Goal: Task Accomplishment & Management: Manage account settings

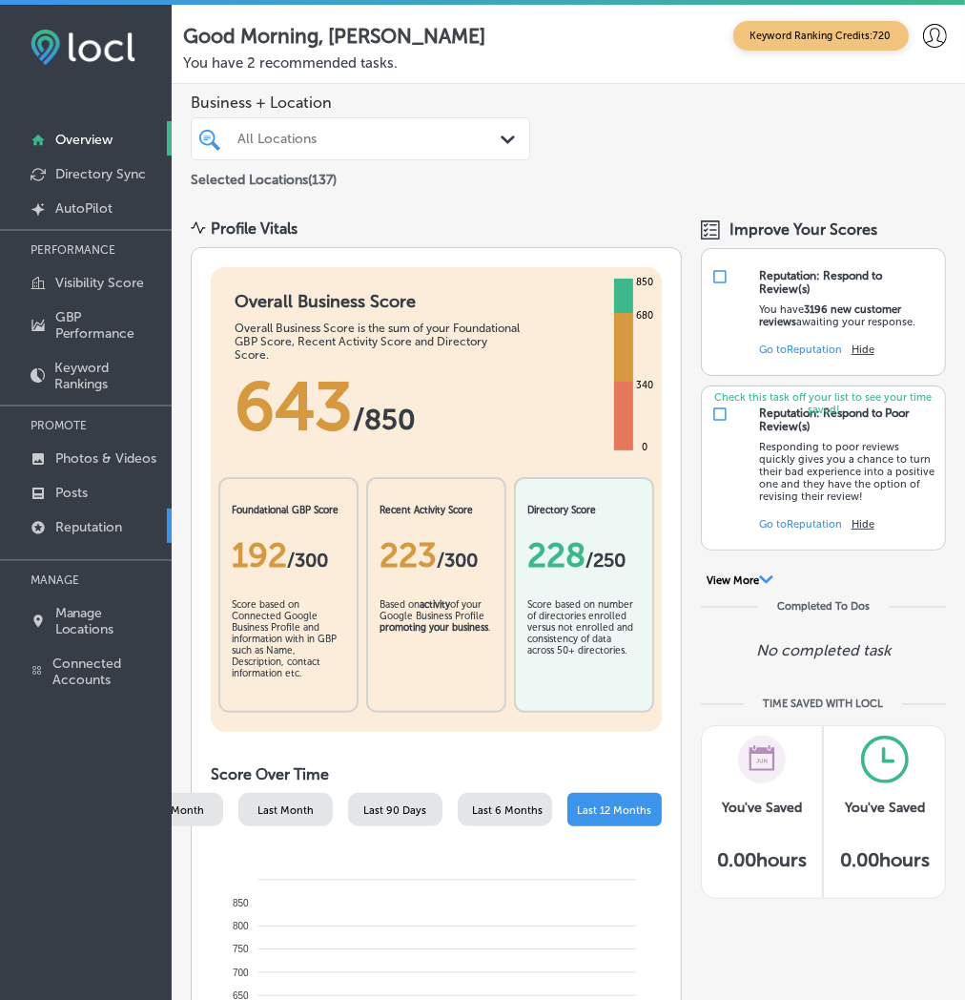
click at [72, 522] on p "Reputation" at bounding box center [88, 527] width 67 height 16
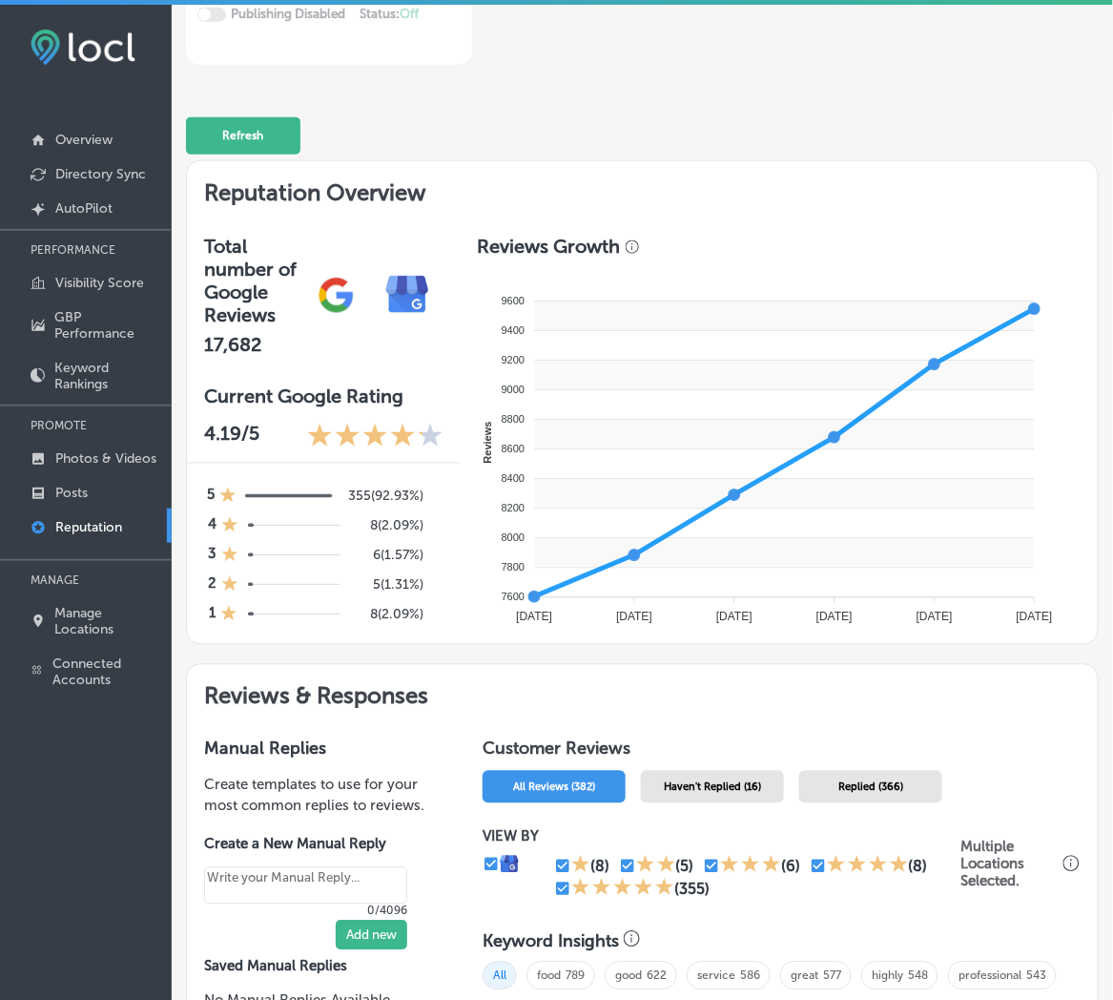
scroll to position [565, 0]
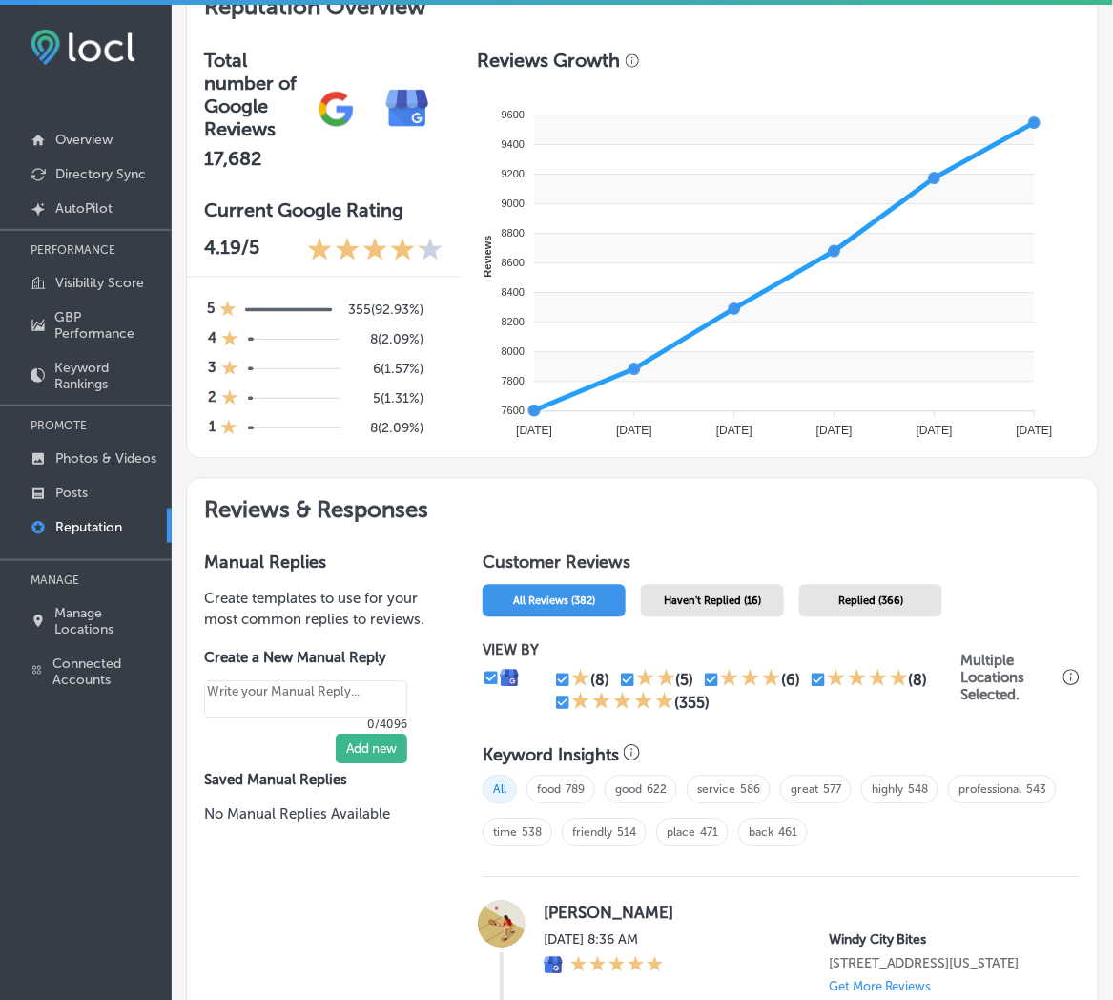
click at [677, 585] on div "Haven't Replied (16)" at bounding box center [712, 601] width 143 height 32
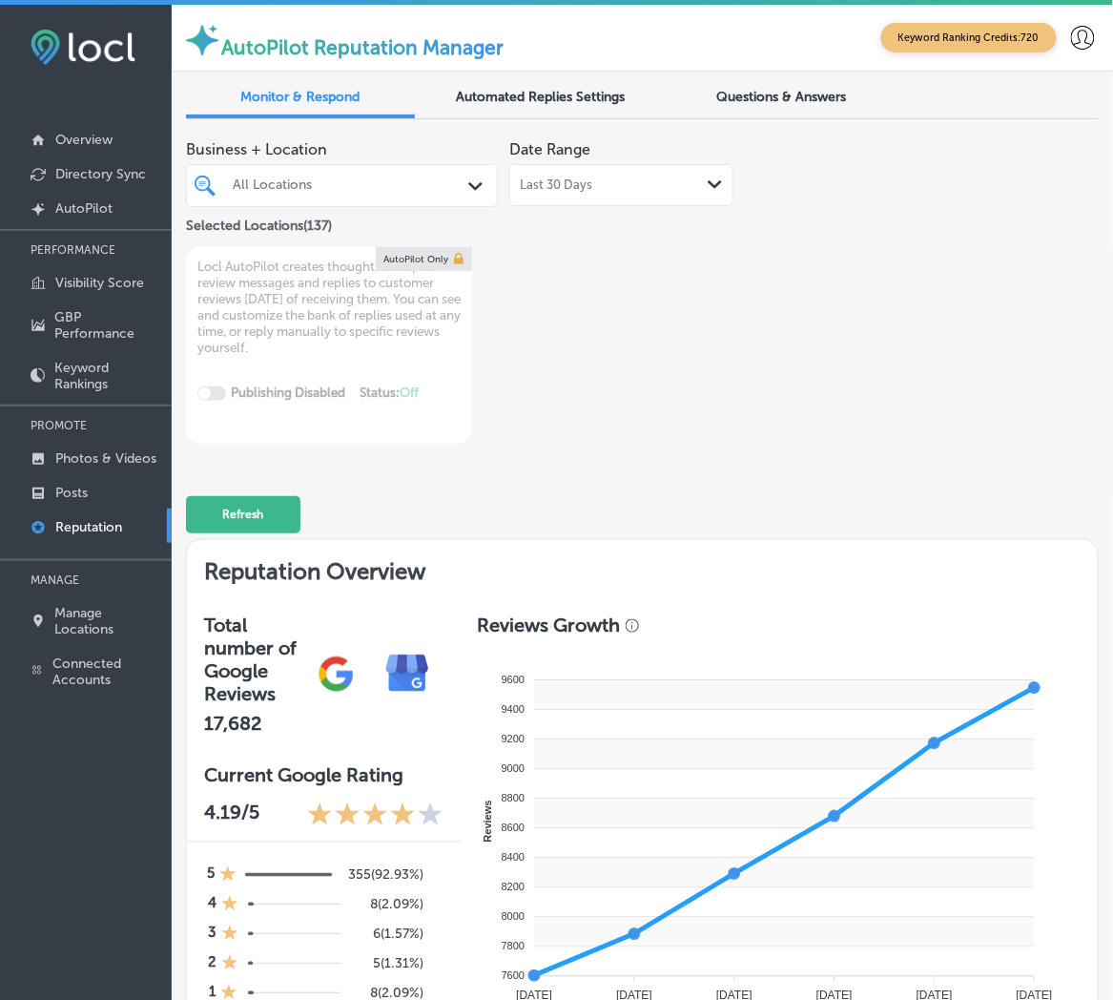
click at [412, 192] on div "All Locations" at bounding box center [351, 185] width 237 height 16
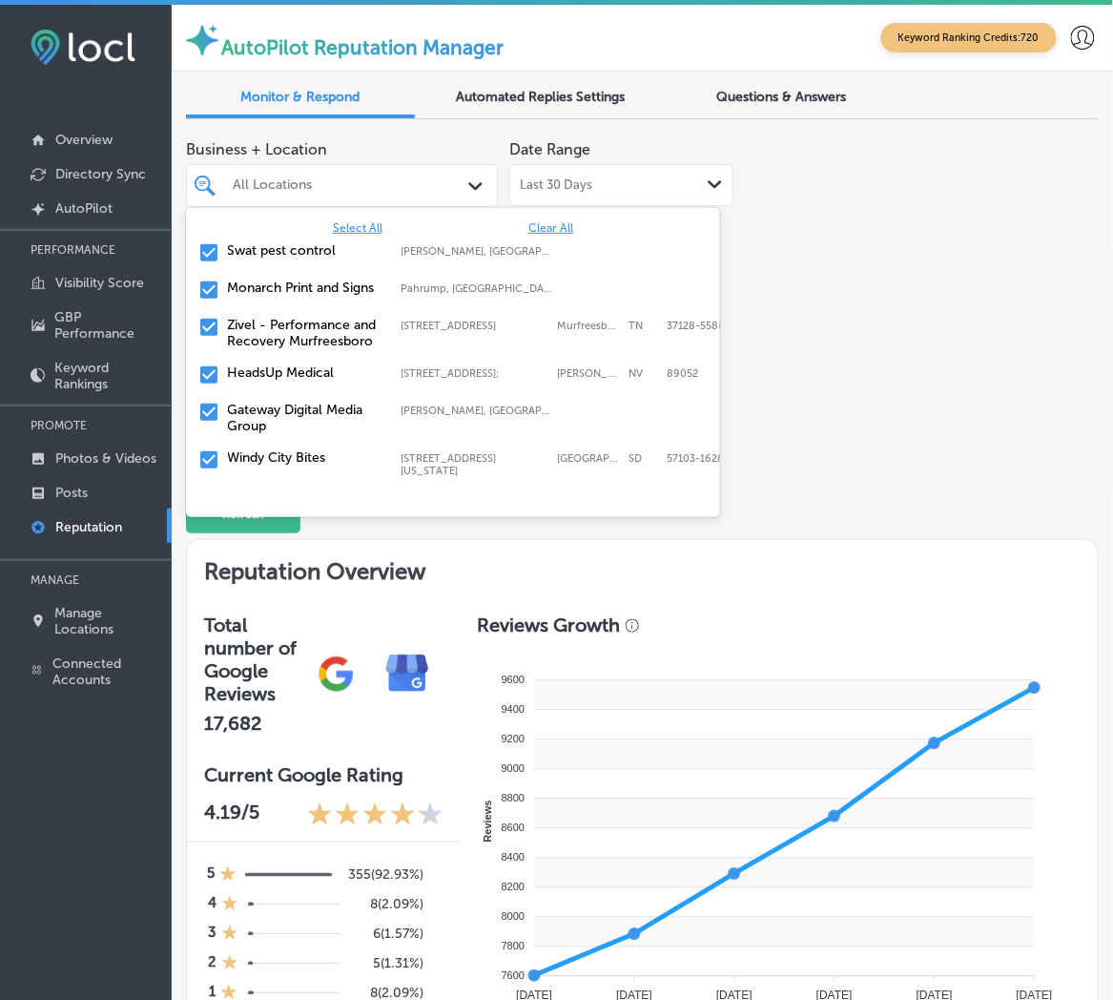
click at [536, 226] on span "Clear All" at bounding box center [550, 227] width 45 height 13
type textarea "x"
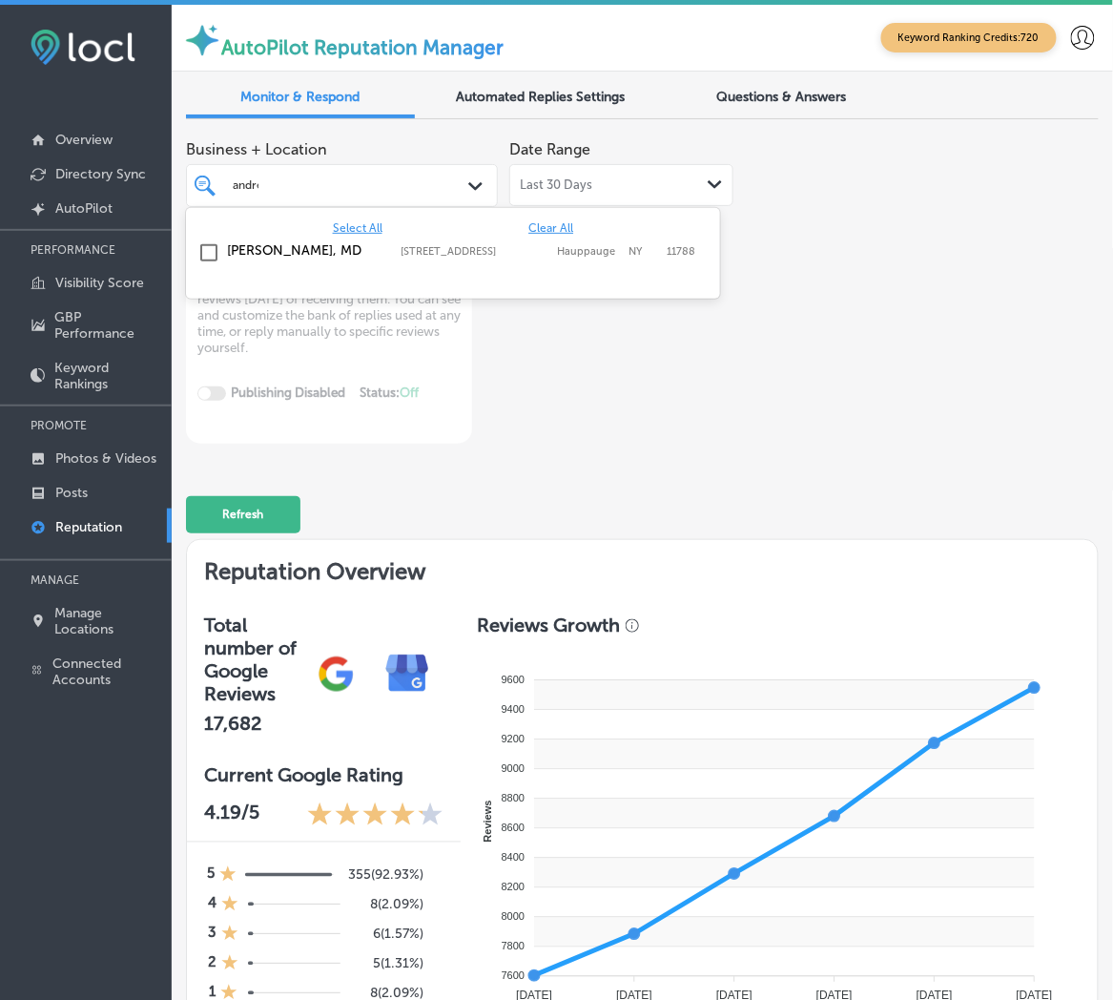
type input "andrew"
click at [498, 259] on div "Andrew J. Leo, MD 517 NY-111 3rd Floor, Suite 3B, Hauppauge, NY, 11788 517 NY-1…" at bounding box center [453, 253] width 519 height 30
type textarea "x"
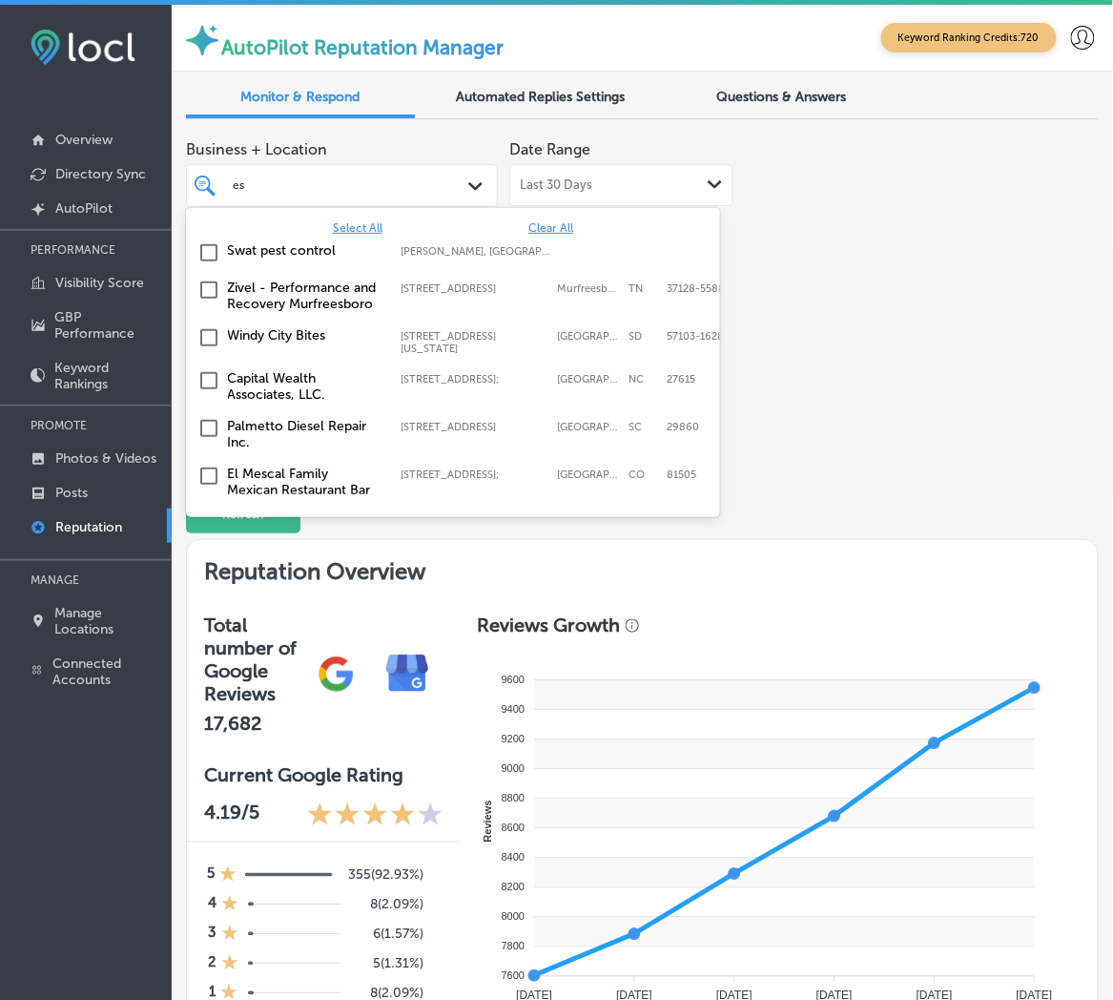
type input "esm"
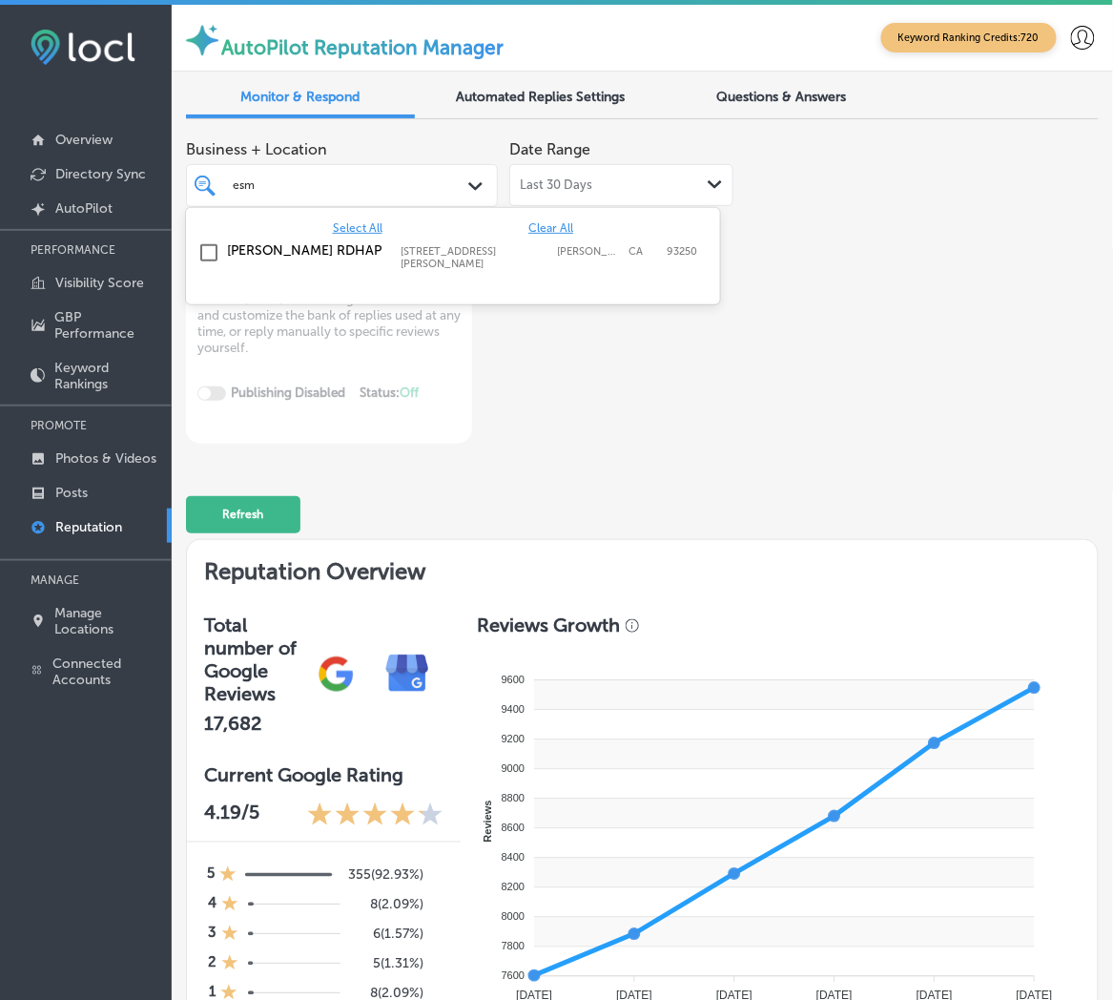
click at [499, 258] on label "[STREET_ADDRESS][PERSON_NAME]" at bounding box center [475, 257] width 147 height 25
type textarea "x"
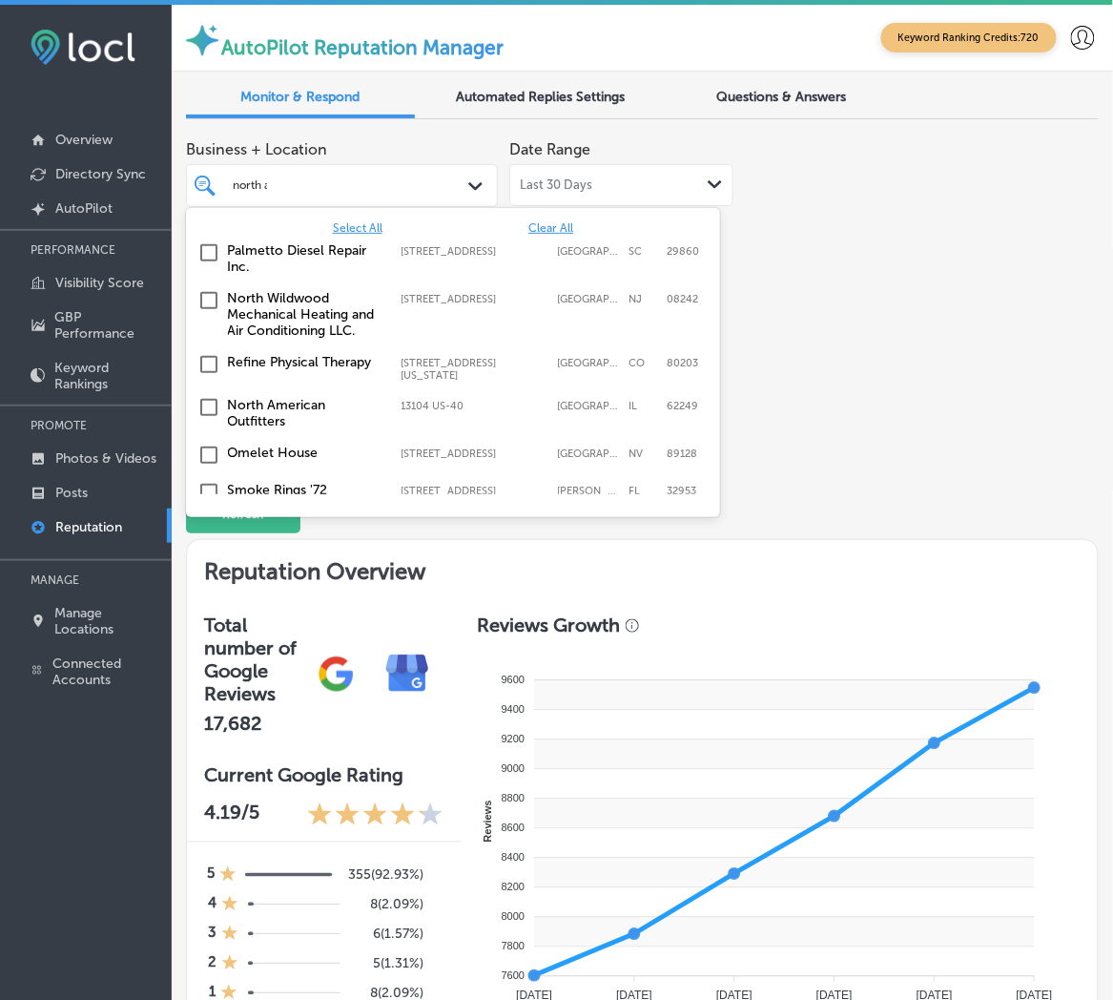
type input "north am"
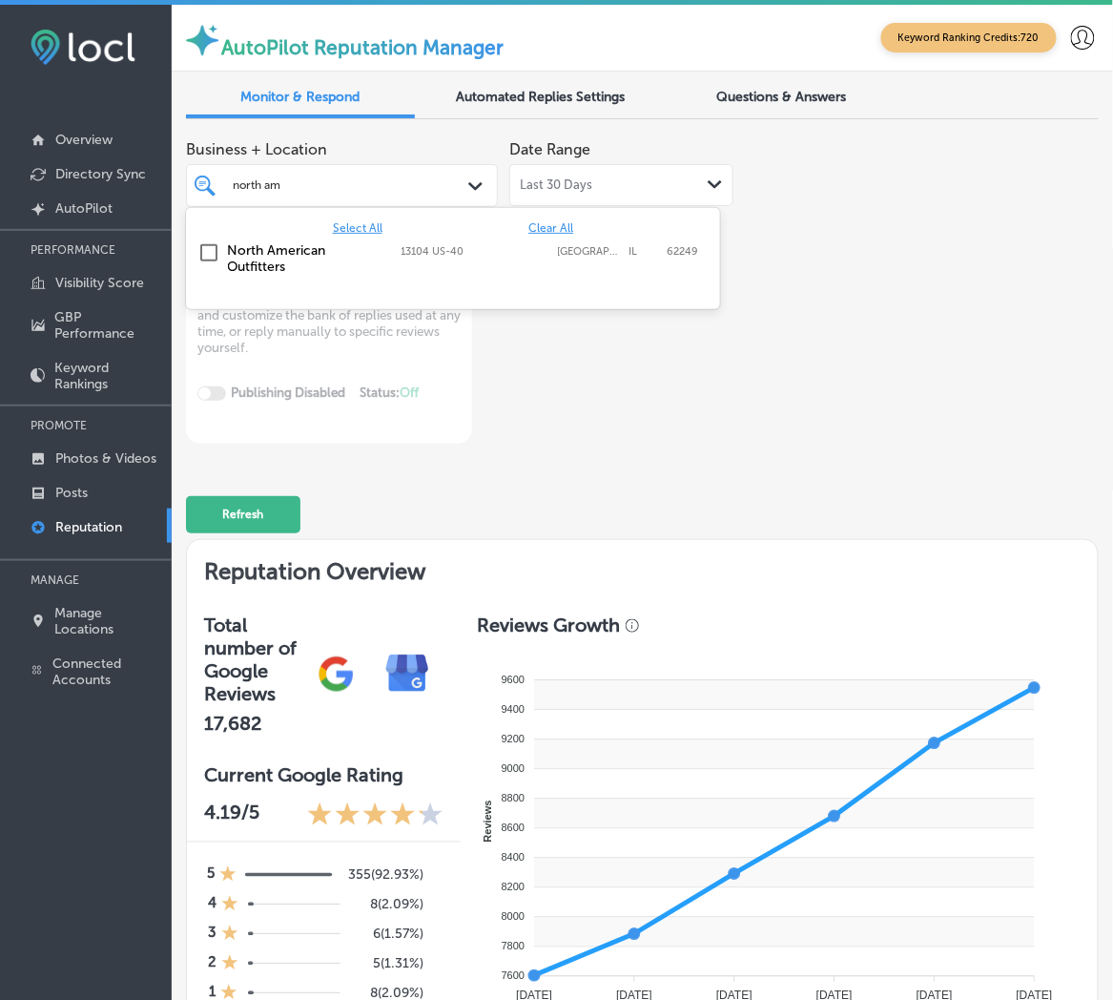
click at [499, 258] on label "13104 US-40" at bounding box center [475, 251] width 147 height 12
type textarea "x"
type input "fox d"
click at [499, 255] on label "De Pere, WI, USA | Menasha, WI, USA | Os ..." at bounding box center [479, 251] width 155 height 12
type textarea "x"
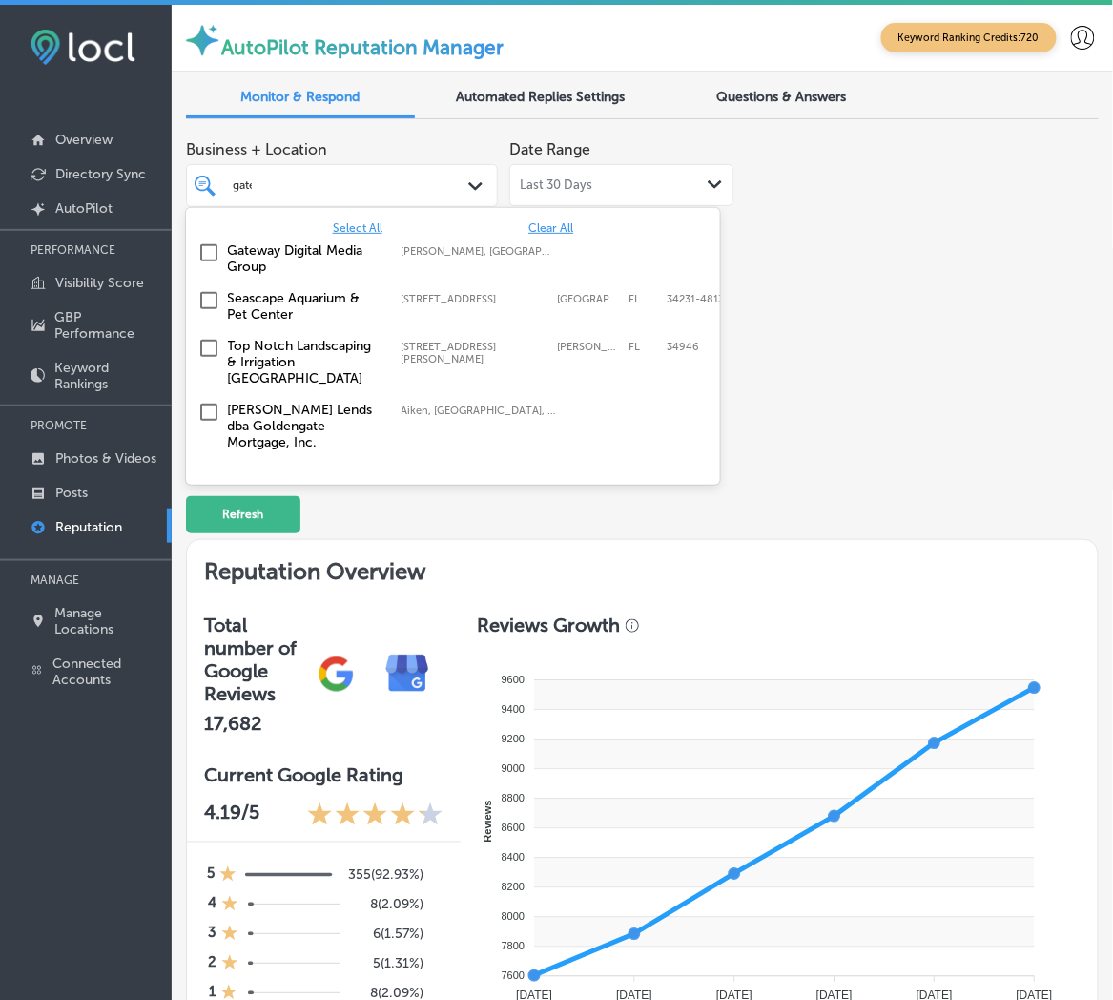
type input "gatewa"
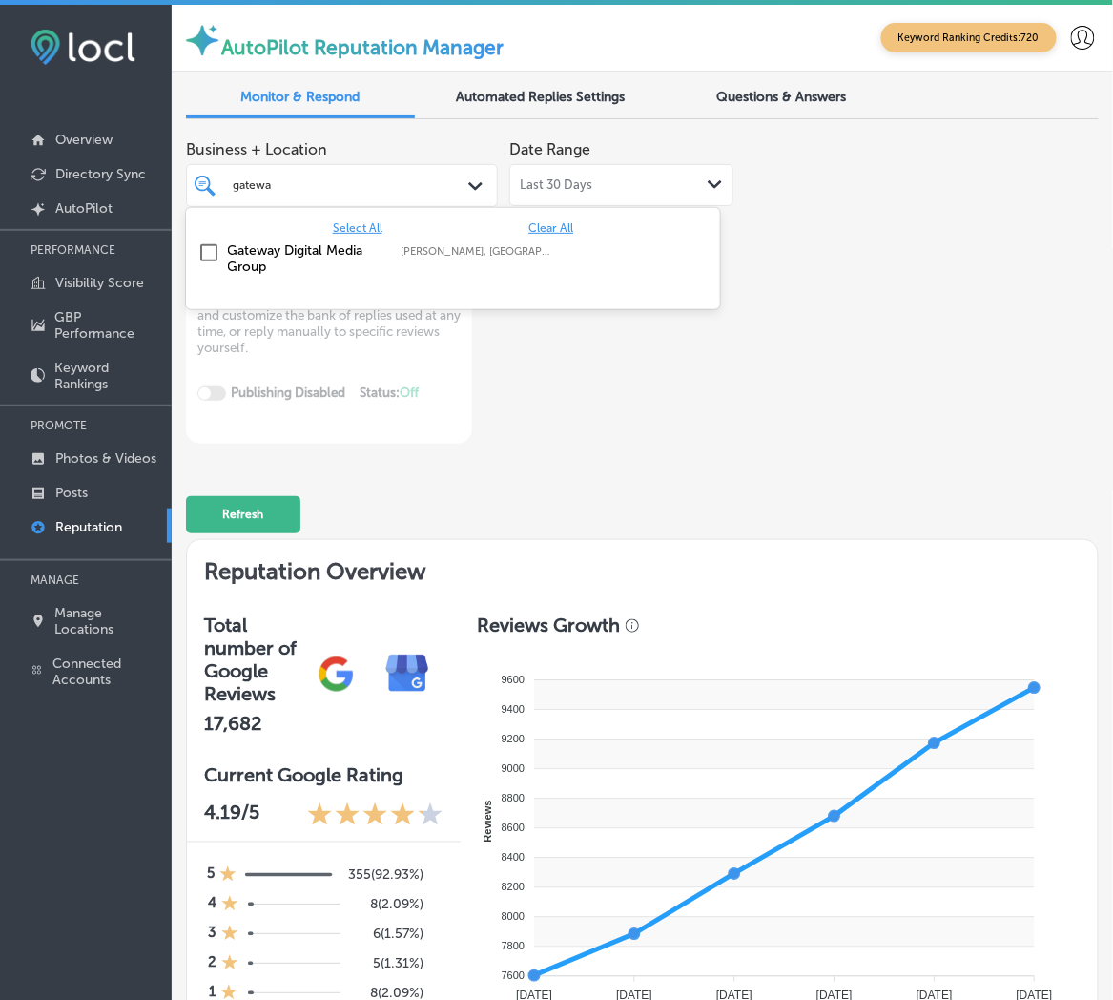
click at [498, 254] on label "Troy, IL, USA | Shiloh, IL, USA | Swanse ..." at bounding box center [479, 251] width 155 height 12
type textarea "x"
type input "livescan"
click at [493, 249] on label "3026 Auction Drive" at bounding box center [475, 251] width 147 height 12
type textarea "x"
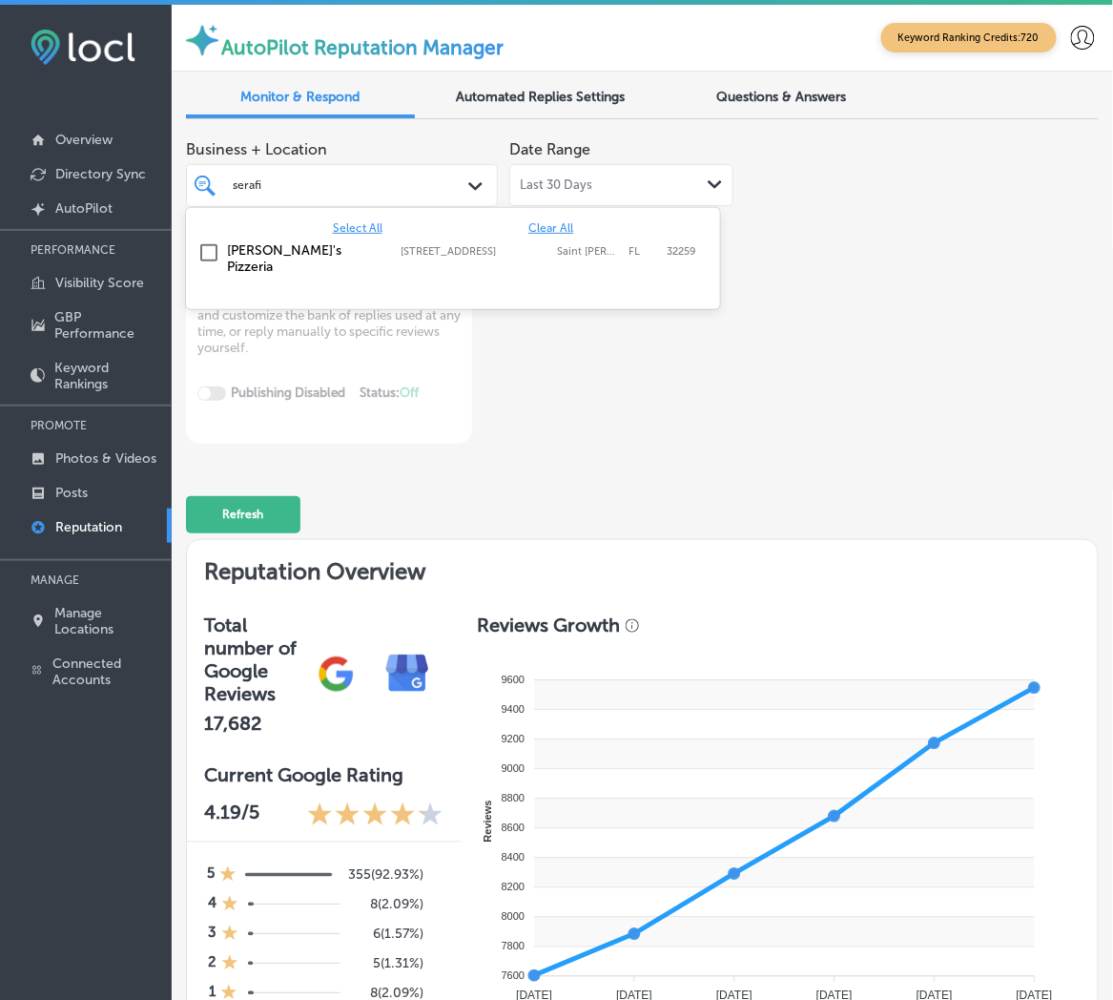
type input "serafin"
click at [433, 236] on div "Serafina's Pizzeria 4125 Race Track Road, Saint Johns, FL, 32259 4125 Race Trac…" at bounding box center [453, 259] width 534 height 48
type textarea "x"
type input "serafin"
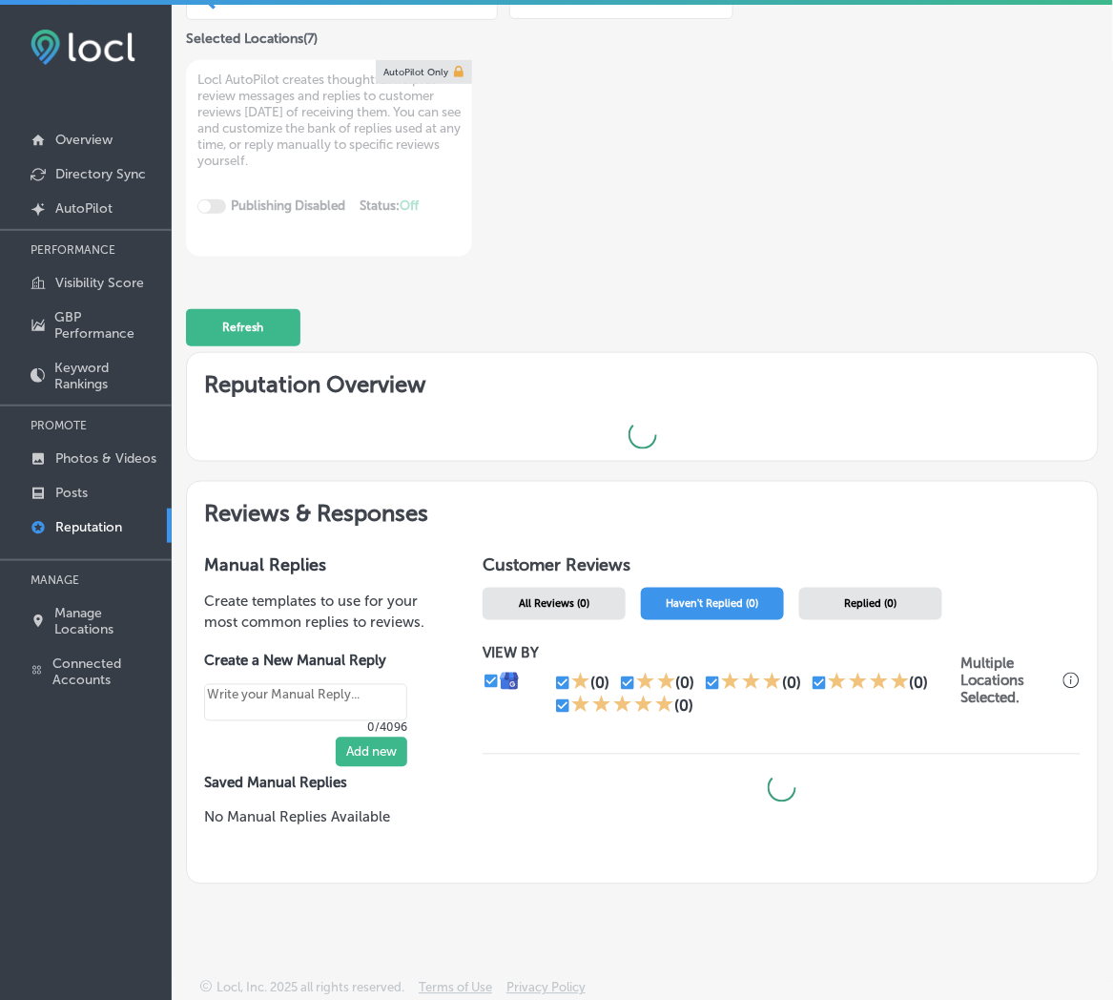
type textarea "x"
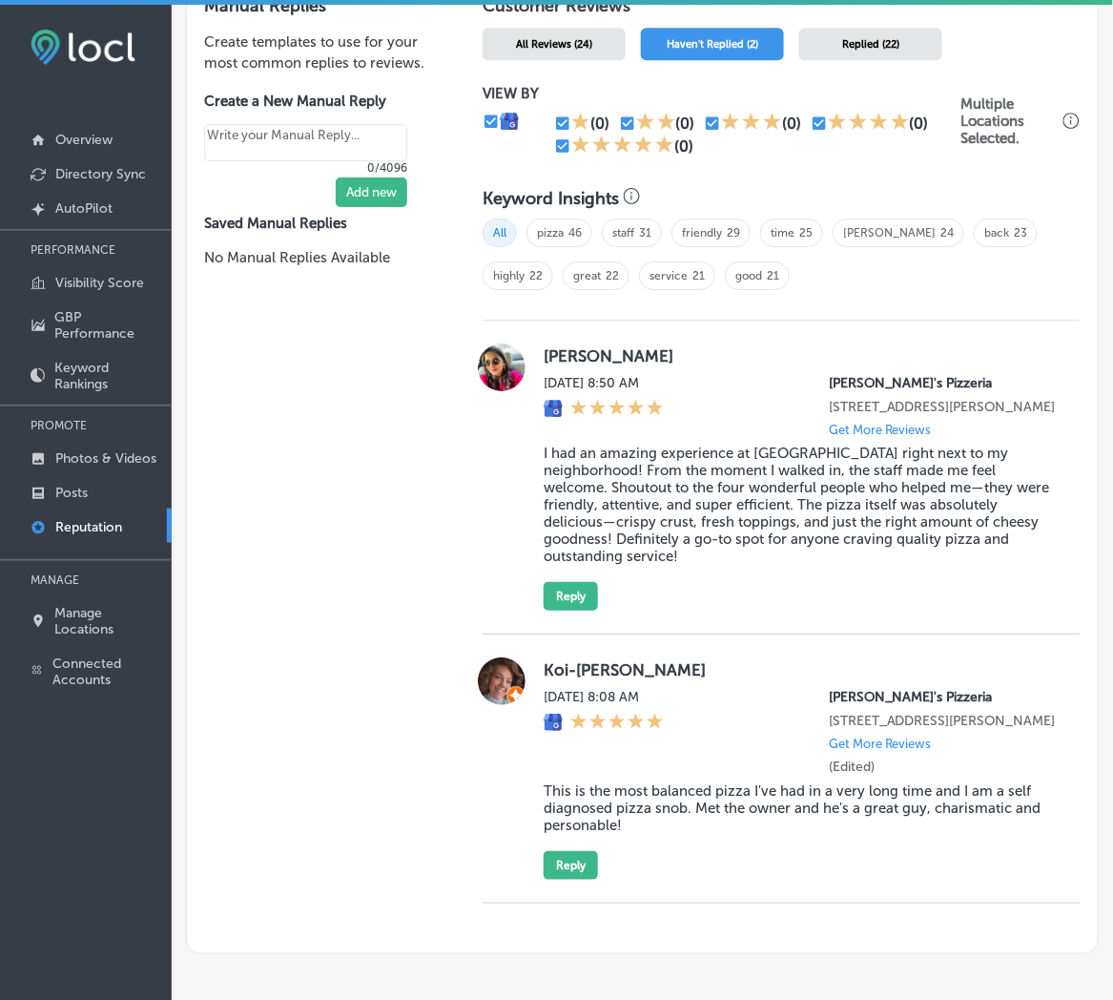
scroll to position [1207, 0]
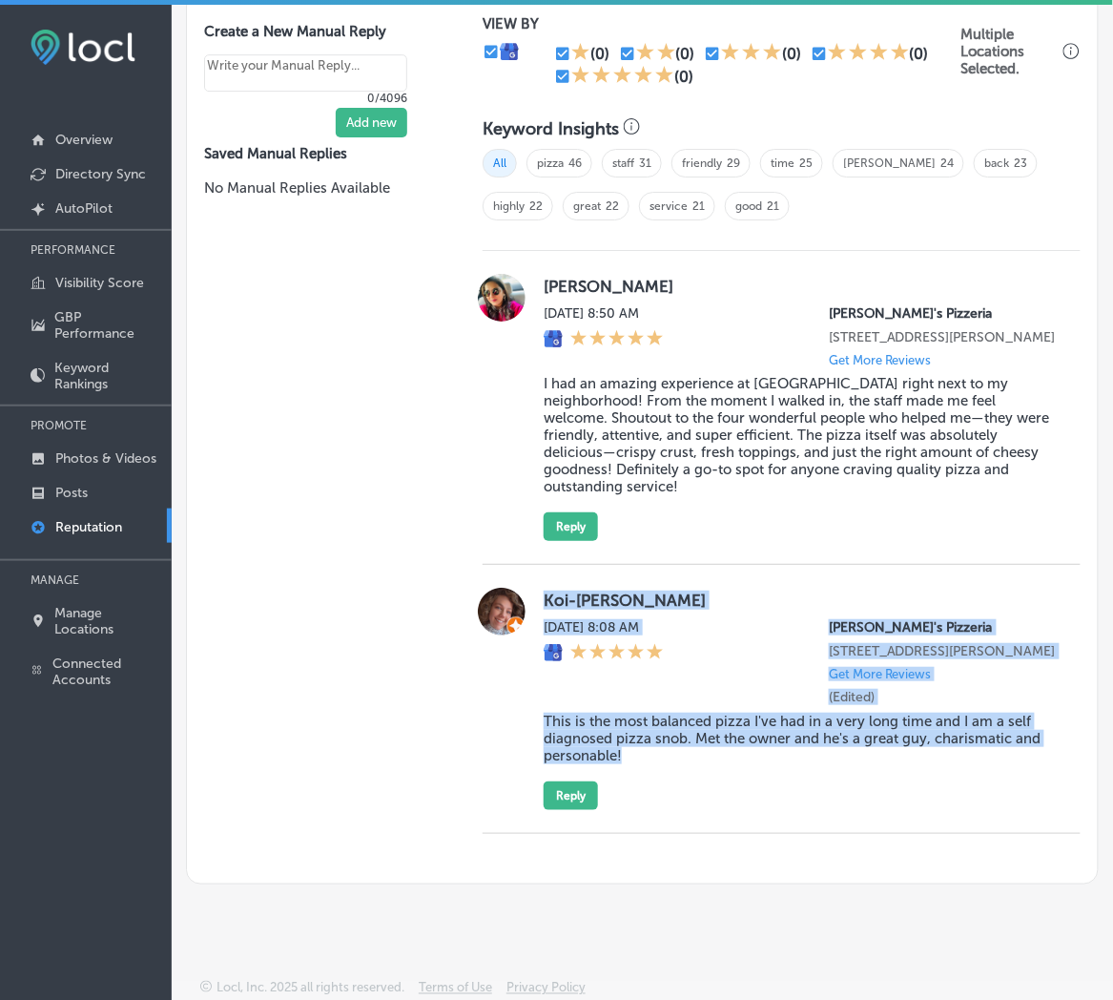
drag, startPoint x: 595, startPoint y: 715, endPoint x: 537, endPoint y: 560, distance: 166.0
click at [537, 565] on div "Koi-Marie Davis Thu, Aug 28, 2025 8:08 AM Serafina's Pizzeria 4125 Race Track R…" at bounding box center [782, 699] width 598 height 269
copy div "Koi-Marie Davis Thu, Aug 28, 2025 8:08 AM Serafina's Pizzeria 4125 Race Track R…"
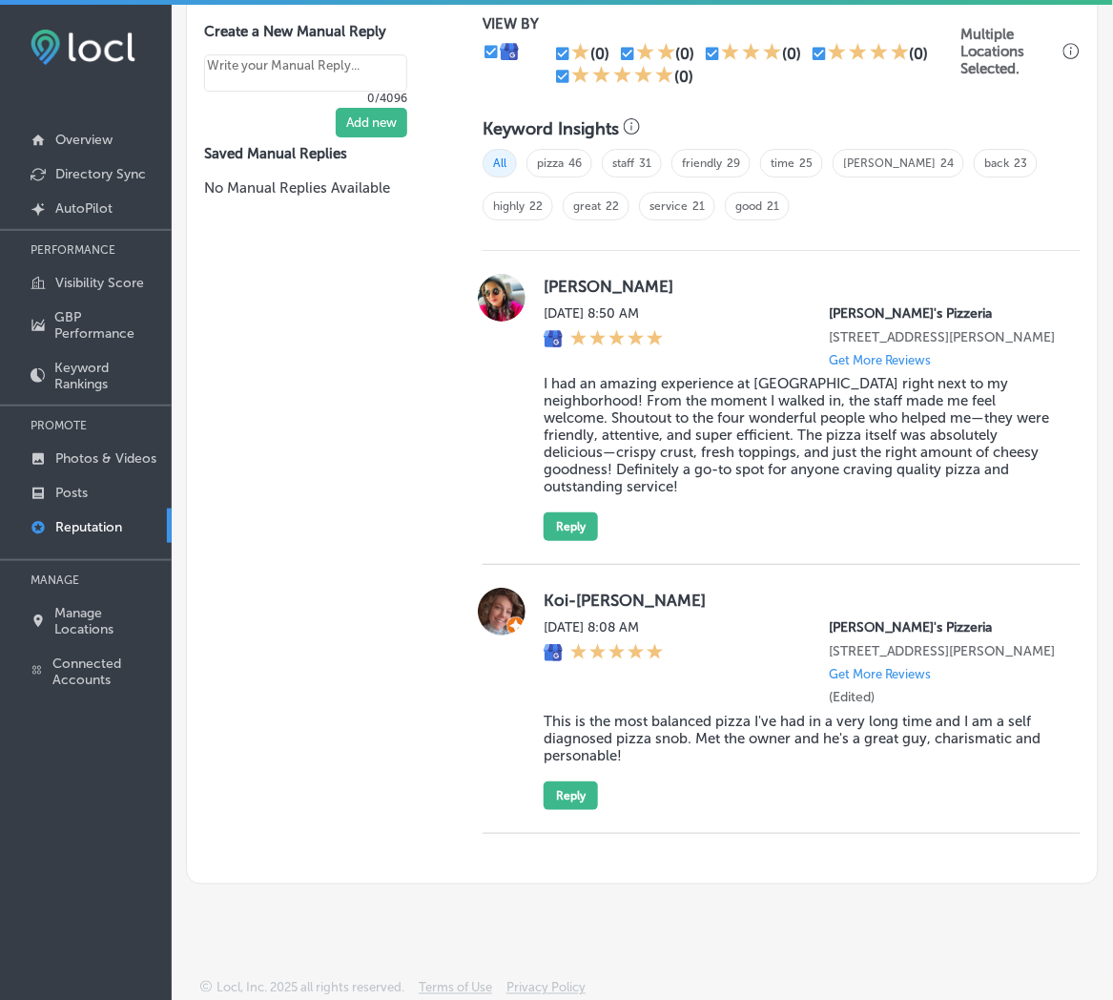
click at [331, 693] on div "Manual Replies Create templates to use for your most common replies to reviews.…" at bounding box center [320, 395] width 267 height 975
click at [292, 744] on div "Manual Replies Create templates to use for your most common replies to reviews.…" at bounding box center [320, 395] width 267 height 975
click at [554, 784] on button "Reply" at bounding box center [571, 795] width 54 height 29
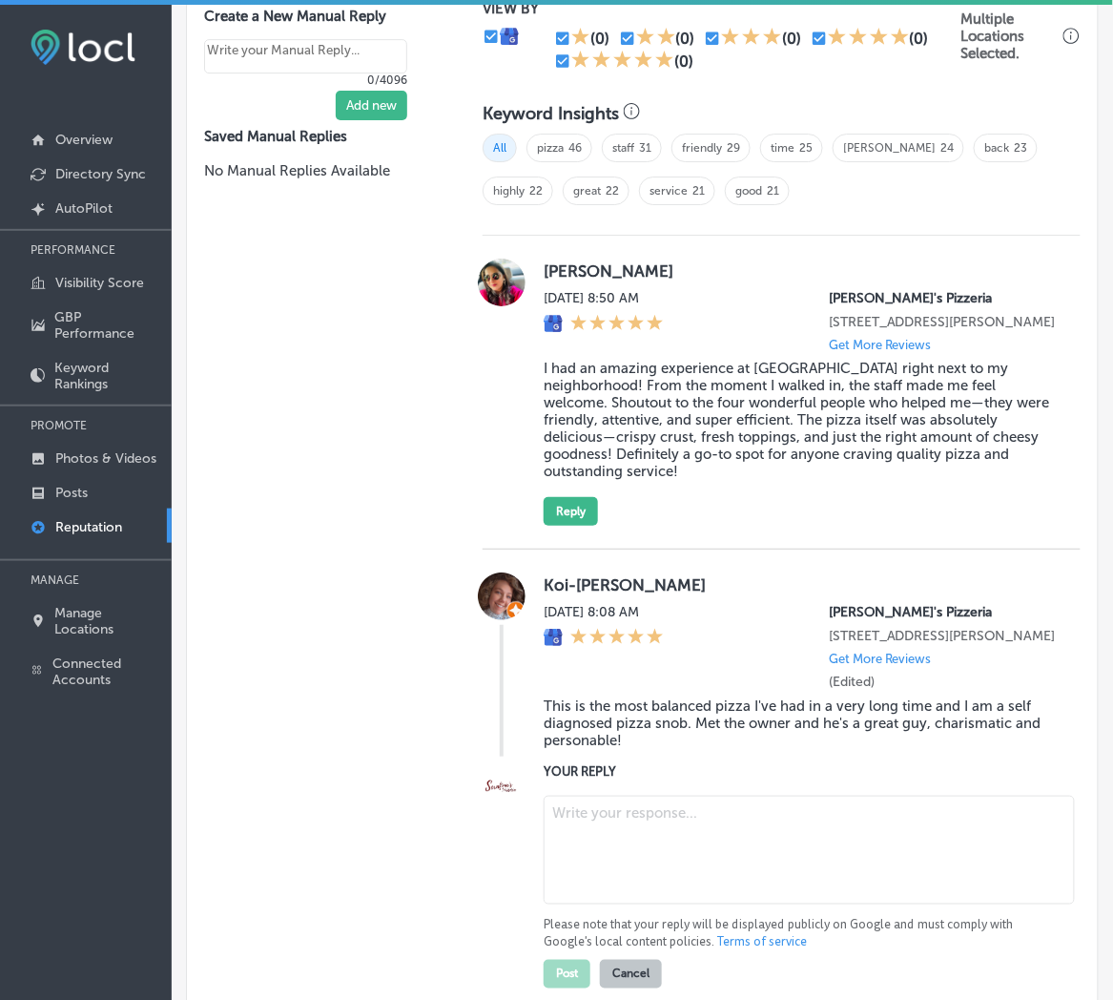
click at [627, 855] on textarea at bounding box center [809, 849] width 531 height 109
paste textarea "Thank you for the awesome review, Koi-Marie! We’re thrilled to hear you loved o…"
type textarea "Thank you for the awesome review, Koi-Marie! We’re thrilled to hear you loved o…"
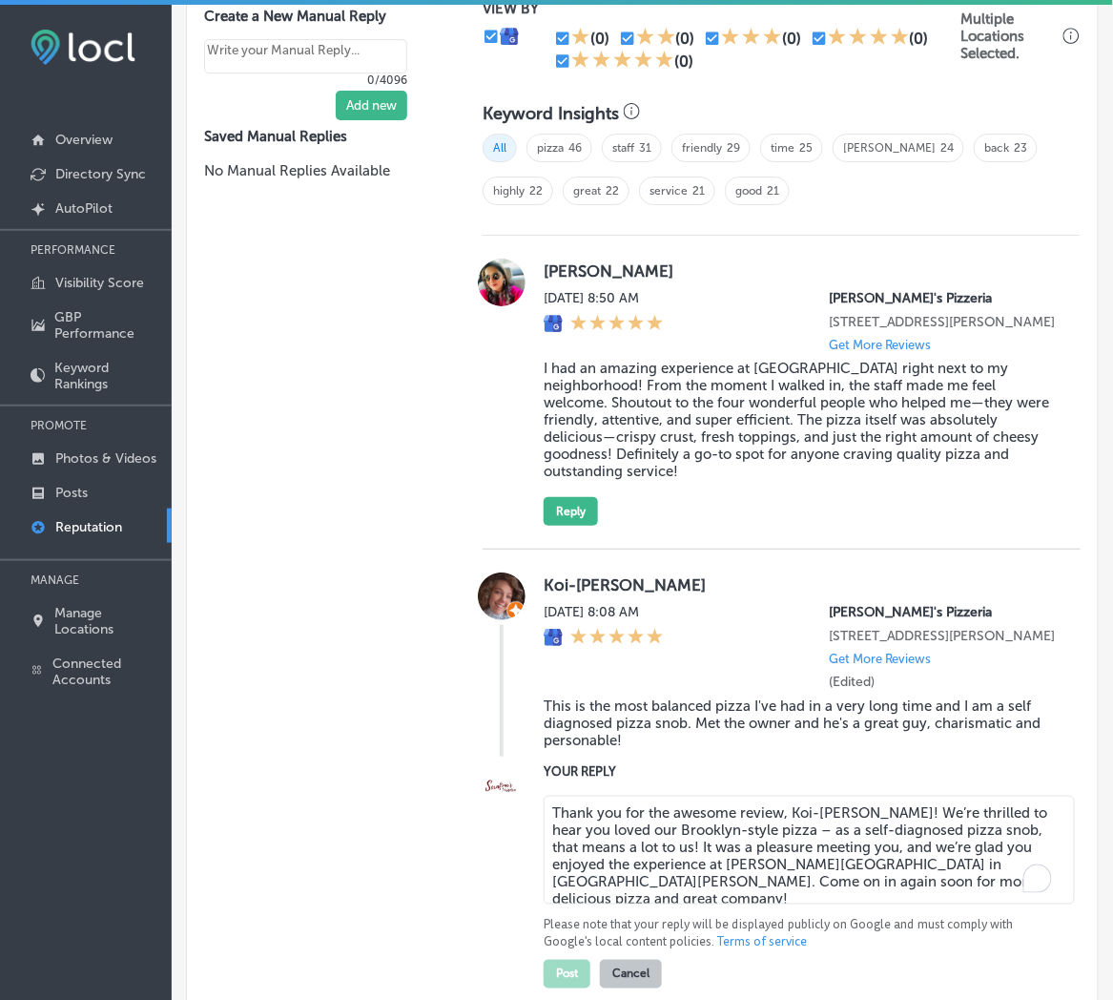
type textarea "x"
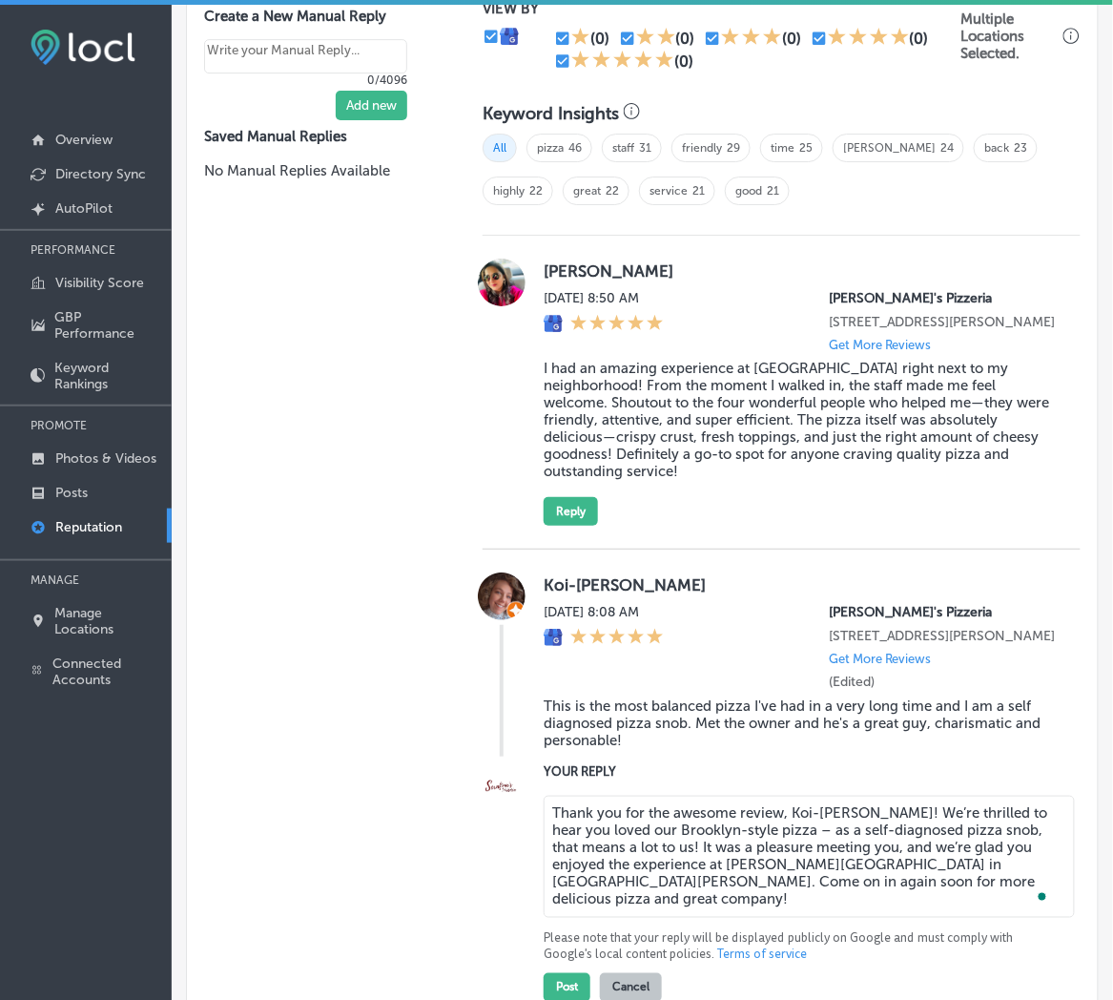
click at [693, 830] on textarea "Thank you for the awesome review, Koi-Marie! We’re thrilled to hear you loved o…" at bounding box center [809, 856] width 531 height 122
click at [913, 828] on textarea "Thank you for the awesome review, Koi-Marie! We’re thrilled to hear you loved o…" at bounding box center [809, 856] width 531 height 122
type textarea "Thank you for the awesome review, Koi-Marie! We’re so glad to hear you loved ou…"
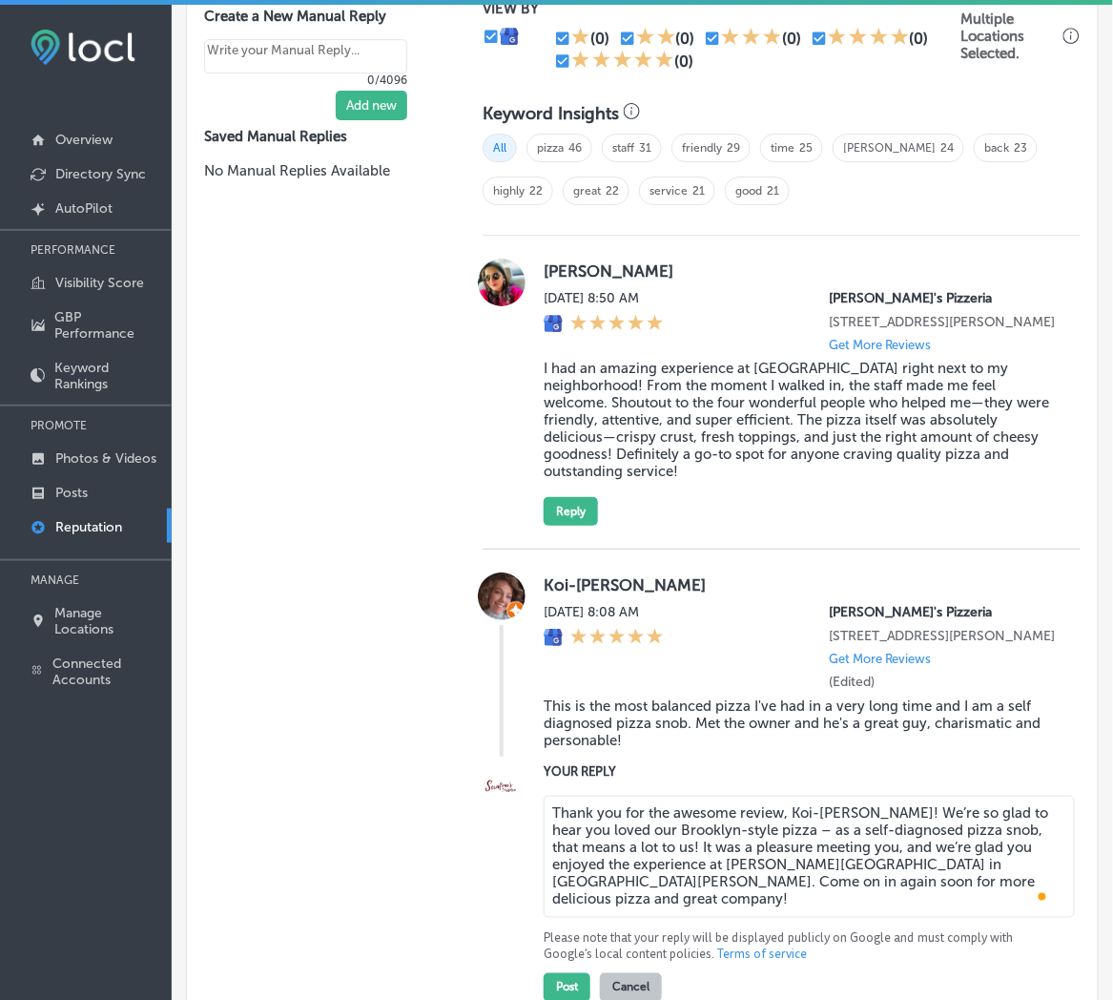
click at [744, 873] on textarea "Thank you for the awesome review, Koi-Marie! We’re so glad to hear you loved ou…" at bounding box center [809, 856] width 531 height 122
drag, startPoint x: 850, startPoint y: 887, endPoint x: 513, endPoint y: 815, distance: 344.2
click at [513, 815] on div "YOUR REPLY Thank you for the awesome review, Koi-Marie! We’re so glad to hear y…" at bounding box center [782, 881] width 598 height 240
click at [726, 852] on textarea "Thank you for the awesome review, Koi-Marie! We’re so glad to hear you loved ou…" at bounding box center [809, 856] width 531 height 122
type textarea "x"
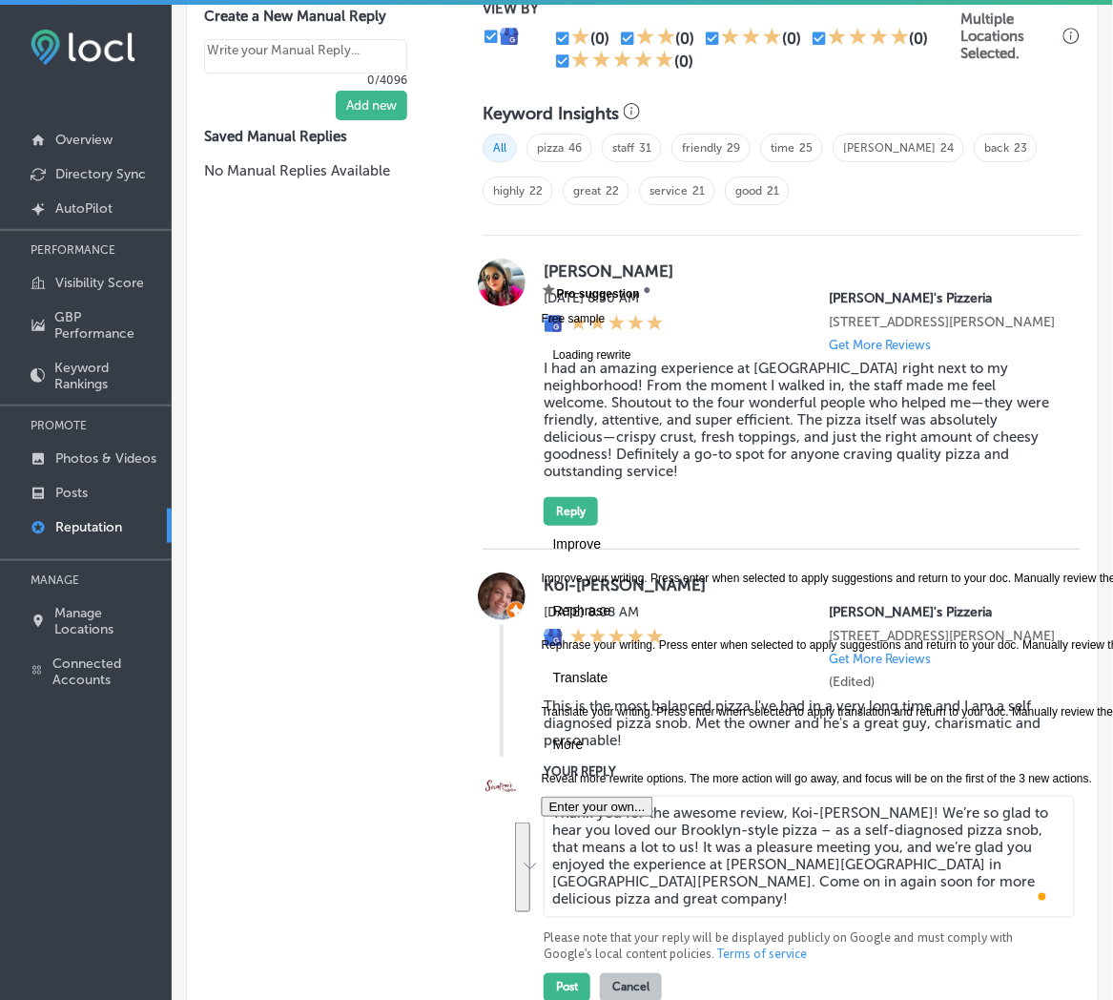
drag, startPoint x: 875, startPoint y: 912, endPoint x: 546, endPoint y: 826, distance: 340.1
click at [541, 826] on div "Reviews & Responses Manual Replies Create templates to use for your most common…" at bounding box center [642, 460] width 913 height 1249
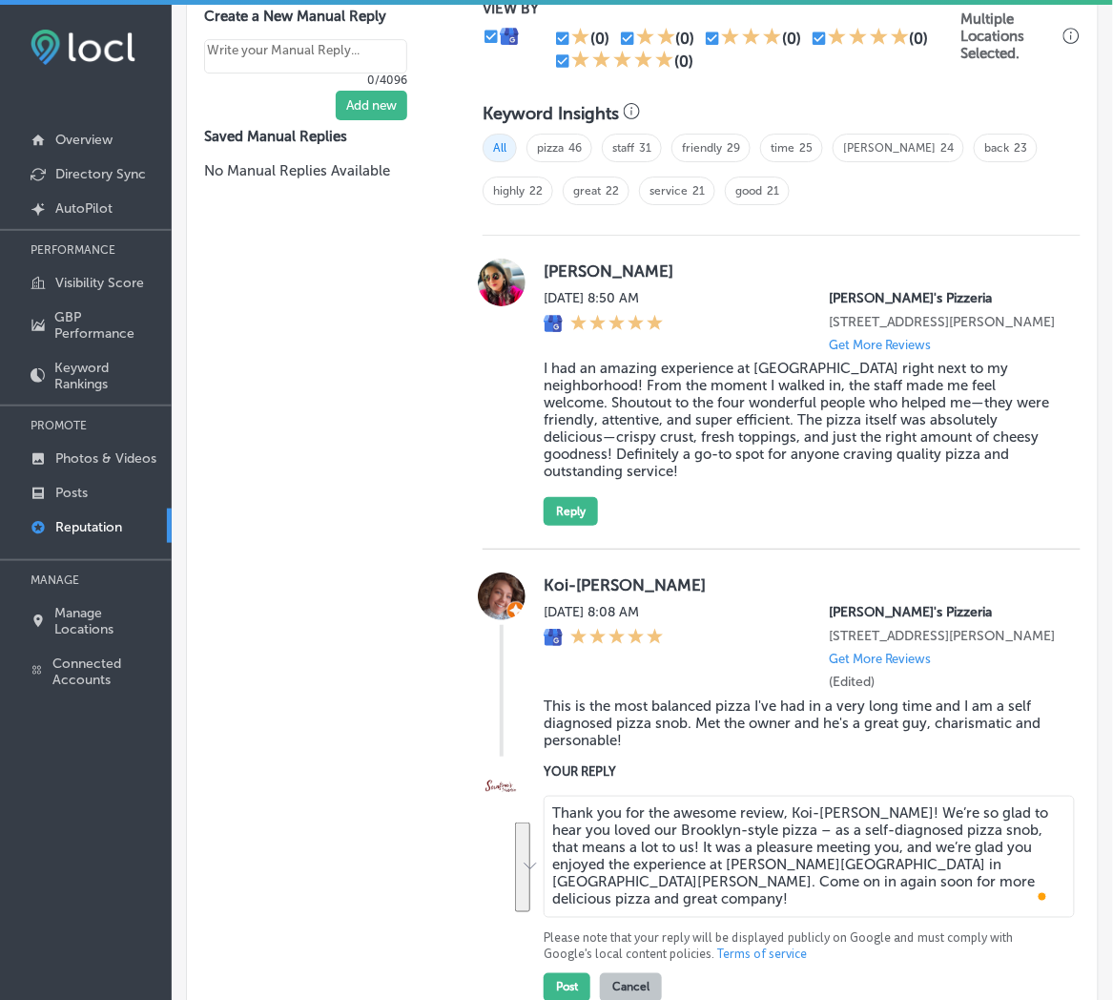
type textarea "Thank you for the awesome review, Koi-Marie! We’re so glad to hear you loved ou…"
click at [319, 755] on div "Manual Replies Create templates to use for your most common replies to reviews.…" at bounding box center [320, 488] width 267 height 1191
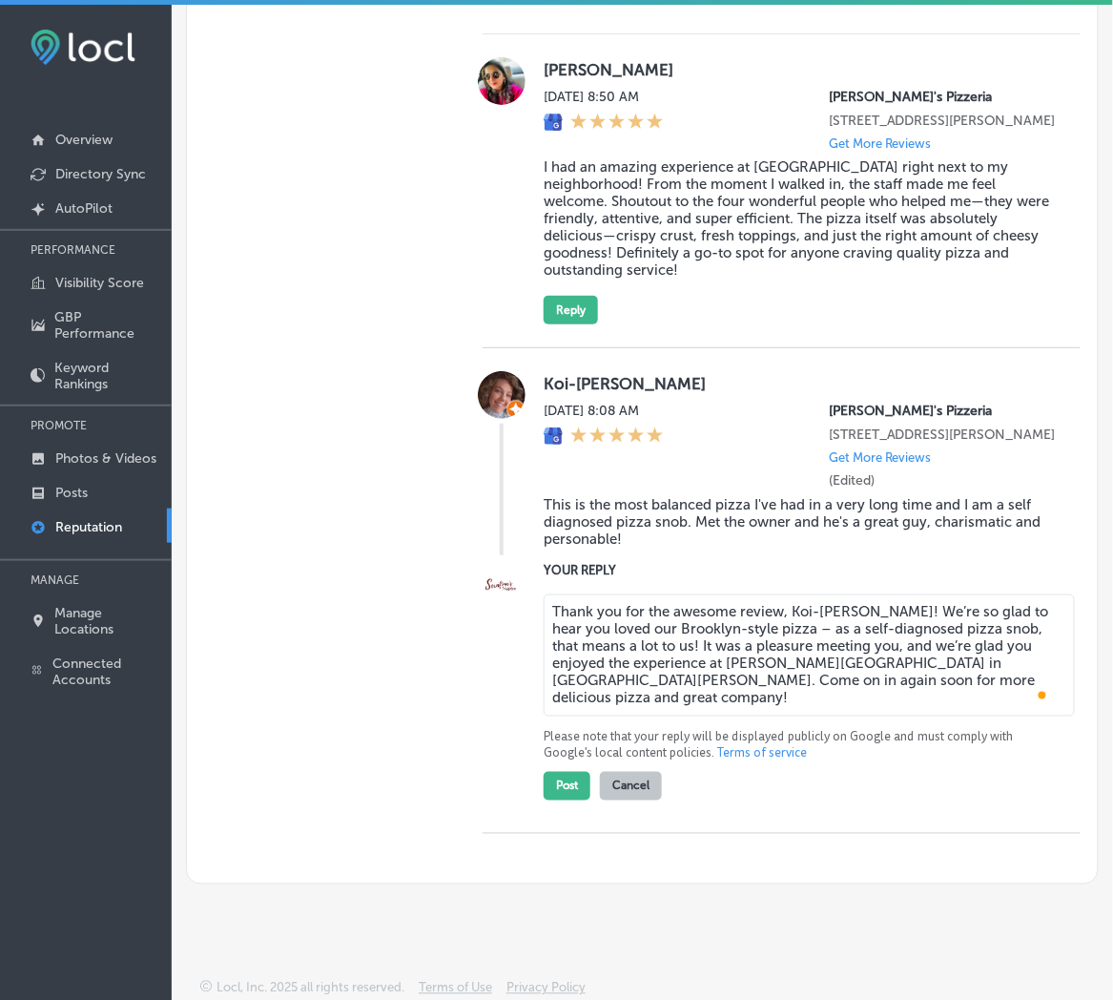
scroll to position [1423, 0]
click at [557, 792] on button "Post" at bounding box center [567, 786] width 47 height 29
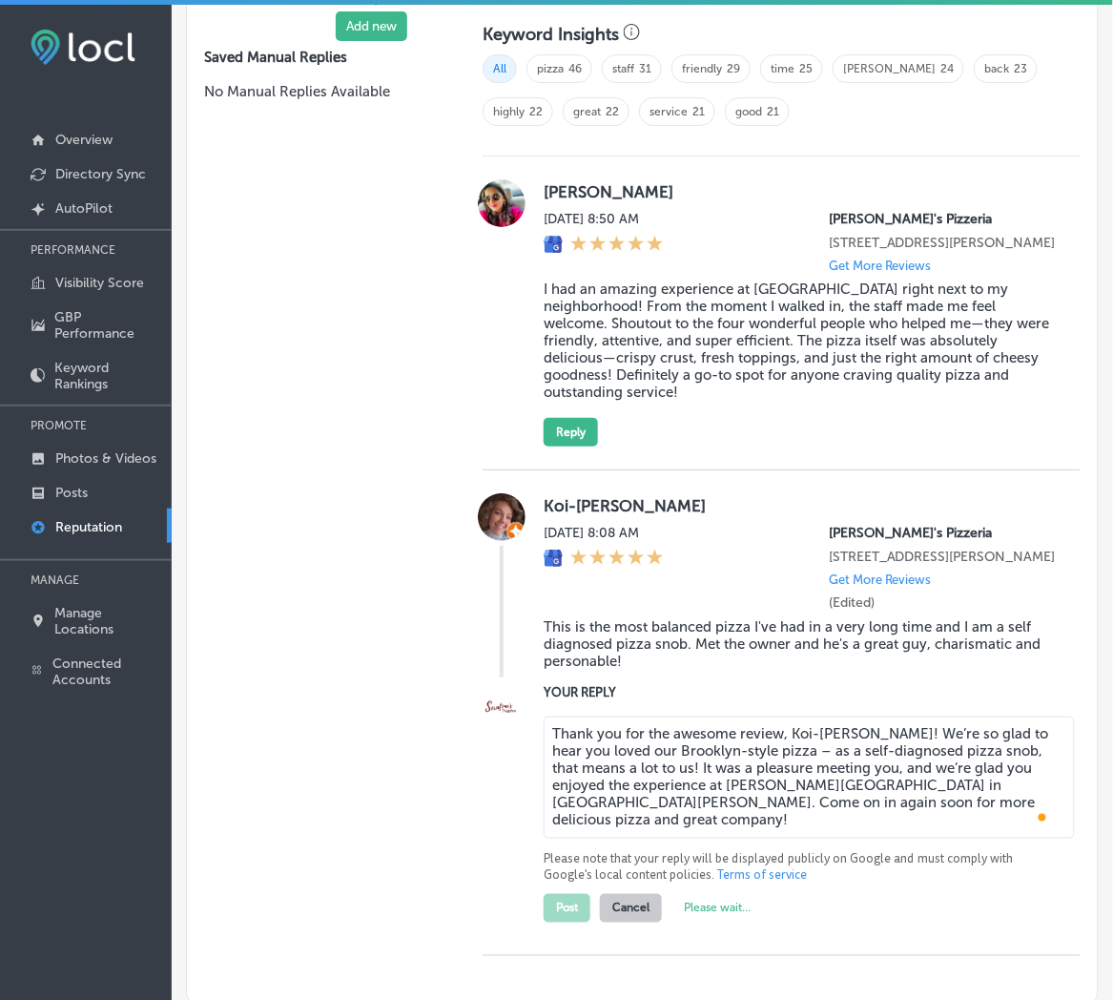
scroll to position [1140, 0]
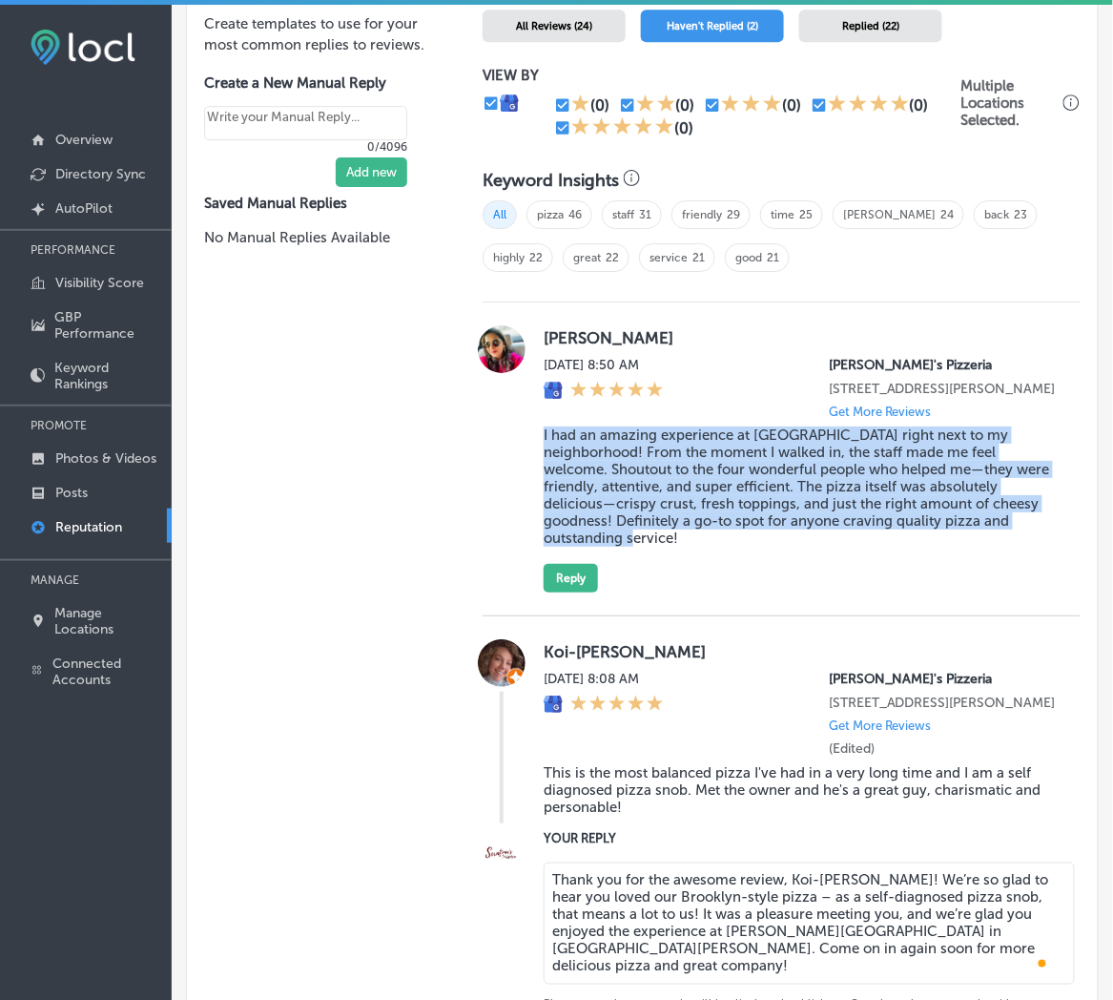
drag, startPoint x: 1021, startPoint y: 542, endPoint x: 539, endPoint y: 450, distance: 490.3
click at [544, 450] on blockquote "I had an amazing experience at Serrafinos right next to my neighborhood! From t…" at bounding box center [801, 486] width 514 height 120
copy blockquote "I had an amazing experience at Serrafinos right next to my neighborhood! From t…"
type textarea "x"
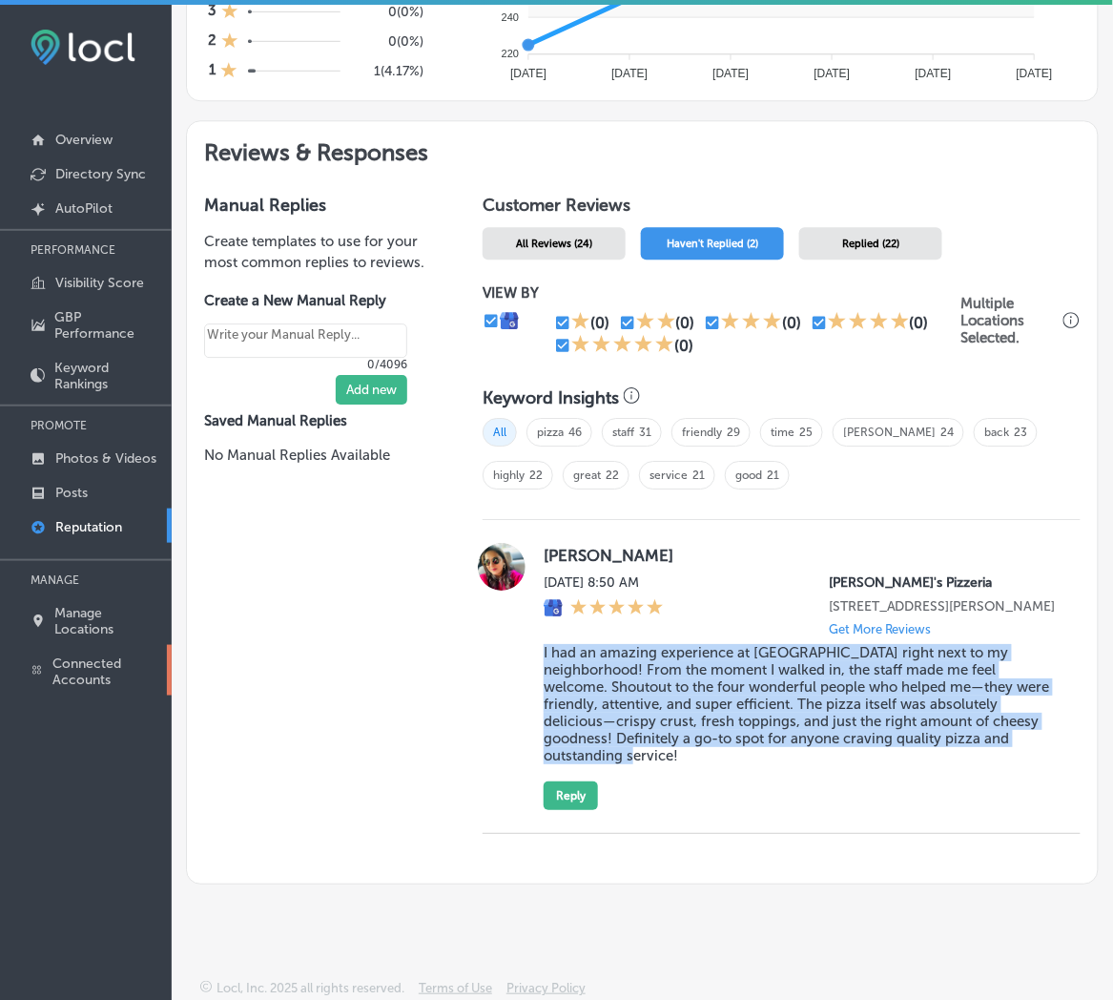
scroll to position [919, 0]
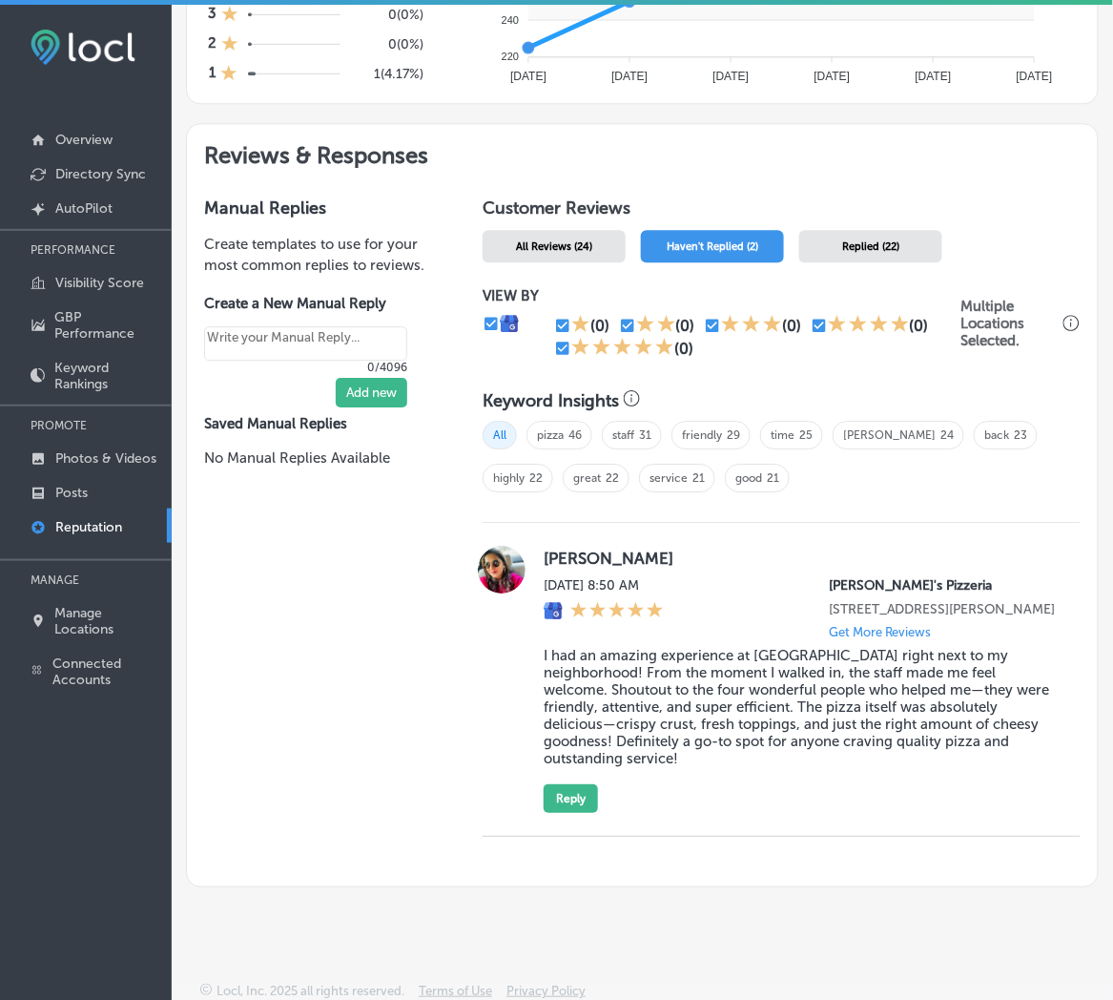
click at [584, 555] on label "Korem Priyanka" at bounding box center [801, 557] width 514 height 19
click at [585, 554] on label "Korem Priyanka" at bounding box center [801, 557] width 514 height 19
click at [585, 553] on label "Korem Priyanka" at bounding box center [801, 557] width 514 height 19
copy label "Korem Priyanka"
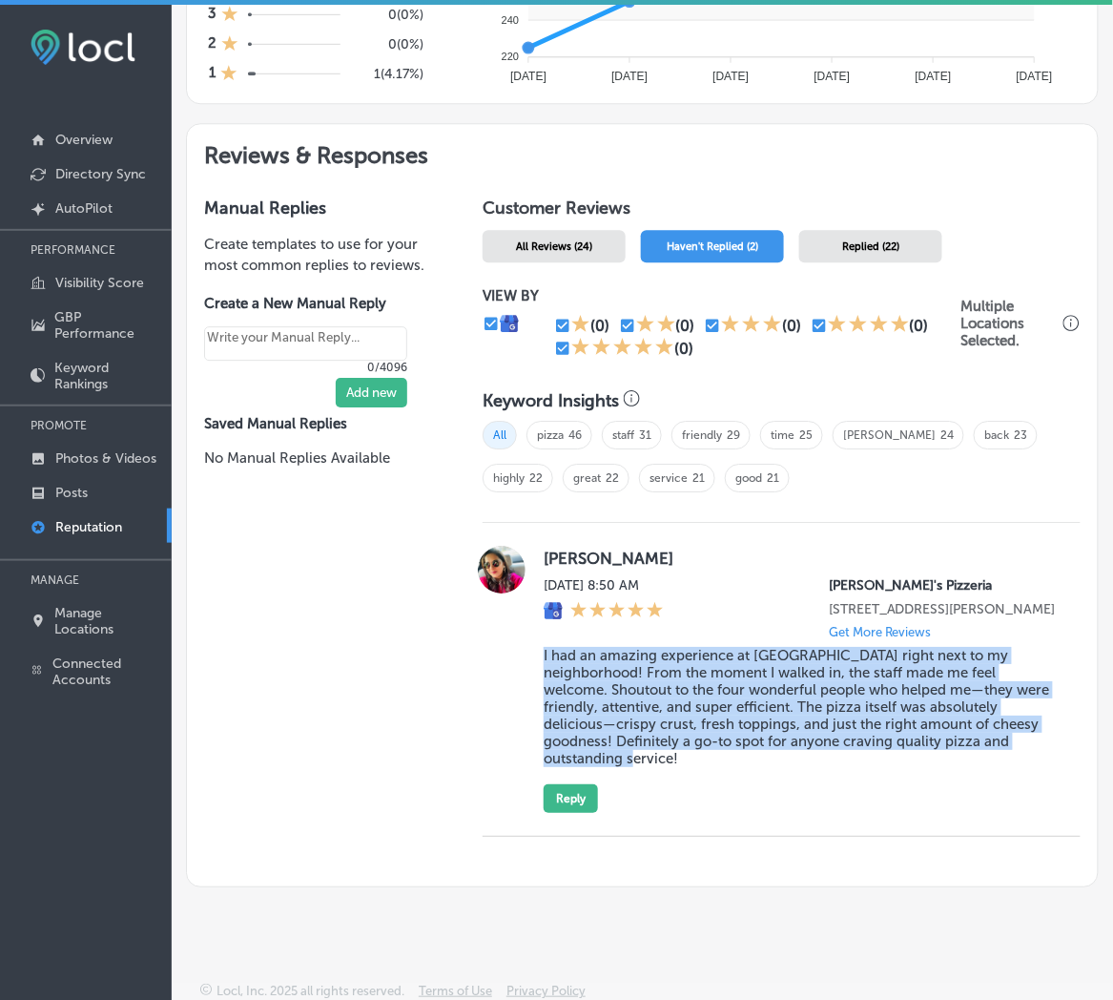
drag, startPoint x: 530, startPoint y: 666, endPoint x: 1009, endPoint y: 783, distance: 493.0
click at [980, 783] on div "Korem Priyanka Thu, Aug 28, 2025 8:50 AM Serafina's Pizzeria 4125 Race Track Ro…" at bounding box center [782, 679] width 598 height 267
click at [559, 792] on button "Reply" at bounding box center [571, 798] width 54 height 29
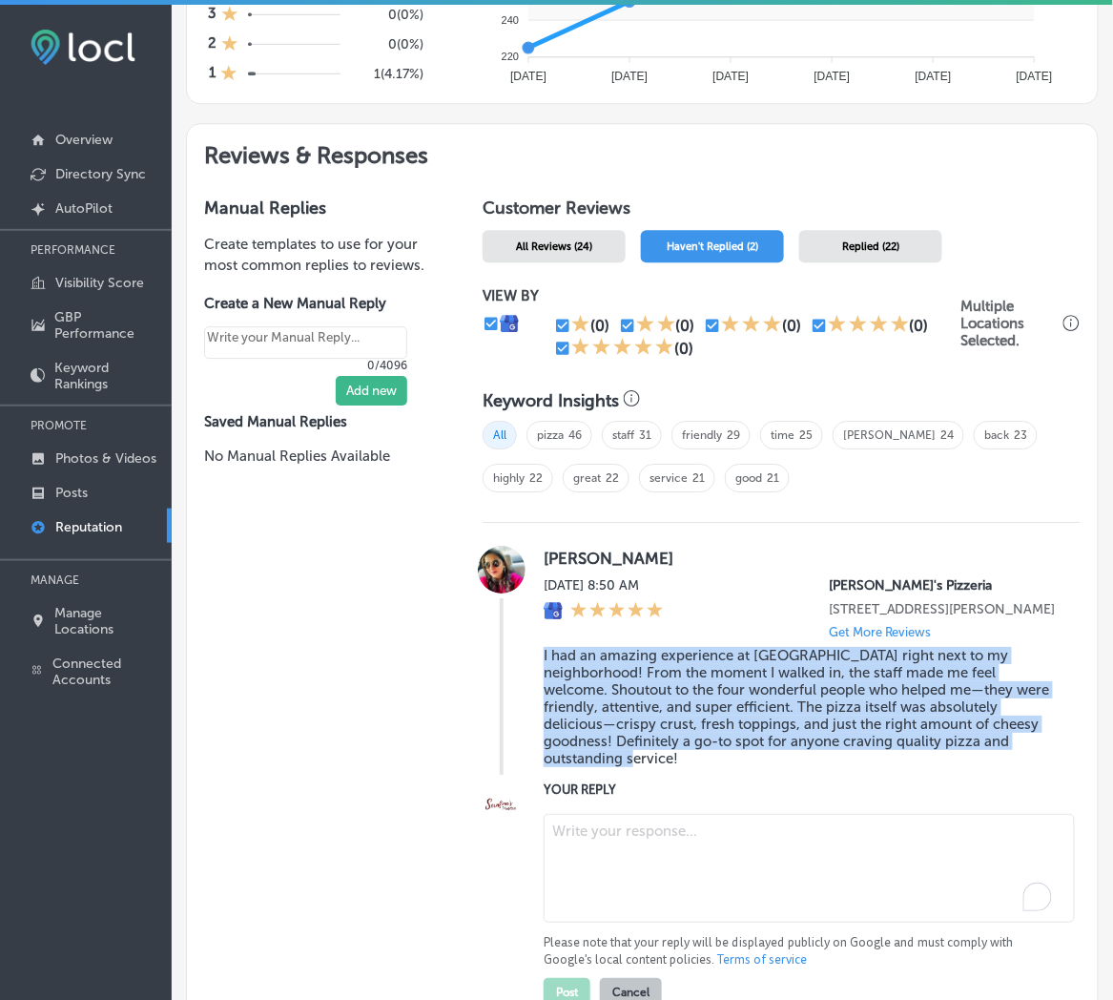
click at [632, 831] on textarea "To enrich screen reader interactions, please activate Accessibility in Grammarl…" at bounding box center [809, 868] width 531 height 109
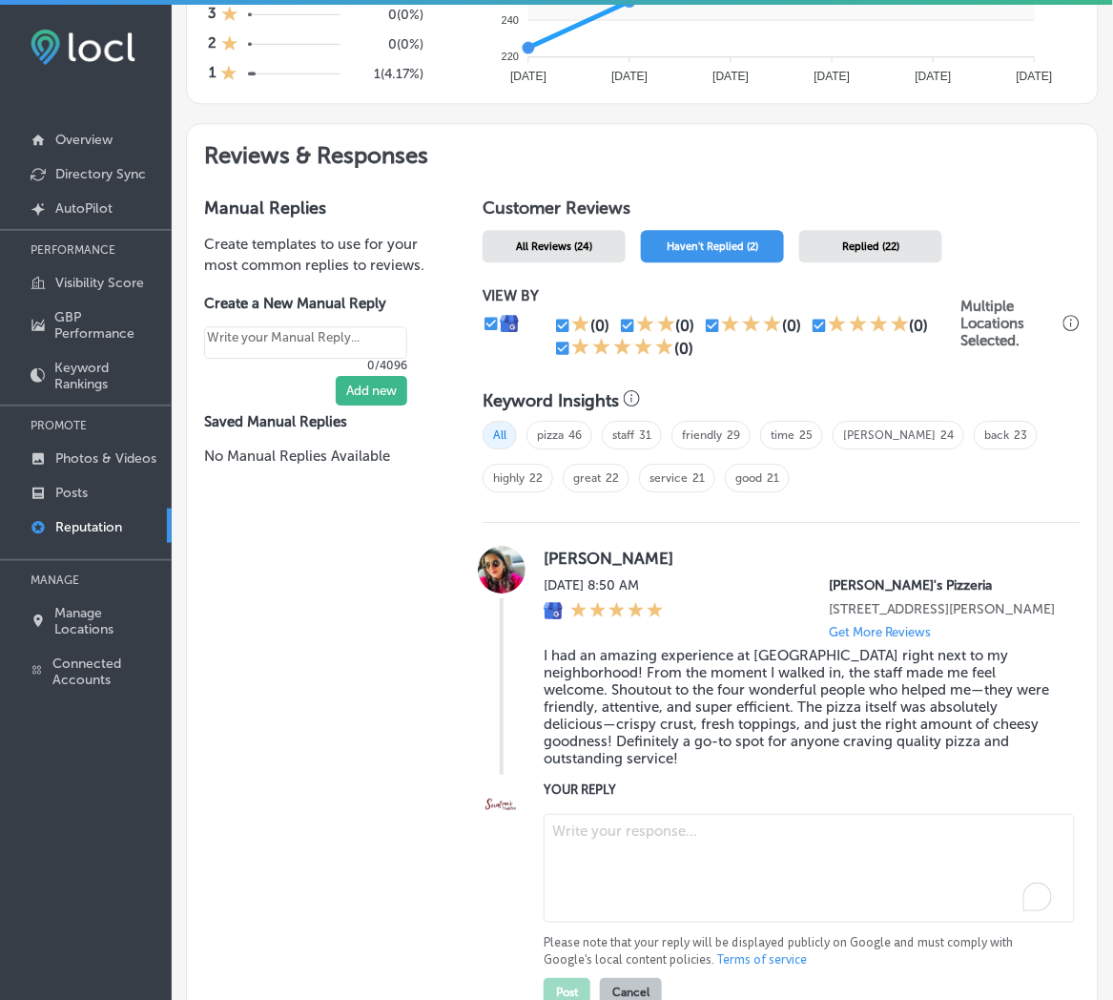
paste textarea "Thank you for the fantastic review, Korem! We’re so glad you had a great experi…"
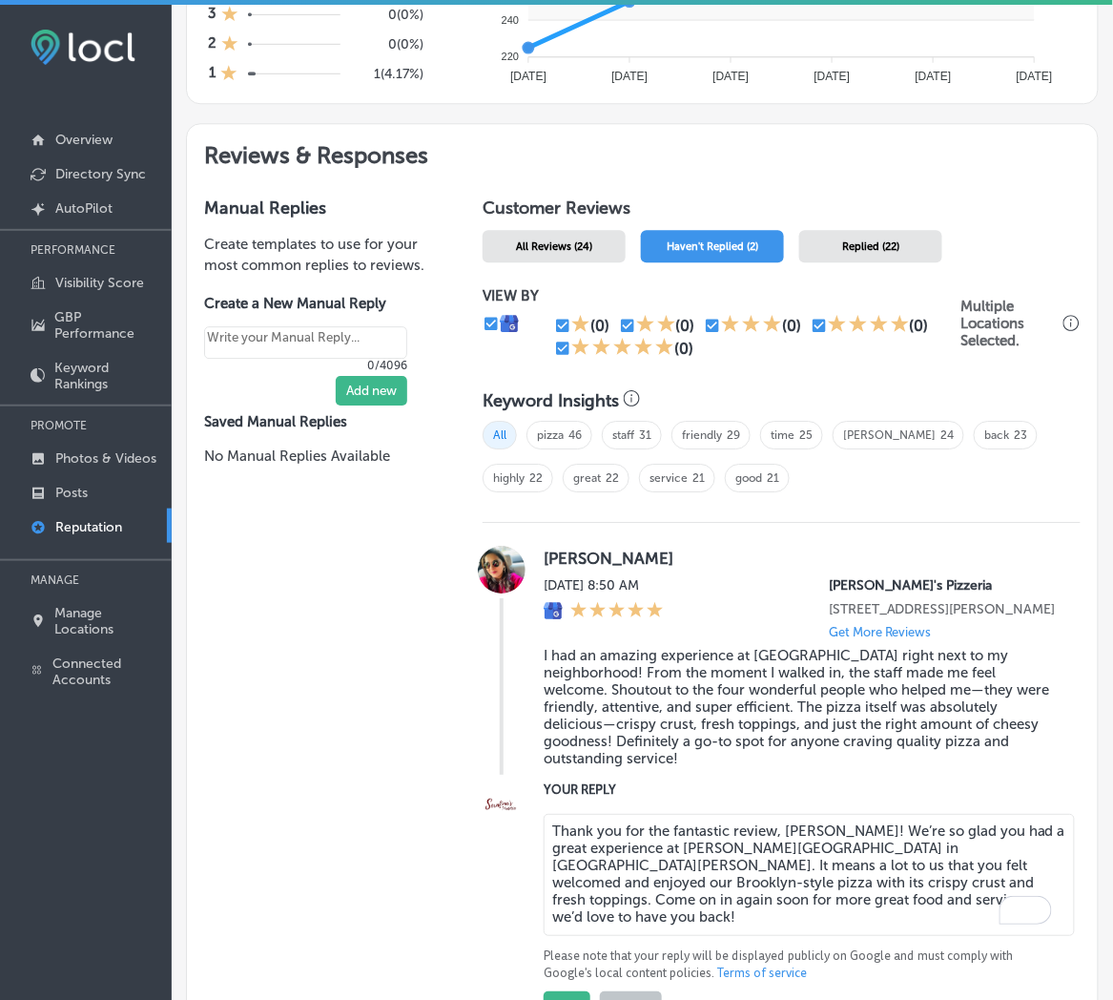
click at [720, 824] on textarea "Thank you for the fantastic review, Korem! We’re so glad you had a great experi…" at bounding box center [809, 875] width 531 height 122
drag, startPoint x: 650, startPoint y: 883, endPoint x: 728, endPoint y: 904, distance: 81.0
click at [728, 904] on textarea "Thank you for the review, Korem! We’re so glad you had a great experience at Se…" at bounding box center [809, 875] width 531 height 122
click at [725, 897] on textarea "Thank you for the review, Korem! We’re so glad you had a great experience at Se…" at bounding box center [809, 875] width 531 height 122
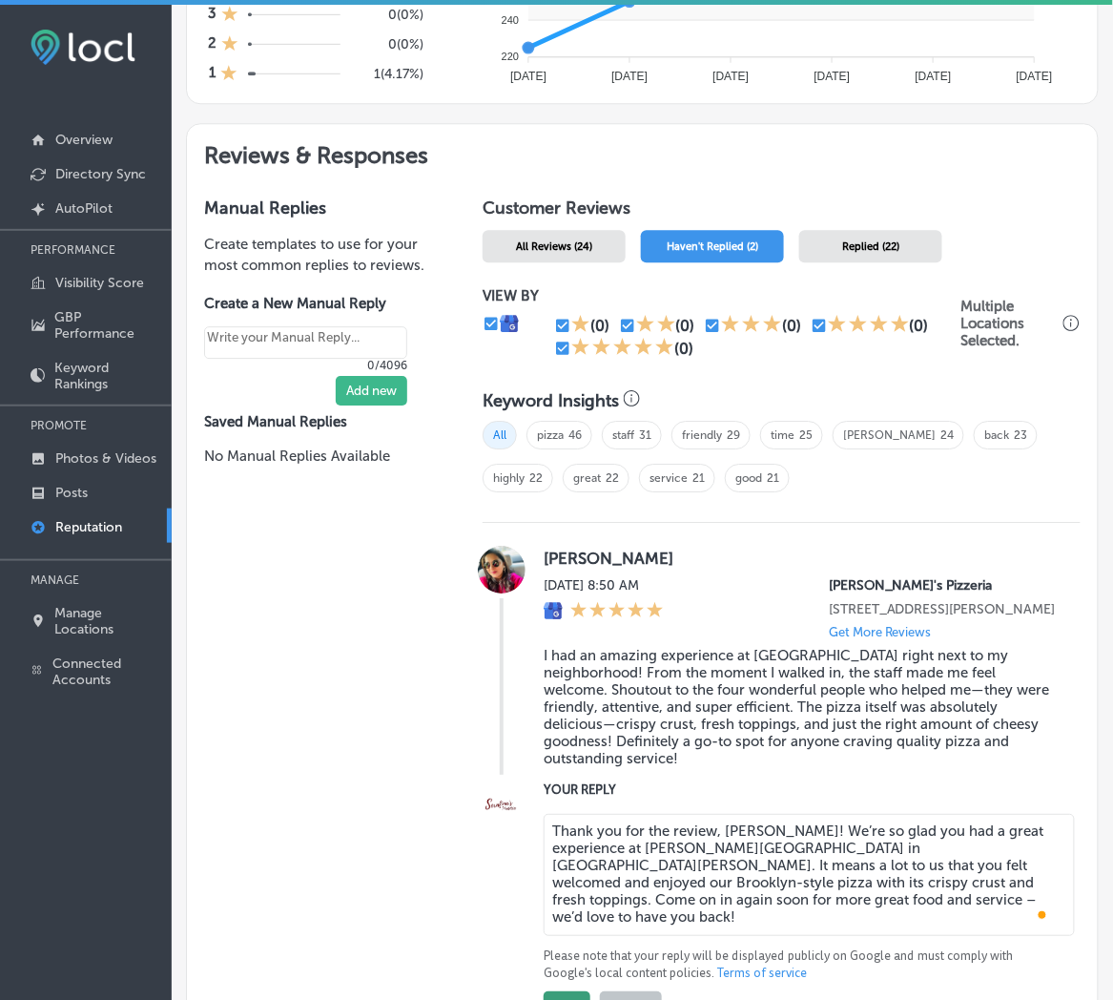
type textarea "Thank you for the review, Korem! We’re so glad you had a great experience at Se…"
click at [561, 992] on button "Post" at bounding box center [567, 1005] width 47 height 29
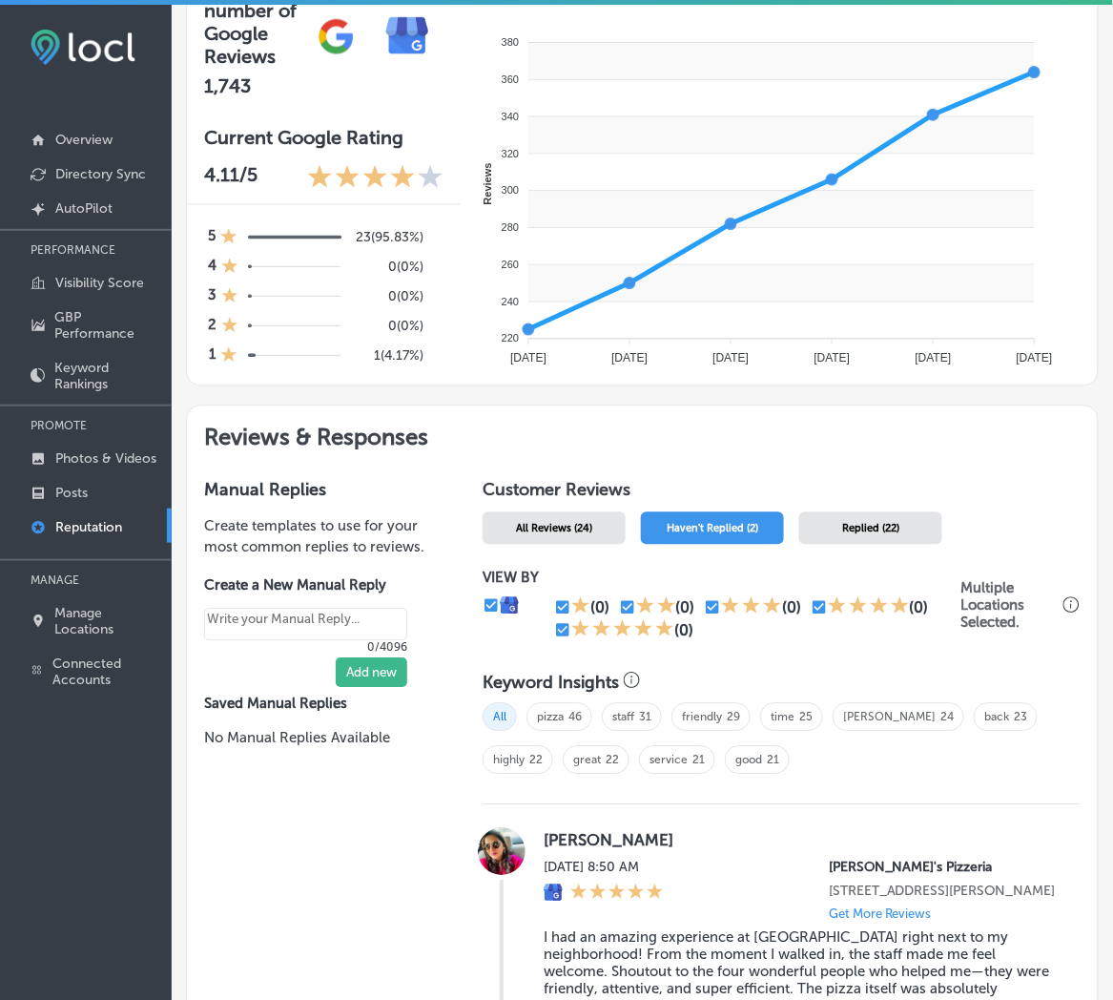
type textarea "x"
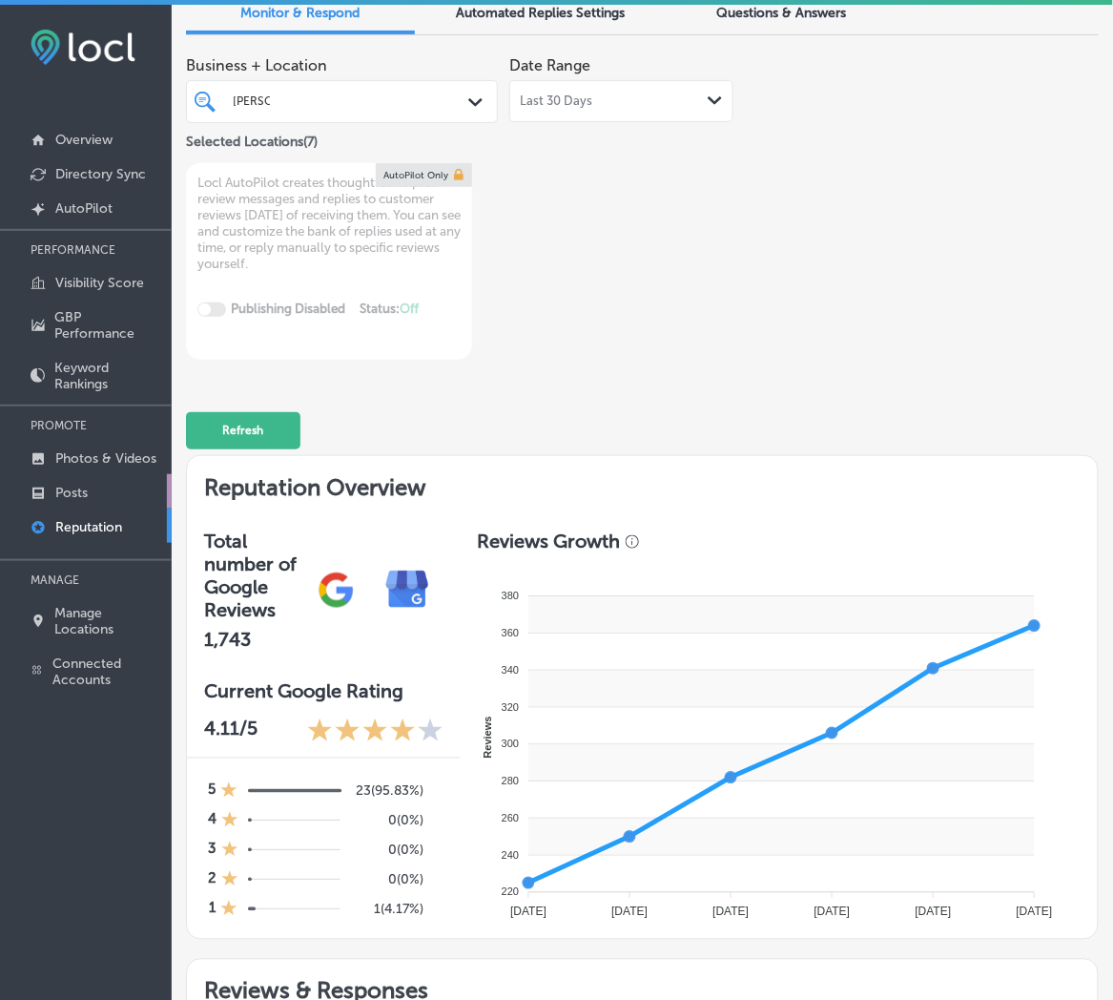
scroll to position [0, 0]
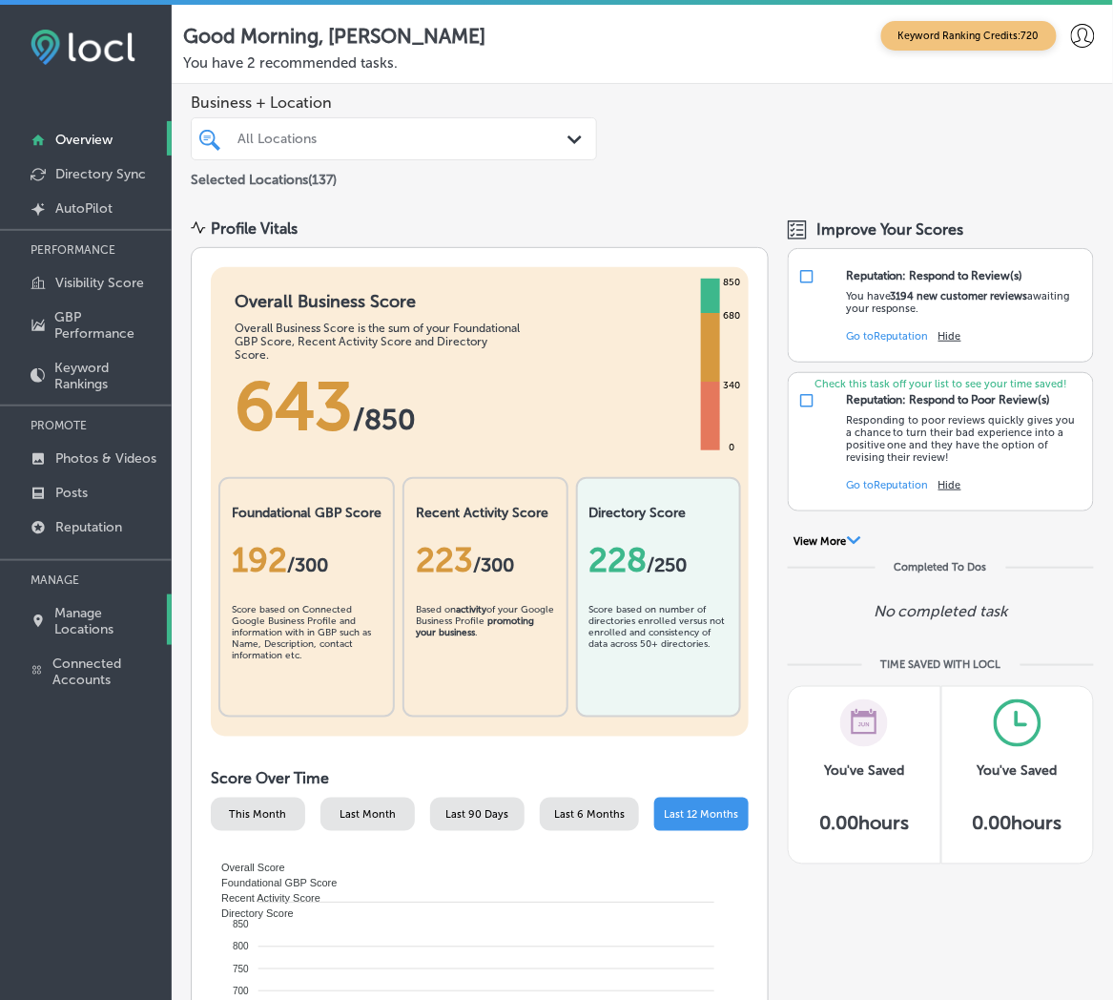
click at [60, 616] on p "Manage Locations" at bounding box center [108, 621] width 107 height 32
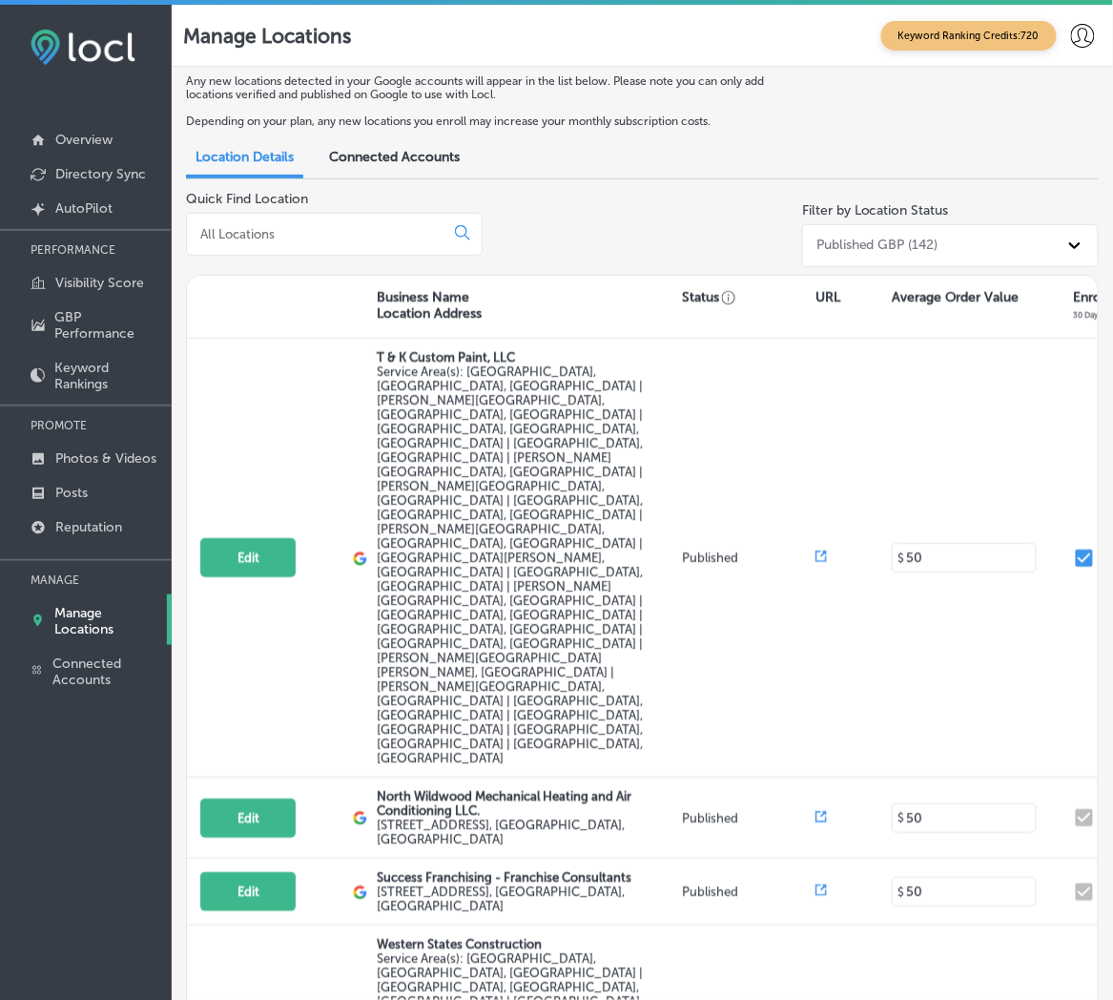
click at [250, 230] on input at bounding box center [318, 233] width 241 height 17
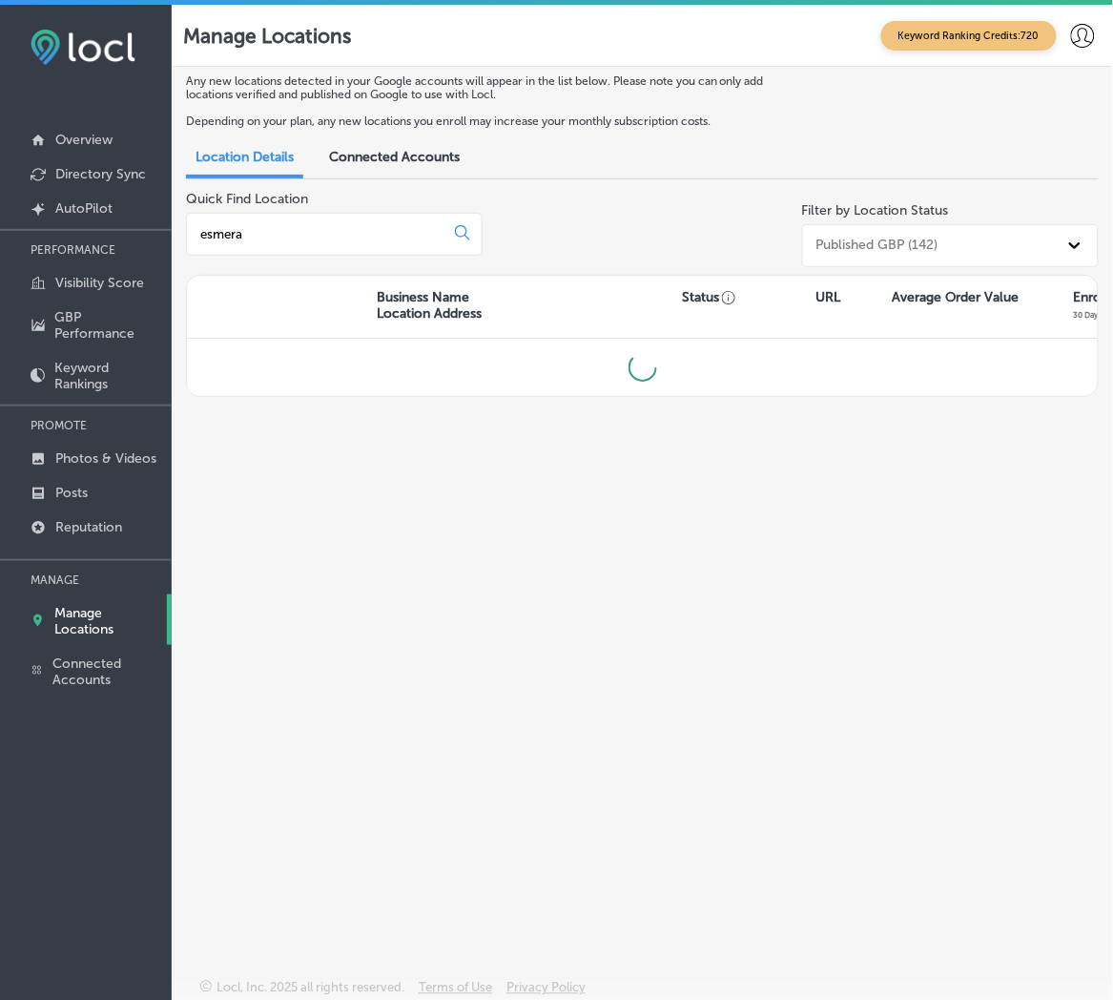
type input "esmera"
click at [561, 224] on div "Quick Find Location esmera Filter by Location Status Published GBP (142)" at bounding box center [642, 233] width 913 height 84
click at [259, 248] on div "esmera" at bounding box center [334, 234] width 297 height 43
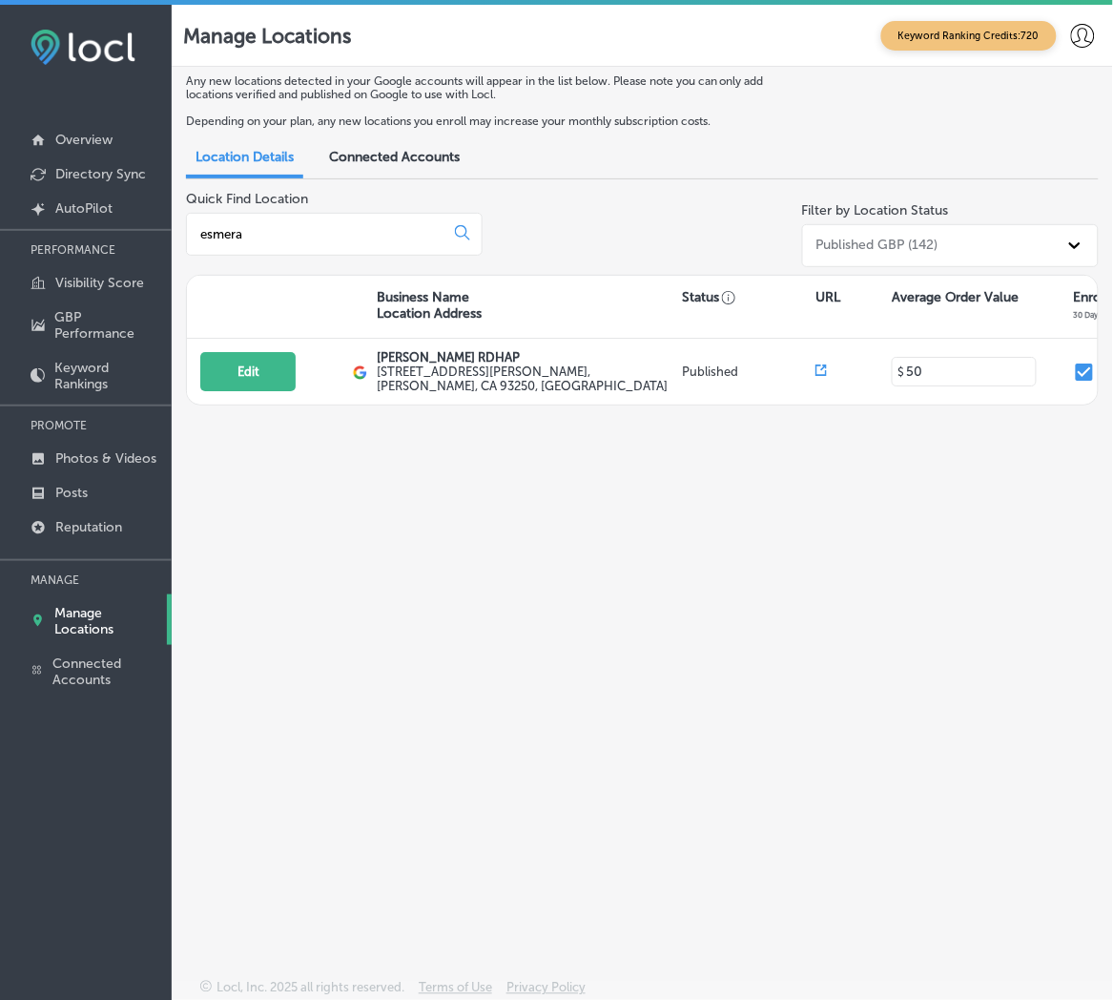
click at [262, 240] on input "esmera" at bounding box center [318, 233] width 241 height 17
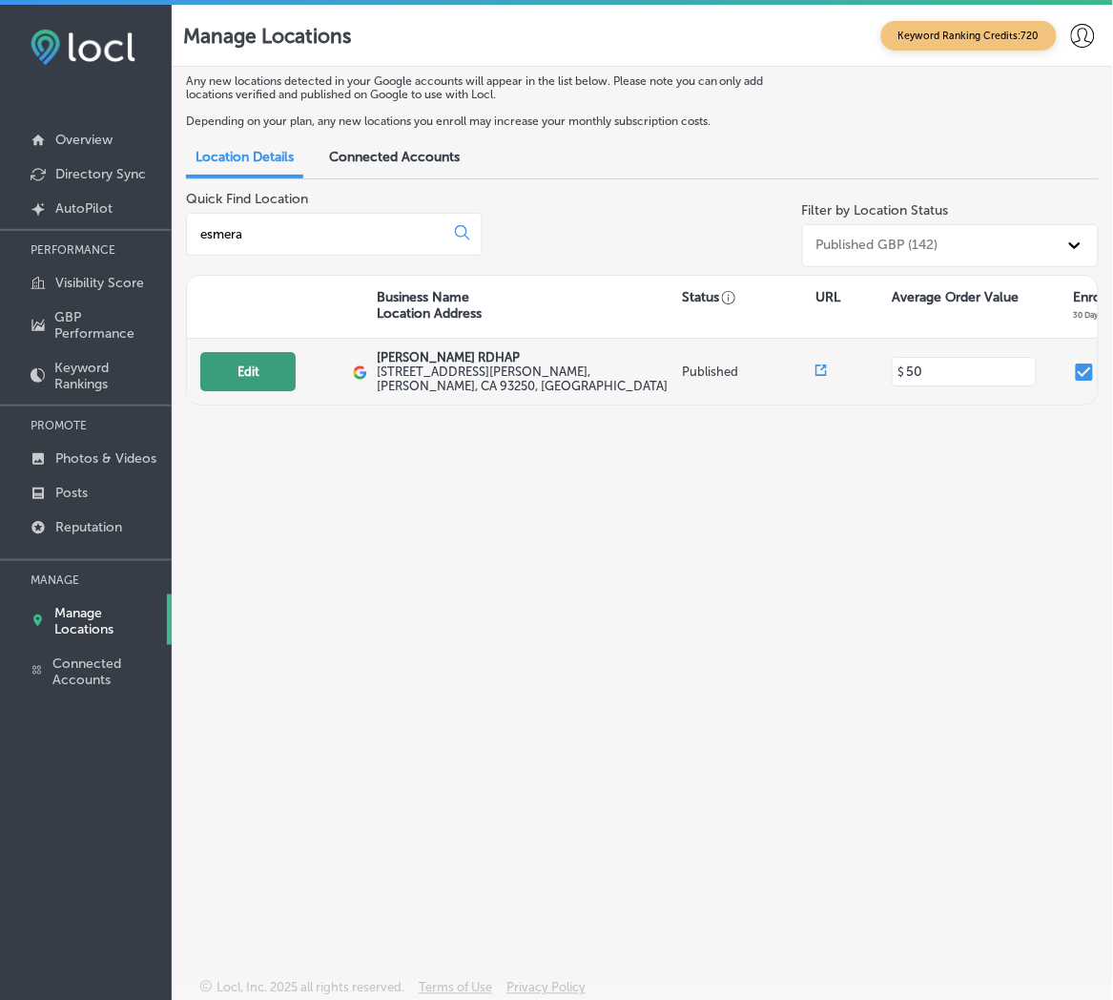
click at [248, 363] on button "Edit" at bounding box center [247, 371] width 95 height 39
select select "US"
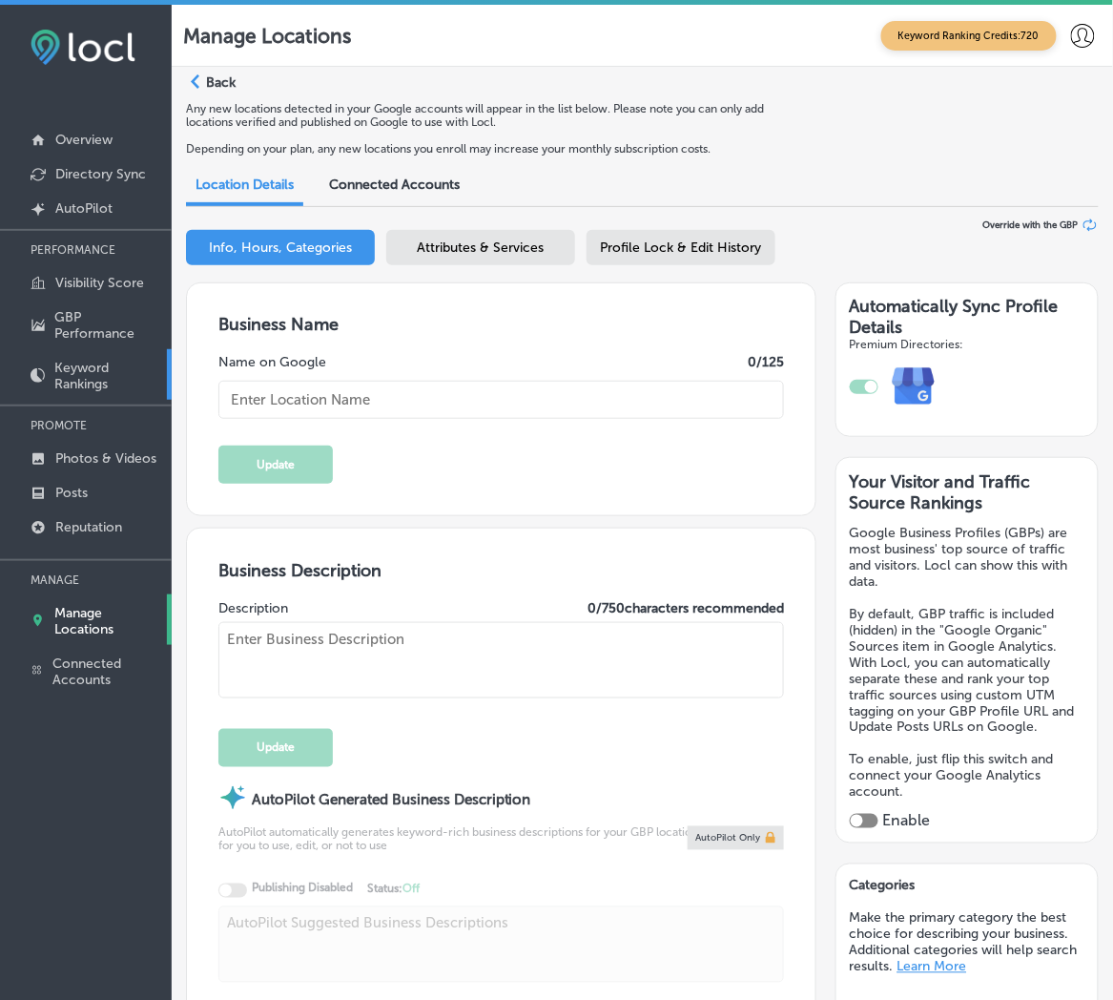
type input "[PERSON_NAME] RDHAP"
type input "[STREET_ADDRESS][PERSON_NAME]"
type input "[PERSON_NAME]"
type input "93250"
type input "US"
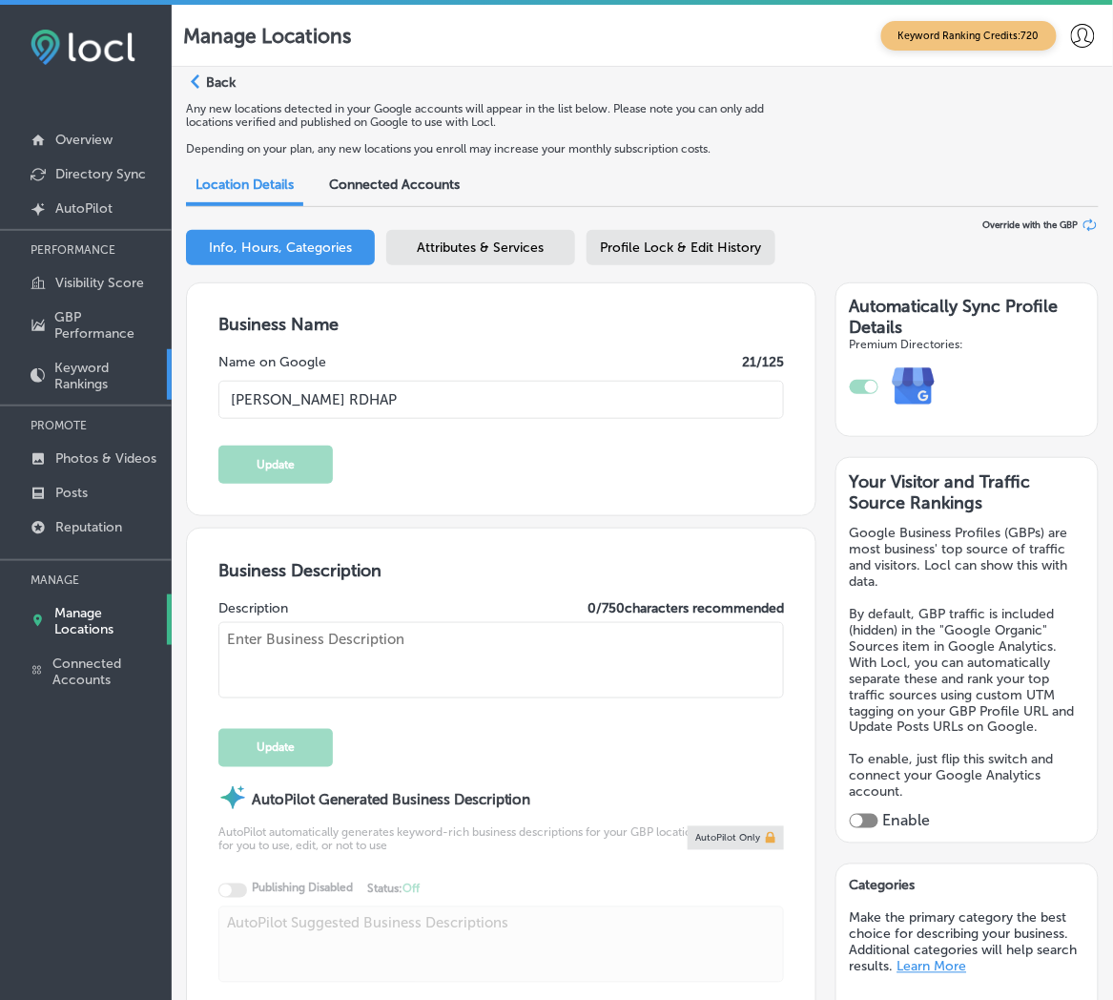
type input "[URL][DOMAIN_NAME]"
checkbox input "true"
type textarea "[PERSON_NAME] RDHAP is committed to providing exceptional dental care to all ou…"
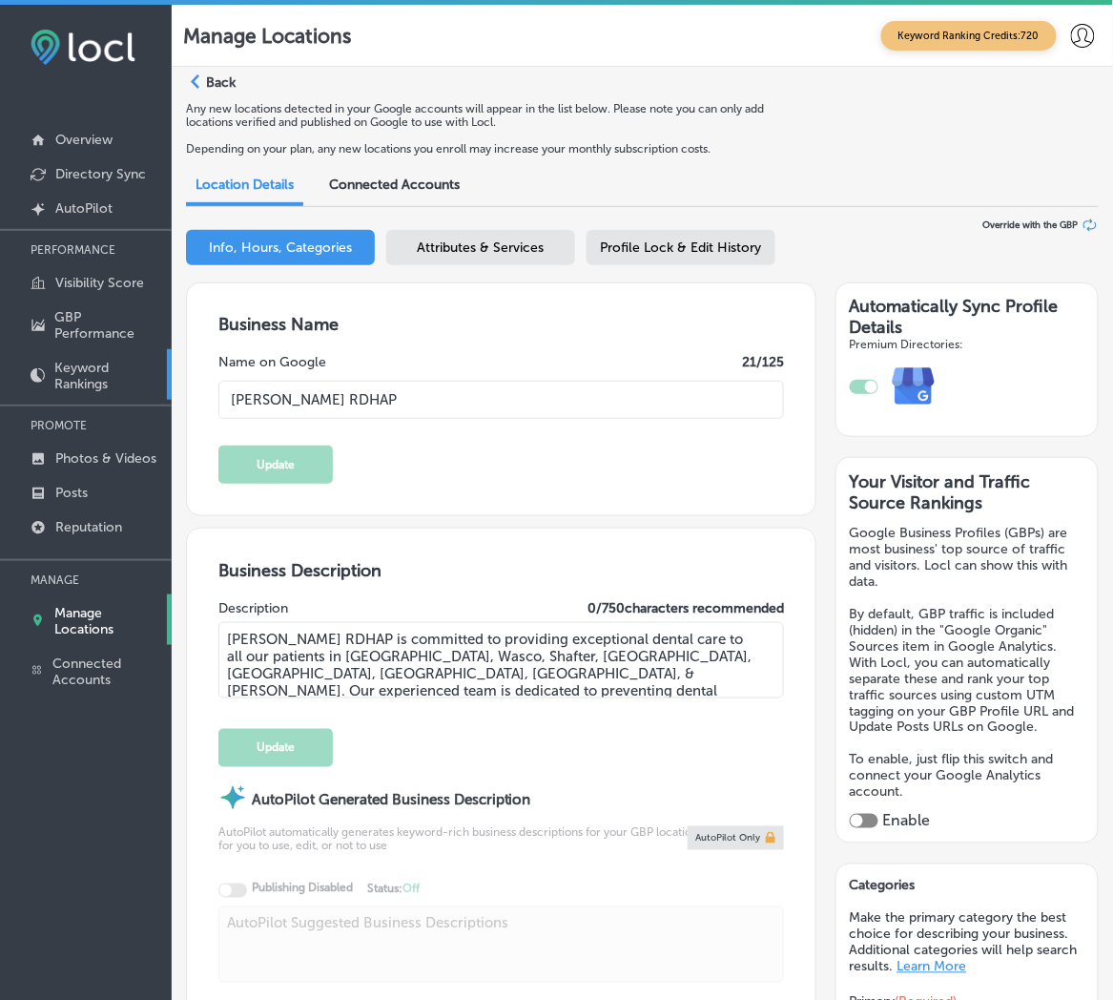
type input "[PHONE_NUMBER]"
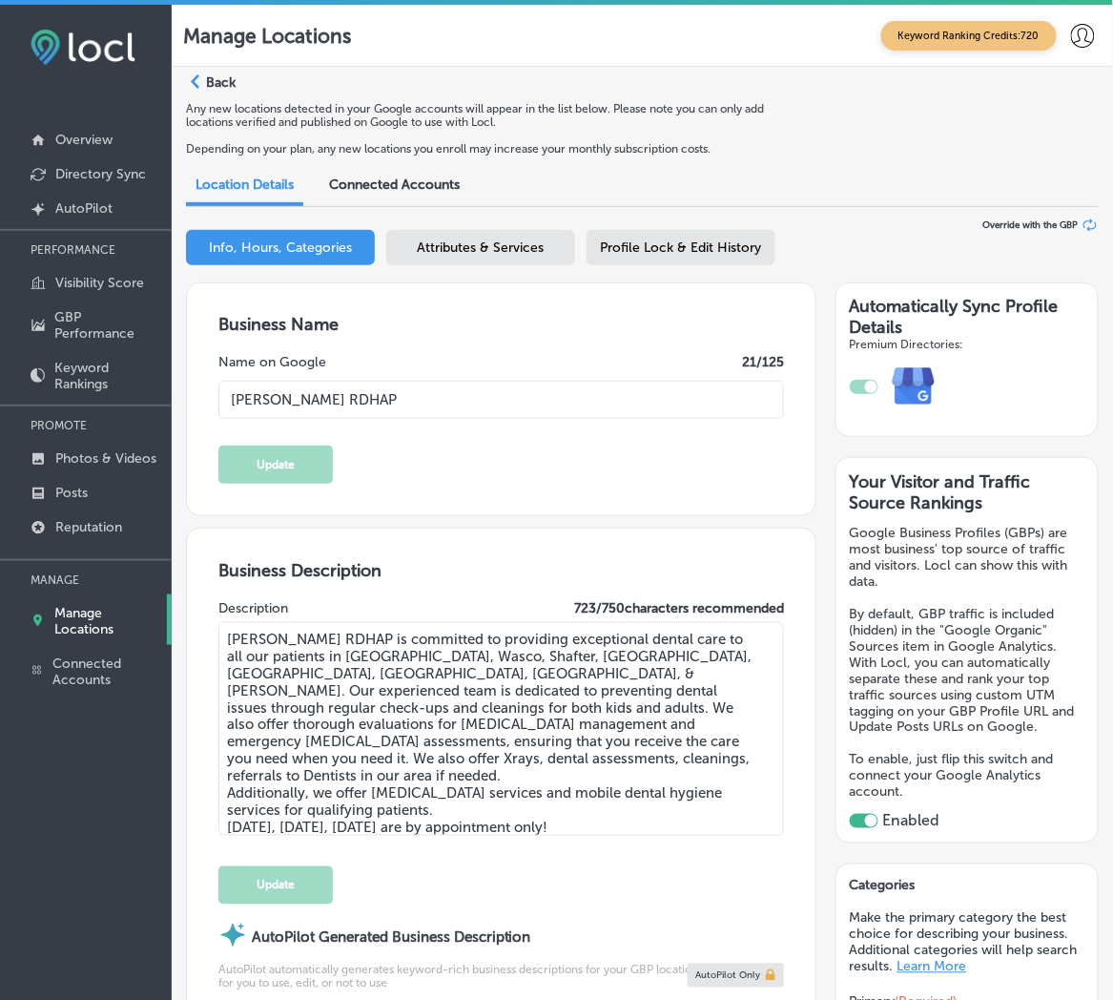
drag, startPoint x: 520, startPoint y: 55, endPoint x: 508, endPoint y: 115, distance: 61.2
click at [519, 54] on div "Manage Locations Keyword Ranking Credits: 720" at bounding box center [642, 36] width 941 height 62
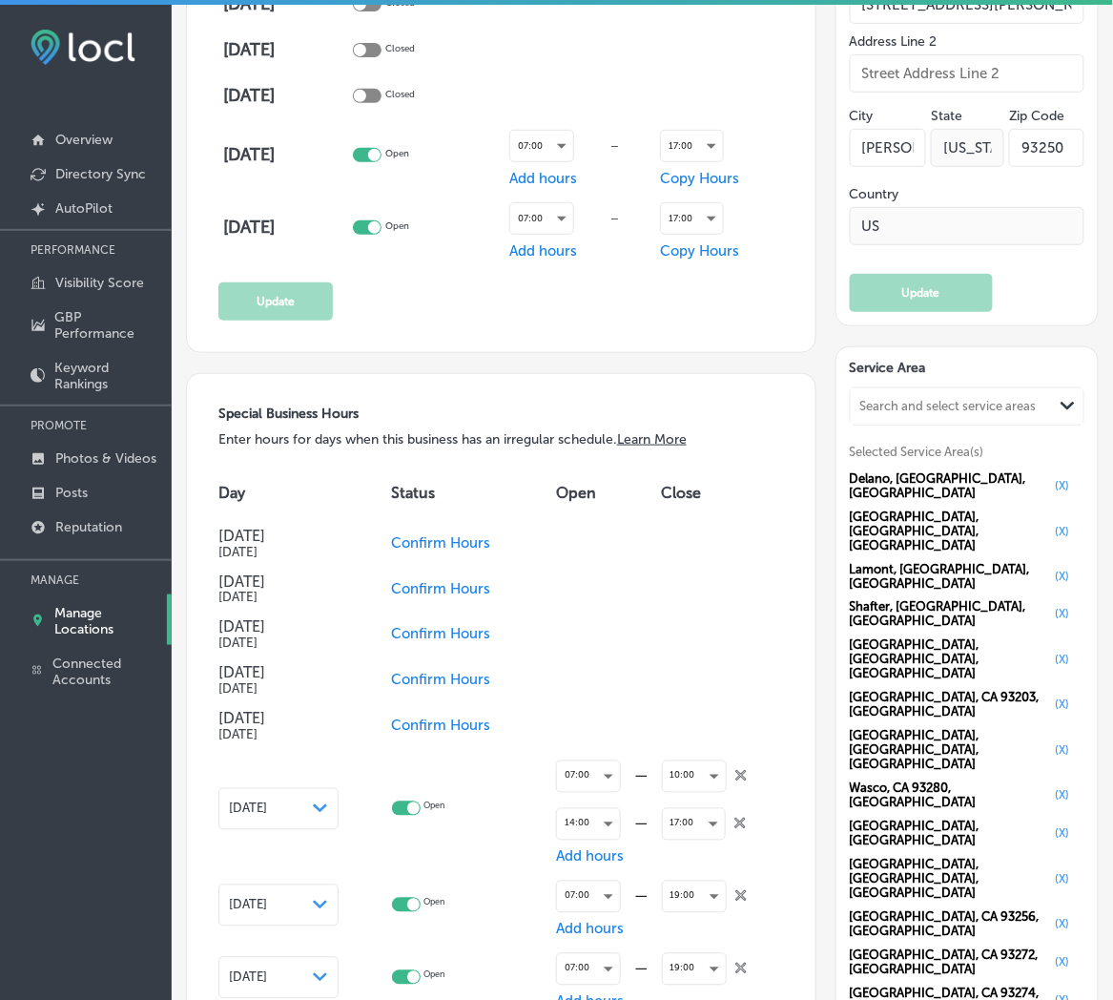
scroll to position [1695, 0]
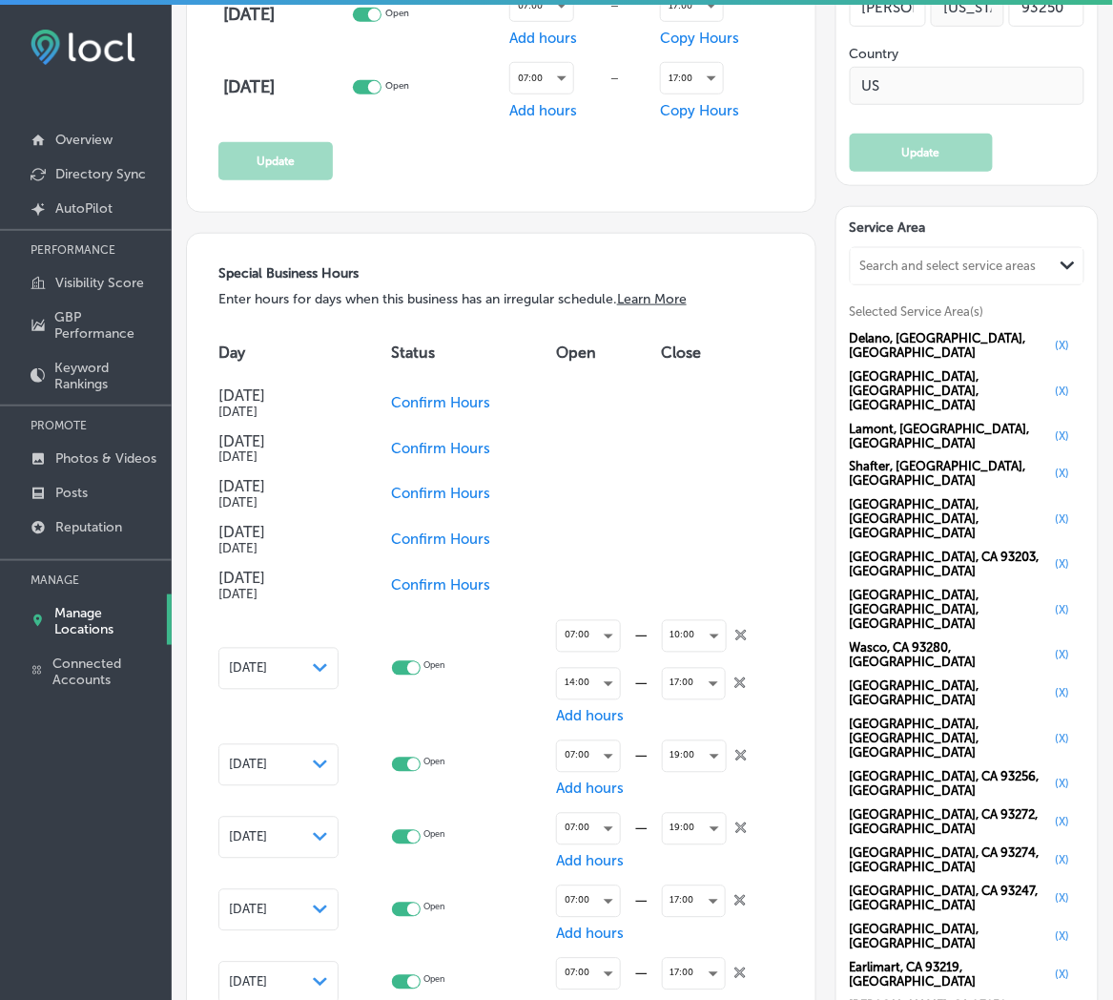
click at [735, 630] on icon "close Created with Sketch." at bounding box center [740, 635] width 11 height 11
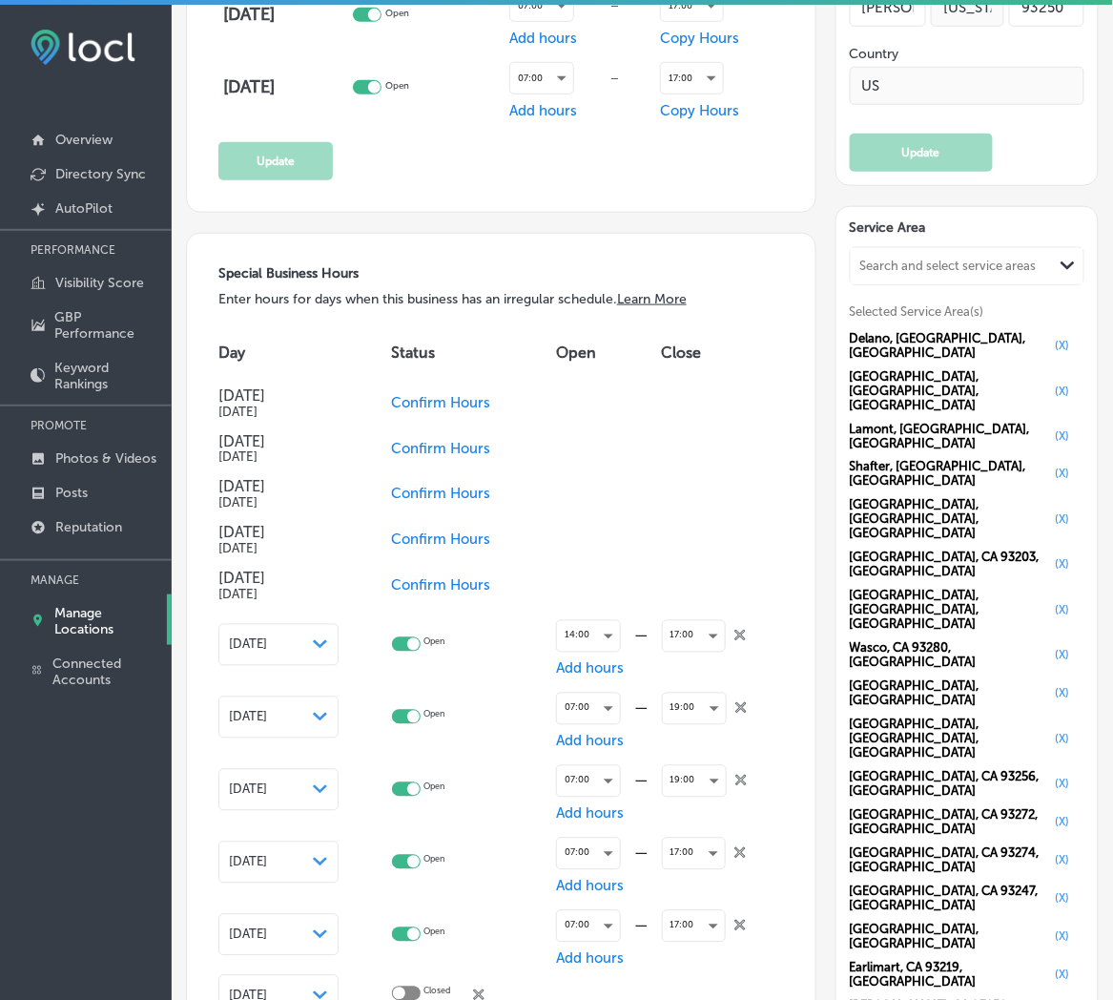
click at [736, 630] on icon "close Created with Sketch." at bounding box center [739, 635] width 11 height 11
checkbox input "false"
checkbox input "true"
checkbox input "false"
checkbox input "true"
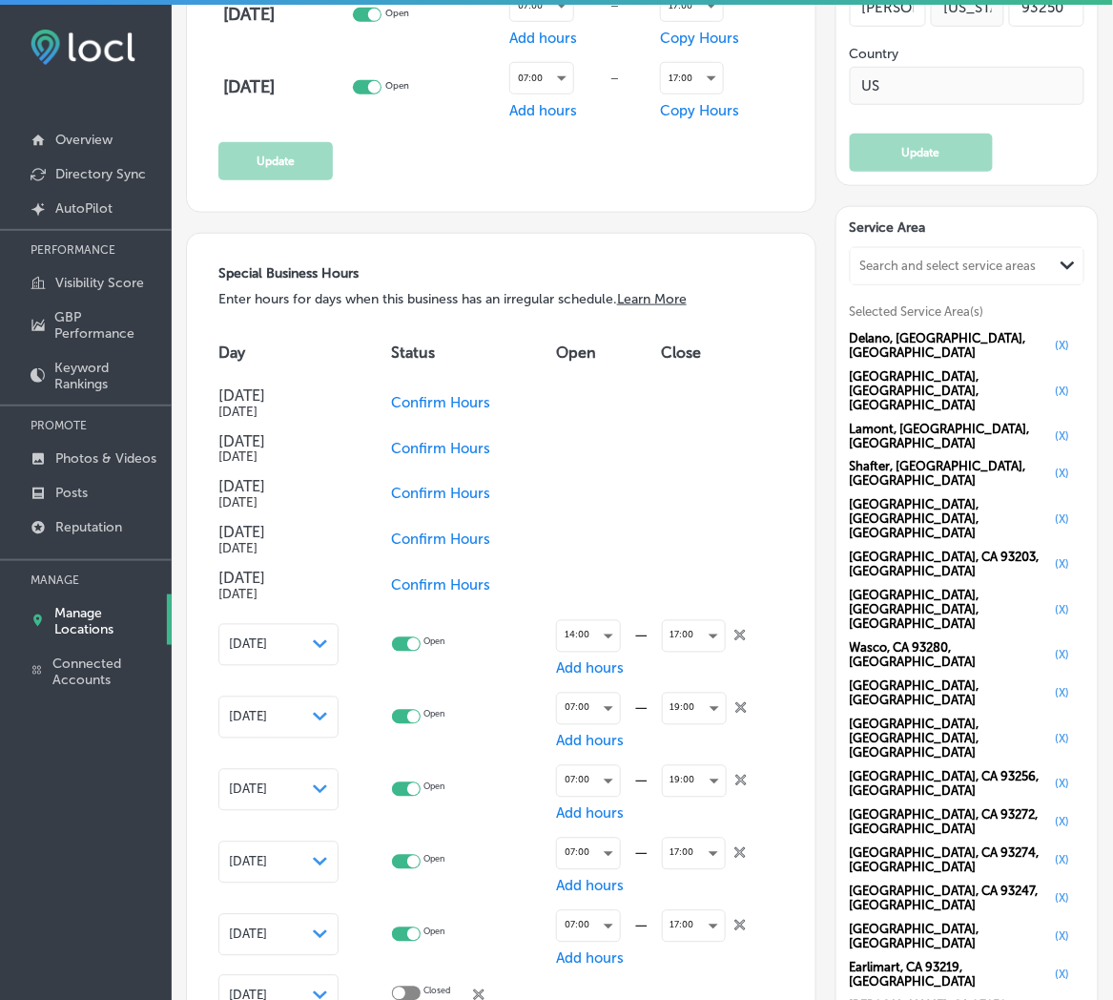
checkbox input "false"
checkbox input "true"
checkbox input "false"
checkbox input "true"
checkbox input "false"
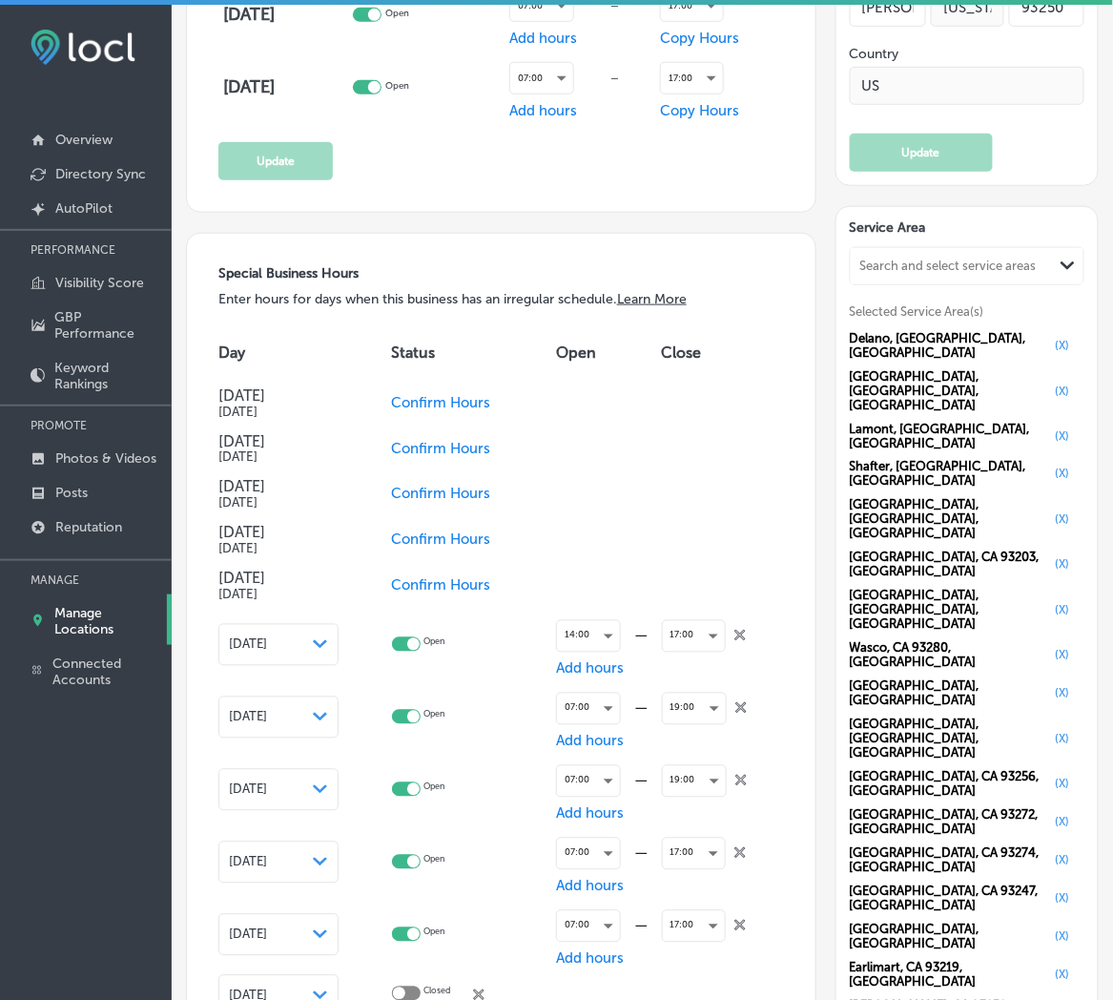
checkbox input "true"
checkbox input "false"
click at [736, 630] on icon "close Created with Sketch." at bounding box center [740, 635] width 11 height 11
checkbox input "false"
checkbox input "true"
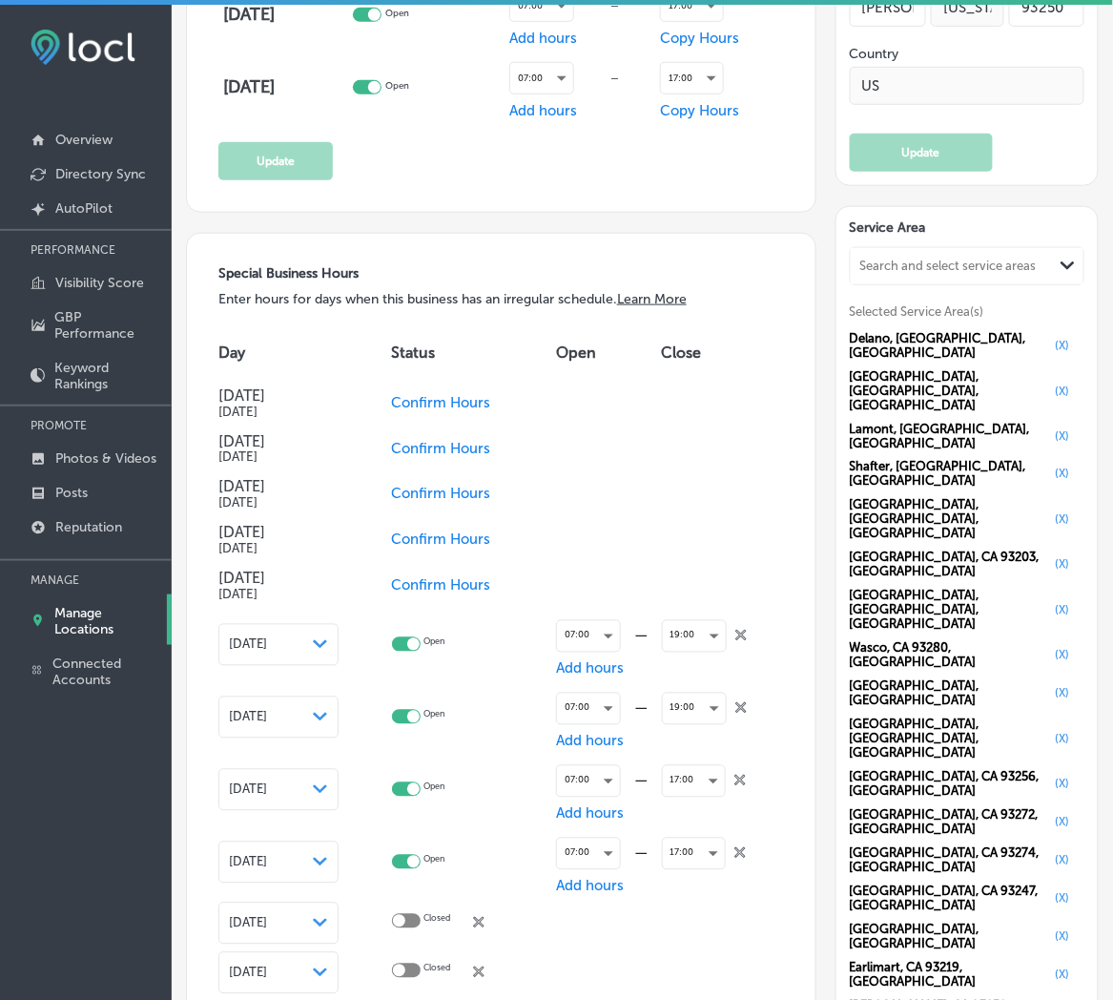
checkbox input "false"
checkbox input "true"
checkbox input "false"
checkbox input "true"
checkbox input "false"
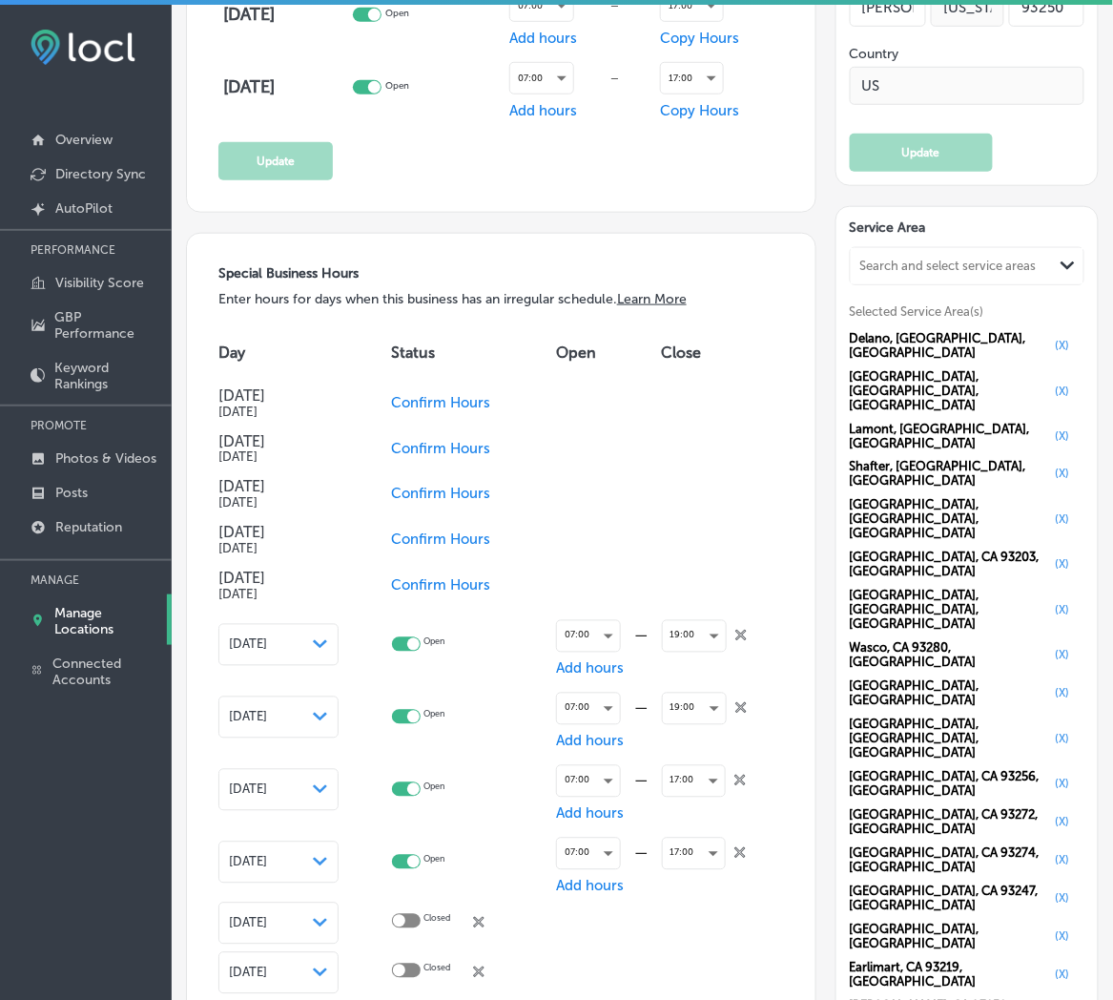
checkbox input "true"
checkbox input "false"
checkbox input "true"
checkbox input "false"
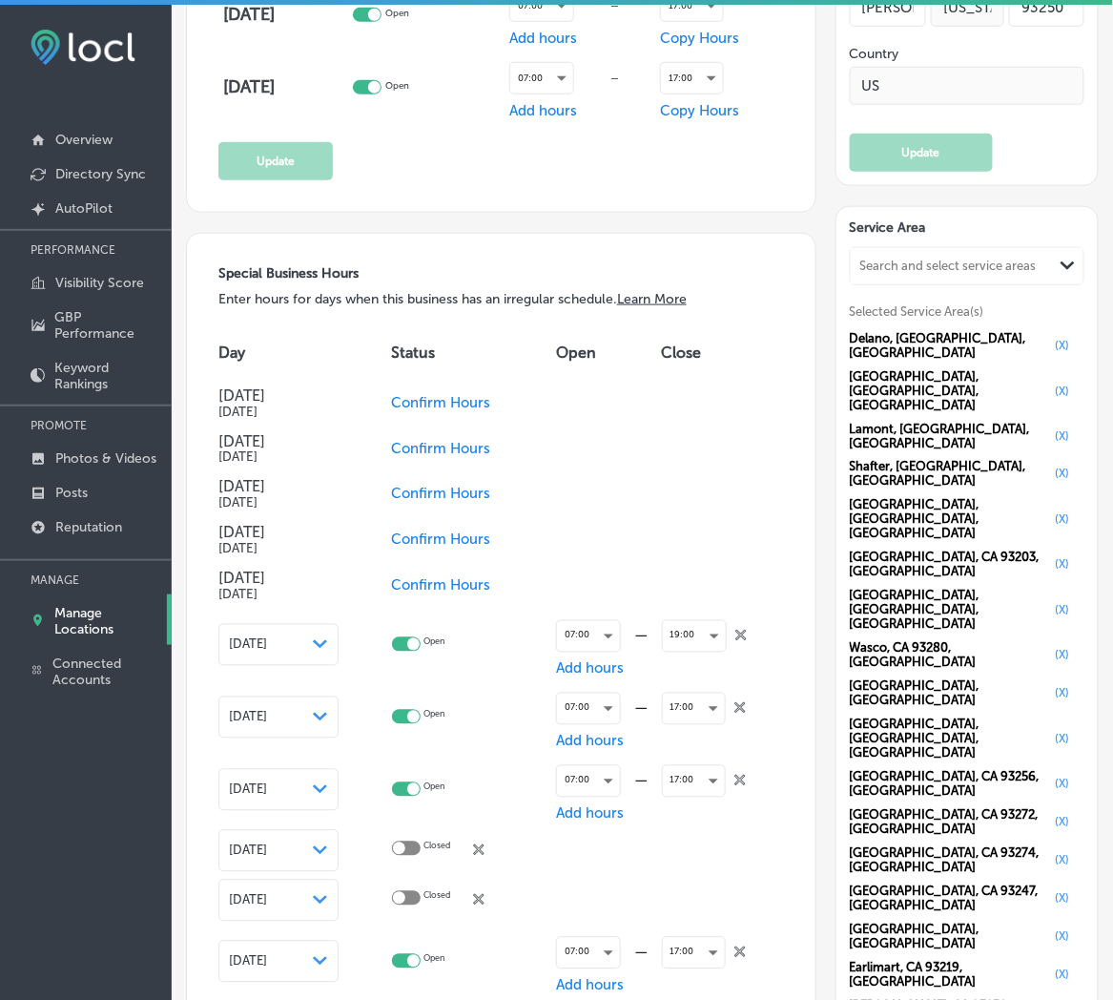
click at [736, 630] on icon "close Created with Sketch." at bounding box center [740, 635] width 11 height 11
checkbox input "false"
checkbox input "true"
checkbox input "false"
checkbox input "true"
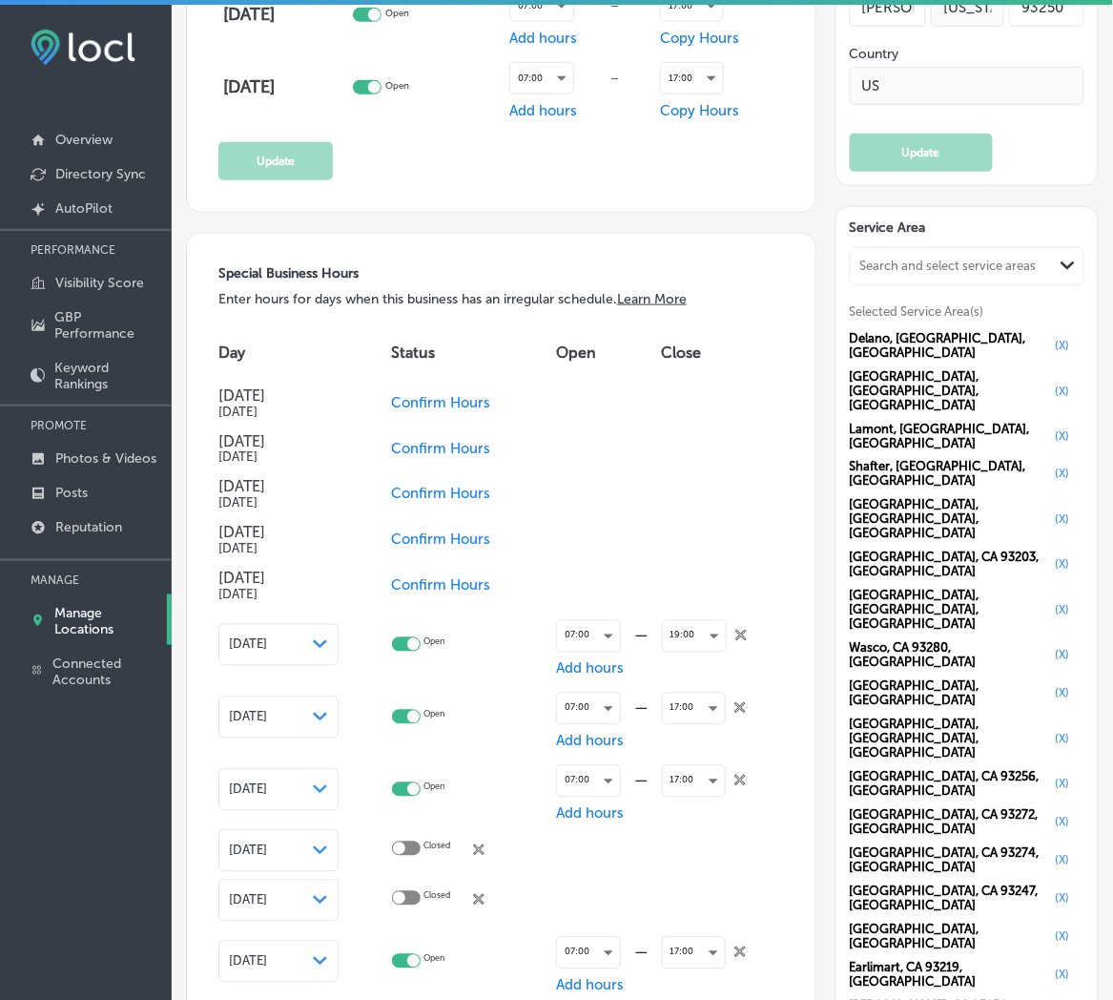
checkbox input "false"
checkbox input "true"
checkbox input "false"
checkbox input "true"
checkbox input "false"
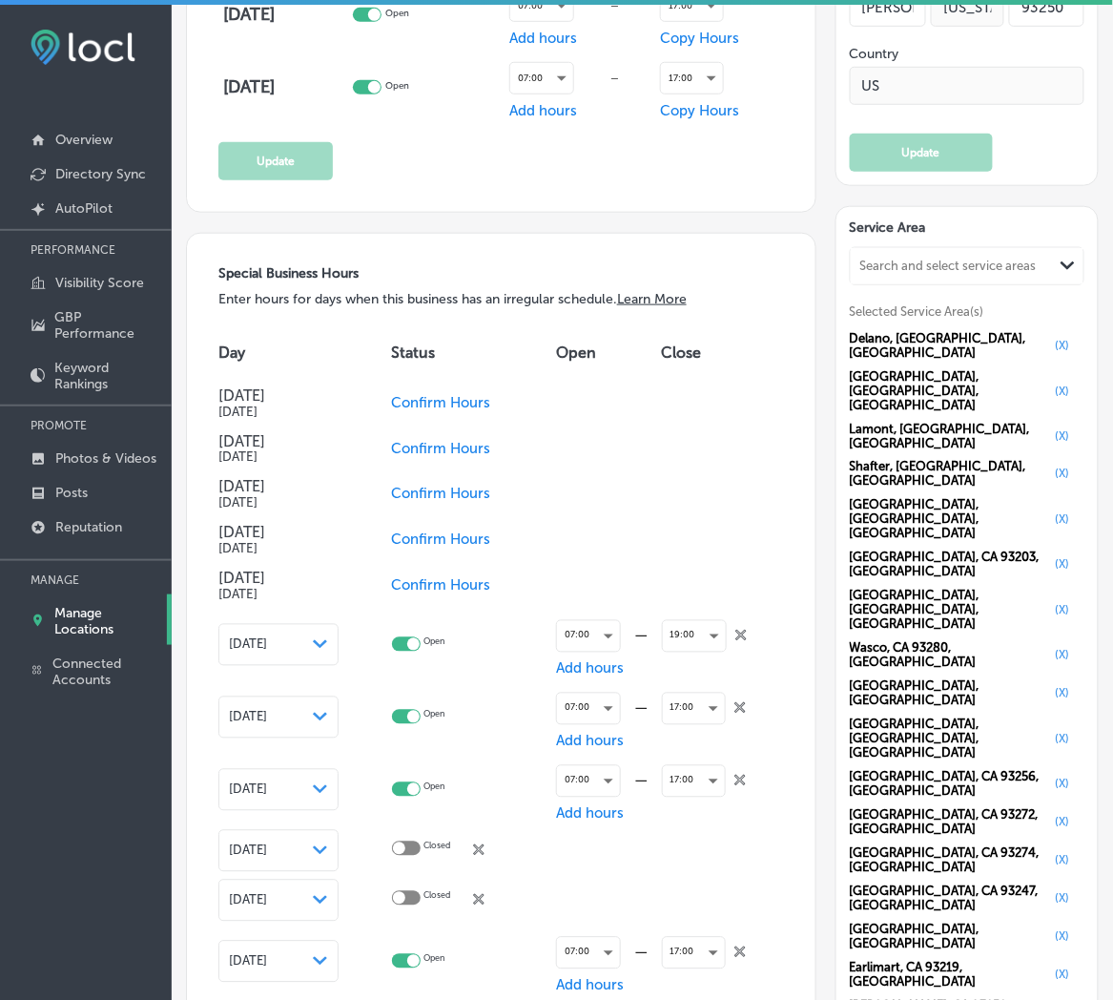
checkbox input "true"
checkbox input "false"
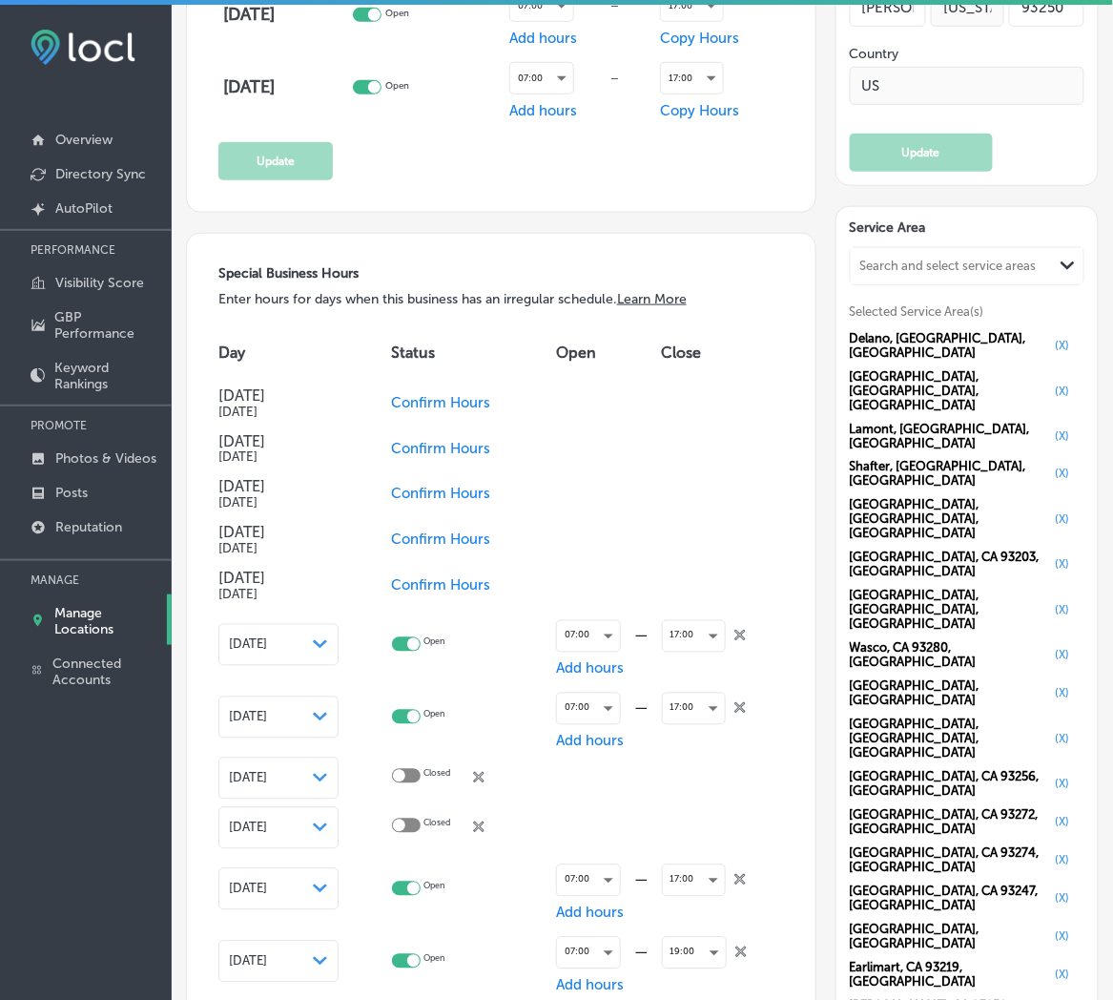
click at [736, 630] on icon "close Created with Sketch." at bounding box center [739, 635] width 11 height 11
checkbox input "false"
checkbox input "true"
checkbox input "false"
checkbox input "true"
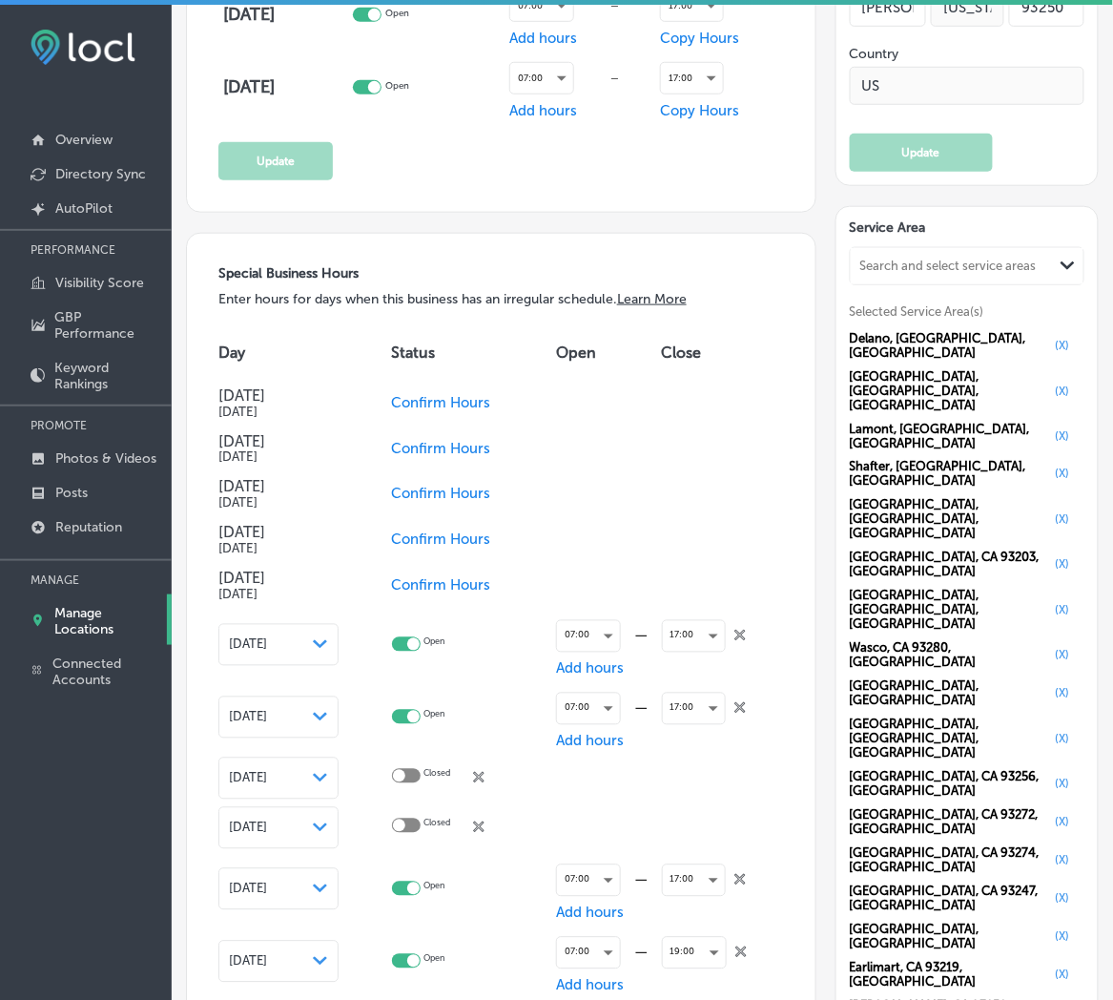
checkbox input "false"
checkbox input "true"
checkbox input "false"
checkbox input "true"
checkbox input "false"
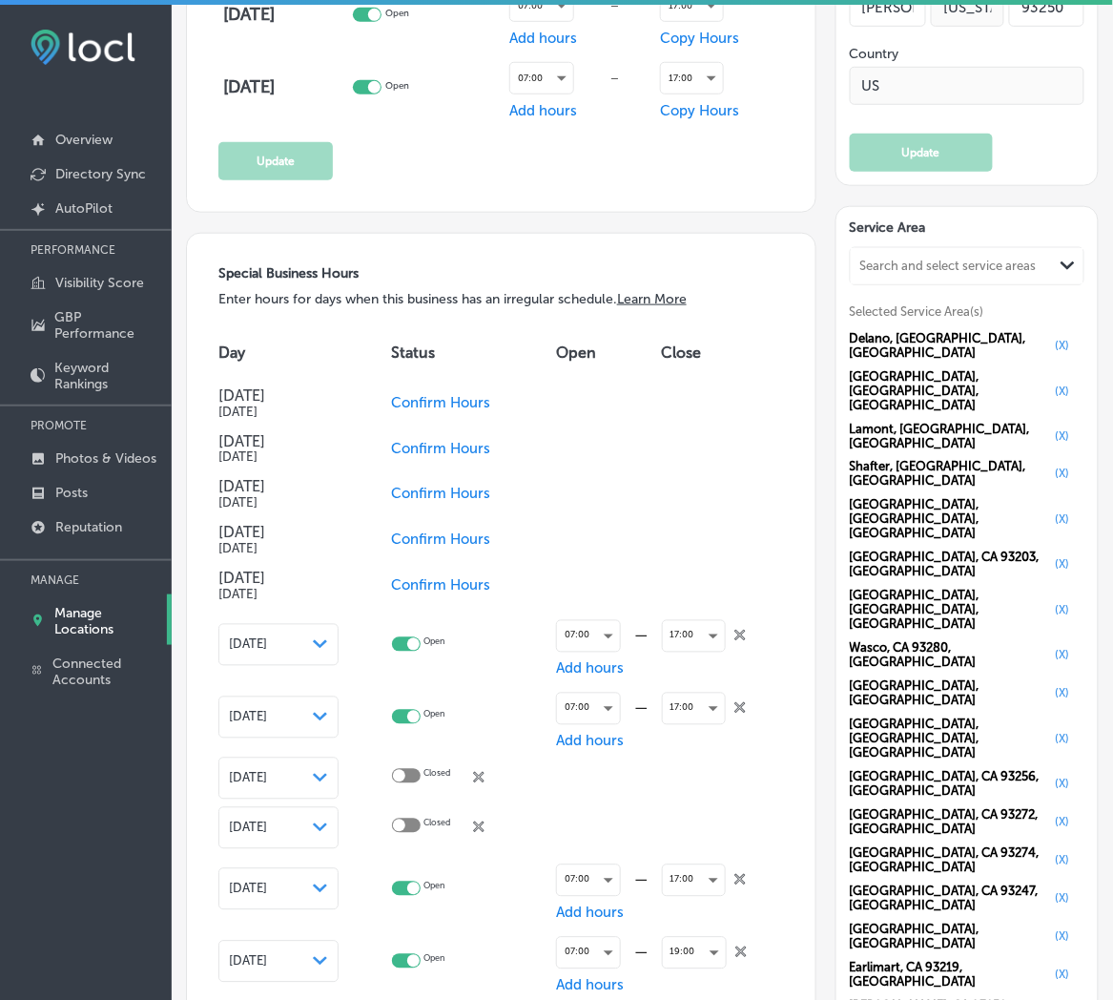
checkbox input "true"
checkbox input "false"
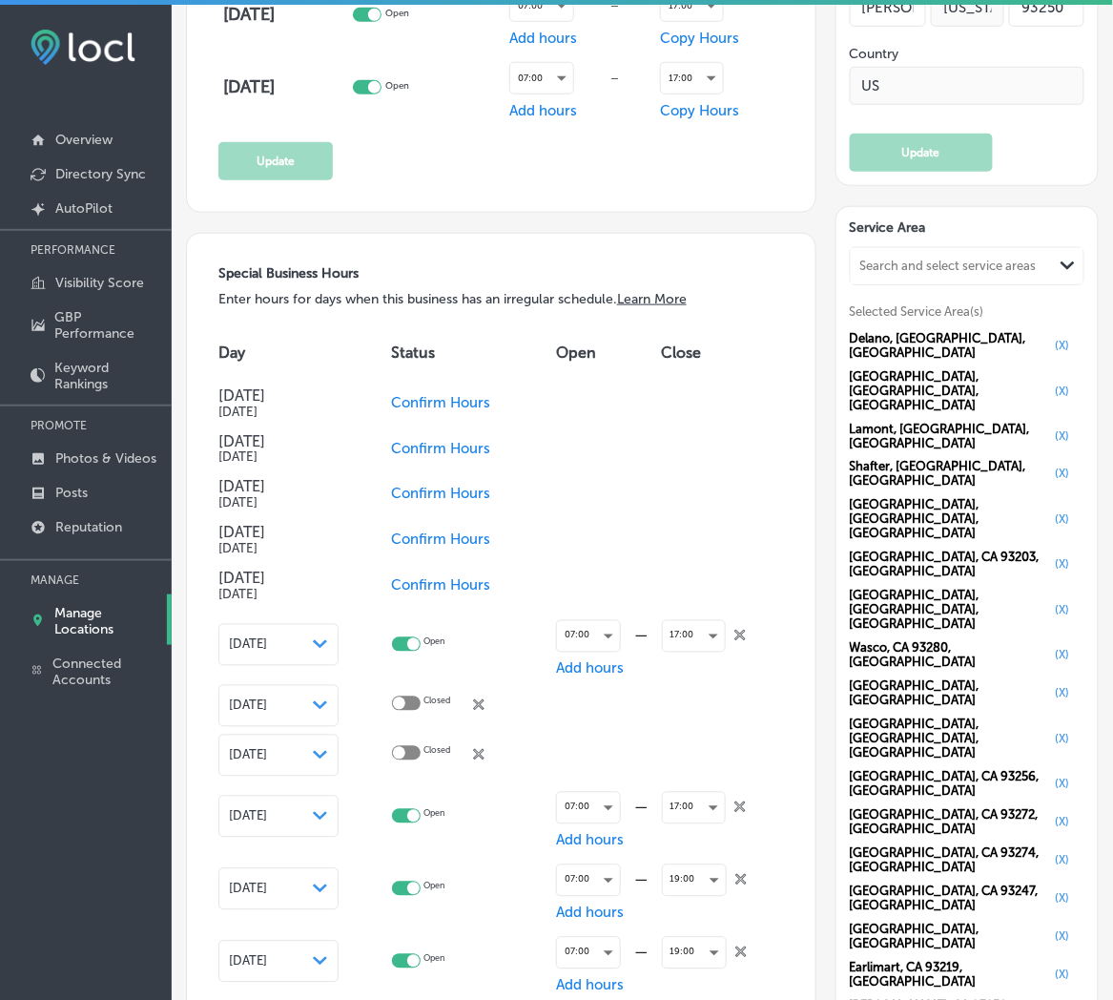
click at [736, 630] on icon "close Created with Sketch." at bounding box center [739, 635] width 11 height 11
checkbox input "false"
checkbox input "true"
checkbox input "false"
checkbox input "true"
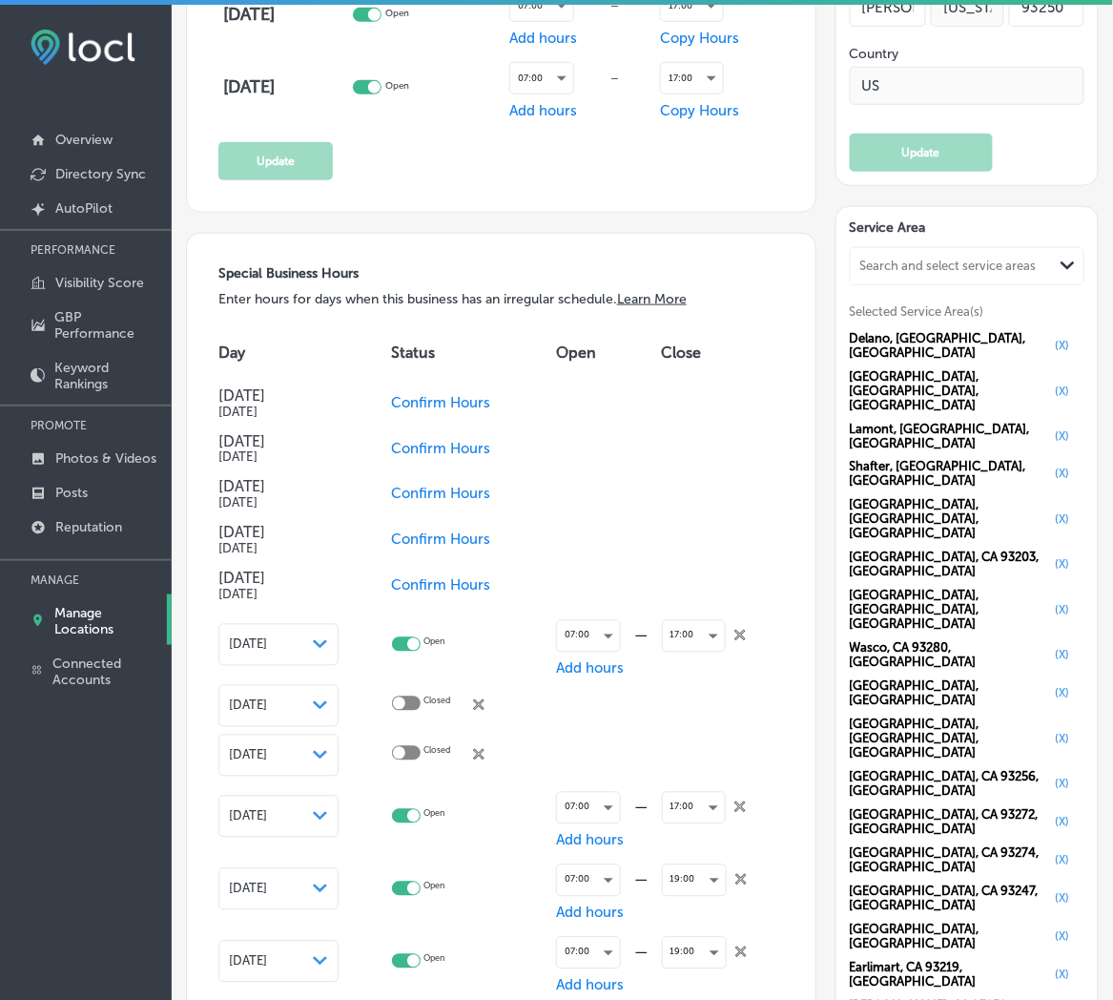
checkbox input "false"
checkbox input "true"
checkbox input "false"
checkbox input "true"
checkbox input "false"
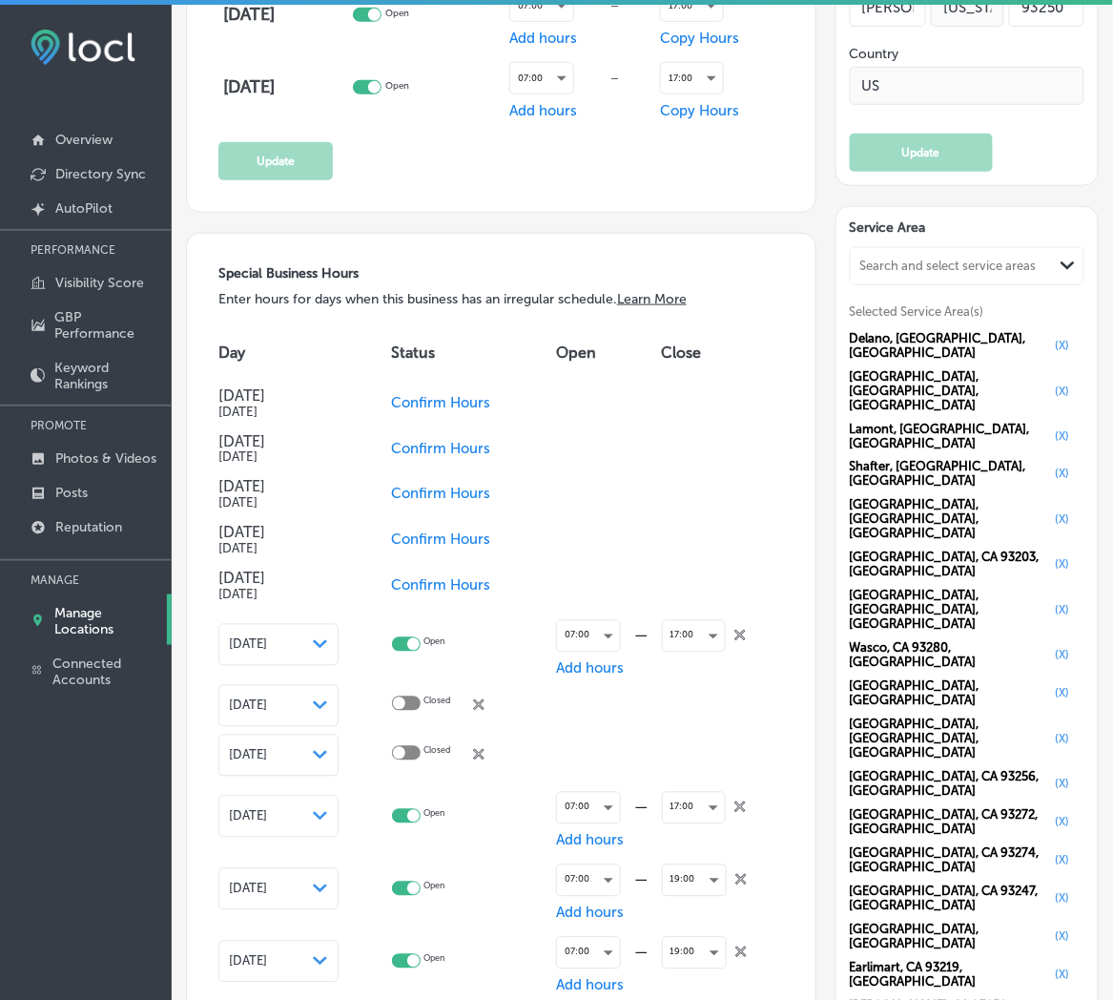
checkbox input "true"
checkbox input "false"
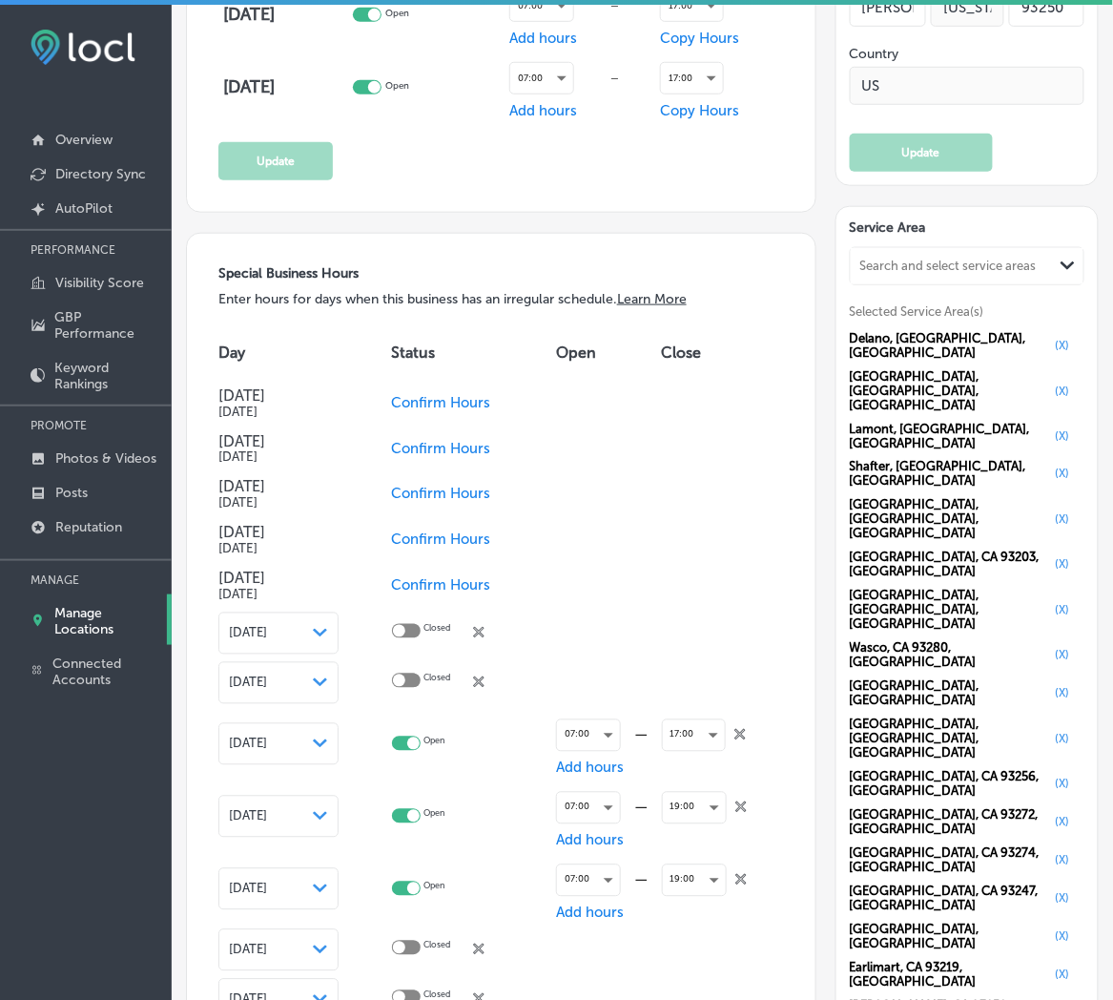
click at [736, 625] on td at bounding box center [723, 634] width 122 height 50
click at [485, 627] on icon "close Created with Sketch." at bounding box center [478, 632] width 11 height 11
checkbox input "true"
checkbox input "false"
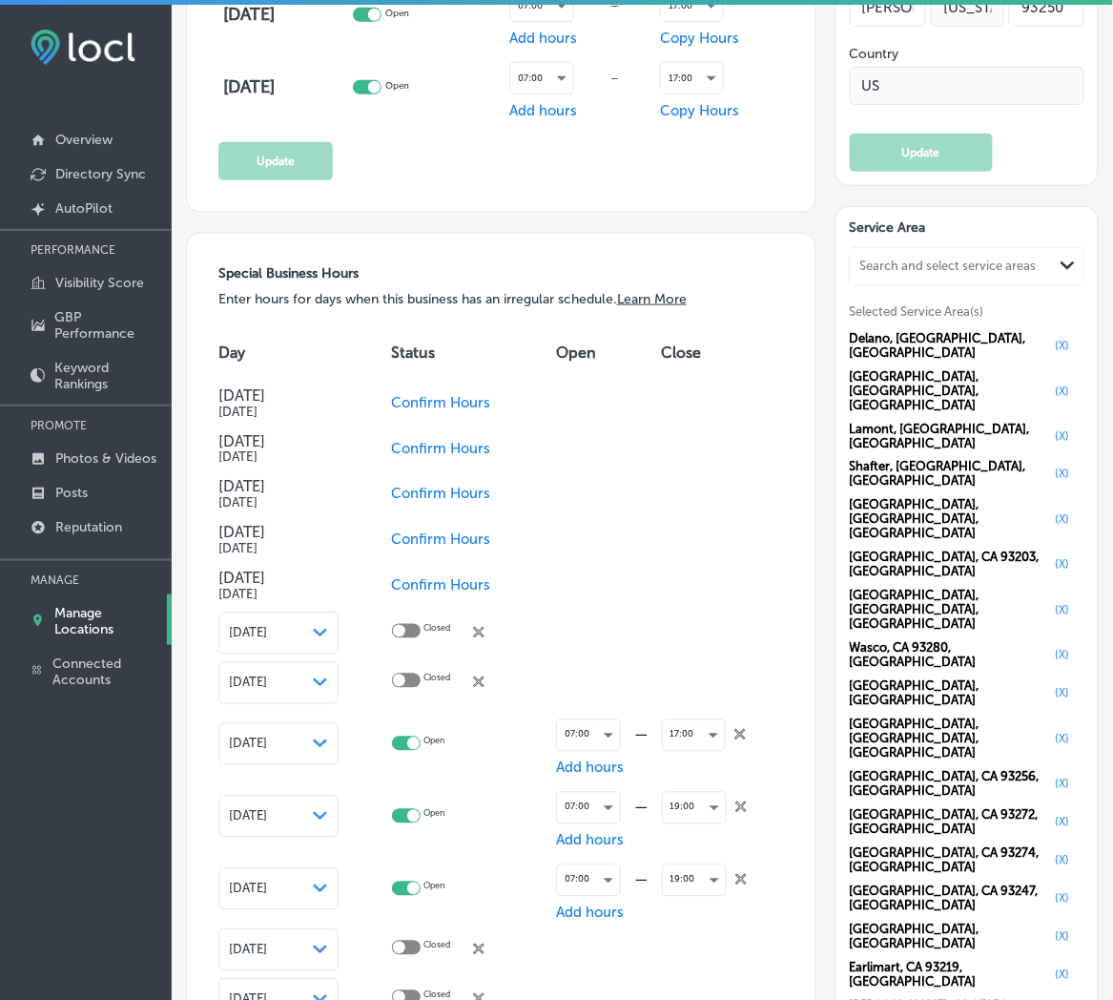
checkbox input "true"
checkbox input "false"
checkbox input "true"
checkbox input "false"
checkbox input "true"
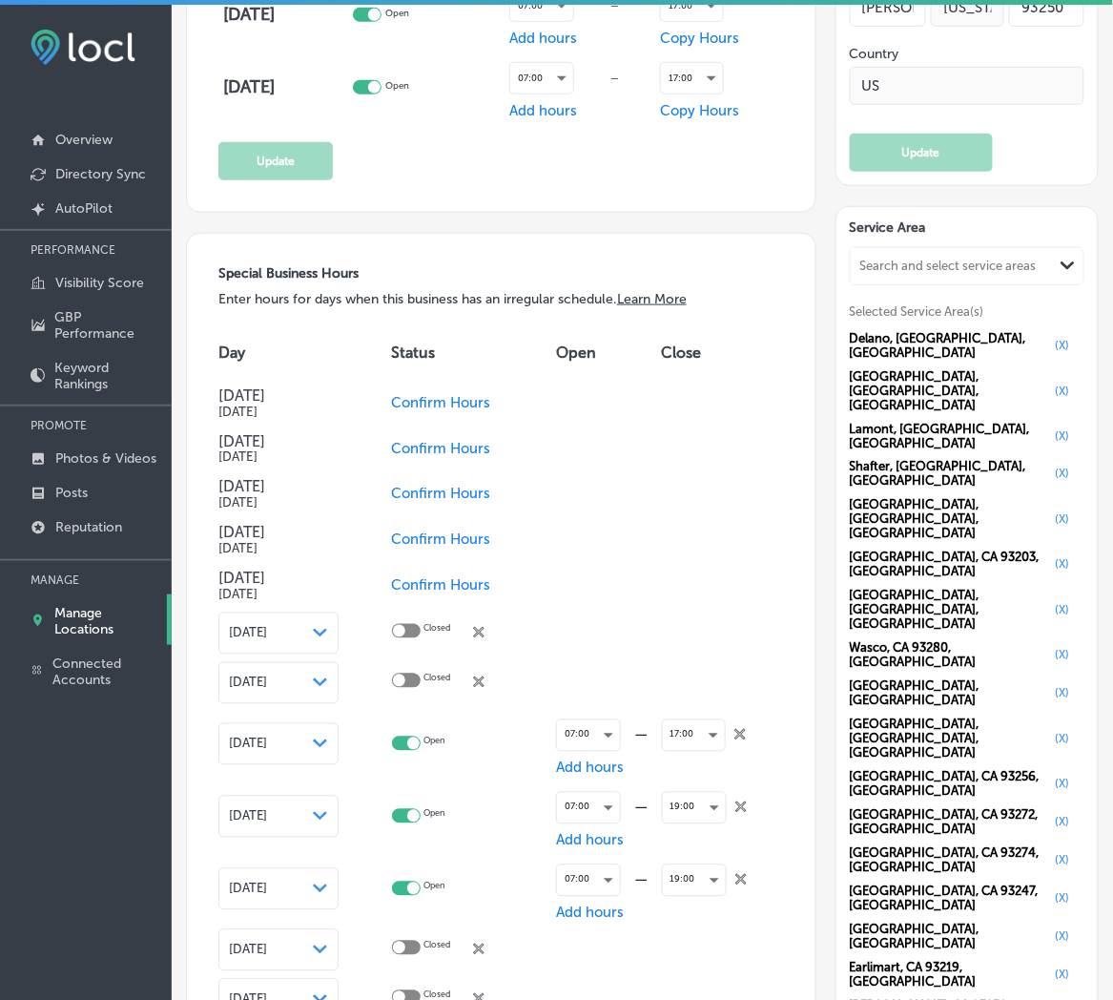
checkbox input "false"
checkbox input "true"
checkbox input "false"
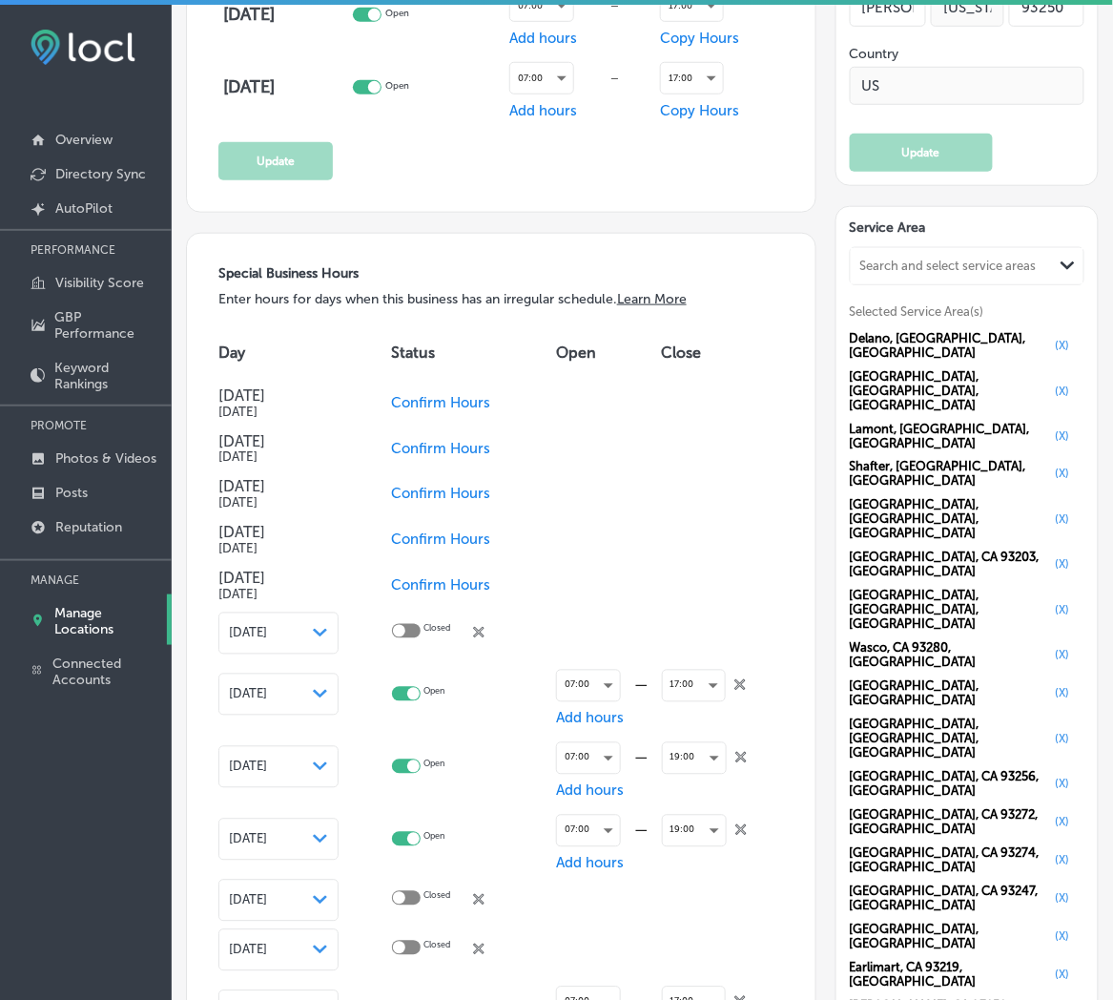
click at [484, 630] on icon "close Created with Sketch." at bounding box center [478, 632] width 11 height 11
checkbox input "true"
checkbox input "false"
checkbox input "true"
checkbox input "false"
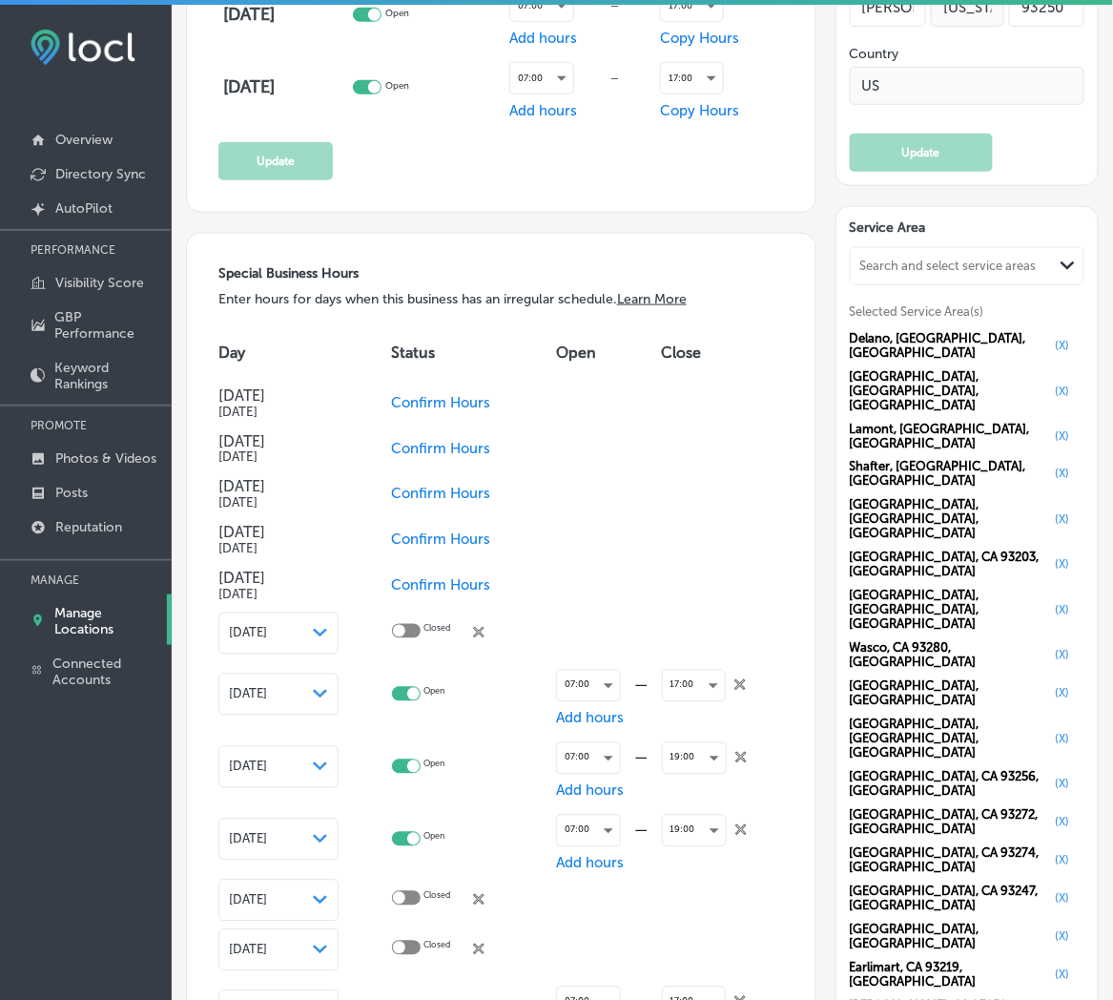
checkbox input "true"
checkbox input "false"
checkbox input "true"
checkbox input "false"
checkbox input "true"
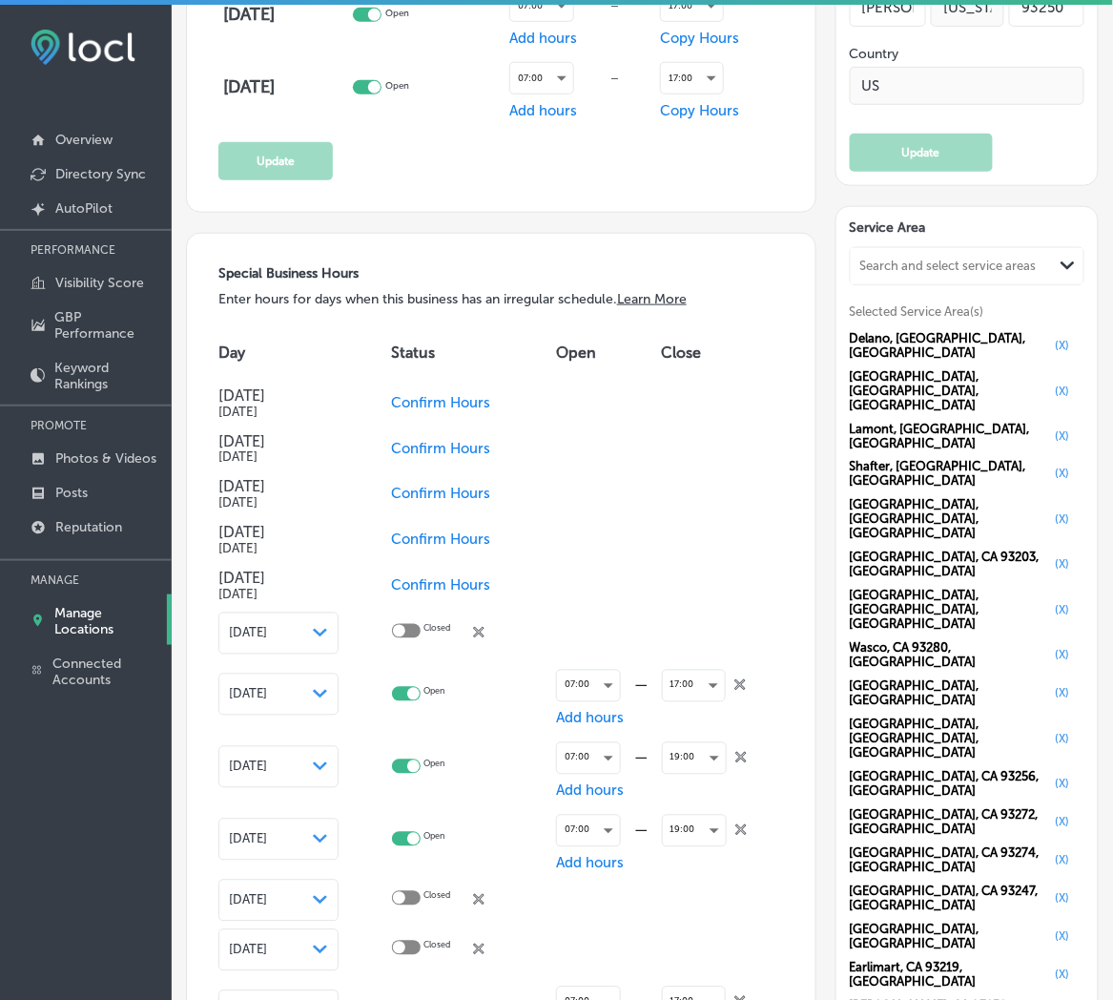
checkbox input "false"
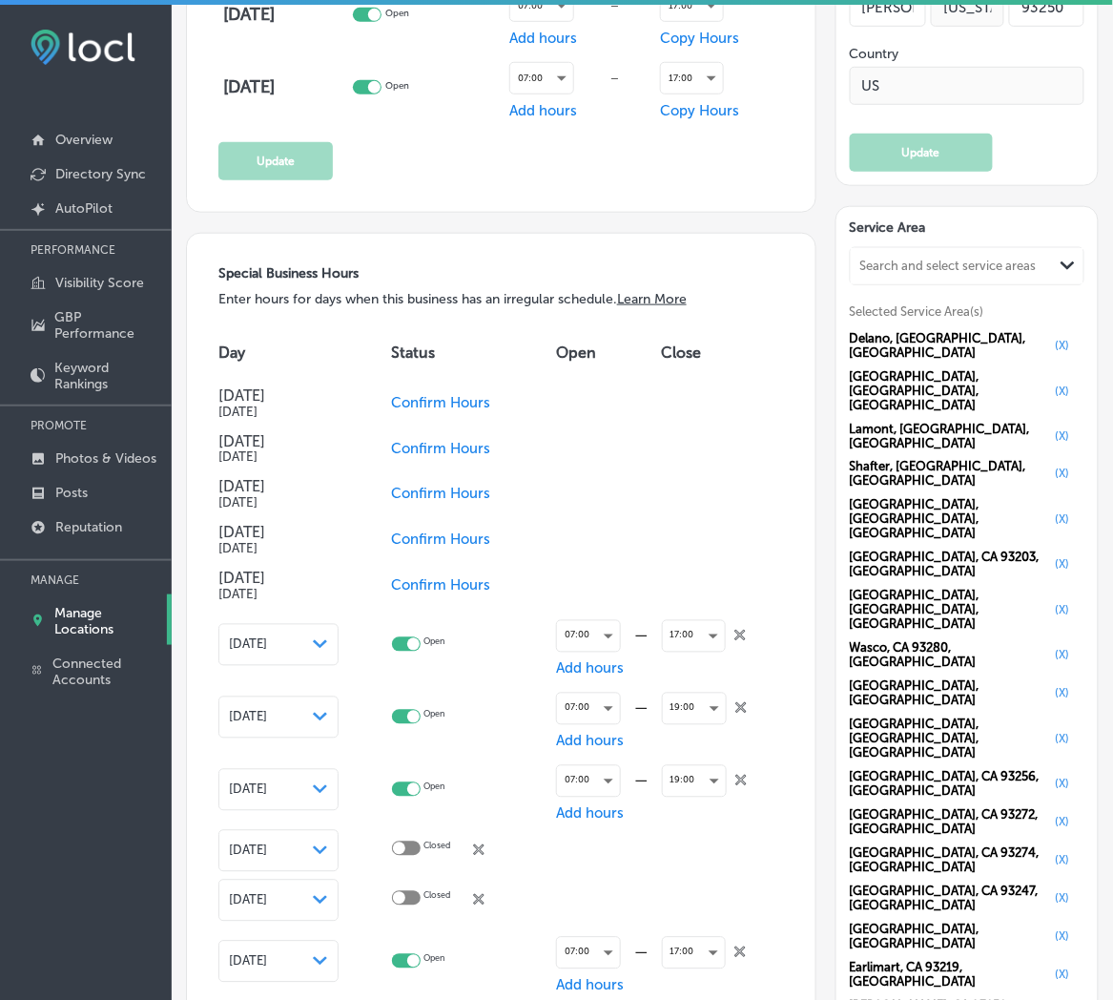
click at [735, 630] on icon "close Created with Sketch." at bounding box center [739, 635] width 11 height 11
checkbox input "false"
checkbox input "true"
checkbox input "false"
checkbox input "true"
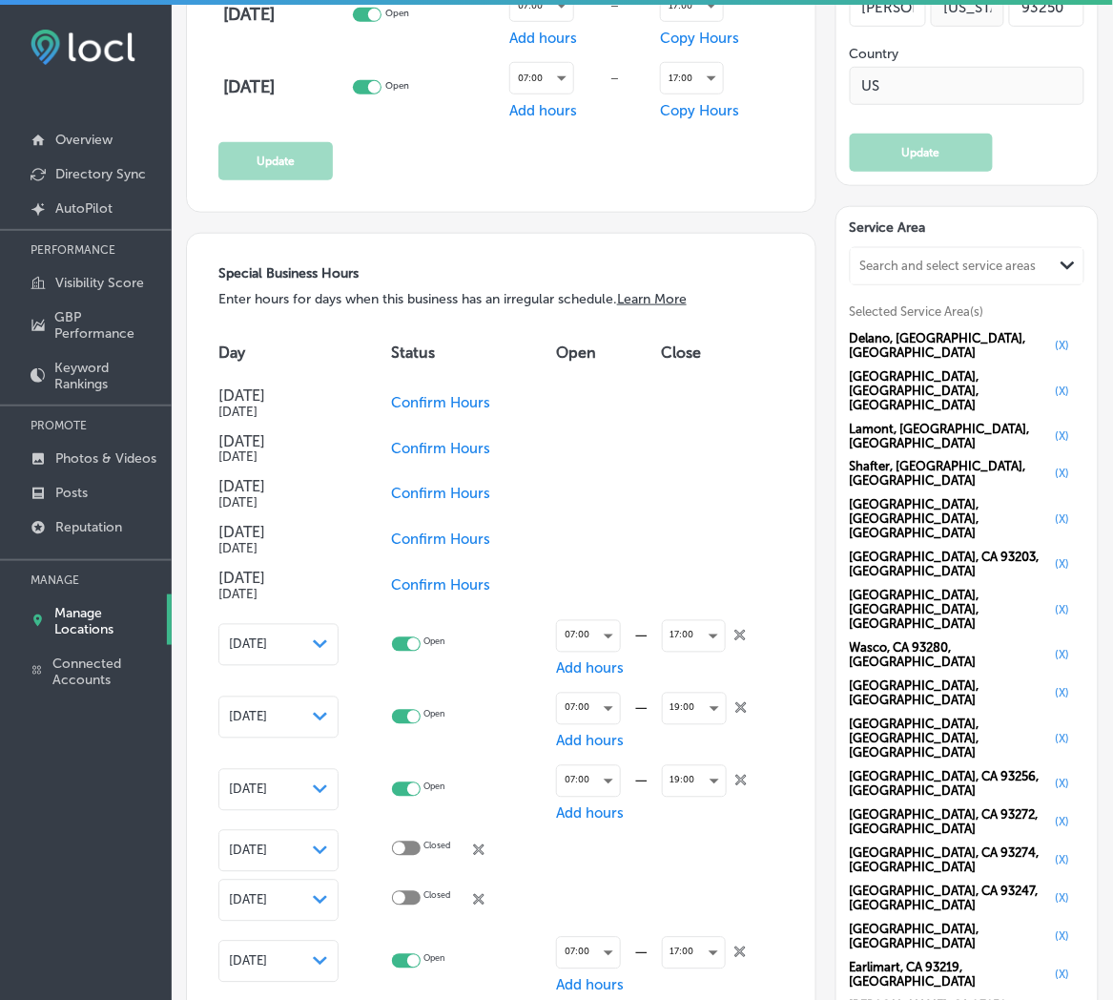
checkbox input "false"
checkbox input "true"
checkbox input "false"
checkbox input "true"
checkbox input "false"
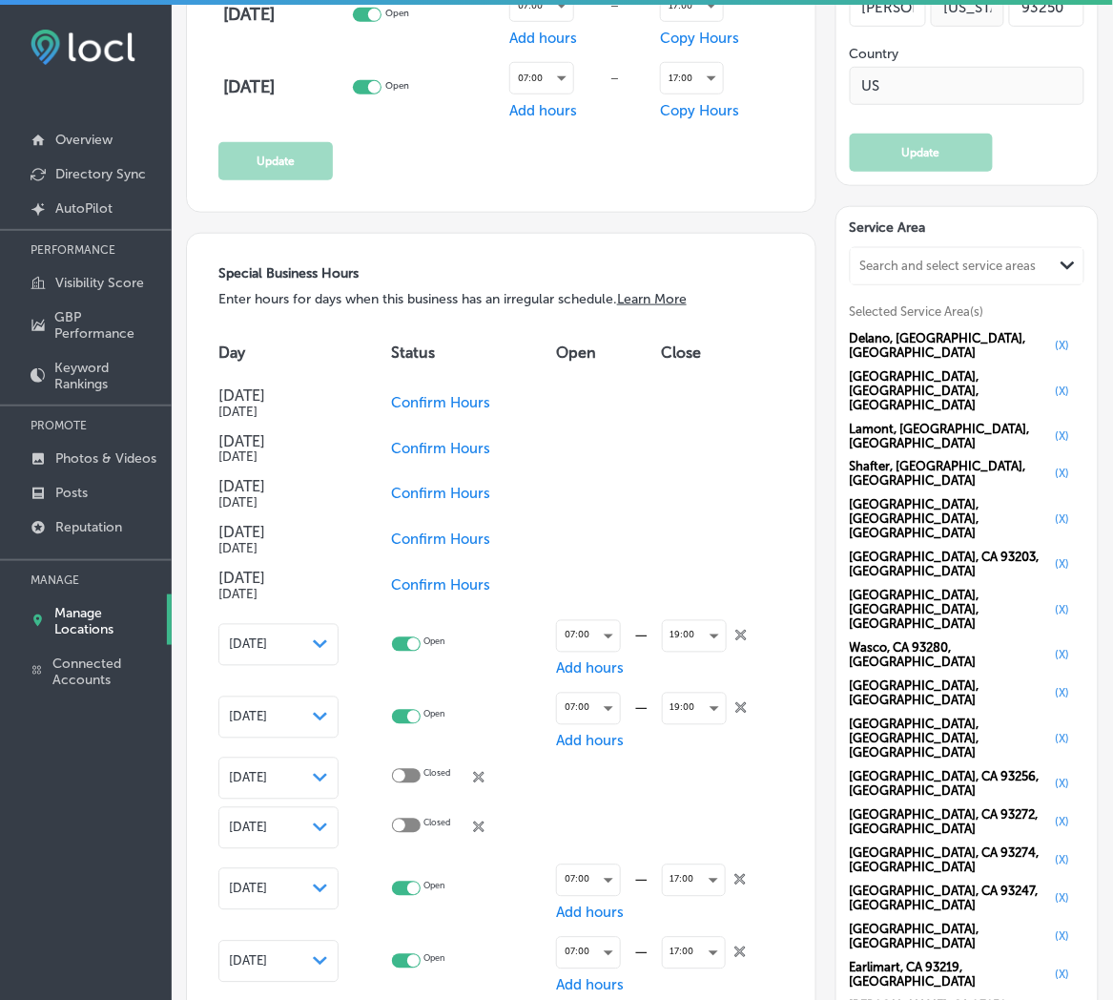
click at [735, 630] on icon "close Created with Sketch." at bounding box center [740, 635] width 11 height 11
checkbox input "false"
checkbox input "true"
checkbox input "false"
checkbox input "true"
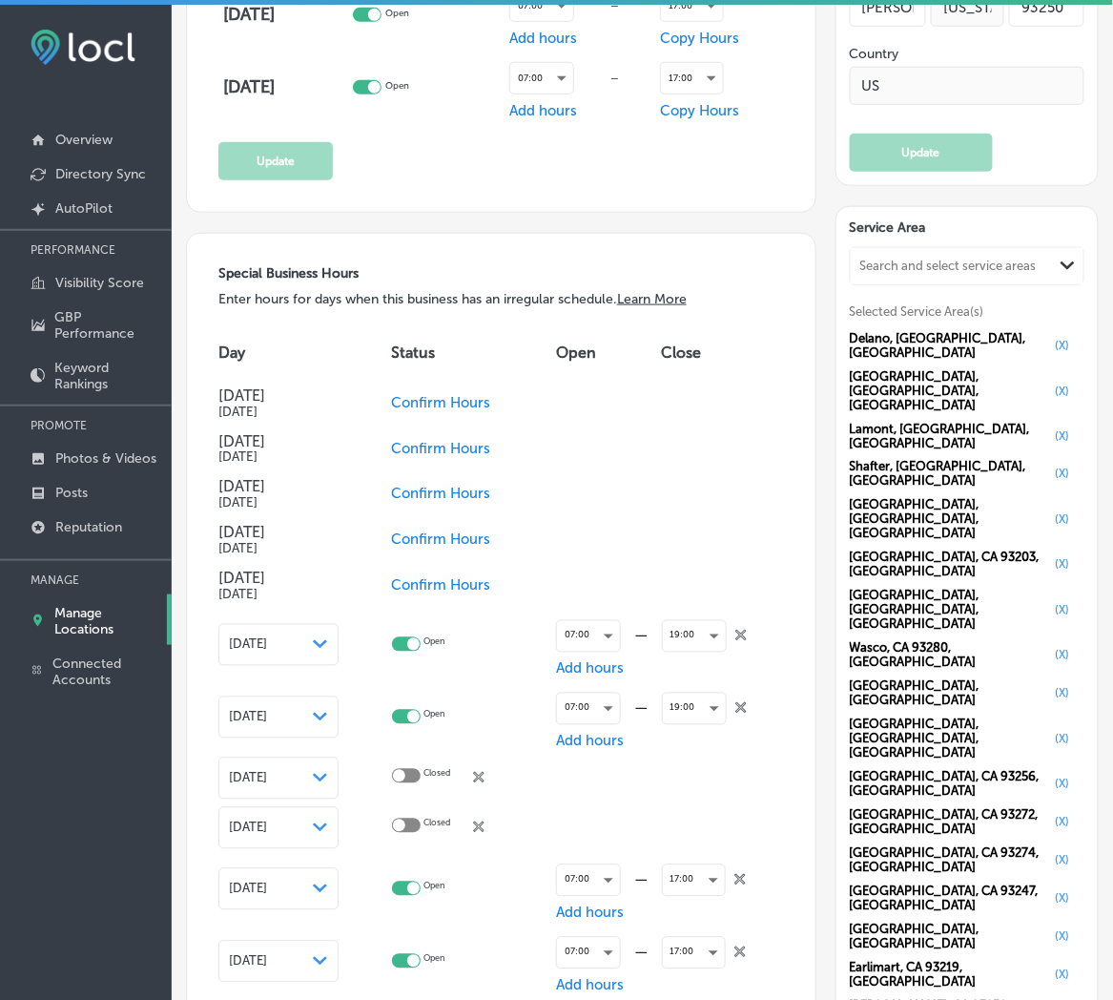
checkbox input "false"
checkbox input "true"
checkbox input "false"
checkbox input "true"
checkbox input "false"
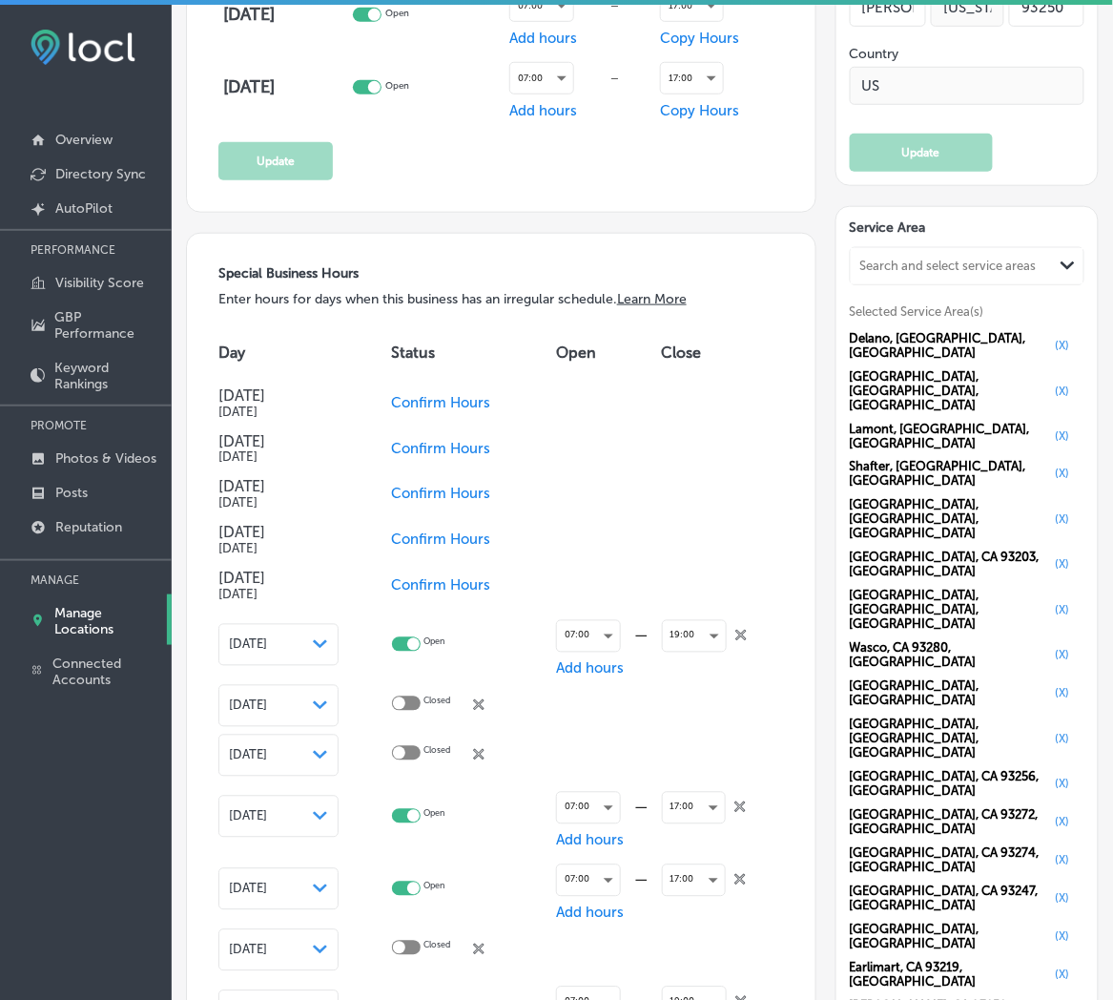
click at [735, 630] on icon "close Created with Sketch." at bounding box center [740, 635] width 11 height 11
checkbox input "false"
checkbox input "true"
checkbox input "false"
checkbox input "true"
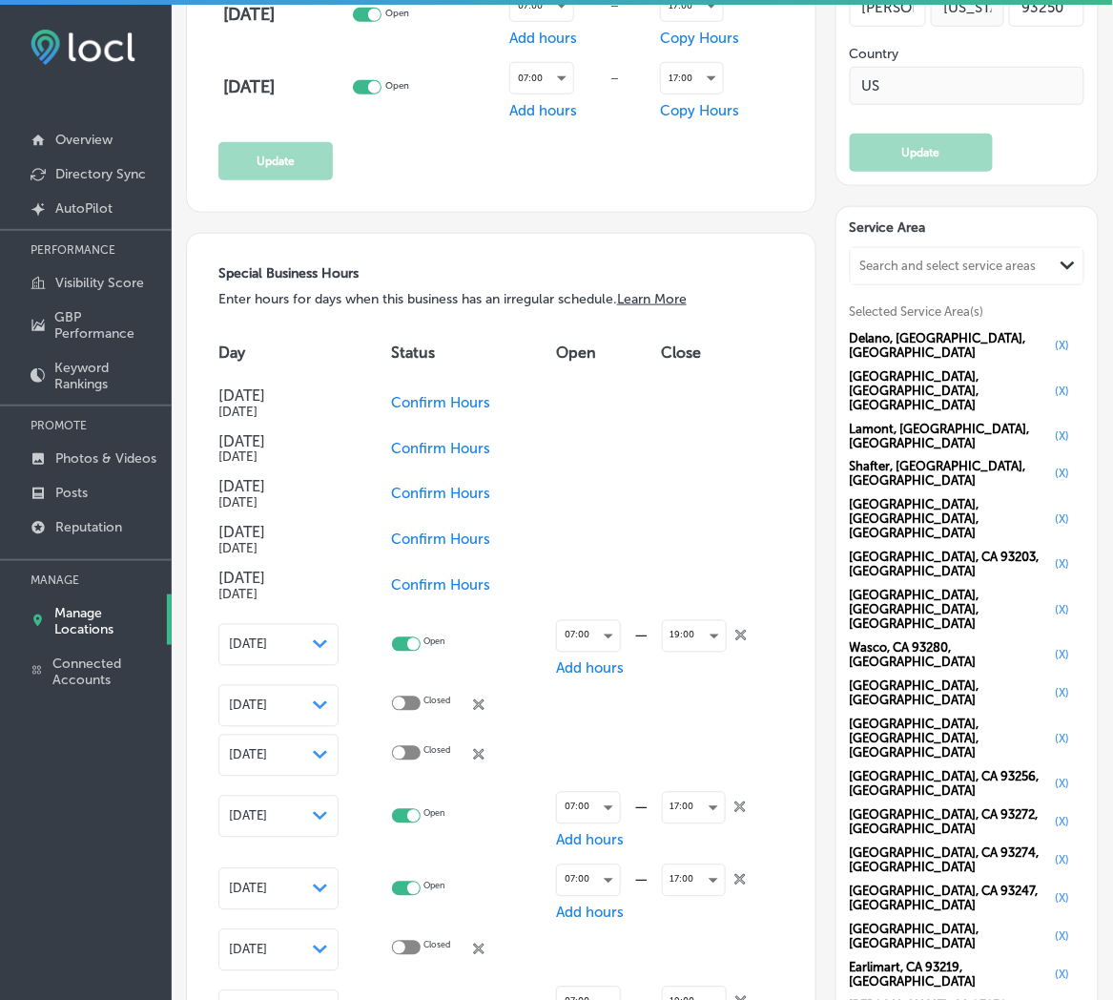
checkbox input "false"
checkbox input "true"
checkbox input "false"
checkbox input "true"
checkbox input "false"
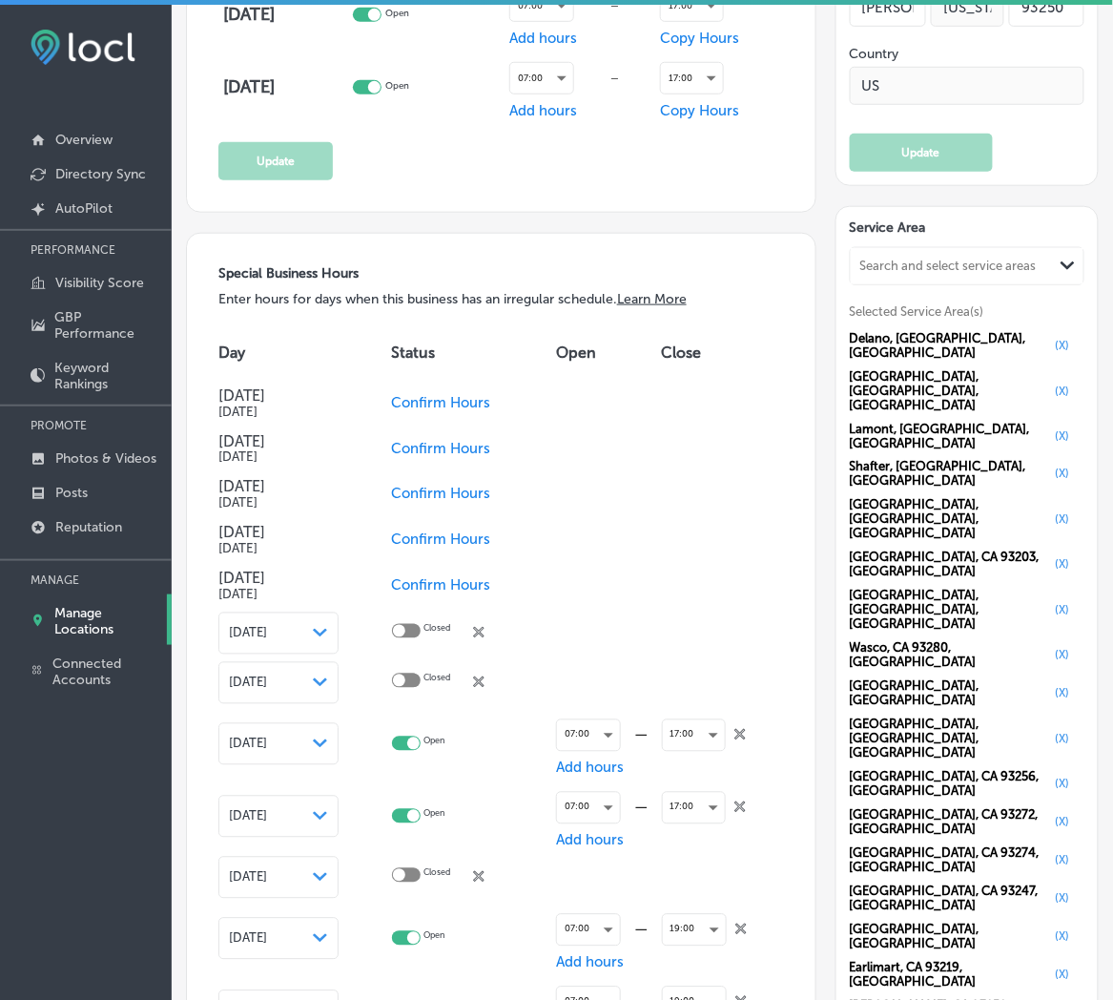
click at [494, 631] on div "Closed close Created with Sketch." at bounding box center [448, 633] width 112 height 18
click at [485, 631] on icon at bounding box center [478, 632] width 11 height 11
checkbox input "true"
checkbox input "false"
checkbox input "true"
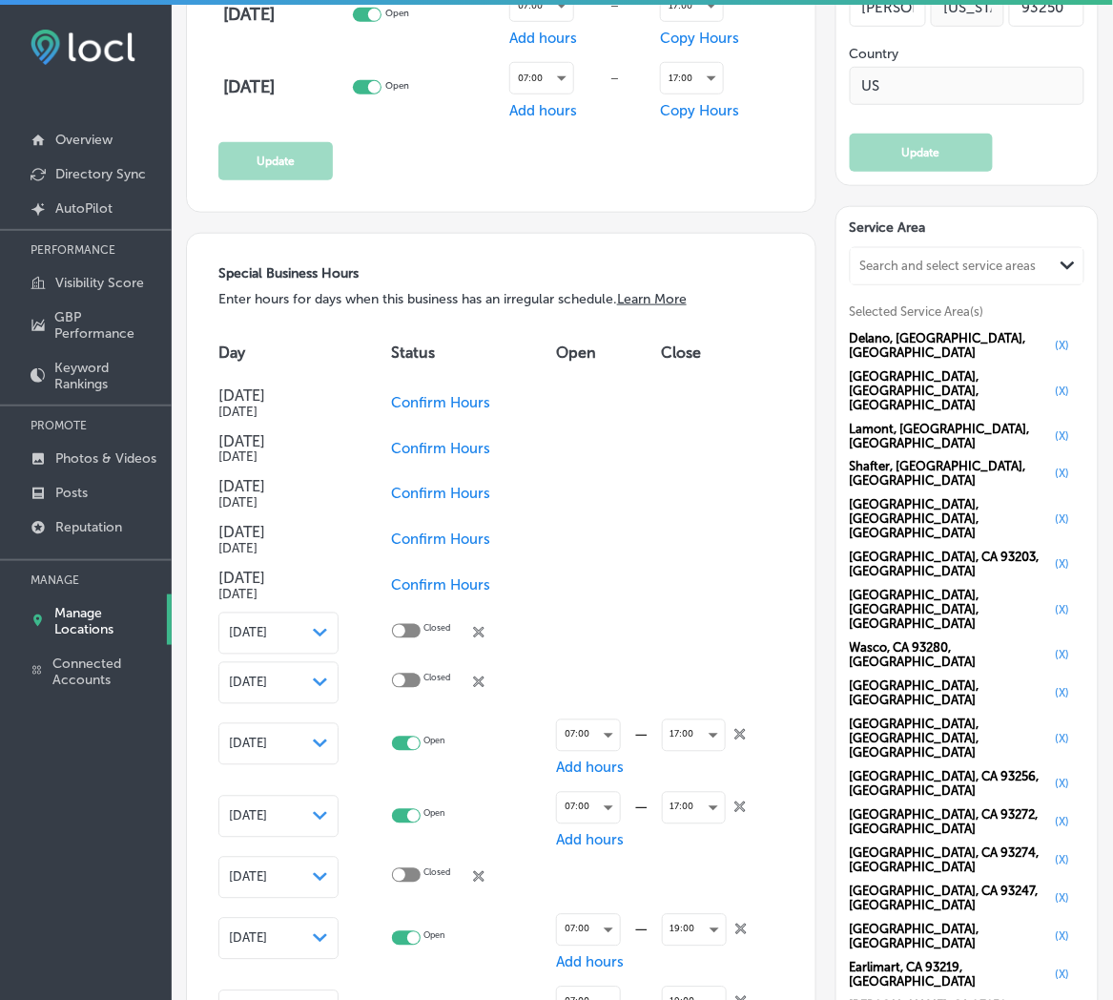
checkbox input "false"
checkbox input "true"
checkbox input "false"
checkbox input "true"
checkbox input "false"
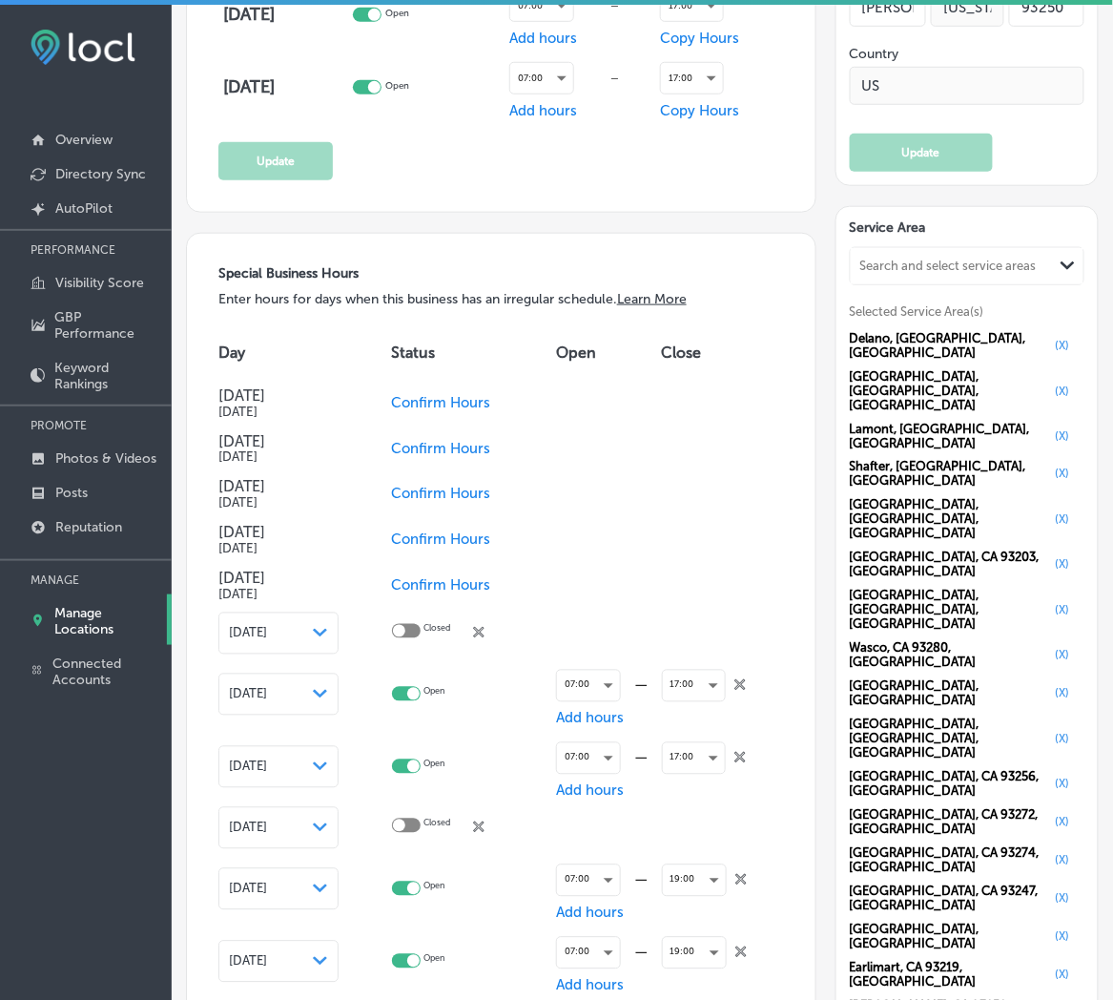
click at [492, 630] on div "Closed close Created with Sketch." at bounding box center [448, 633] width 112 height 18
click at [485, 627] on icon "close Created with Sketch." at bounding box center [478, 632] width 11 height 11
checkbox input "true"
checkbox input "false"
checkbox input "true"
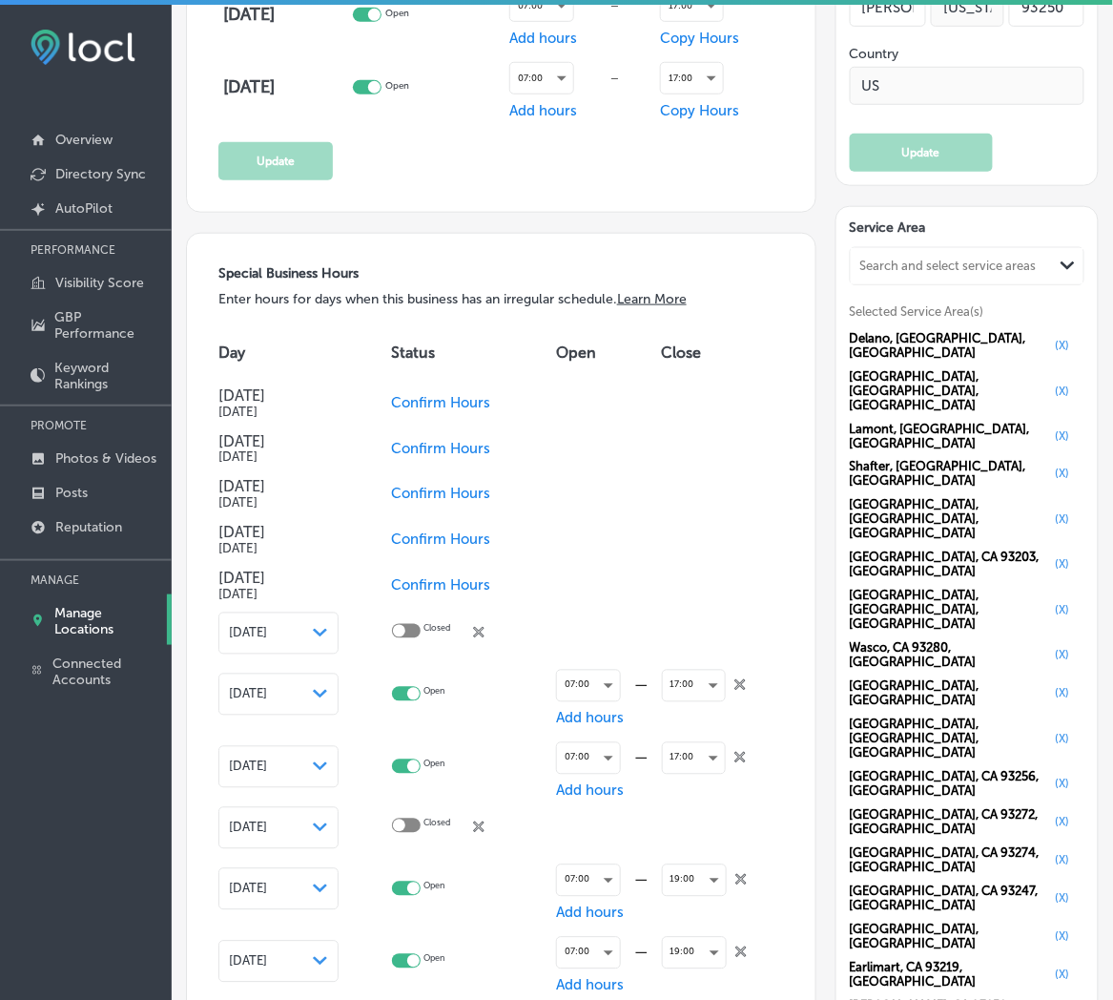
checkbox input "false"
checkbox input "true"
checkbox input "false"
checkbox input "true"
checkbox input "false"
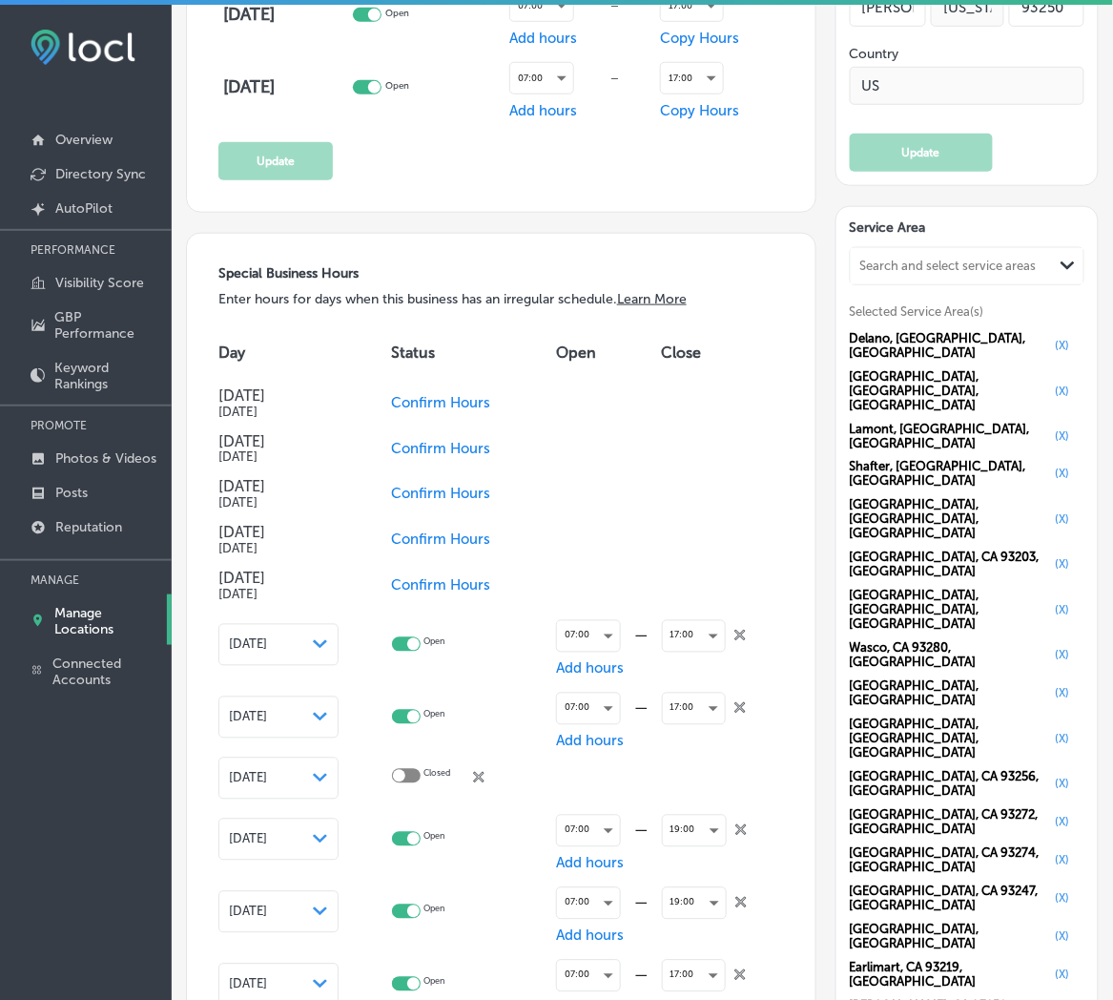
click at [734, 630] on icon "close Created with Sketch." at bounding box center [739, 635] width 11 height 11
checkbox input "false"
checkbox input "true"
checkbox input "false"
checkbox input "true"
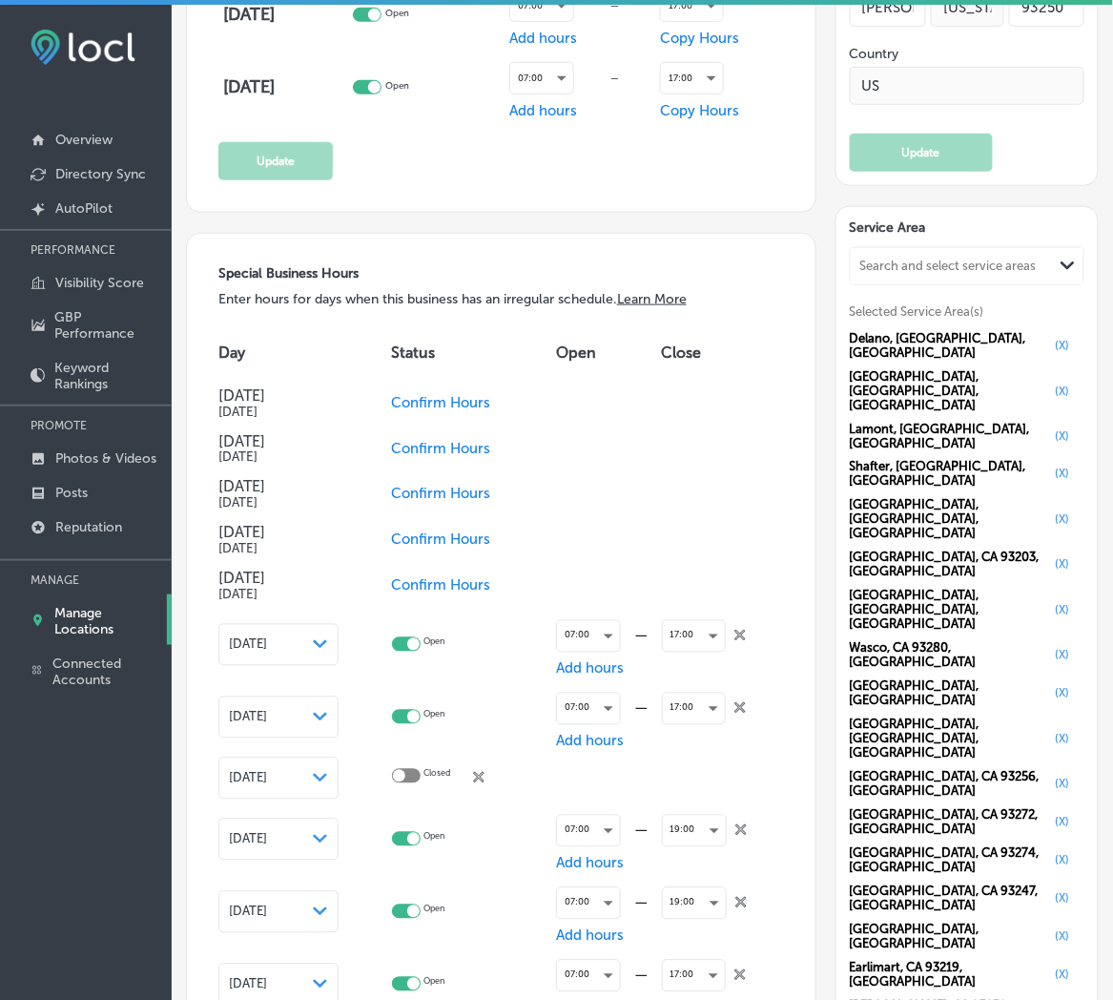
checkbox input "false"
checkbox input "true"
checkbox input "false"
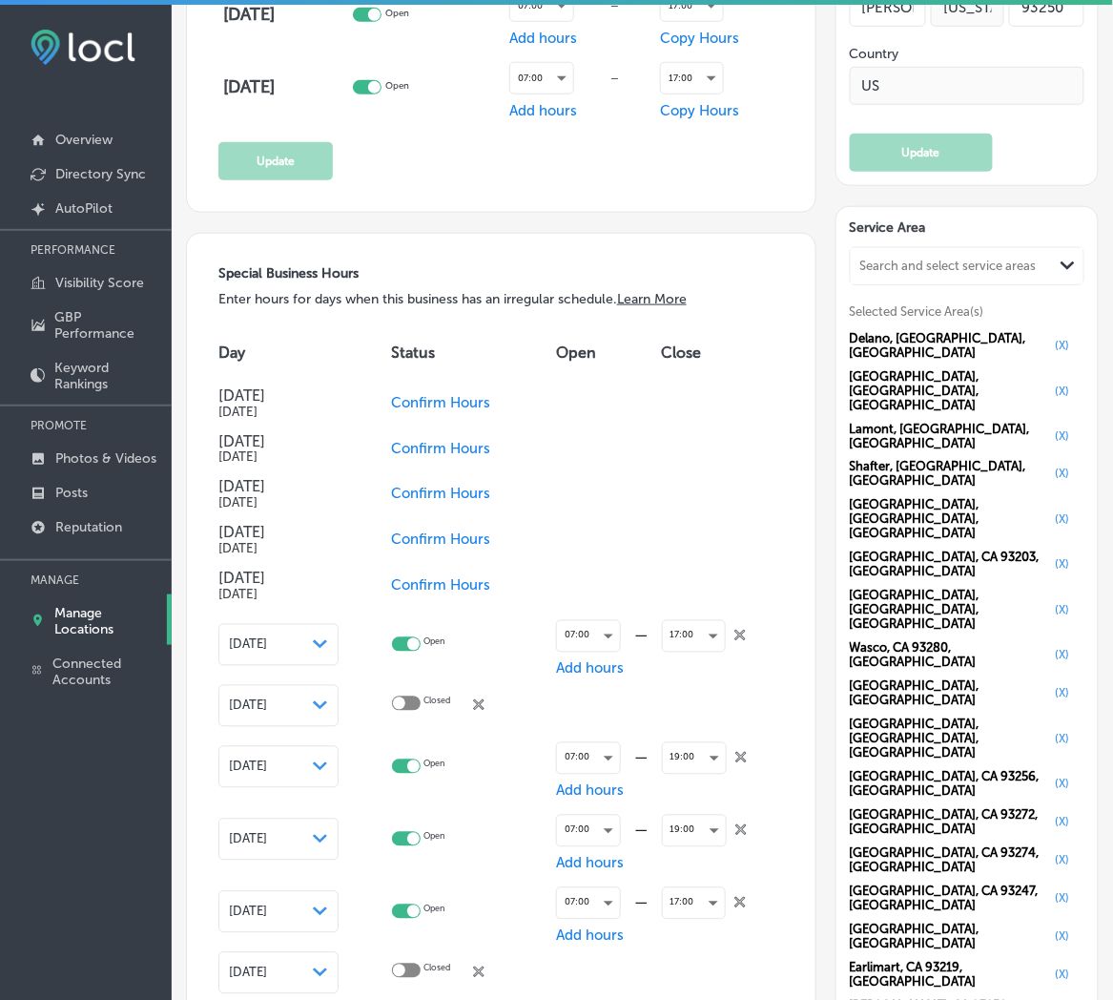
click at [731, 640] on div "17:00 close Created with Sketch." at bounding box center [711, 636] width 99 height 48
click at [734, 633] on icon "close Created with Sketch." at bounding box center [739, 635] width 11 height 11
checkbox input "false"
checkbox input "true"
checkbox input "false"
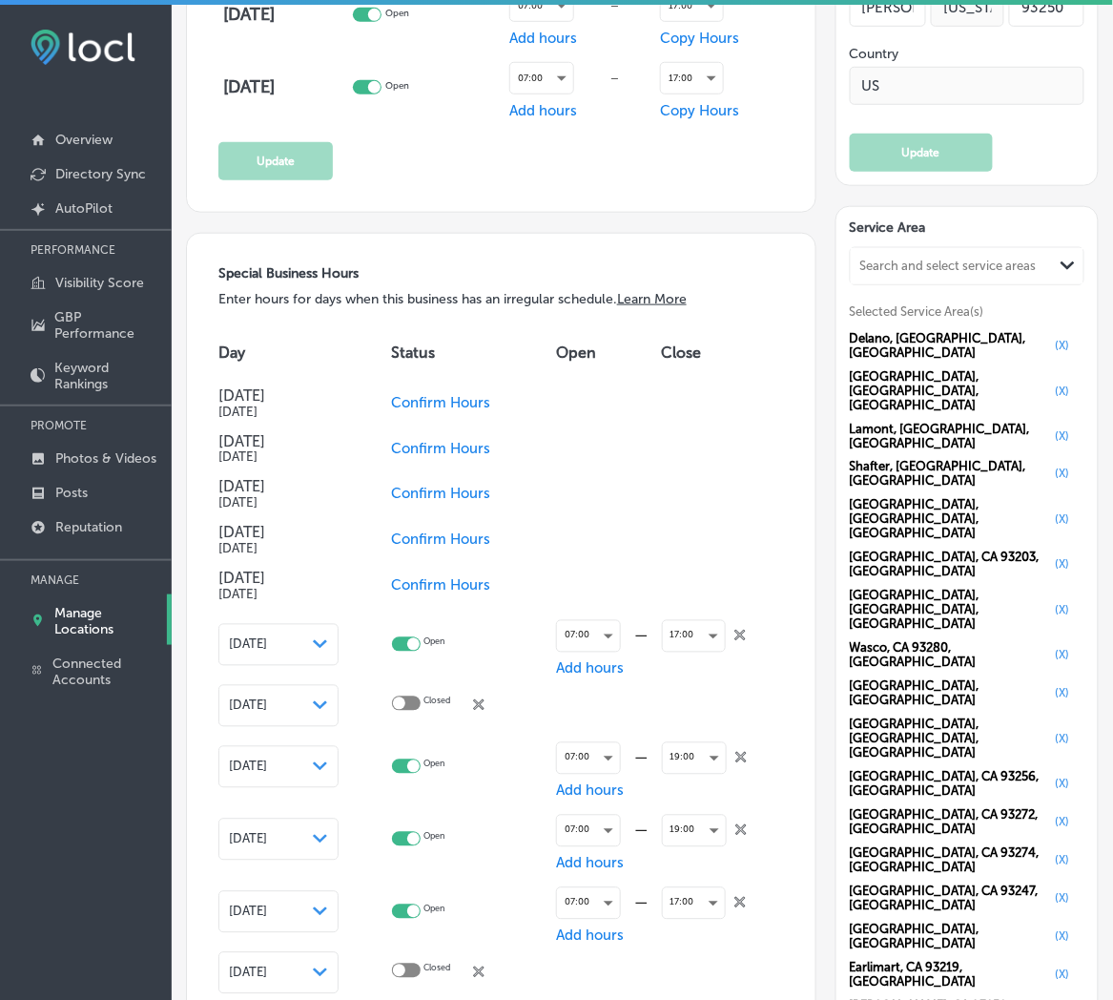
checkbox input "true"
checkbox input "false"
checkbox input "true"
checkbox input "false"
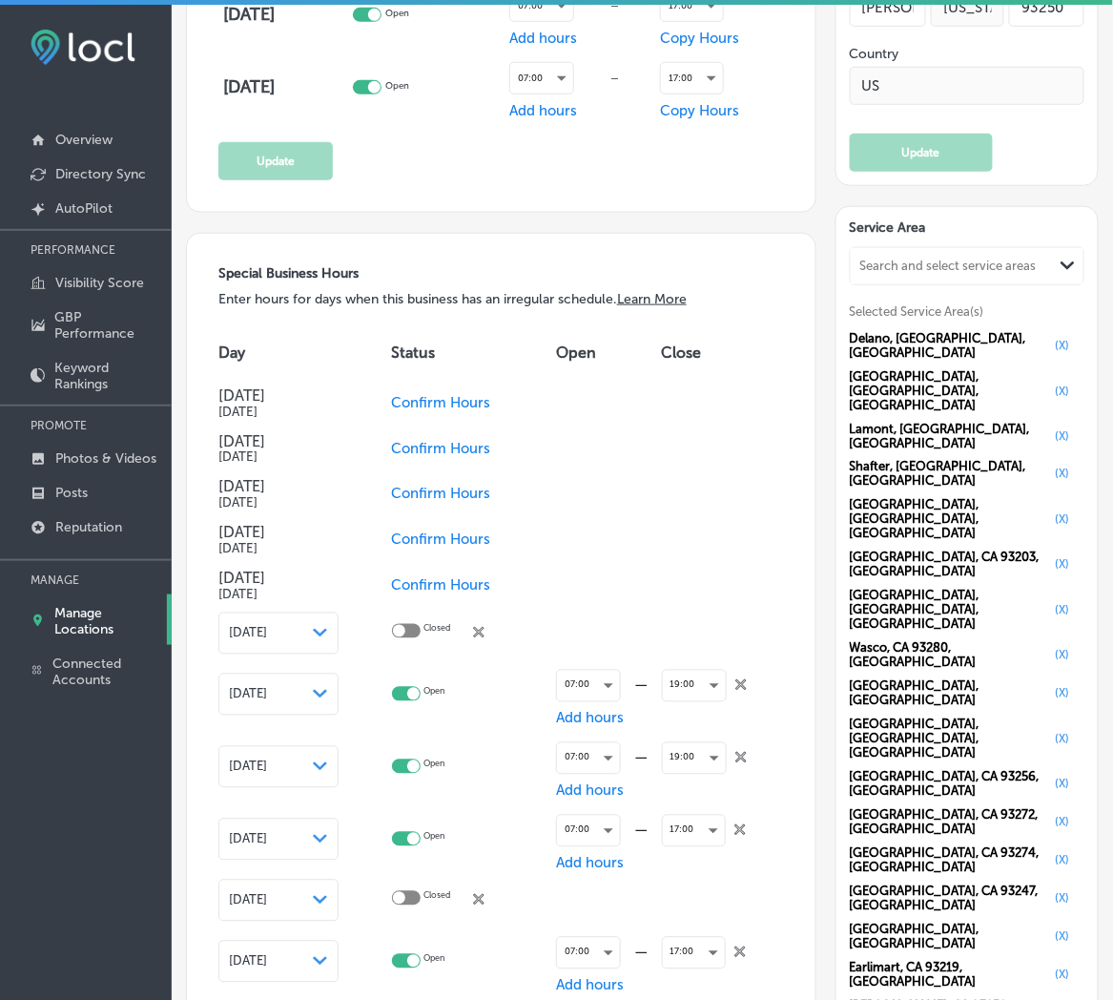
click at [493, 624] on div "Closed close Created with Sketch." at bounding box center [448, 633] width 112 height 18
click at [482, 634] on span "close Created with Sketch." at bounding box center [478, 633] width 11 height 18
checkbox input "true"
checkbox input "false"
checkbox input "true"
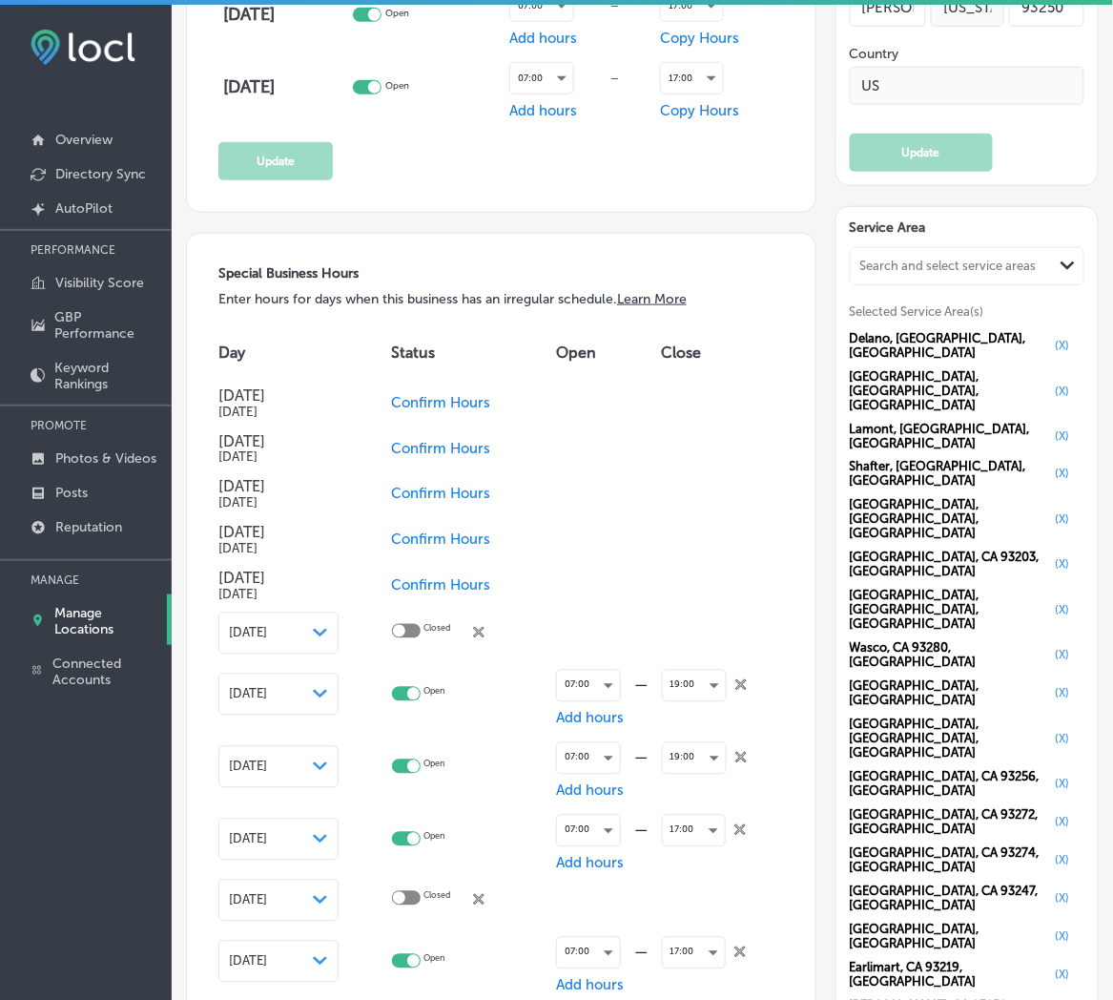
checkbox input "false"
checkbox input "true"
checkbox input "false"
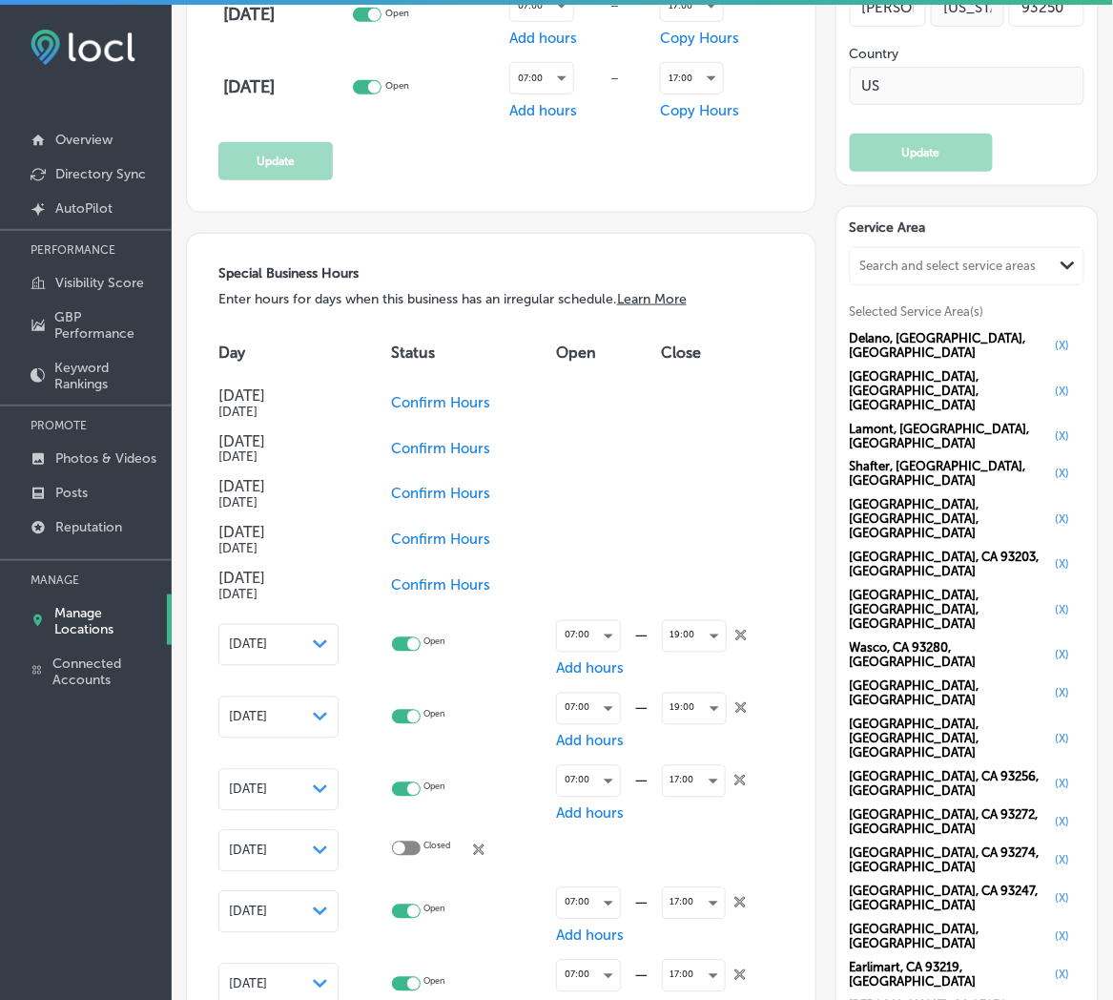
click at [739, 633] on icon "close Created with Sketch." at bounding box center [740, 635] width 11 height 11
checkbox input "false"
checkbox input "true"
checkbox input "false"
checkbox input "true"
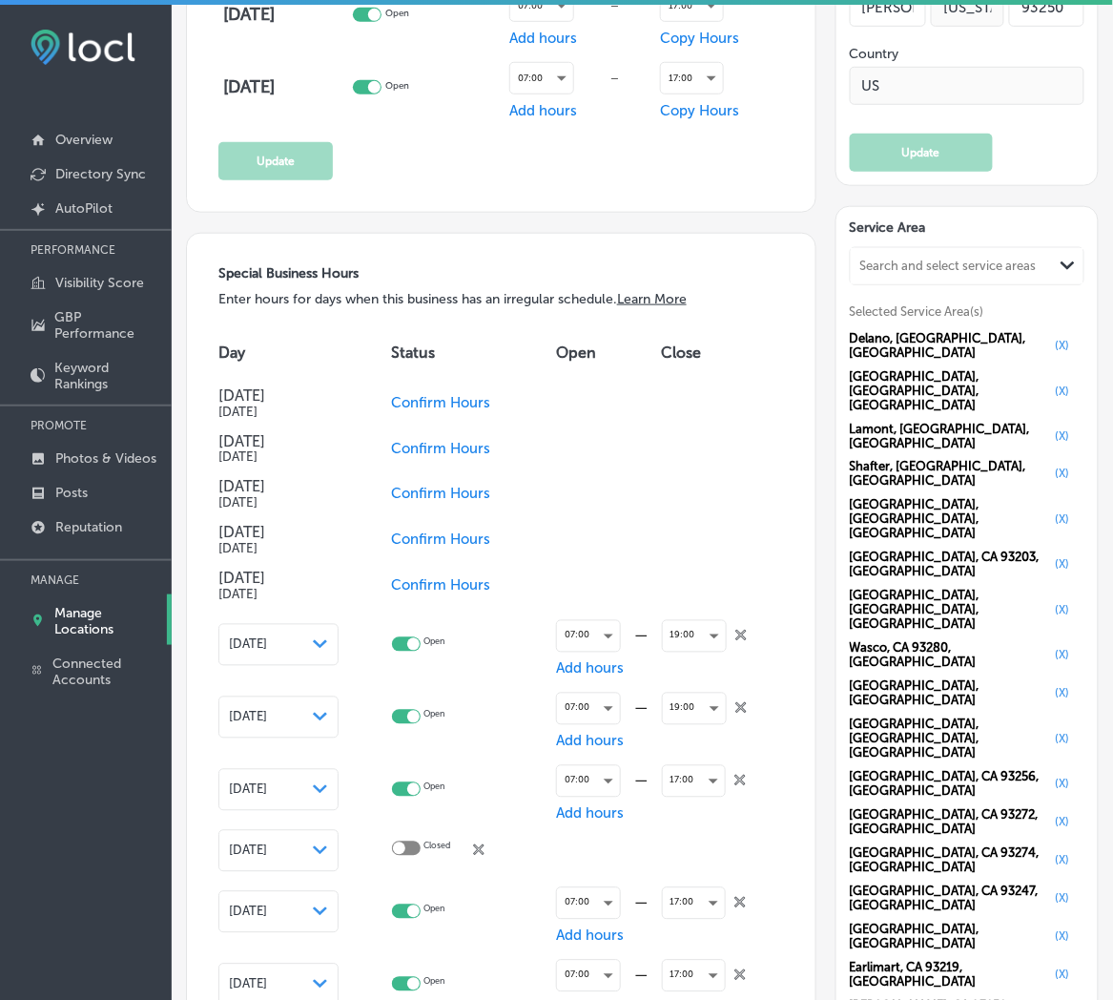
checkbox input "false"
click at [739, 633] on icon "close Created with Sketch." at bounding box center [740, 635] width 11 height 11
checkbox input "false"
checkbox input "true"
checkbox input "false"
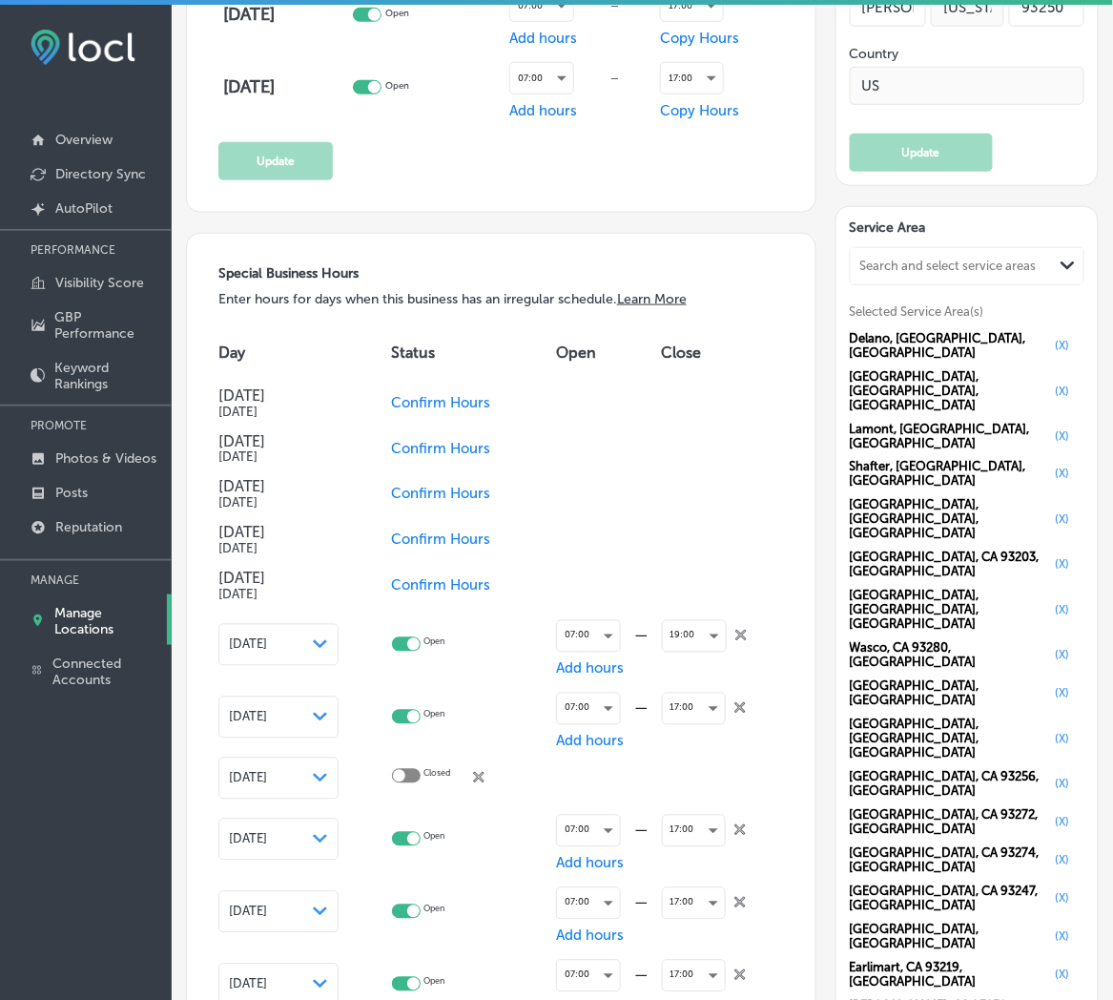
checkbox input "true"
checkbox input "false"
click at [739, 633] on icon "close Created with Sketch." at bounding box center [739, 635] width 11 height 11
checkbox input "false"
checkbox input "true"
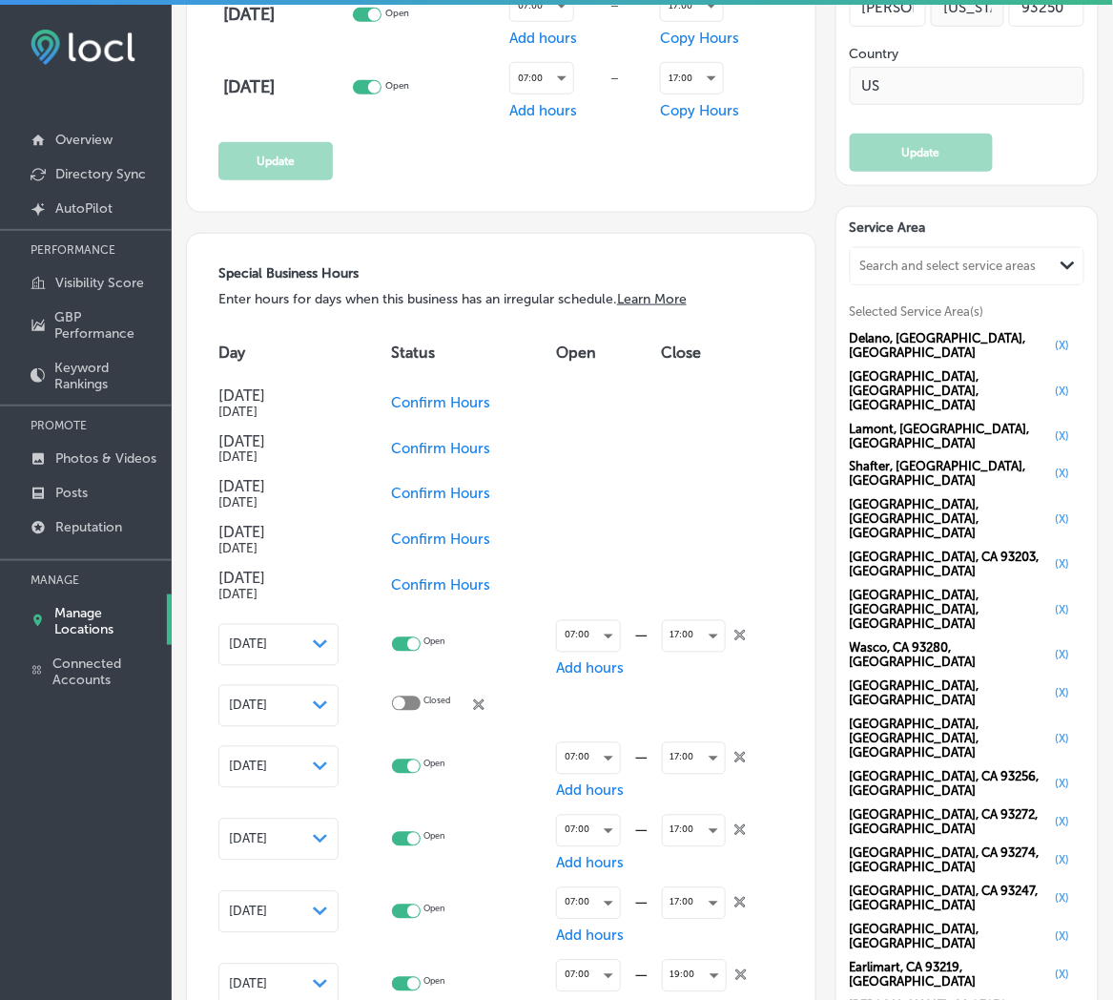
checkbox input "false"
checkbox input "true"
checkbox input "false"
click at [739, 633] on td at bounding box center [723, 634] width 122 height 50
click at [485, 631] on icon at bounding box center [478, 632] width 11 height 11
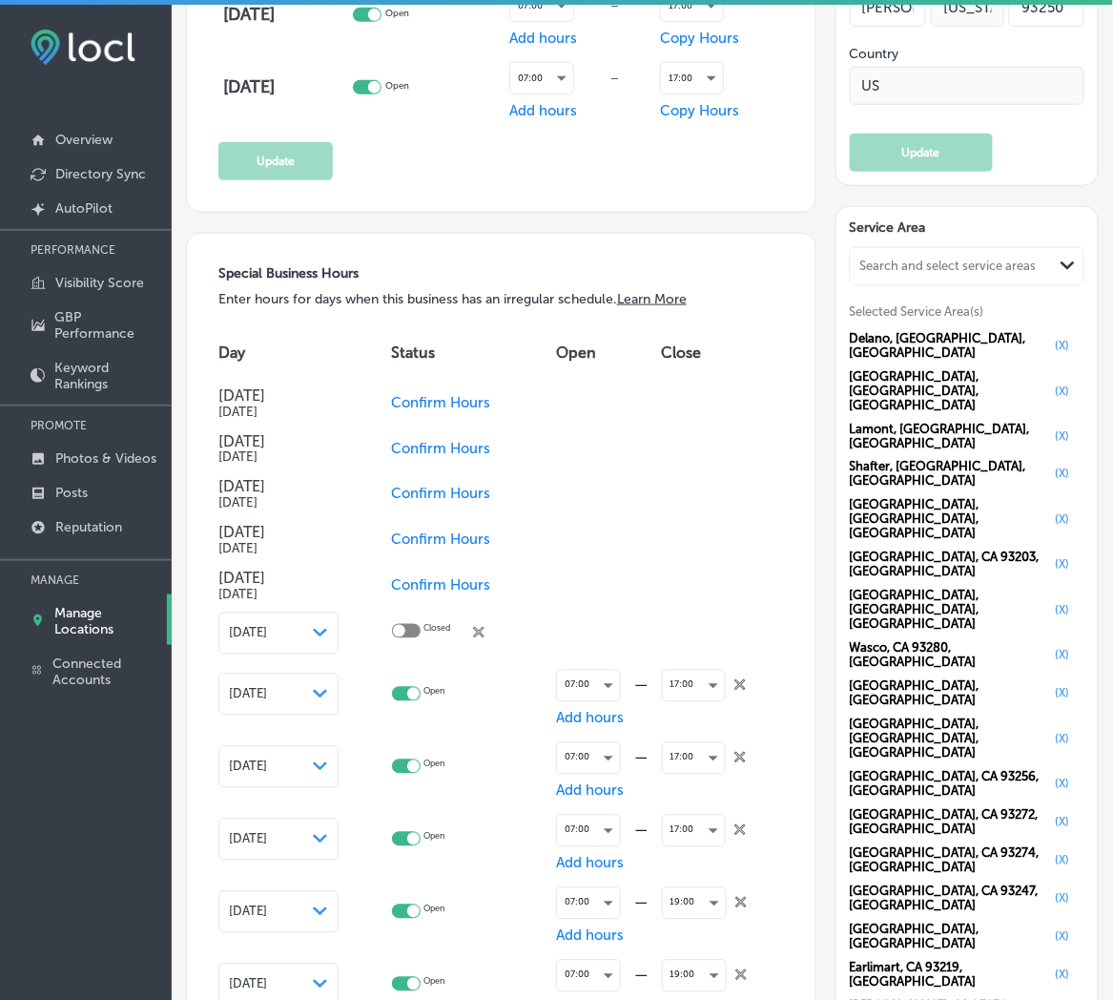
checkbox input "true"
checkbox input "false"
checkbox input "true"
checkbox input "false"
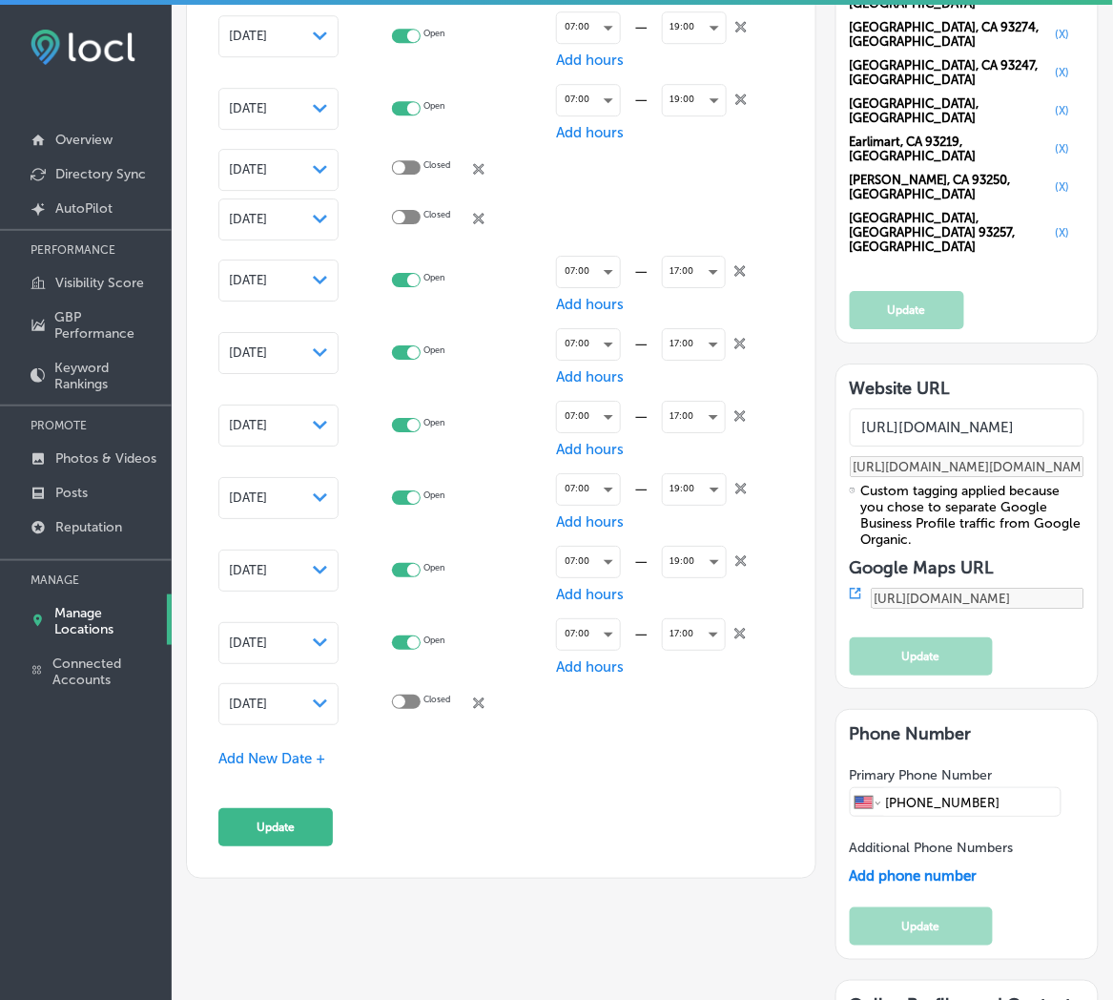
scroll to position [2543, 0]
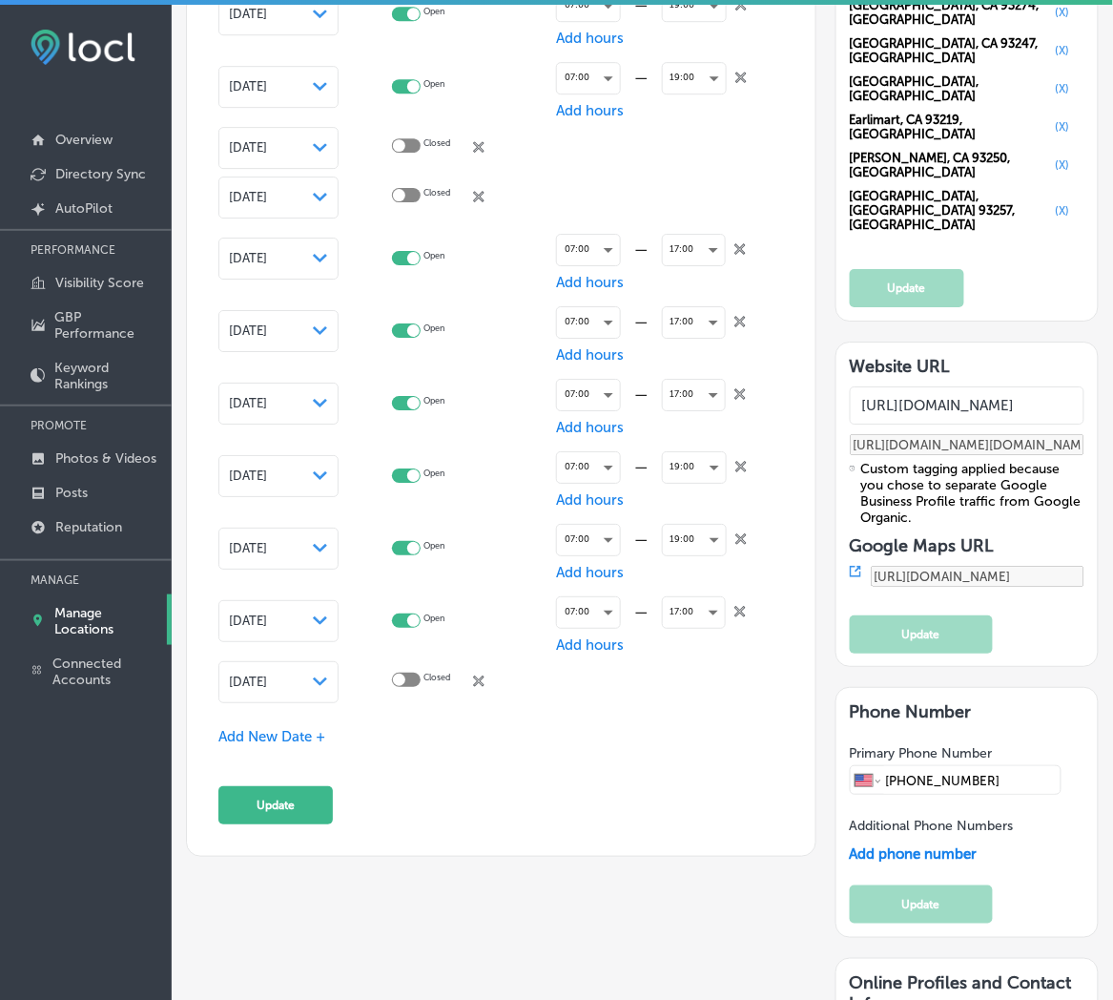
click at [485, 153] on icon at bounding box center [478, 146] width 11 height 11
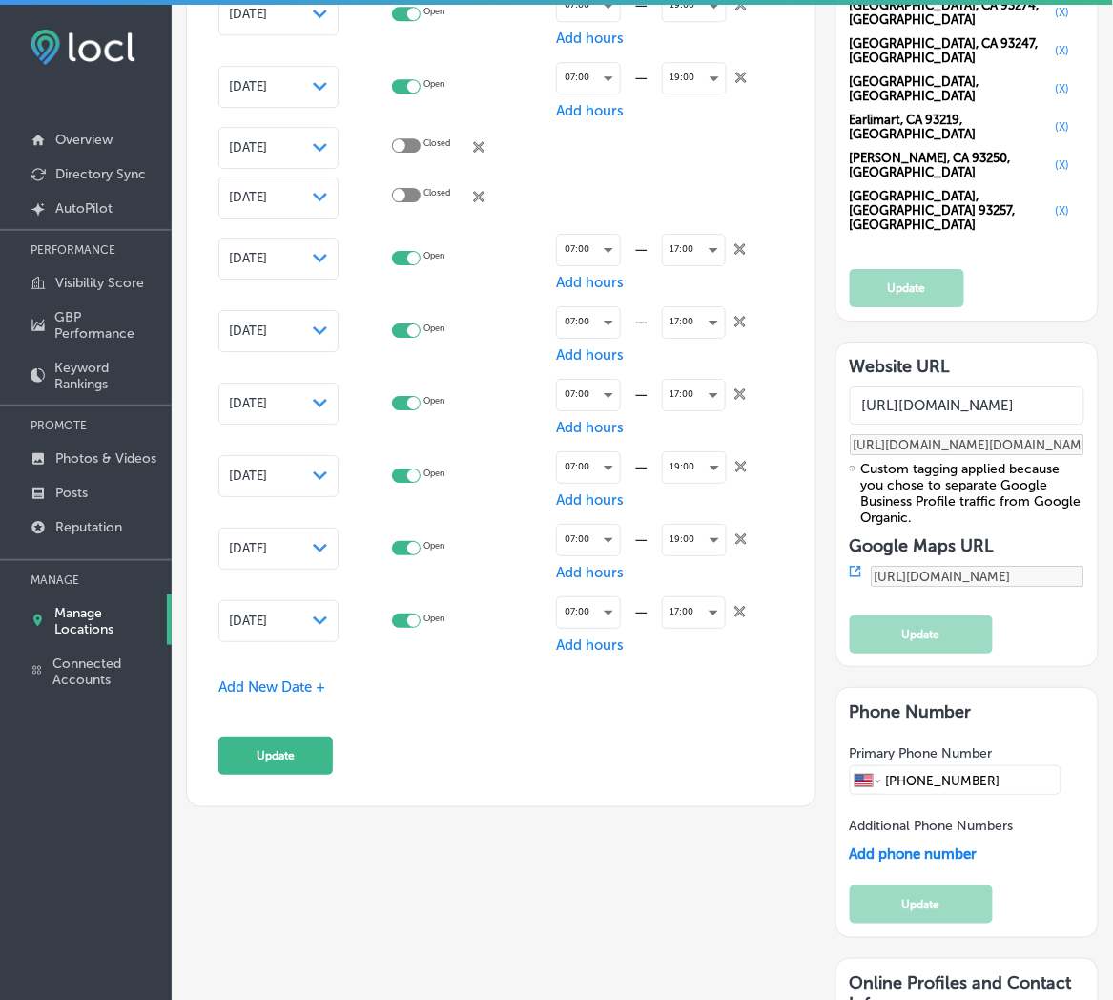
click at [734, 606] on icon "close Created with Sketch." at bounding box center [739, 611] width 11 height 11
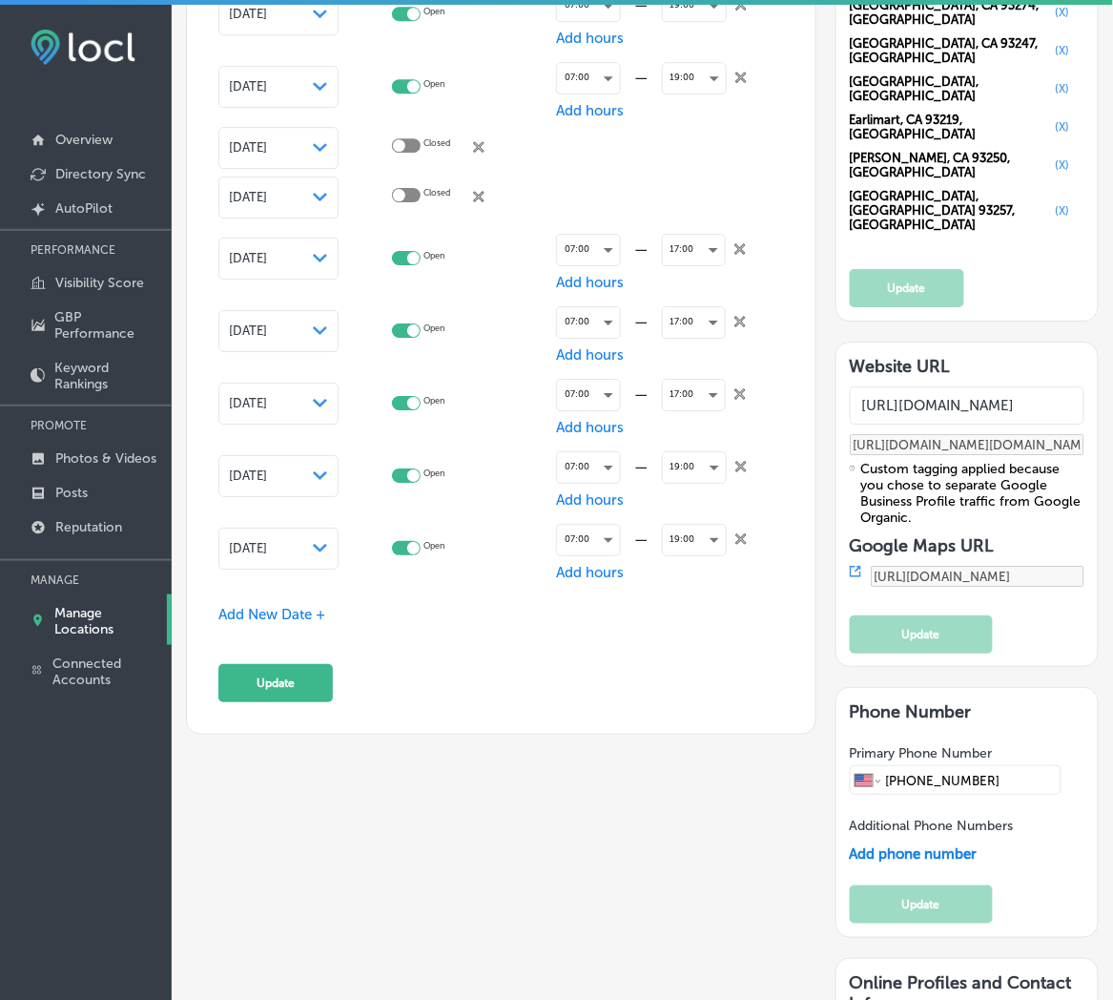
click at [735, 534] on icon "close Created with Sketch." at bounding box center [740, 538] width 11 height 11
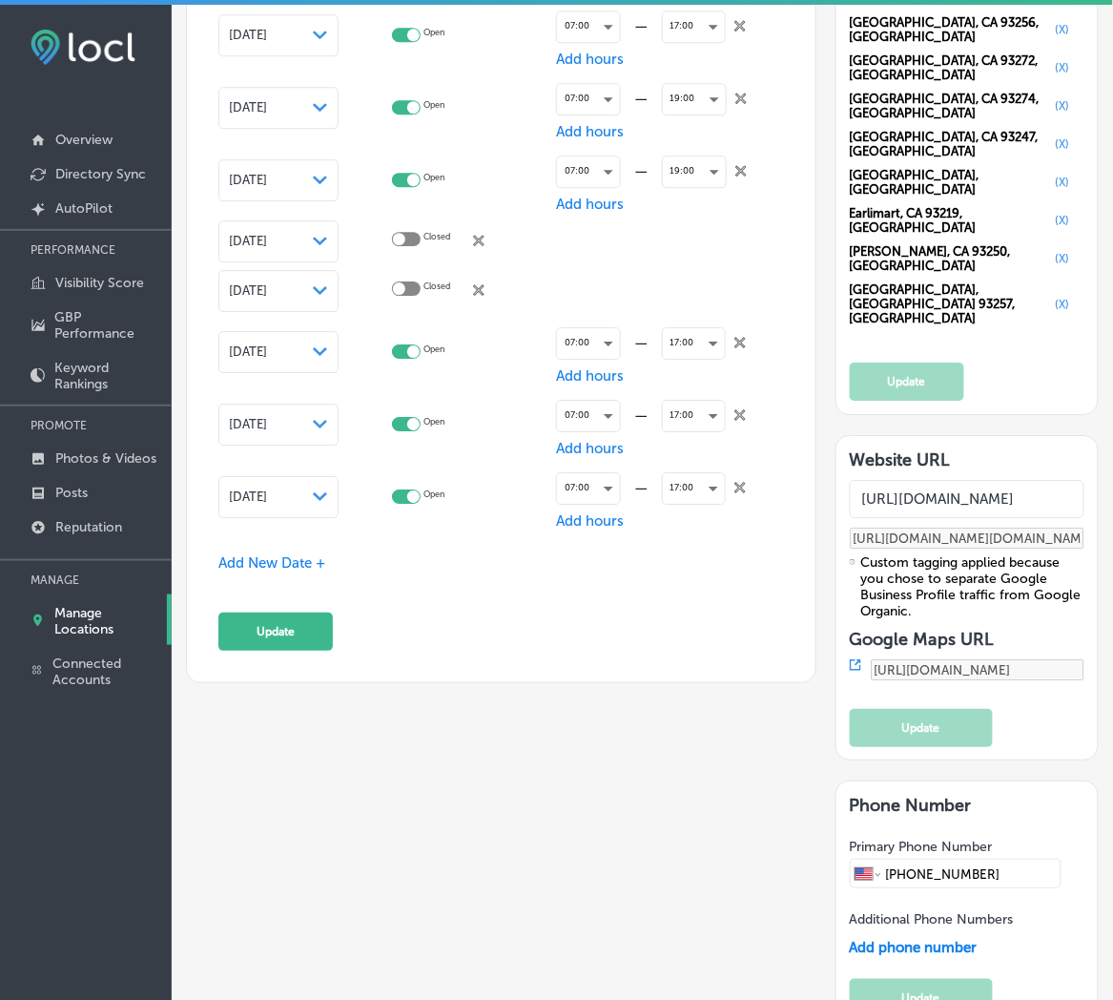
scroll to position [2402, 0]
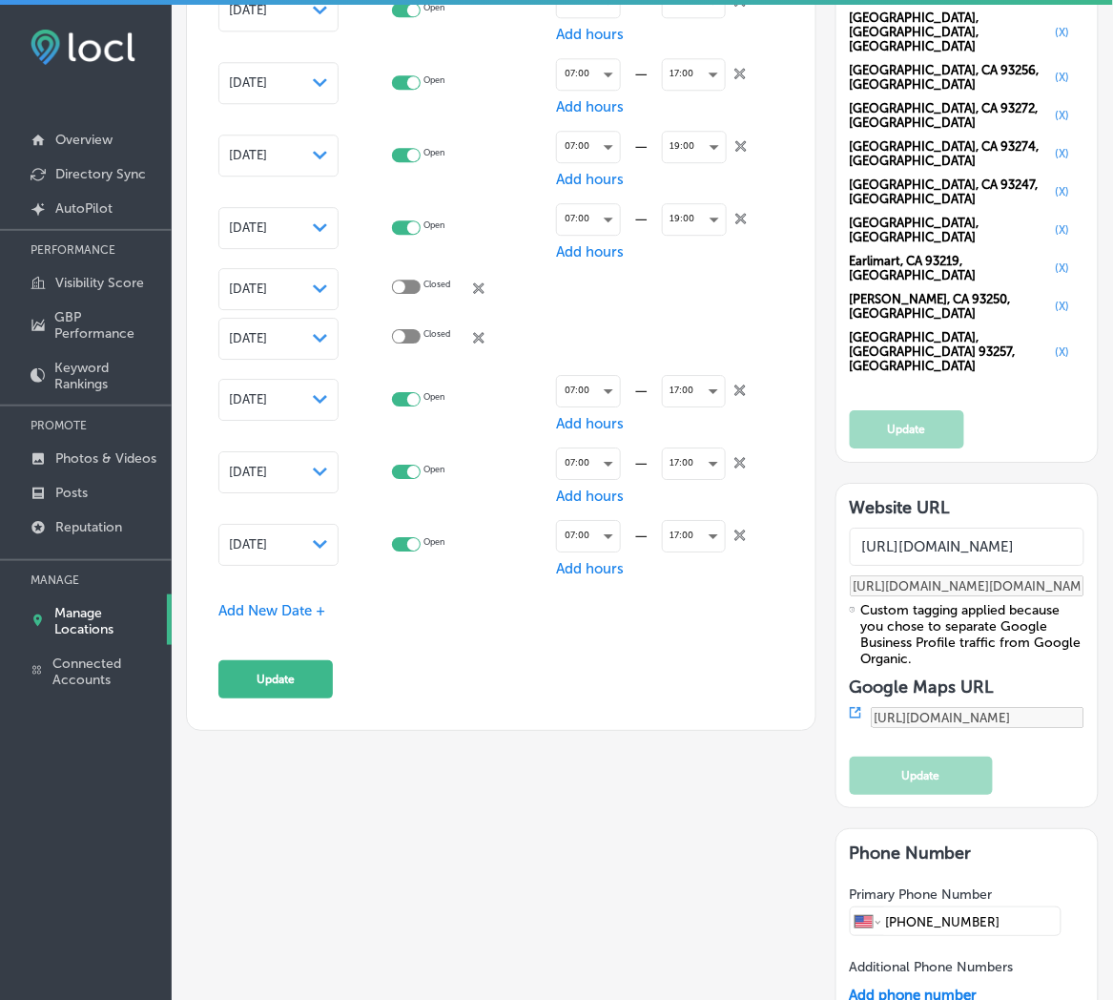
click at [734, 529] on icon "close Created with Sketch." at bounding box center [739, 534] width 11 height 11
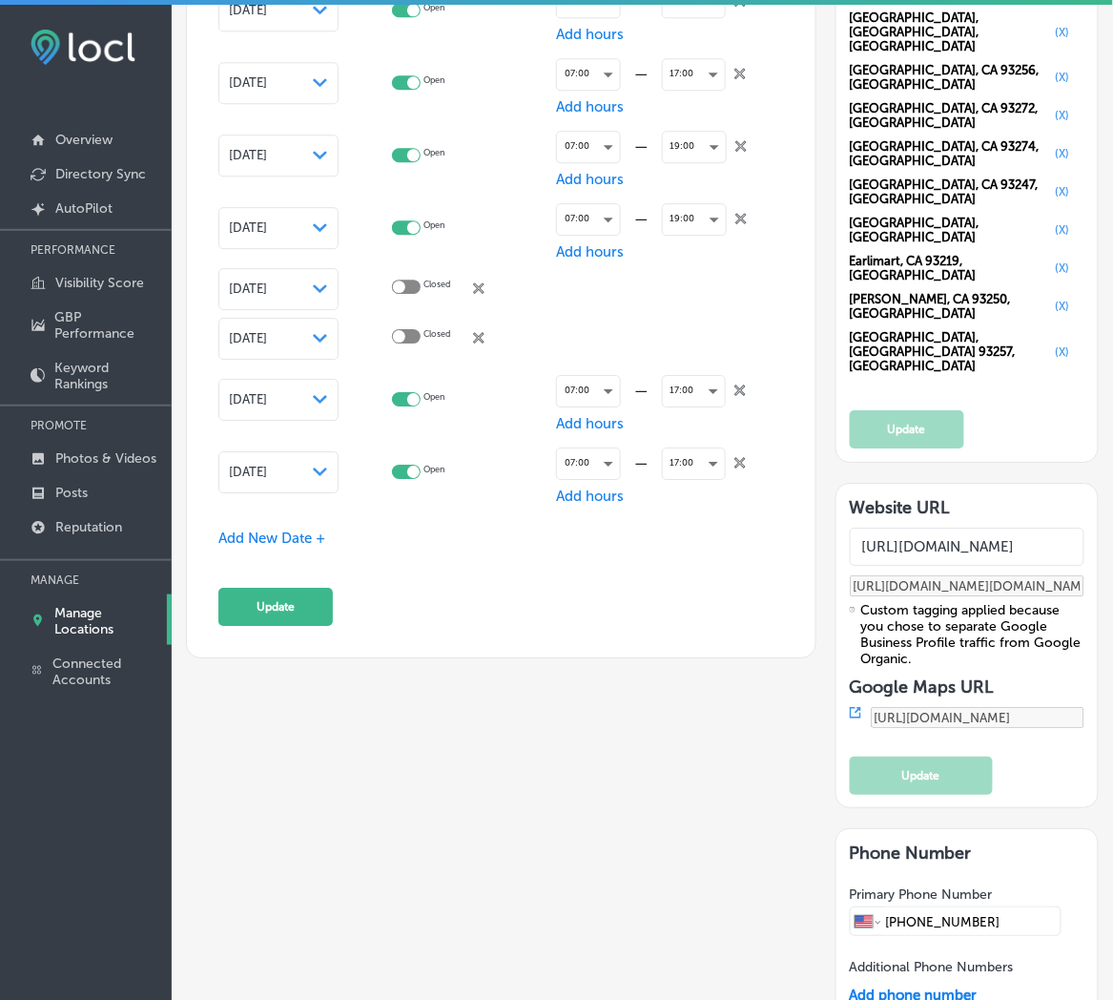
click at [733, 468] on div "17:00 close Created with Sketch." at bounding box center [711, 464] width 99 height 48
click at [731, 440] on div "17:00 close Created with Sketch." at bounding box center [711, 464] width 99 height 48
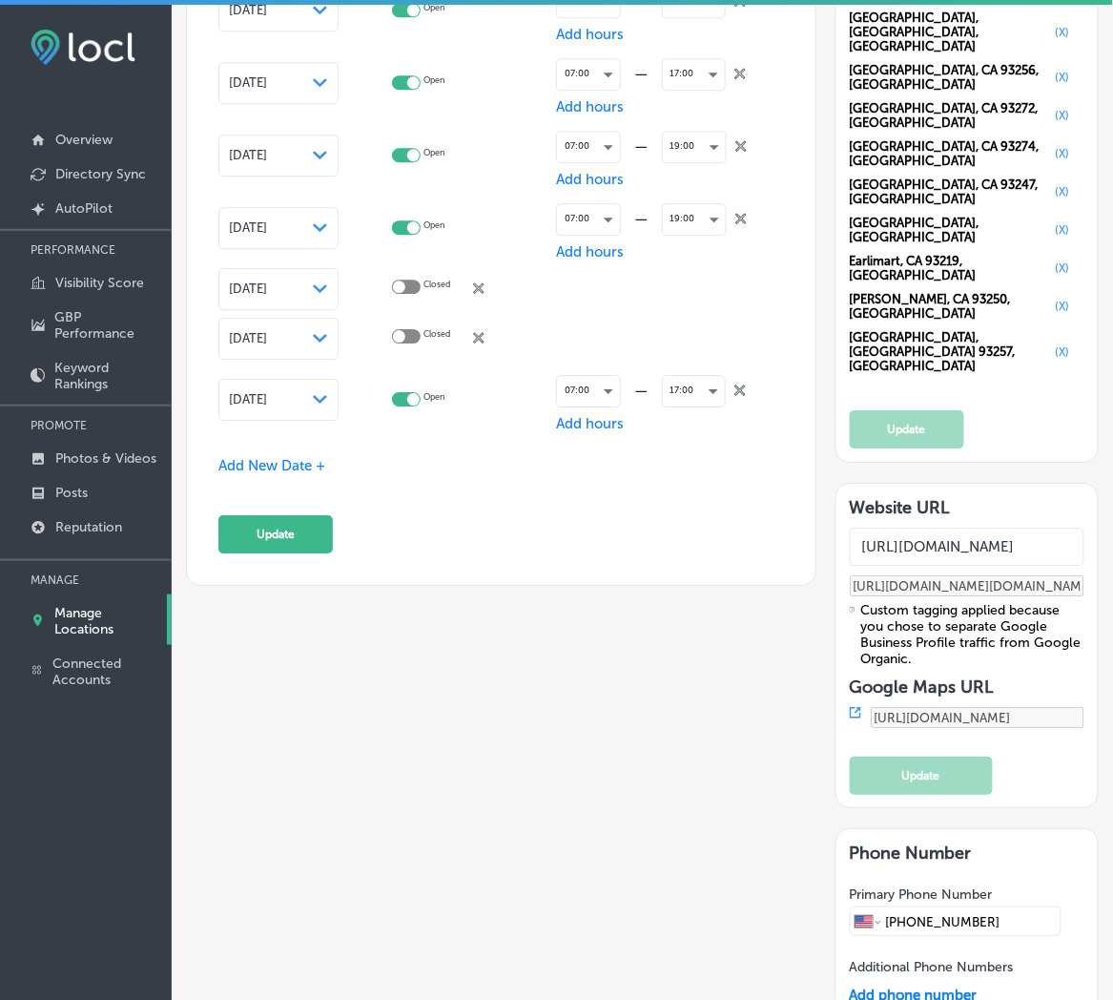
click at [734, 389] on icon "close Created with Sketch." at bounding box center [739, 389] width 11 height 11
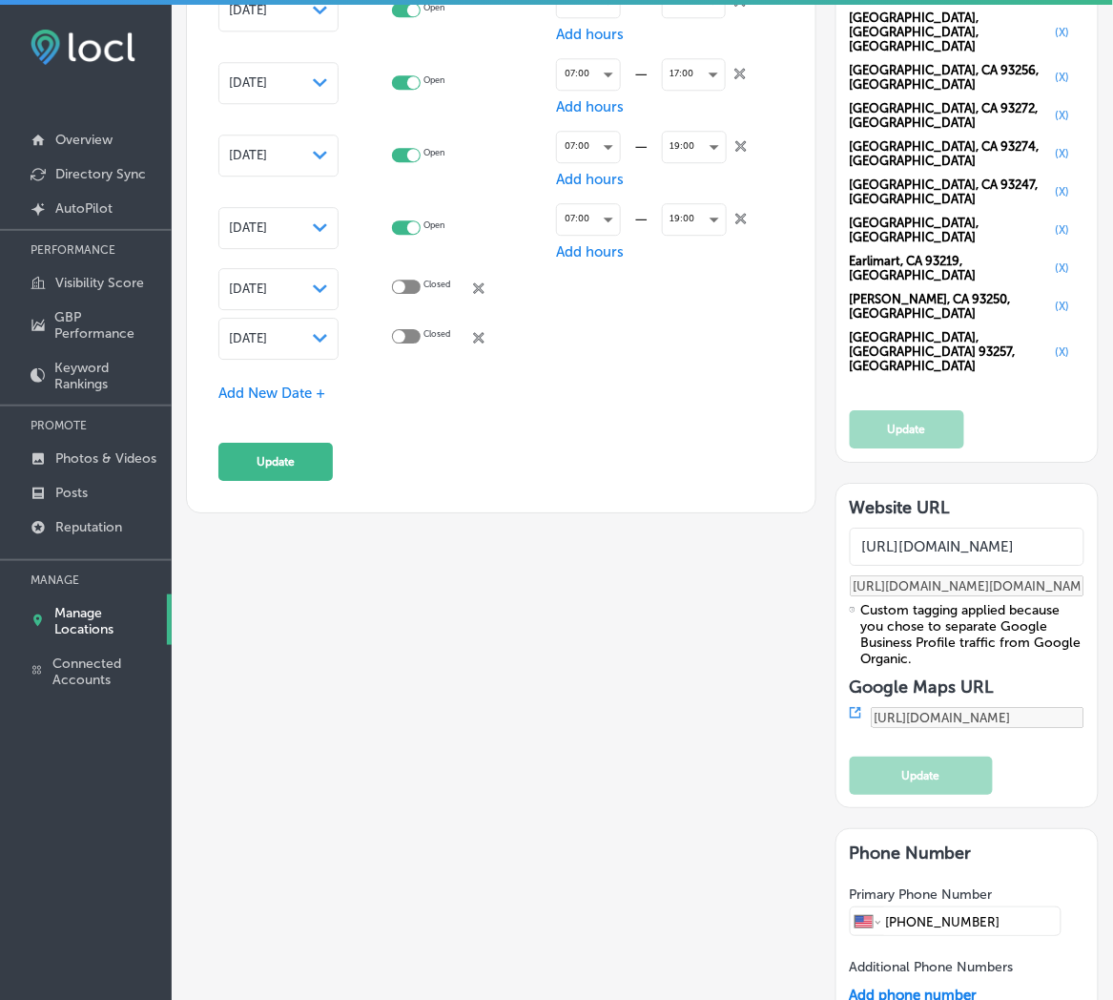
click at [497, 331] on div "Closed close Created with Sketch." at bounding box center [448, 338] width 112 height 18
click at [484, 318] on td "Closed close Created with Sketch." at bounding box center [474, 339] width 165 height 50
click at [482, 329] on div "close Created with Sketch." at bounding box center [478, 334] width 11 height 11
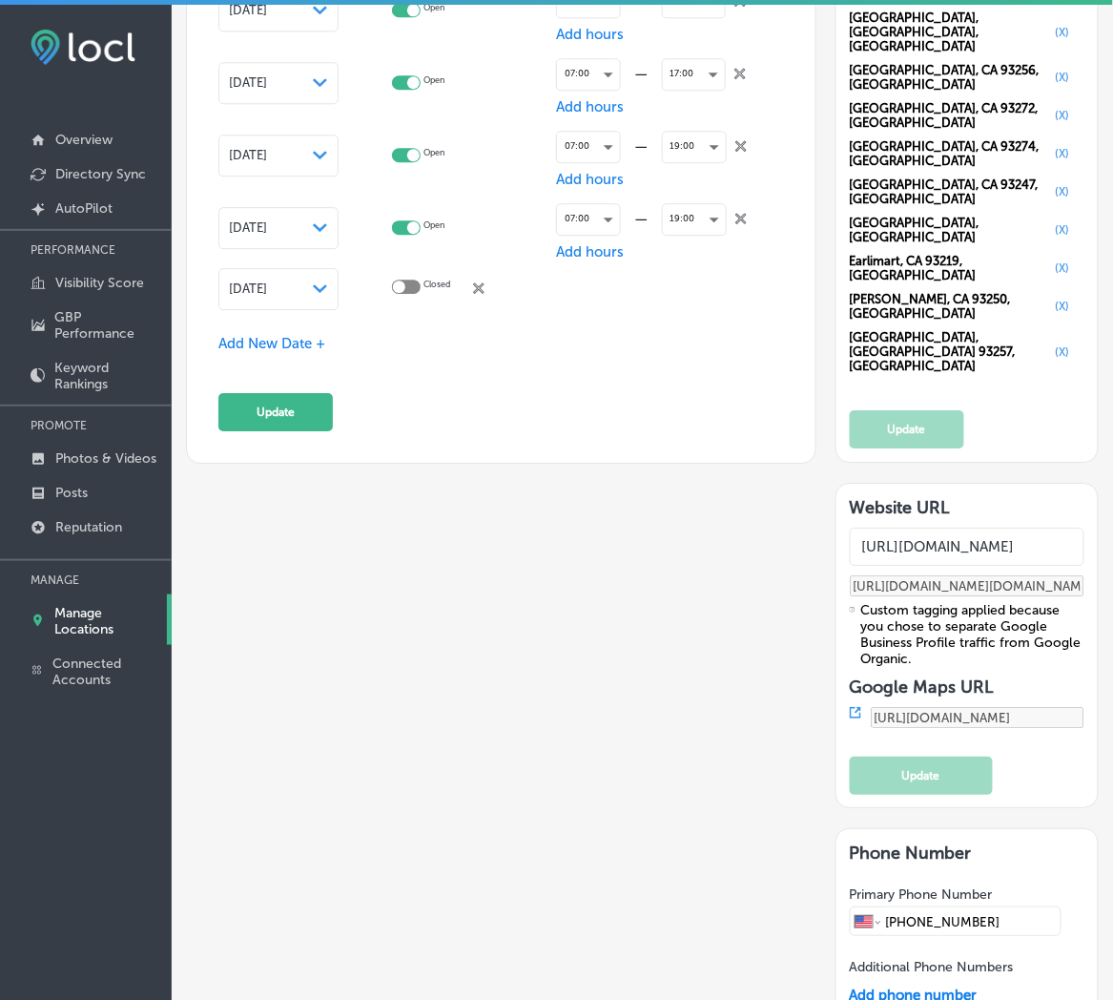
click at [484, 294] on td "Closed close Created with Sketch." at bounding box center [474, 289] width 165 height 50
click at [484, 286] on icon "close Created with Sketch." at bounding box center [478, 287] width 11 height 11
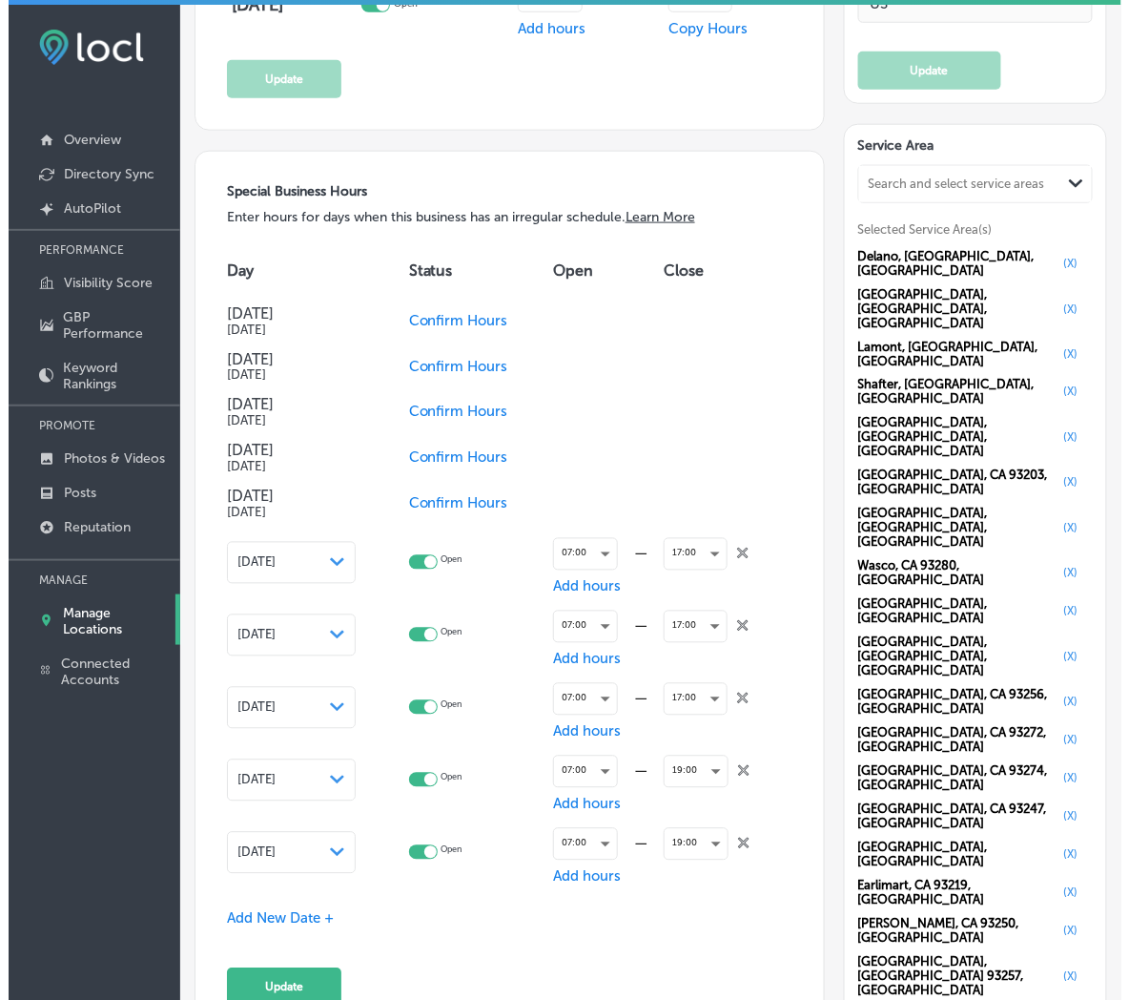
scroll to position [1695, 0]
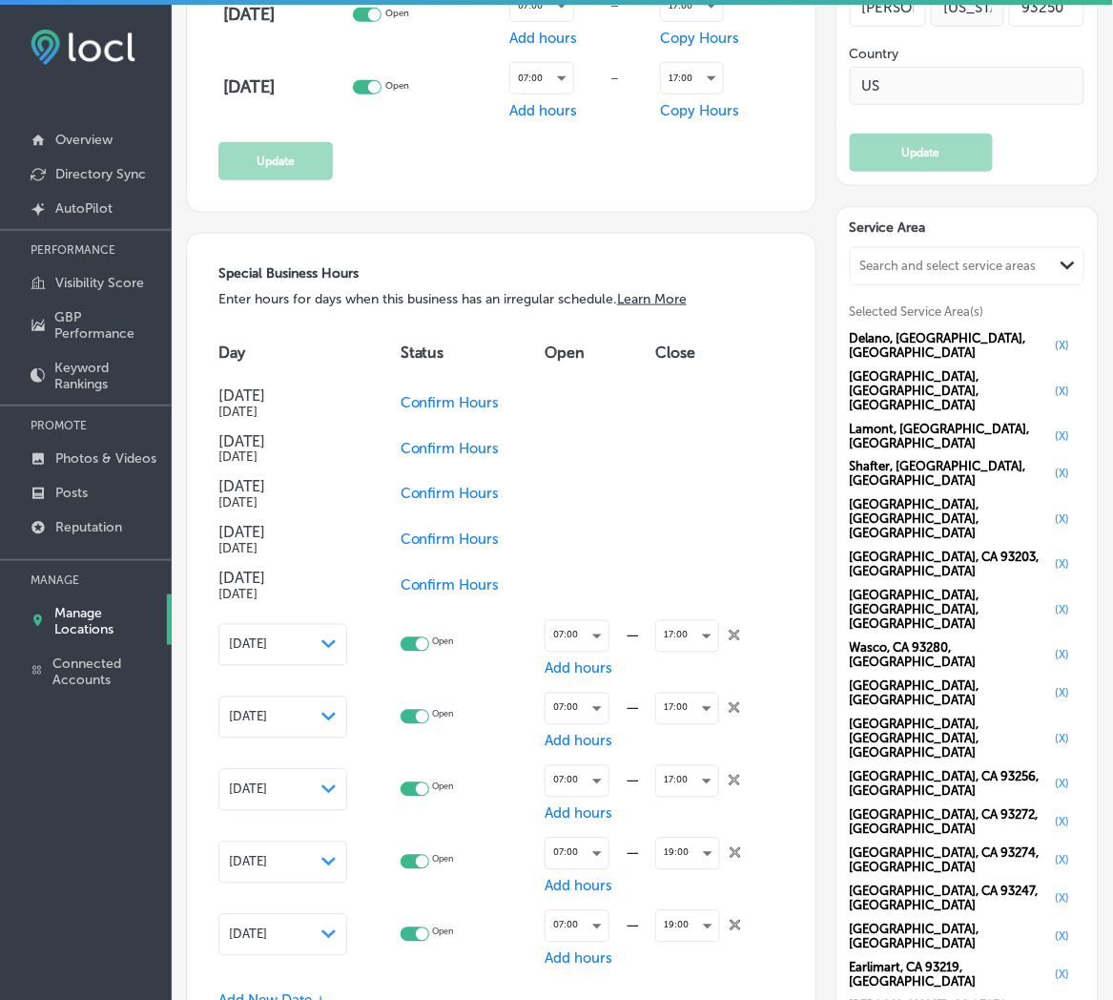
click at [729, 632] on icon "close Created with Sketch." at bounding box center [734, 635] width 11 height 11
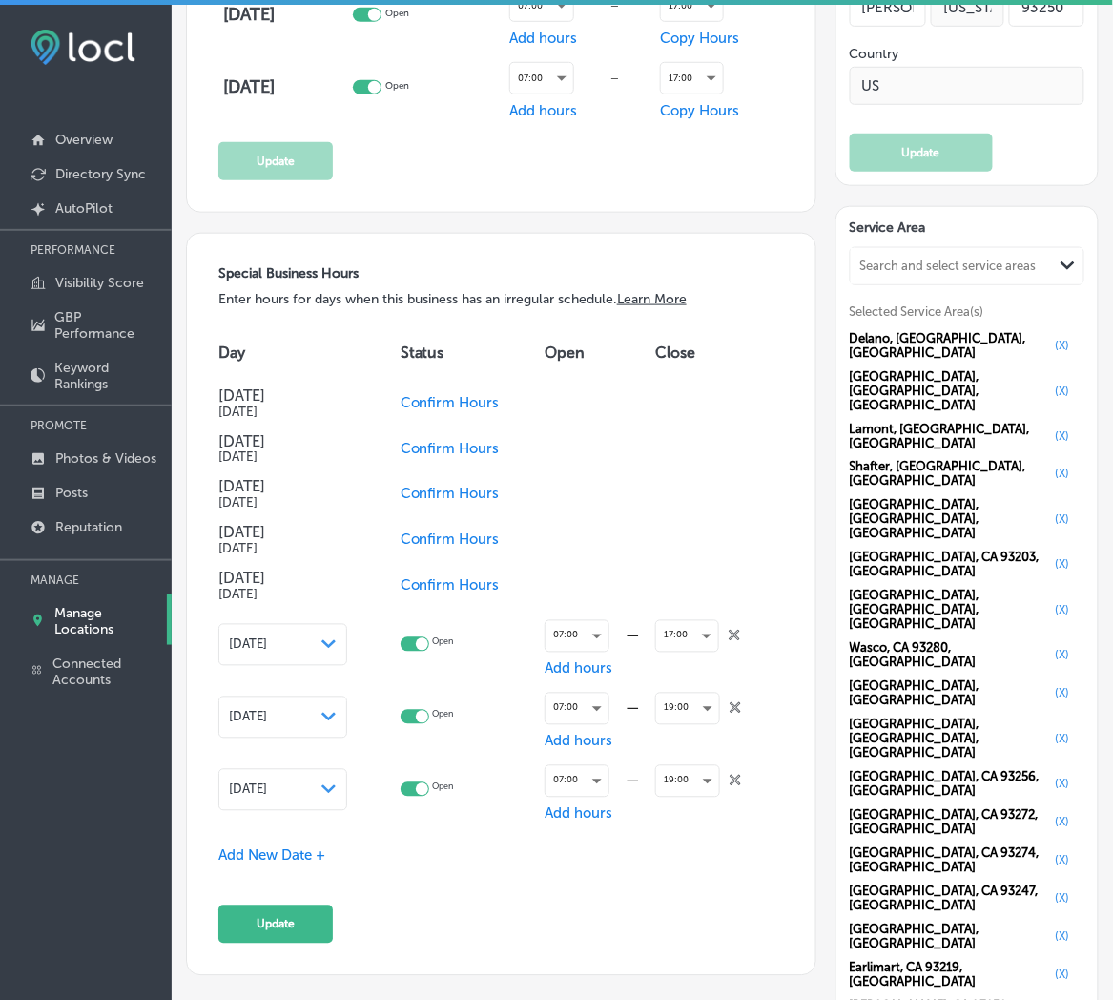
click at [729, 632] on icon "close Created with Sketch." at bounding box center [734, 635] width 11 height 11
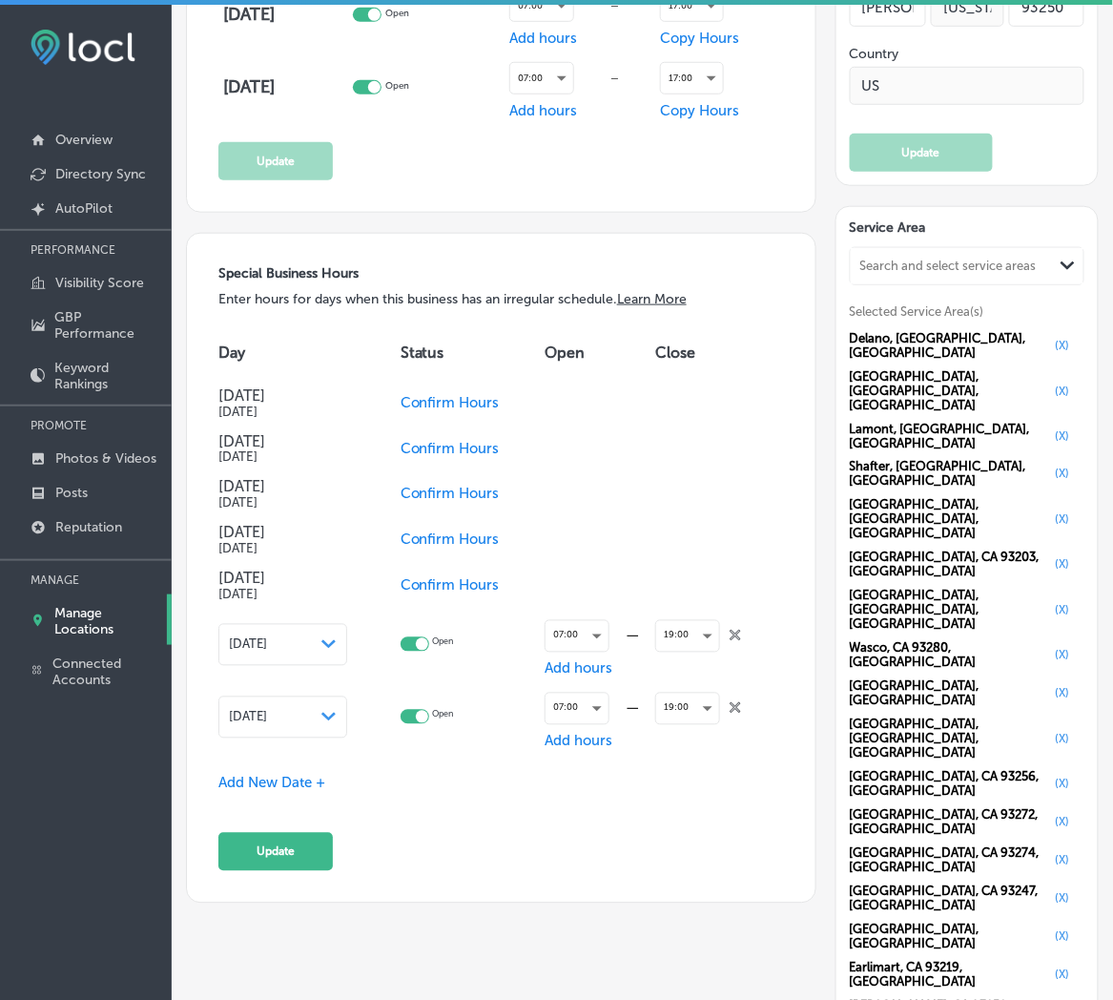
click at [722, 632] on div "19:00 close Created with Sketch." at bounding box center [708, 636] width 106 height 48
click at [730, 630] on icon at bounding box center [735, 635] width 11 height 11
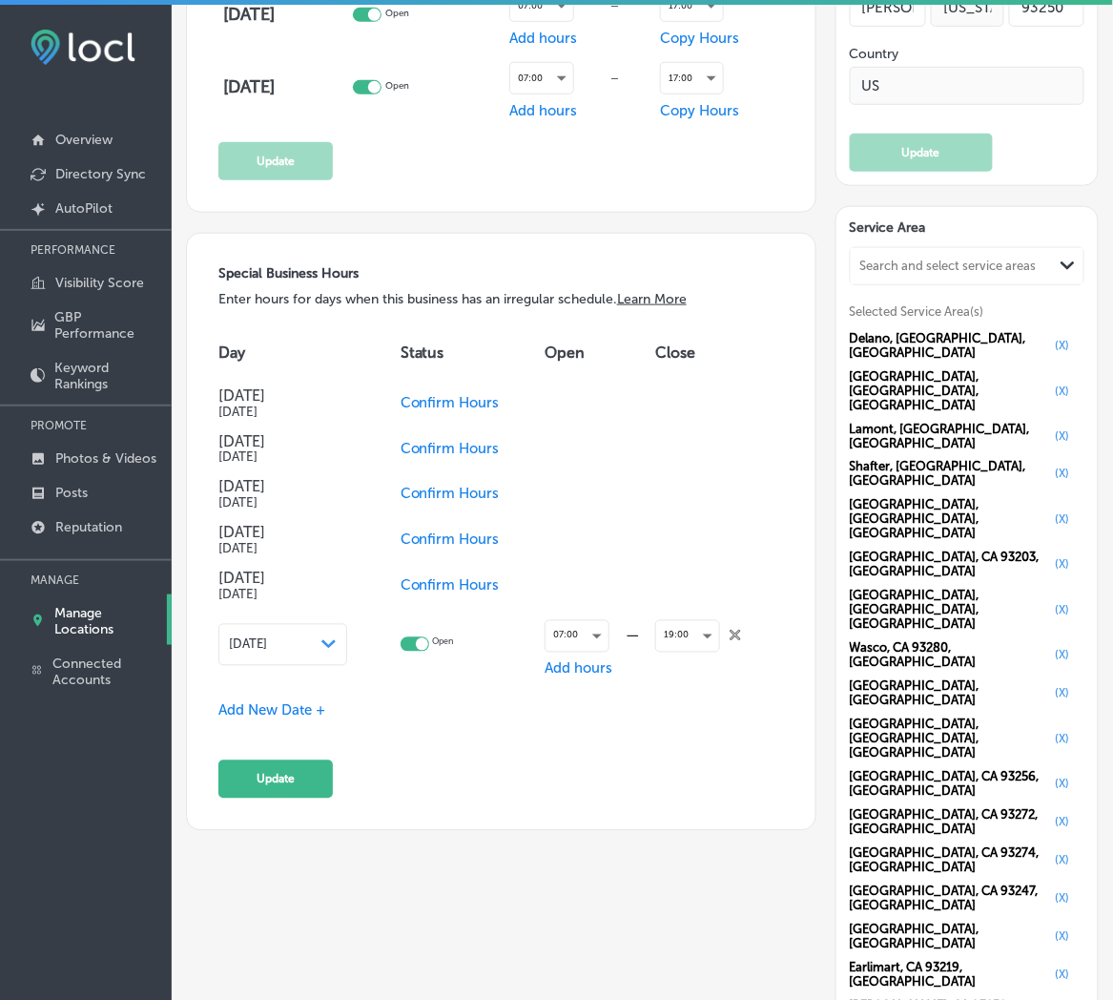
click at [730, 630] on icon at bounding box center [735, 635] width 11 height 11
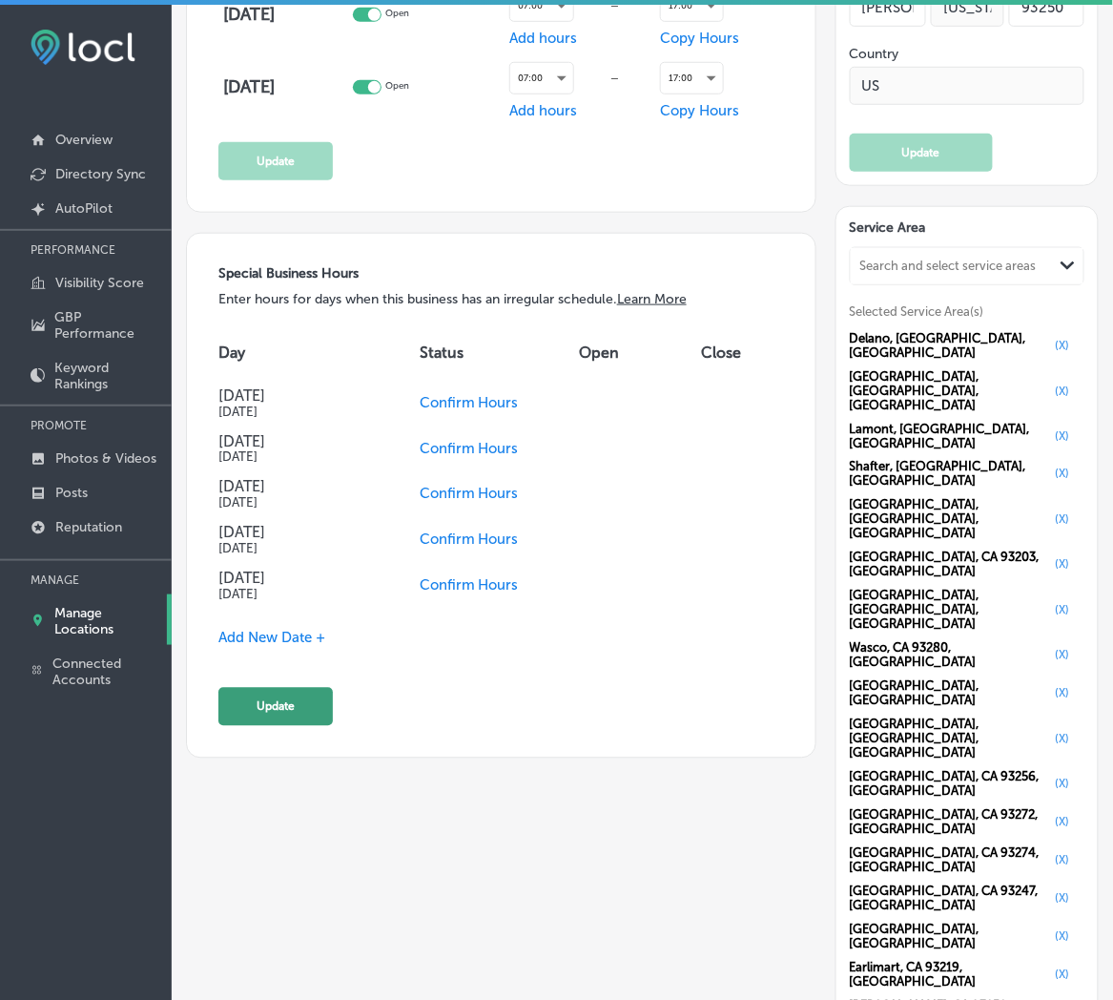
click at [270, 700] on button "Update" at bounding box center [275, 707] width 114 height 38
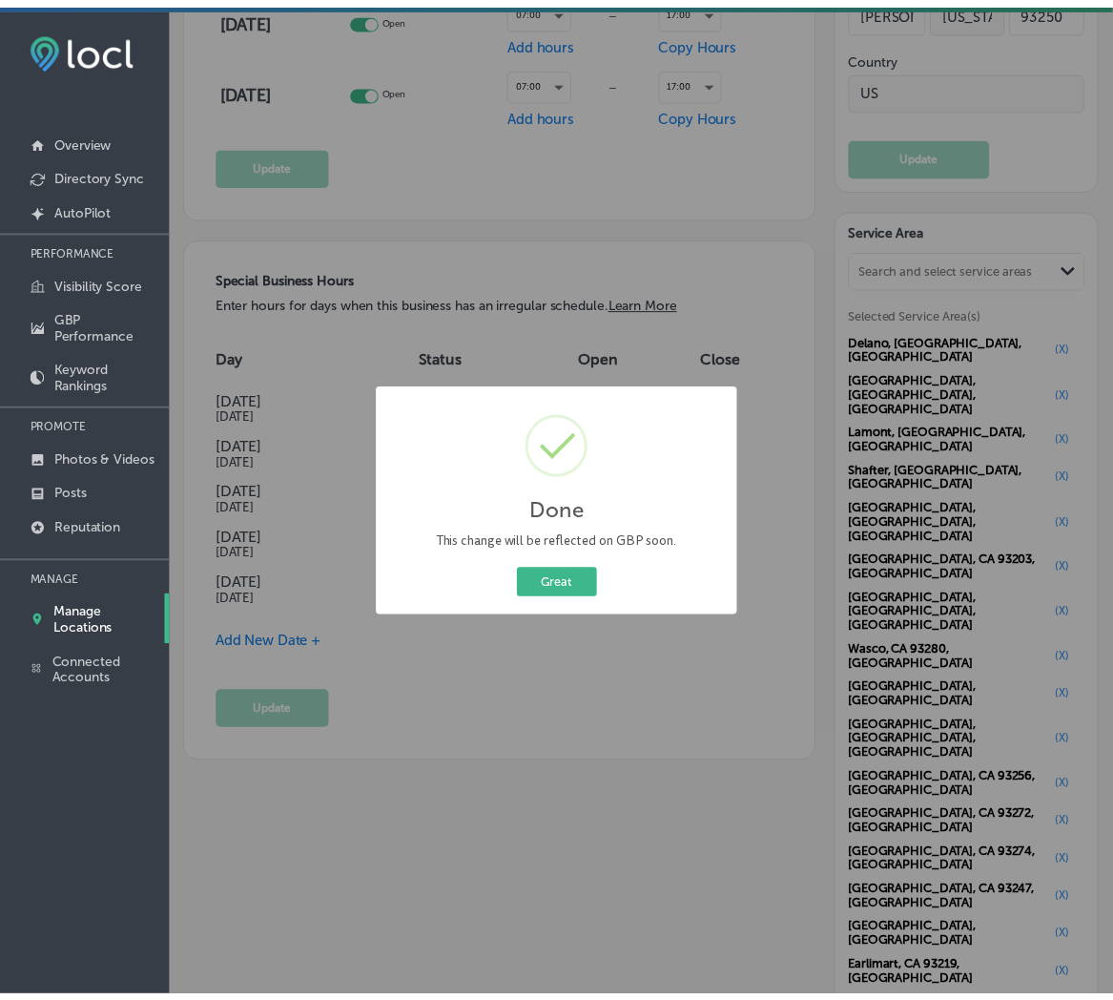
scroll to position [1699, 0]
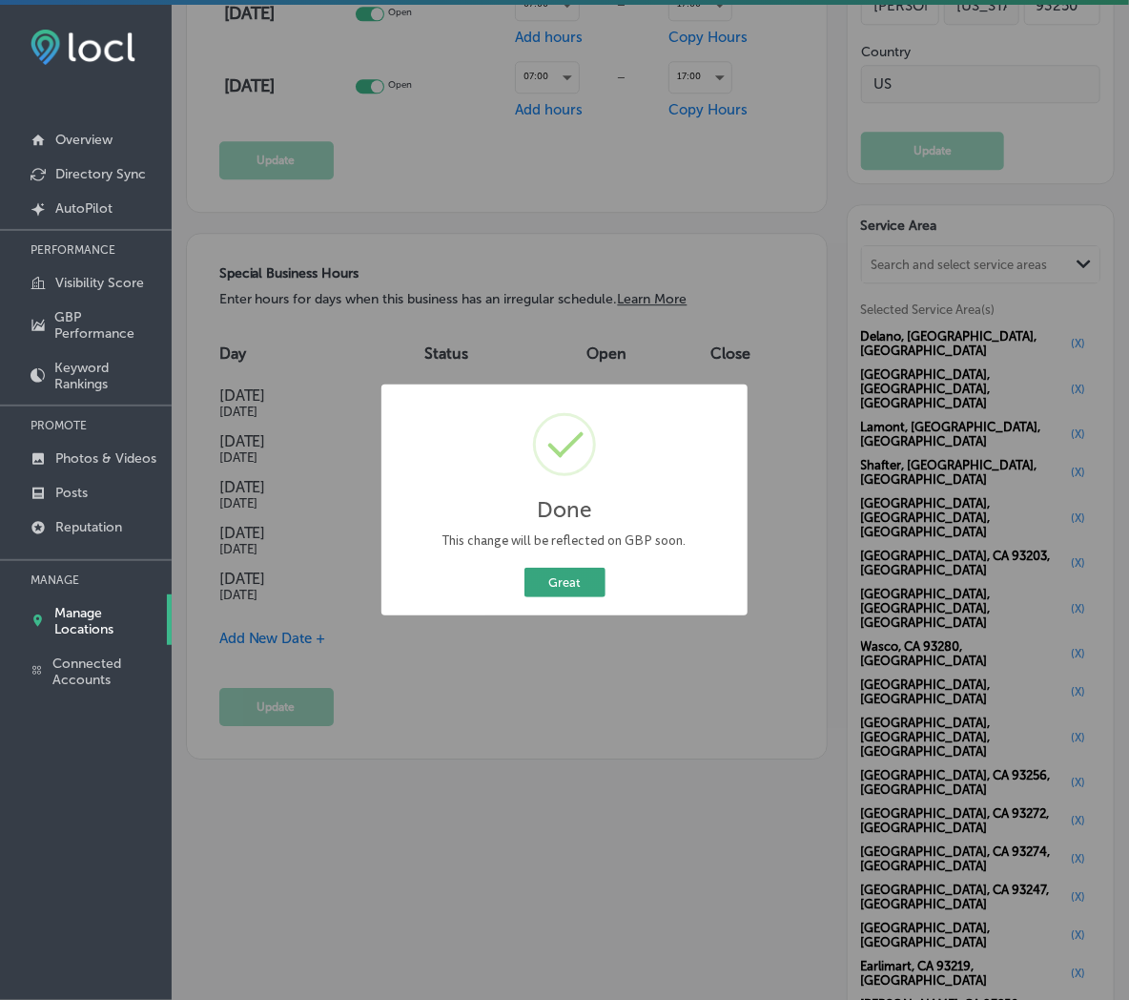
click at [551, 596] on button "Great" at bounding box center [565, 583] width 81 height 30
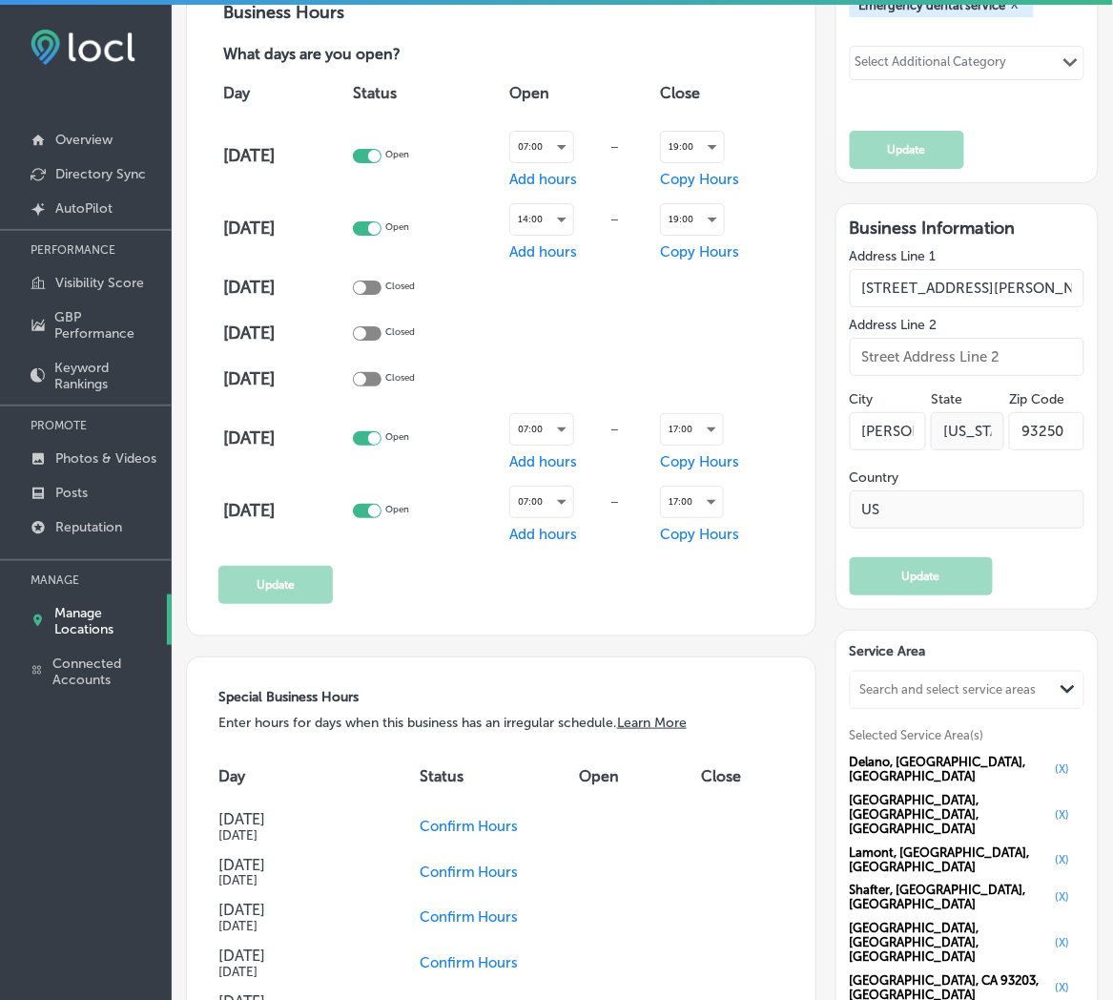
scroll to position [1555, 0]
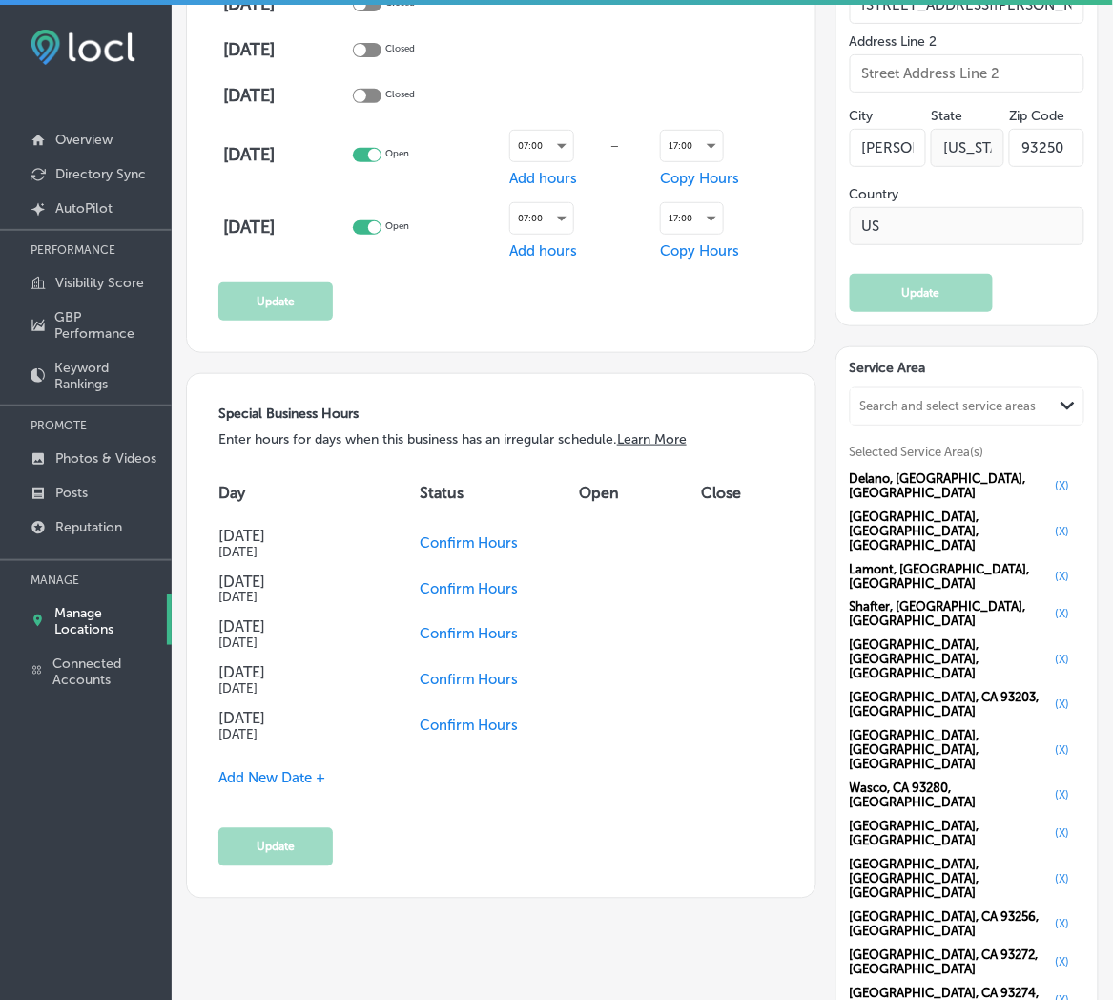
click at [278, 778] on span "Add New Date +" at bounding box center [271, 778] width 107 height 17
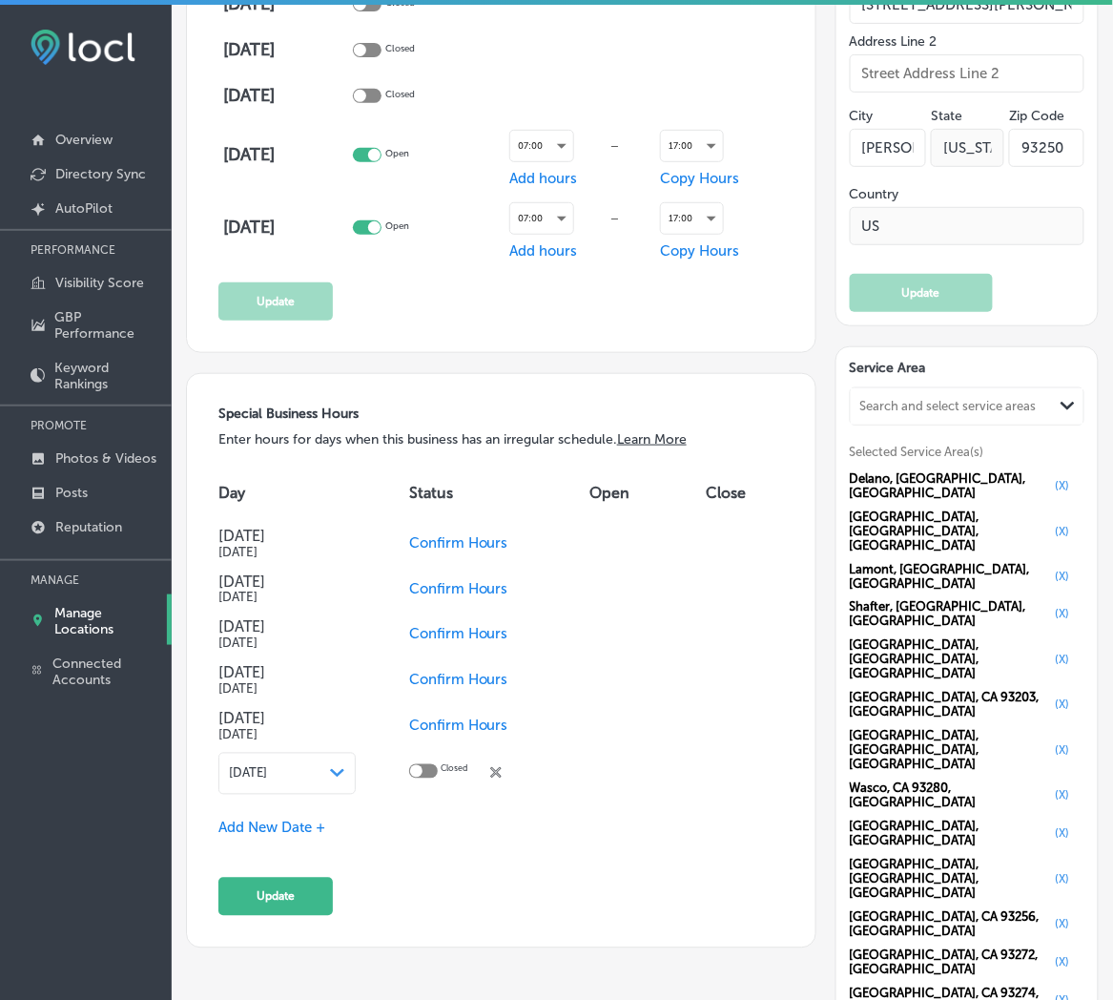
click at [267, 774] on span "[DATE]" at bounding box center [248, 773] width 38 height 14
click at [267, 767] on span "[DATE]" at bounding box center [248, 773] width 38 height 14
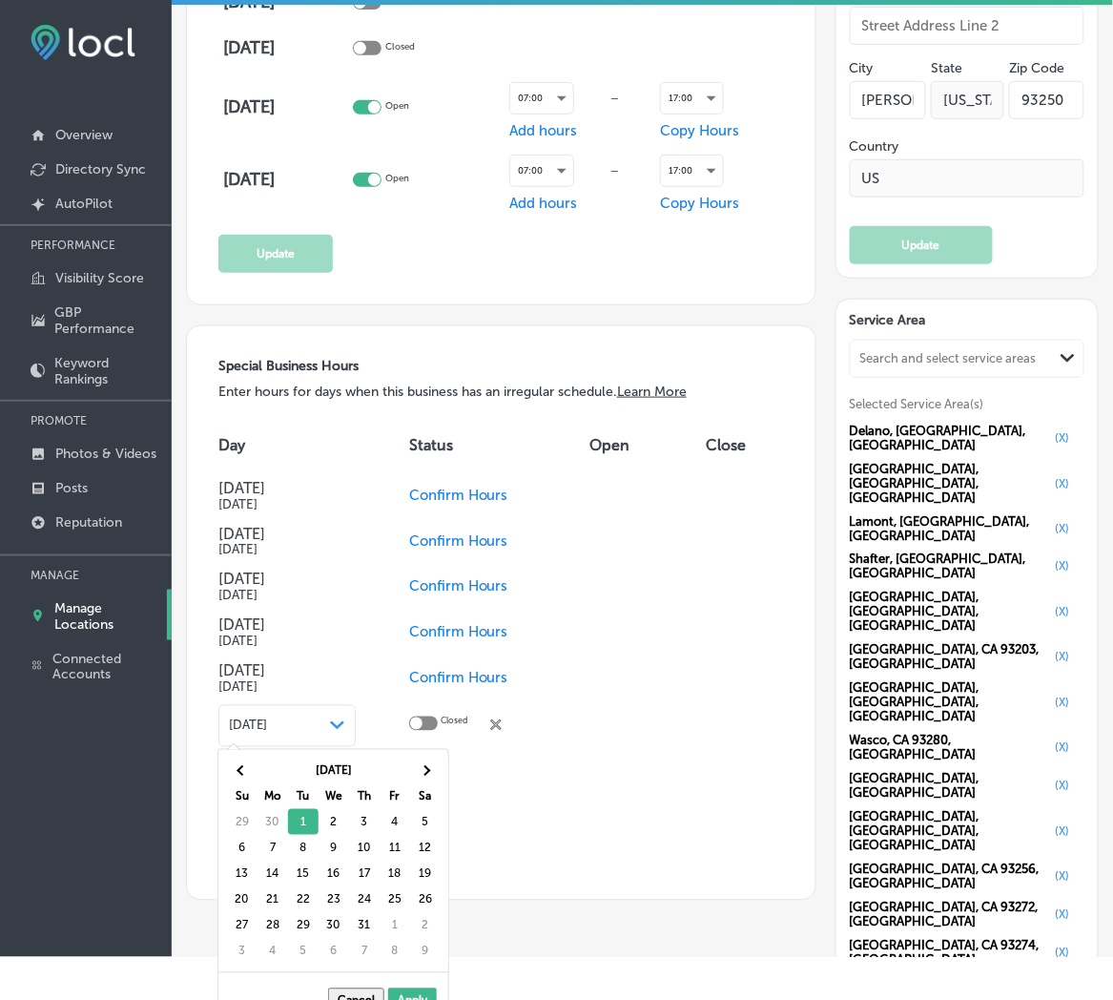
scroll to position [72, 0]
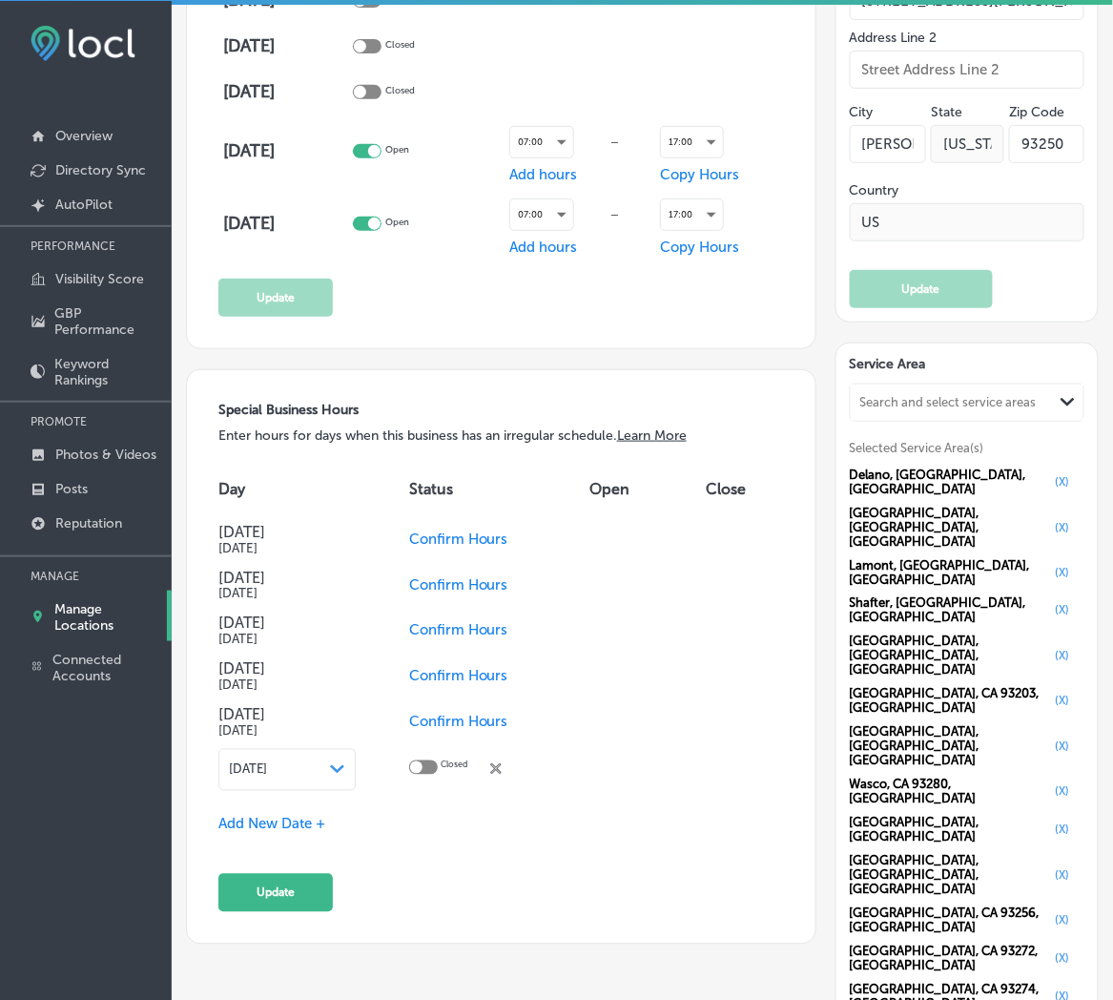
click at [267, 771] on span "[DATE]" at bounding box center [248, 769] width 38 height 14
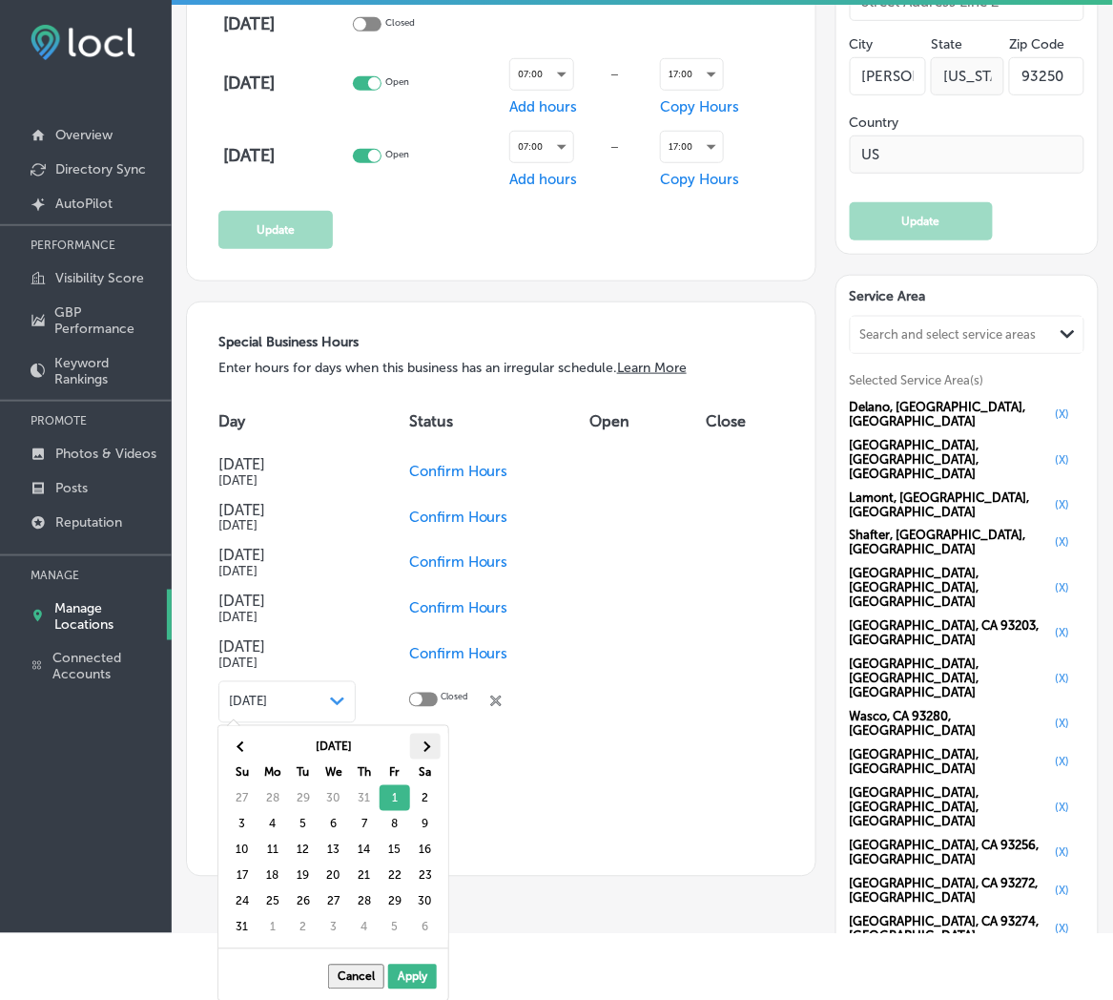
click at [432, 749] on th at bounding box center [425, 746] width 31 height 26
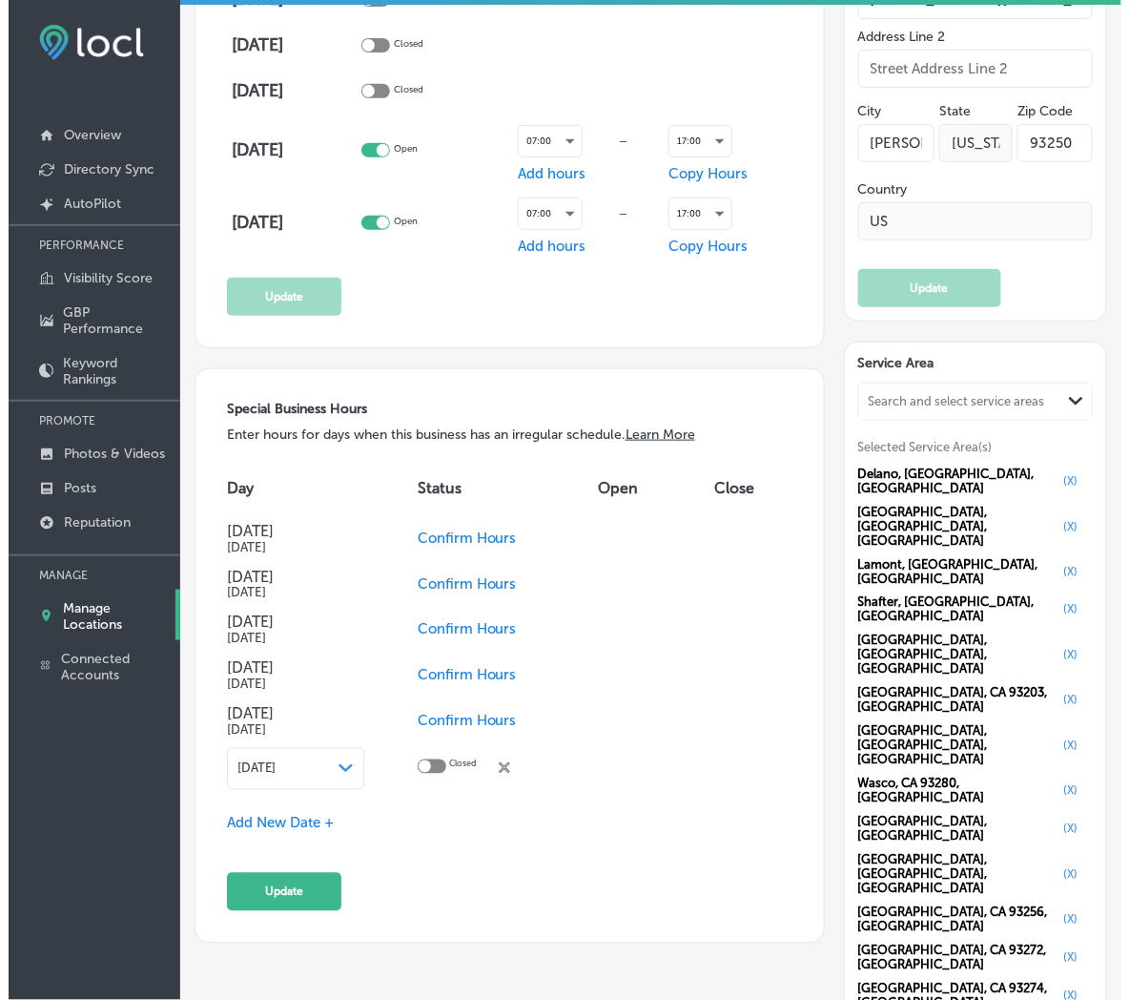
scroll to position [4, 0]
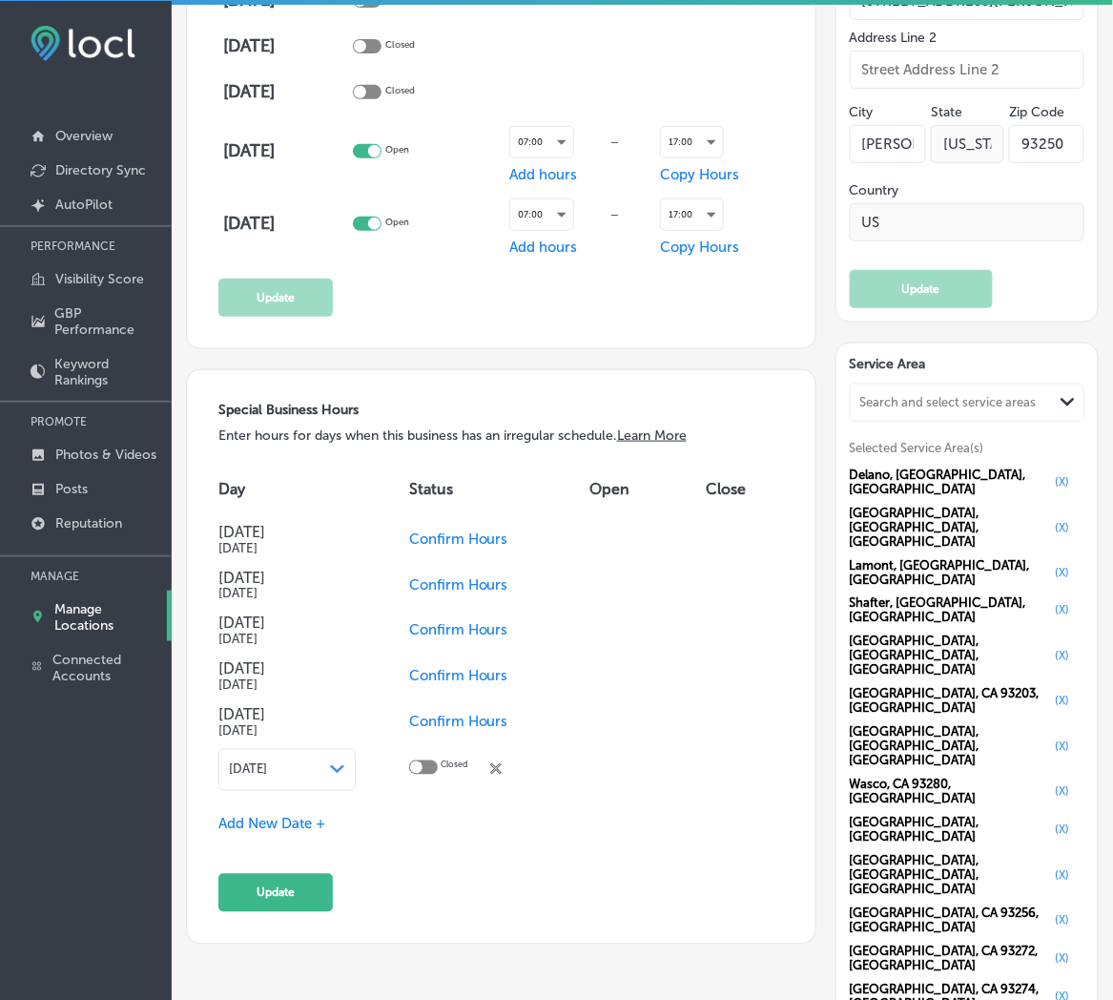
click at [438, 761] on div at bounding box center [423, 767] width 29 height 14
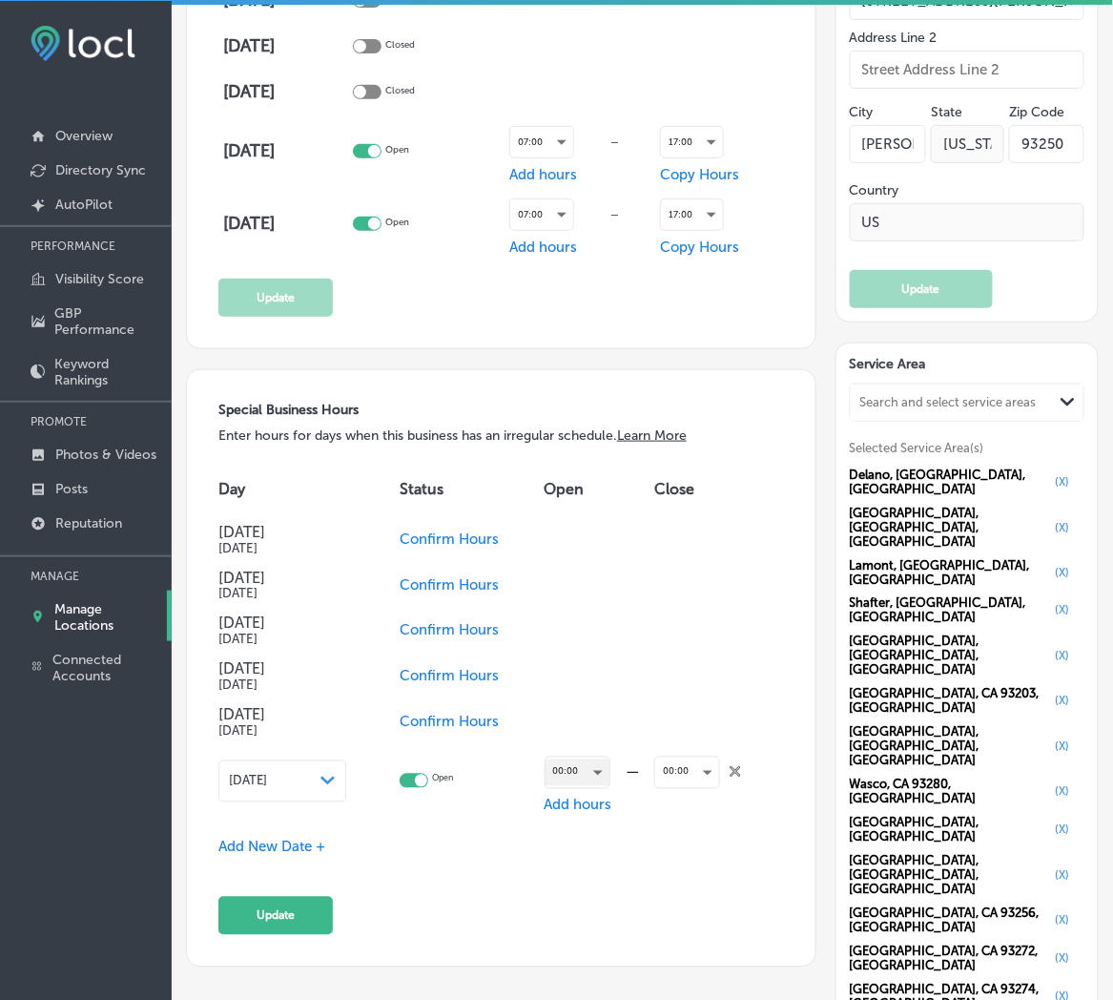
click at [564, 766] on div "00:00" at bounding box center [578, 772] width 64 height 26
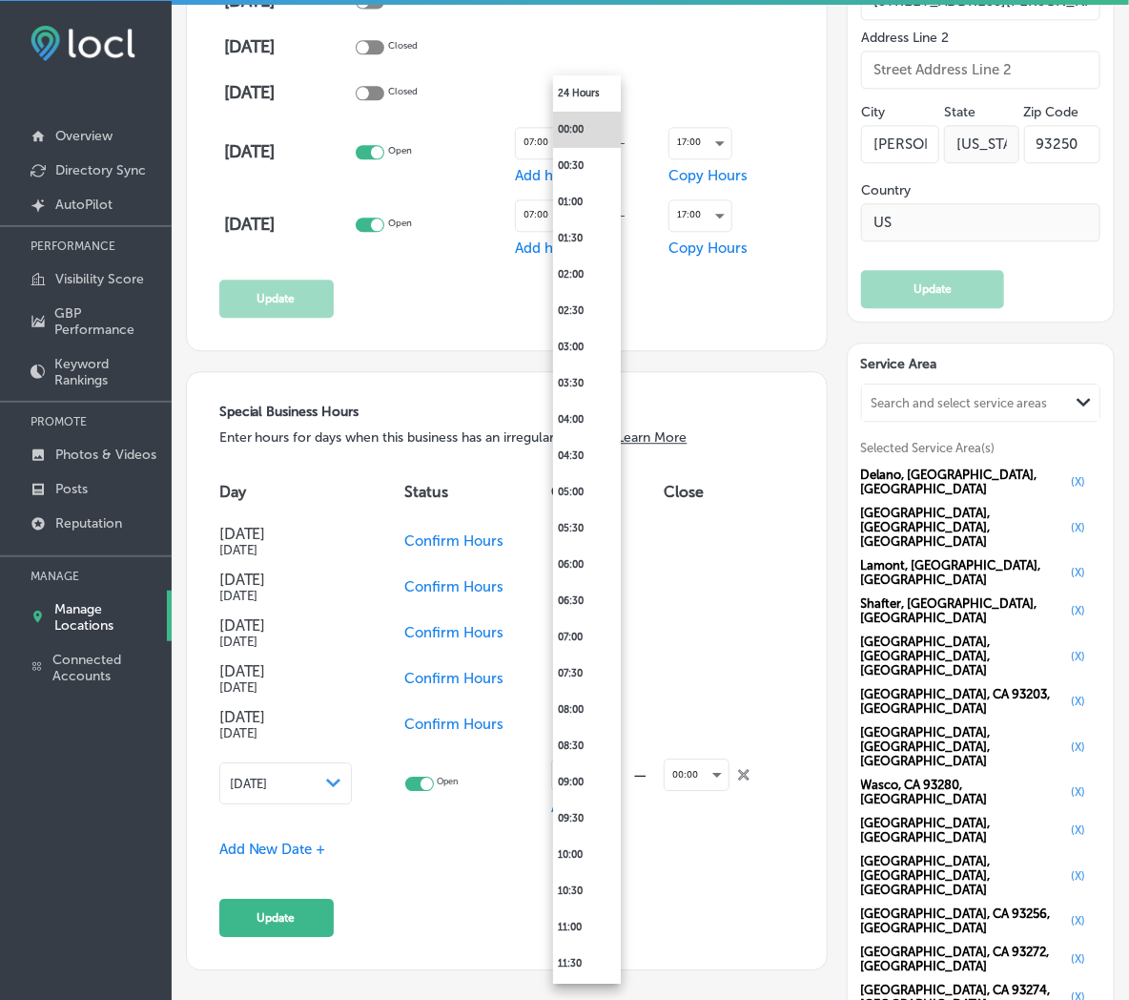
click at [474, 835] on div at bounding box center [564, 500] width 1129 height 1000
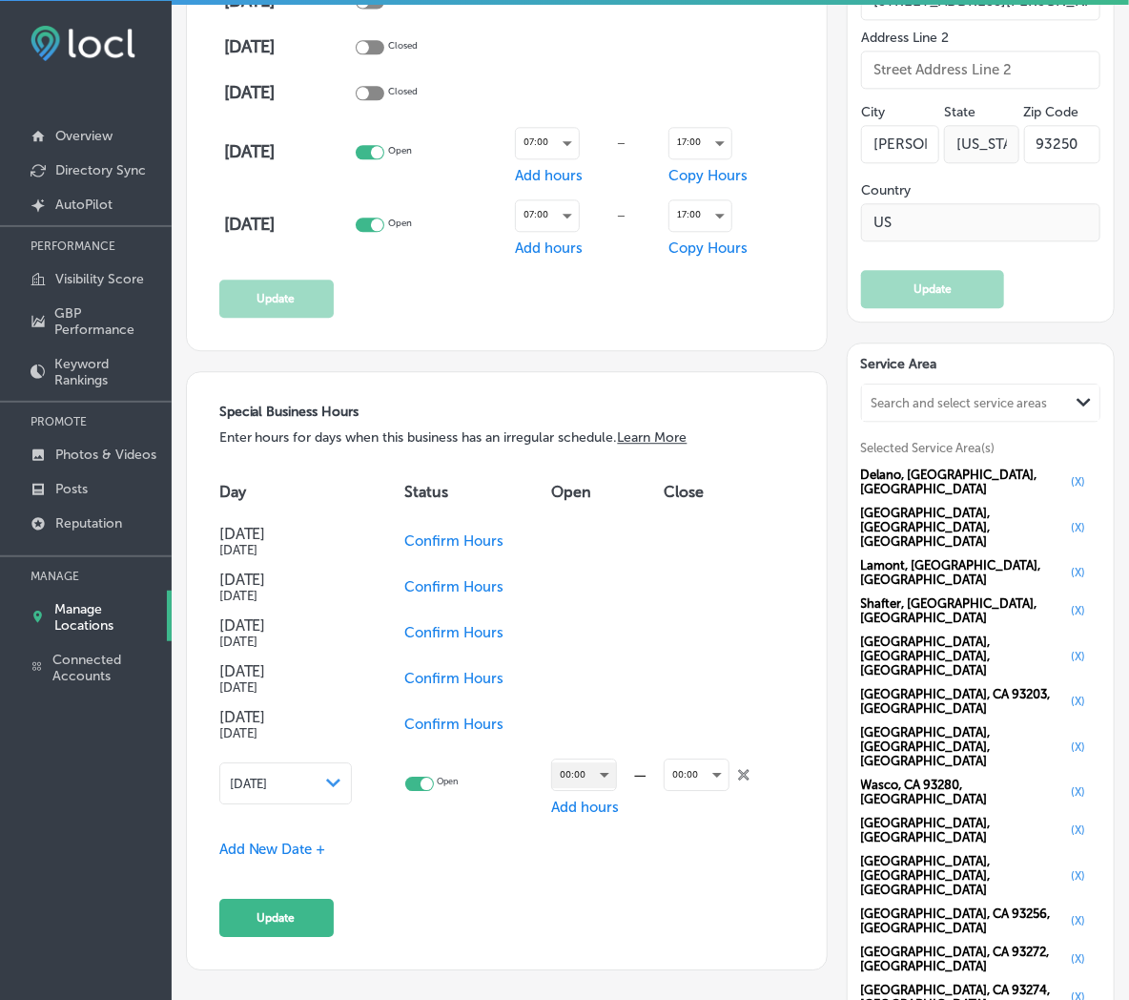
scroll to position [1555, 0]
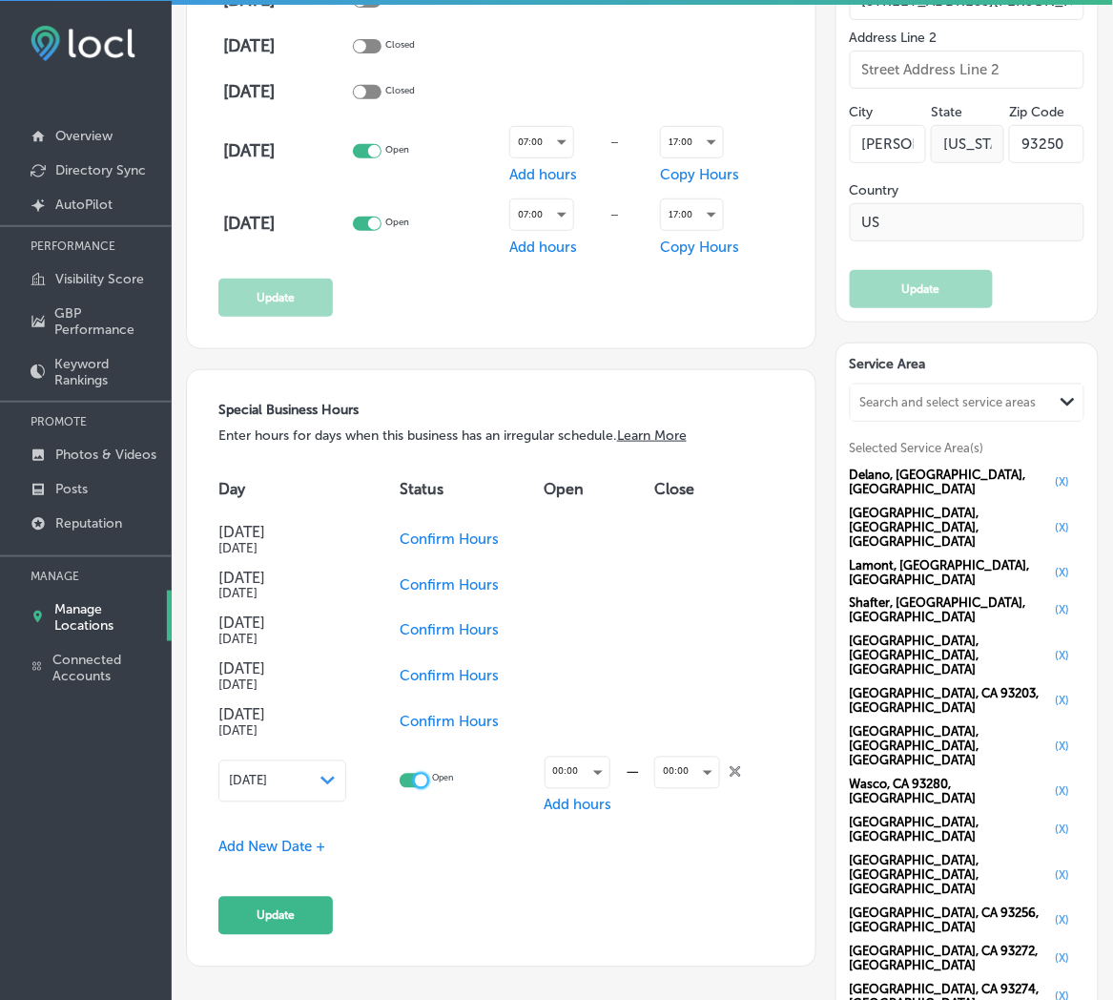
click at [426, 774] on div at bounding box center [421, 780] width 12 height 12
checkbox input "false"
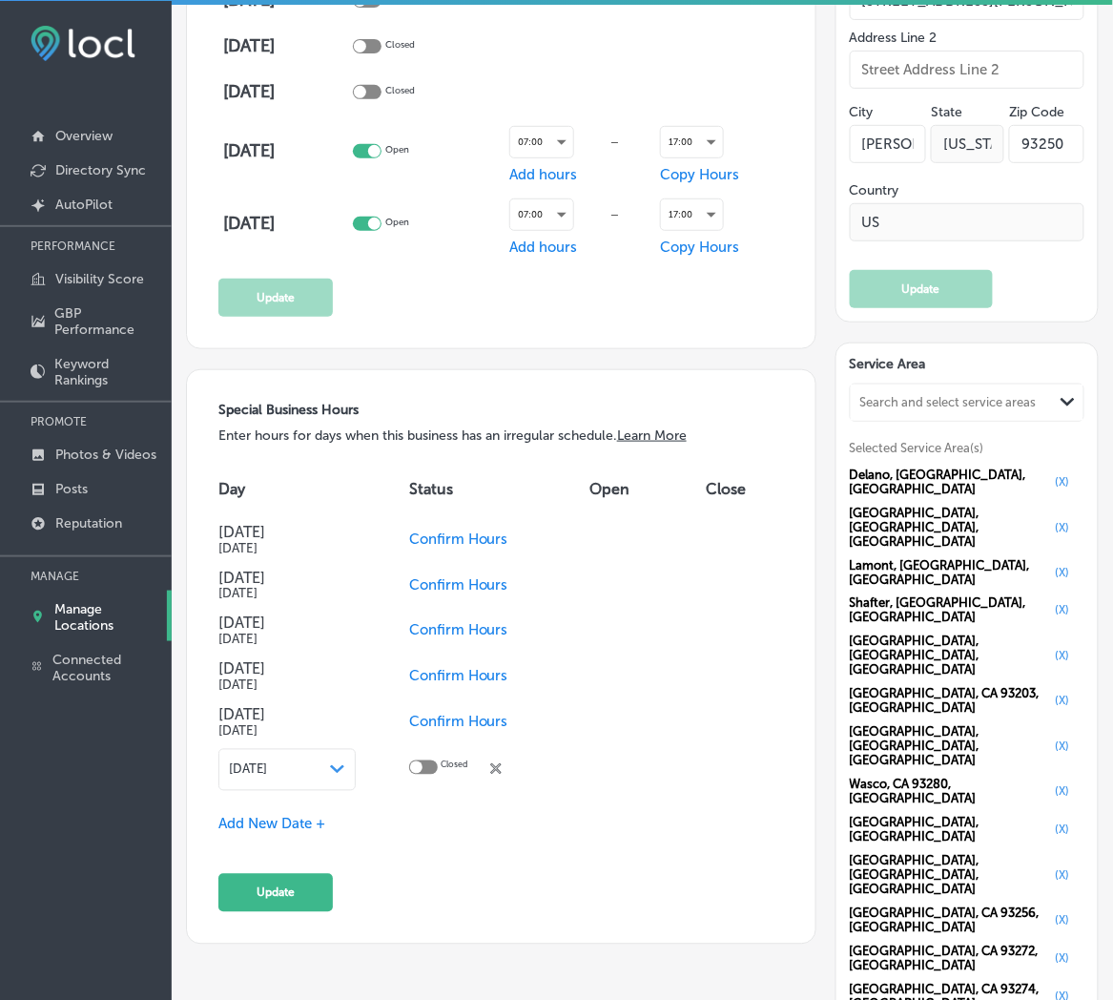
click at [502, 763] on icon at bounding box center [495, 768] width 11 height 11
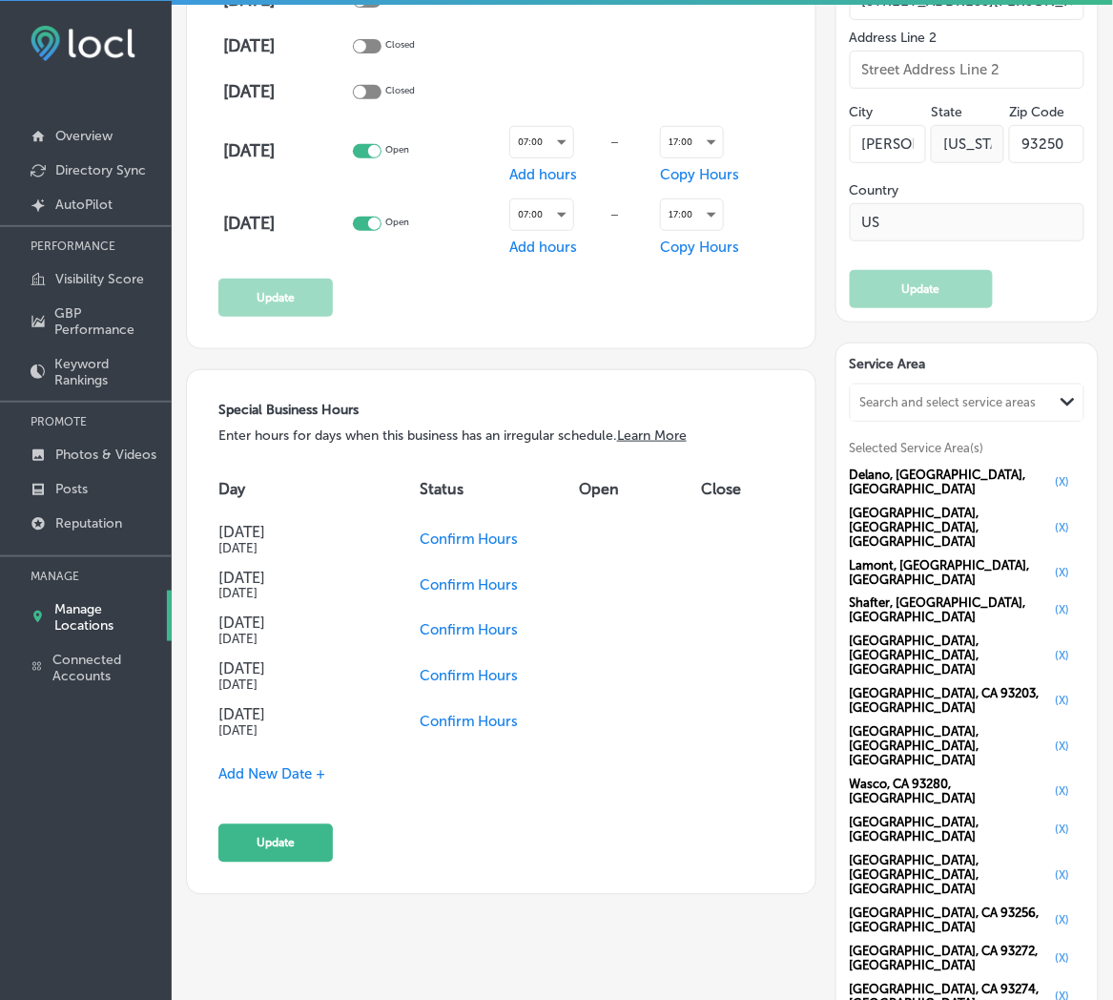
click at [465, 521] on td "Confirm Hours" at bounding box center [500, 539] width 160 height 46
click at [463, 523] on td "Confirm Hours" at bounding box center [500, 539] width 160 height 46
click at [463, 532] on span "Confirm Hours" at bounding box center [469, 538] width 99 height 17
click at [426, 532] on div at bounding box center [423, 536] width 29 height 14
checkbox input "true"
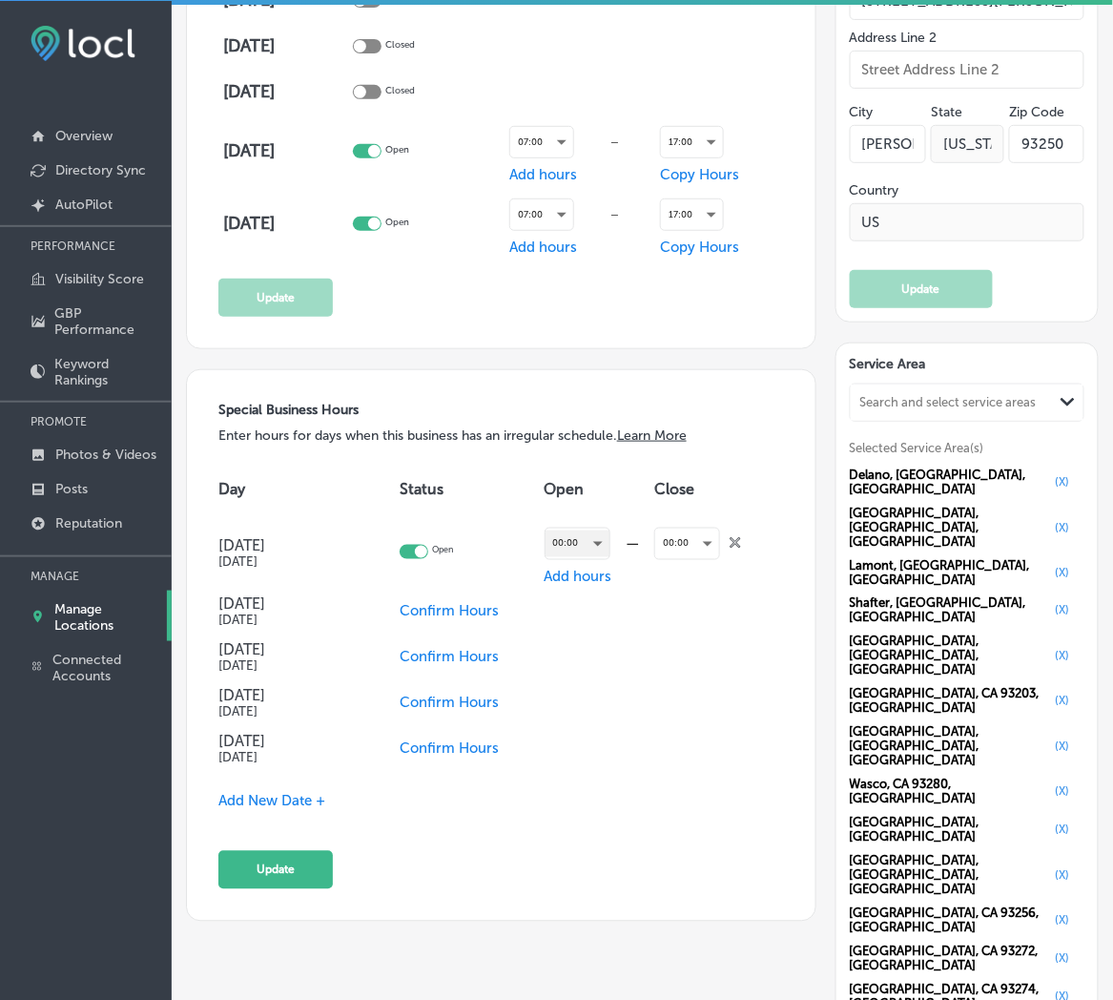
click at [560, 541] on div "00:00" at bounding box center [578, 543] width 64 height 26
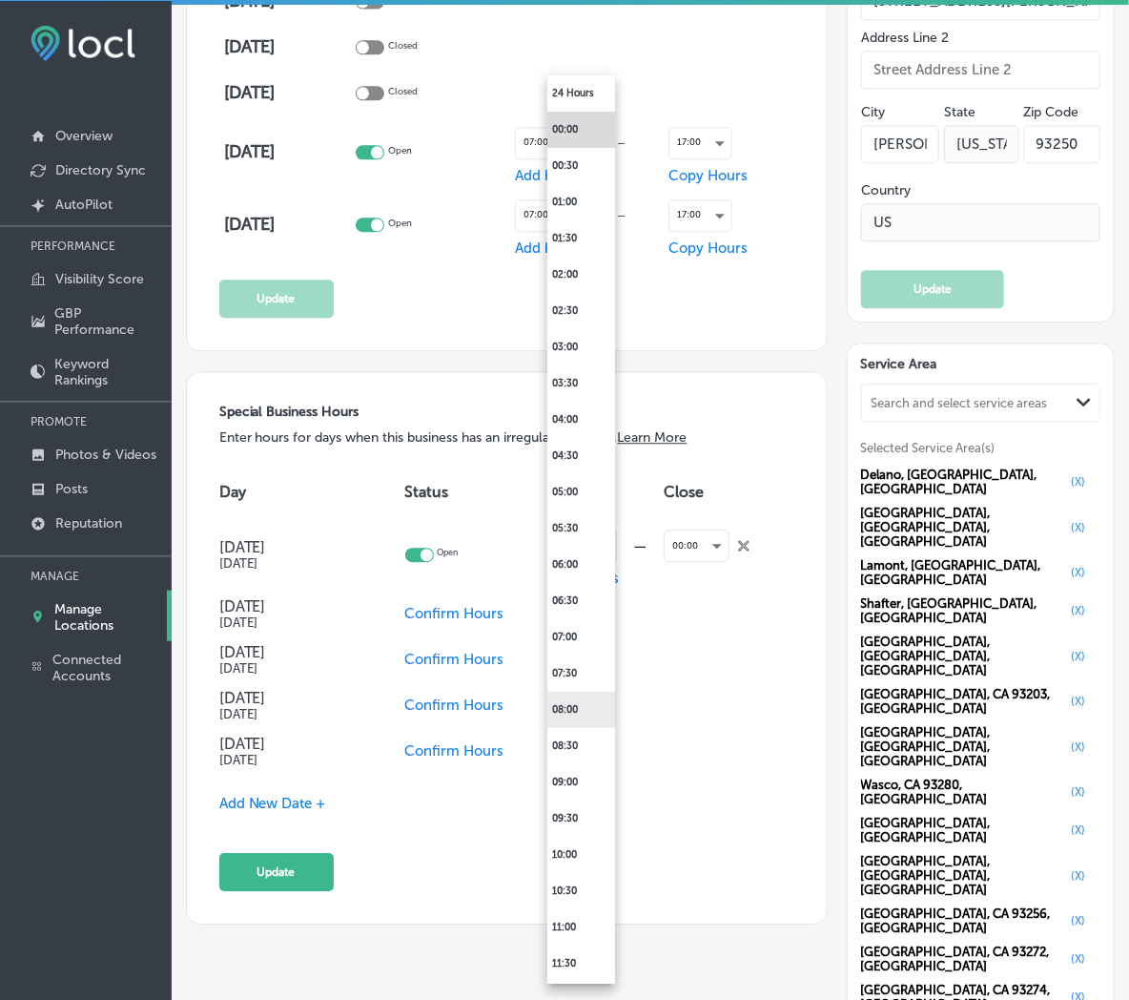
click at [570, 713] on li "08:00" at bounding box center [581, 709] width 68 height 36
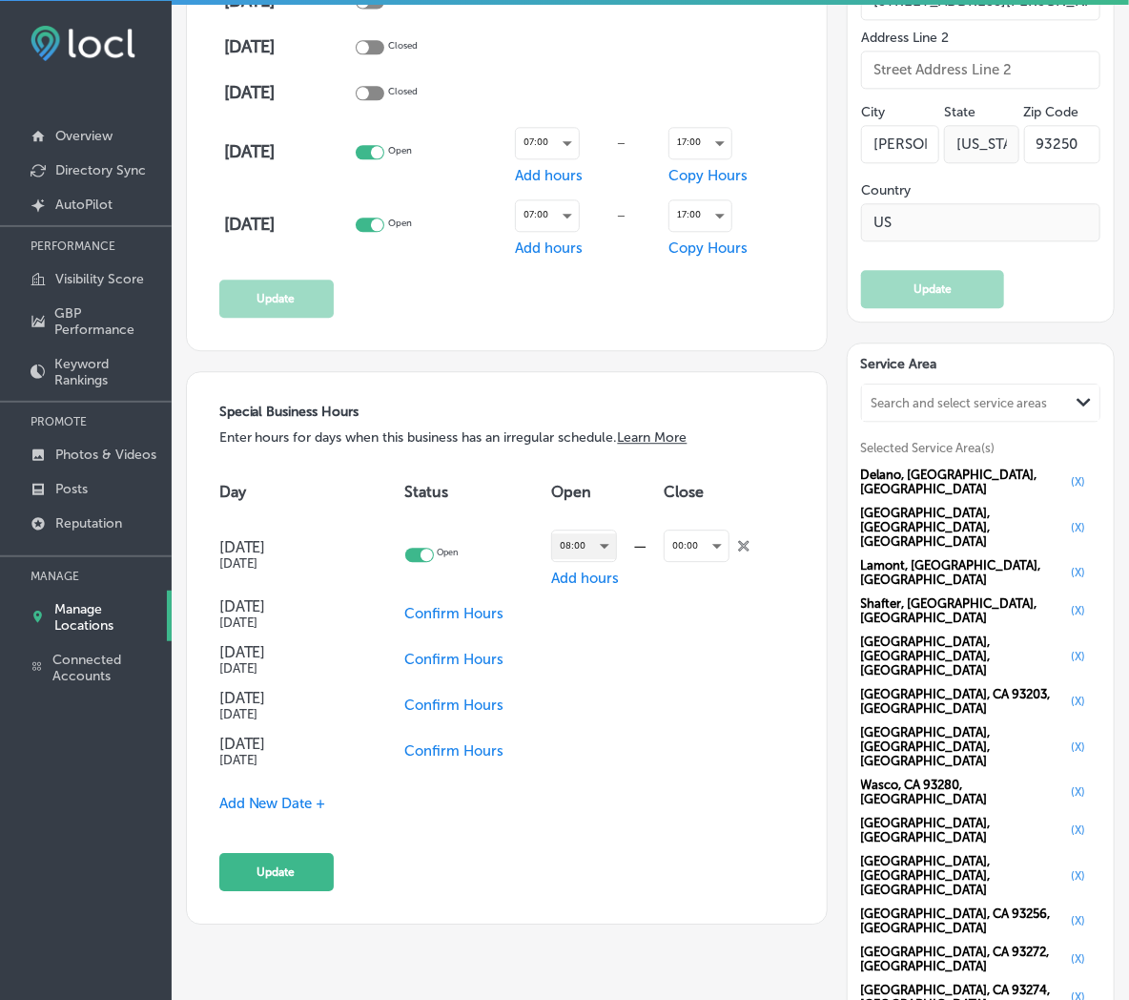
scroll to position [1555, 0]
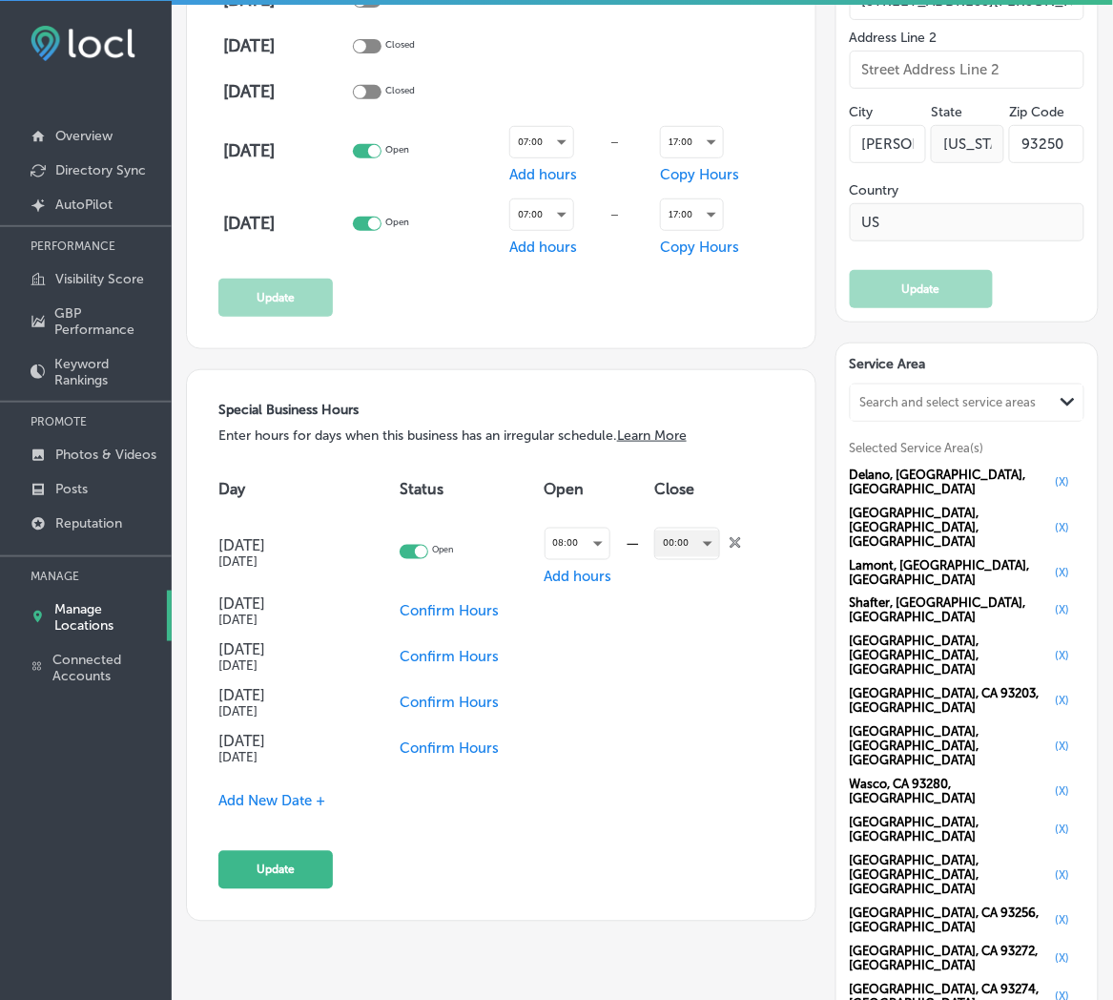
click at [666, 539] on div "00:00" at bounding box center [687, 543] width 64 height 26
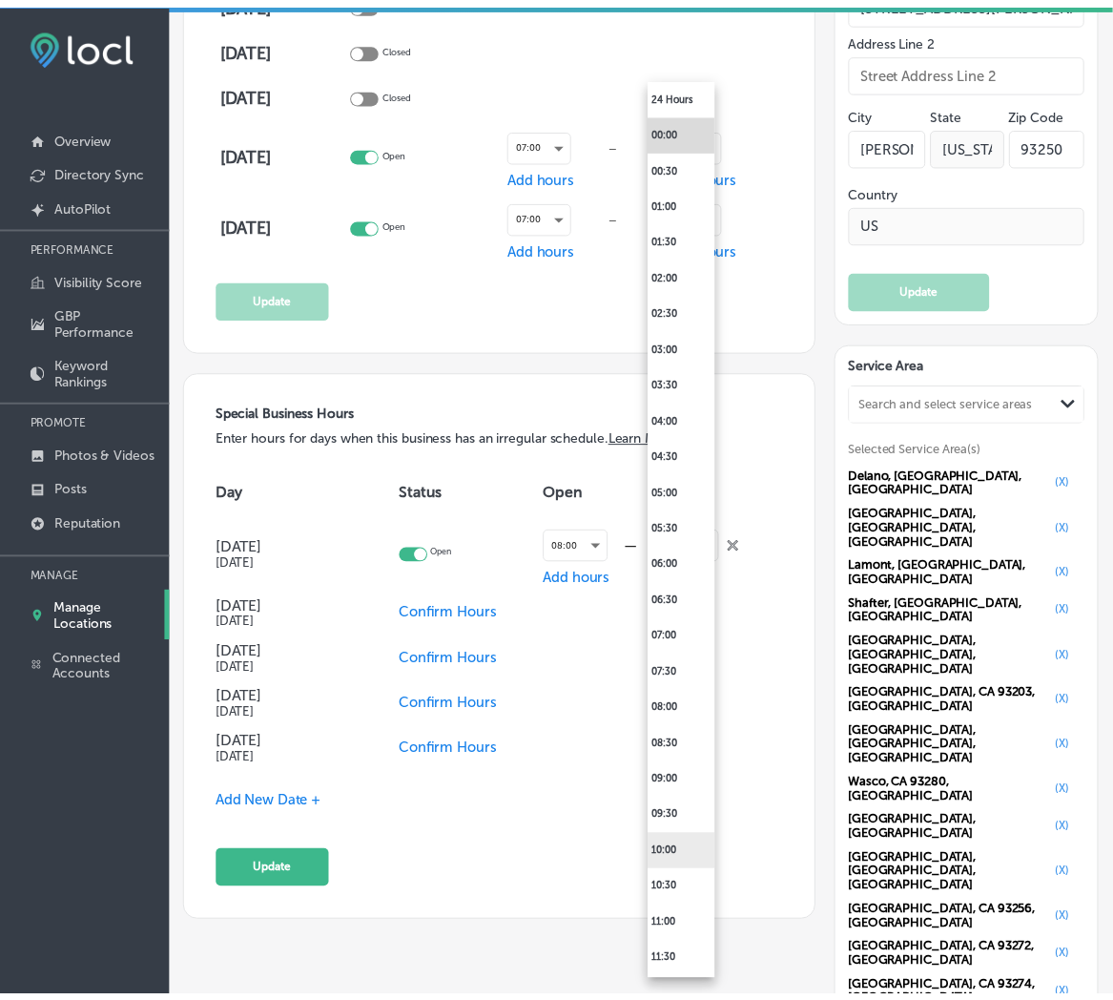
scroll to position [565, 0]
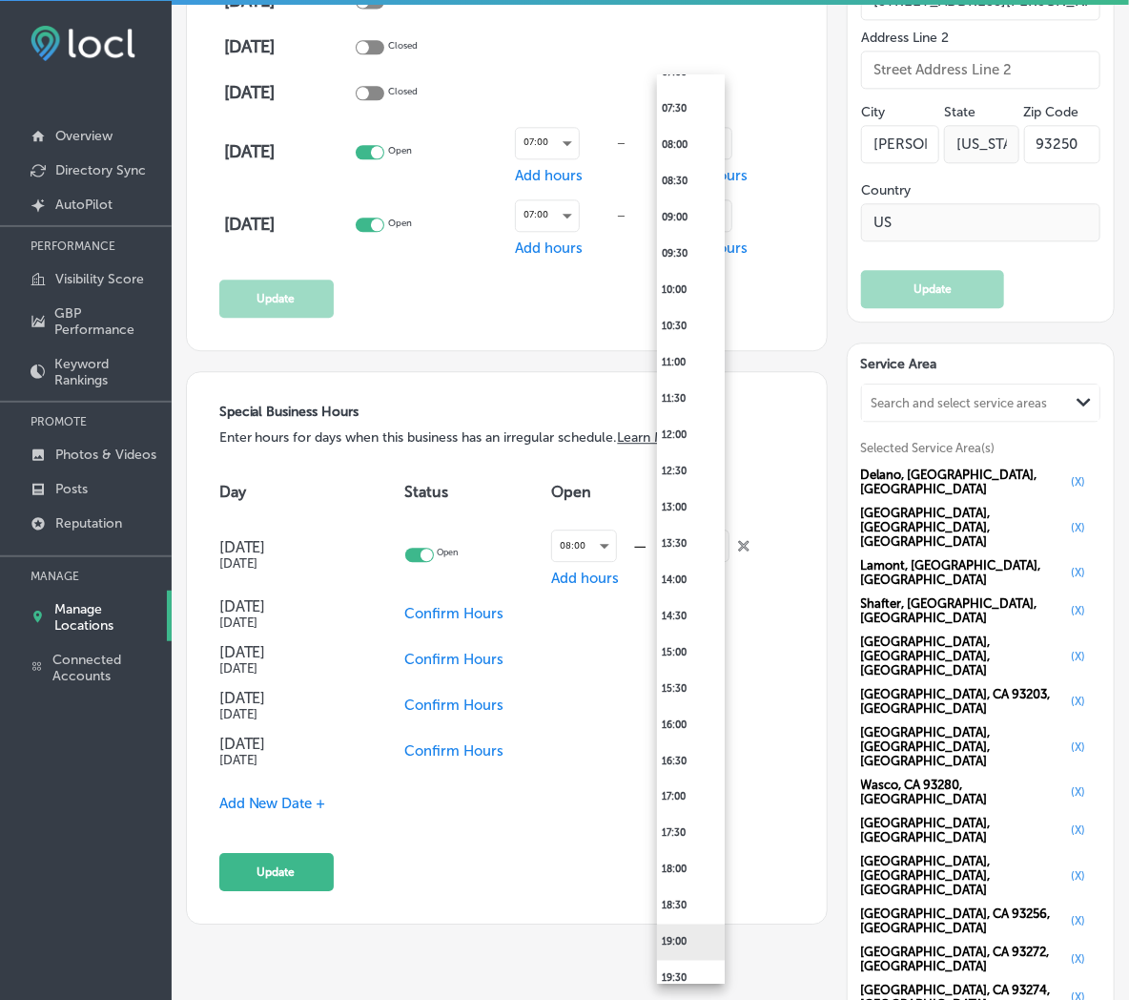
click at [682, 931] on li "19:00" at bounding box center [691, 942] width 68 height 36
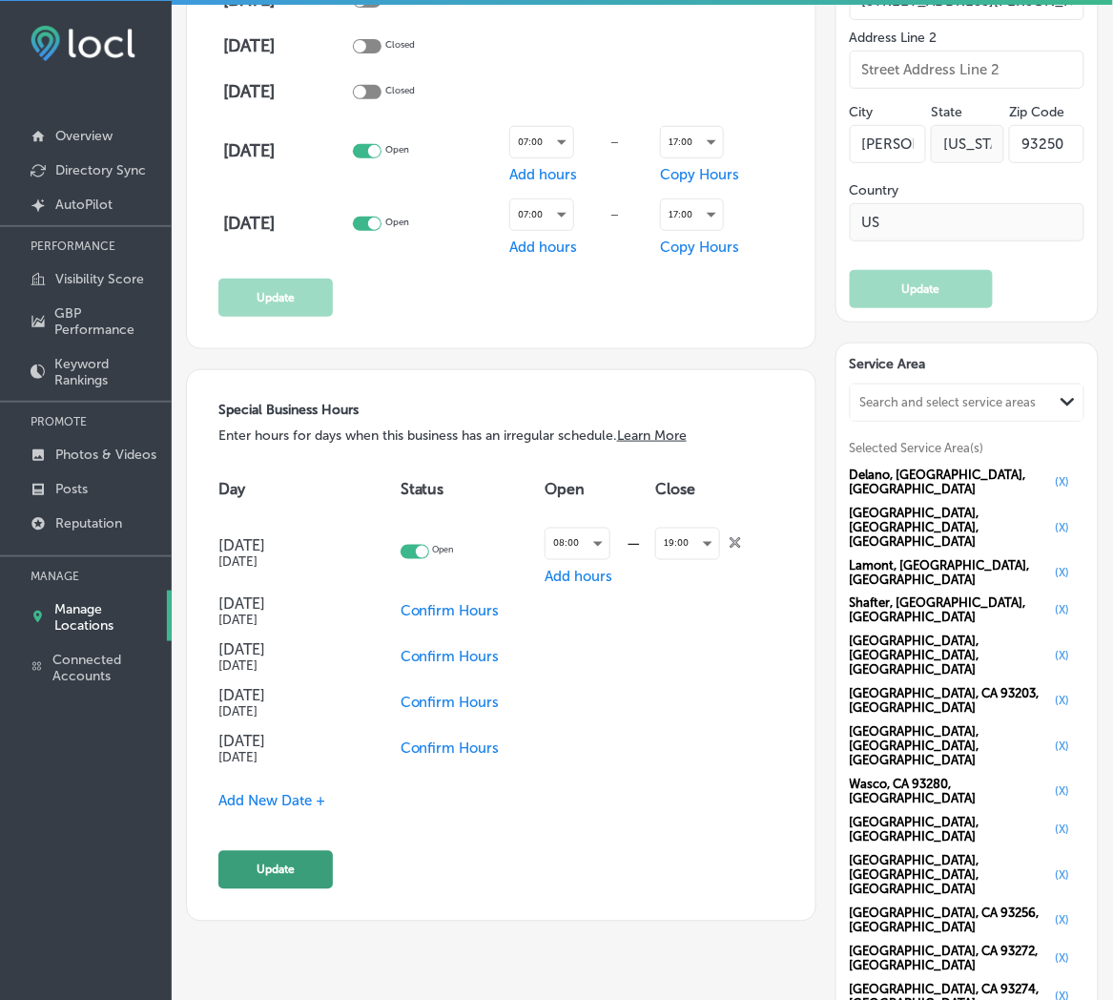
click at [308, 853] on button "Update" at bounding box center [275, 870] width 114 height 38
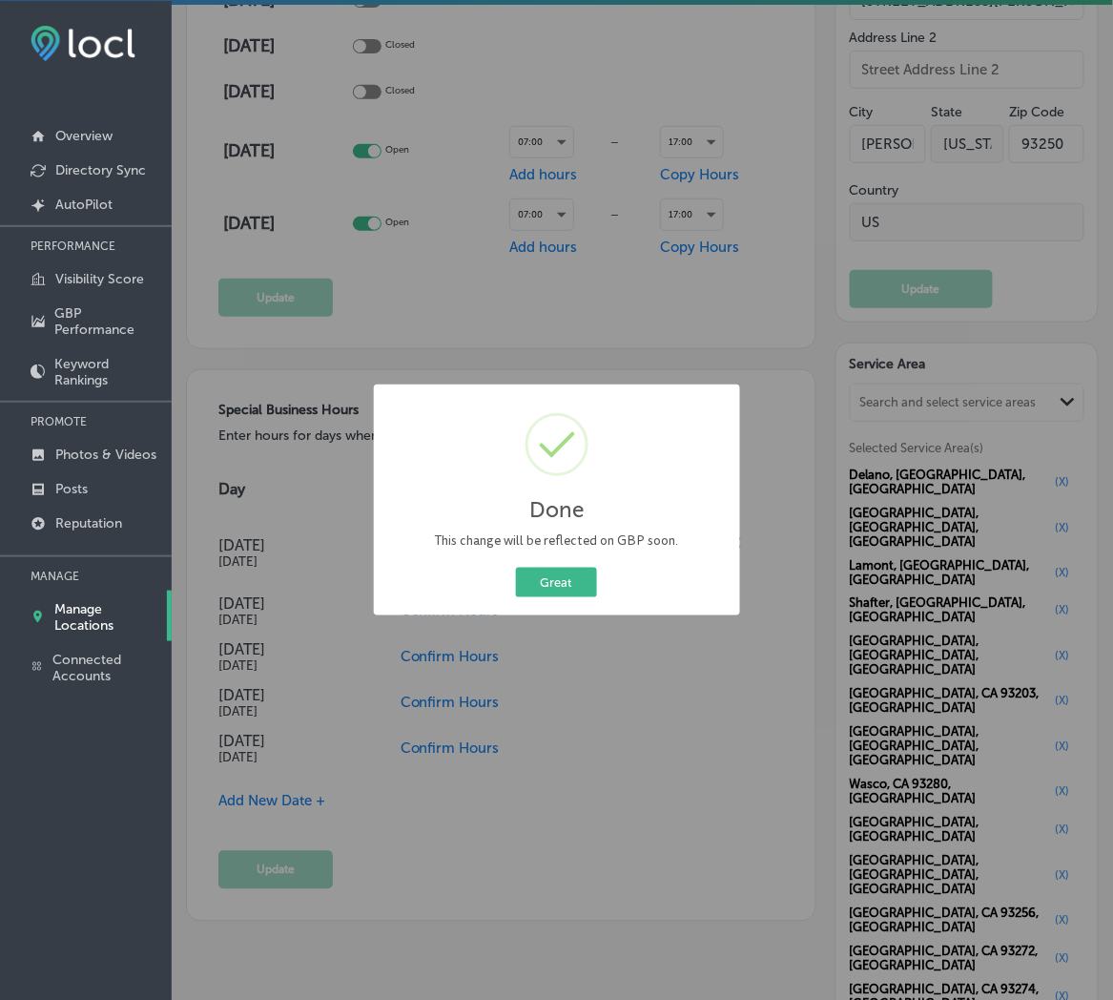
scroll to position [1557, 0]
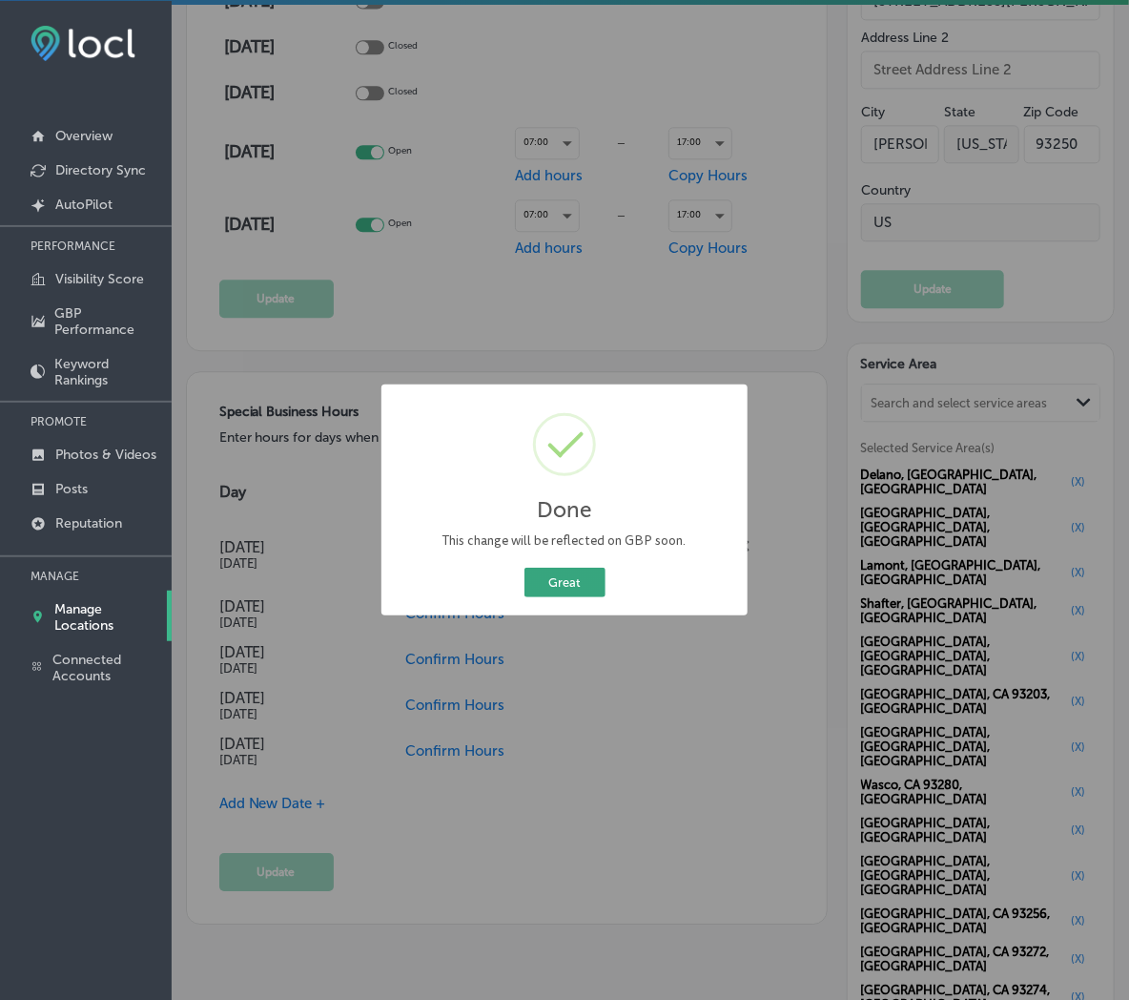
click at [578, 568] on button "Great" at bounding box center [565, 583] width 81 height 30
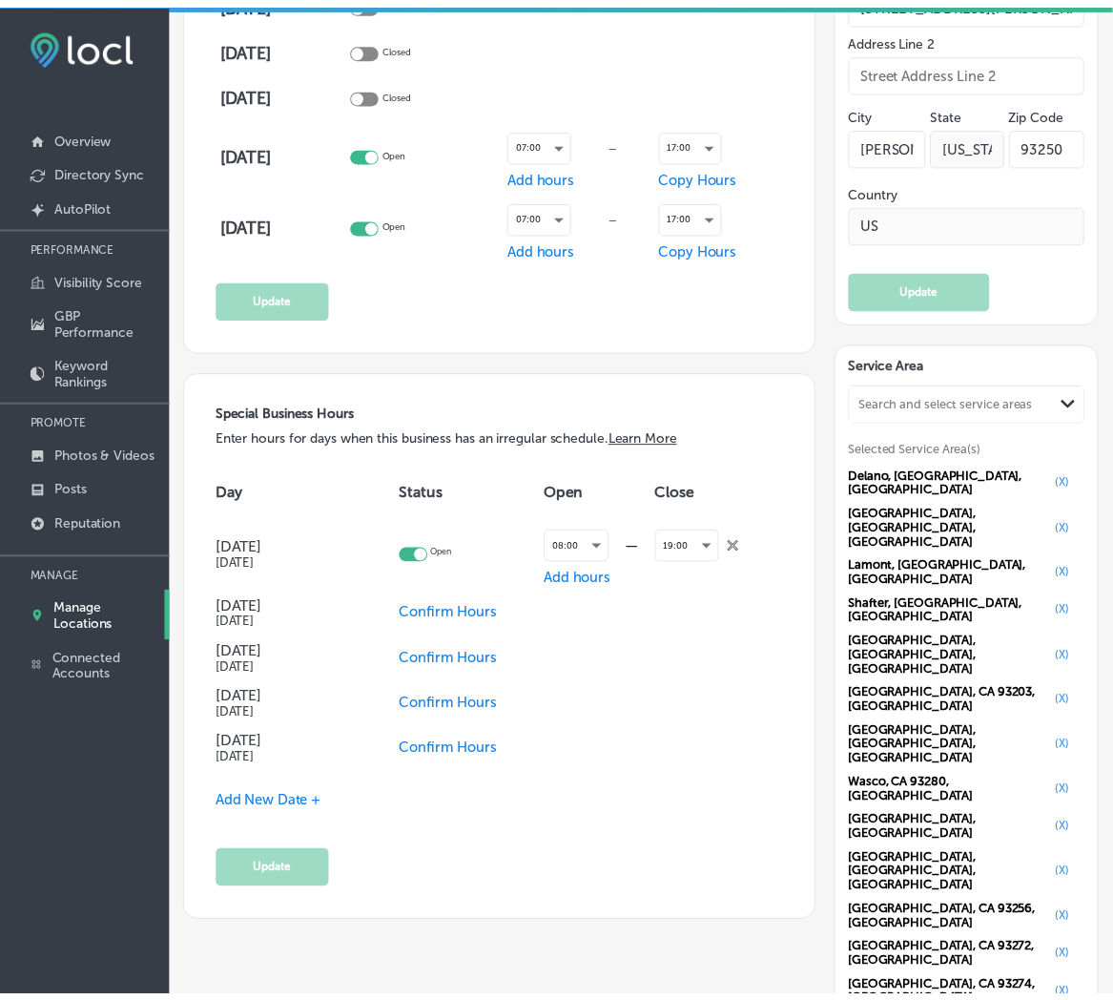
scroll to position [1555, 0]
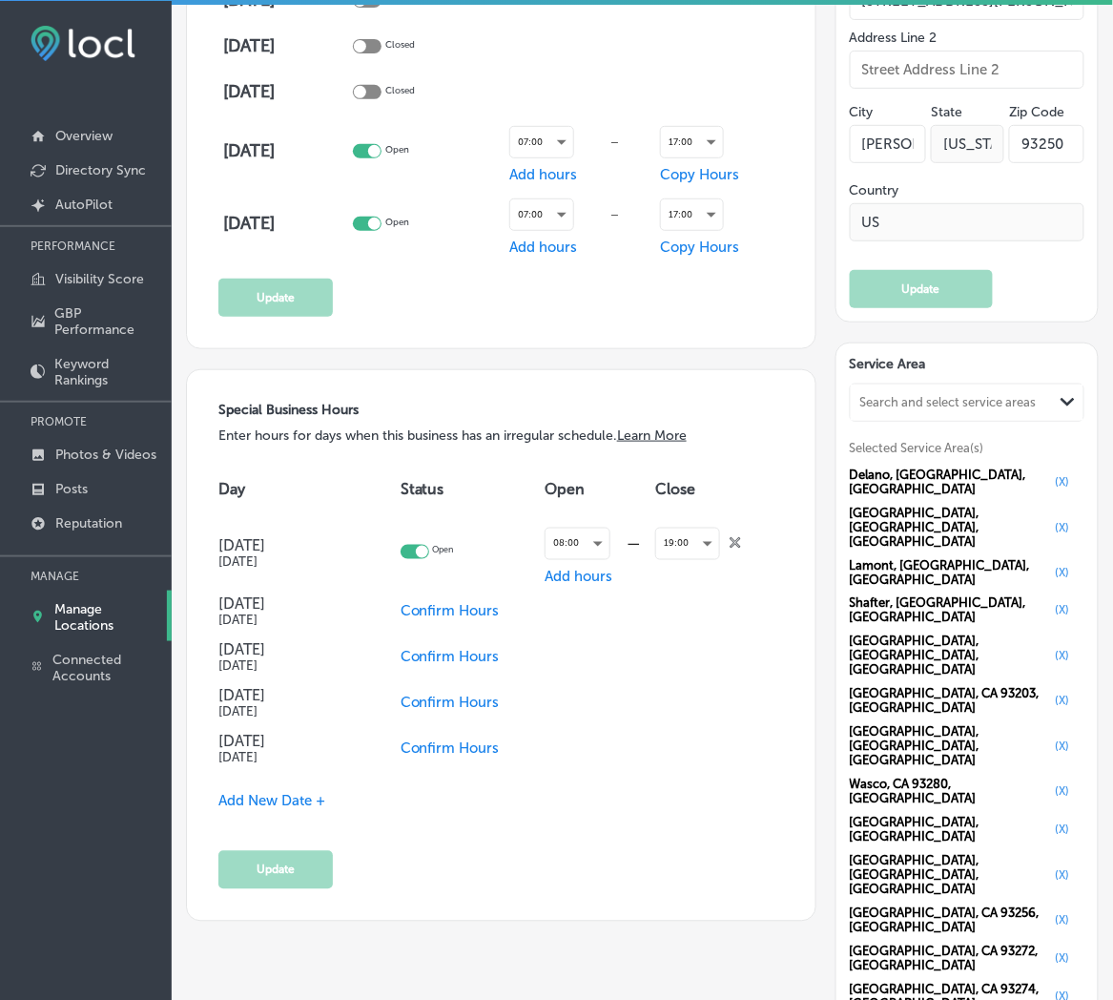
click at [288, 793] on span "Add New Date +" at bounding box center [271, 801] width 107 height 17
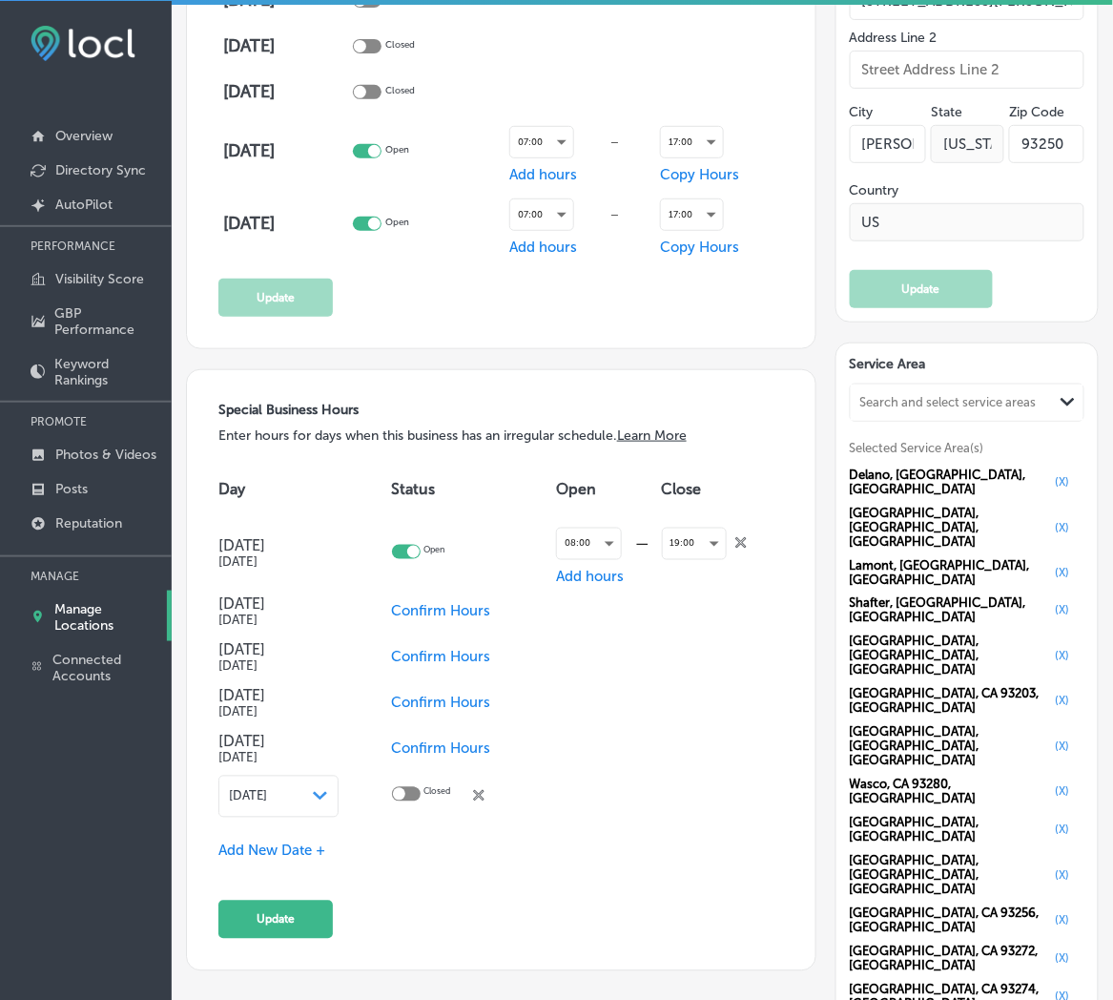
click at [267, 792] on span "[DATE]" at bounding box center [248, 796] width 38 height 14
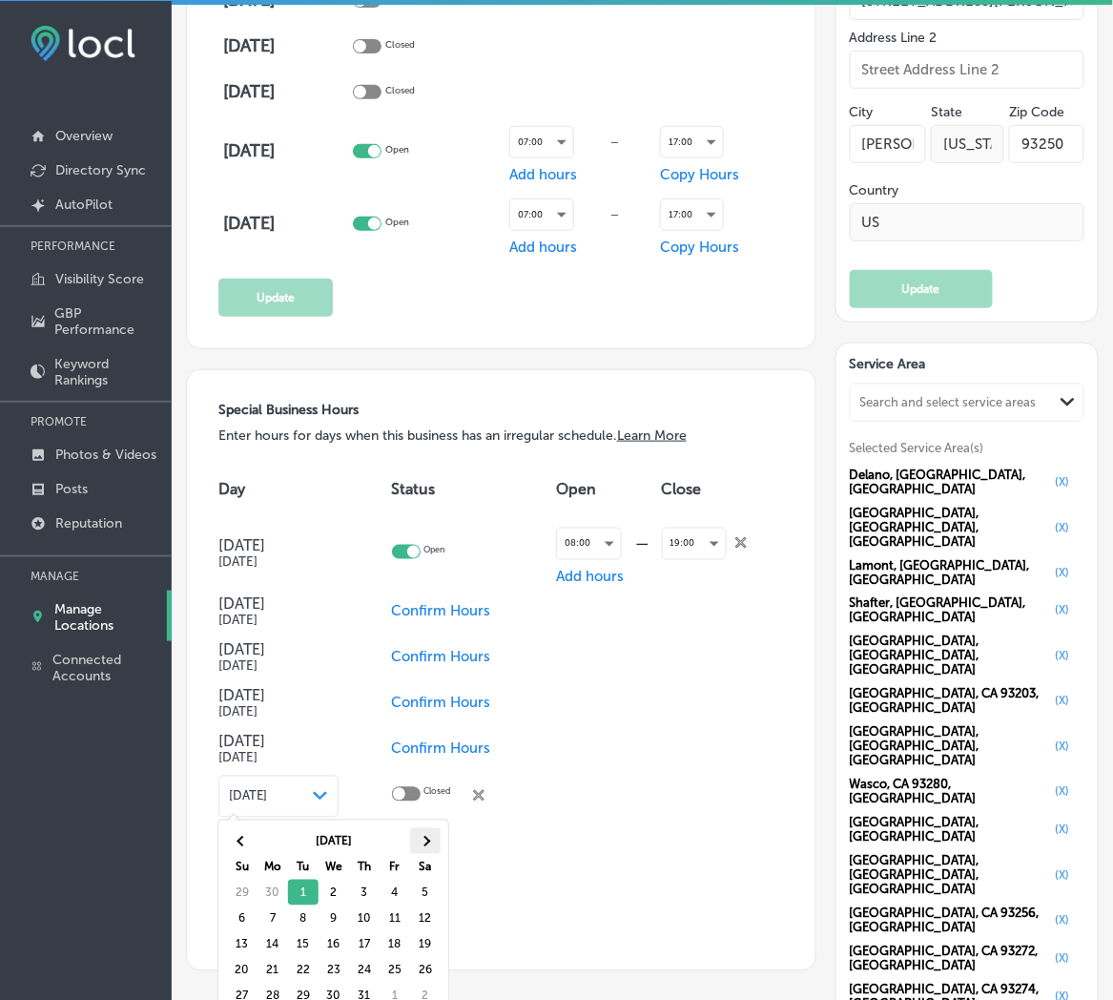
click at [417, 837] on th at bounding box center [425, 841] width 31 height 26
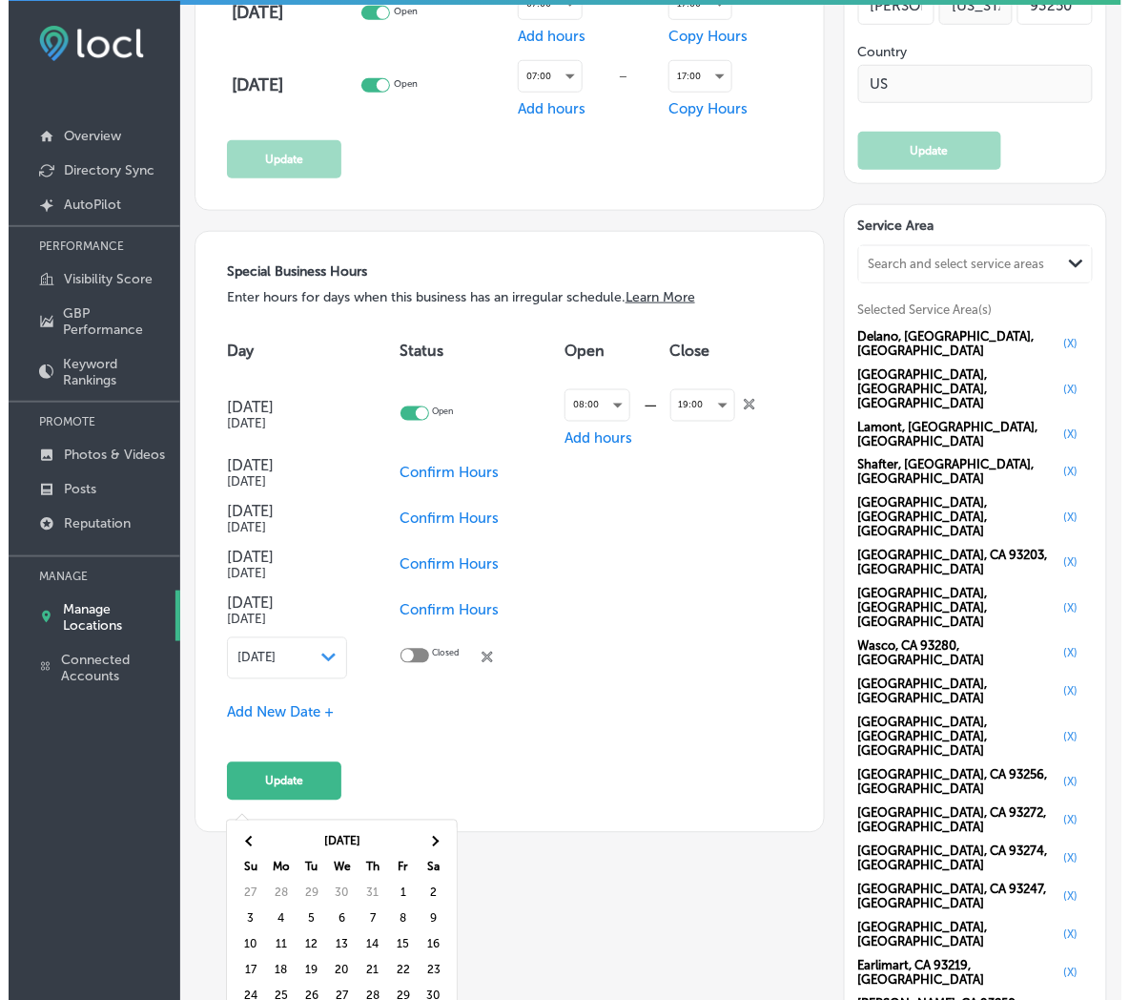
scroll to position [1836, 0]
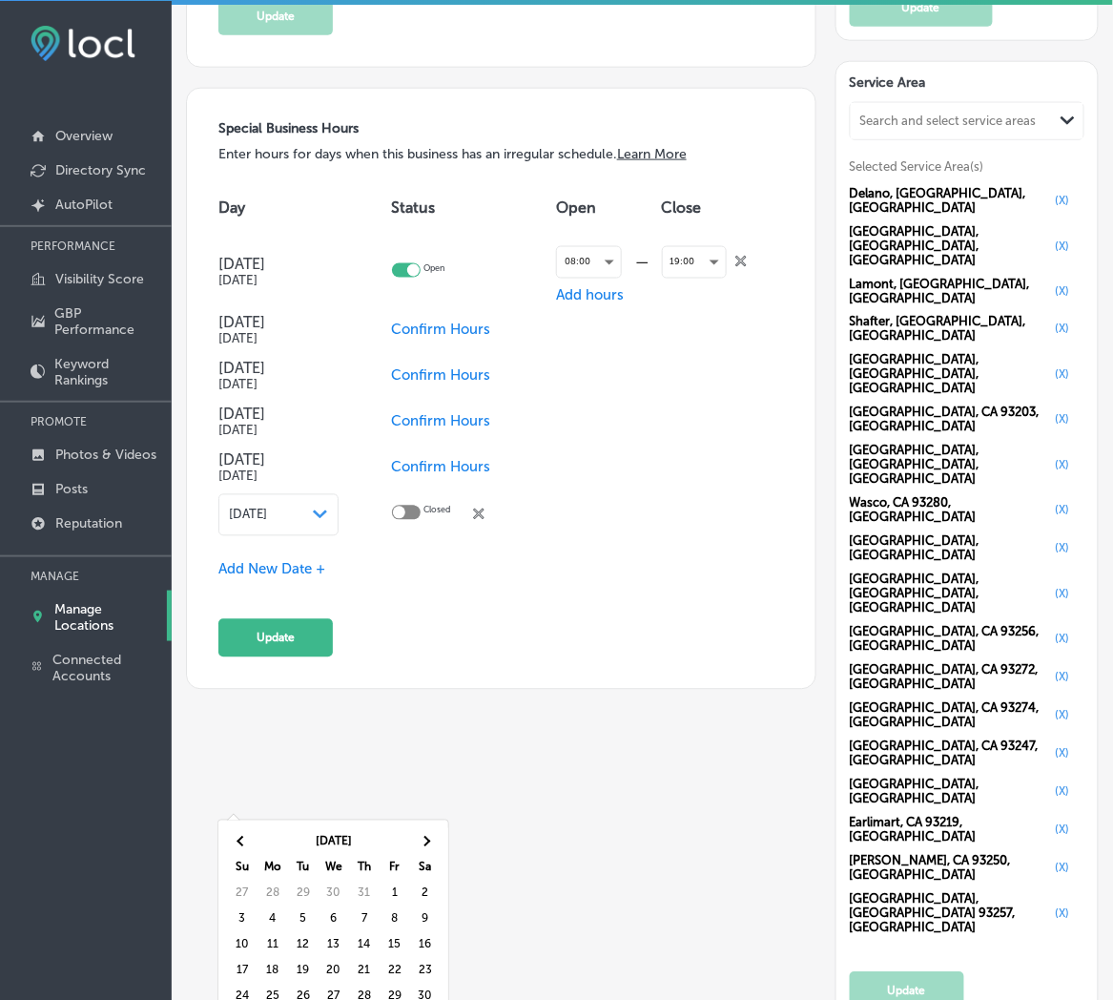
click at [329, 519] on div "[DATE] Path Created with Sketch." at bounding box center [278, 515] width 120 height 42
click at [305, 512] on div "[DATE] Path Created with Sketch." at bounding box center [278, 514] width 99 height 15
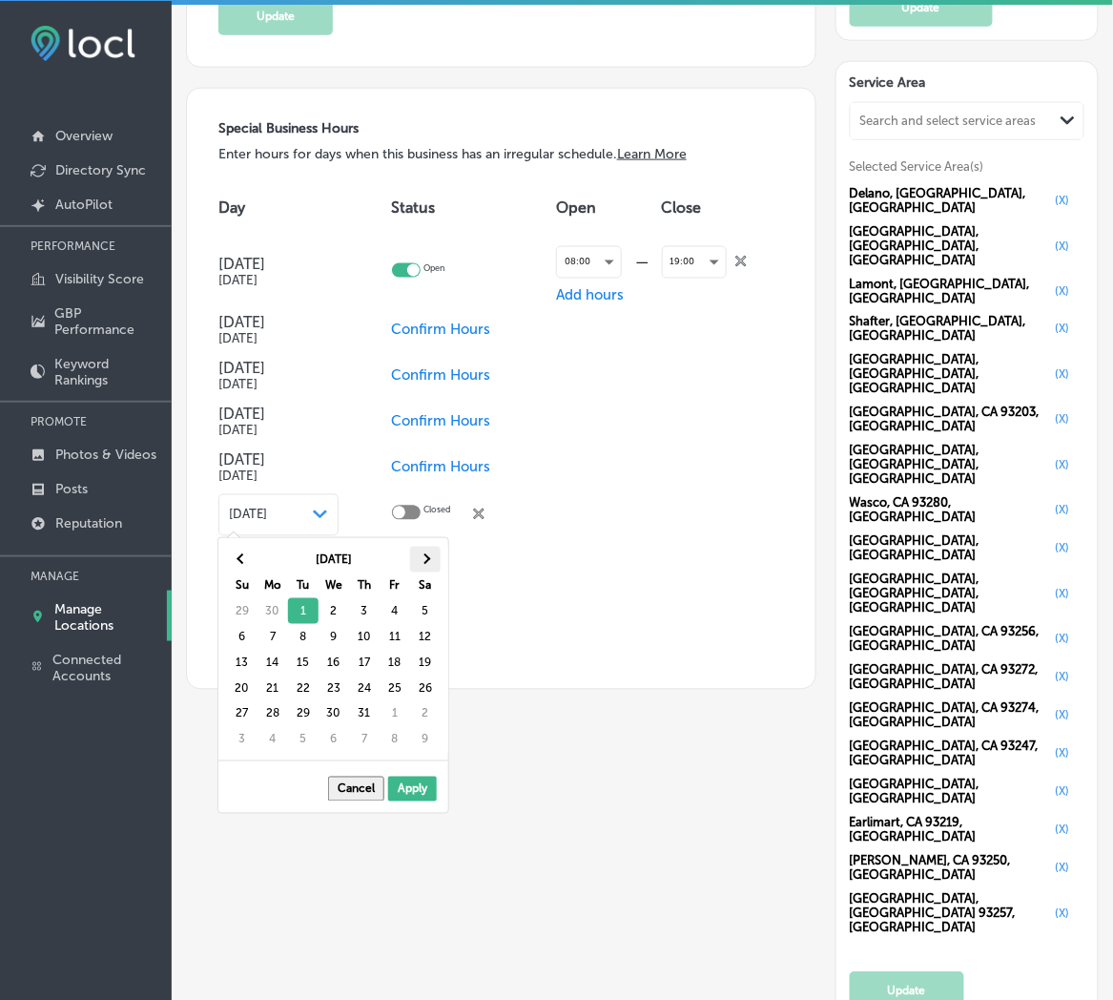
click at [415, 554] on th at bounding box center [425, 560] width 31 height 26
click at [416, 555] on th at bounding box center [425, 560] width 31 height 26
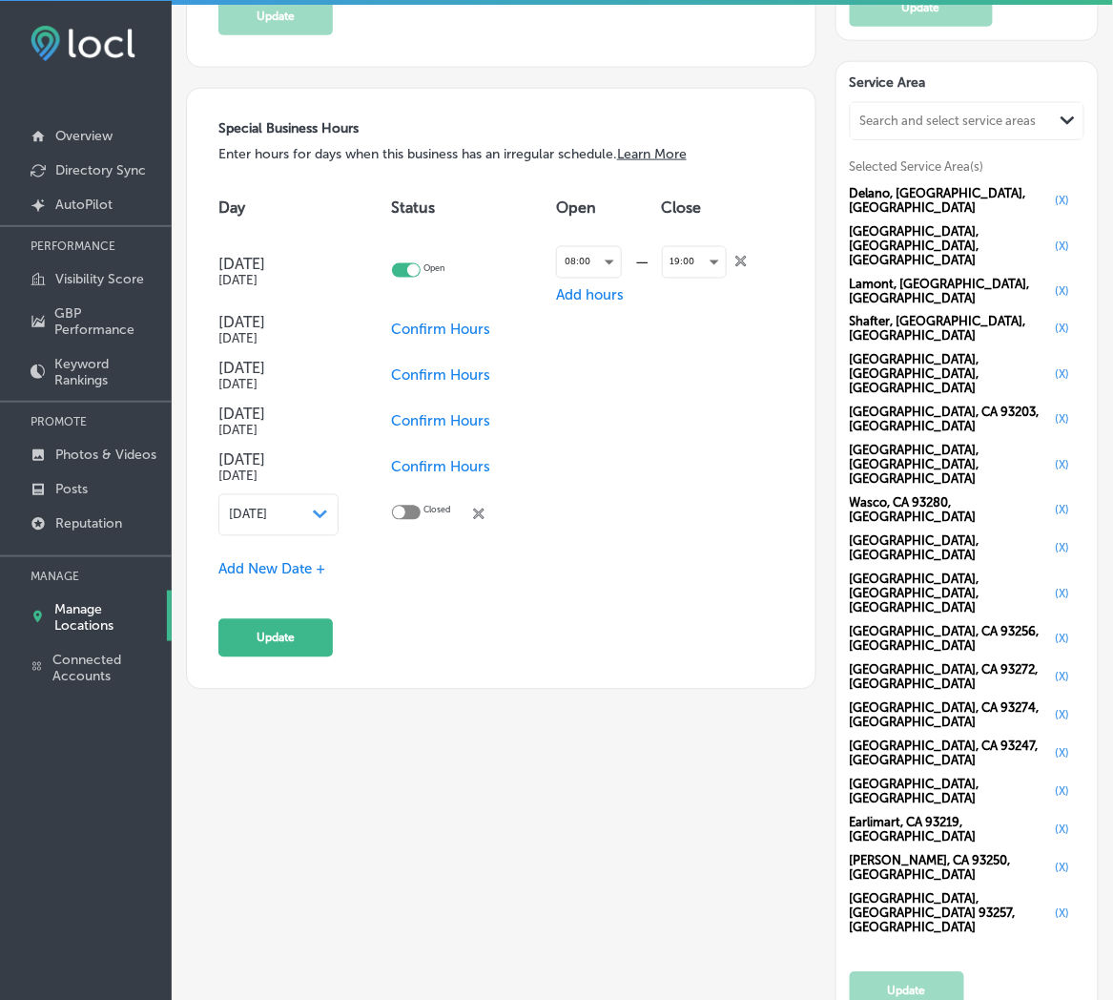
click at [405, 507] on div at bounding box center [399, 512] width 12 height 12
checkbox input "true"
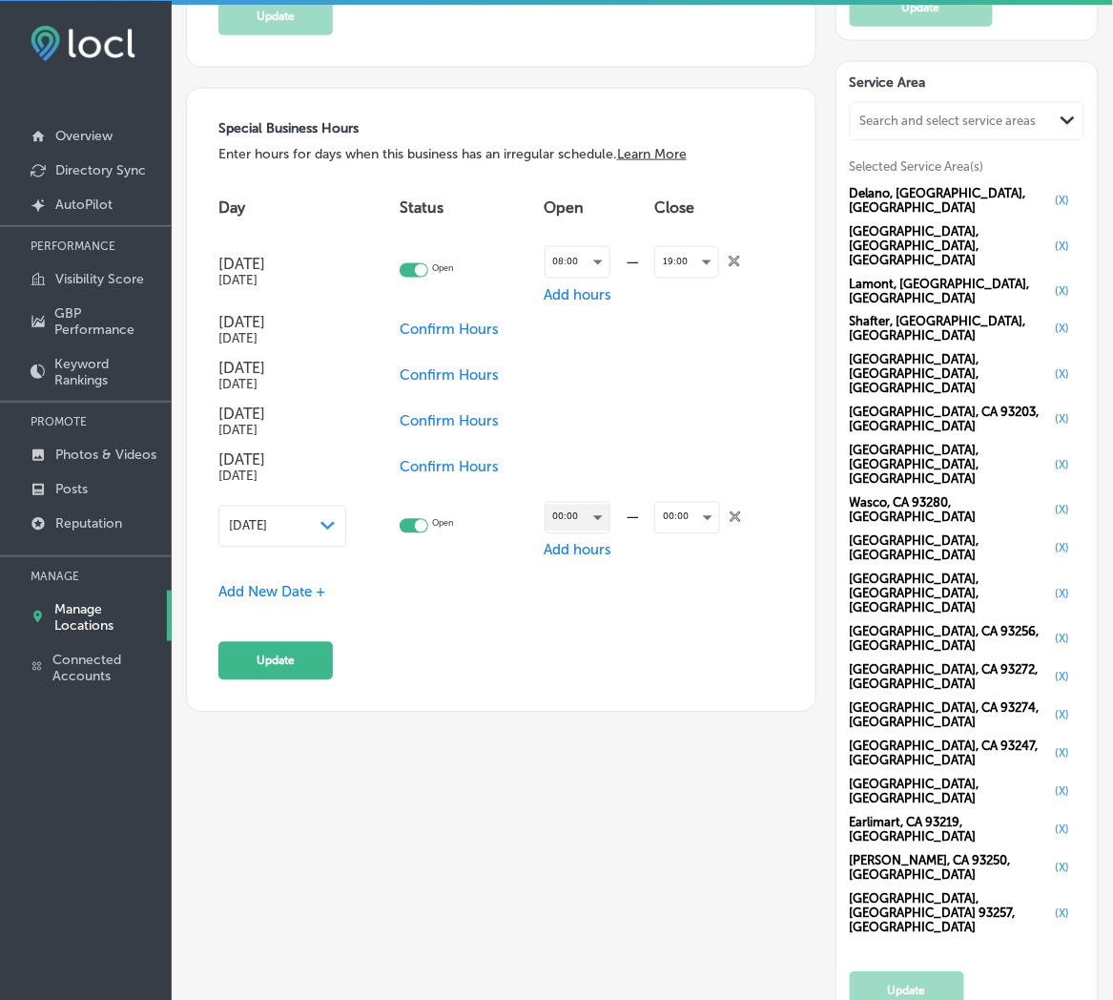
click at [570, 511] on div "00:00" at bounding box center [578, 518] width 64 height 26
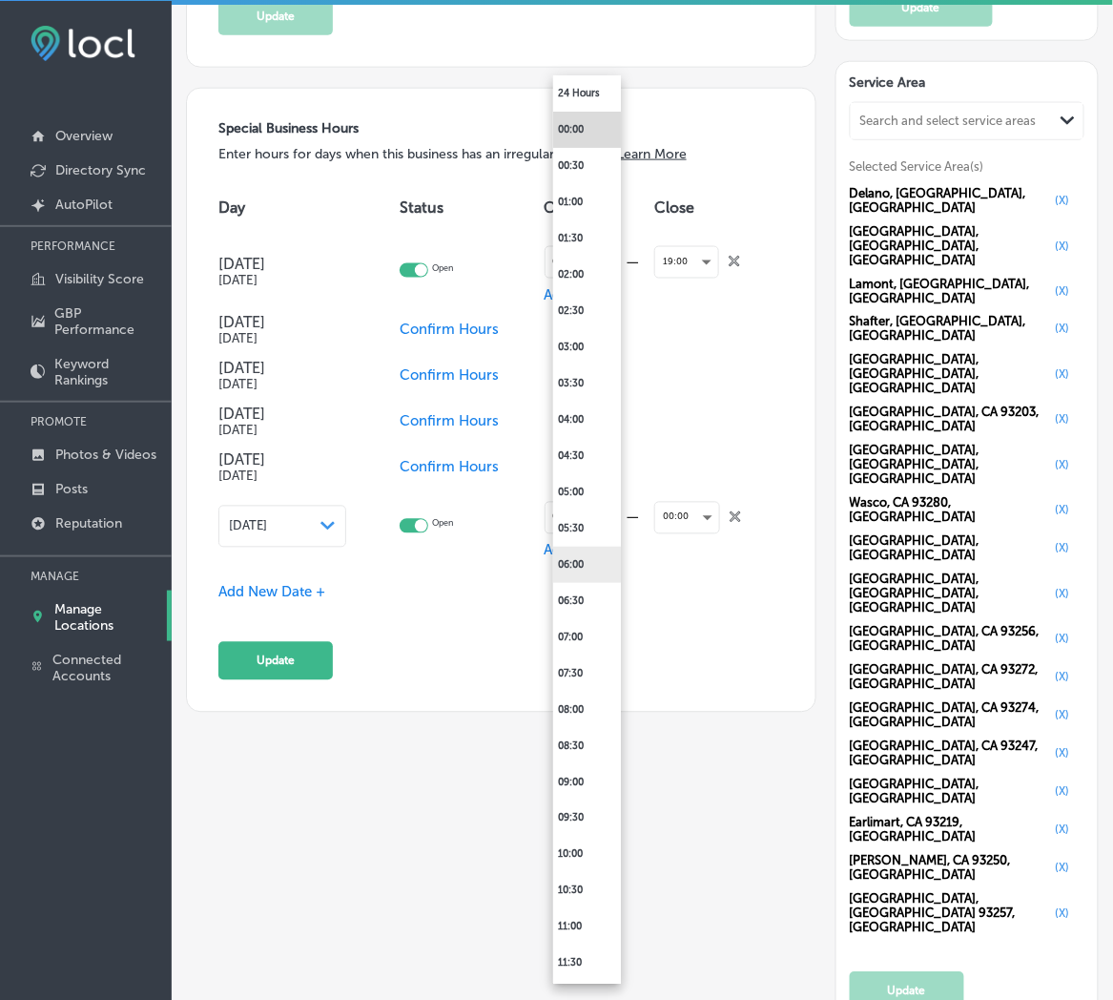
scroll to position [1838, 0]
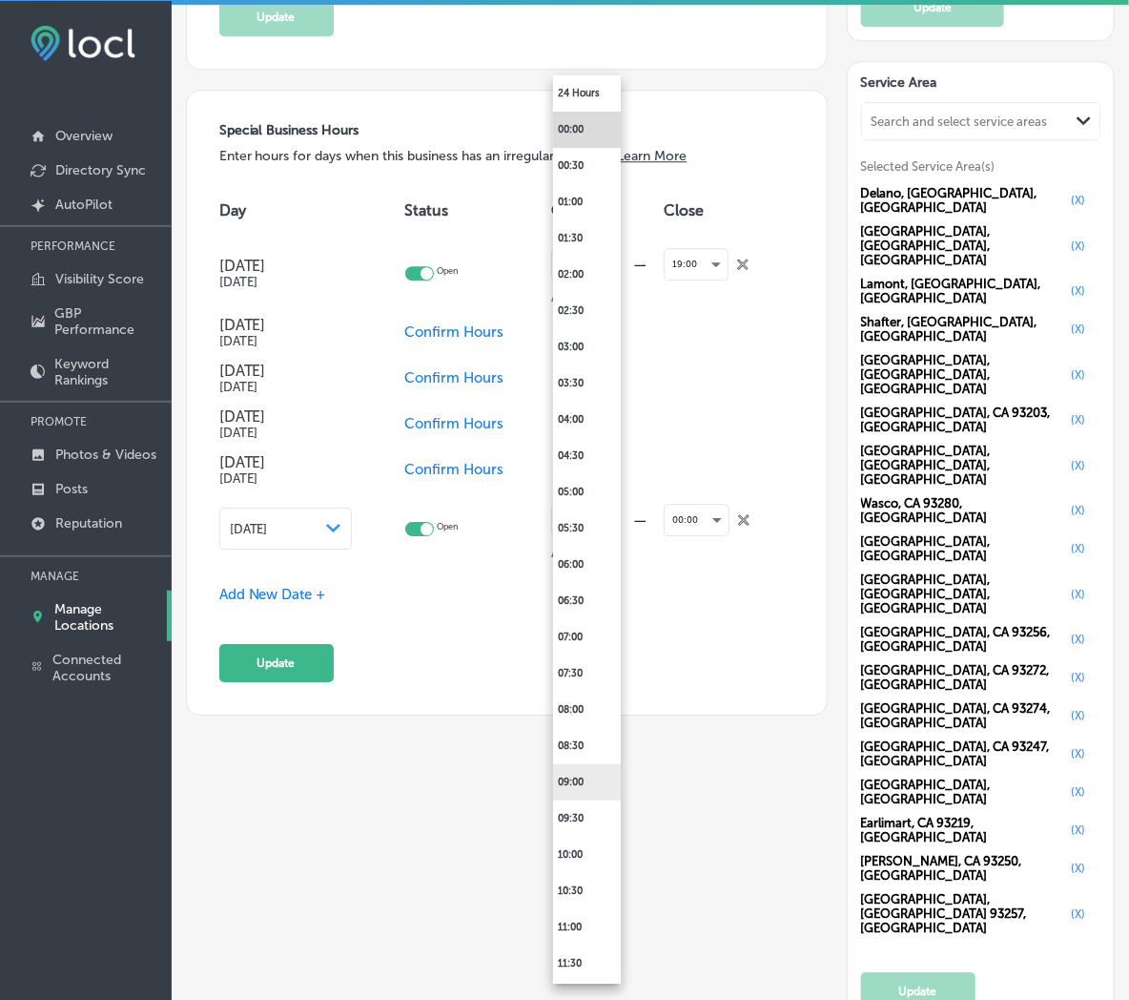
click at [580, 787] on li "09:00" at bounding box center [587, 782] width 68 height 36
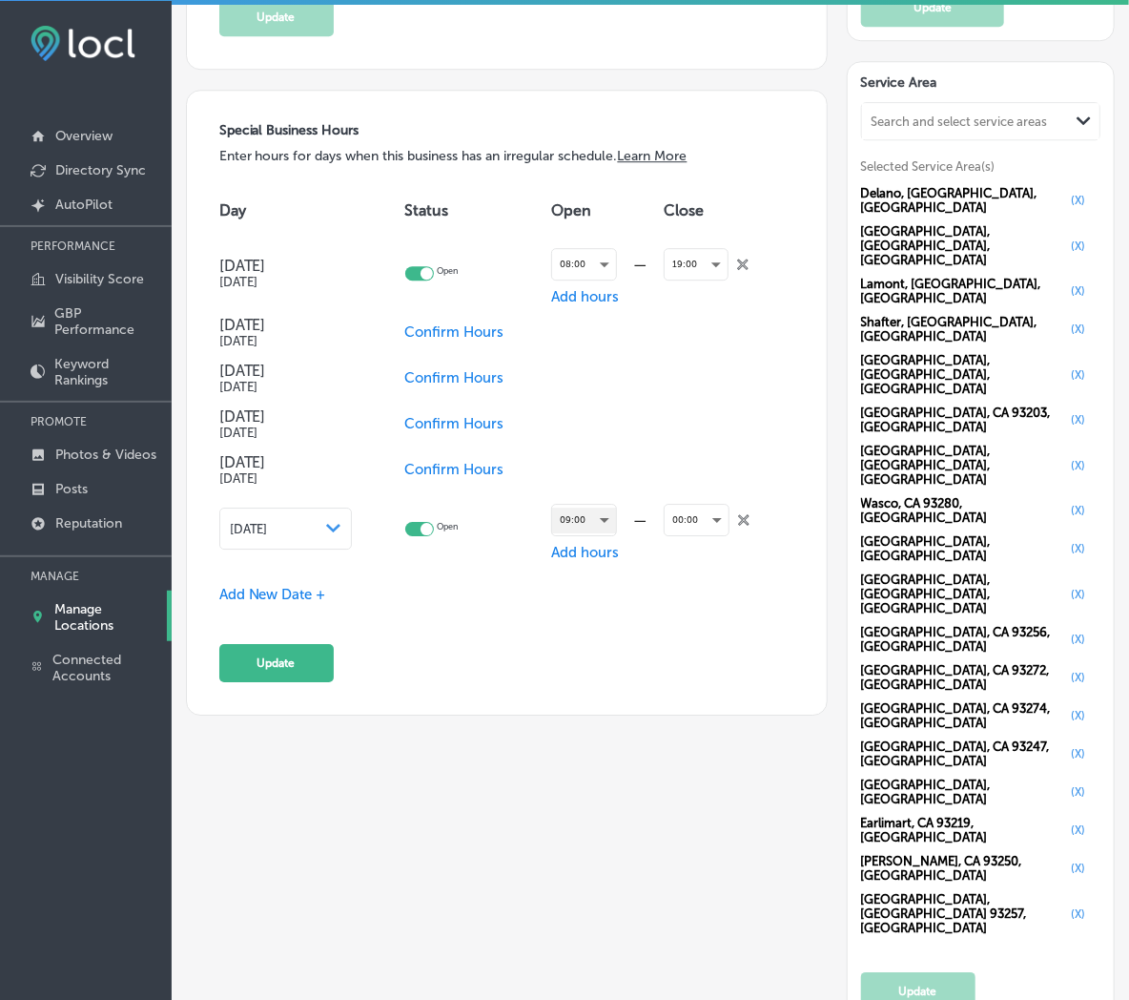
scroll to position [1836, 0]
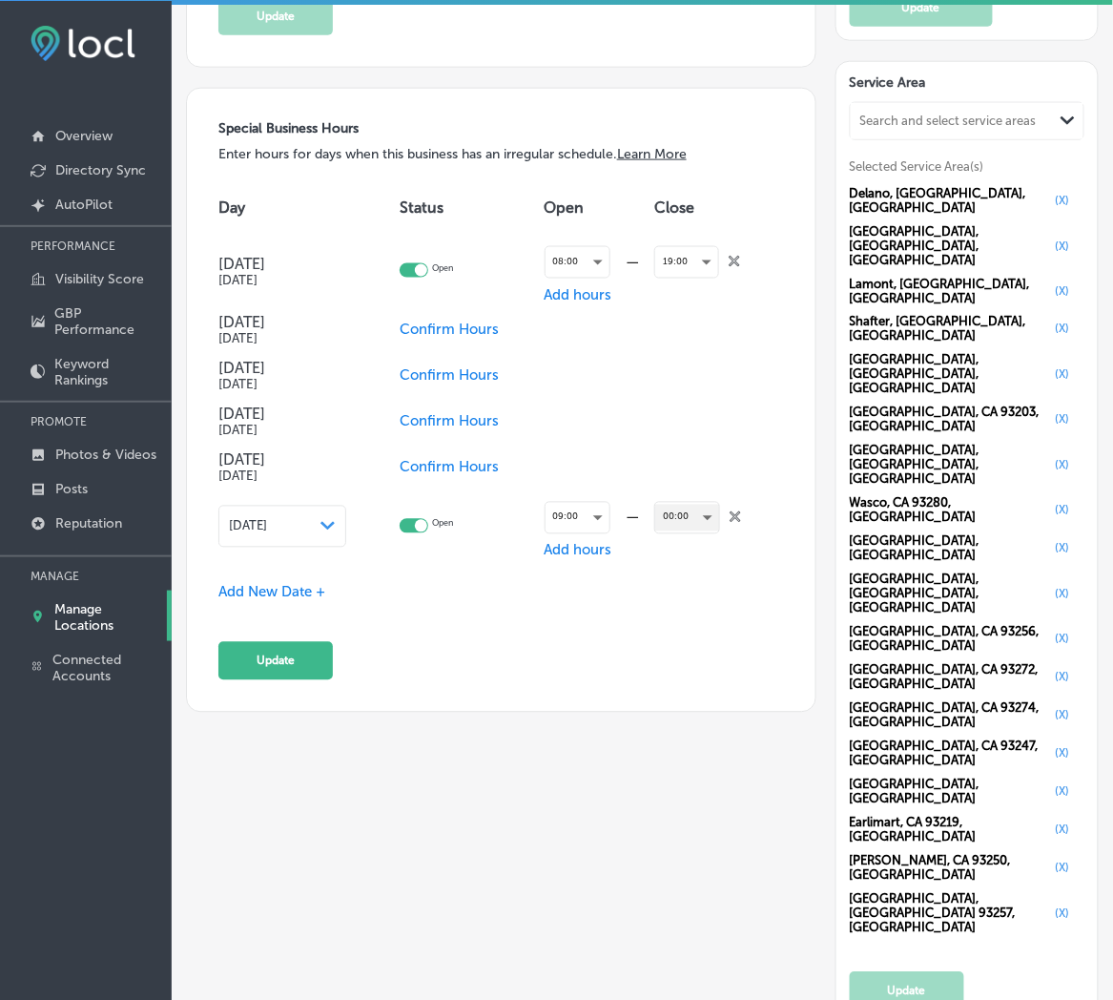
click at [677, 515] on div "00:00" at bounding box center [687, 518] width 64 height 26
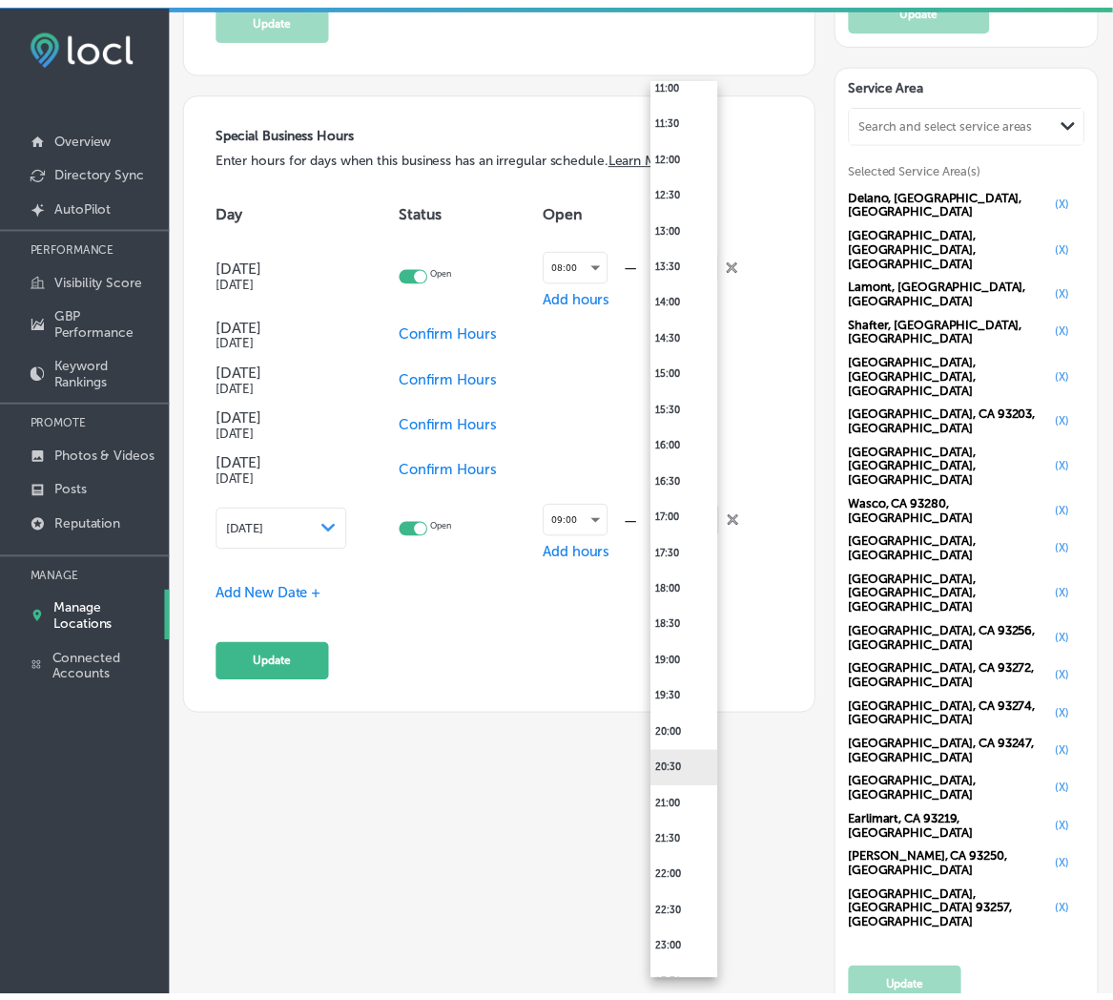
scroll to position [847, 0]
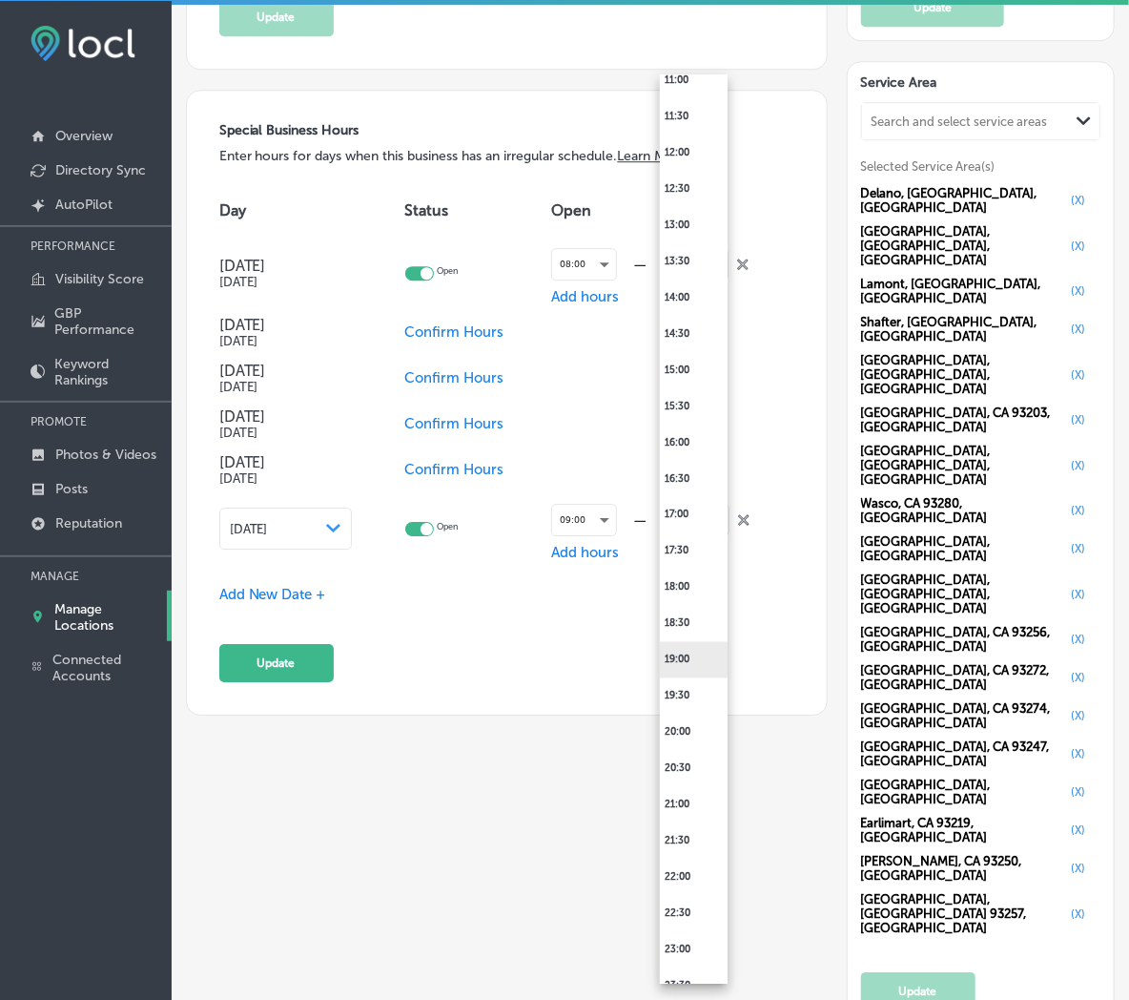
click at [688, 646] on li "19:00" at bounding box center [694, 660] width 68 height 36
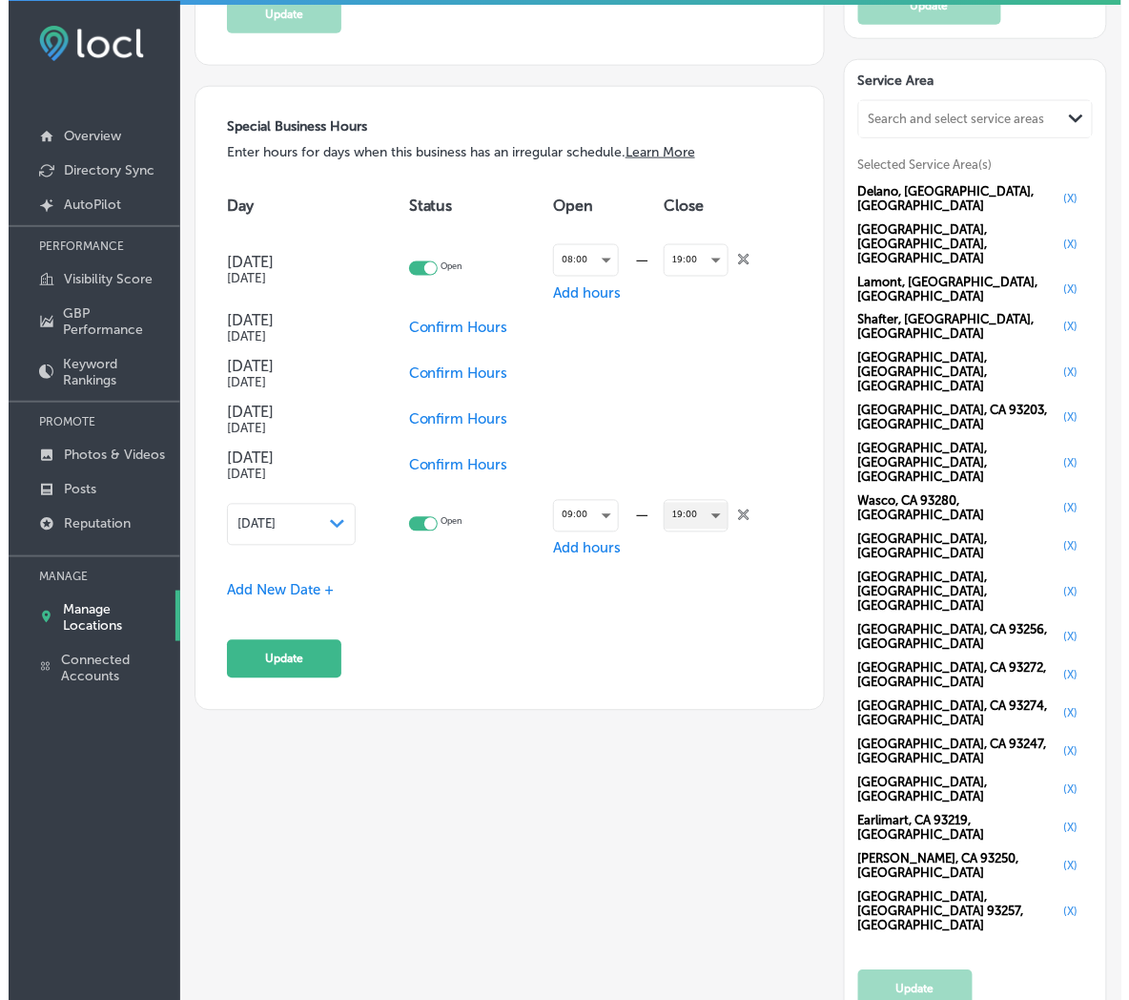
scroll to position [1836, 0]
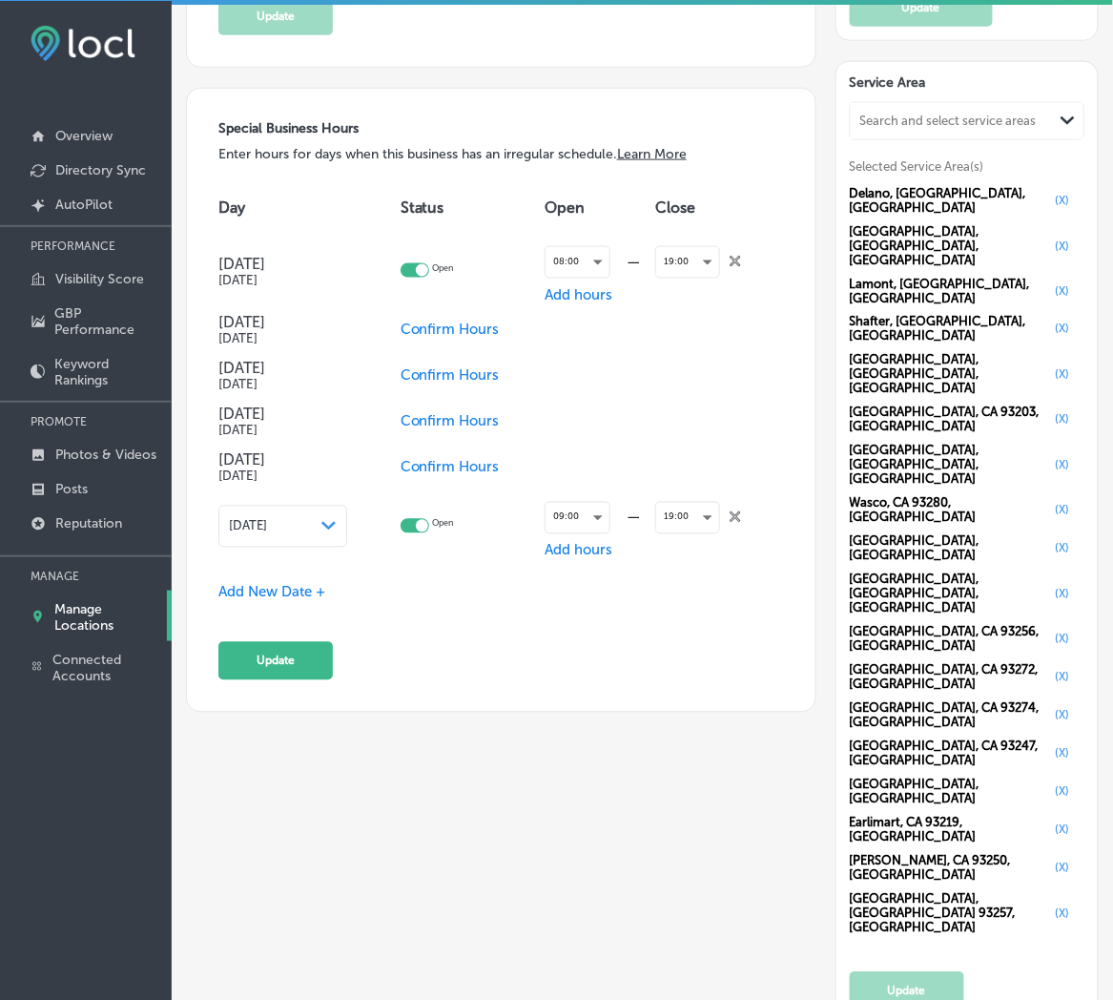
click at [278, 585] on span "Add New Date +" at bounding box center [271, 592] width 107 height 17
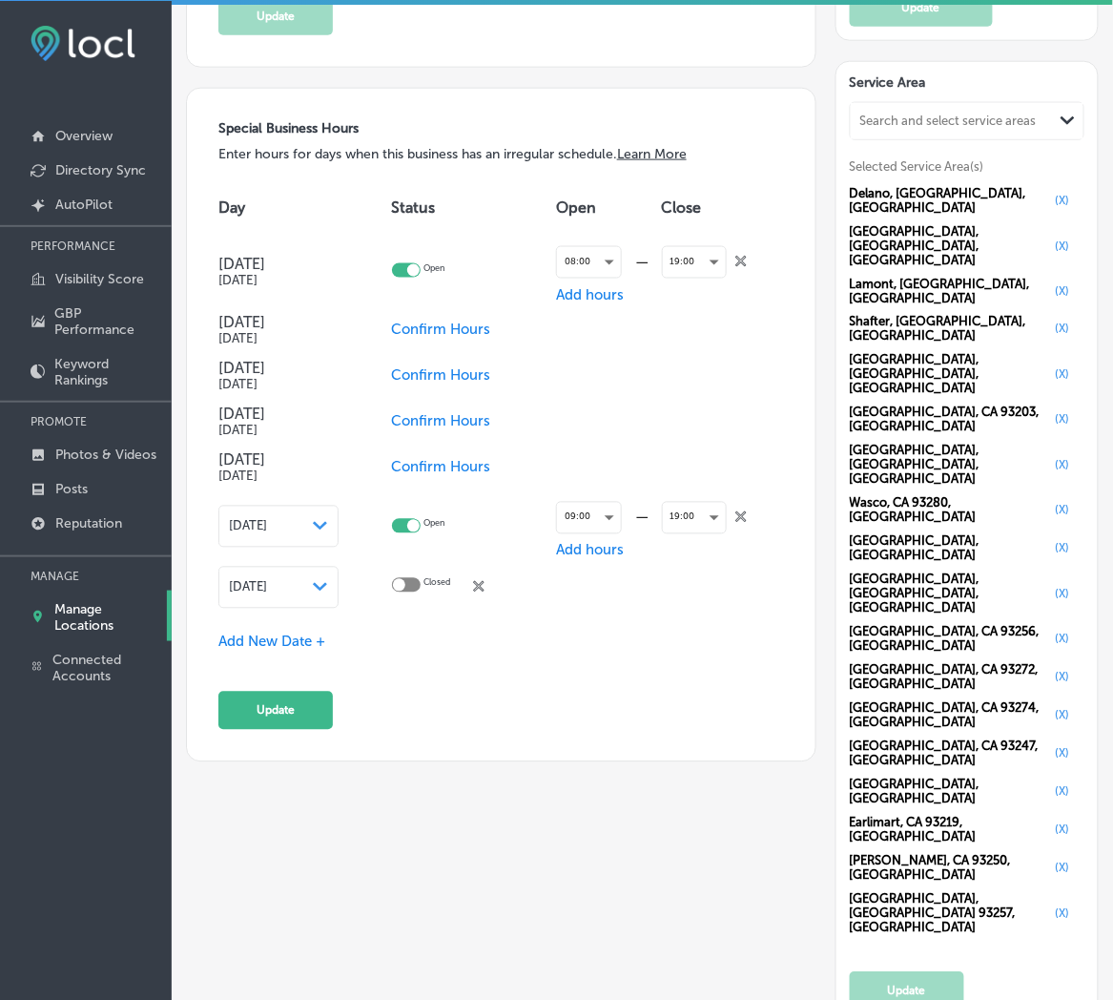
click at [267, 585] on span "[DATE]" at bounding box center [248, 587] width 38 height 14
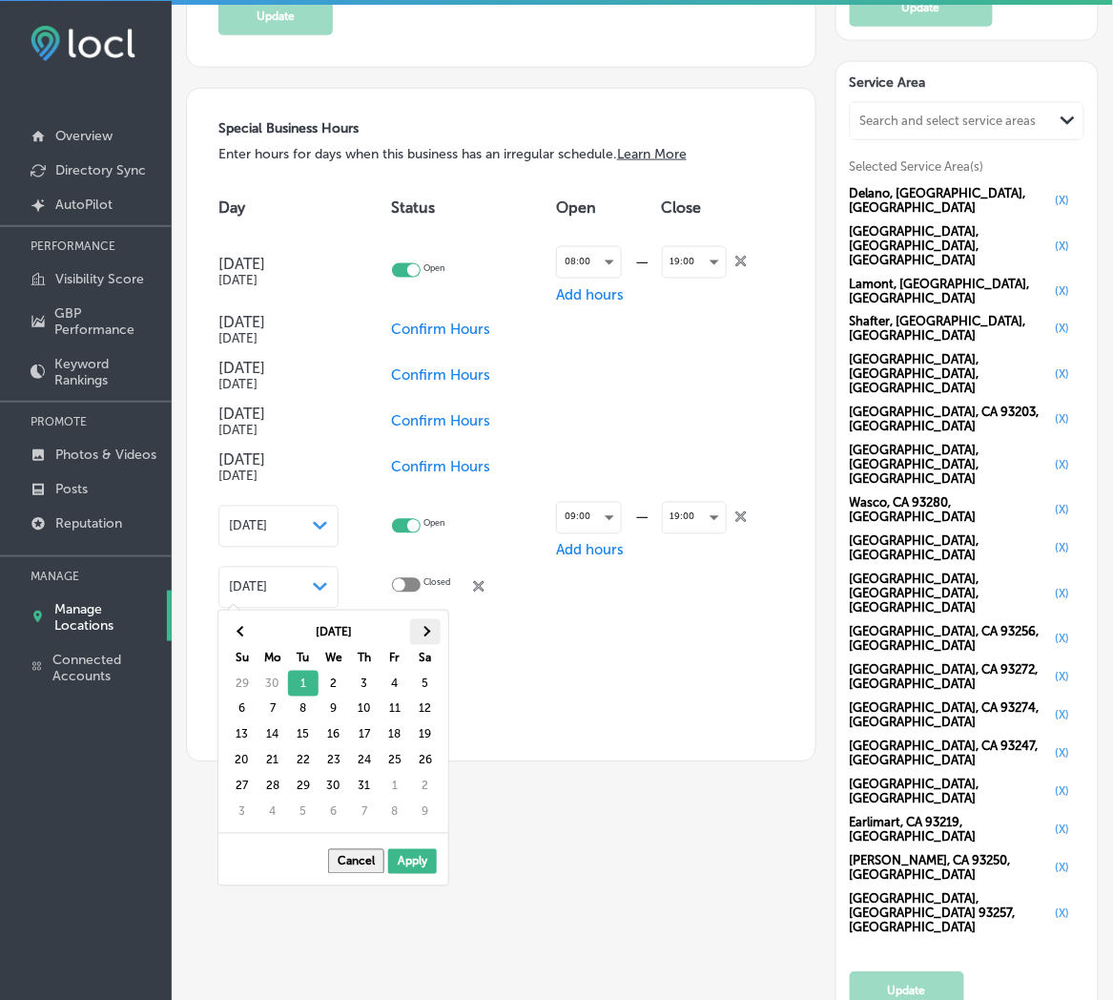
click at [421, 628] on th at bounding box center [425, 632] width 31 height 26
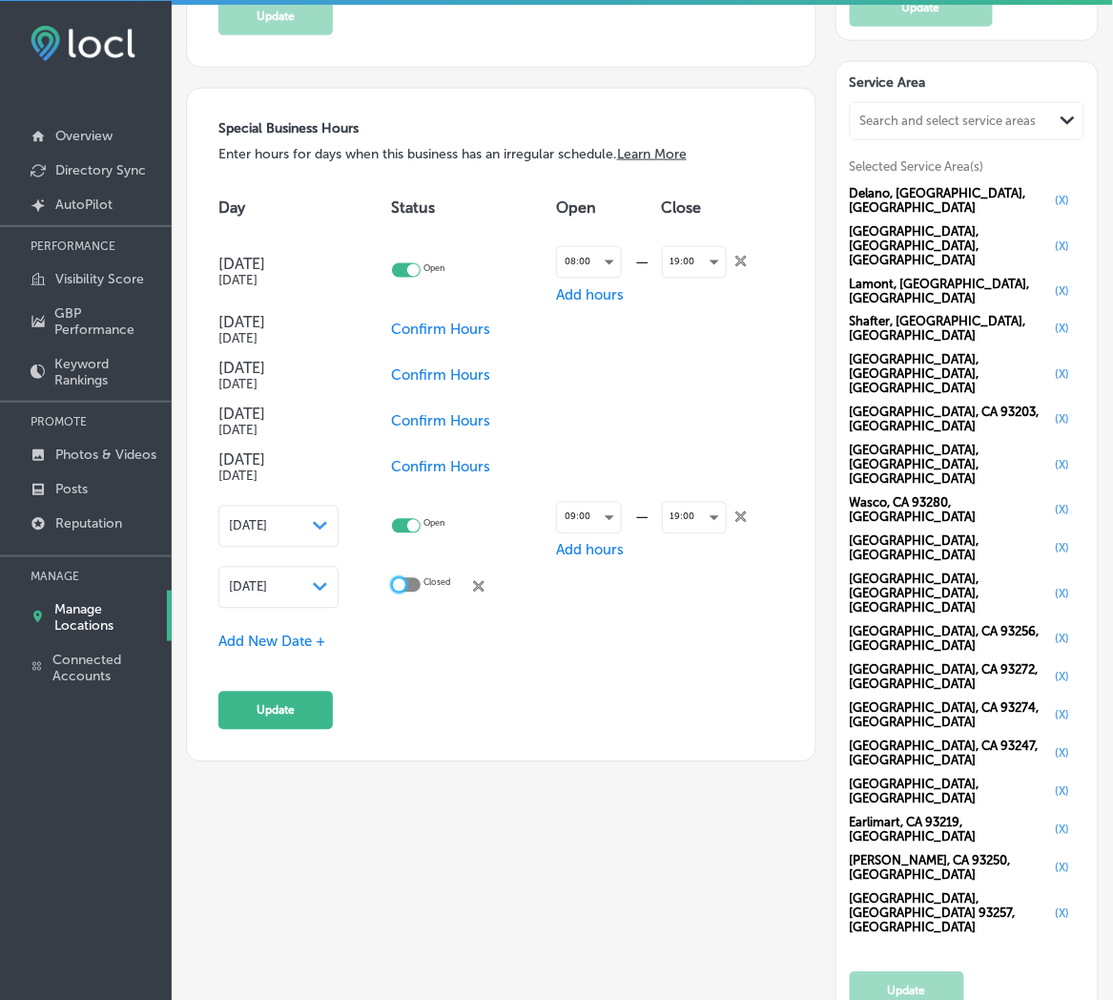
click at [405, 579] on div at bounding box center [399, 585] width 12 height 12
checkbox input "true"
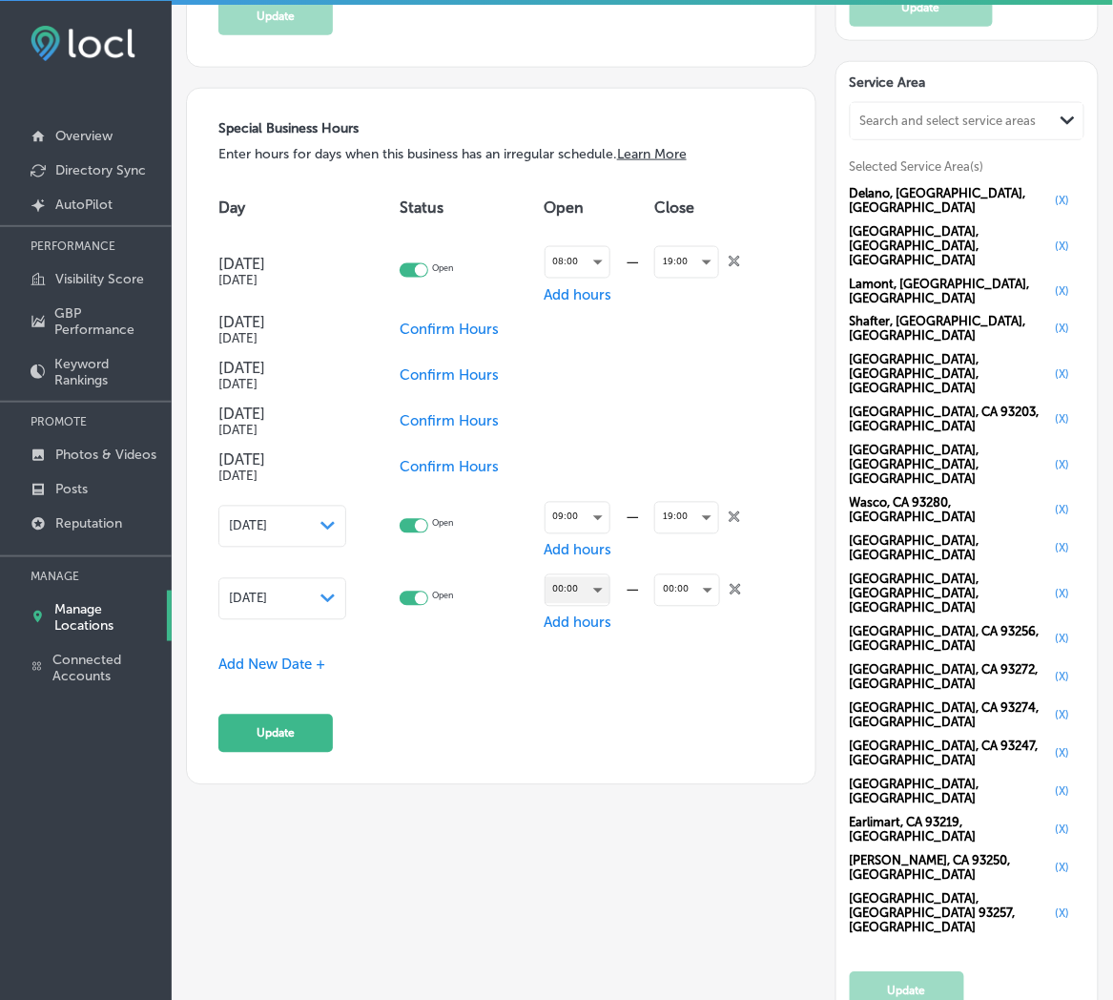
click at [568, 587] on div "00:00" at bounding box center [578, 590] width 64 height 26
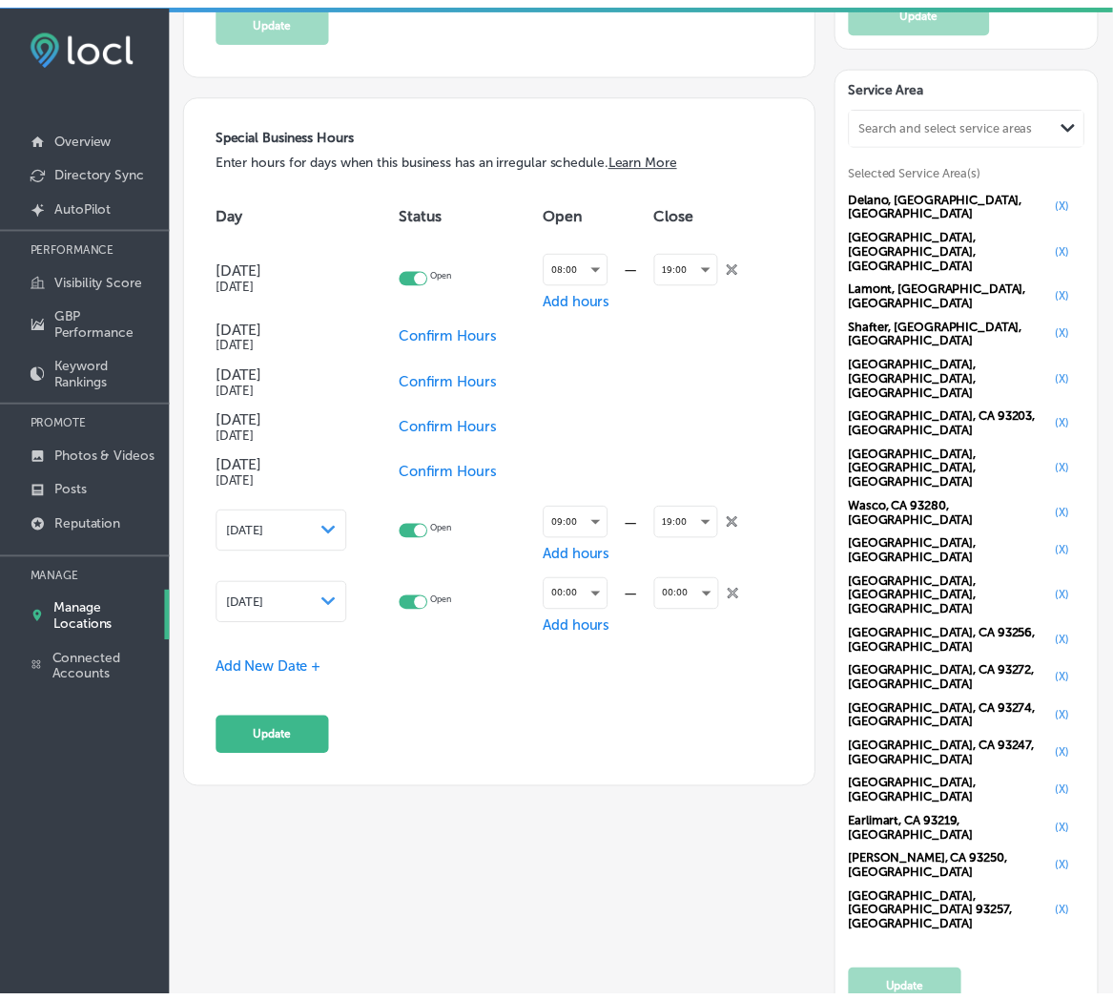
scroll to position [1838, 0]
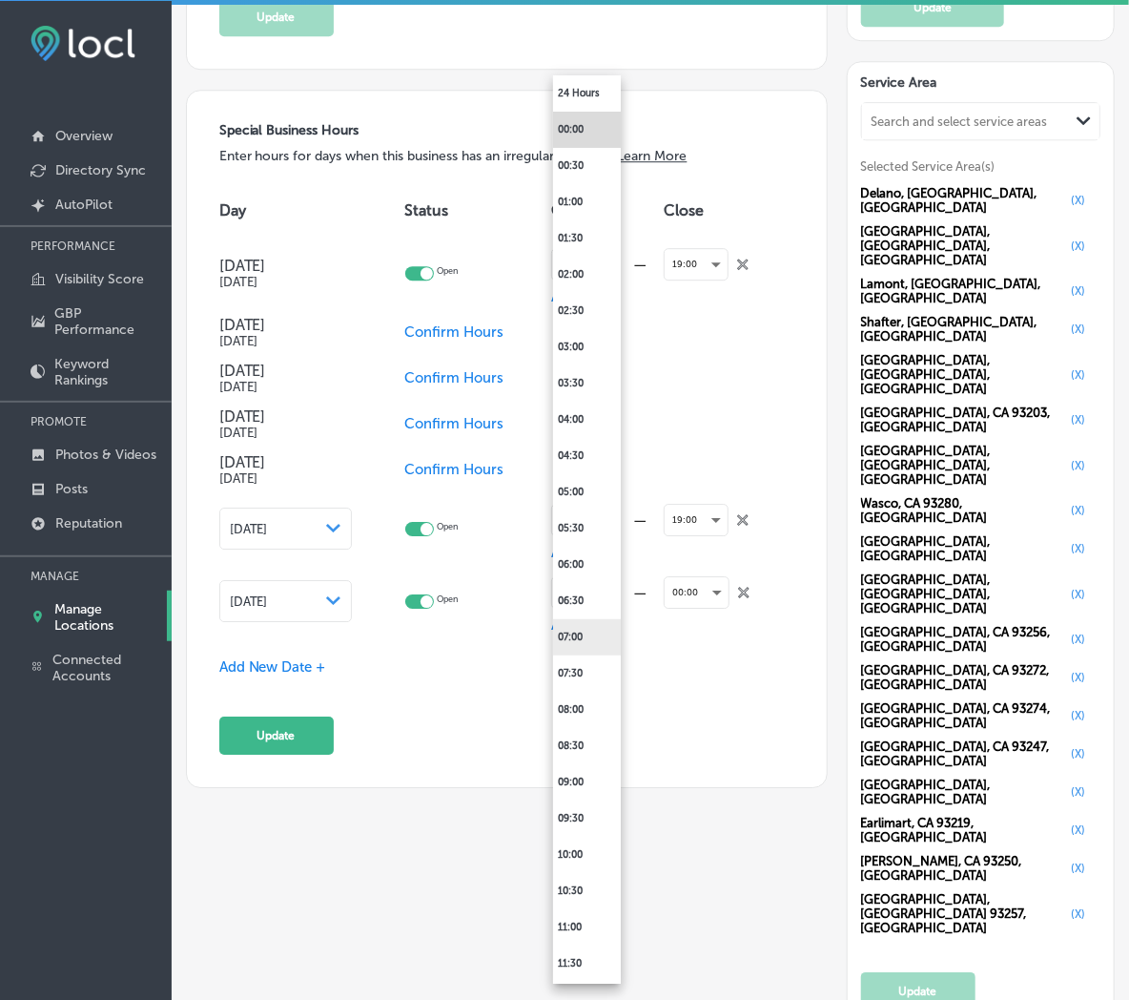
click at [577, 630] on li "07:00" at bounding box center [587, 637] width 68 height 36
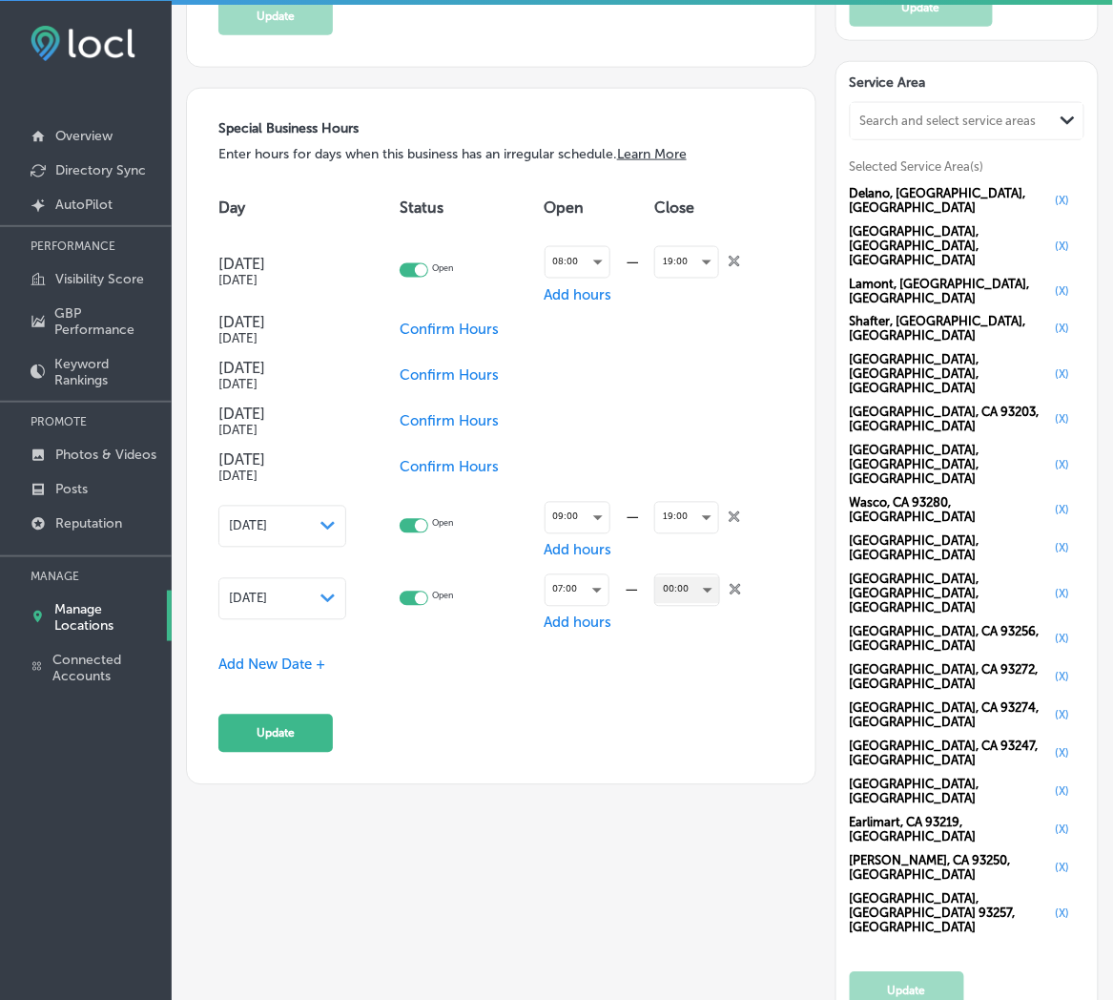
click at [679, 583] on div "00:00" at bounding box center [687, 590] width 64 height 26
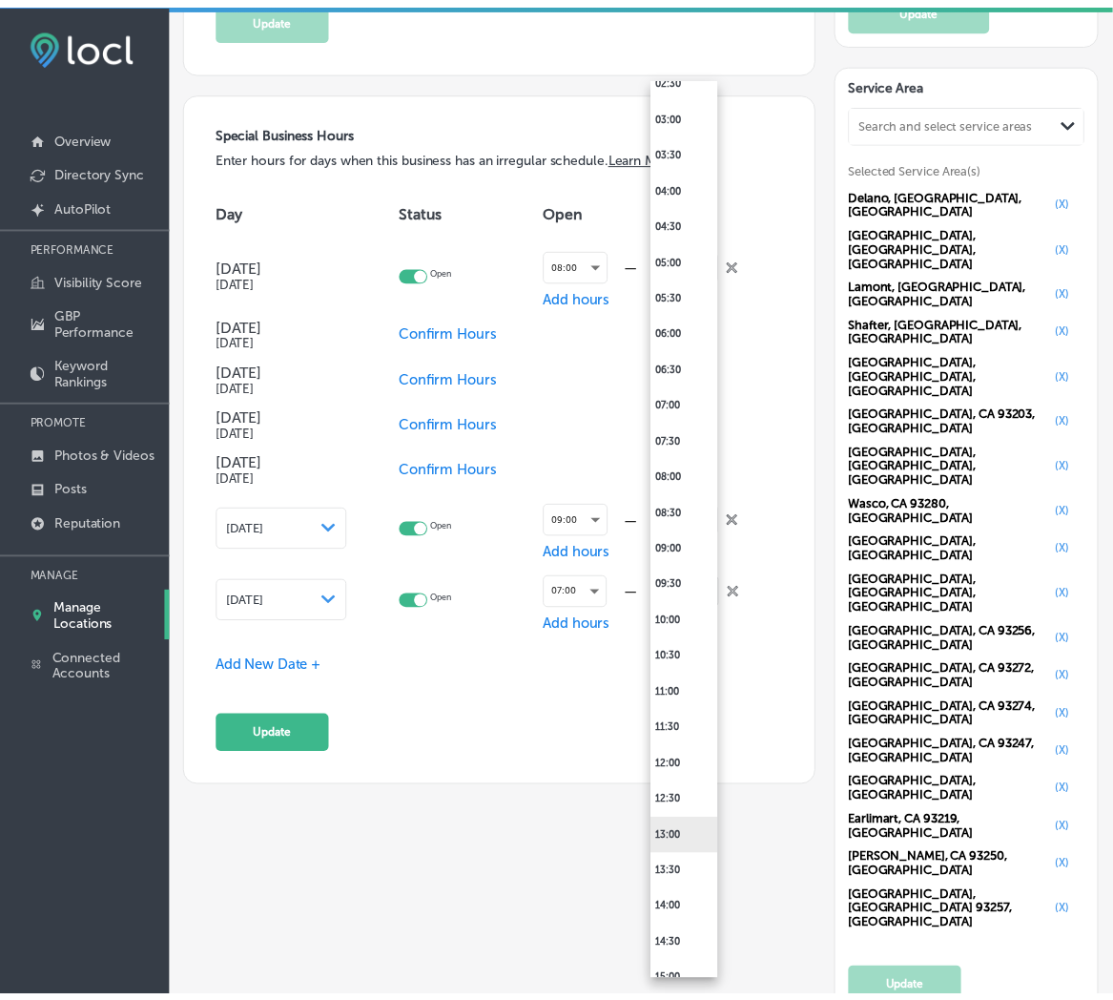
scroll to position [423, 0]
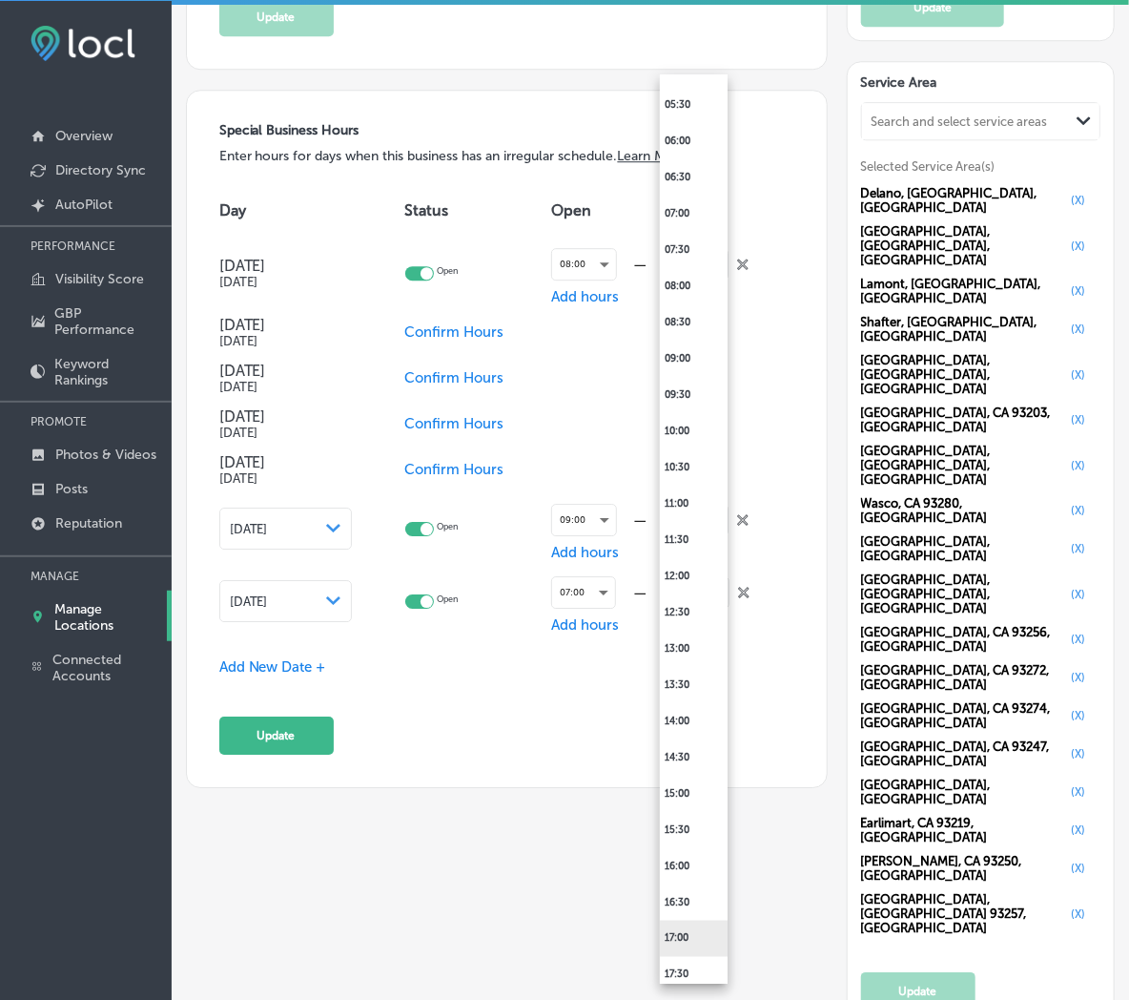
click at [701, 932] on li "17:00" at bounding box center [694, 938] width 68 height 36
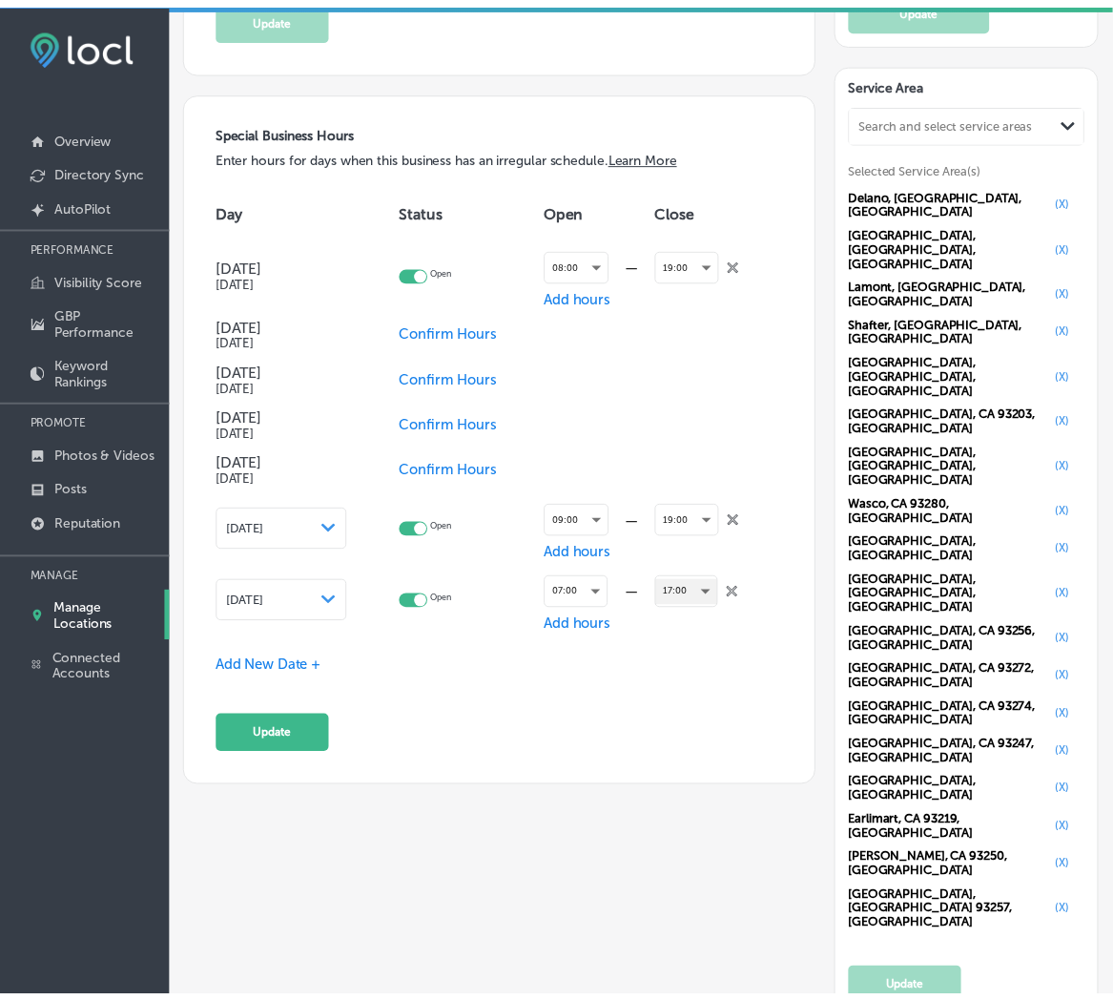
scroll to position [1836, 0]
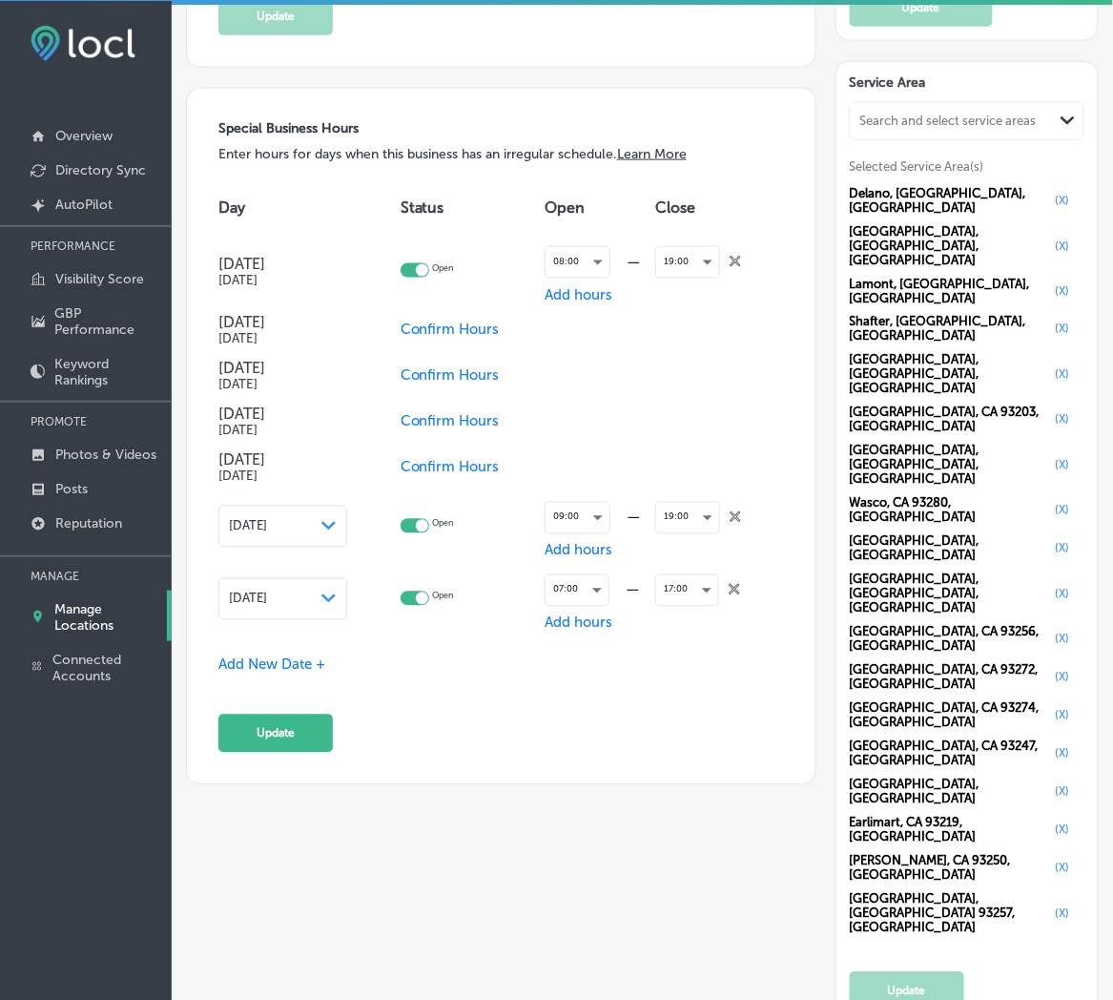
click at [279, 656] on span "Add New Date +" at bounding box center [271, 664] width 107 height 17
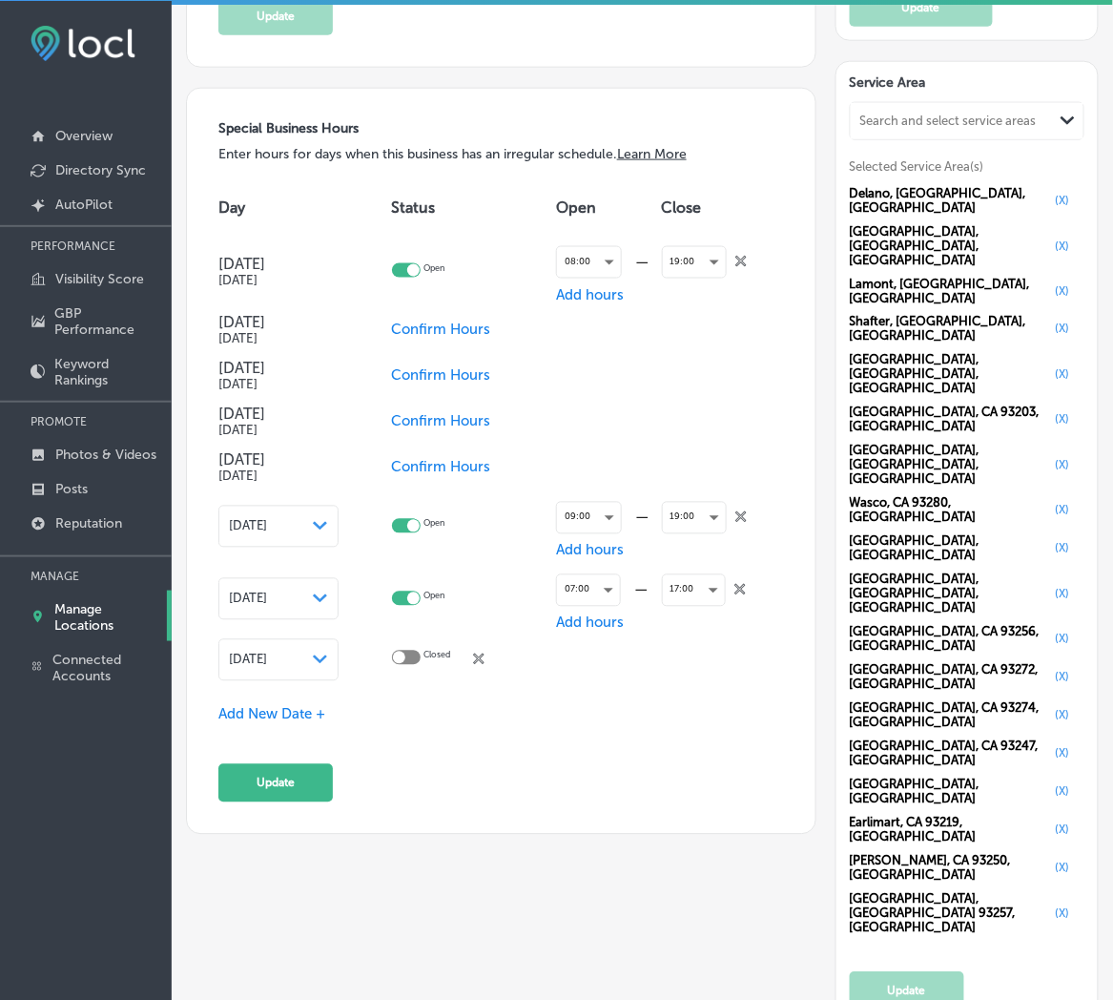
click at [267, 659] on span "[DATE]" at bounding box center [248, 659] width 38 height 14
click at [267, 652] on span "[DATE]" at bounding box center [248, 659] width 38 height 14
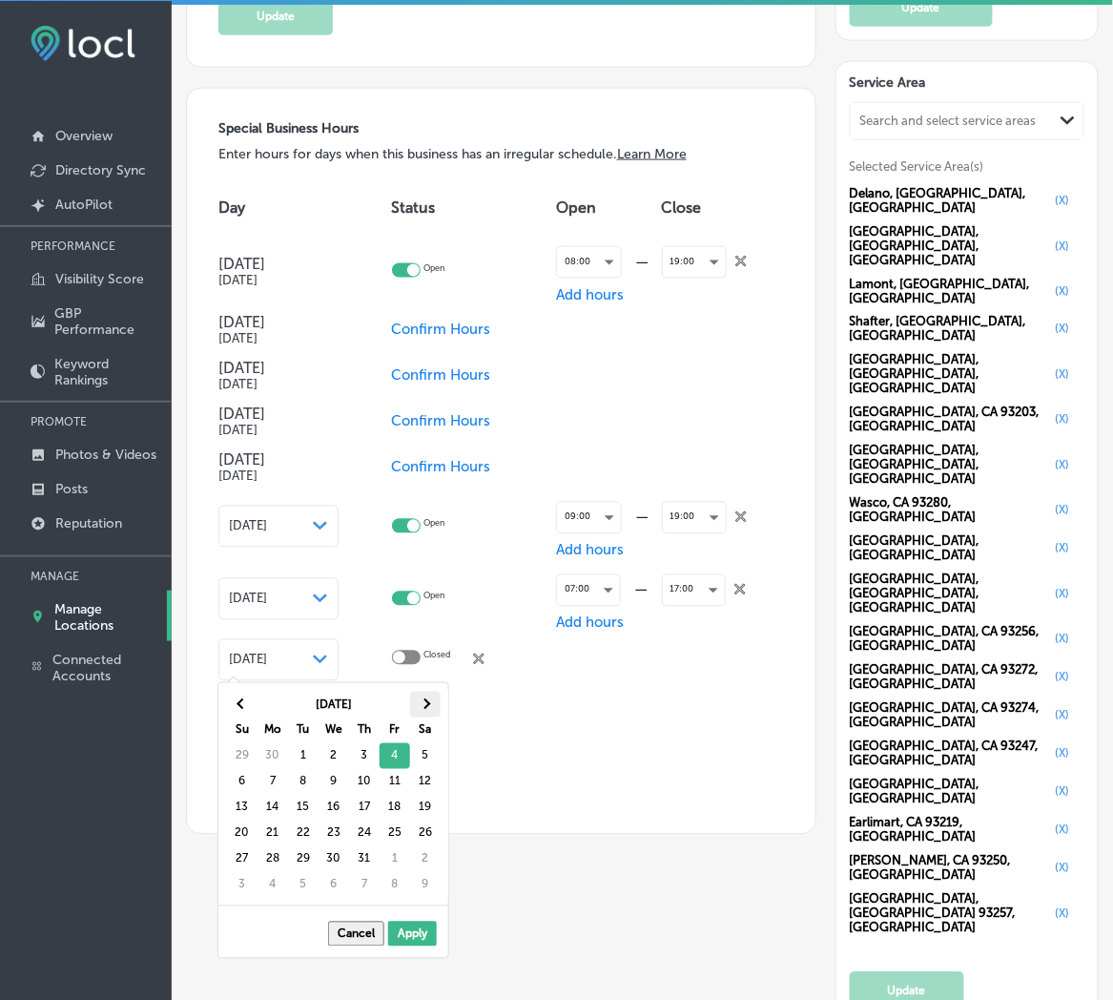
click at [425, 693] on th at bounding box center [425, 704] width 31 height 26
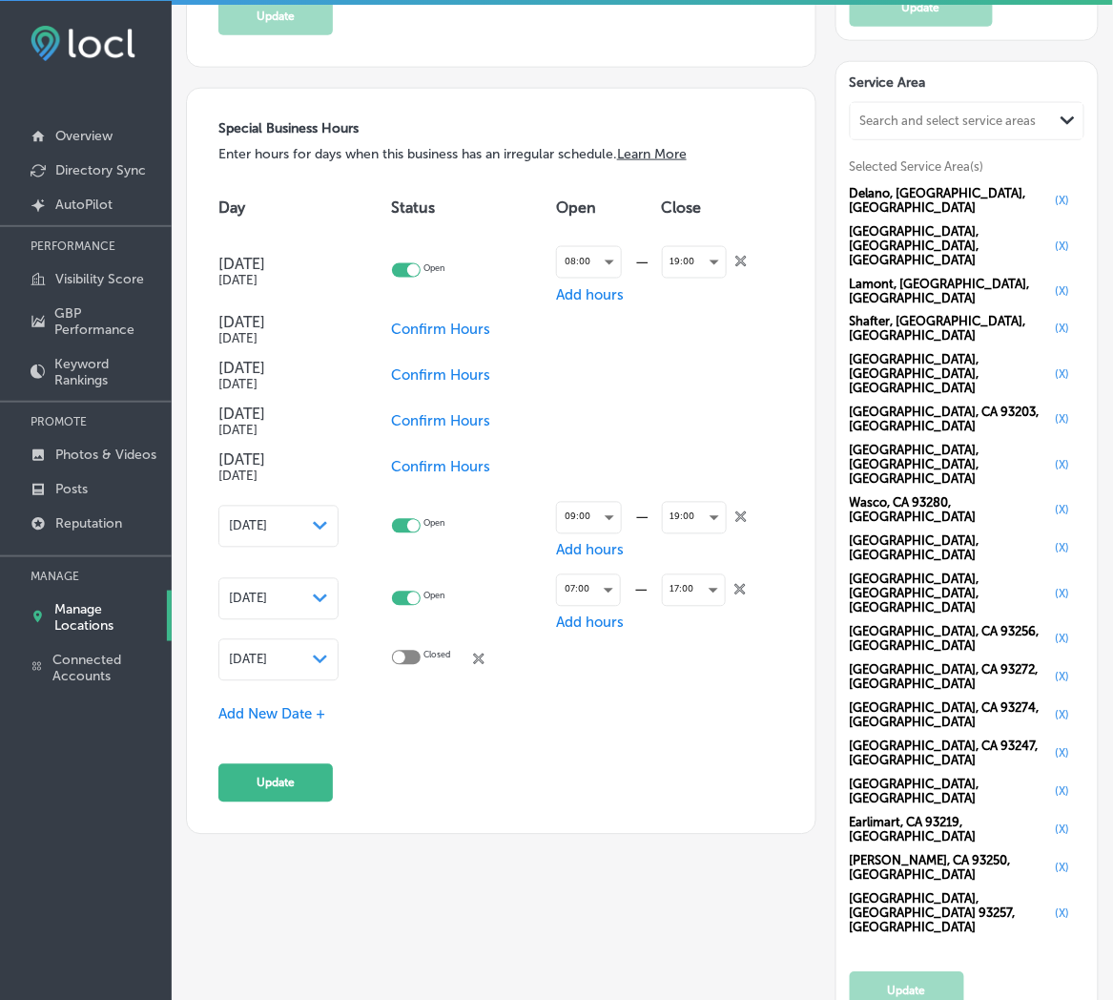
click at [262, 709] on span "Add New Date +" at bounding box center [271, 714] width 107 height 17
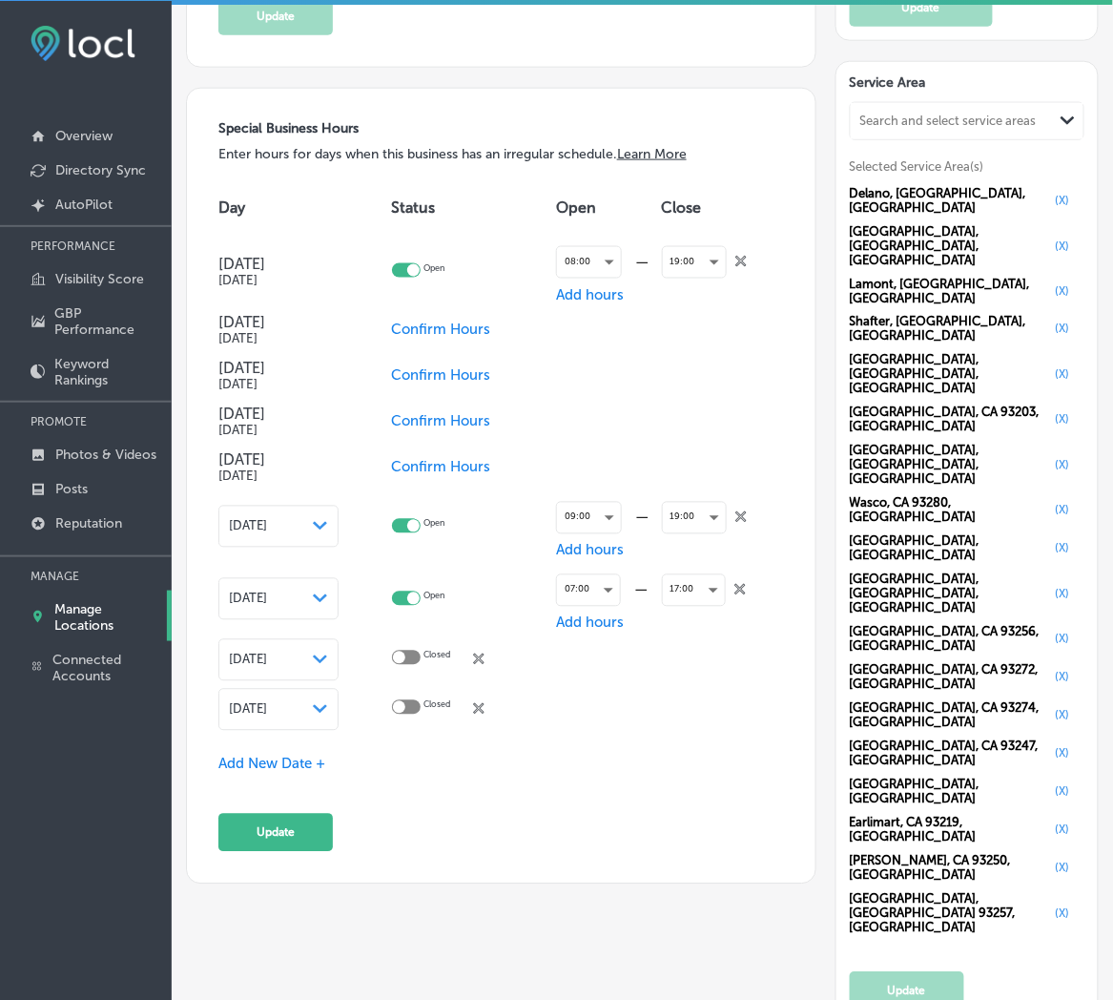
click at [291, 711] on div "[DATE] Path Created with Sketch." at bounding box center [278, 709] width 99 height 15
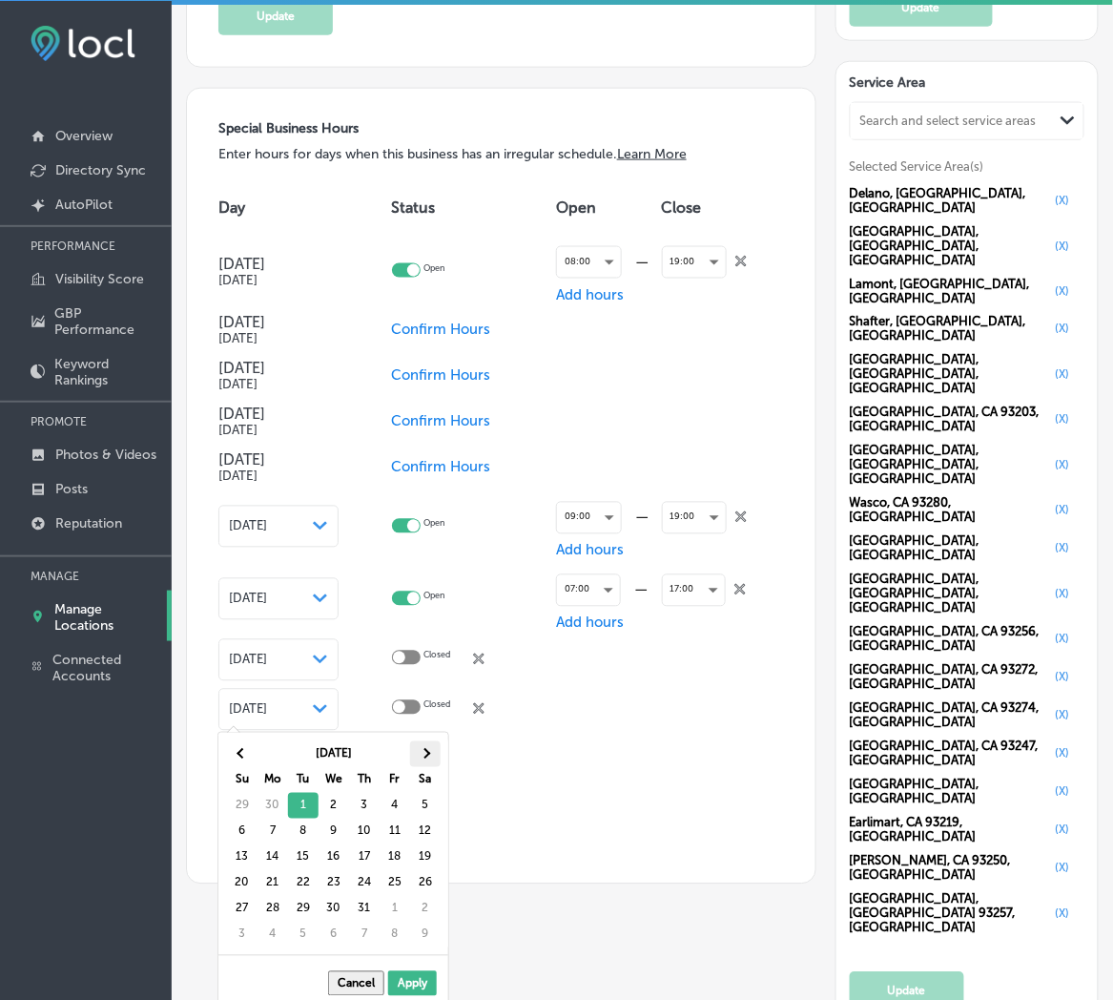
click at [416, 750] on th at bounding box center [425, 754] width 31 height 26
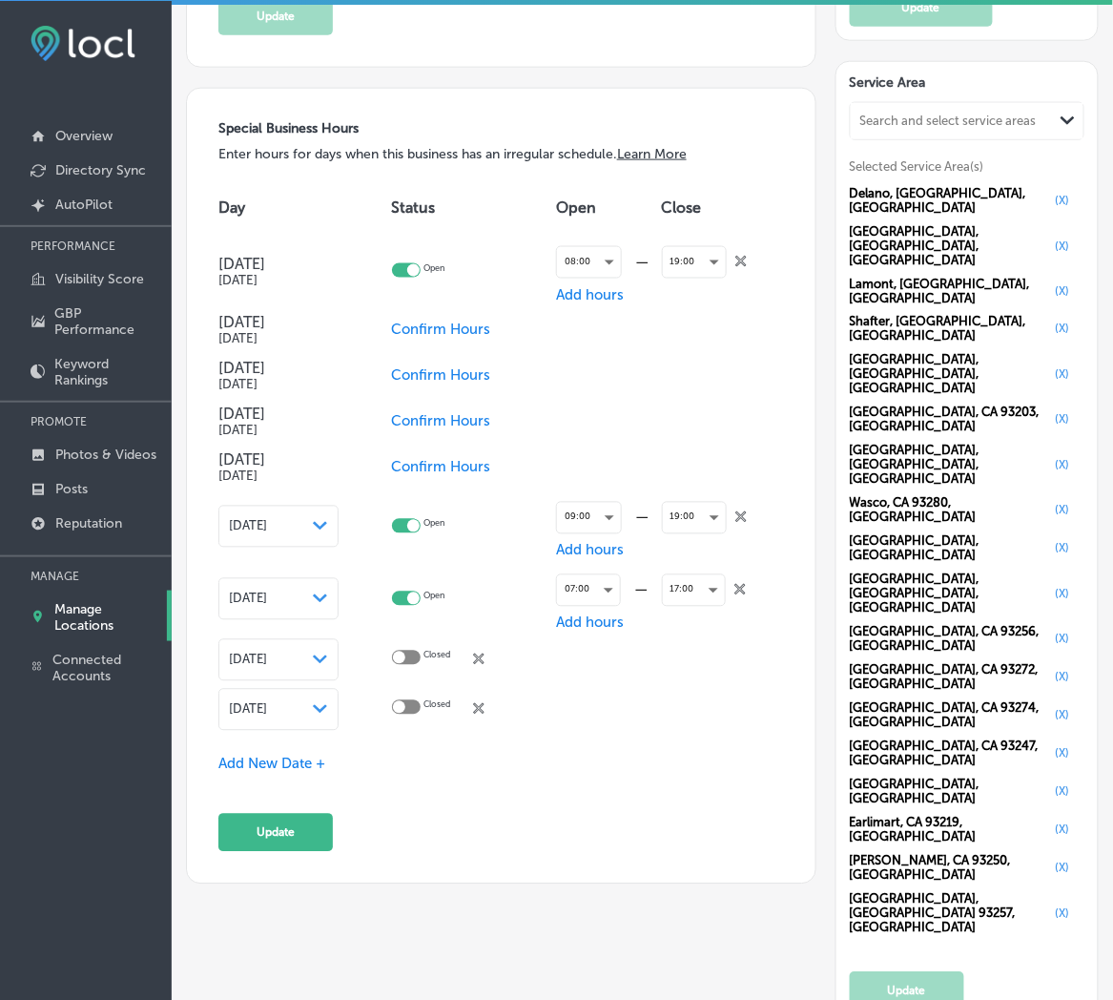
click at [511, 797] on div "Special Business Hours Enter hours for days when this business has an irregular…" at bounding box center [501, 486] width 566 height 732
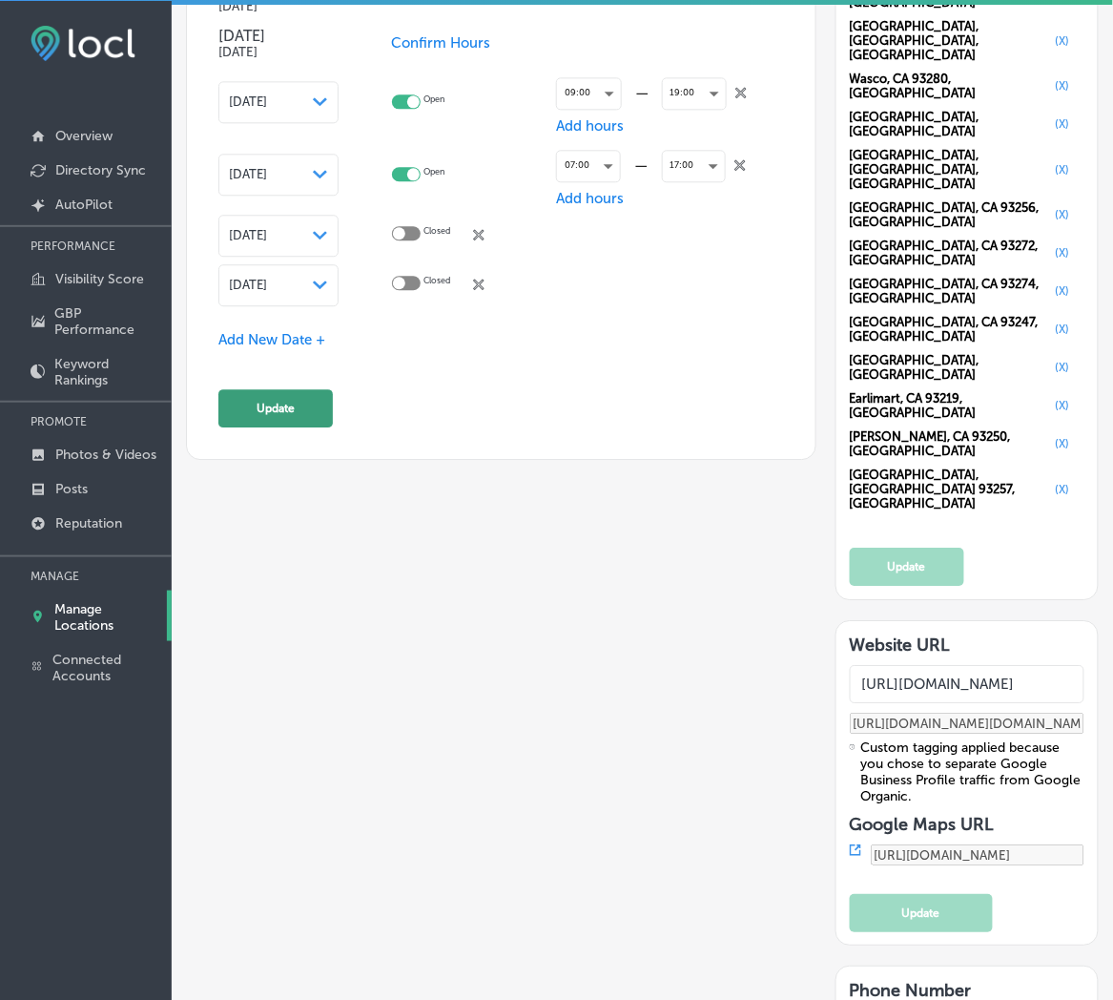
click at [258, 402] on button "Update" at bounding box center [275, 408] width 114 height 38
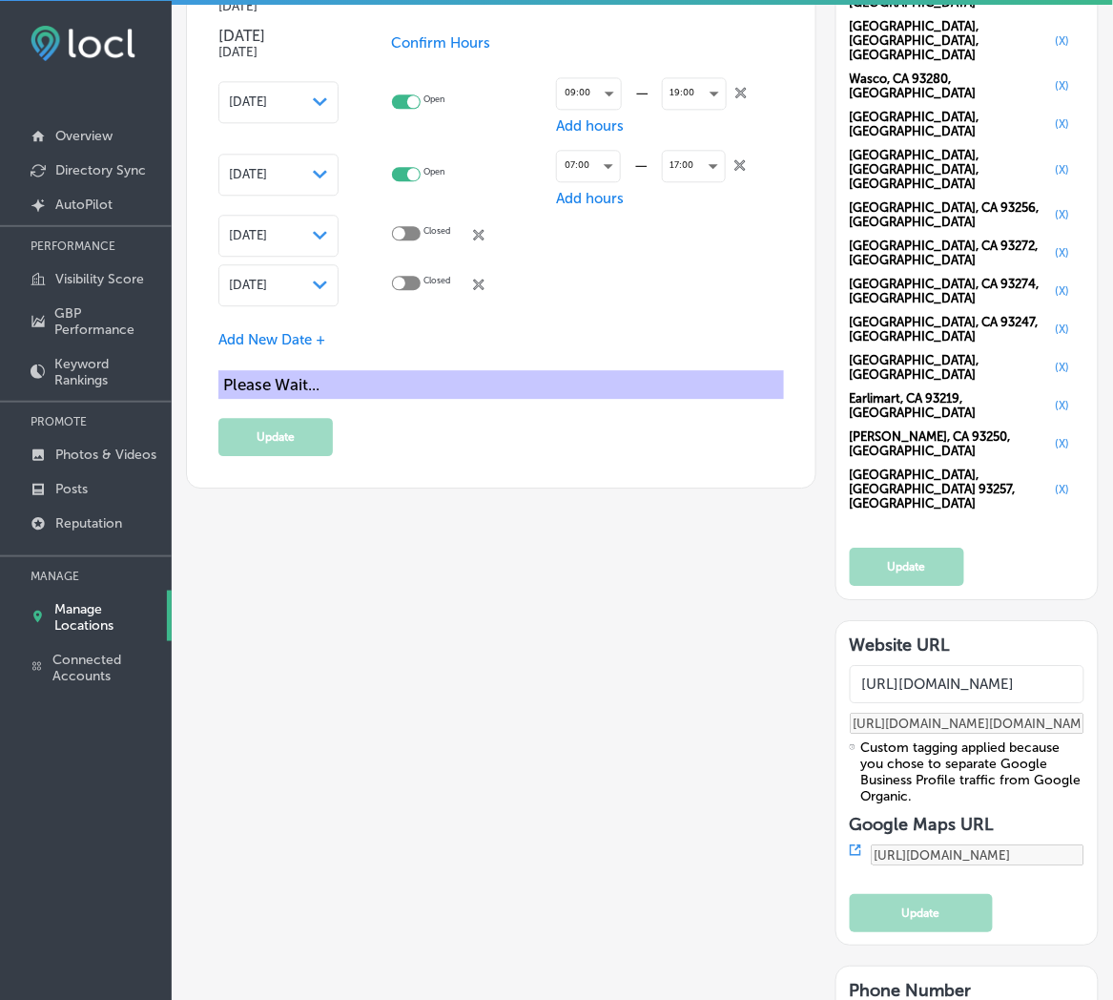
scroll to position [2264, 0]
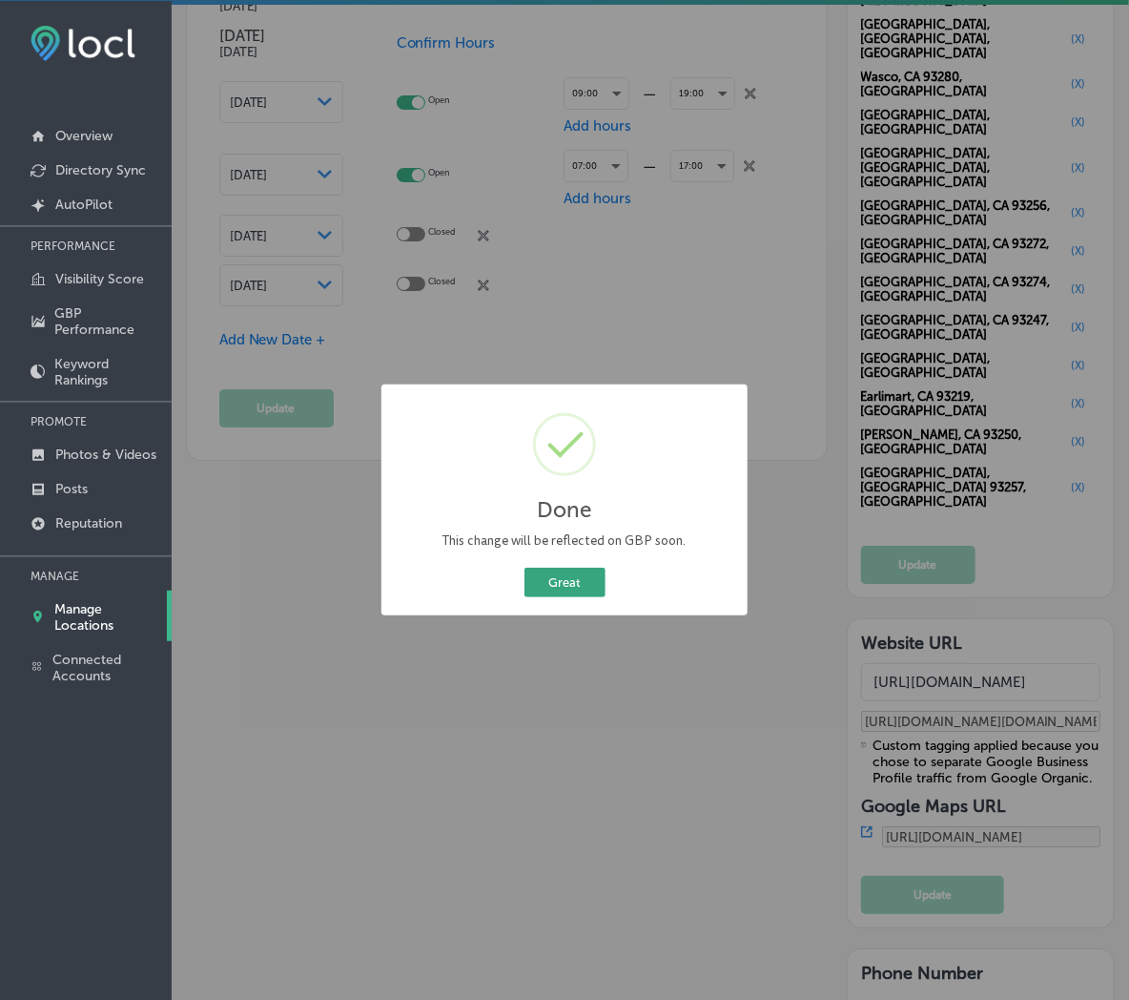
click at [573, 592] on button "Great" at bounding box center [565, 583] width 81 height 30
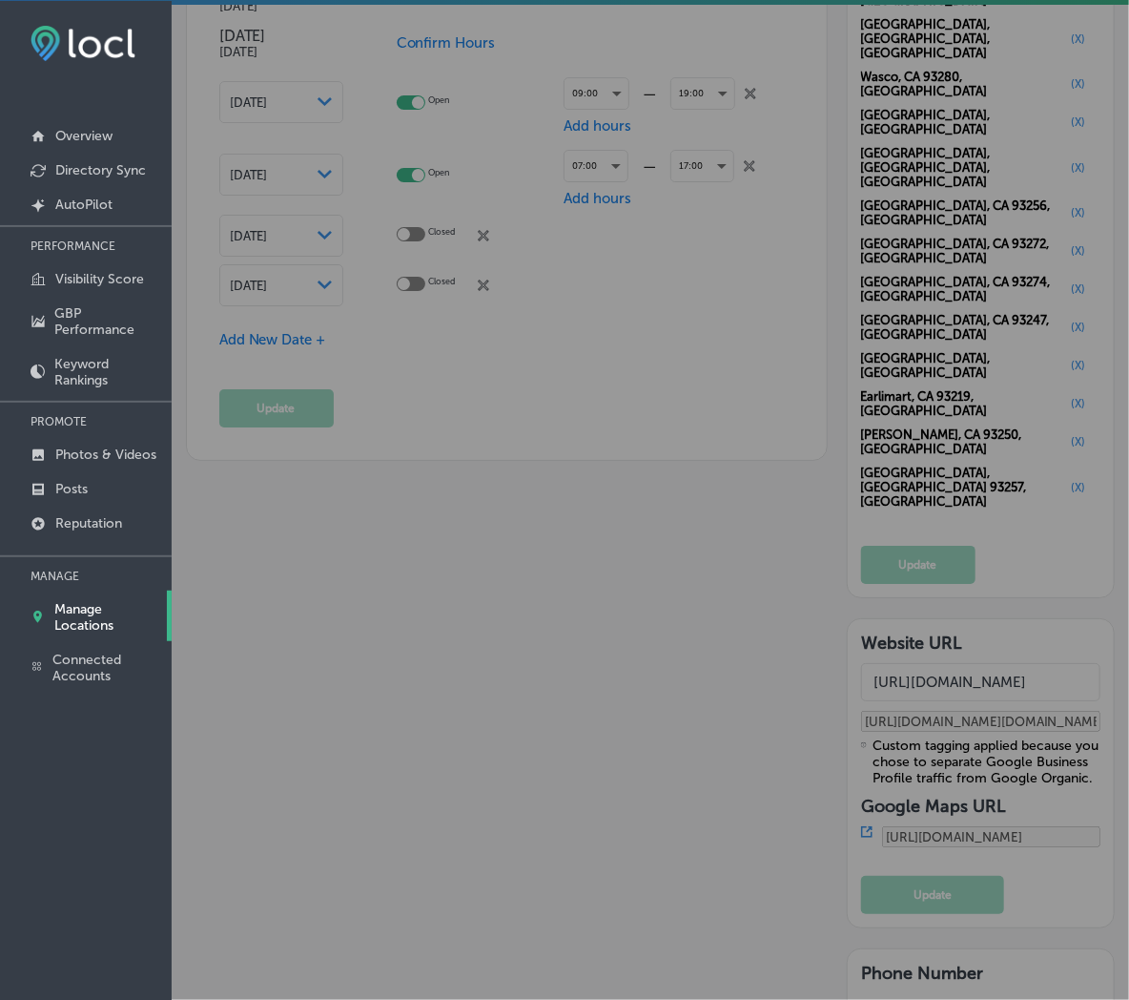
scroll to position [2260, 0]
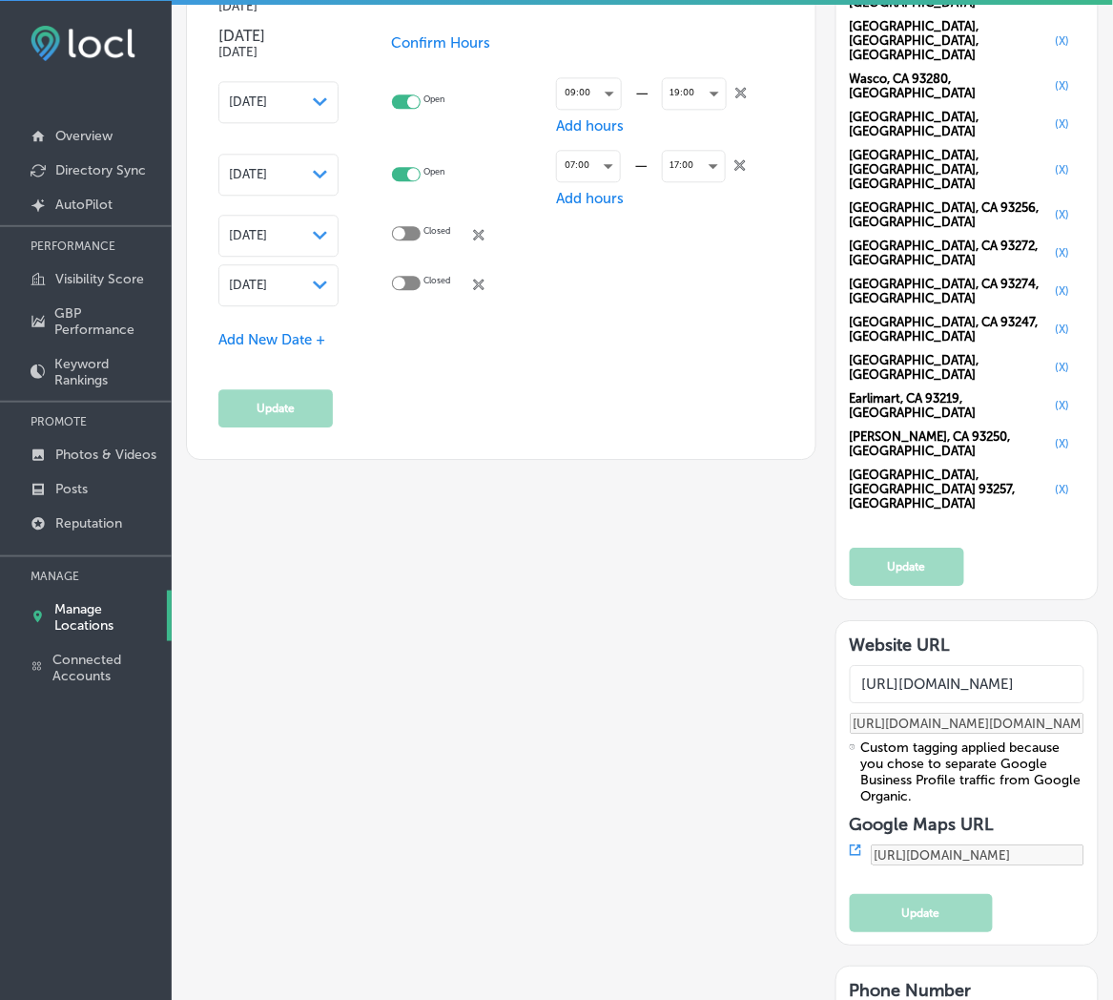
click at [316, 331] on span "Add New Date +" at bounding box center [271, 339] width 107 height 17
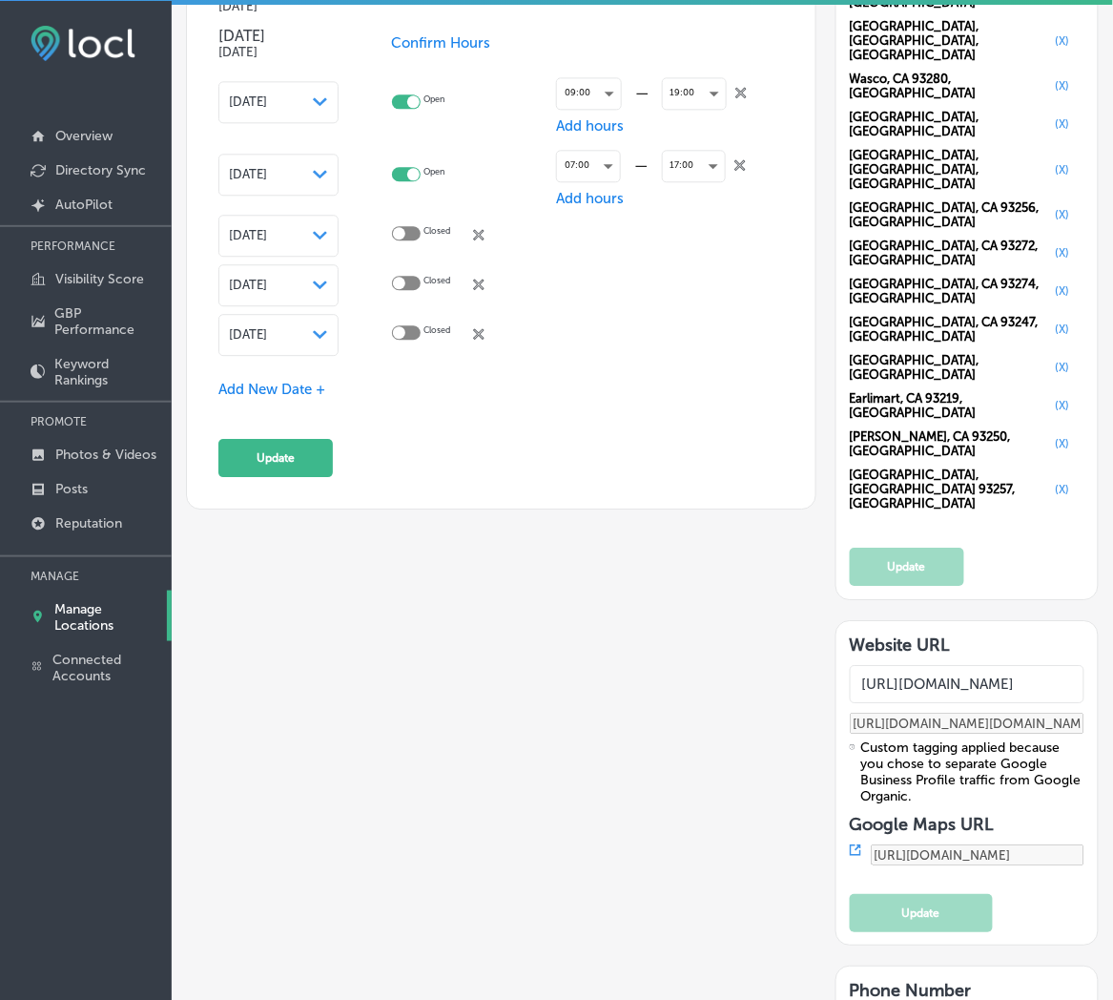
click at [320, 327] on div "[DATE] Path Created with Sketch." at bounding box center [278, 334] width 99 height 15
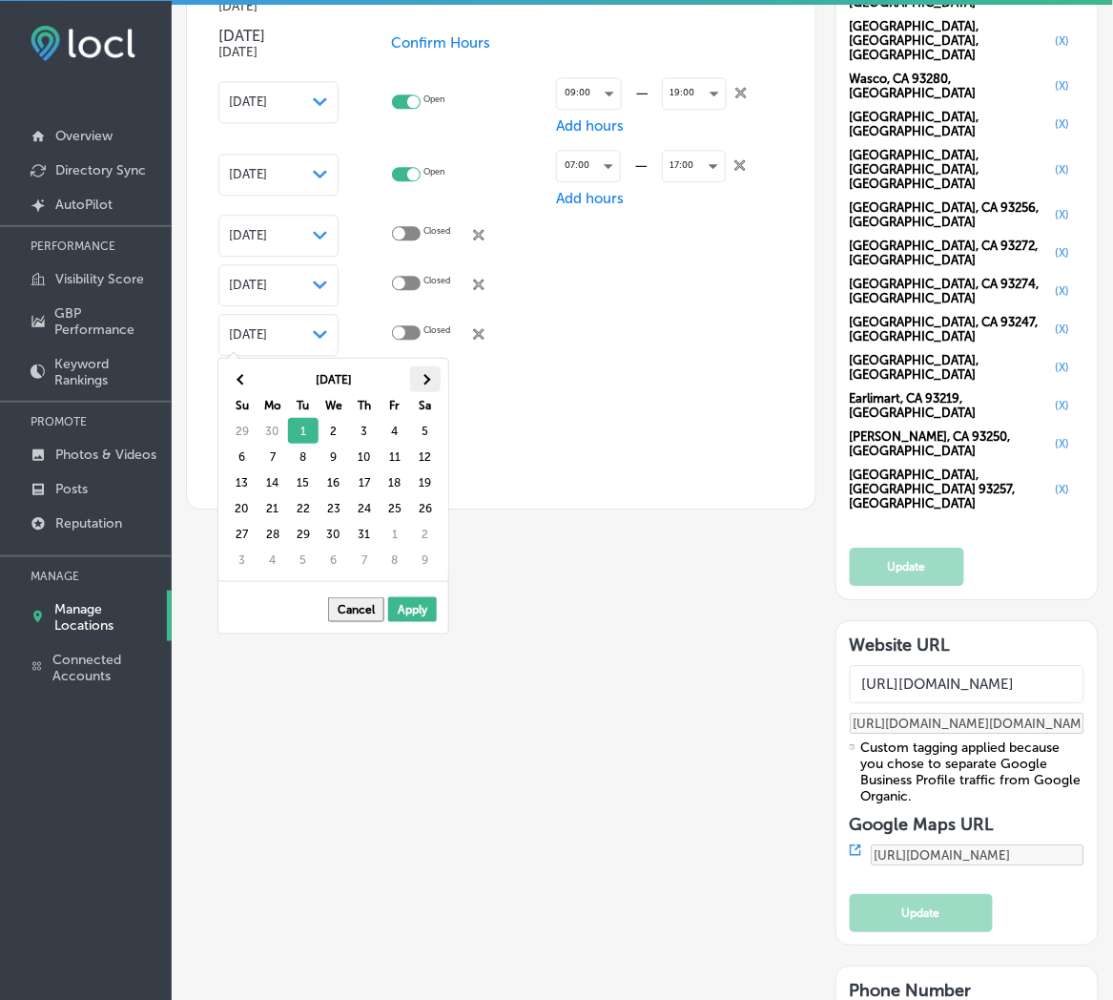
click at [416, 375] on th at bounding box center [425, 379] width 31 height 26
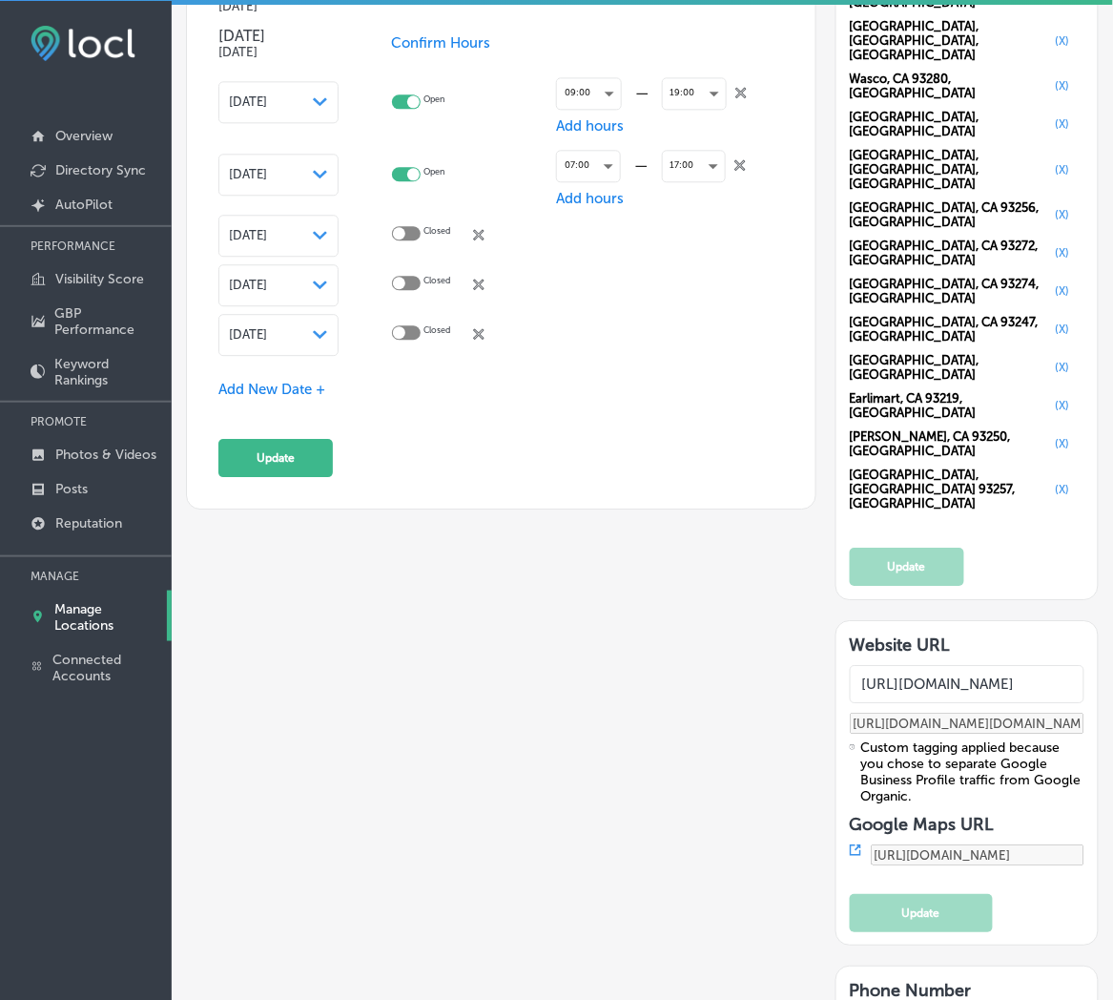
click at [415, 327] on div at bounding box center [406, 332] width 29 height 14
checkbox input "true"
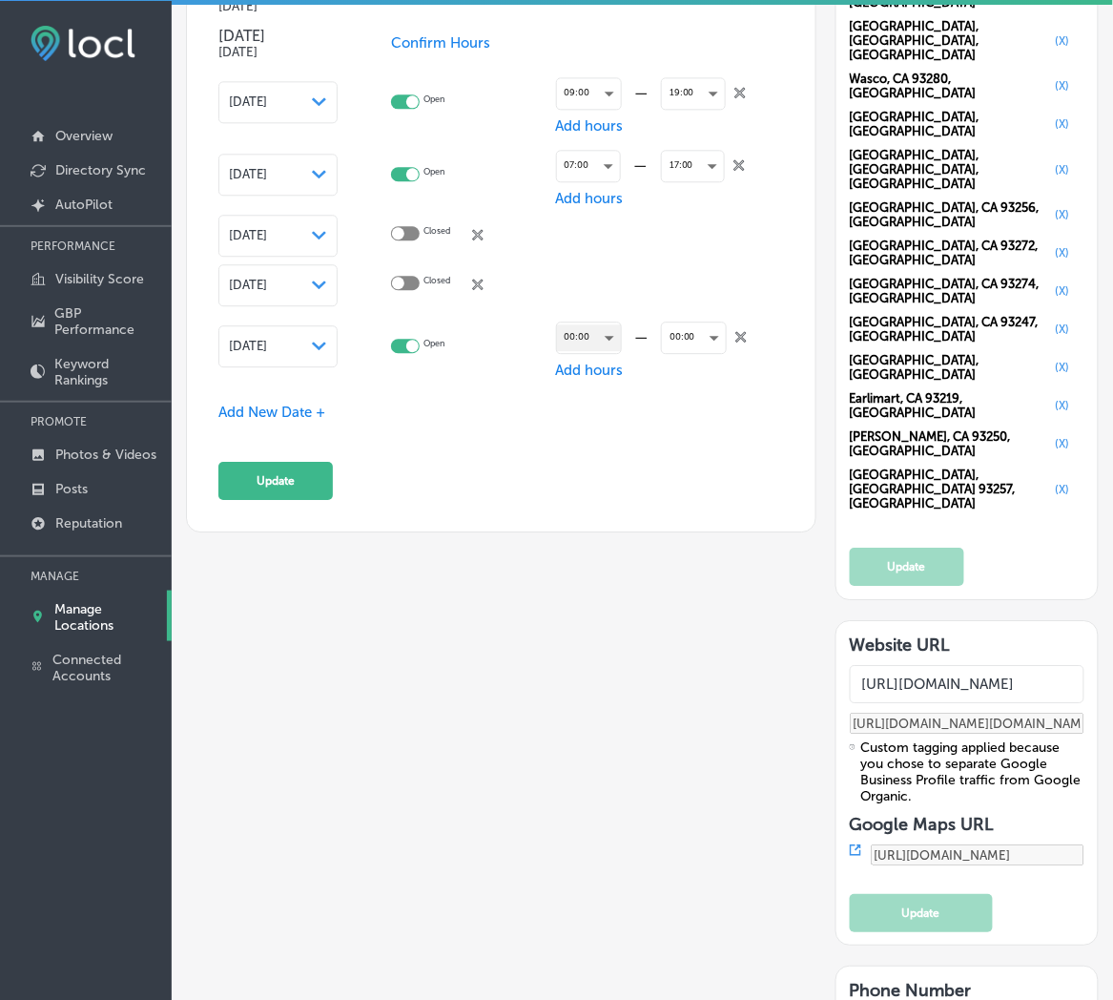
click at [608, 334] on div "00:00" at bounding box center [589, 337] width 64 height 26
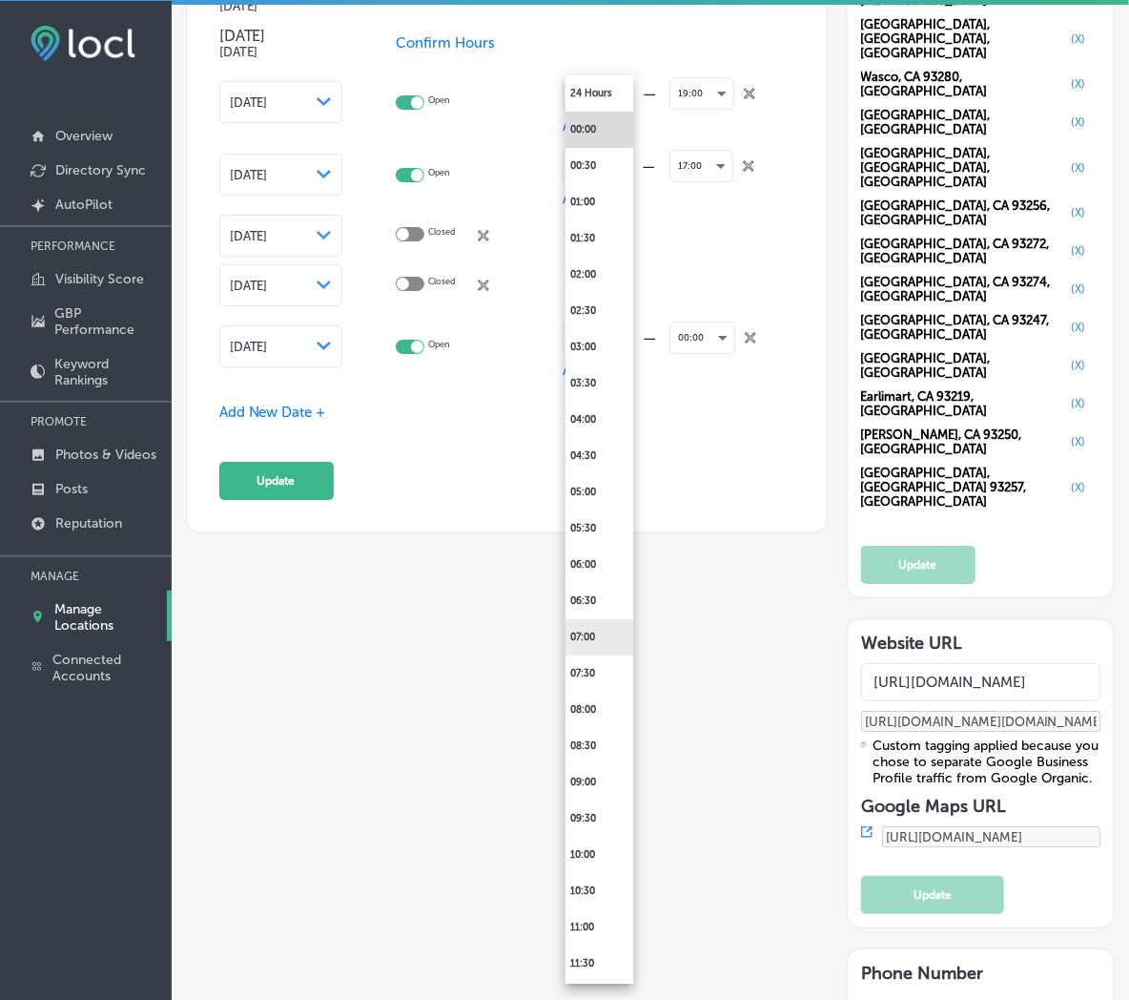
click at [592, 642] on li "07:00" at bounding box center [600, 637] width 68 height 36
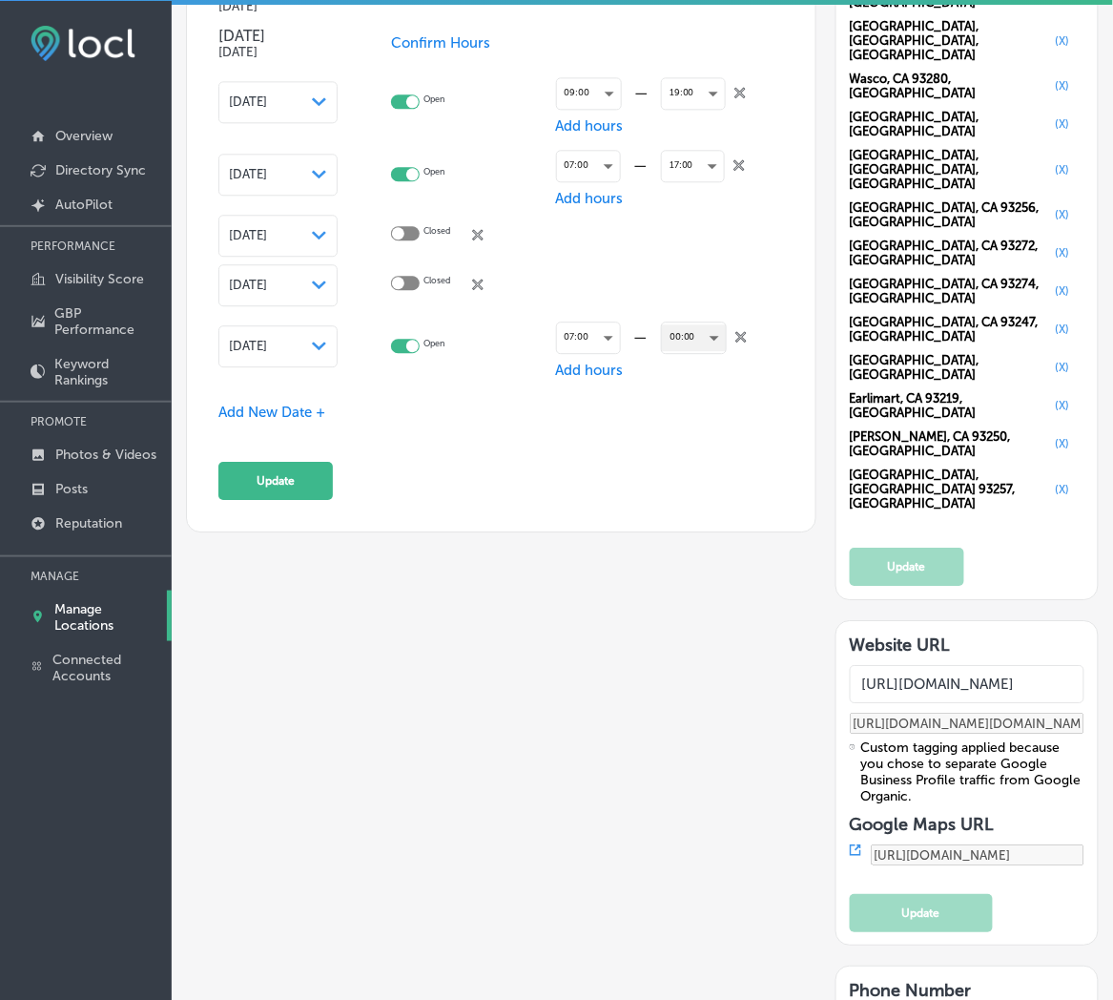
click at [698, 335] on div "00:00" at bounding box center [694, 337] width 64 height 26
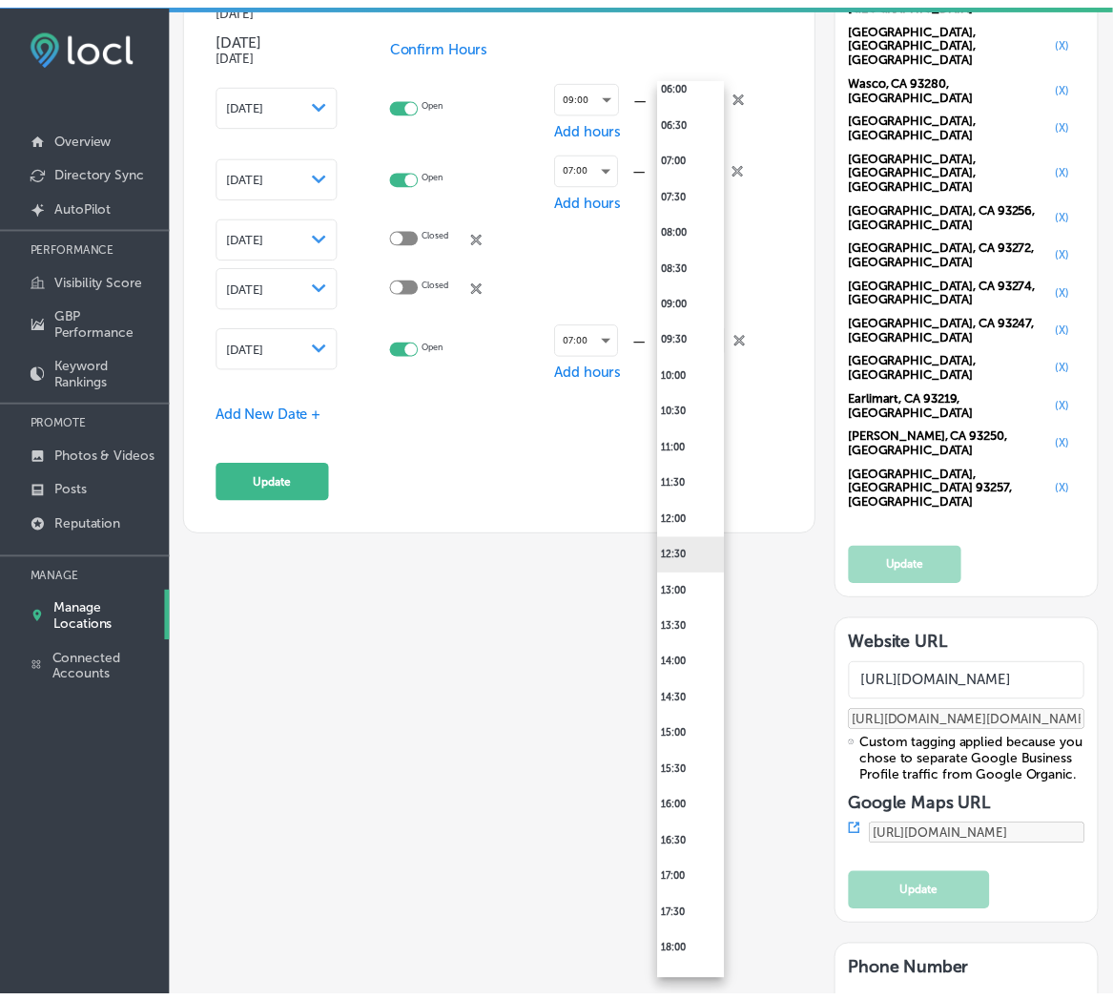
scroll to position [707, 0]
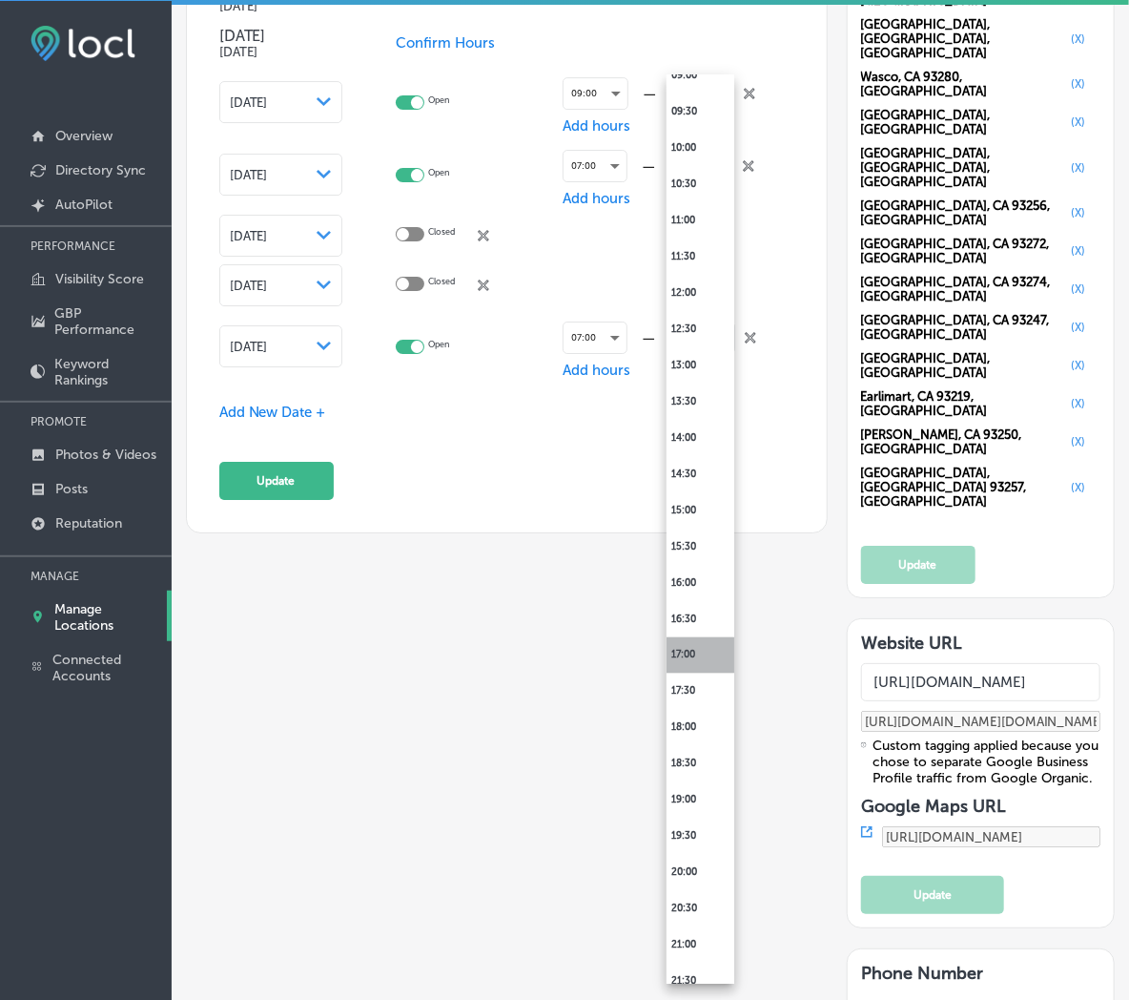
click at [696, 654] on li "17:00" at bounding box center [701, 655] width 68 height 36
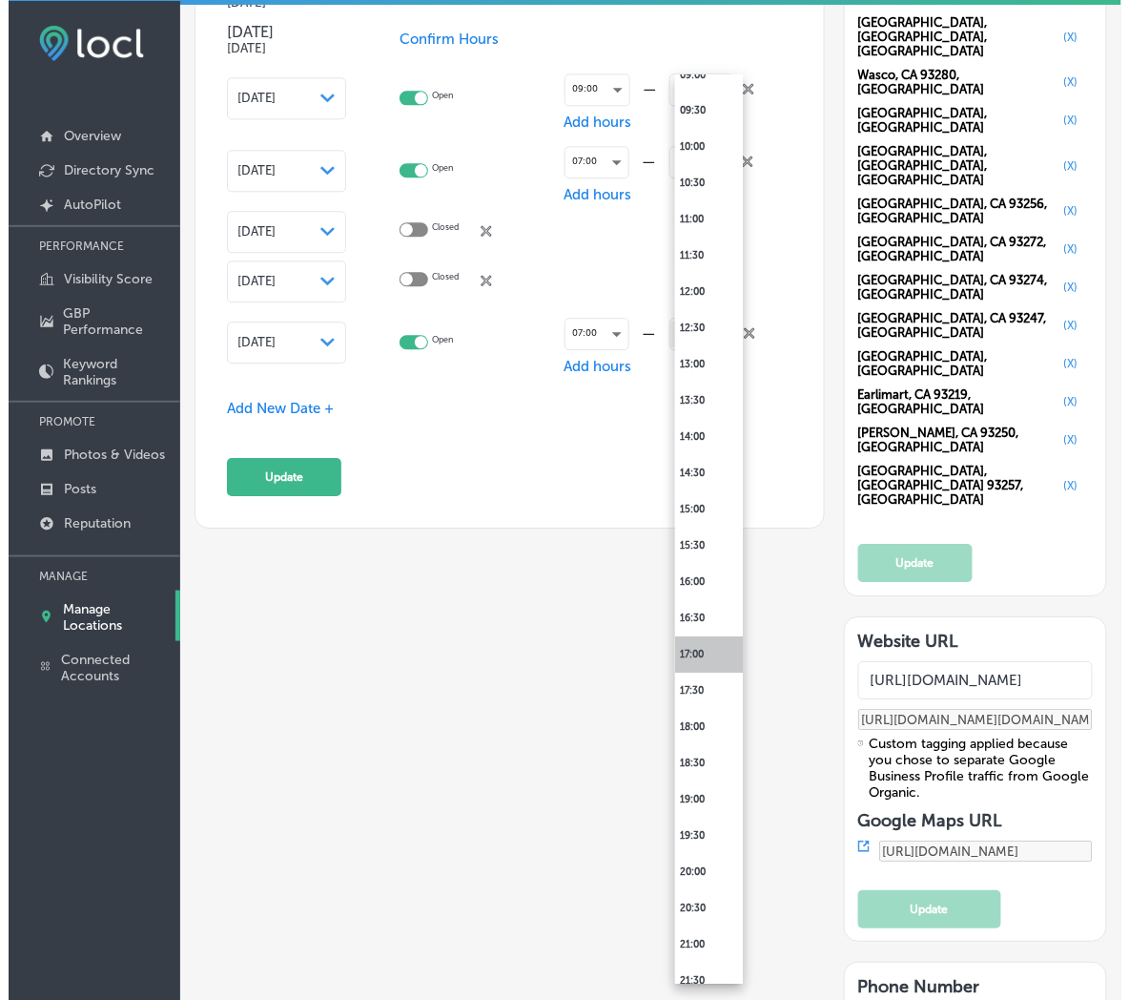
scroll to position [2260, 0]
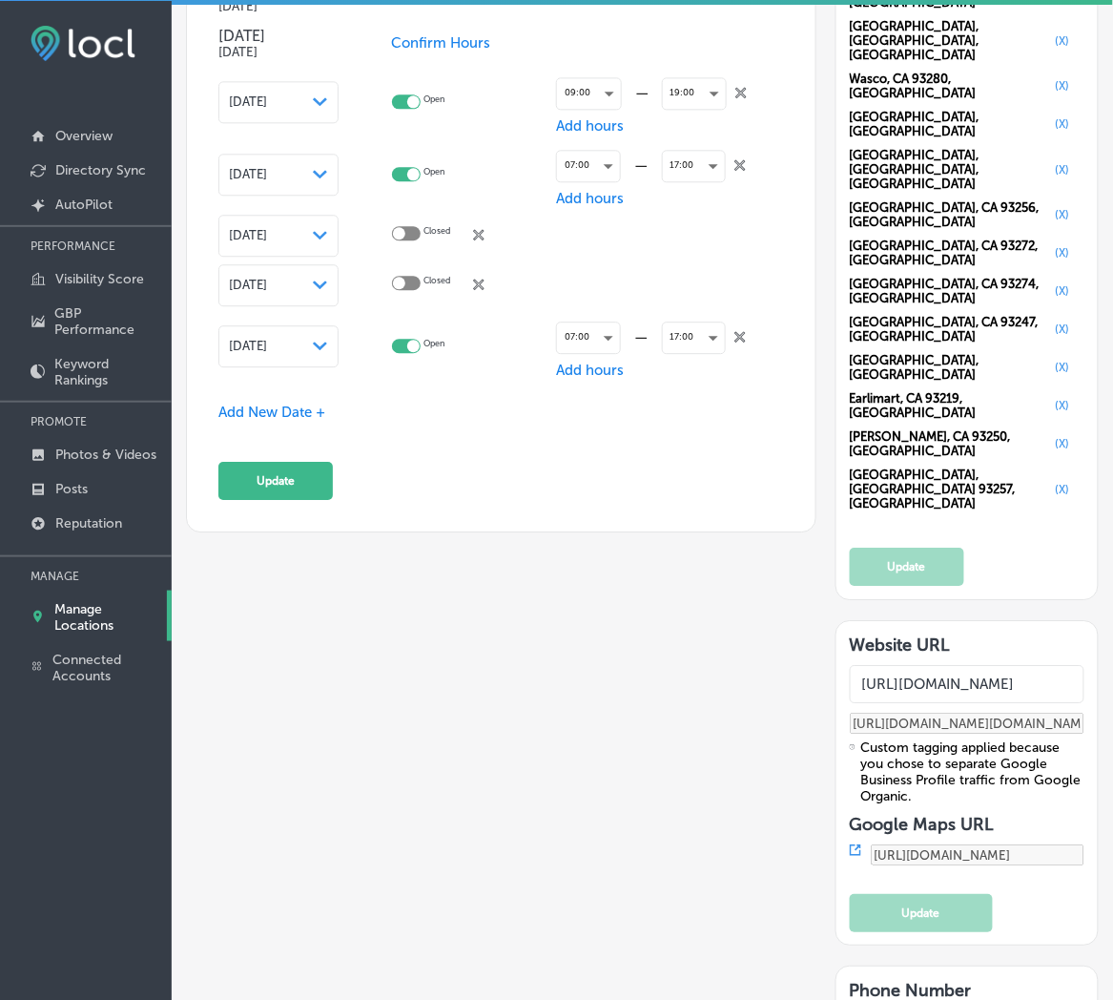
click at [280, 403] on span "Add New Date +" at bounding box center [271, 411] width 107 height 17
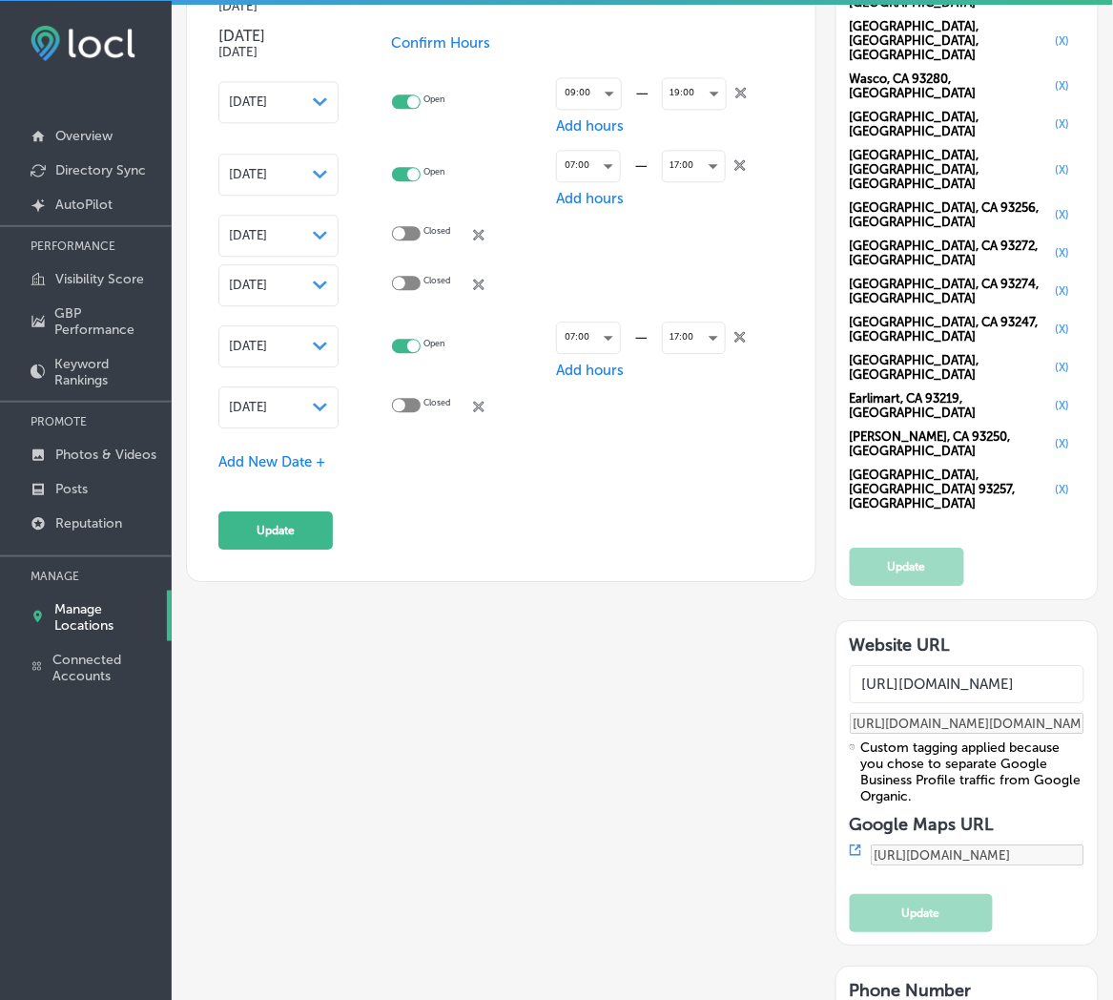
click at [267, 403] on span "[DATE]" at bounding box center [248, 407] width 38 height 14
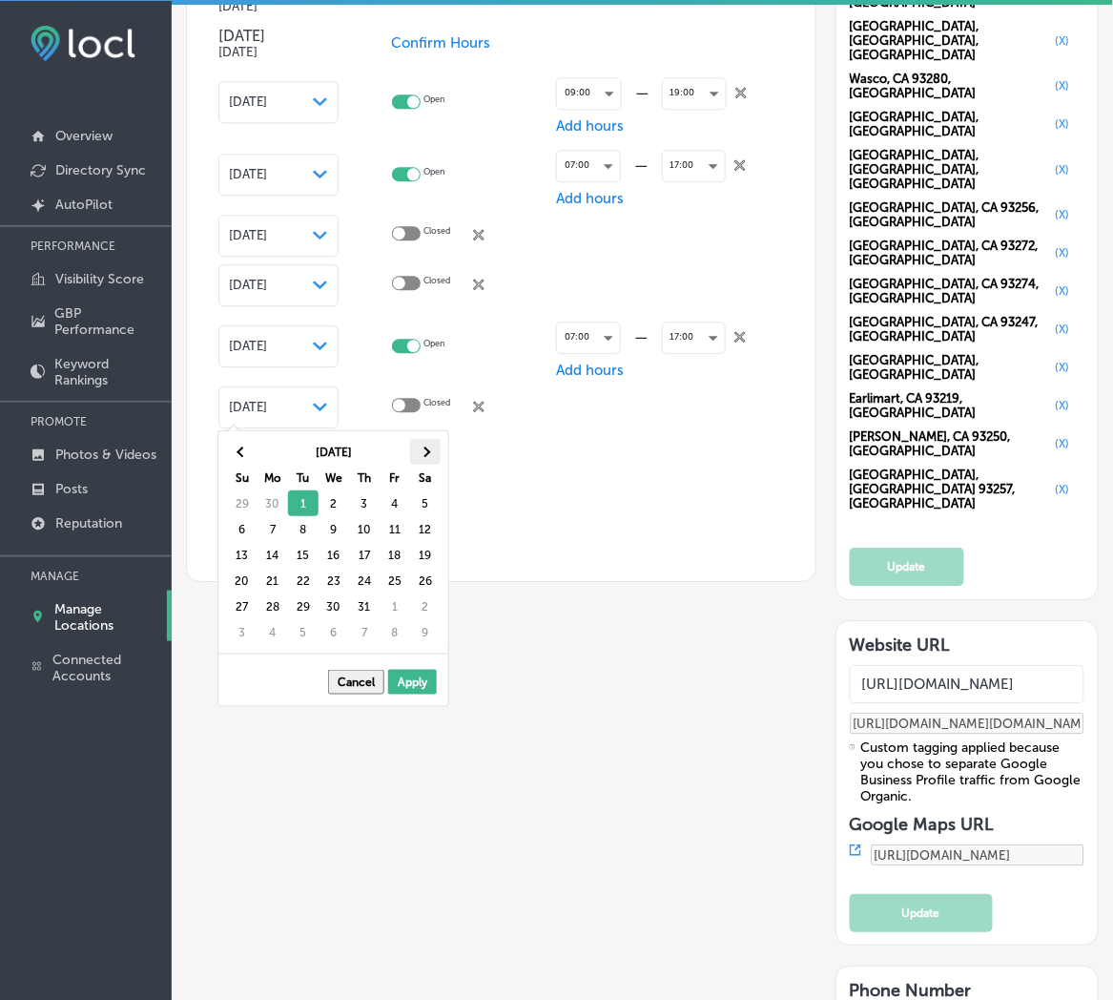
click at [421, 450] on span at bounding box center [425, 451] width 10 height 10
click at [244, 444] on th at bounding box center [242, 452] width 31 height 26
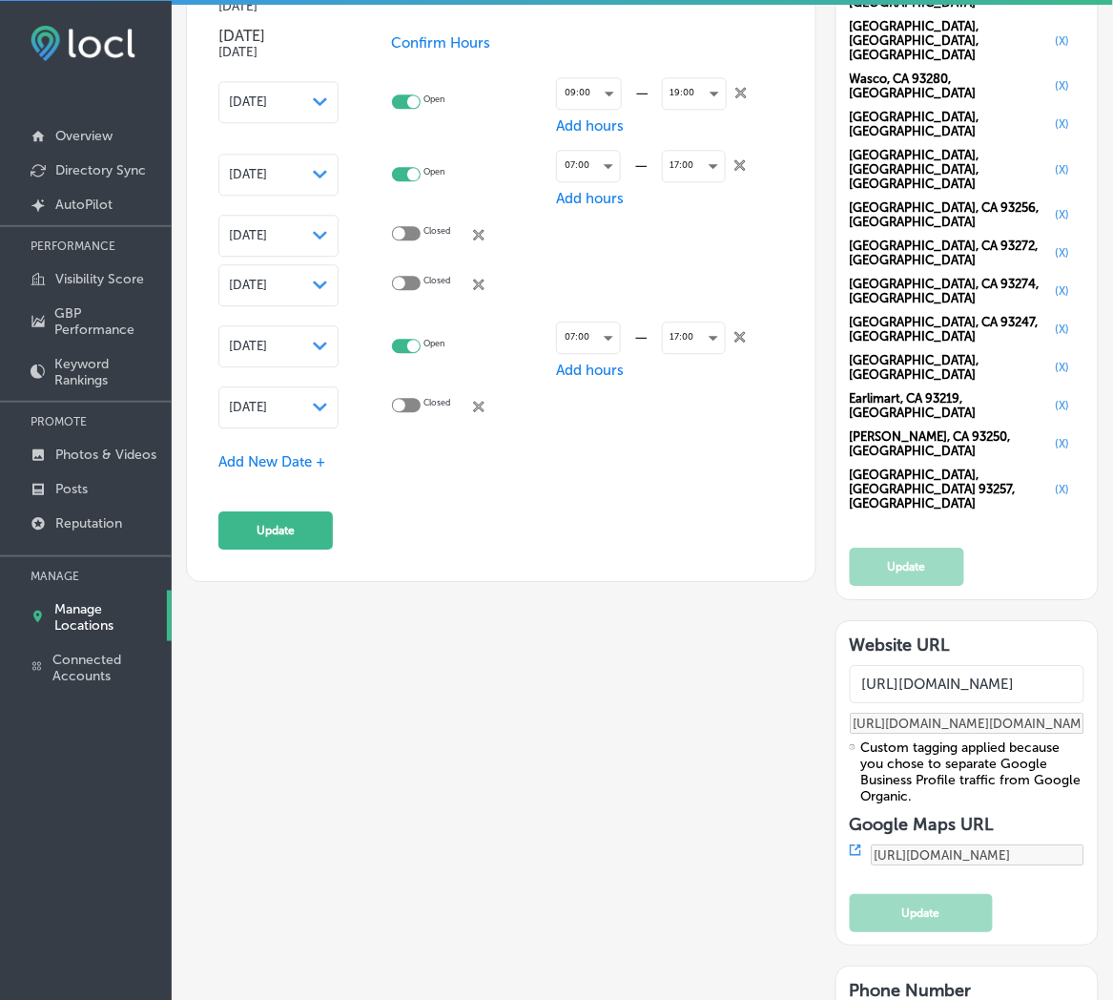
click at [421, 399] on div at bounding box center [406, 405] width 29 height 14
checkbox input "true"
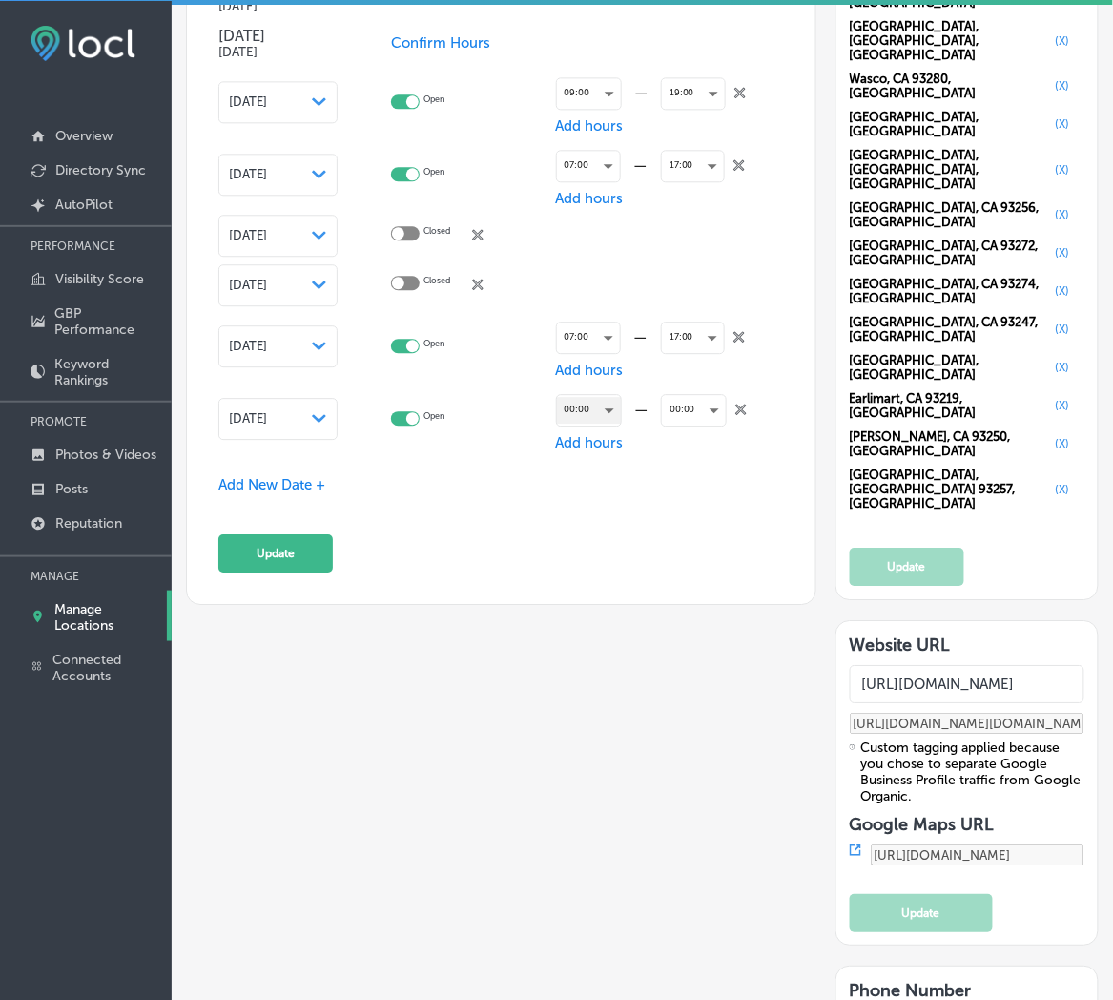
click at [586, 408] on div "00:00" at bounding box center [589, 410] width 64 height 26
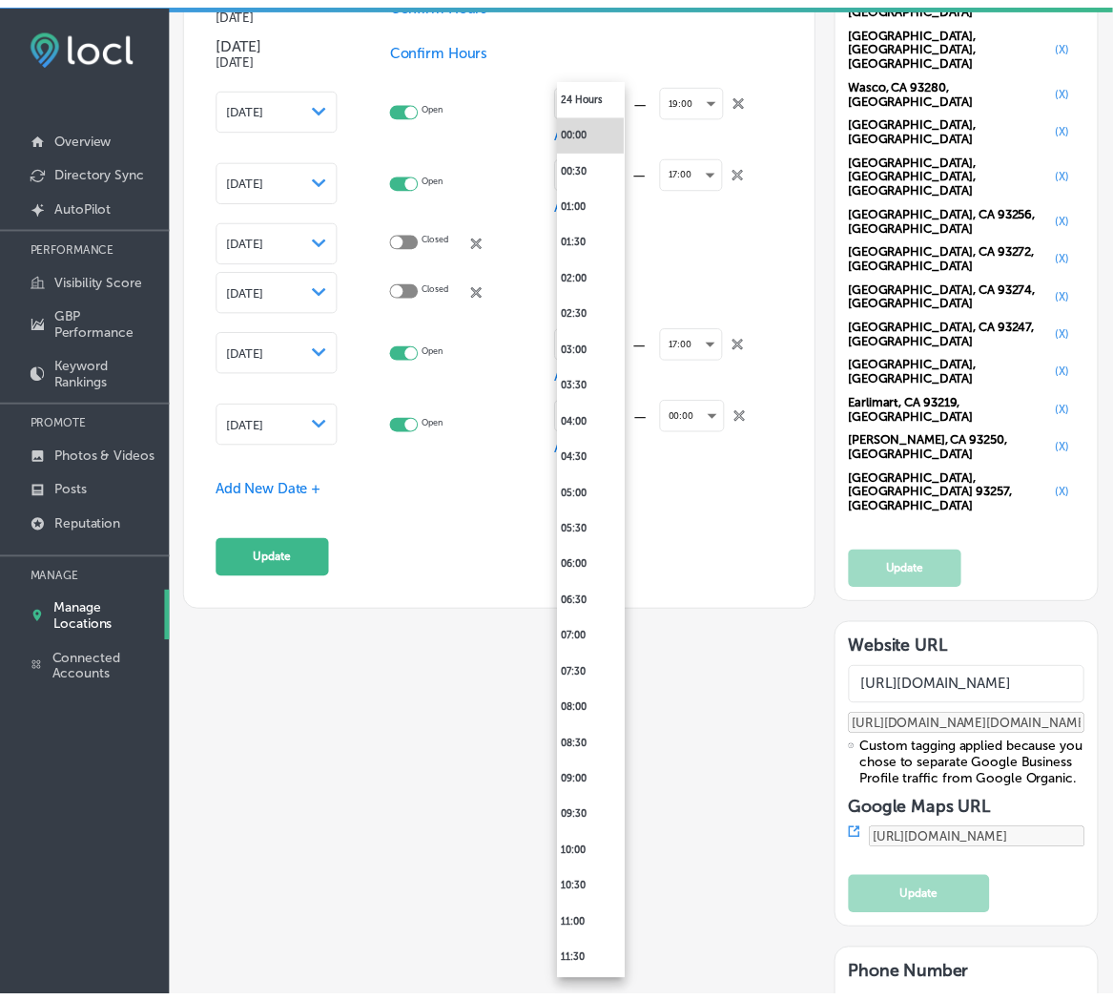
scroll to position [2264, 0]
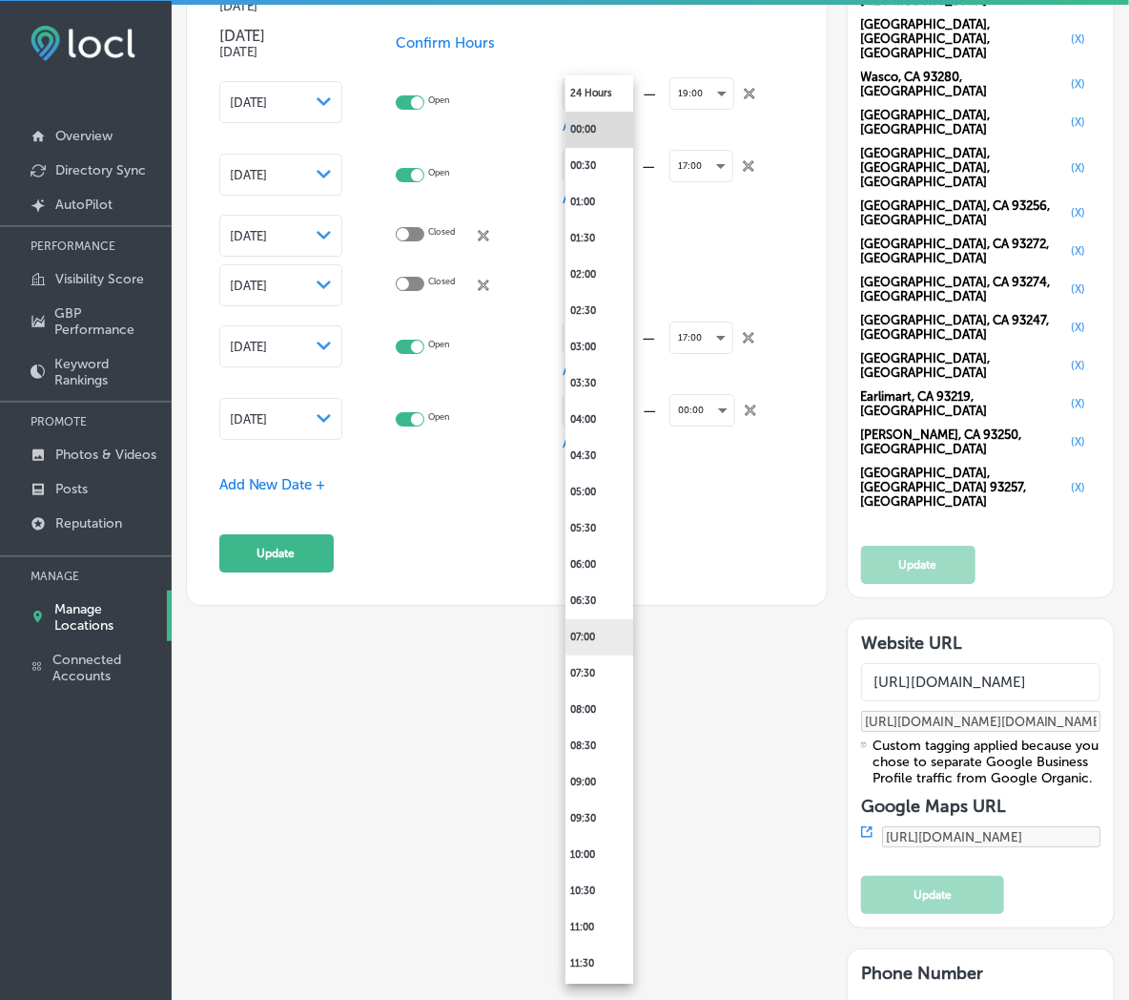
click at [594, 626] on li "07:00" at bounding box center [600, 637] width 68 height 36
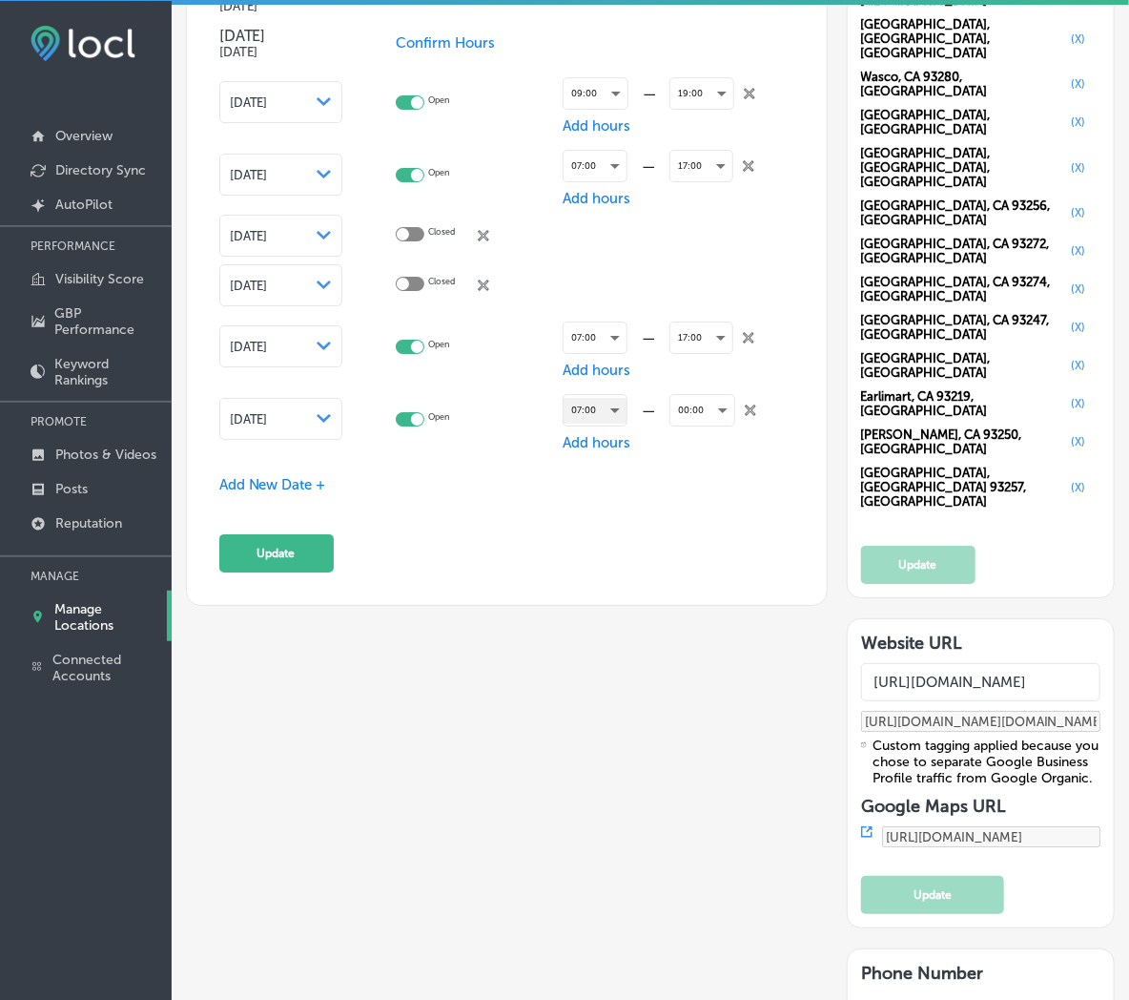
scroll to position [2260, 0]
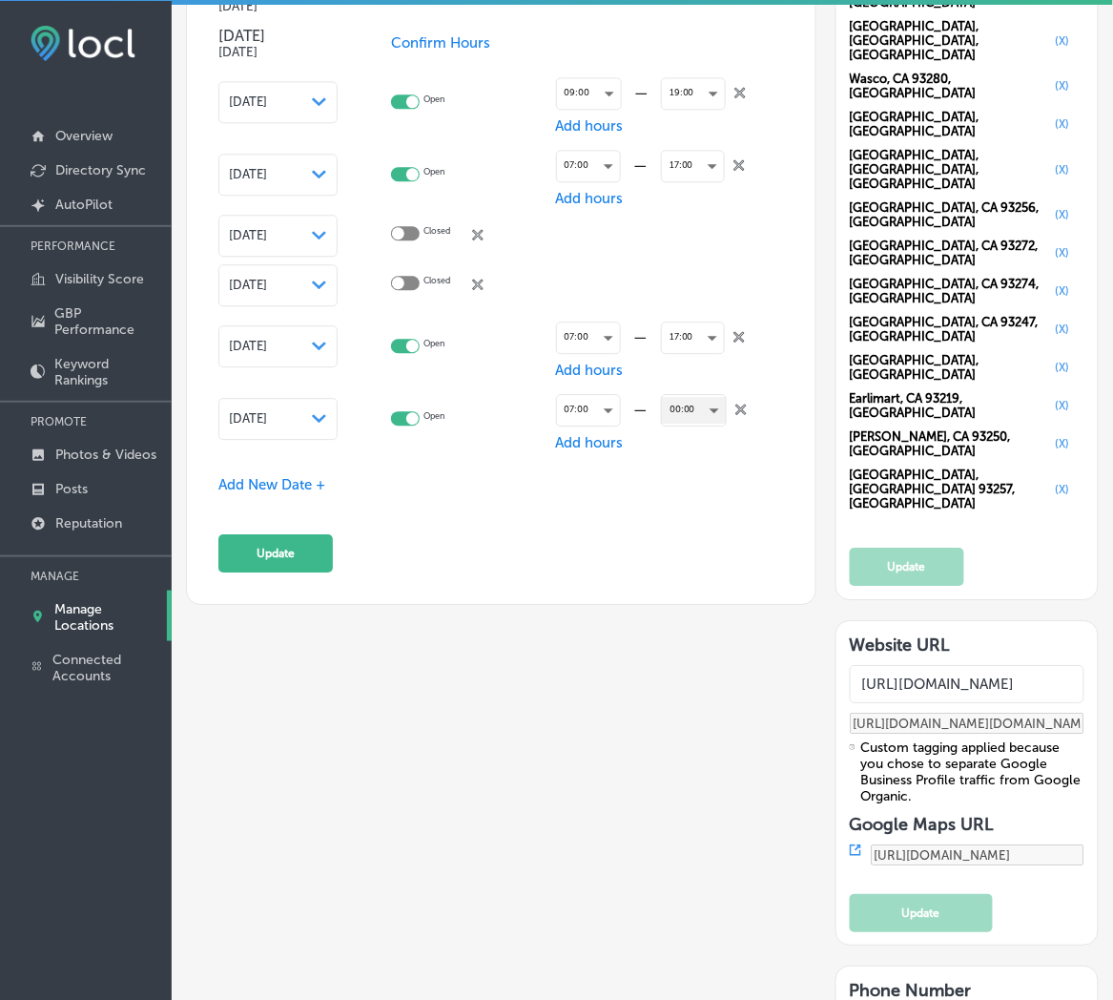
click at [688, 414] on div "00:00" at bounding box center [694, 410] width 64 height 26
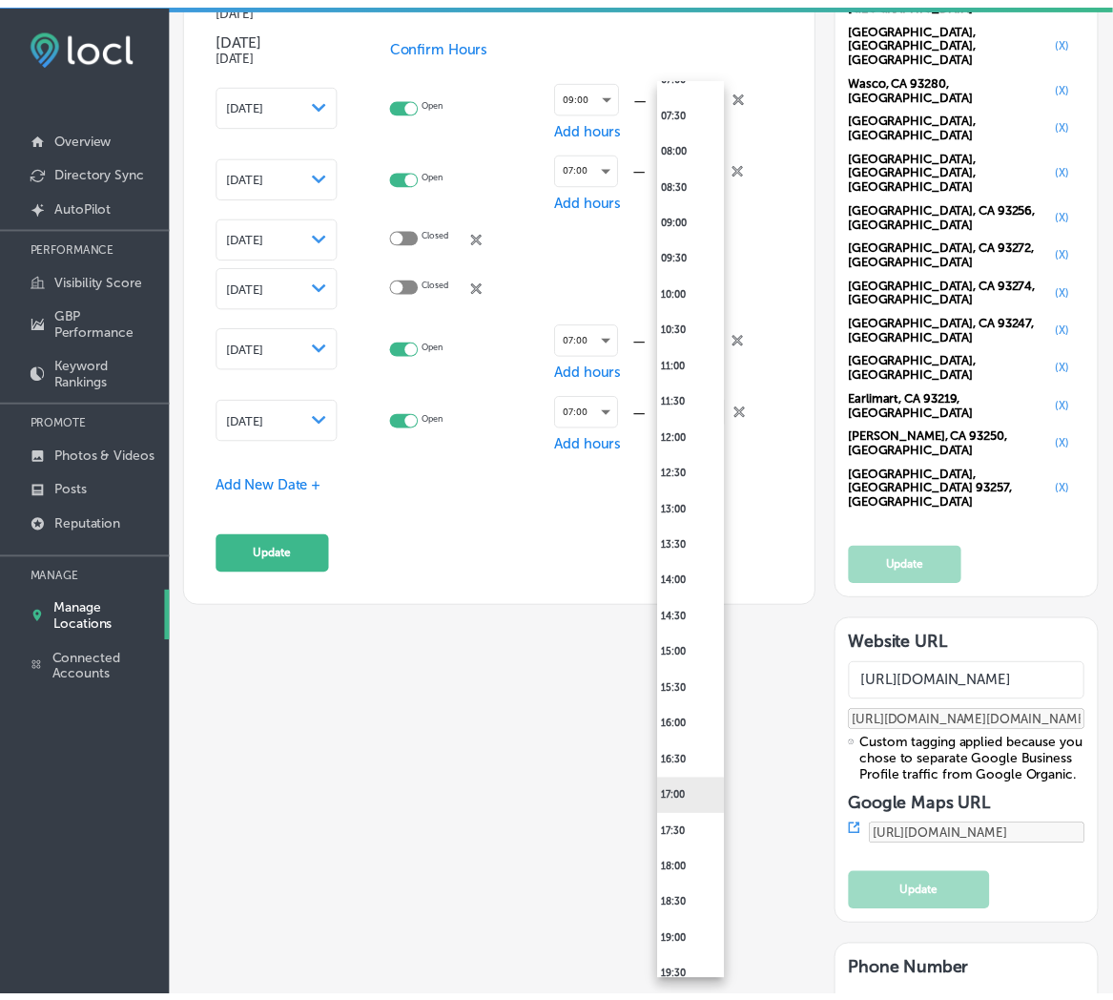
scroll to position [565, 0]
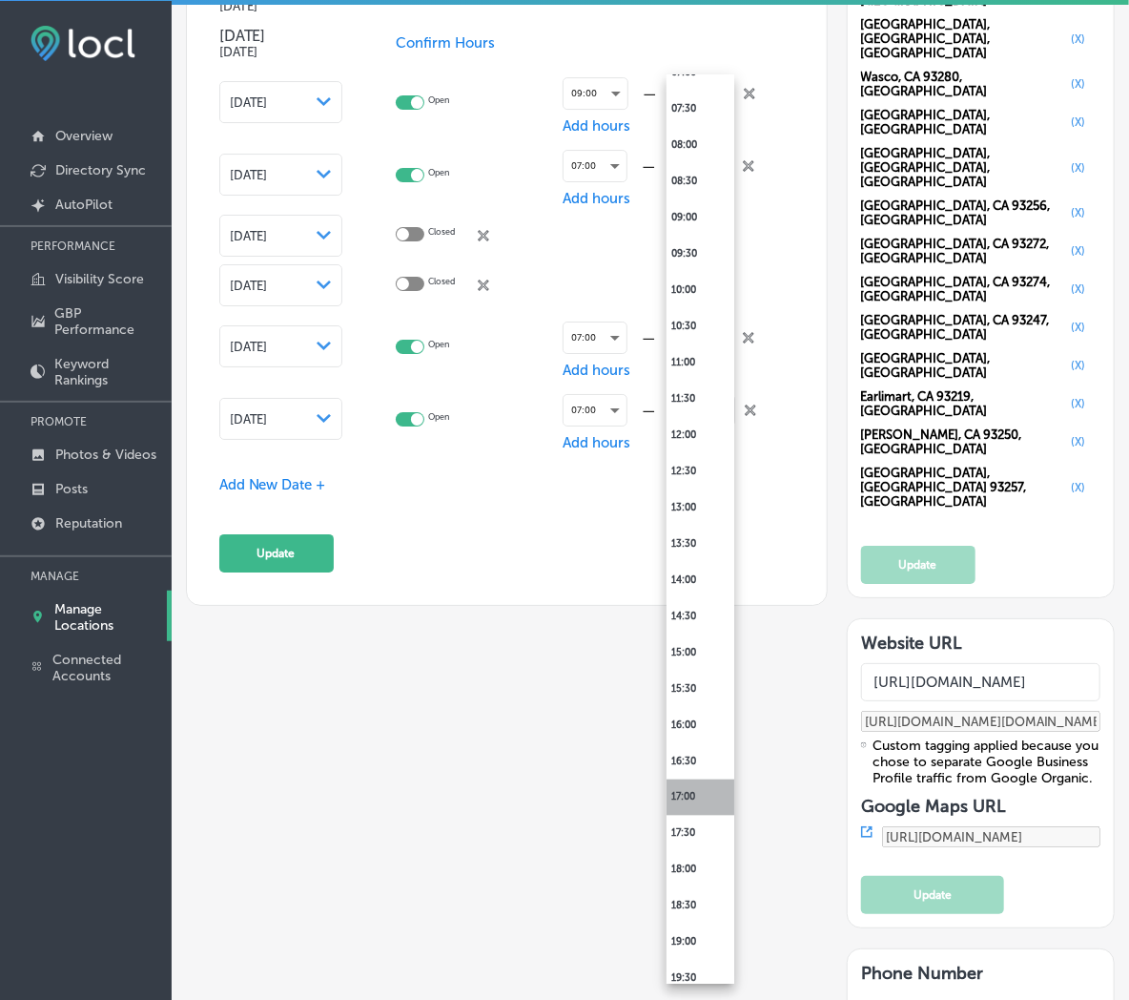
click at [683, 789] on li "17:00" at bounding box center [701, 797] width 68 height 36
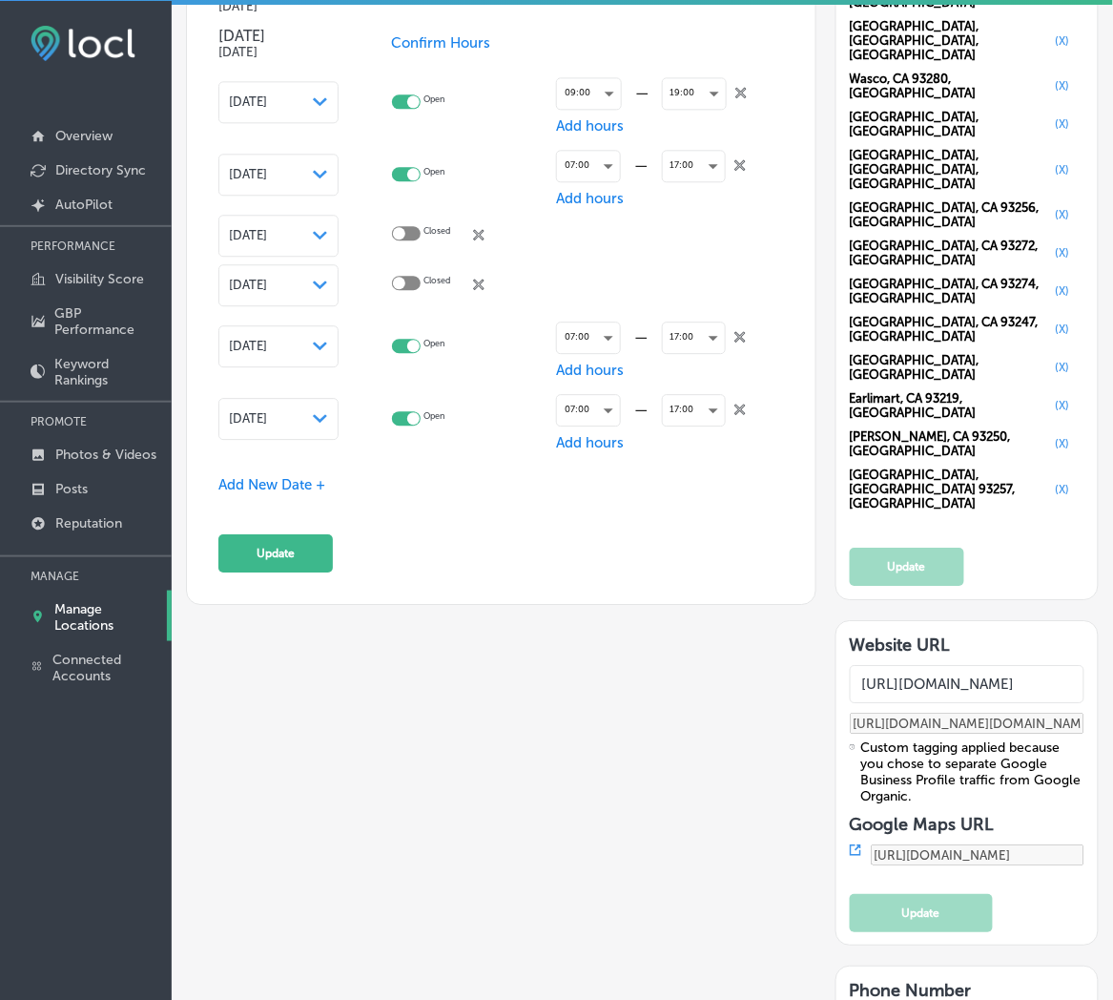
click at [267, 488] on div "Add New Date +" at bounding box center [501, 485] width 566 height 20
click at [267, 479] on span "Add New Date +" at bounding box center [271, 484] width 107 height 17
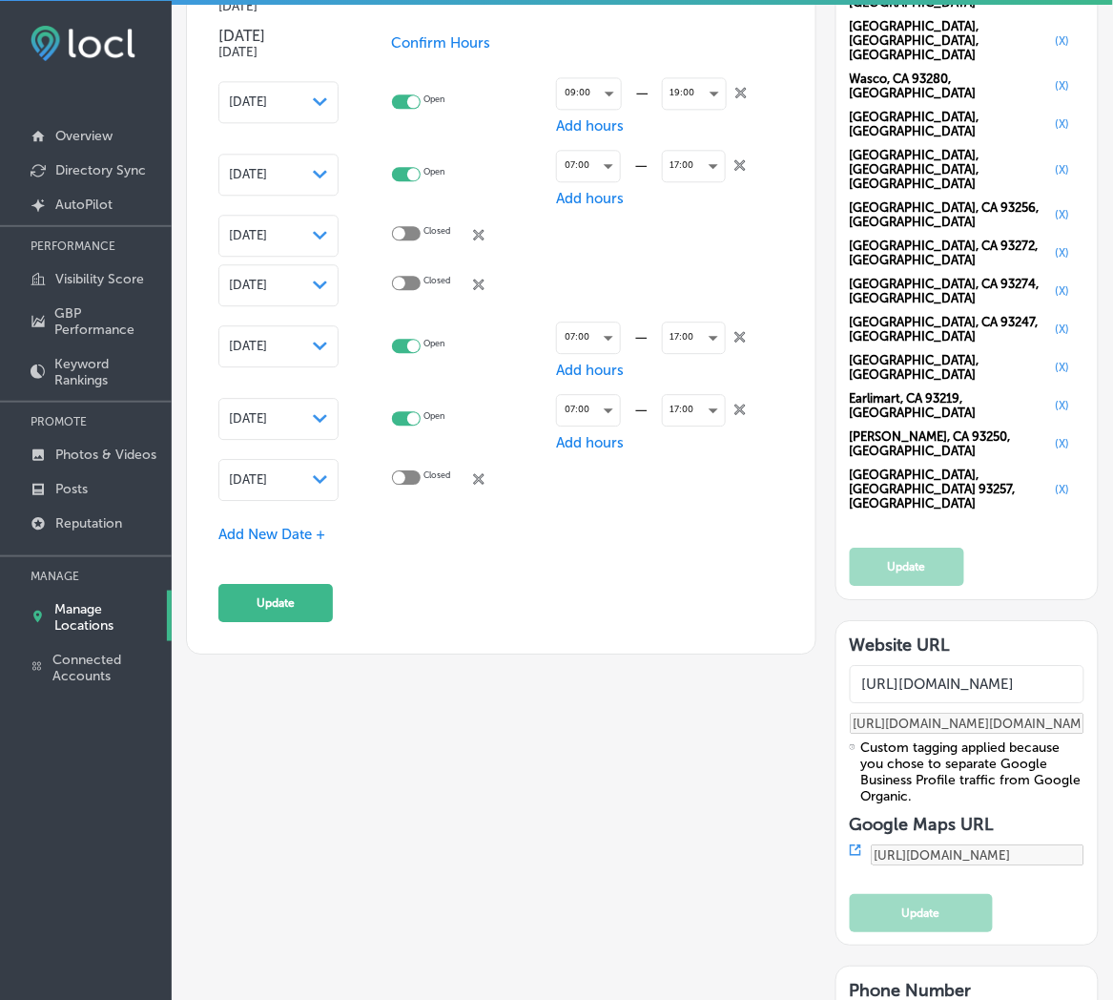
click at [267, 475] on span "[DATE]" at bounding box center [248, 479] width 38 height 14
click at [267, 477] on span "[DATE]" at bounding box center [248, 479] width 38 height 14
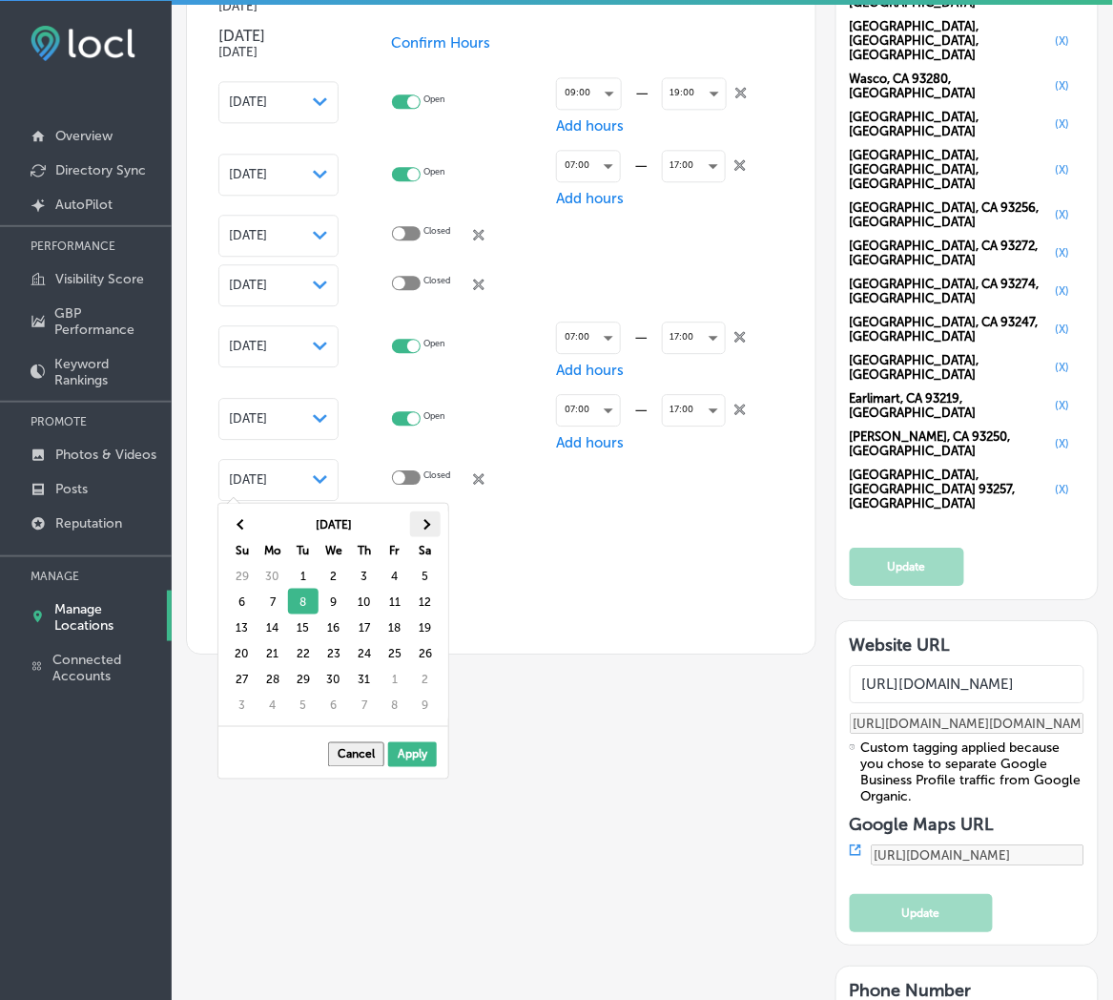
click at [423, 521] on span at bounding box center [425, 524] width 10 height 10
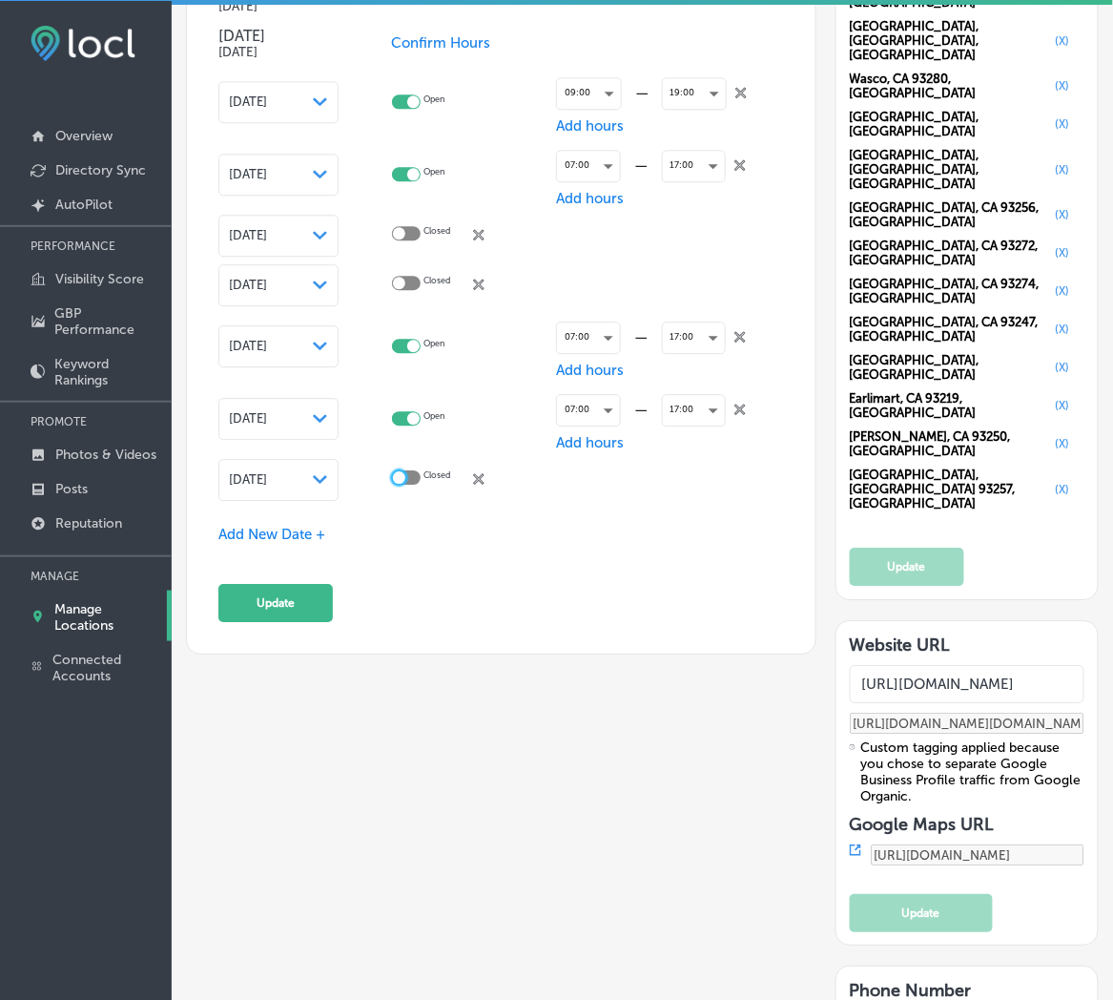
click at [405, 471] on div at bounding box center [399, 477] width 12 height 12
checkbox input "true"
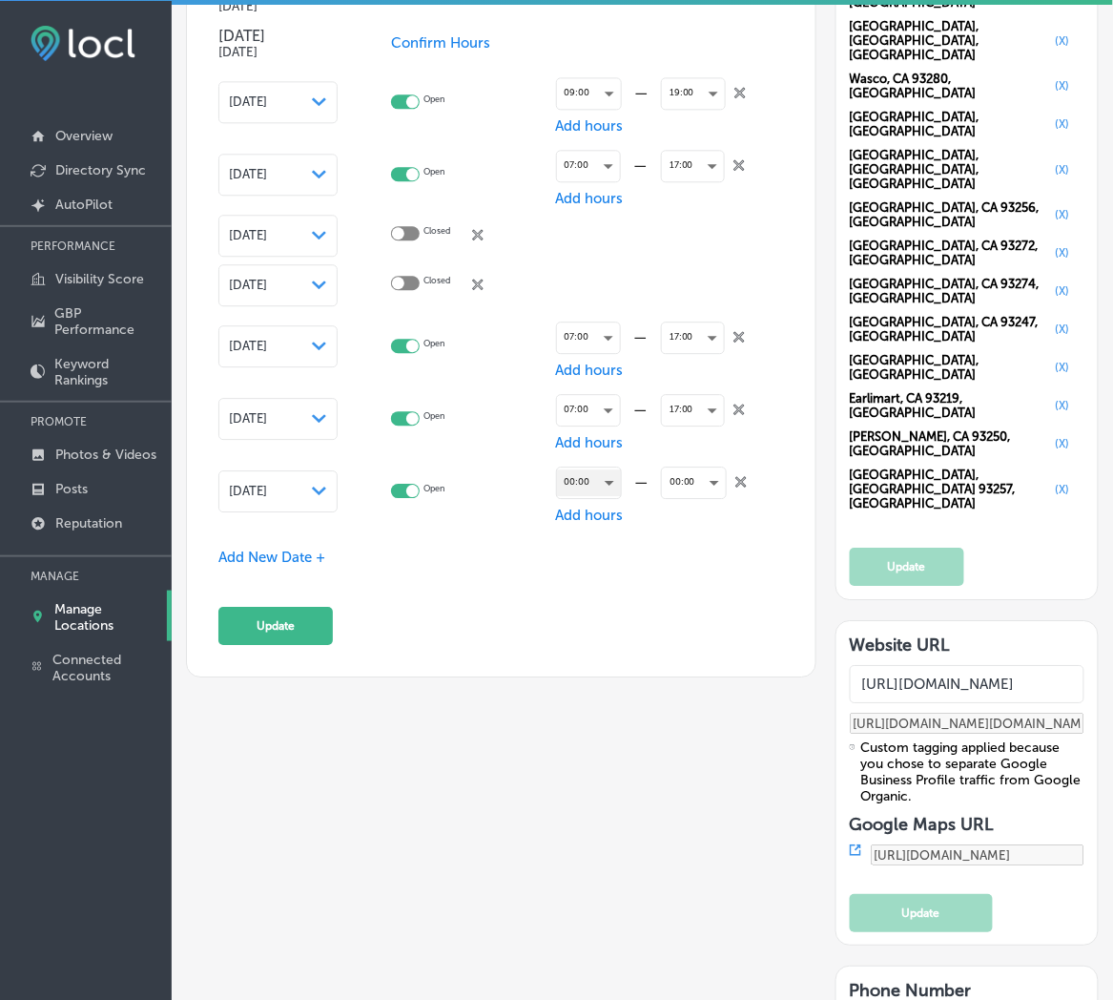
click at [586, 478] on div "00:00" at bounding box center [589, 482] width 64 height 26
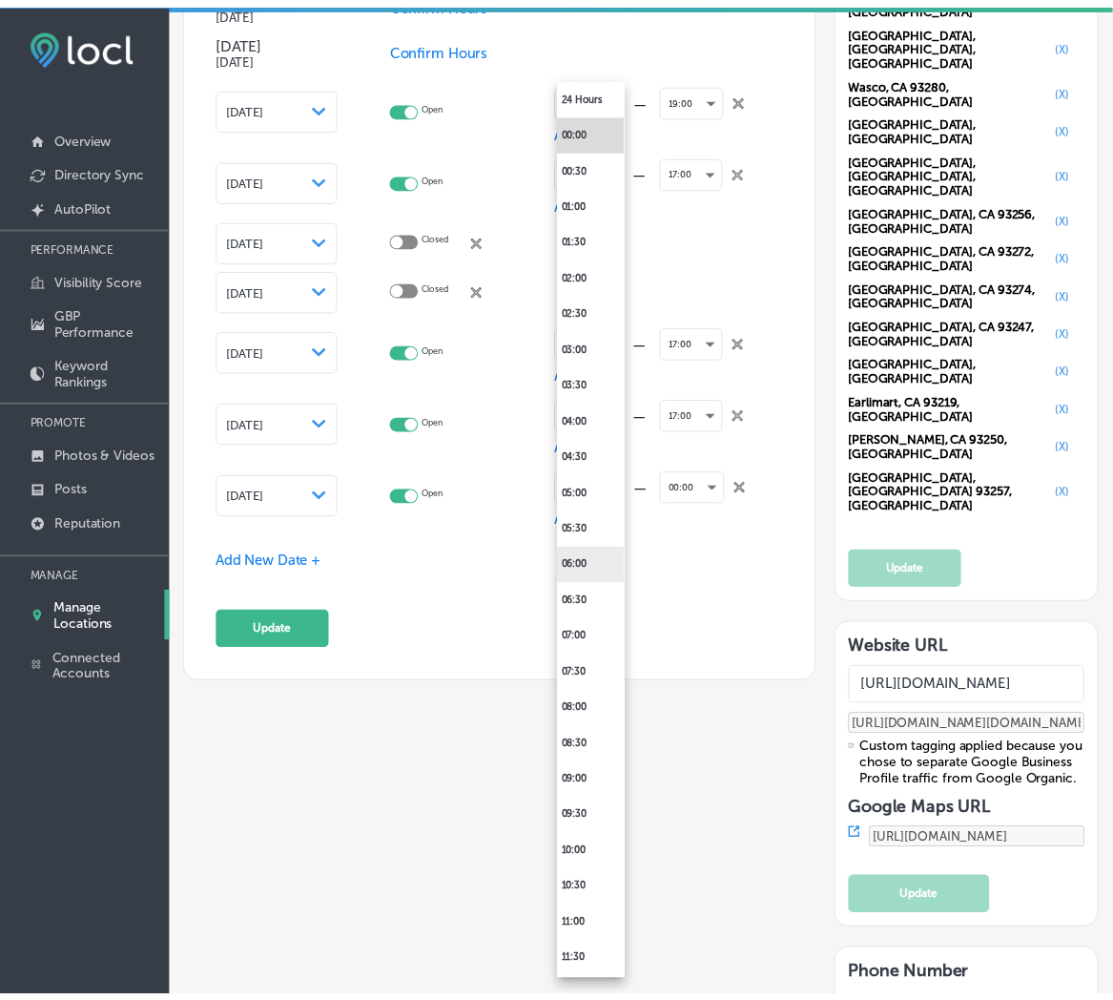
scroll to position [2264, 0]
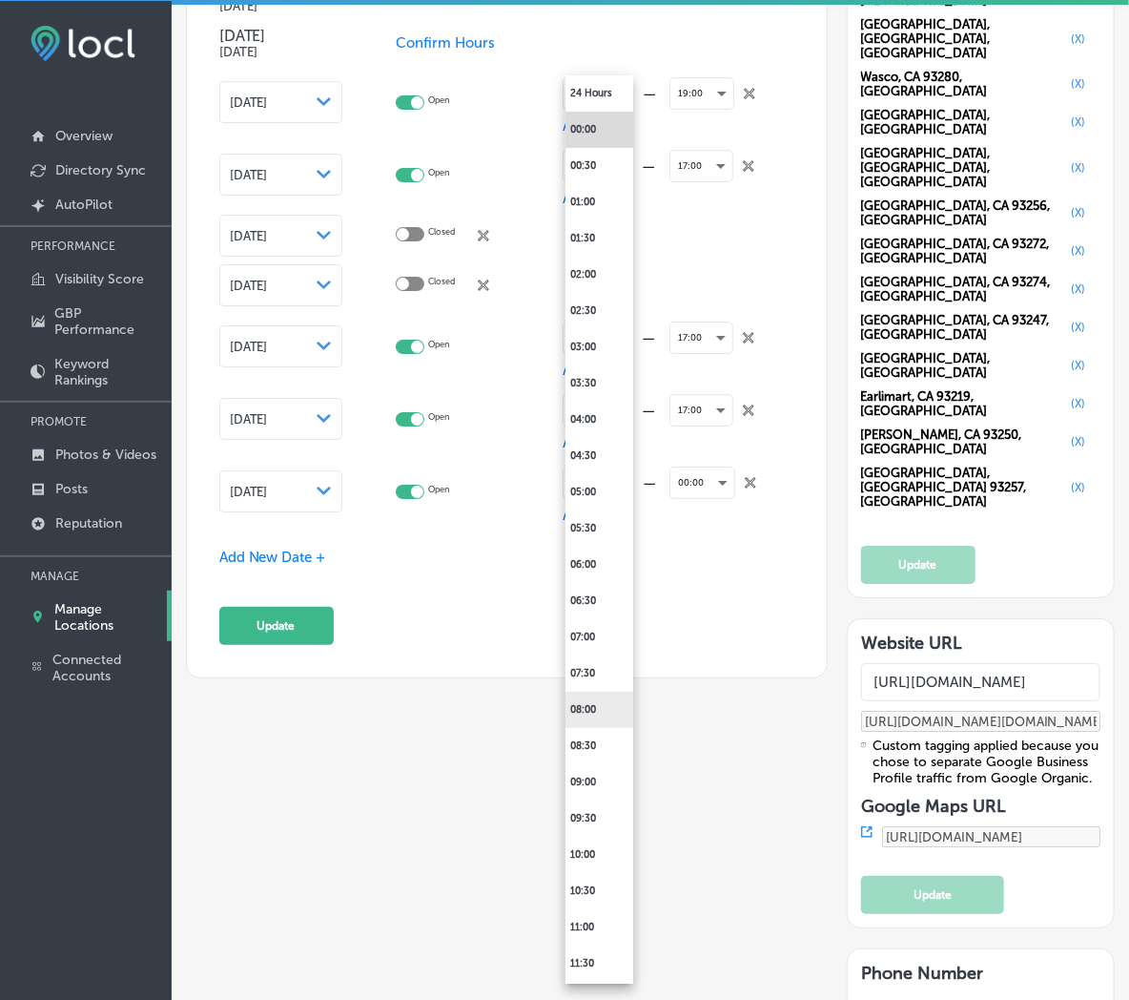
click at [589, 704] on li "08:00" at bounding box center [600, 709] width 68 height 36
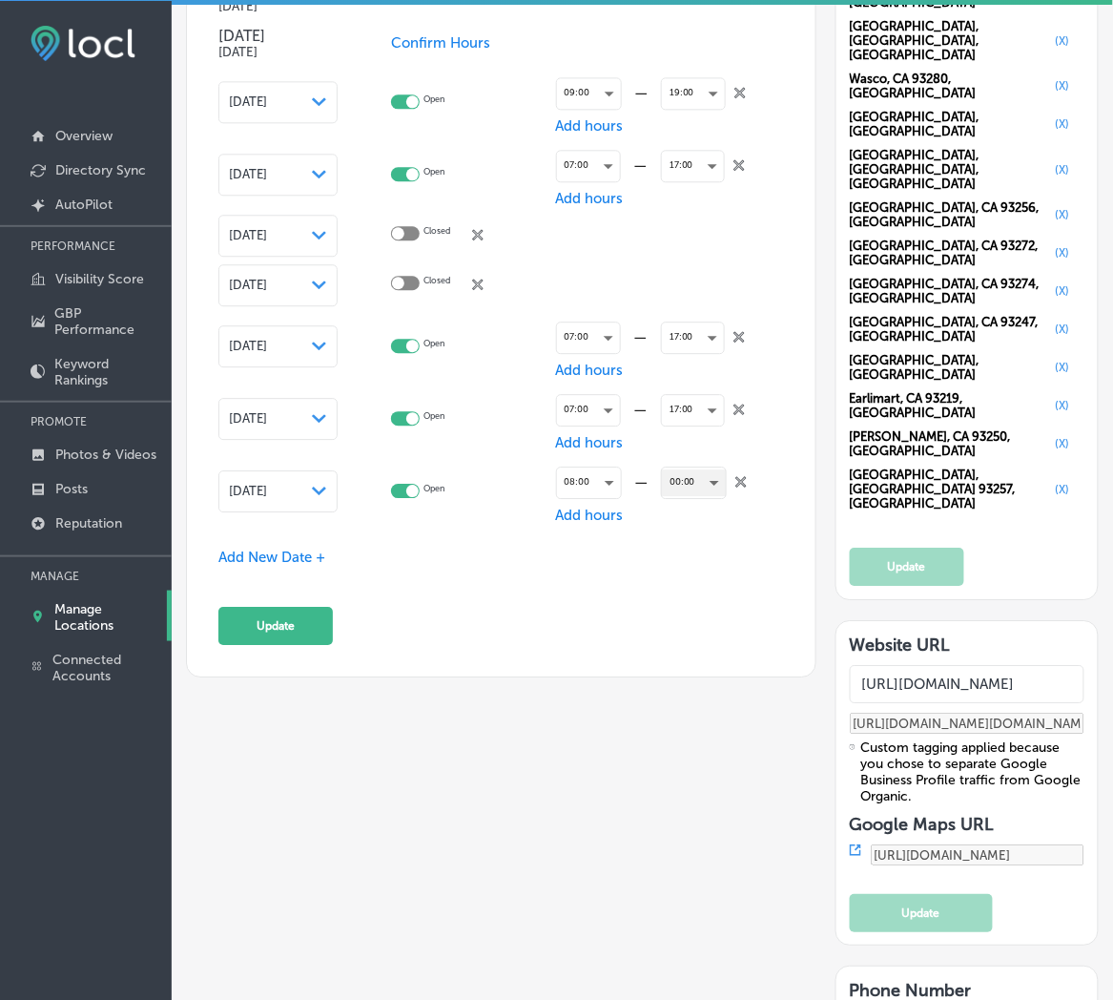
click at [680, 483] on div "00:00" at bounding box center [694, 482] width 64 height 26
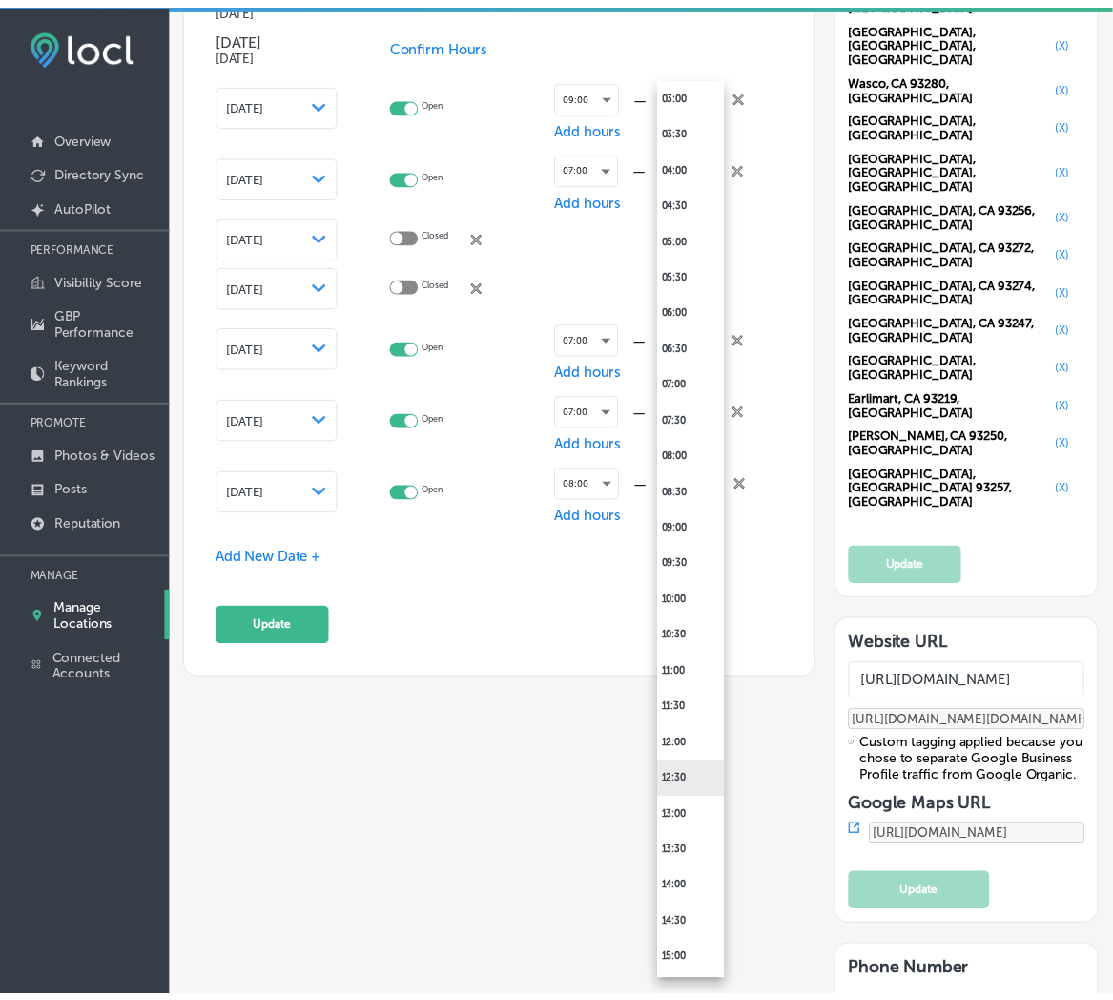
scroll to position [565, 0]
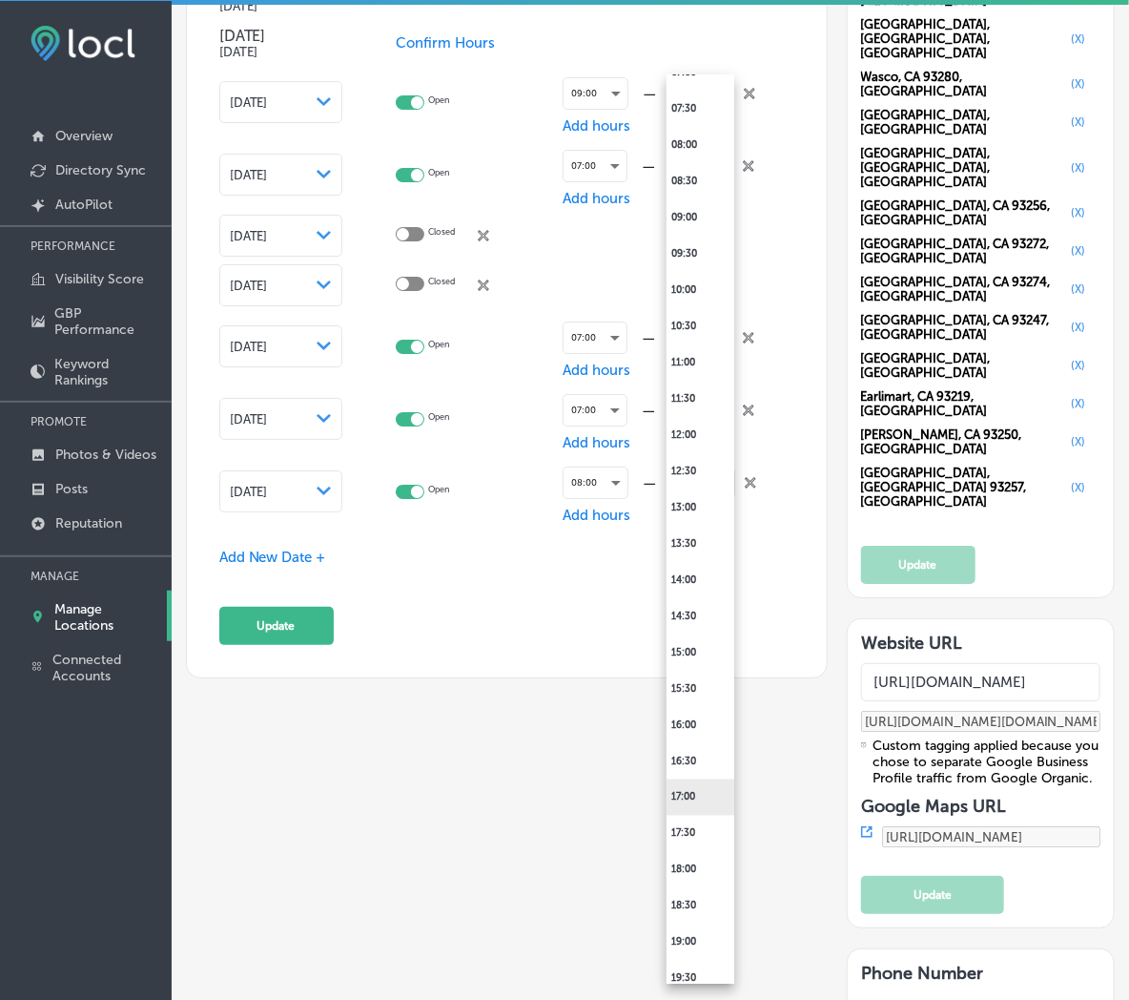
click at [687, 795] on li "17:00" at bounding box center [701, 797] width 68 height 36
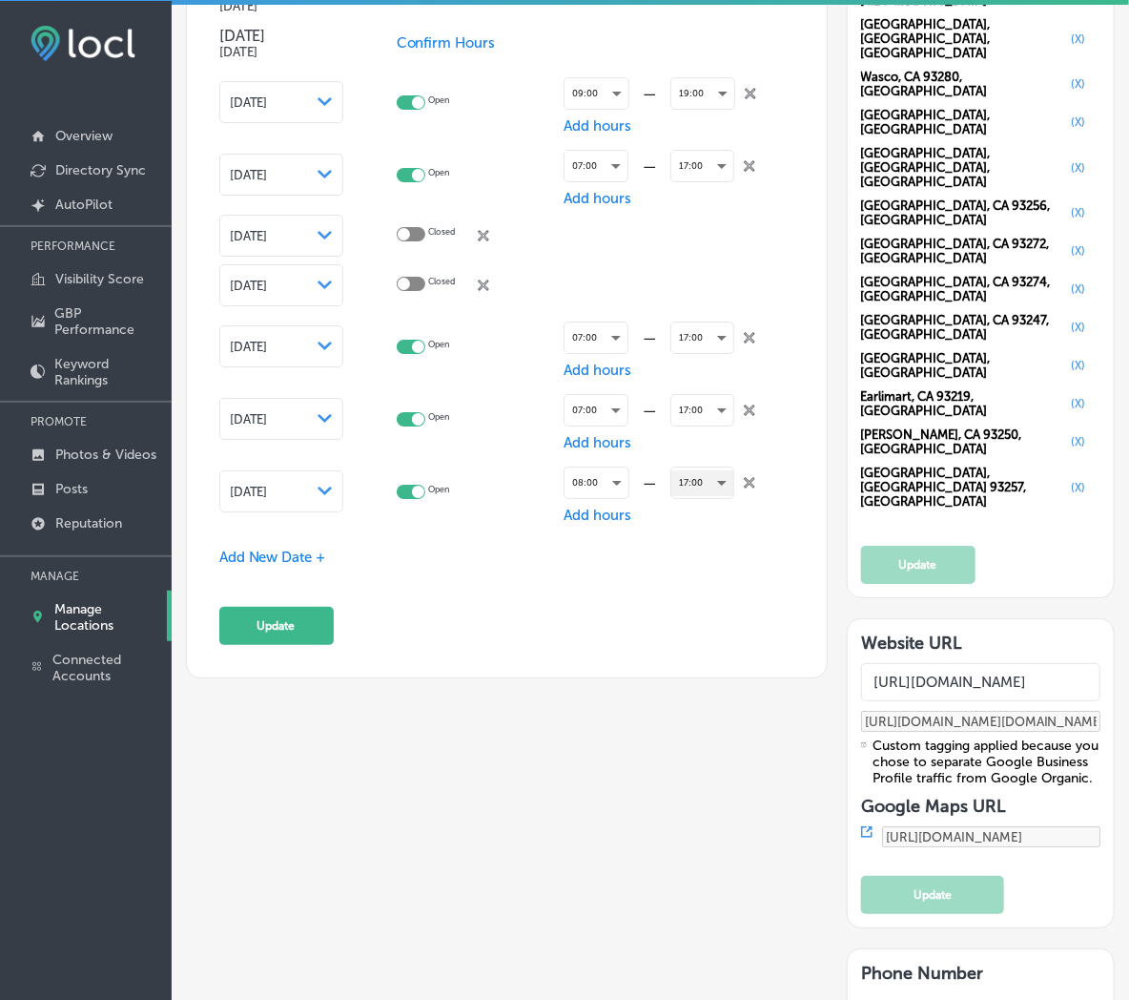
scroll to position [2260, 0]
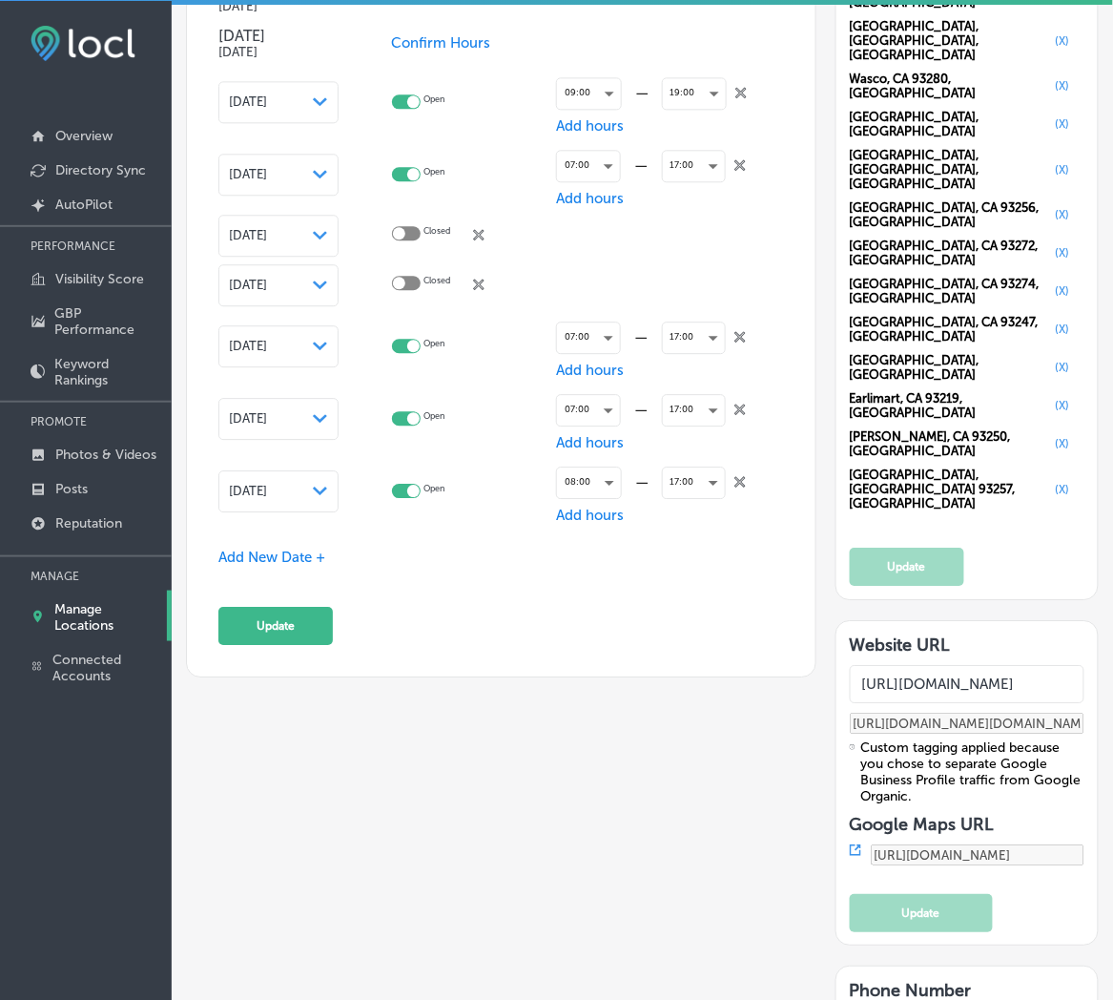
click at [273, 561] on div "Add New Date +" at bounding box center [501, 557] width 566 height 20
click at [273, 549] on span "Add New Date +" at bounding box center [271, 556] width 107 height 17
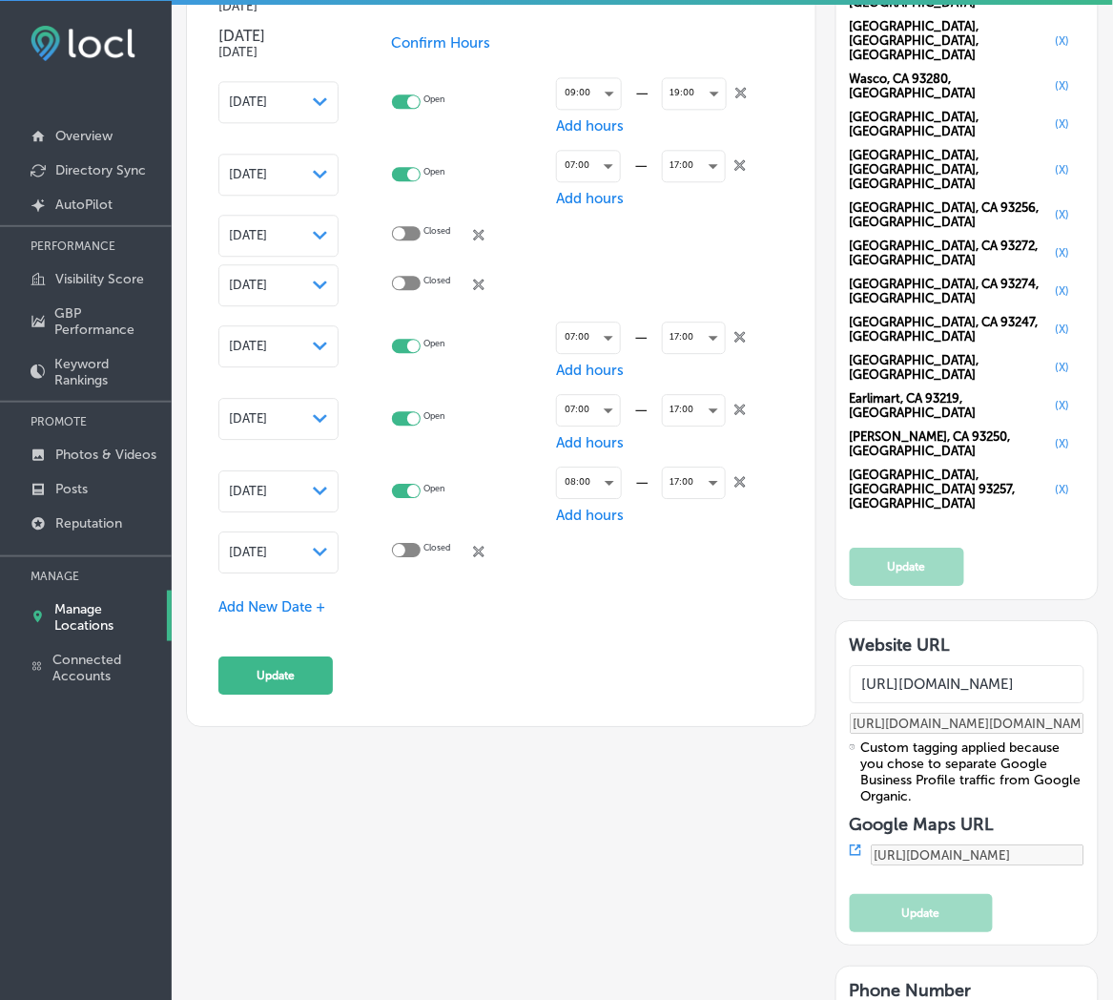
click at [284, 555] on div "[DATE] Path Created with Sketch." at bounding box center [278, 552] width 120 height 42
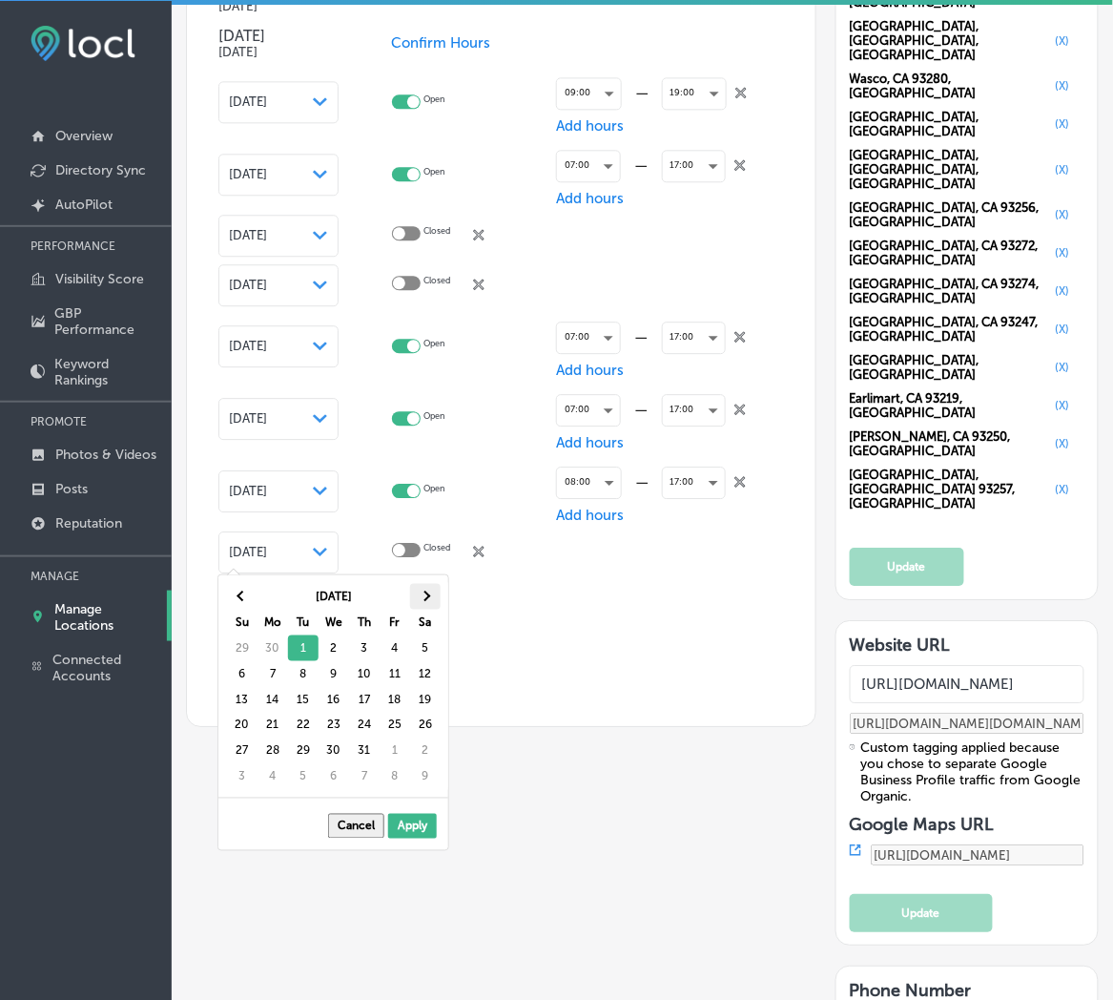
click at [417, 594] on th at bounding box center [425, 597] width 31 height 26
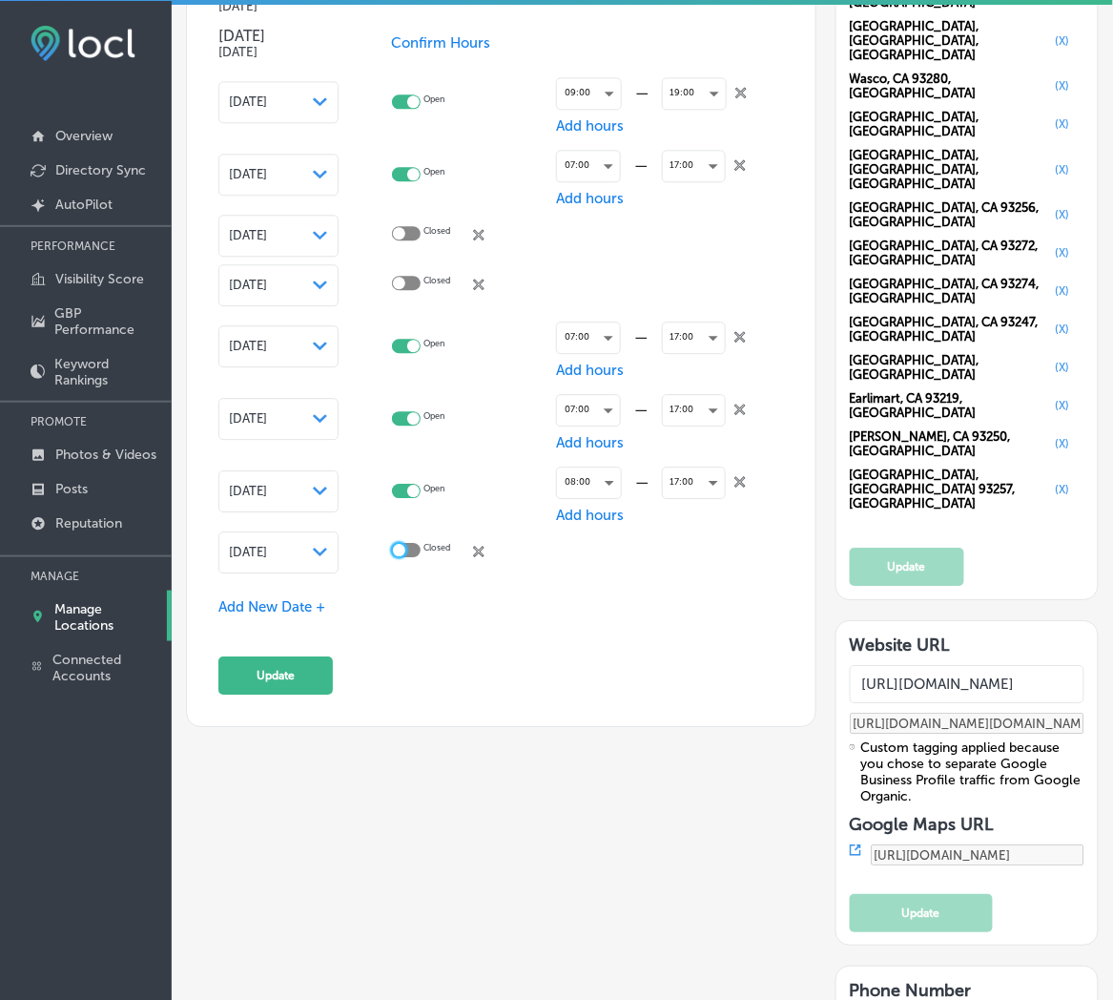
click at [405, 547] on div at bounding box center [399, 550] width 12 height 12
checkbox input "true"
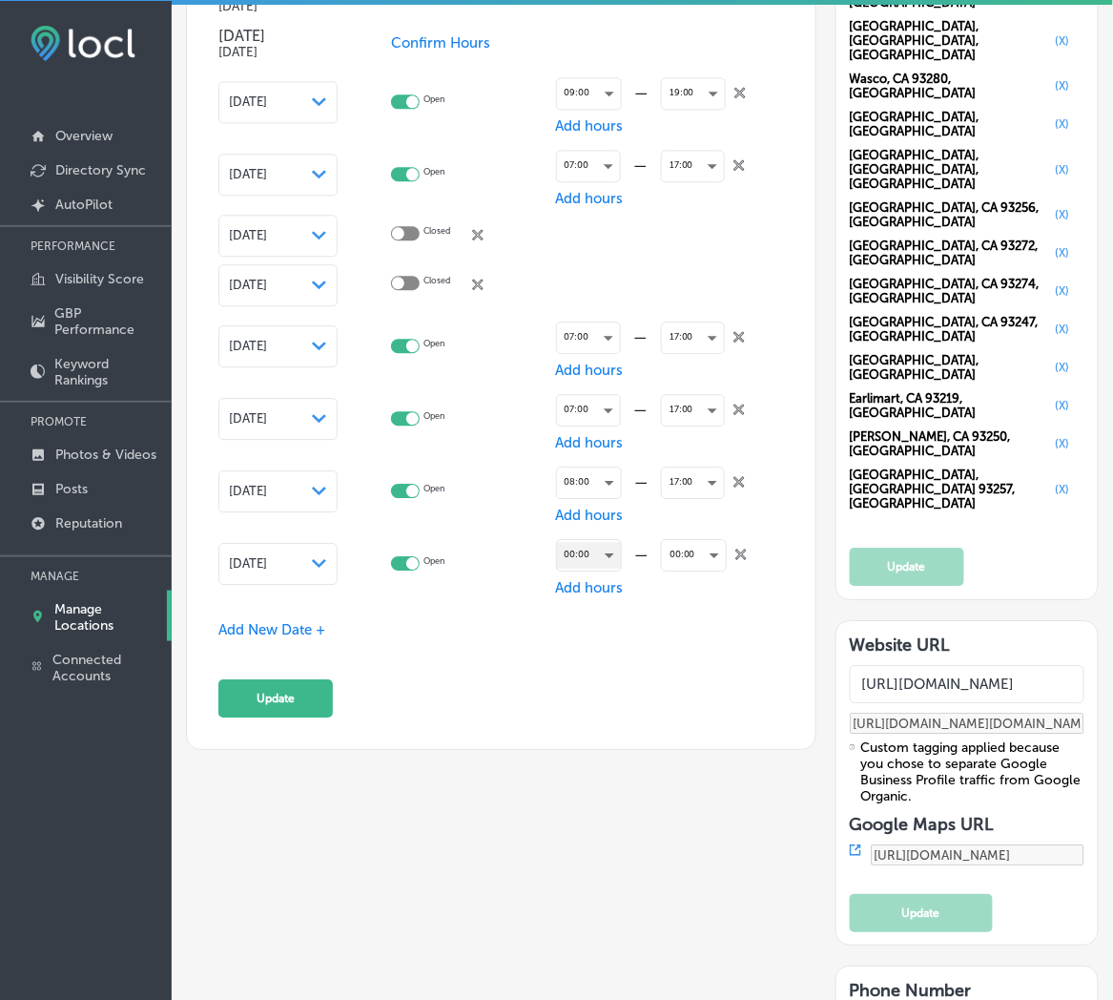
click at [569, 542] on div "00:00" at bounding box center [589, 555] width 64 height 26
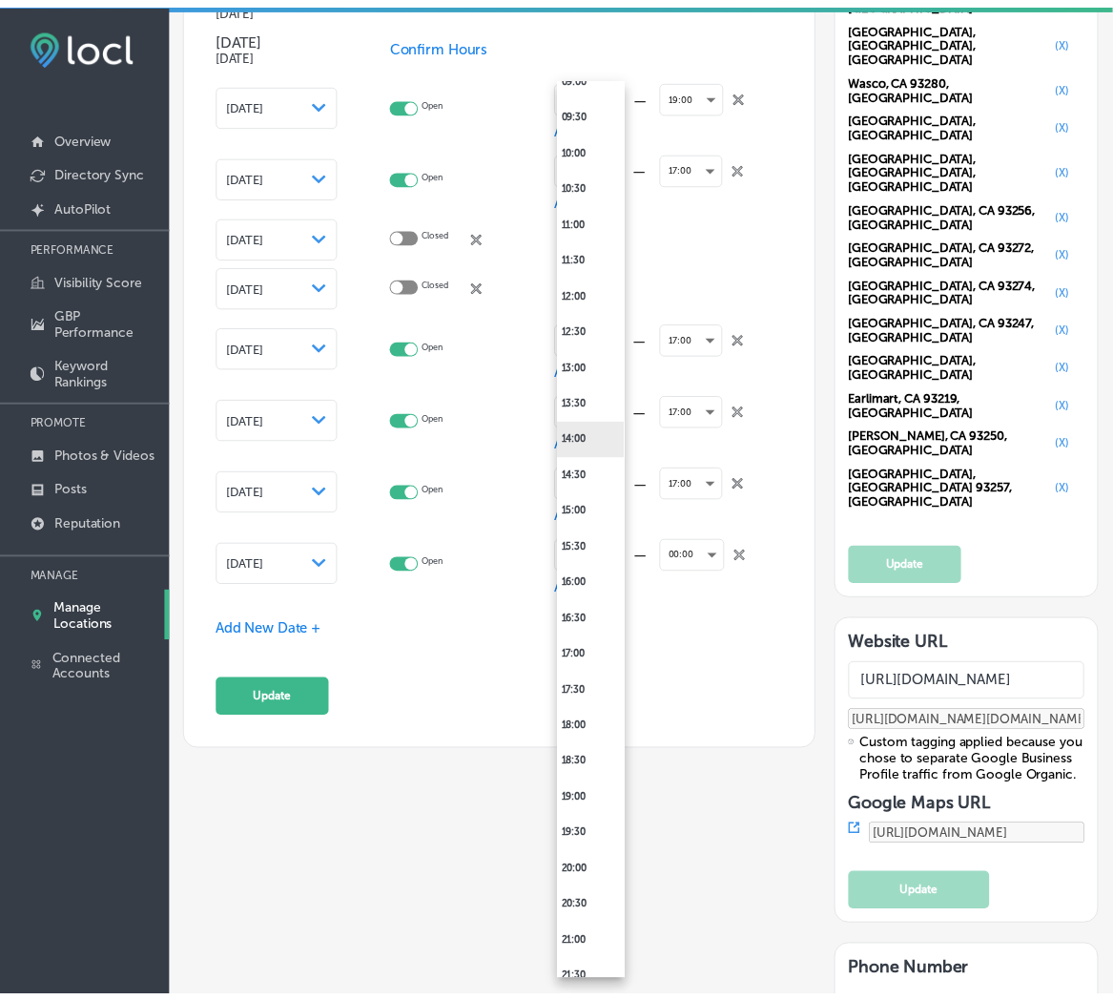
scroll to position [423, 0]
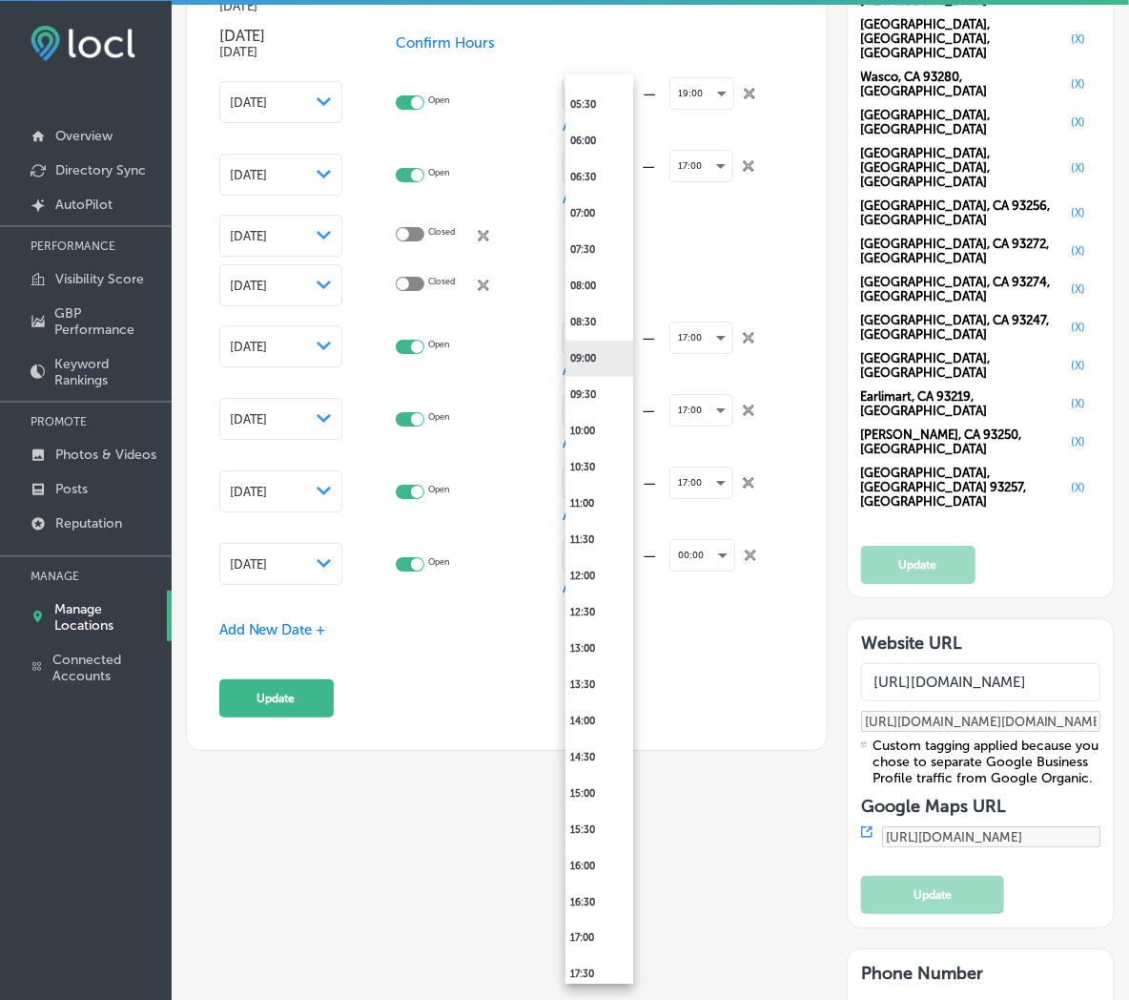
click at [596, 364] on li "09:00" at bounding box center [600, 359] width 68 height 36
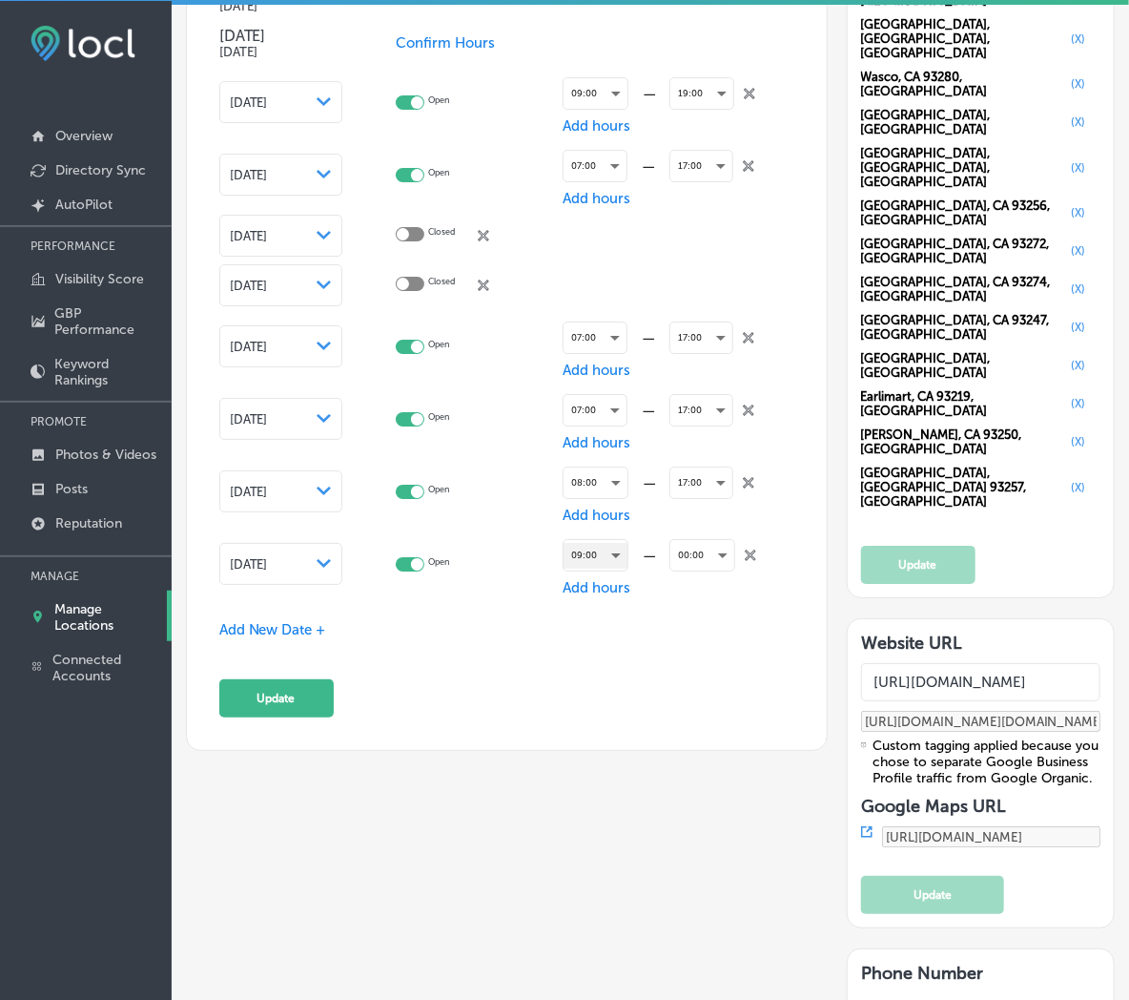
scroll to position [2260, 0]
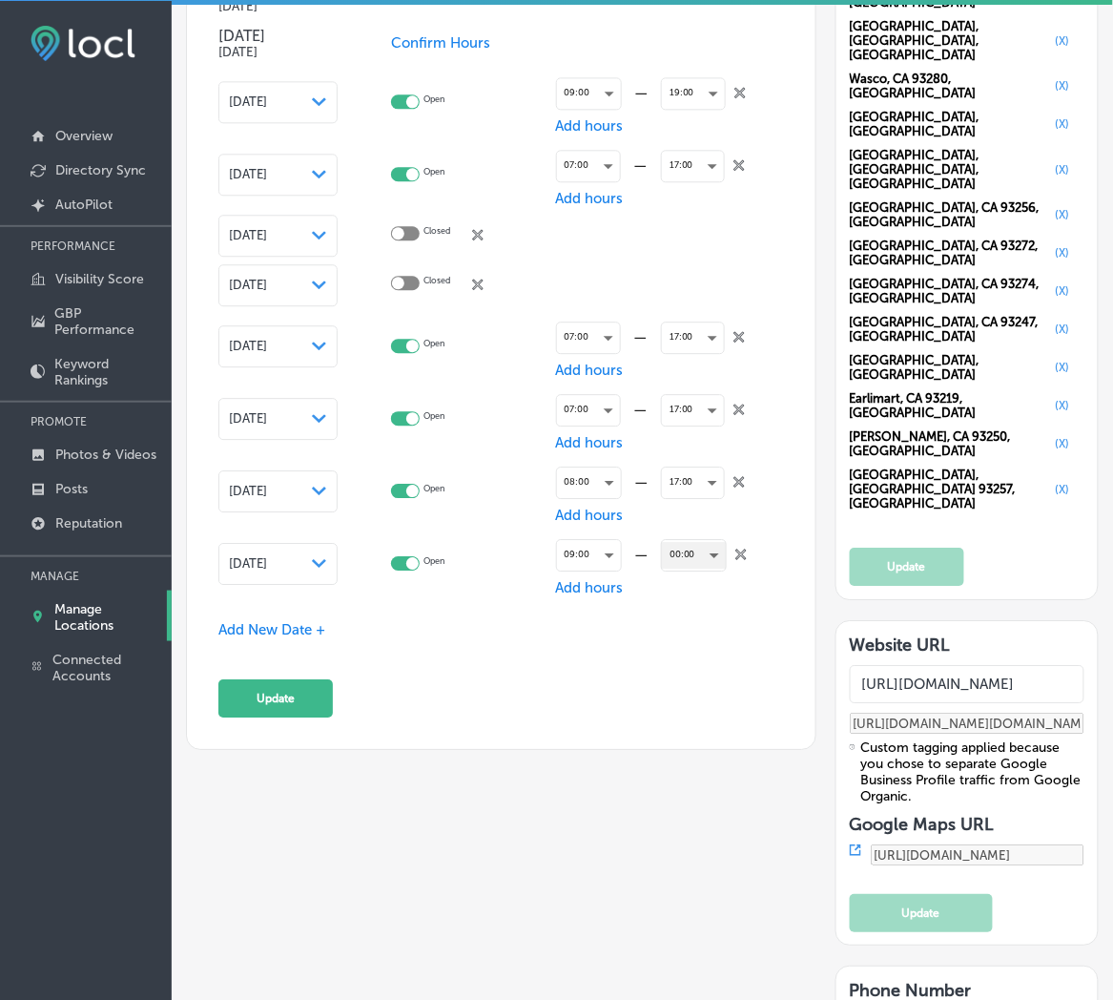
click at [688, 550] on div "00:00" at bounding box center [694, 555] width 64 height 26
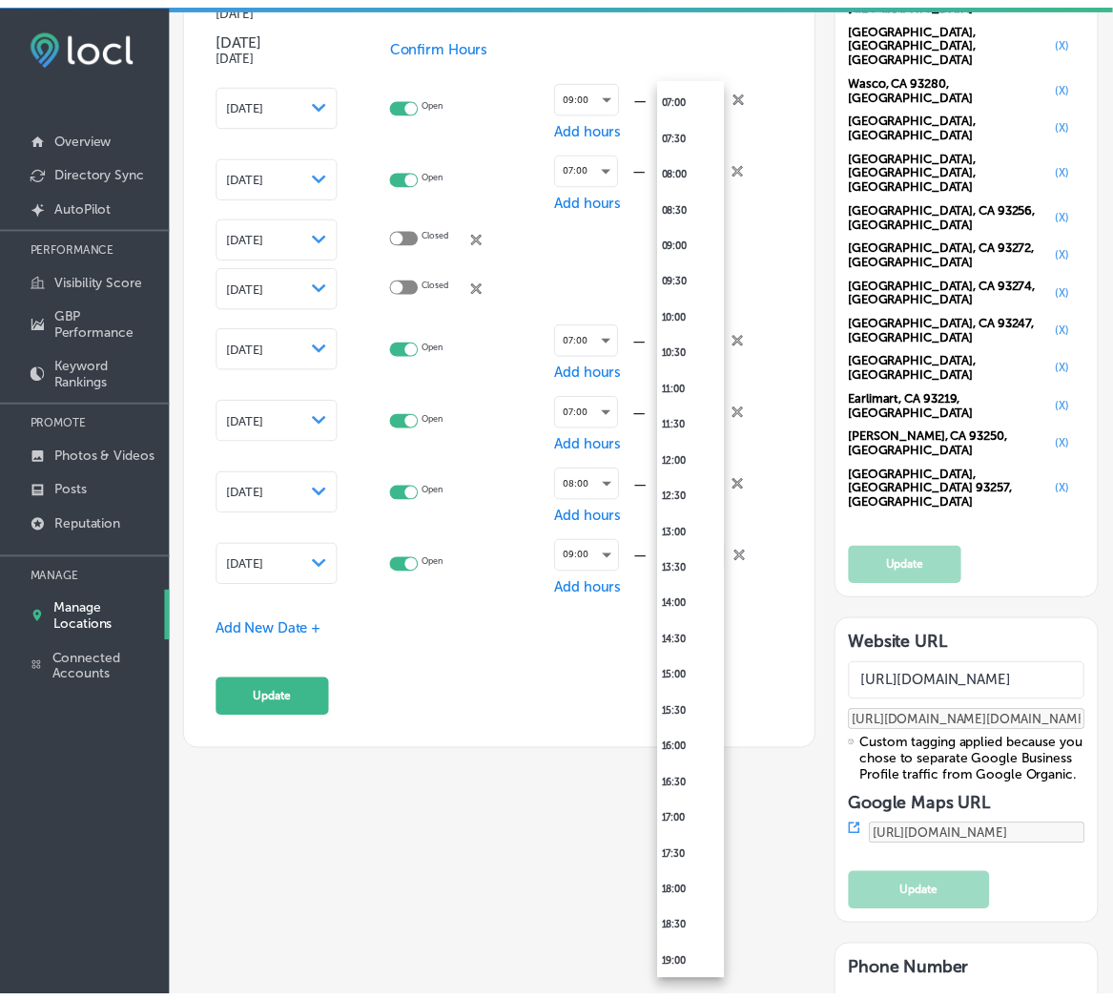
scroll to position [565, 0]
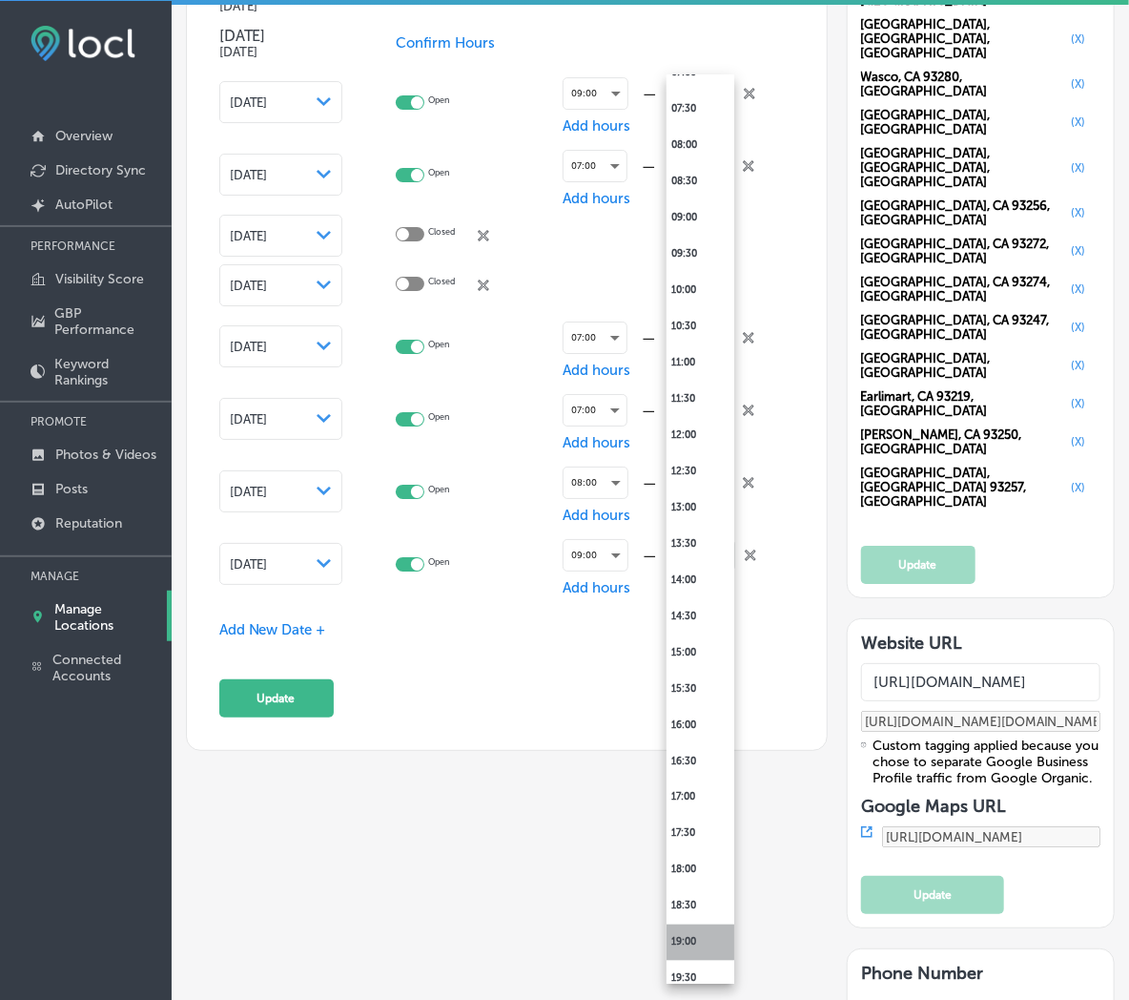
click at [702, 933] on li "19:00" at bounding box center [701, 942] width 68 height 36
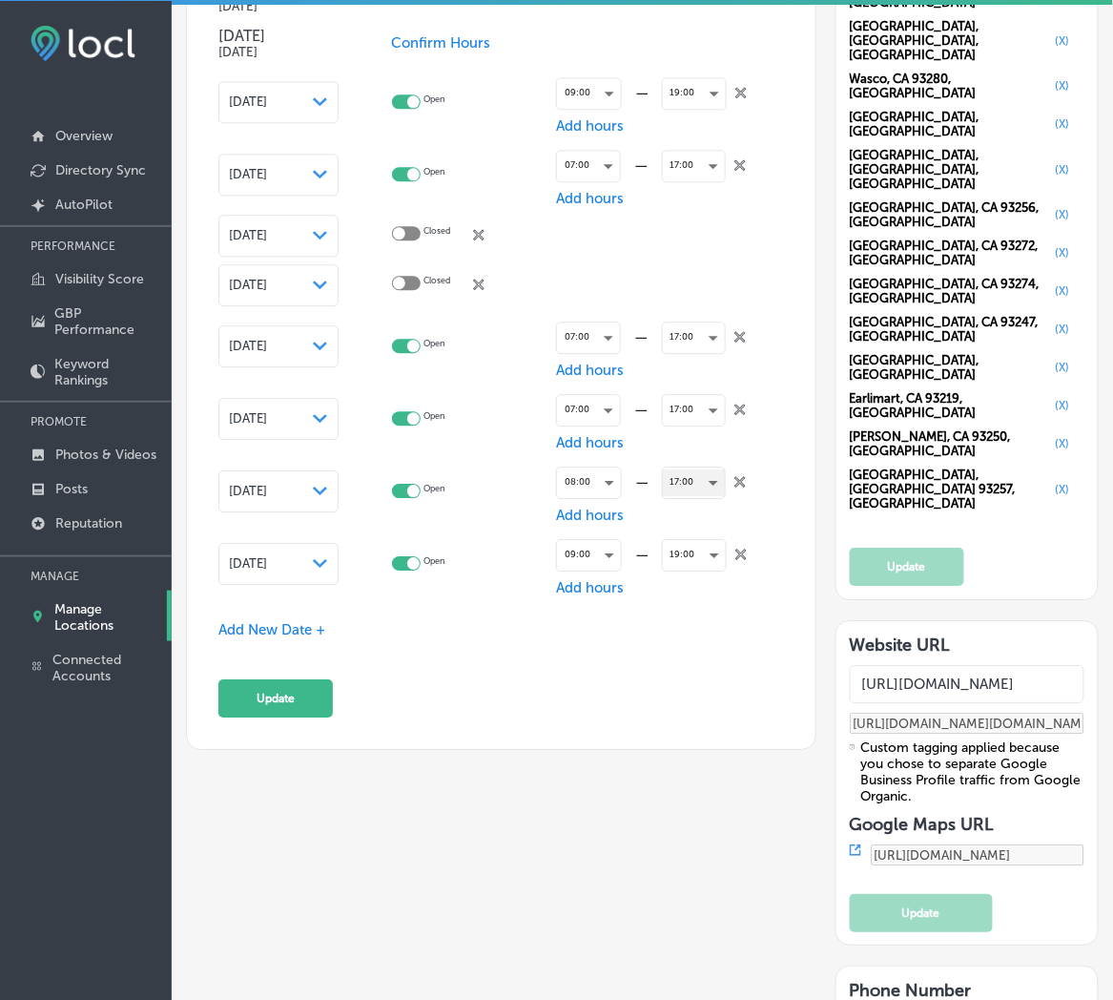
click at [681, 475] on div "17:00" at bounding box center [694, 482] width 62 height 26
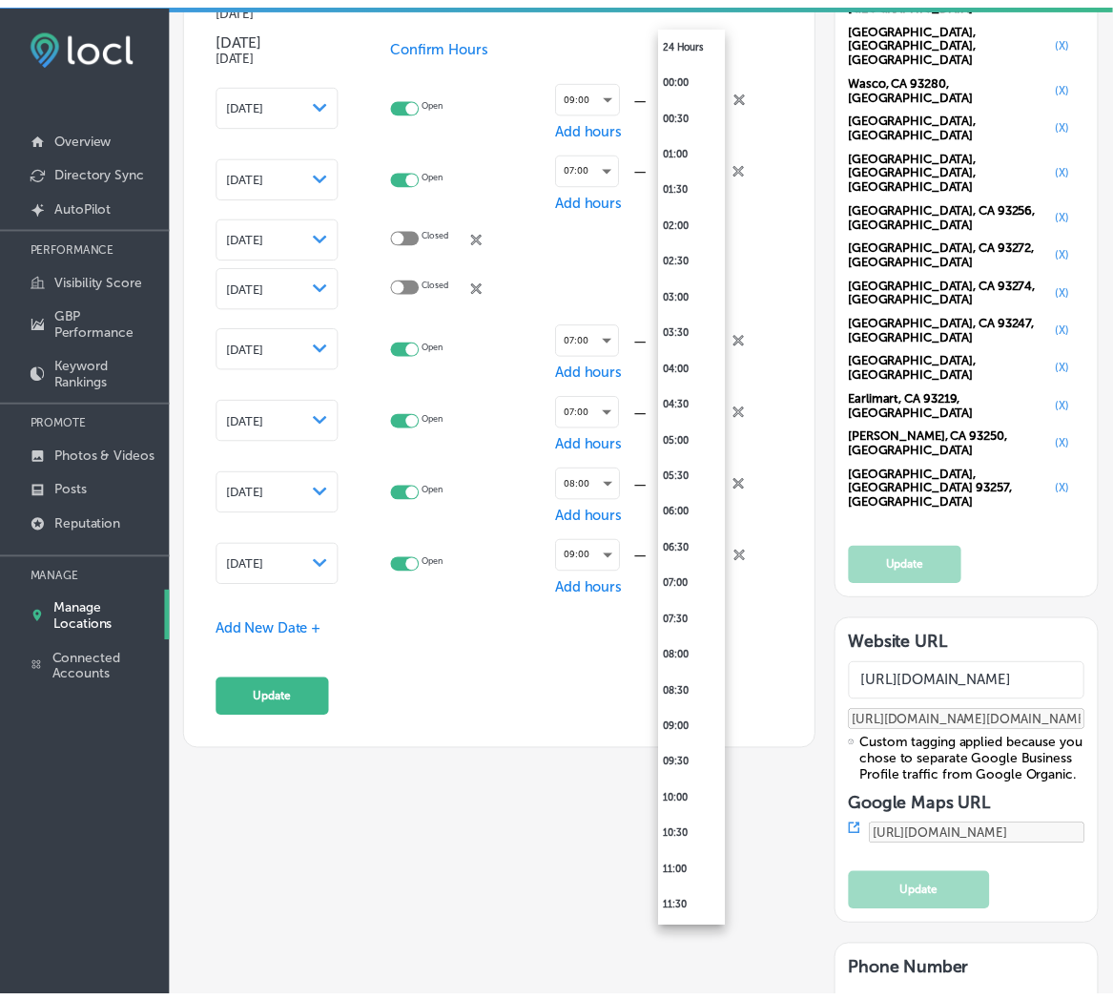
scroll to position [832, 0]
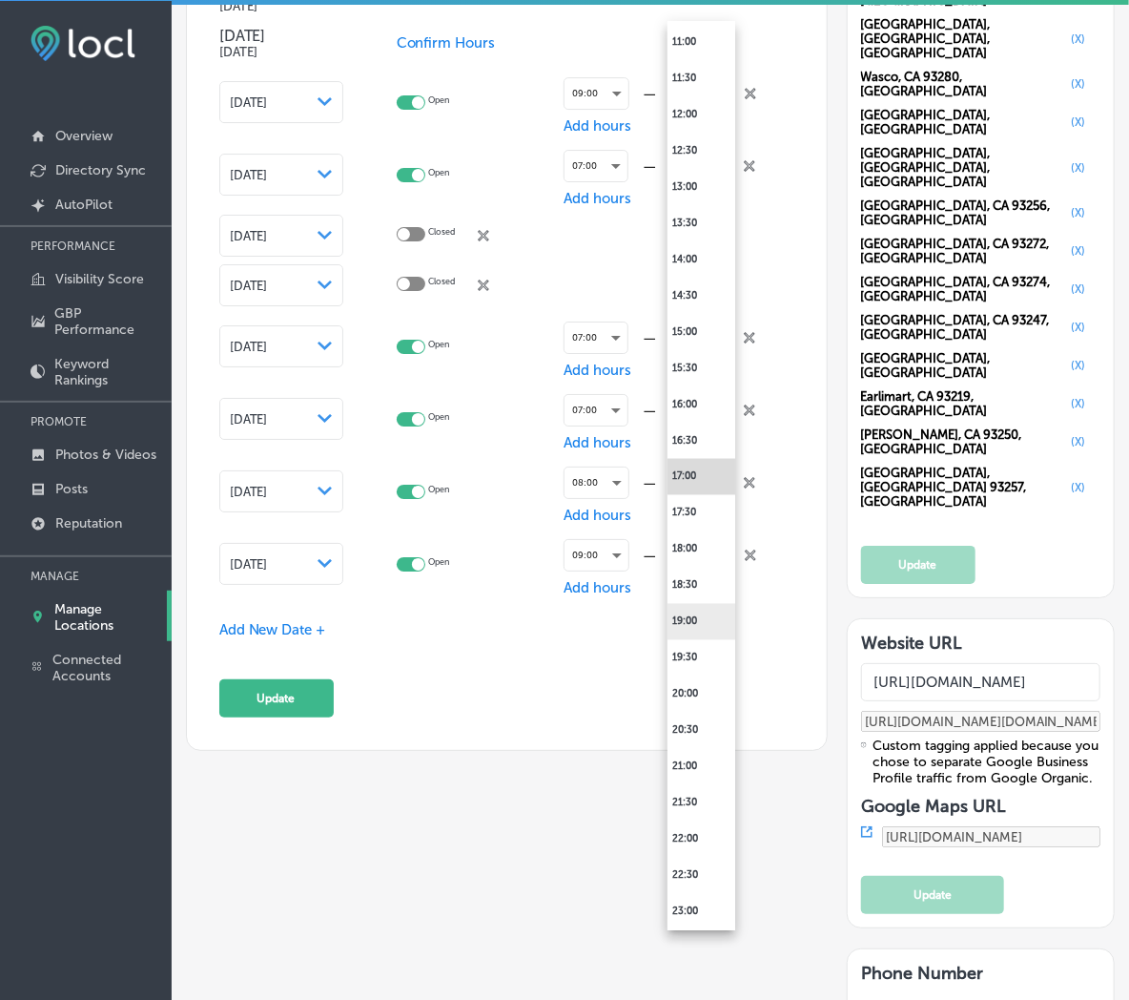
click at [690, 622] on li "19:00" at bounding box center [702, 622] width 68 height 36
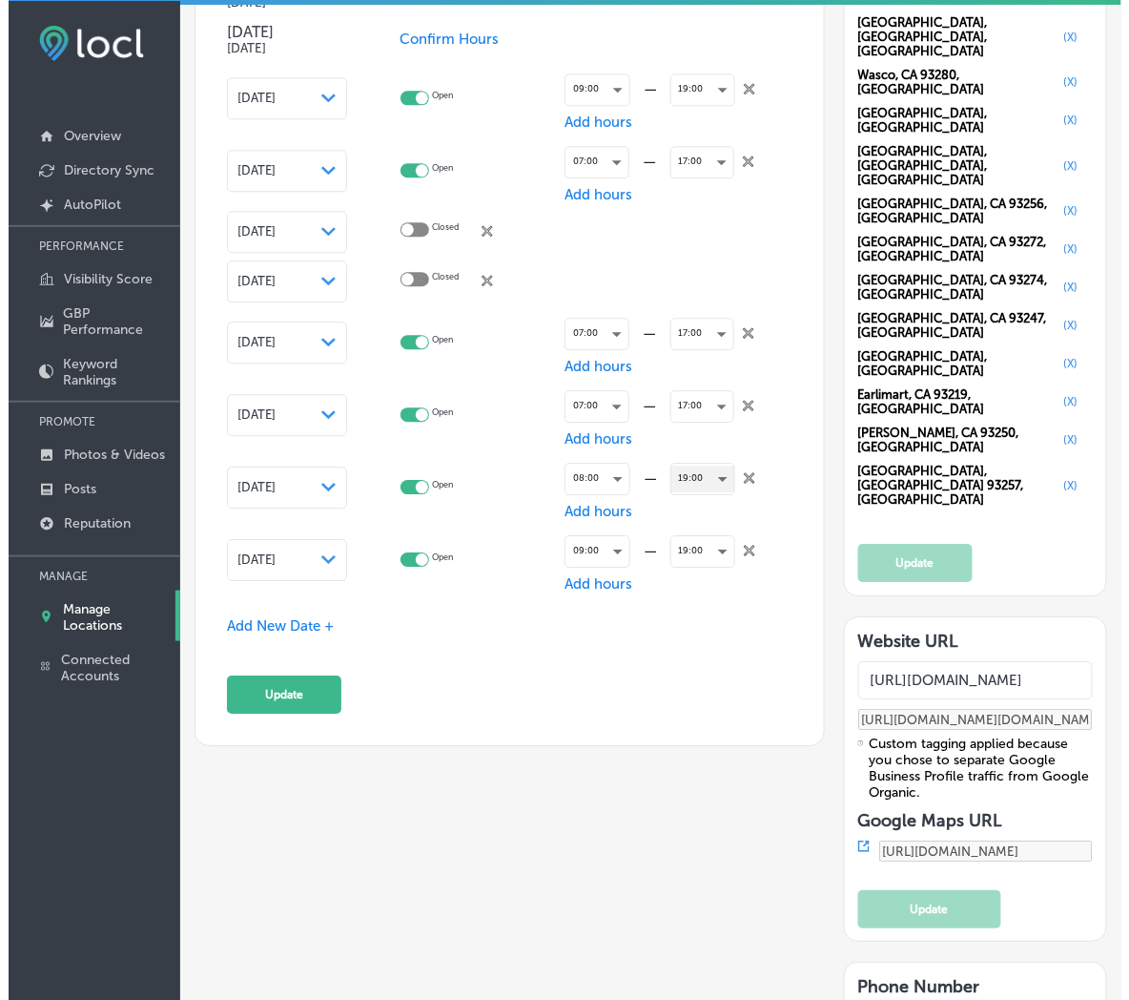
scroll to position [2260, 0]
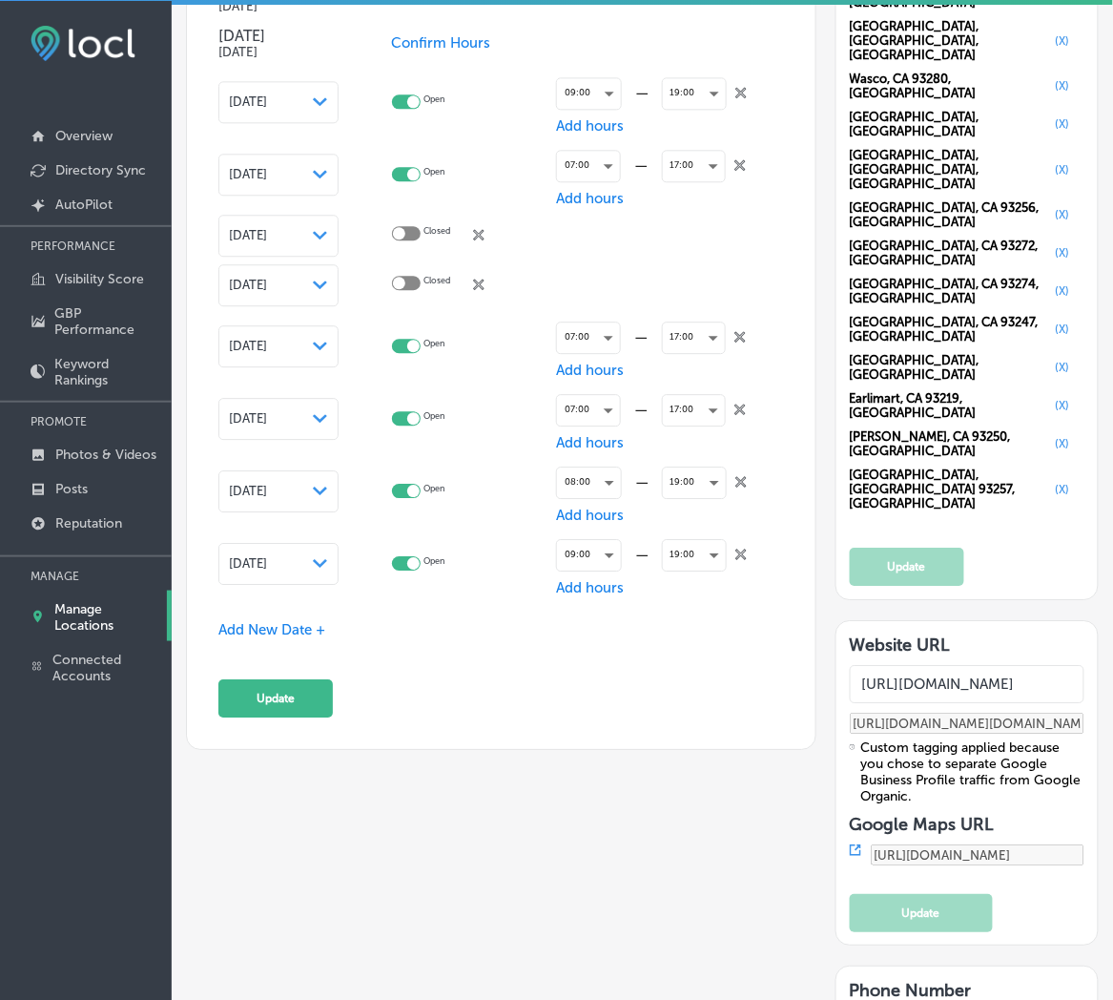
click at [277, 621] on span "Add New Date +" at bounding box center [271, 629] width 107 height 17
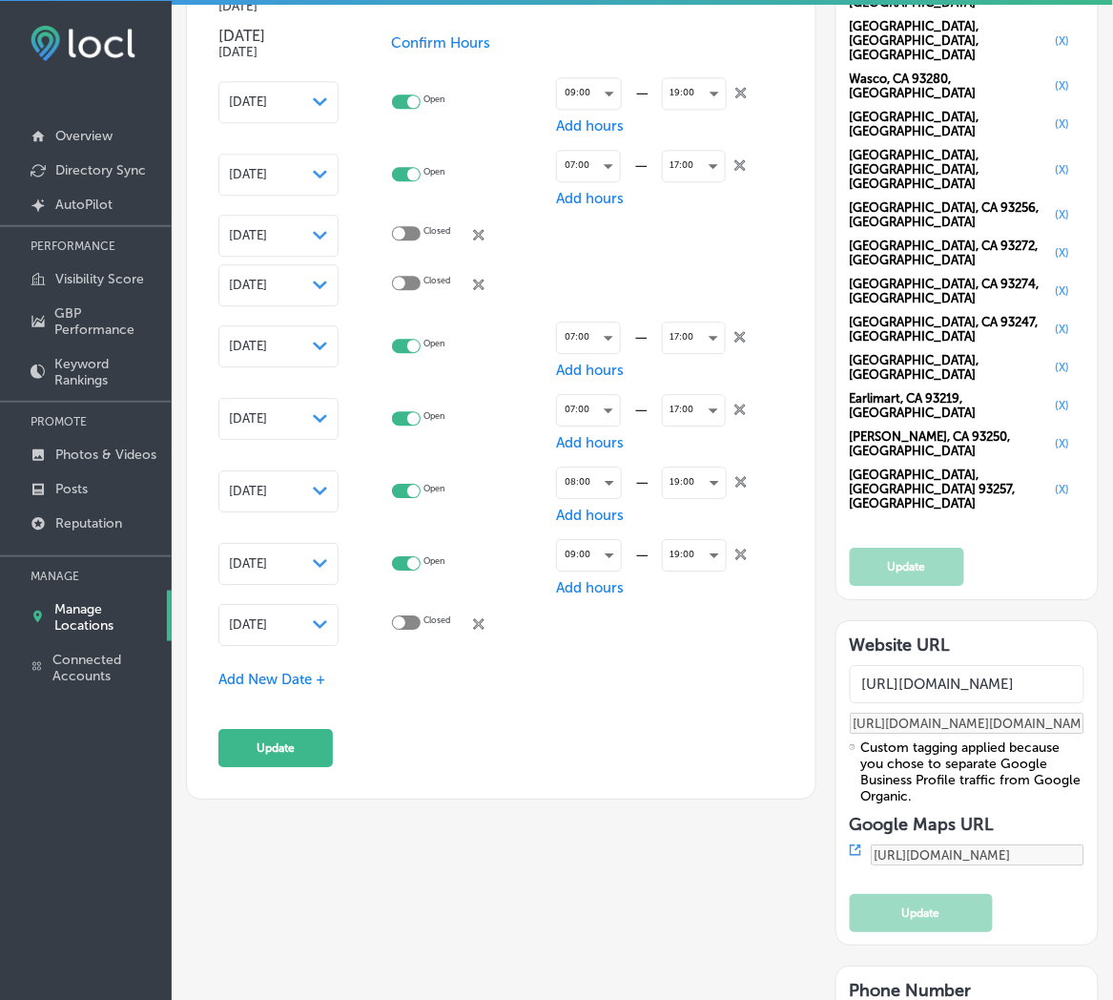
click at [267, 618] on span "[DATE]" at bounding box center [248, 624] width 38 height 14
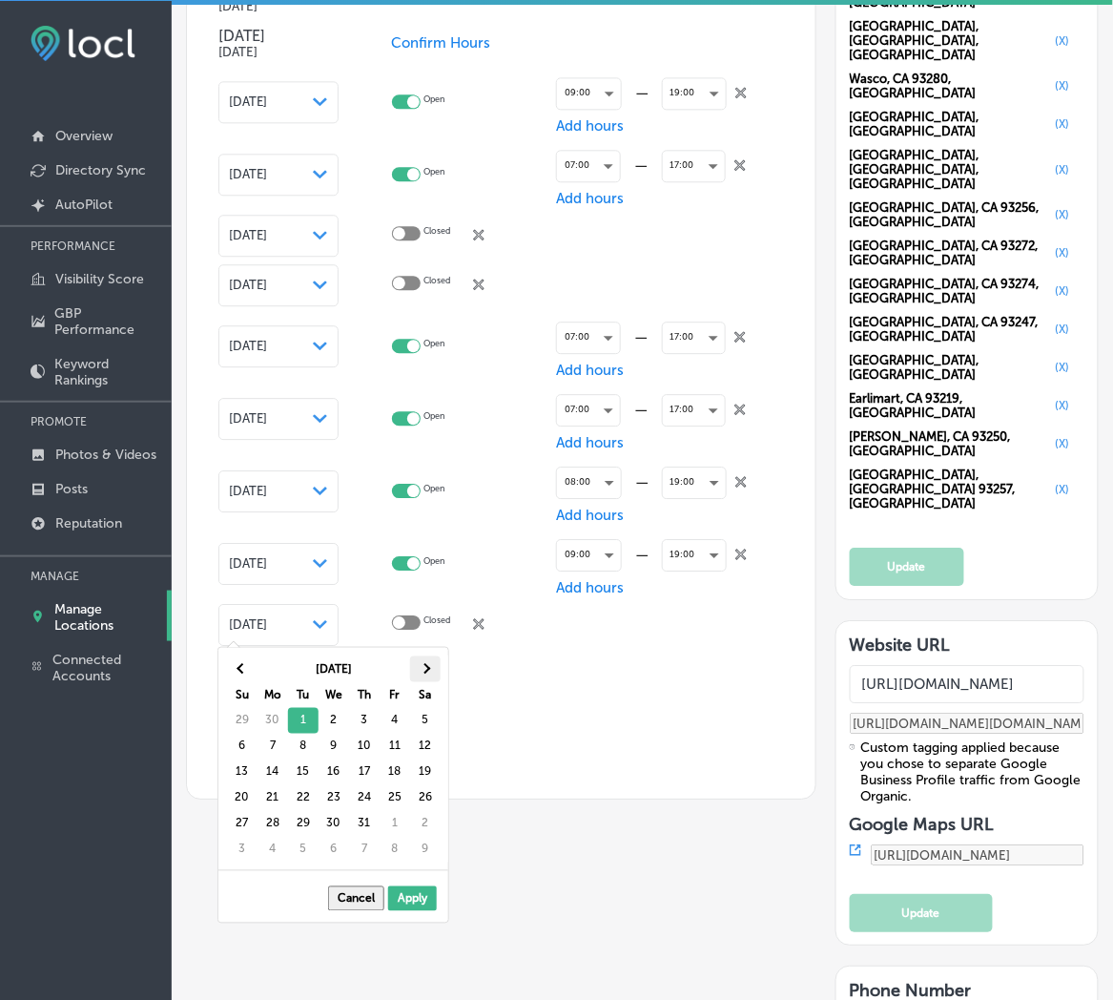
click at [424, 665] on span at bounding box center [425, 669] width 10 height 10
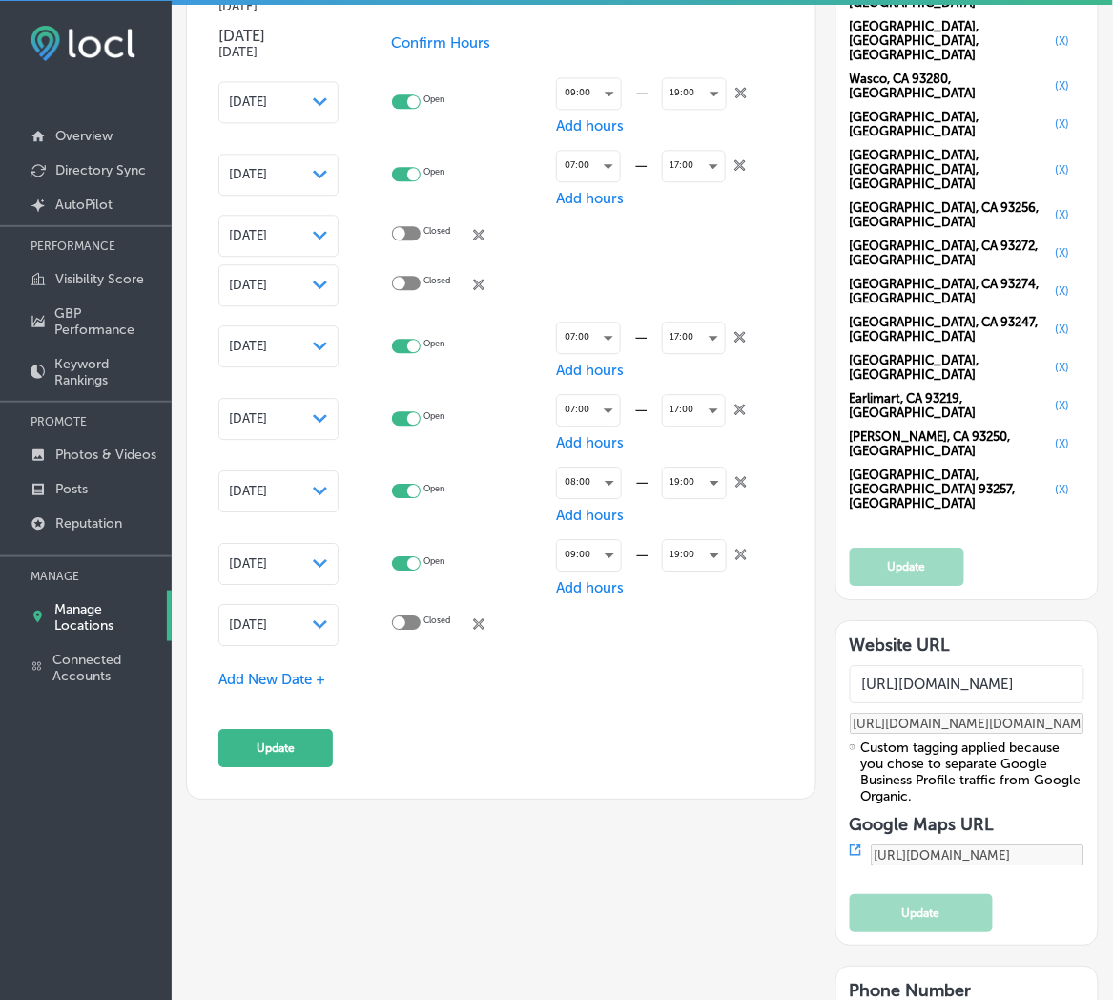
click at [405, 617] on div at bounding box center [399, 622] width 12 height 12
checkbox input "true"
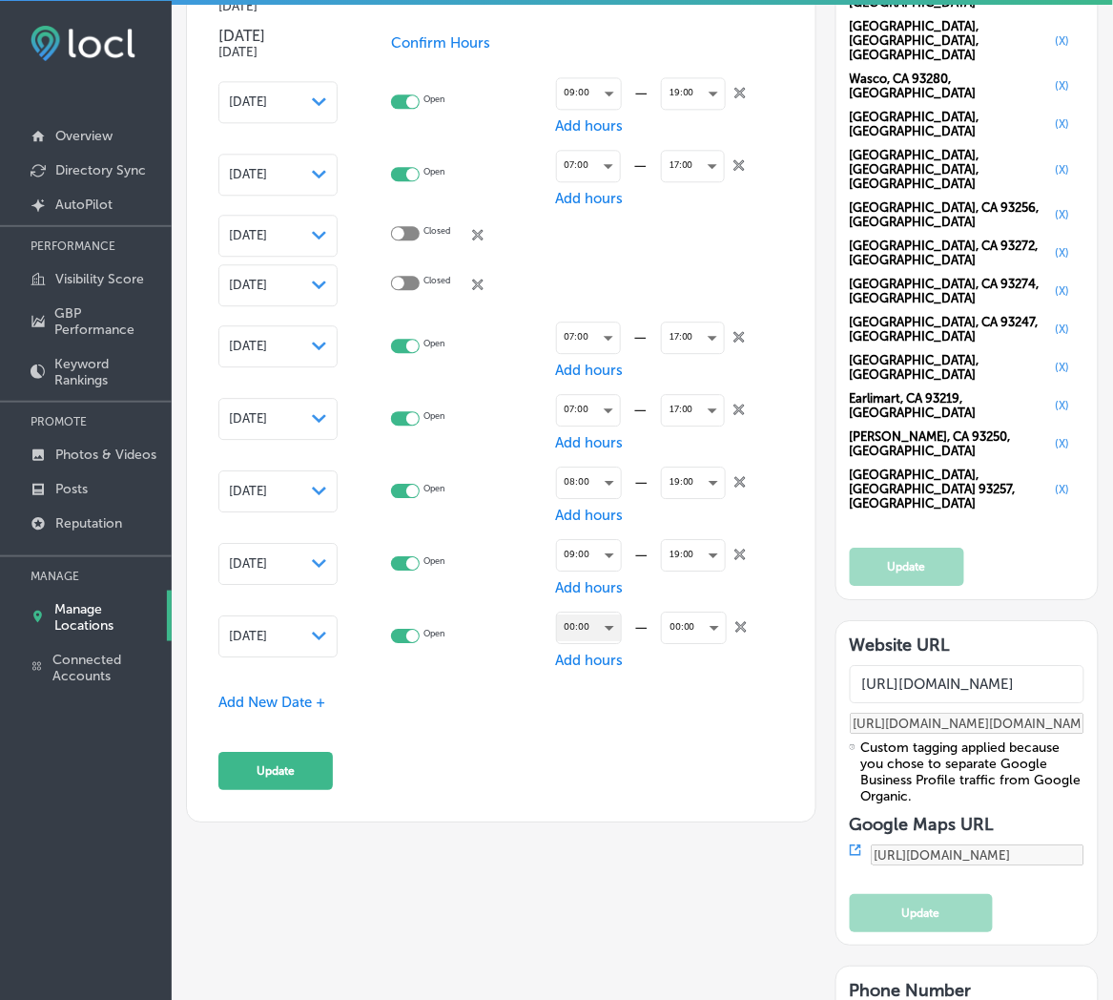
click at [583, 623] on div "00:00" at bounding box center [589, 627] width 64 height 26
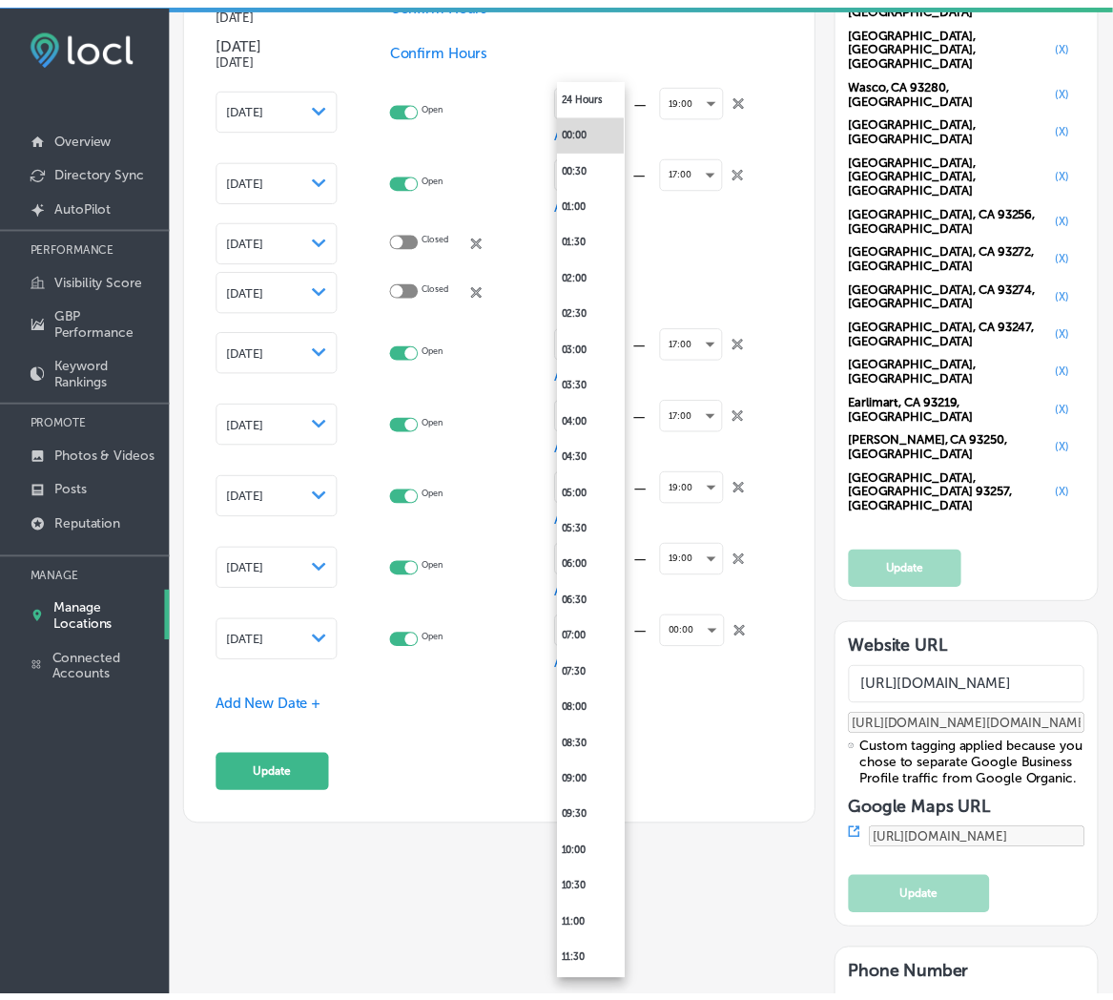
scroll to position [2264, 0]
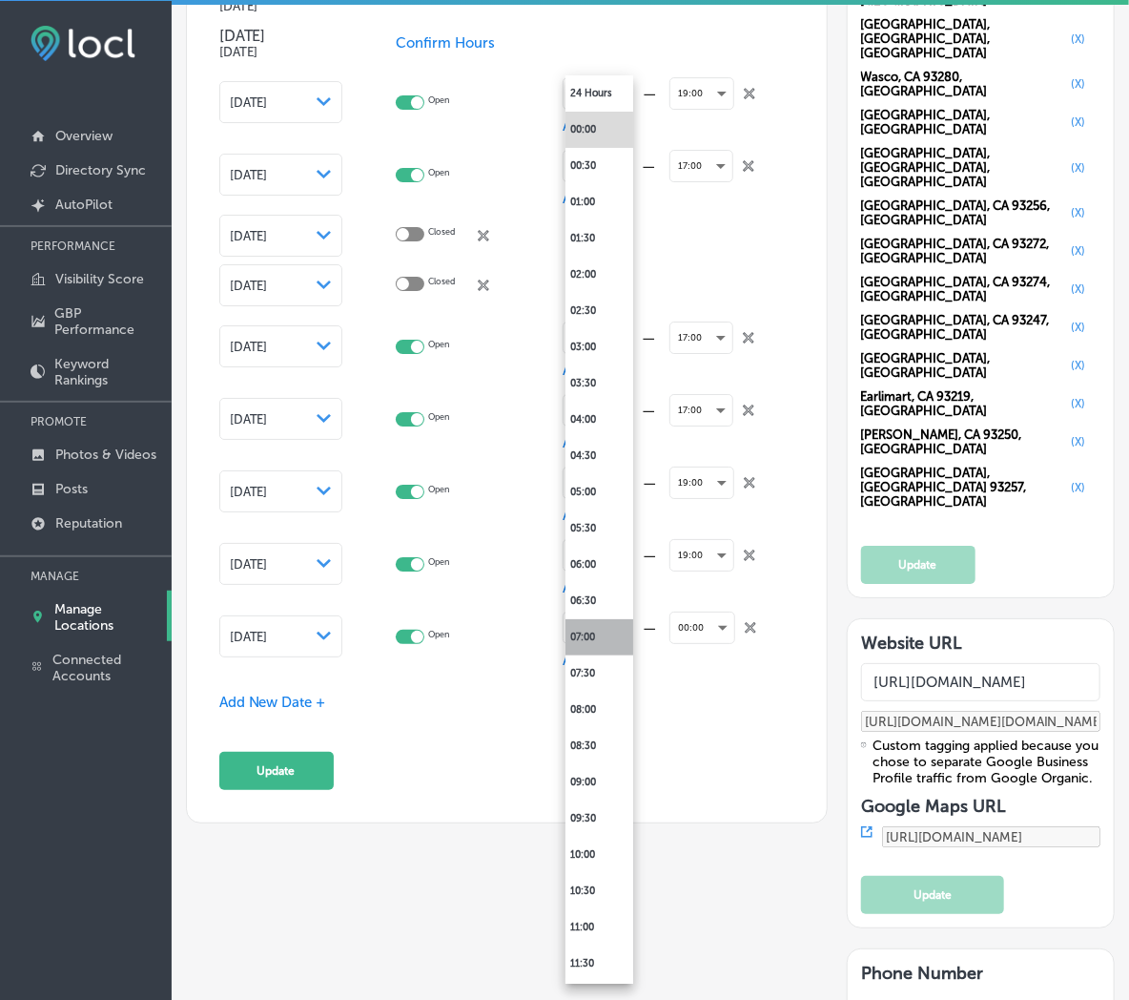
click at [588, 637] on li "07:00" at bounding box center [600, 637] width 68 height 36
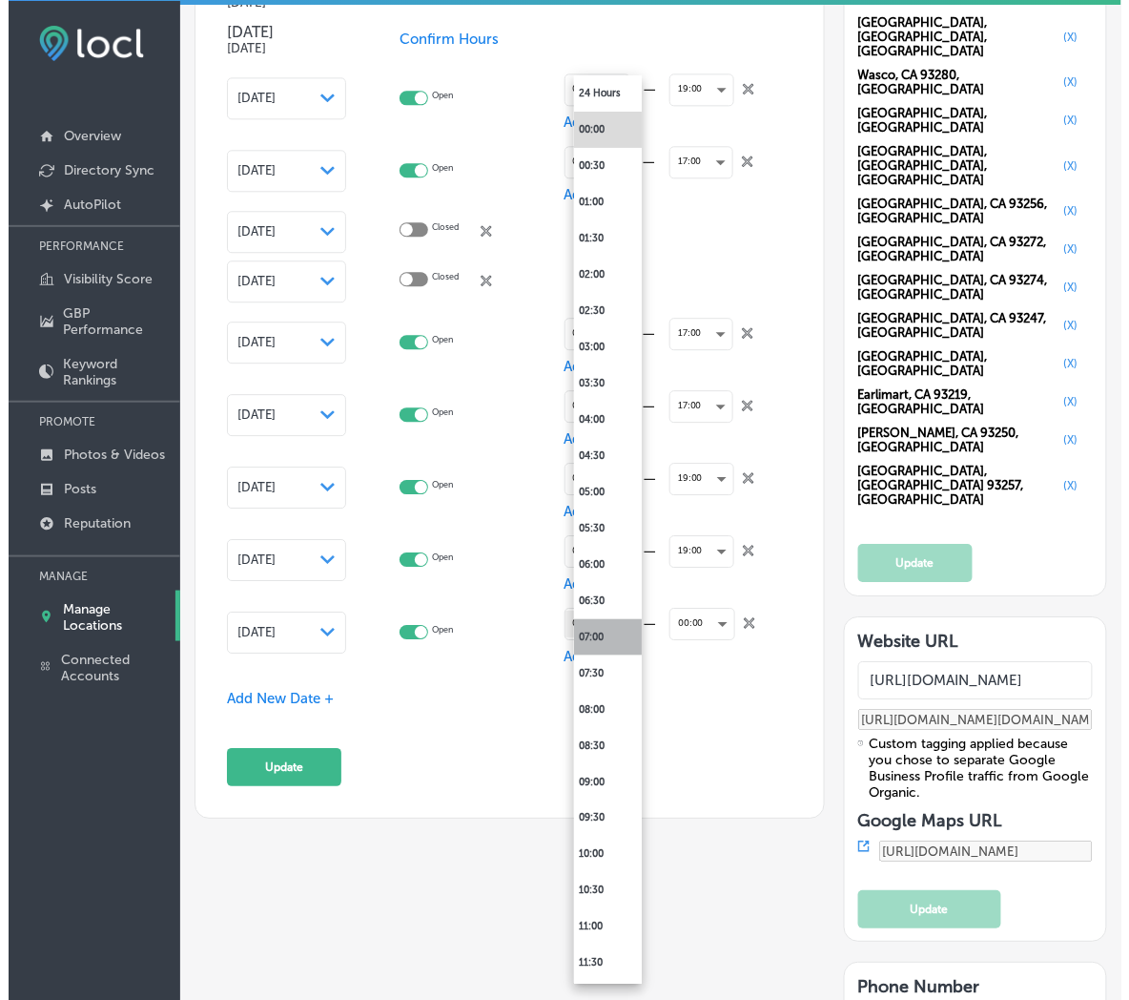
scroll to position [2260, 0]
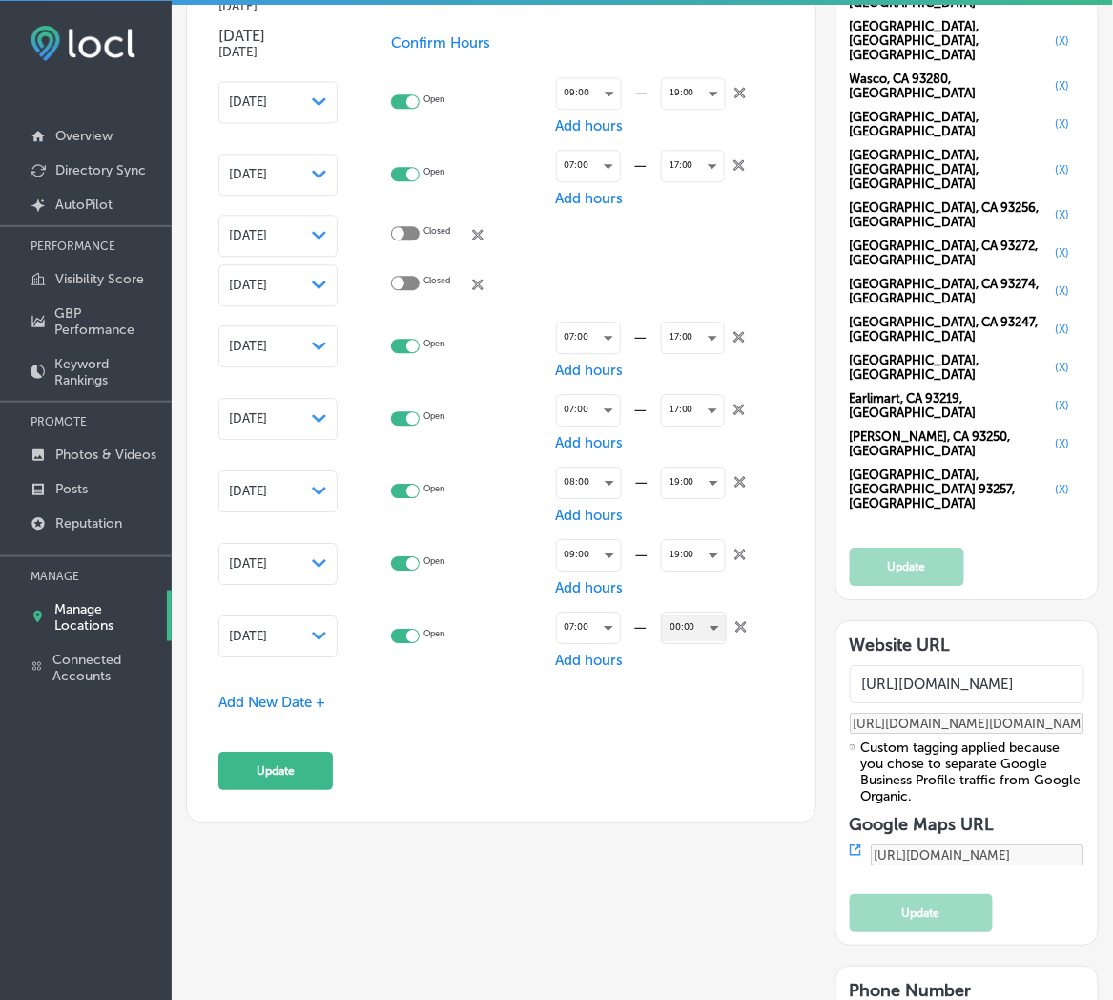
click at [703, 630] on div "00:00" at bounding box center [694, 627] width 64 height 26
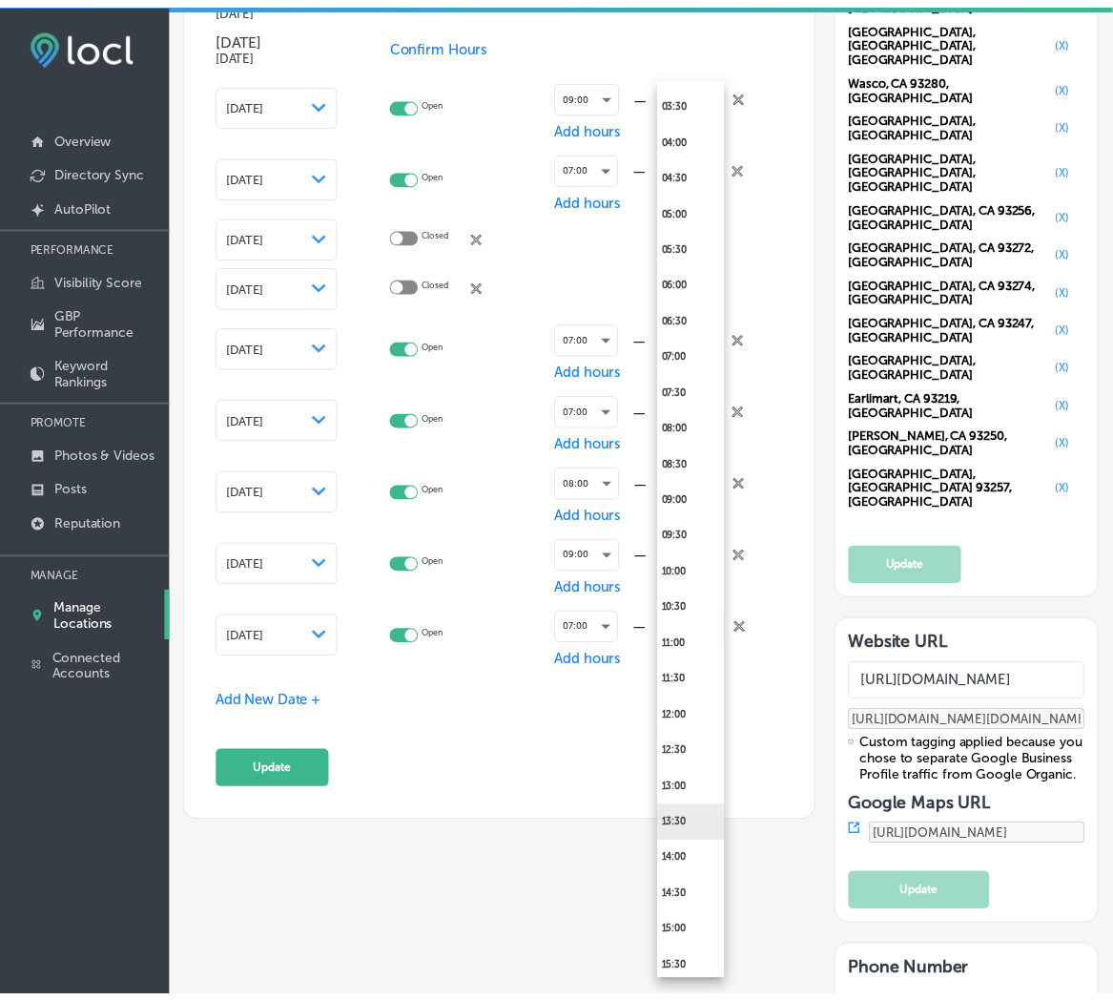
scroll to position [565, 0]
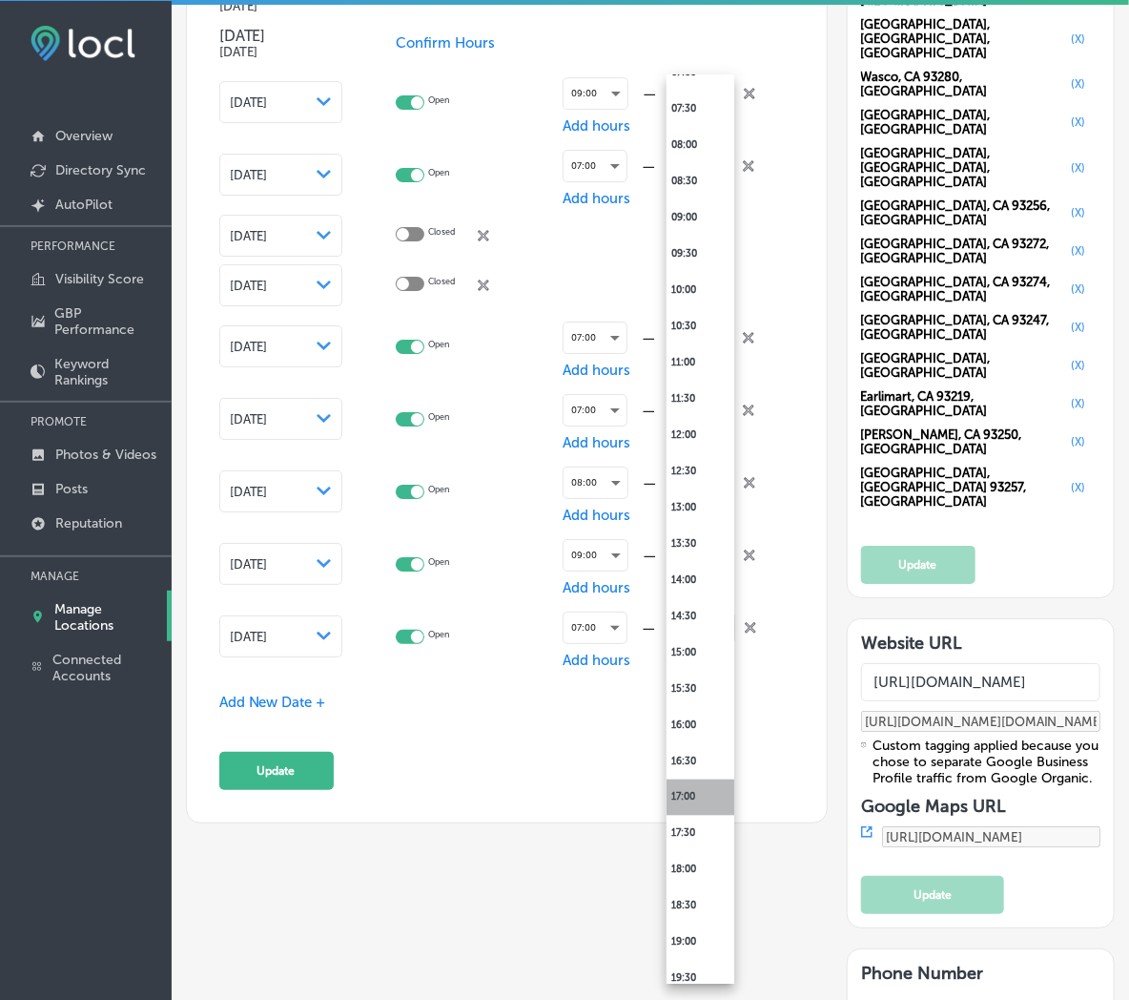
click at [689, 796] on li "17:00" at bounding box center [701, 797] width 68 height 36
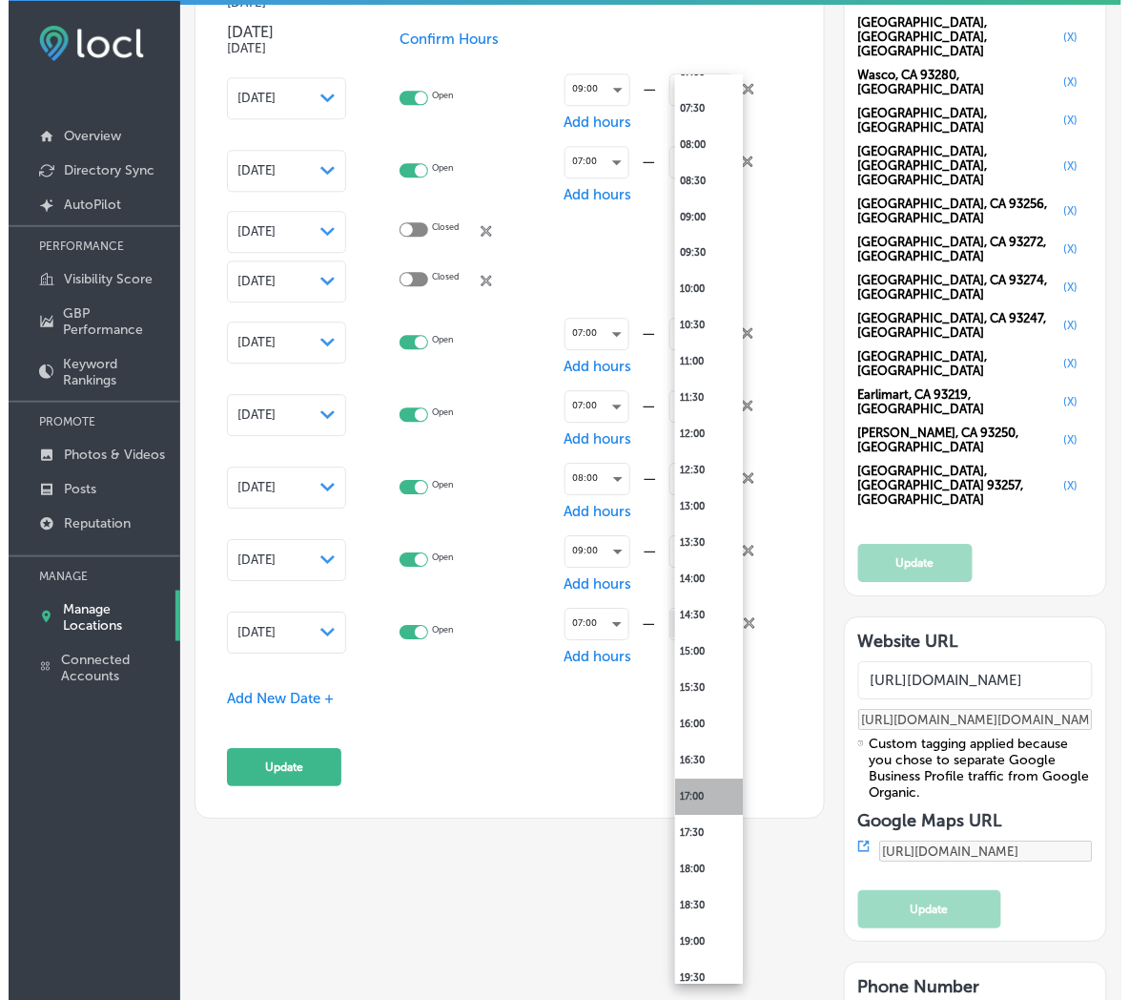
scroll to position [2260, 0]
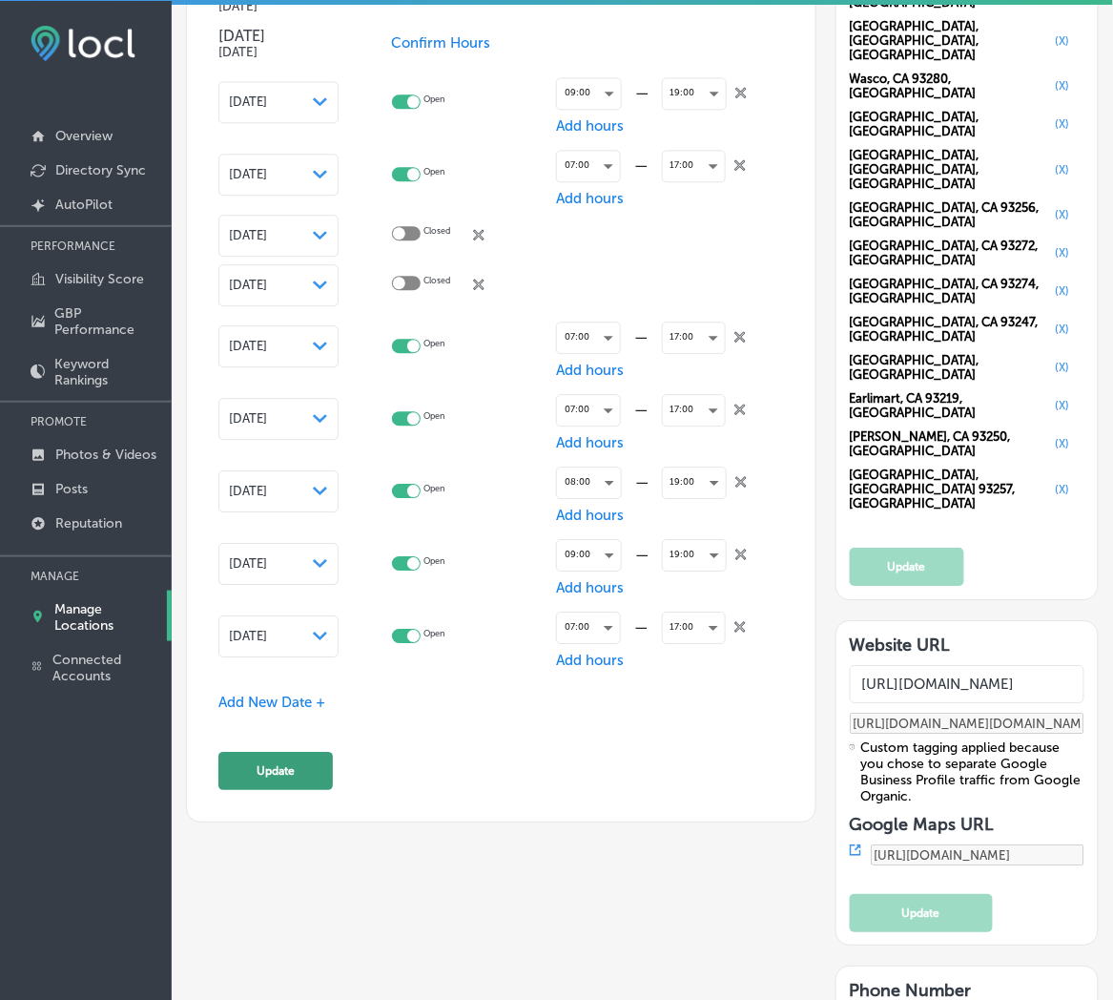
click at [308, 773] on button "Update" at bounding box center [275, 771] width 114 height 38
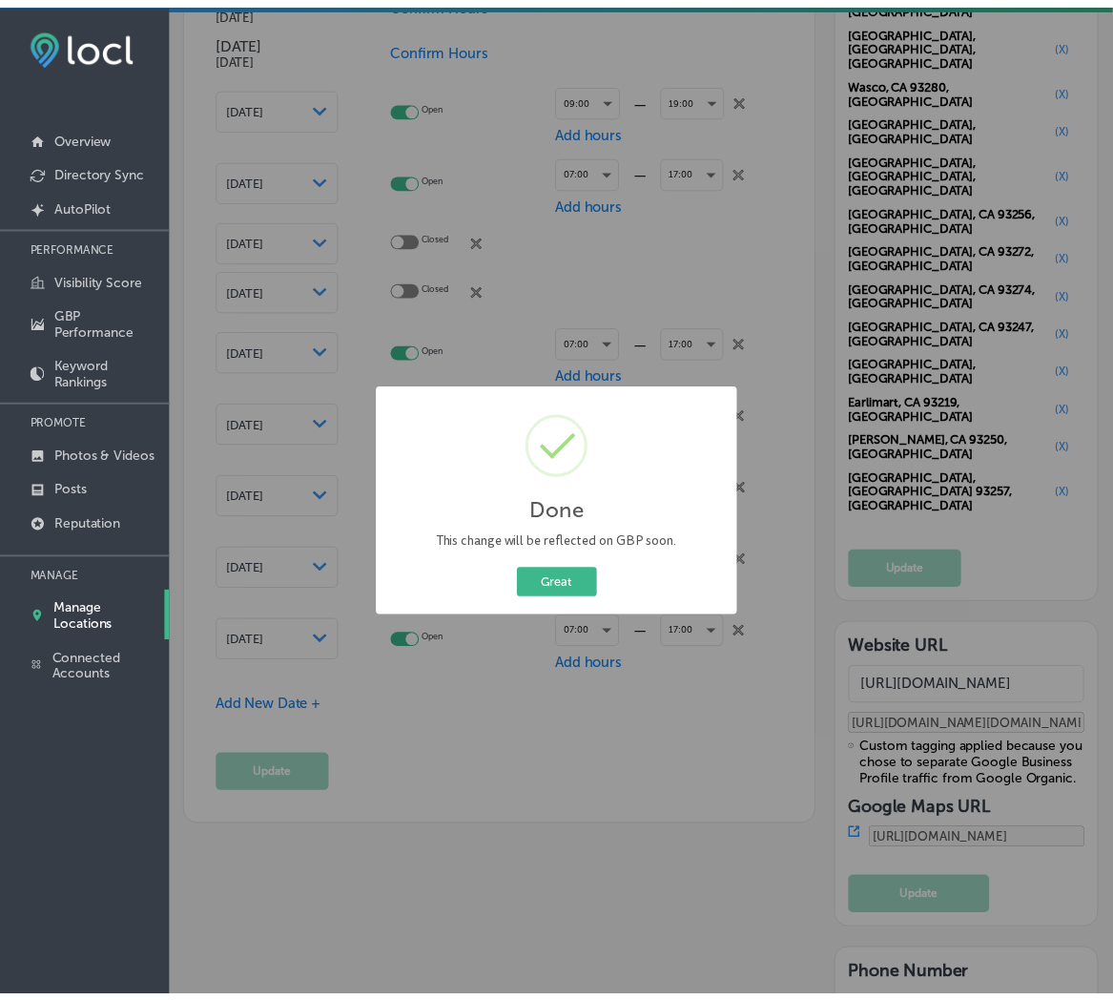
scroll to position [2264, 0]
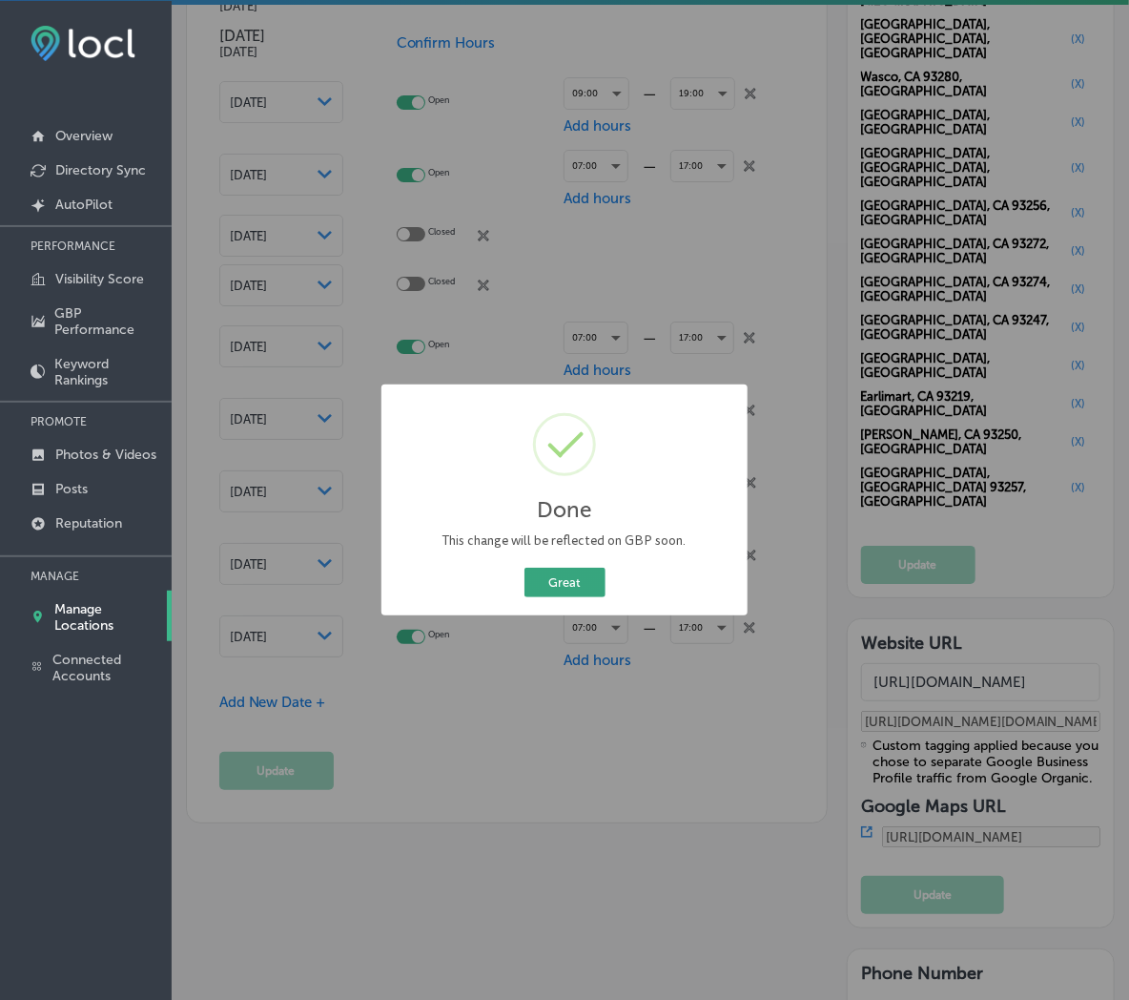
click at [574, 586] on button "Great" at bounding box center [565, 583] width 81 height 30
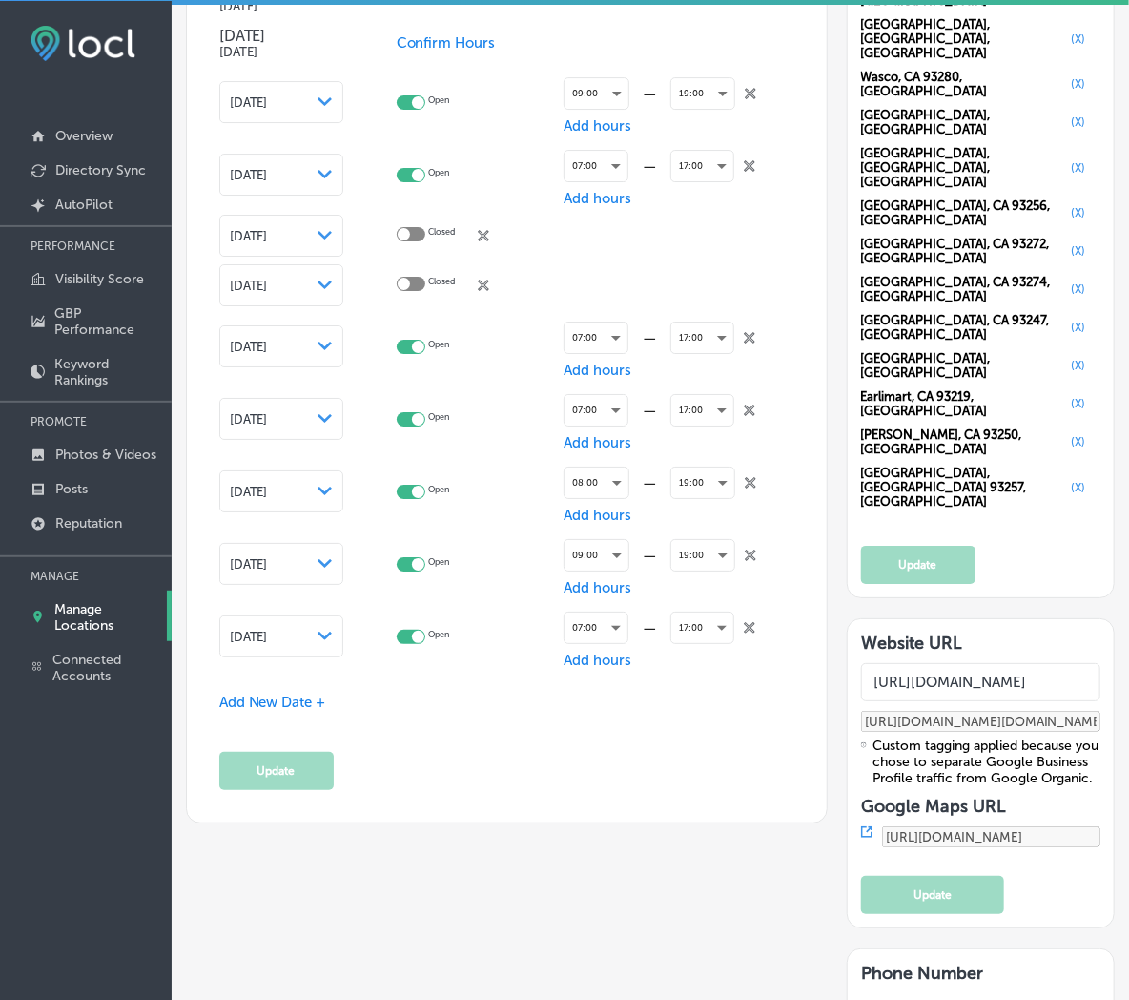
scroll to position [2260, 0]
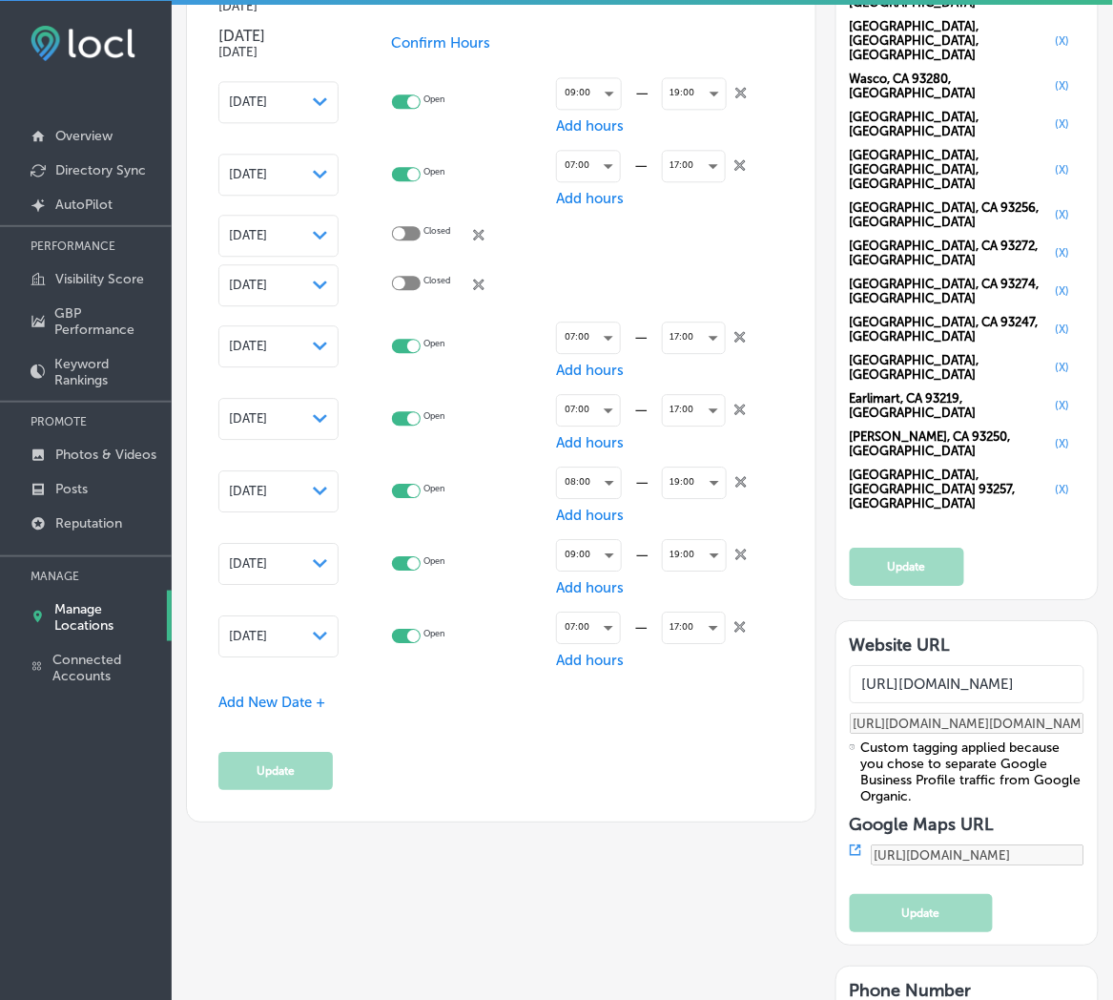
click at [253, 693] on span "Add New Date +" at bounding box center [271, 701] width 107 height 17
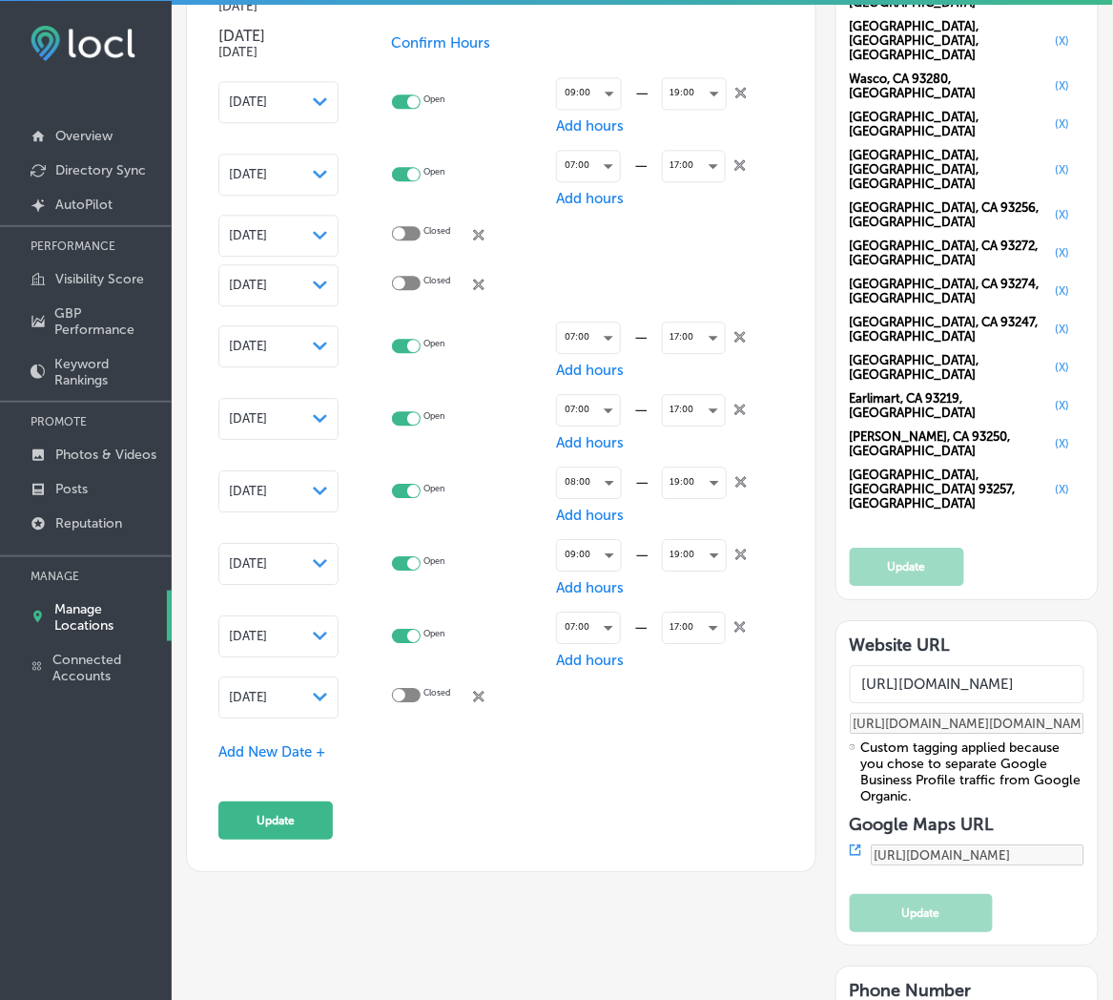
click at [252, 696] on span "[DATE]" at bounding box center [248, 697] width 38 height 14
click at [252, 709] on div "[DATE] Path Created with Sketch." at bounding box center [278, 697] width 120 height 42
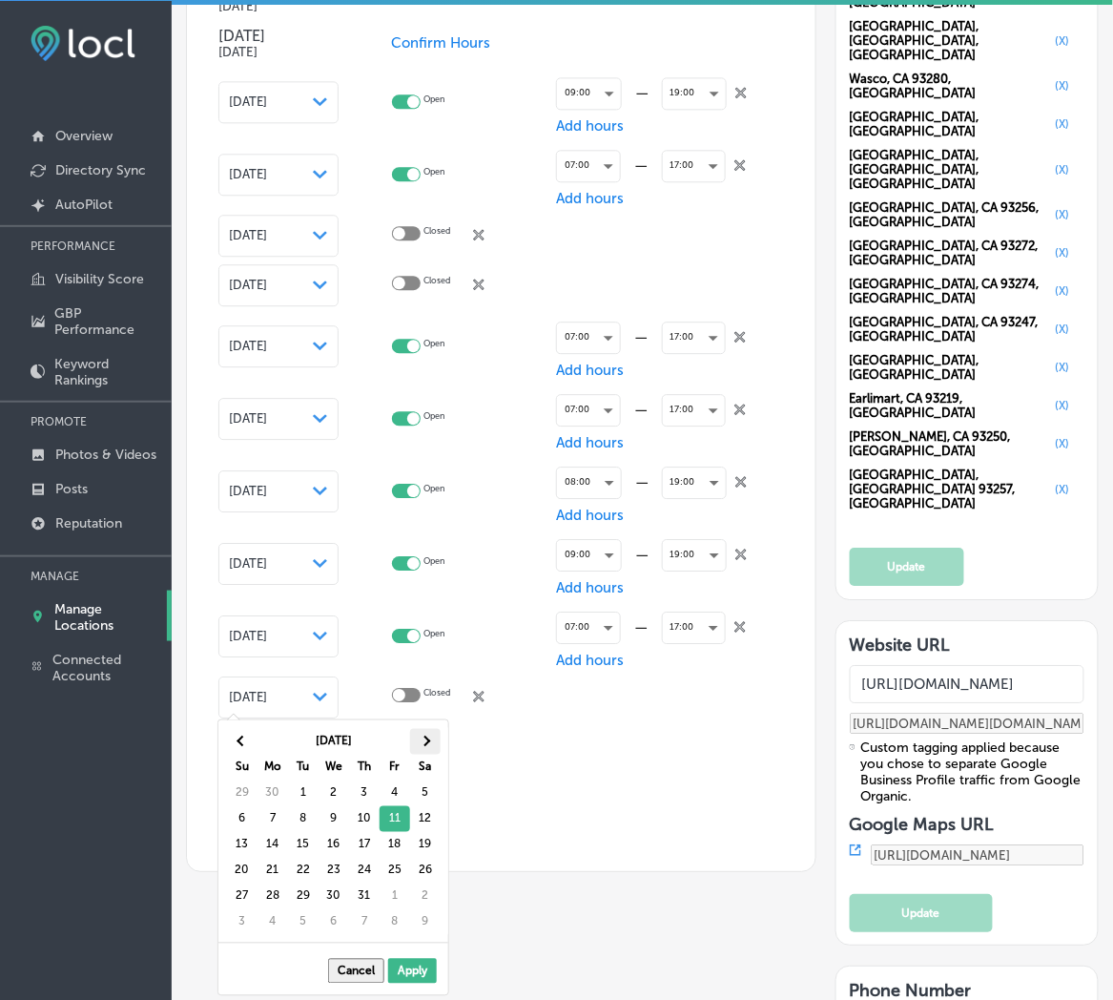
click at [423, 739] on span at bounding box center [425, 741] width 10 height 10
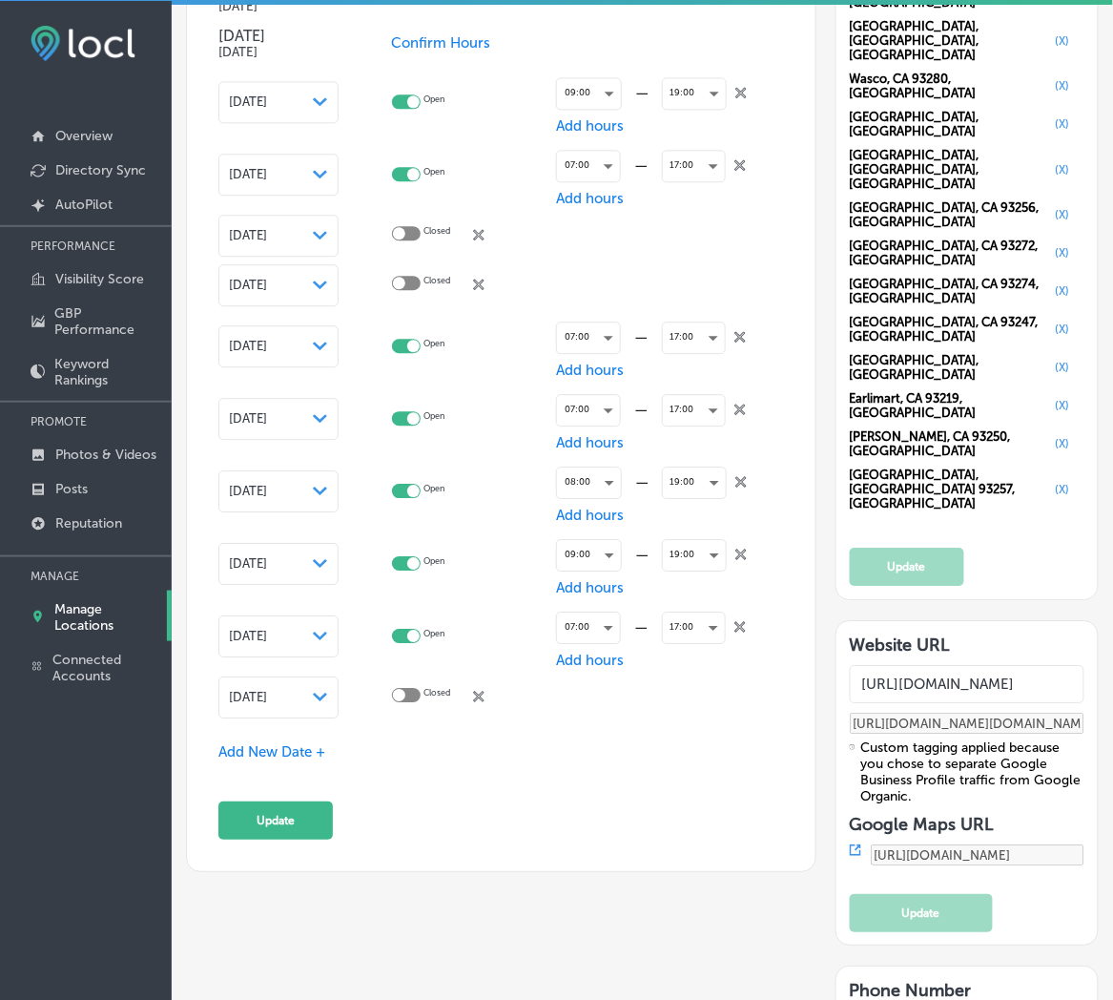
click at [421, 691] on div at bounding box center [406, 697] width 29 height 18
click at [421, 691] on div at bounding box center [406, 695] width 29 height 14
checkbox input "true"
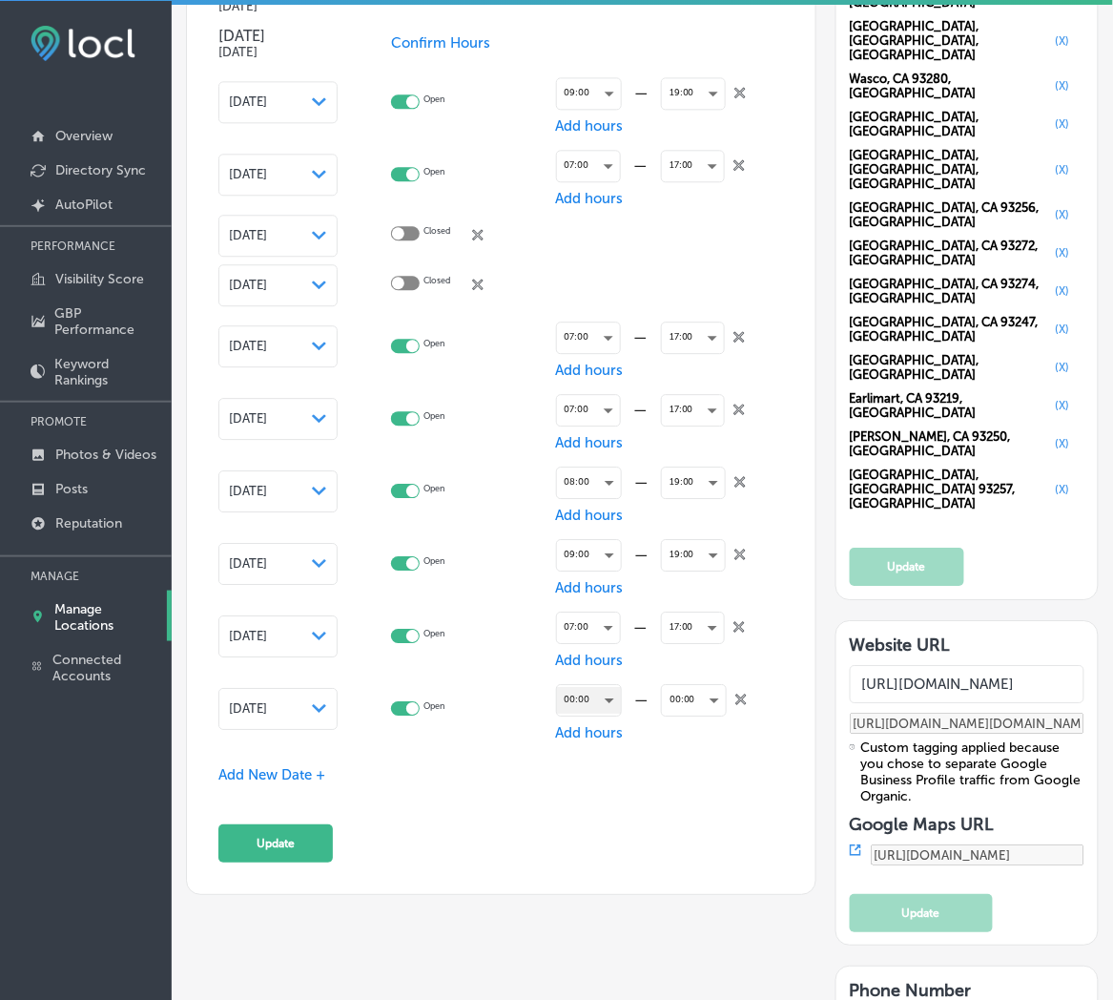
click at [560, 693] on div "00:00" at bounding box center [589, 700] width 64 height 26
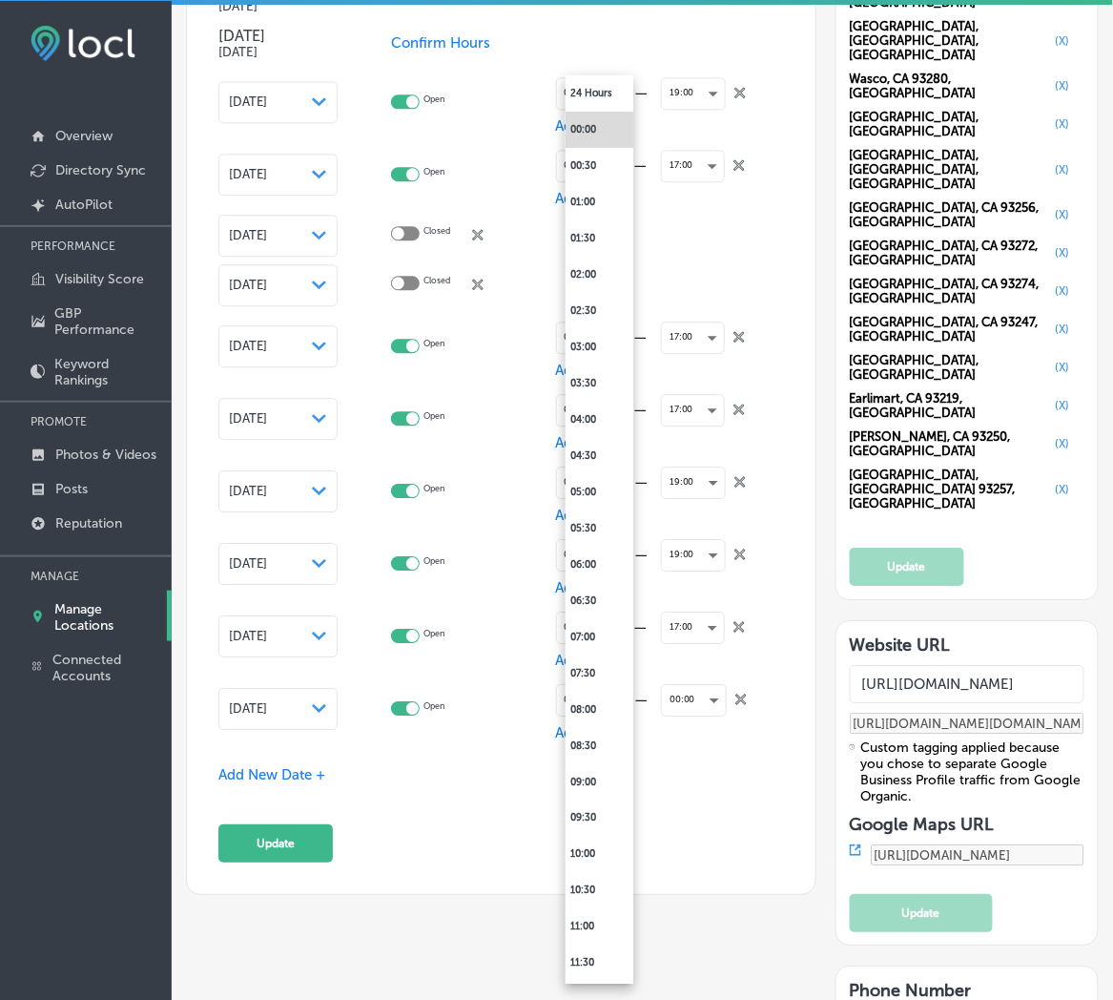
scroll to position [2264, 0]
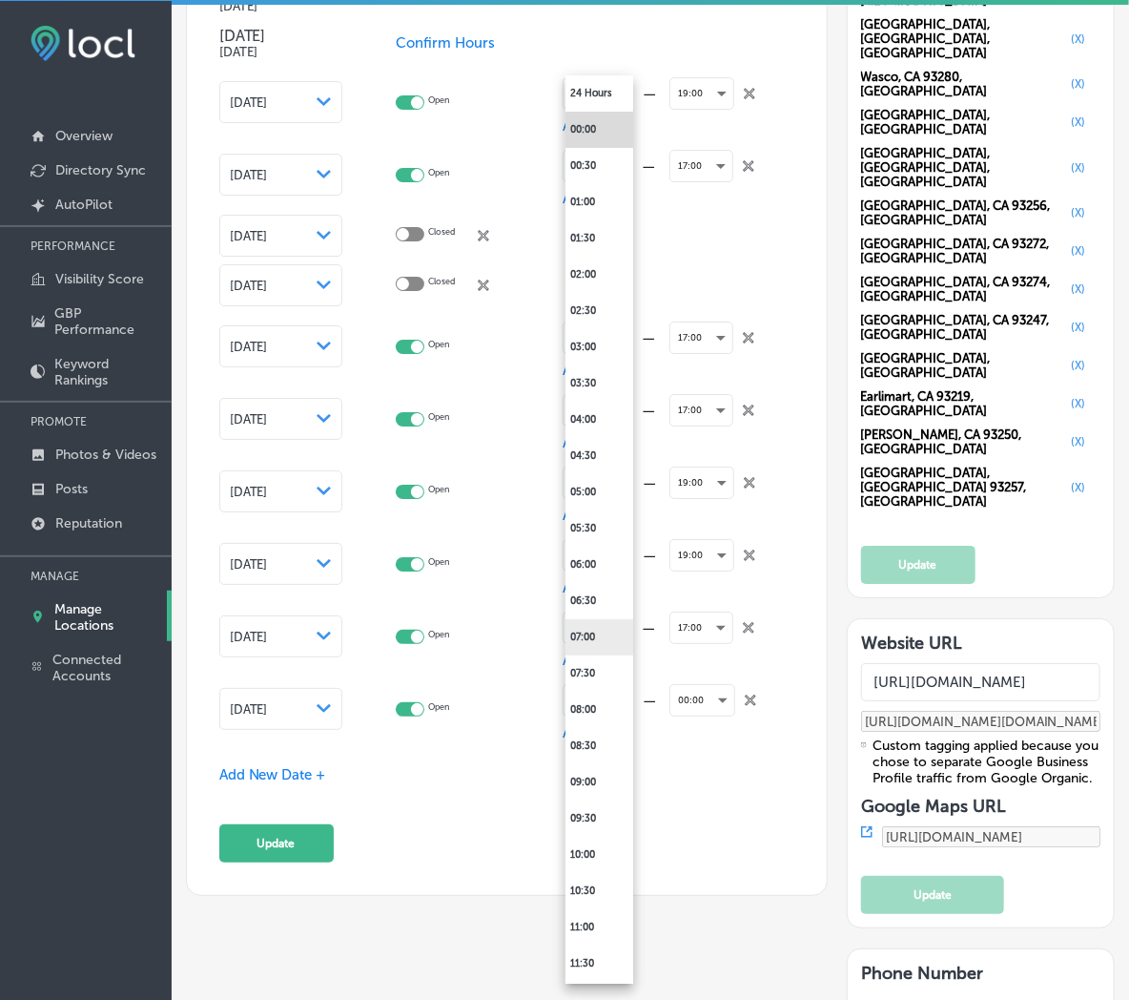
click at [595, 640] on li "07:00" at bounding box center [600, 637] width 68 height 36
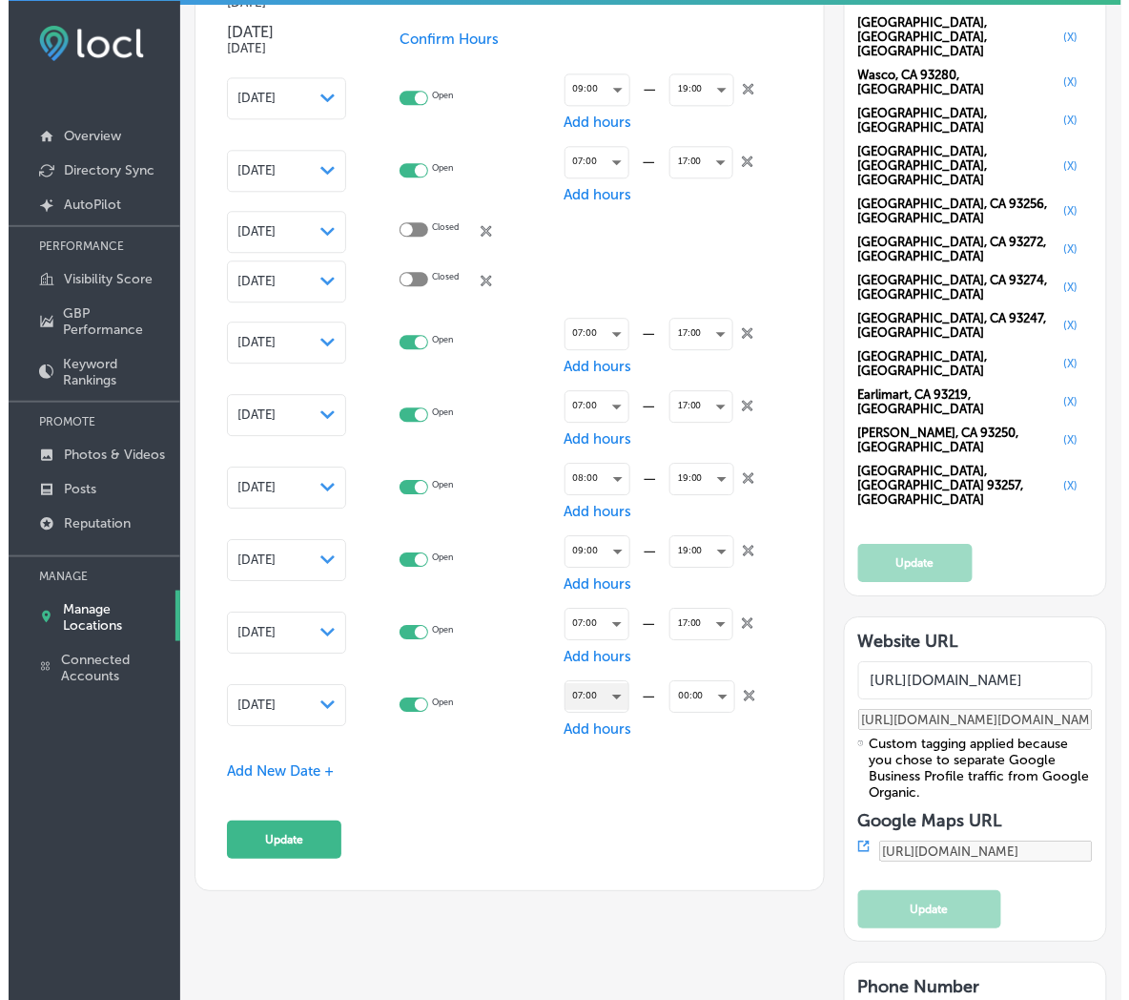
scroll to position [2260, 0]
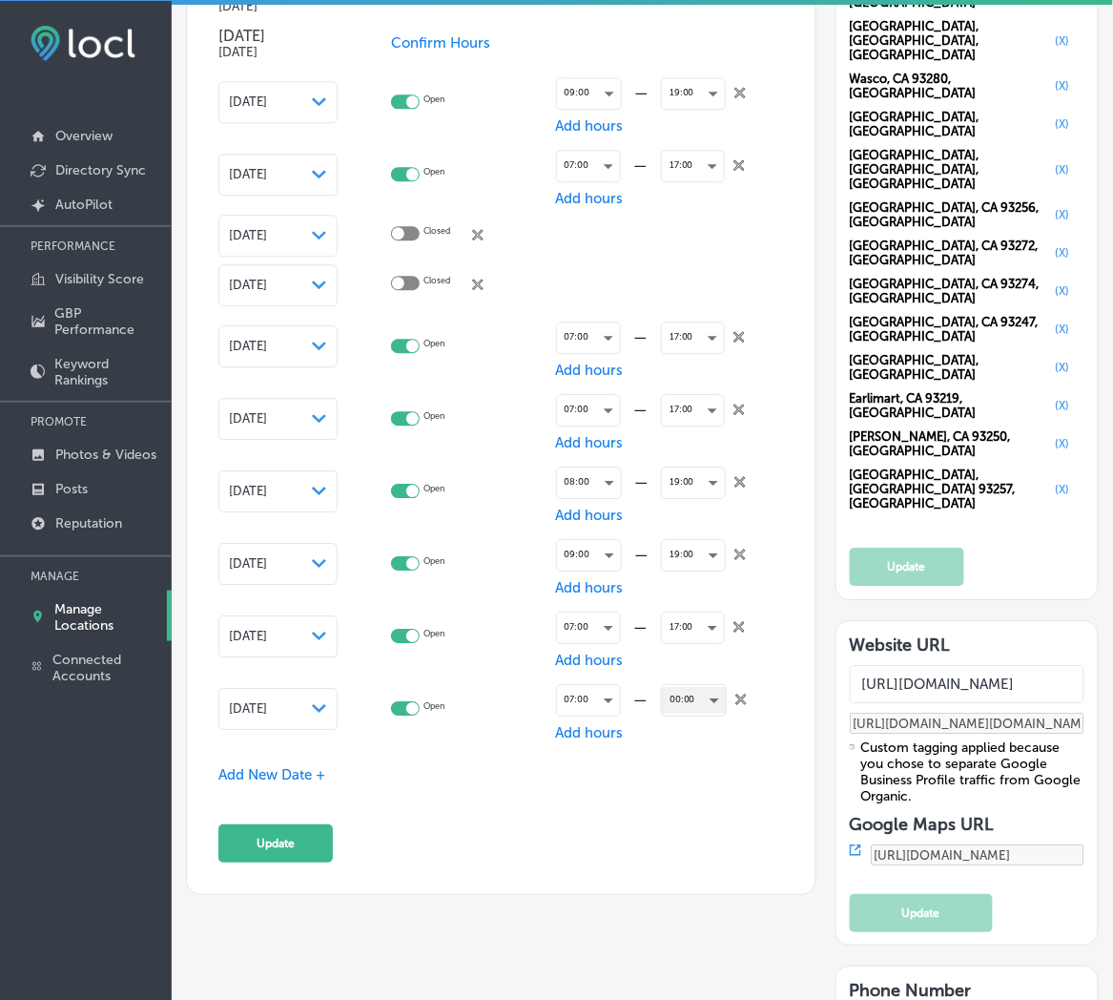
click at [687, 697] on div "00:00" at bounding box center [694, 700] width 64 height 26
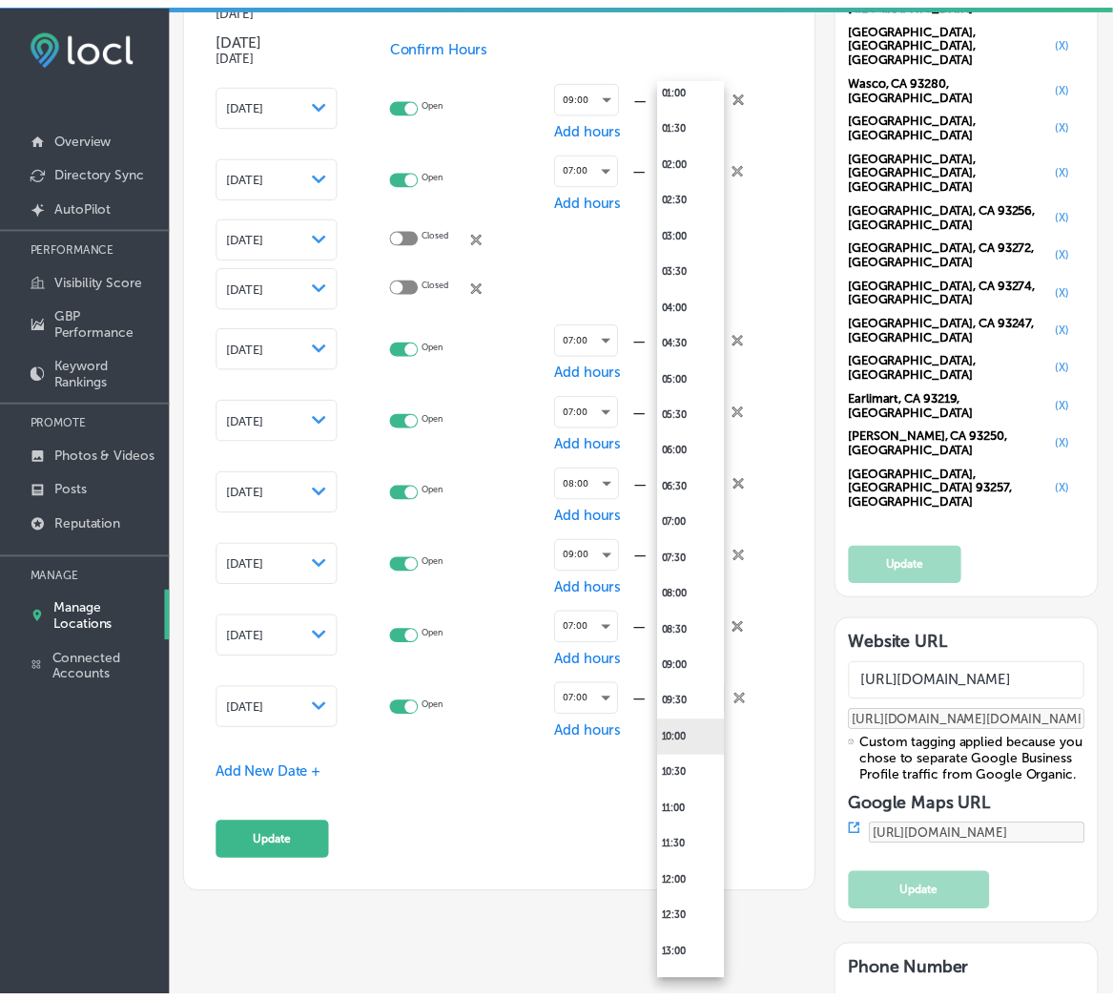
scroll to position [423, 0]
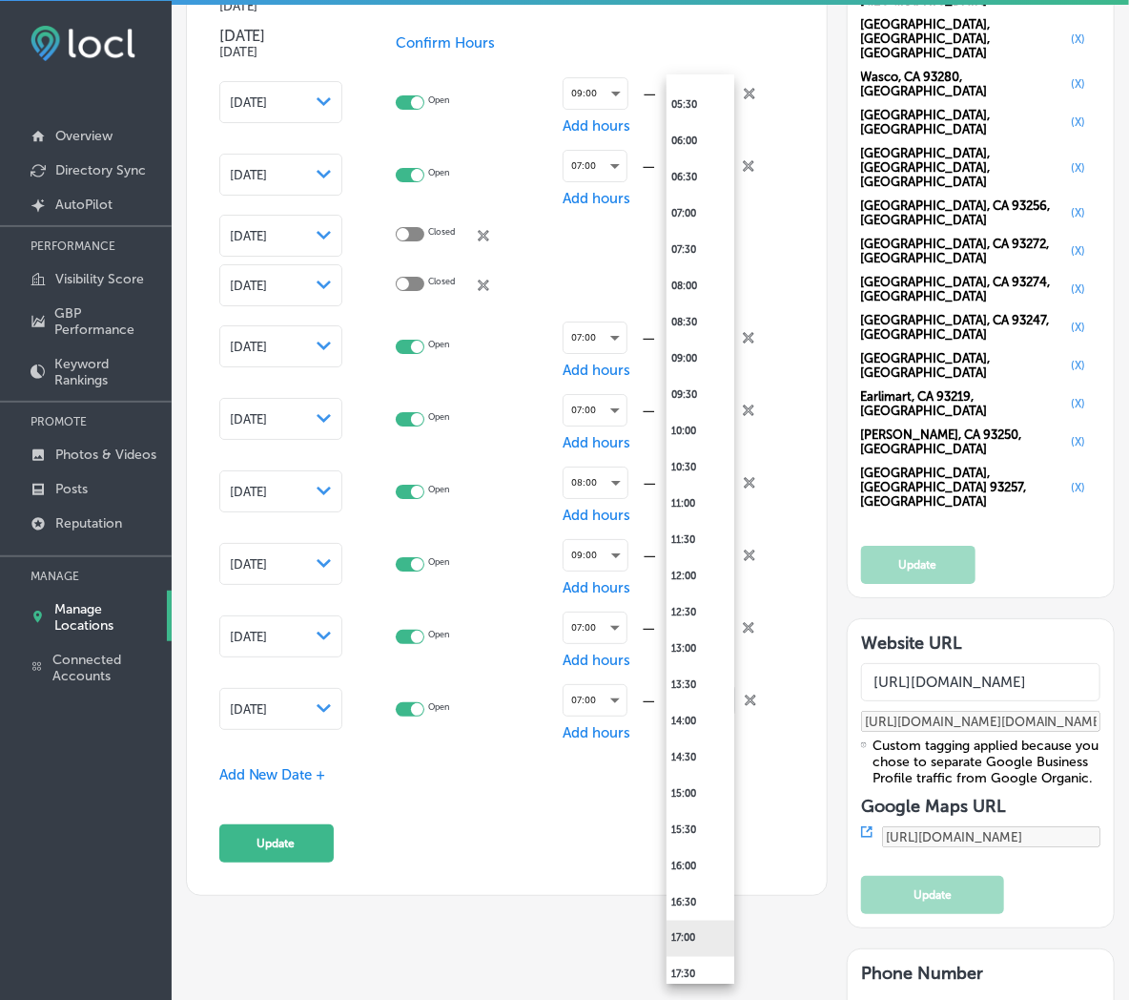
click at [687, 936] on li "17:00" at bounding box center [701, 938] width 68 height 36
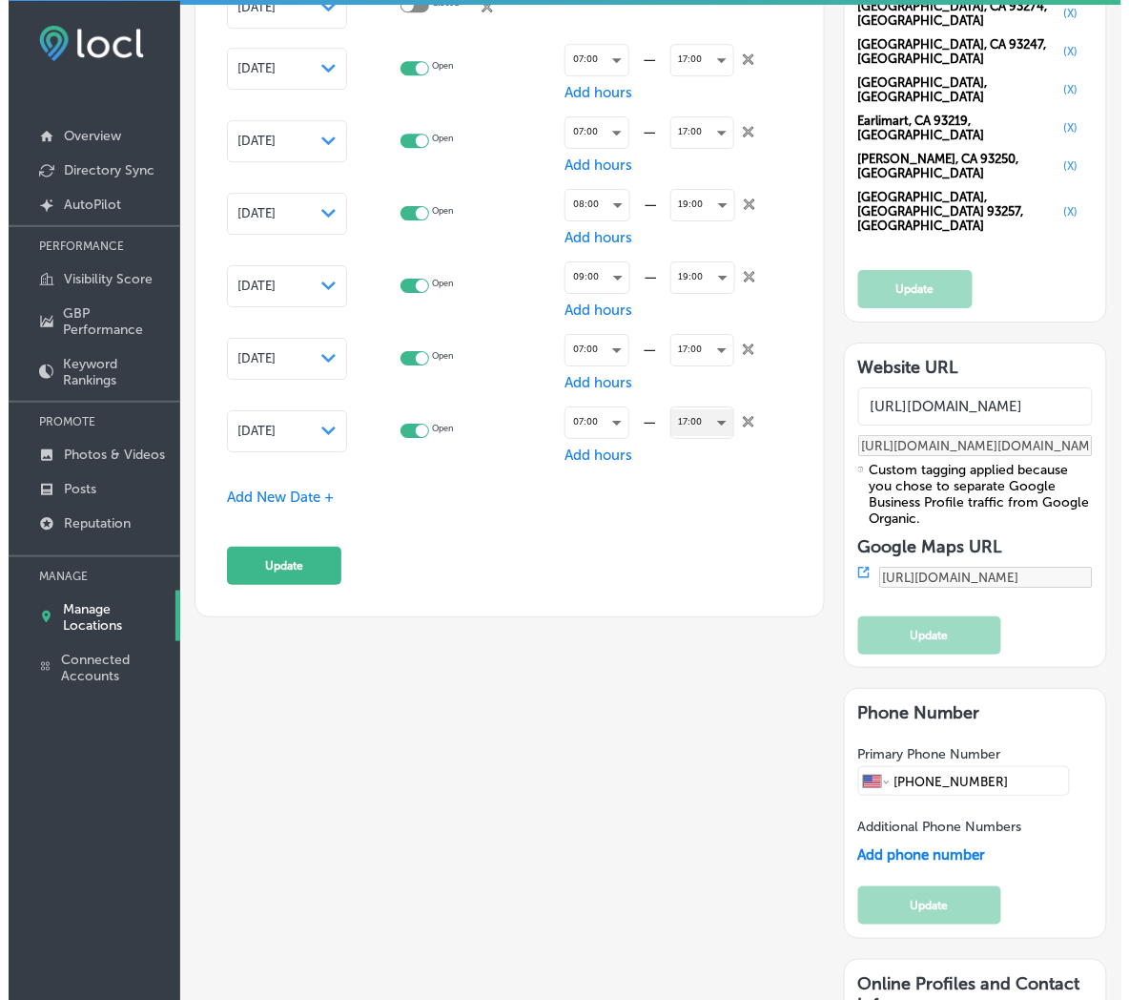
scroll to position [2543, 0]
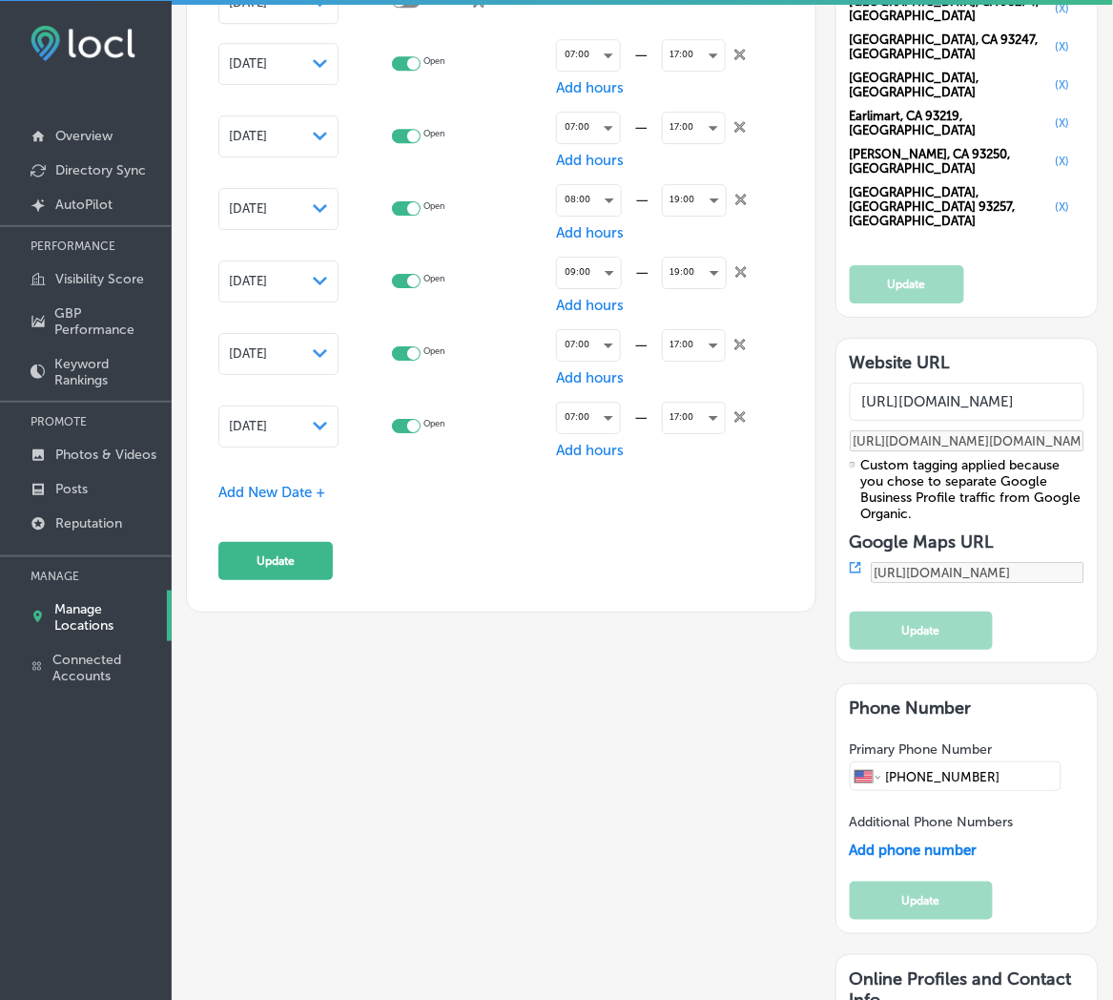
click at [268, 492] on span "Add New Date +" at bounding box center [271, 492] width 107 height 17
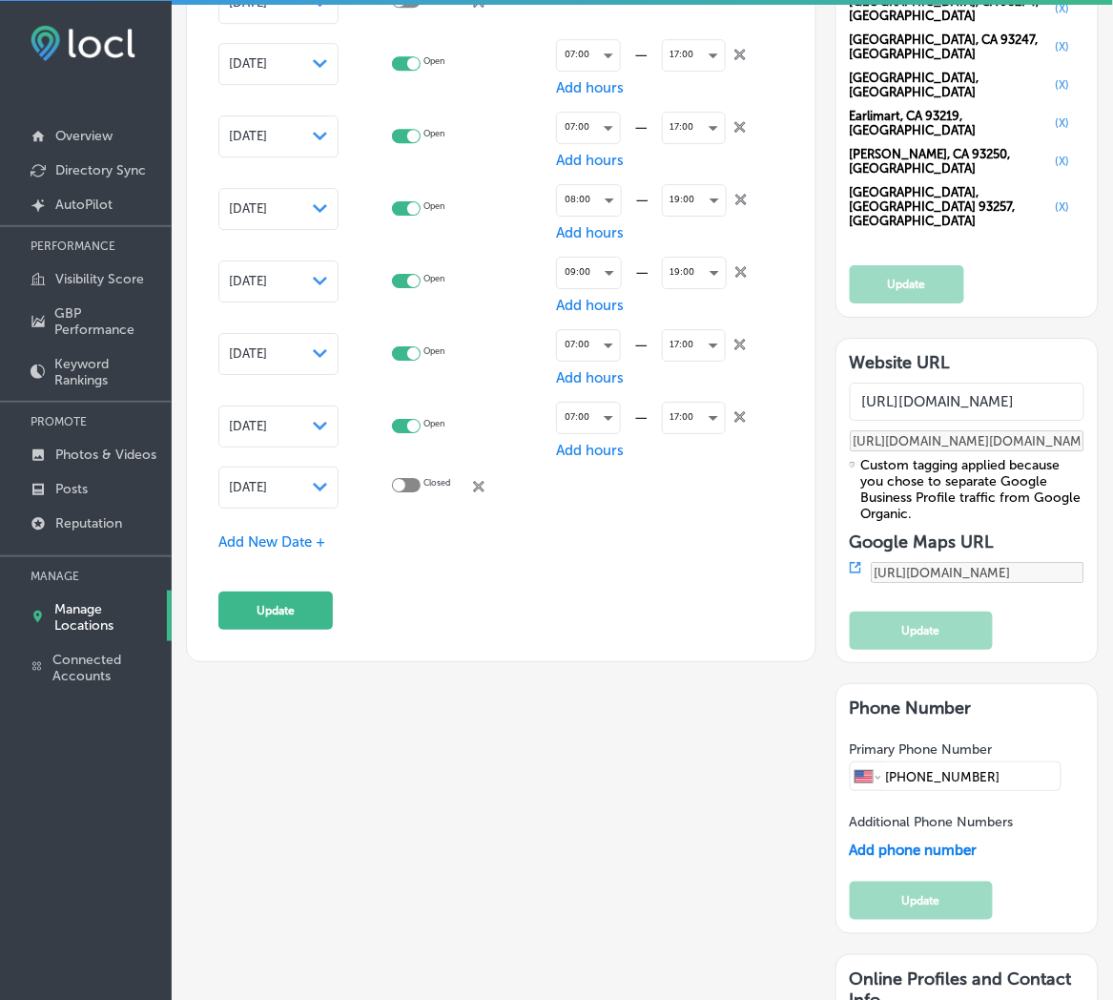
click at [327, 483] on icon "Path Created with Sketch." at bounding box center [320, 487] width 14 height 9
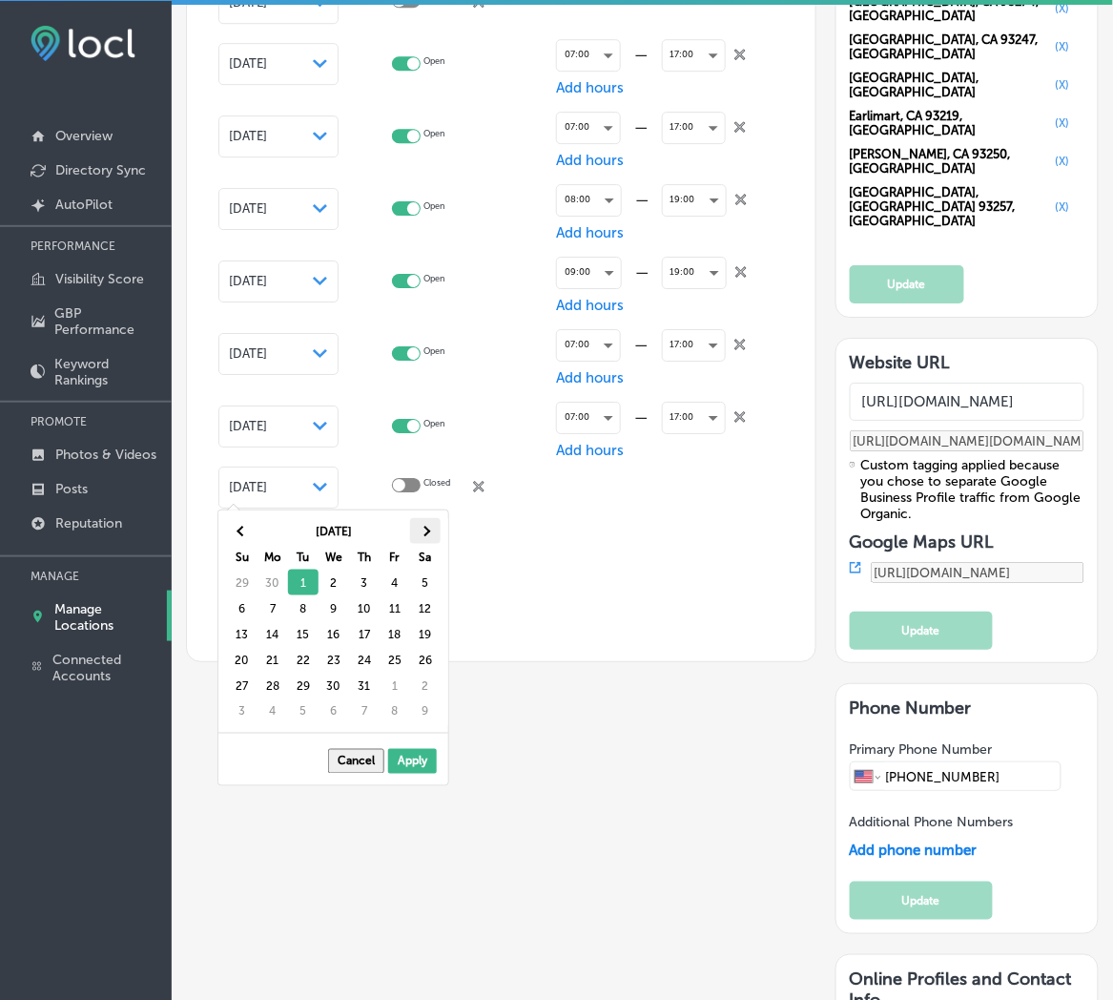
click at [431, 531] on th at bounding box center [425, 531] width 31 height 26
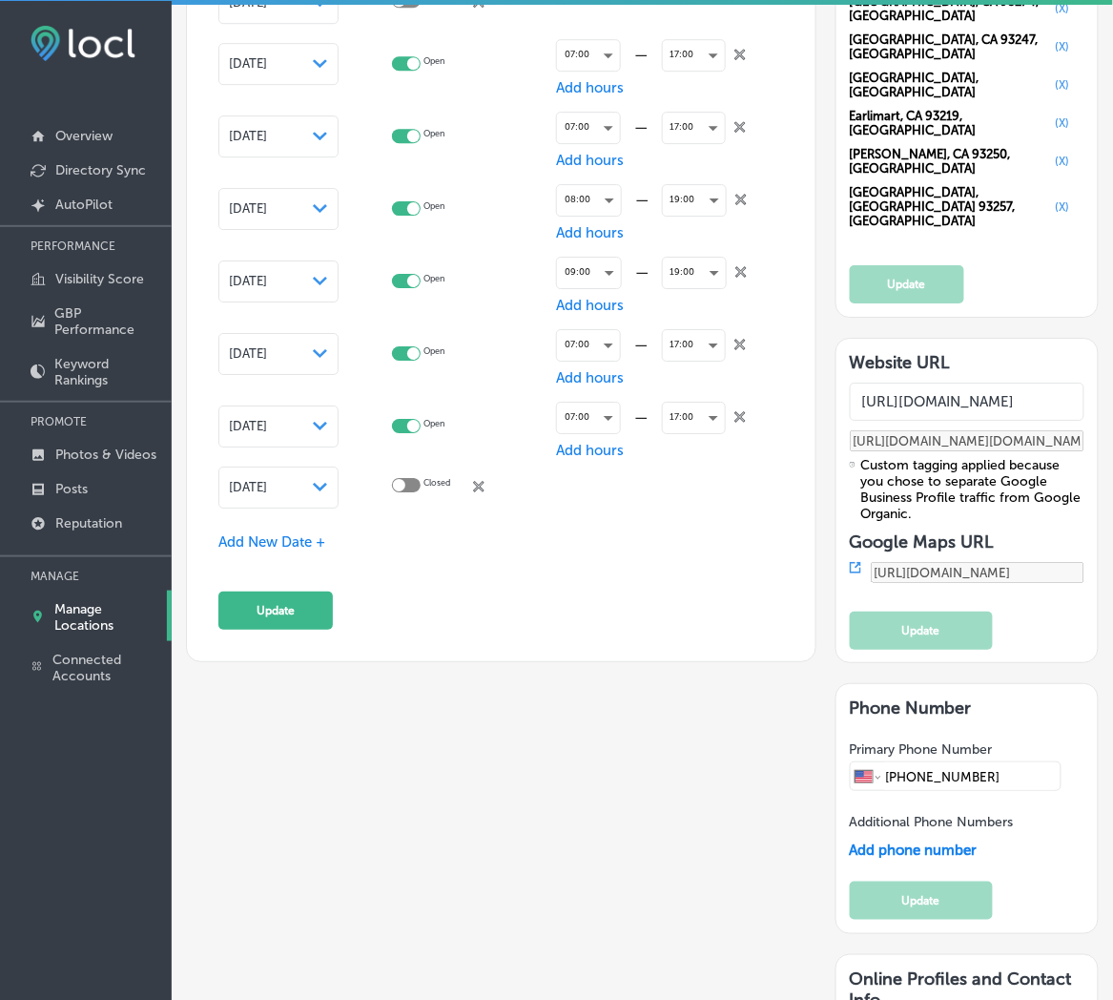
click at [258, 545] on div "Add New Date +" at bounding box center [501, 542] width 566 height 20
click at [259, 535] on span "Add New Date +" at bounding box center [271, 541] width 107 height 17
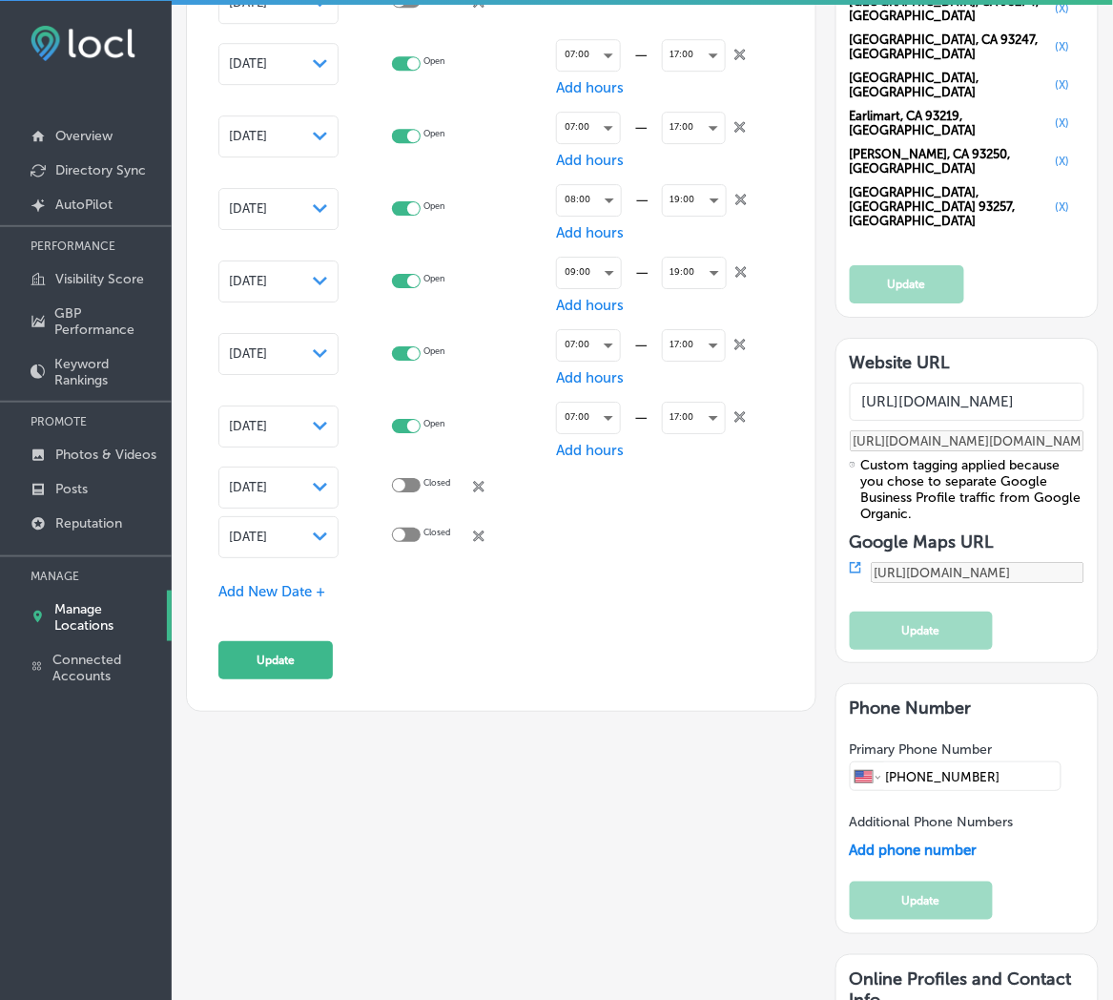
click at [339, 532] on div "[DATE] Path Created with Sketch." at bounding box center [278, 537] width 120 height 42
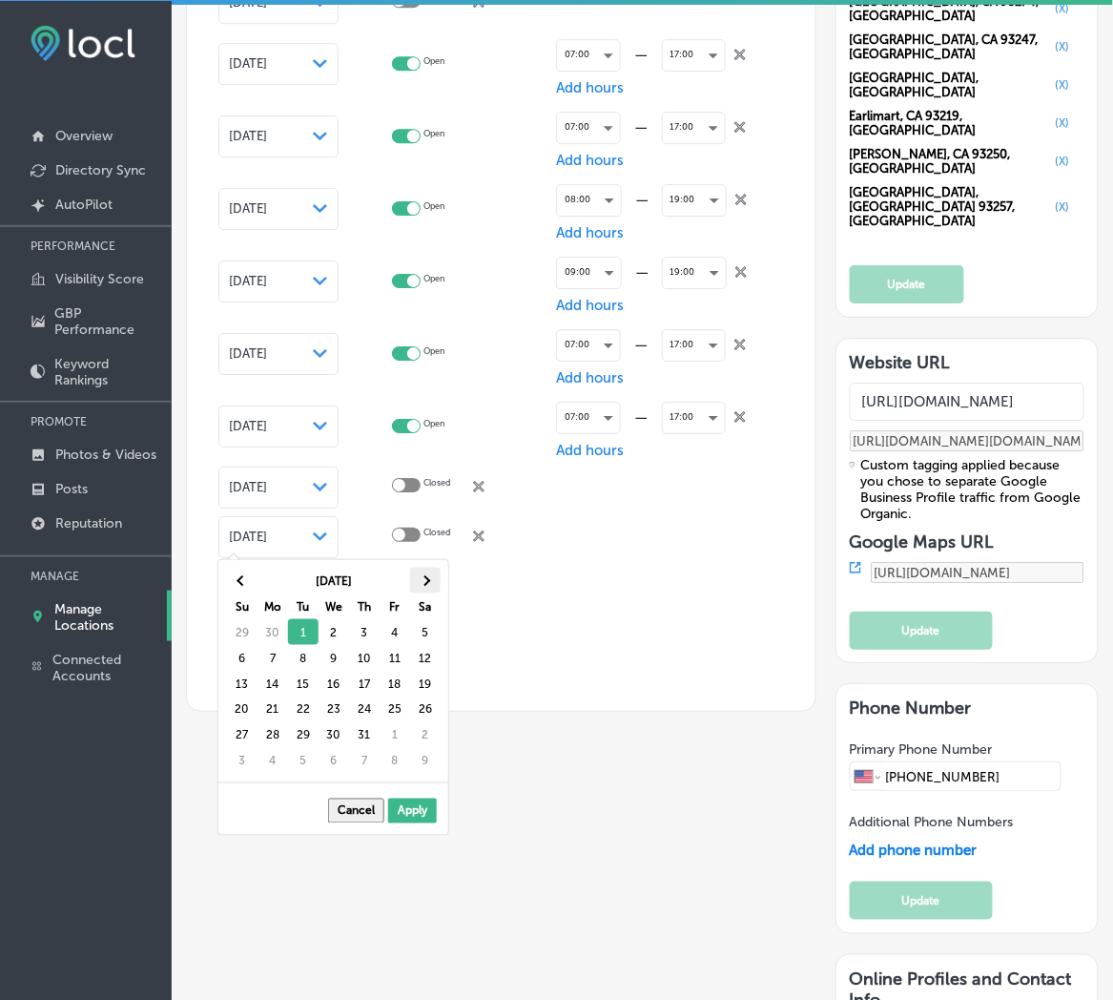
click at [420, 578] on span at bounding box center [425, 580] width 10 height 10
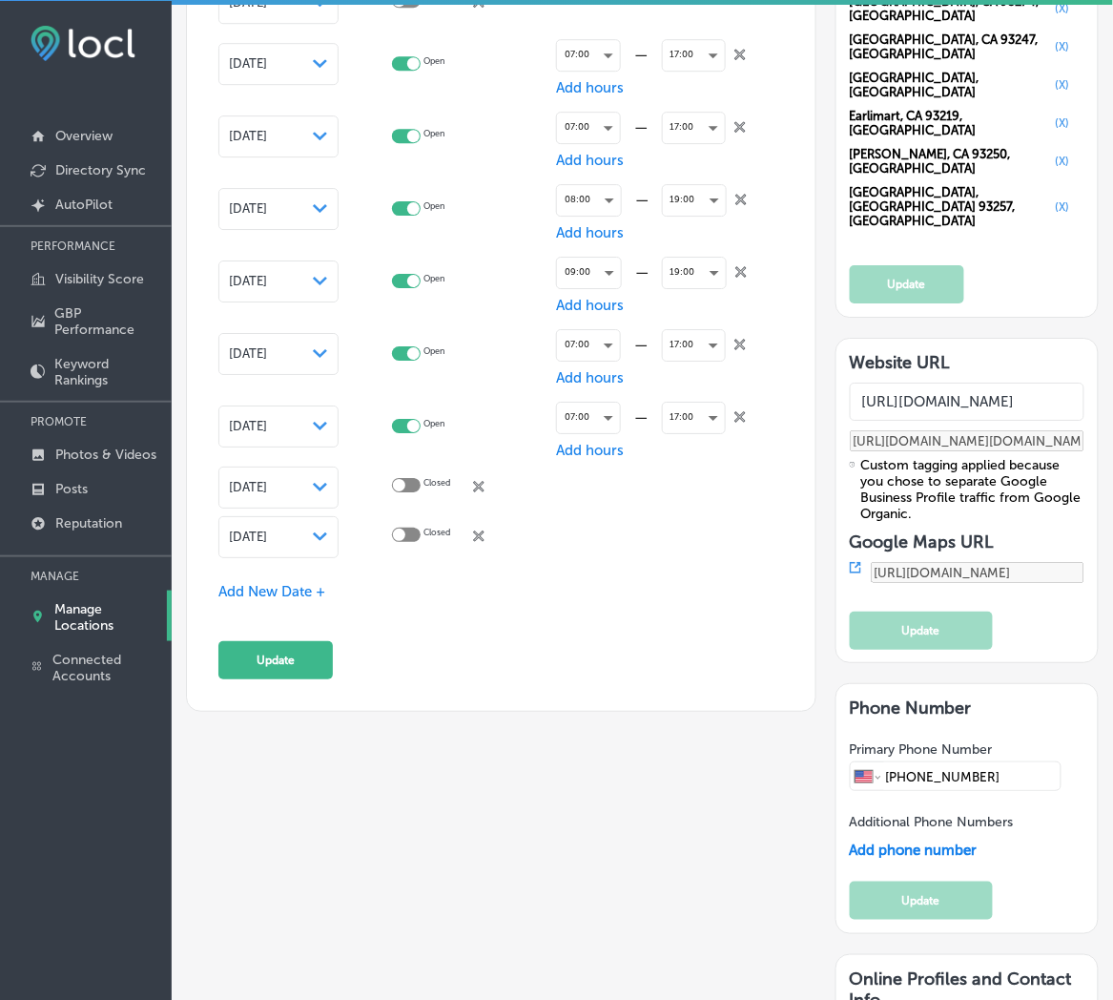
click at [404, 528] on div at bounding box center [399, 534] width 12 height 12
checkbox input "true"
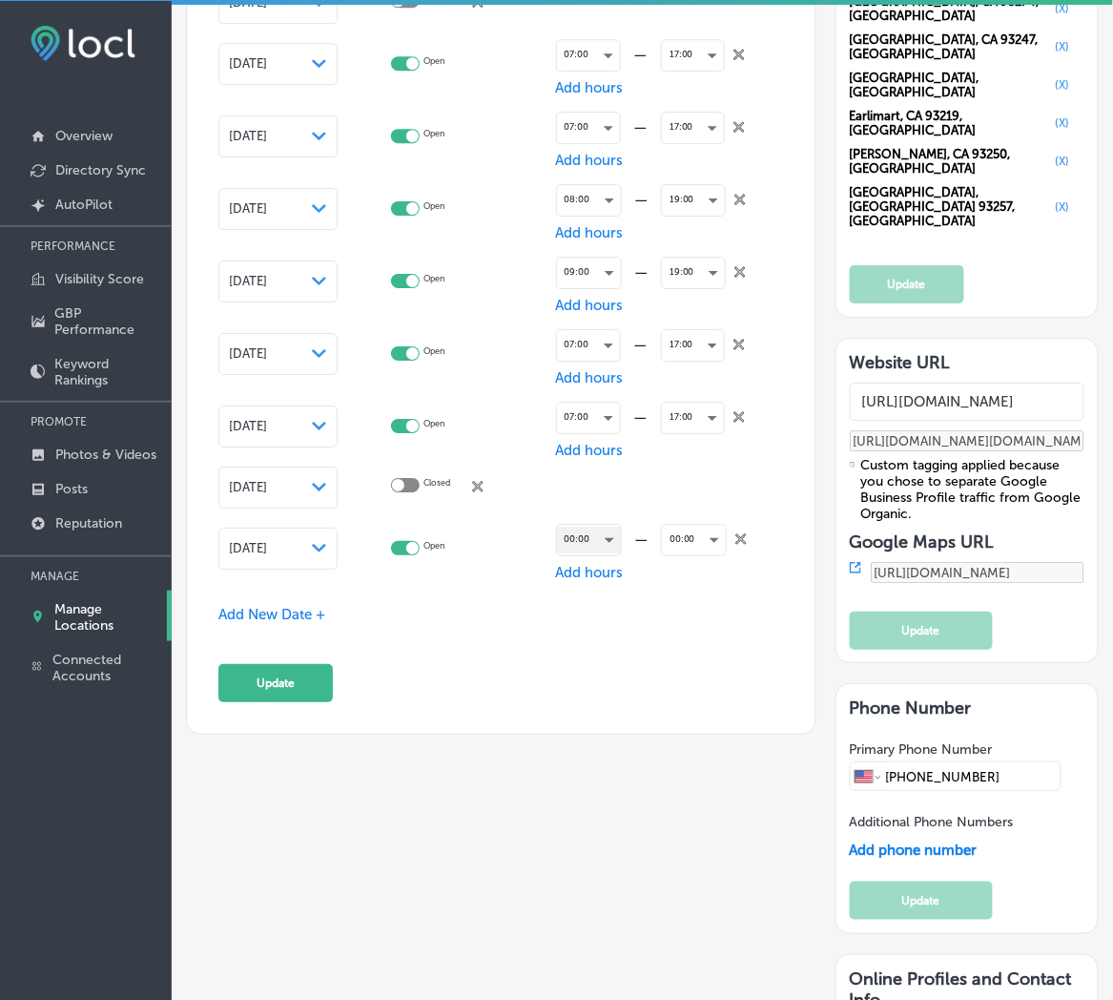
click at [587, 535] on div "00:00" at bounding box center [589, 539] width 64 height 26
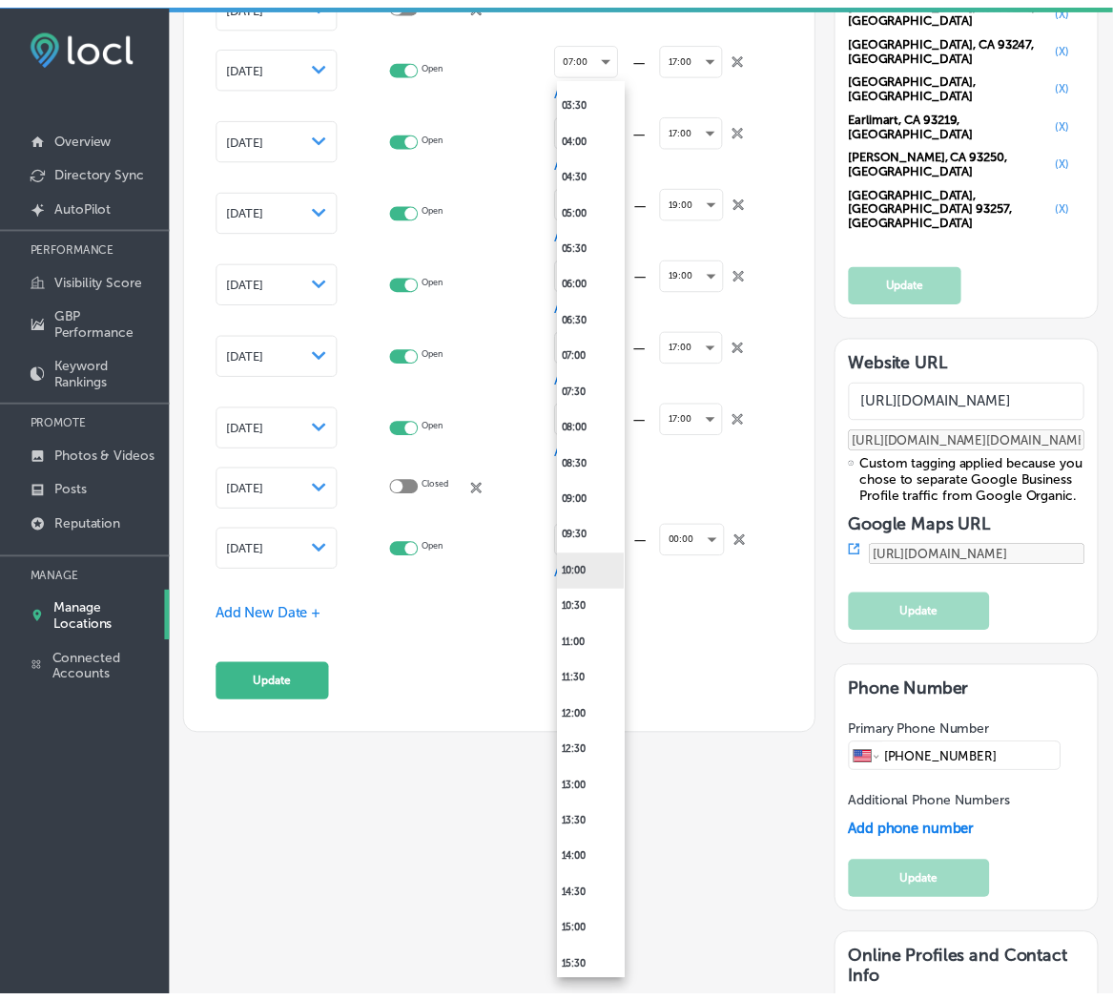
scroll to position [282, 0]
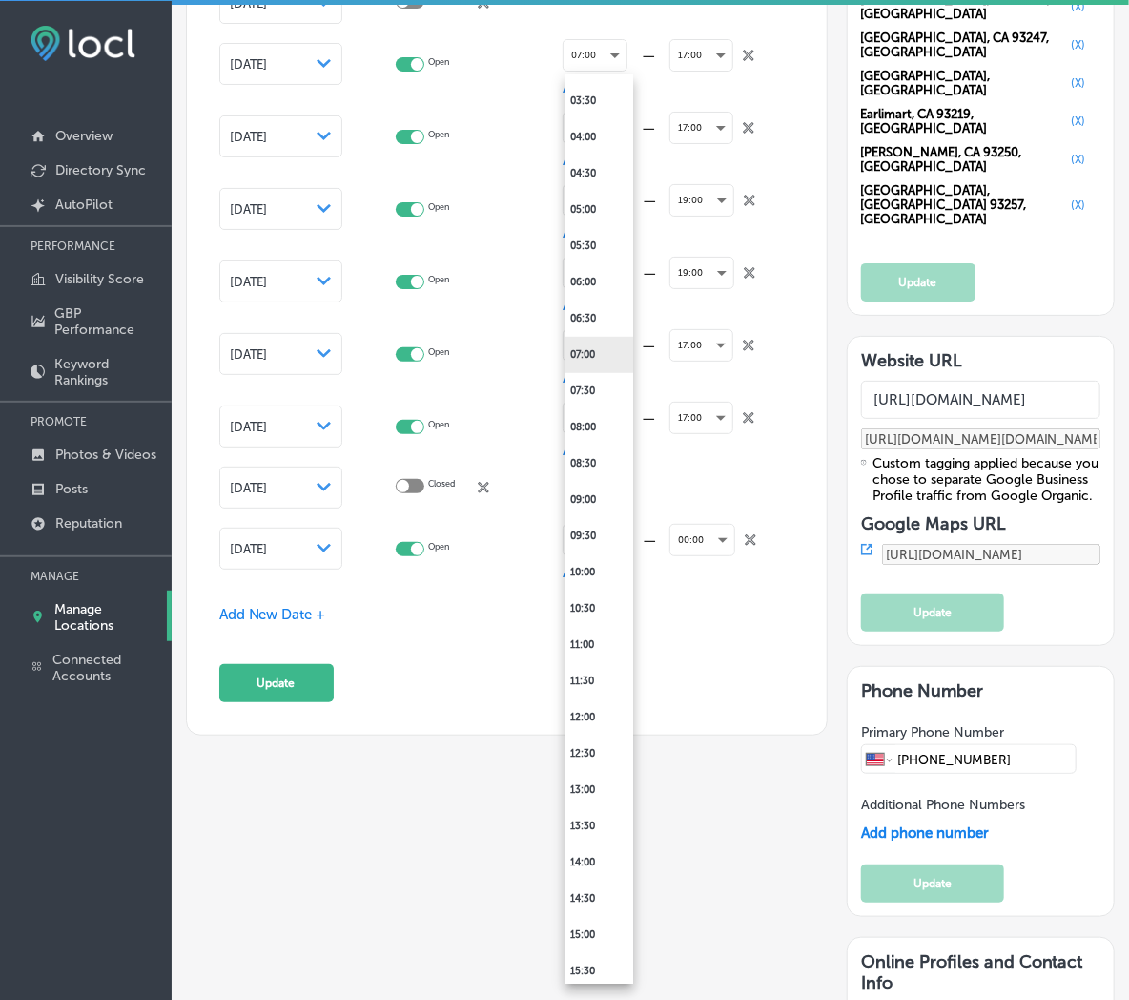
click at [577, 361] on li "07:00" at bounding box center [600, 355] width 68 height 36
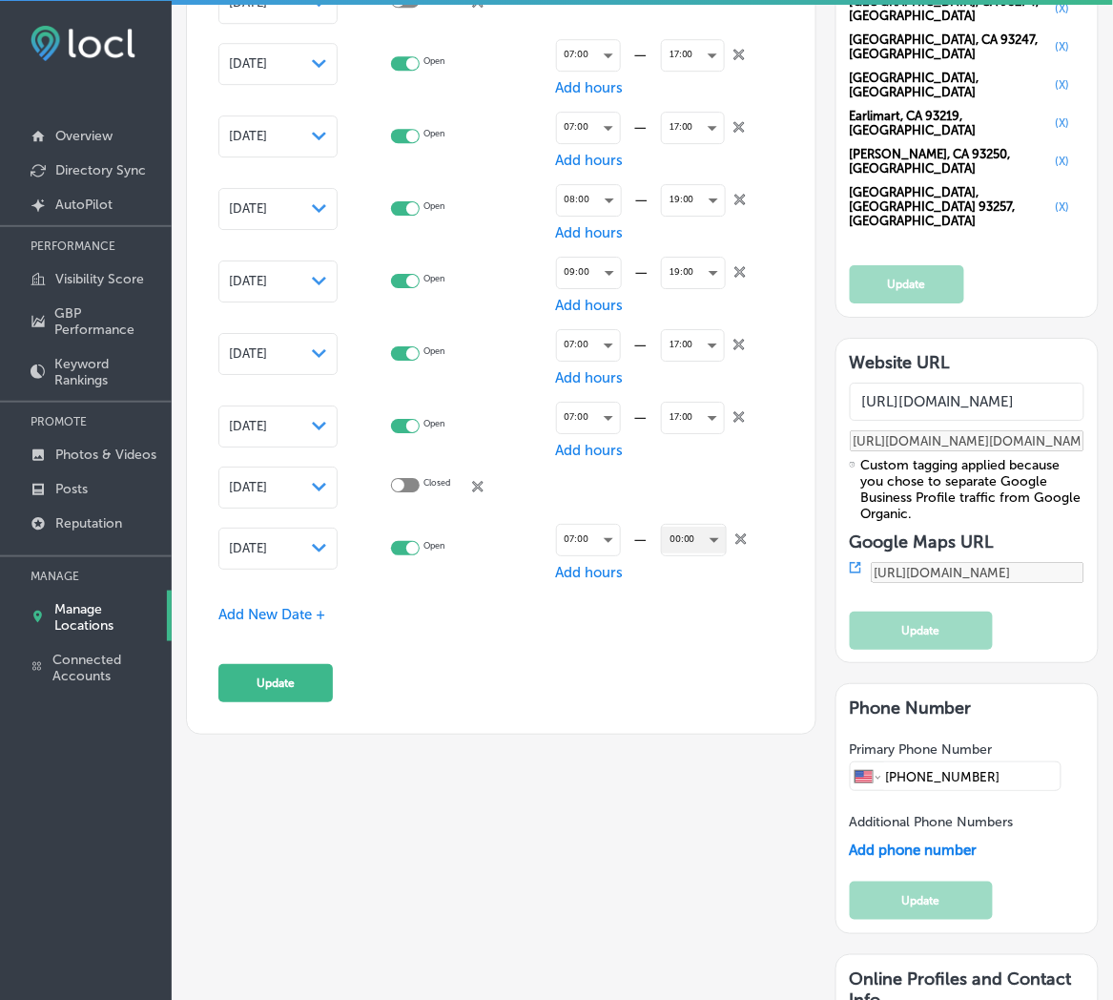
click at [681, 540] on div "00:00" at bounding box center [694, 539] width 64 height 26
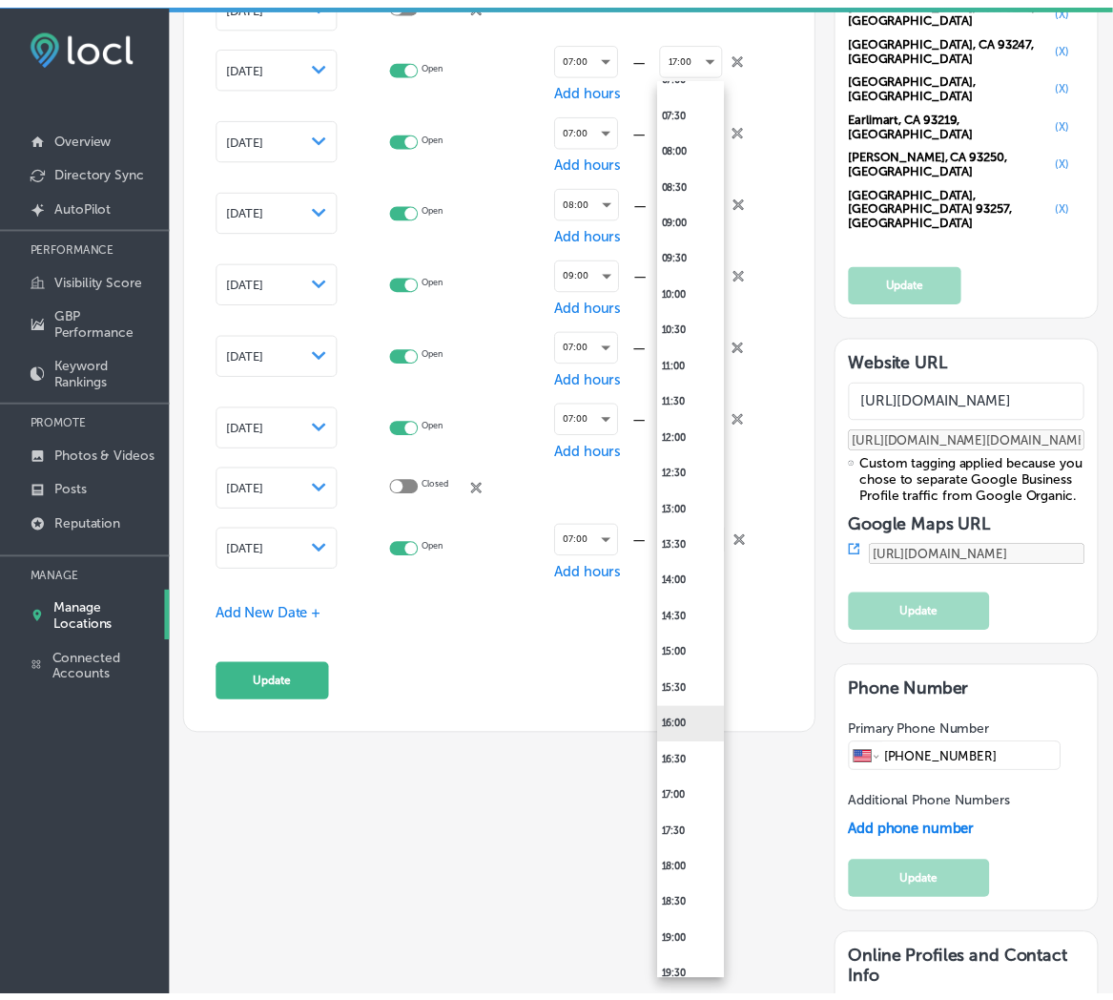
scroll to position [565, 0]
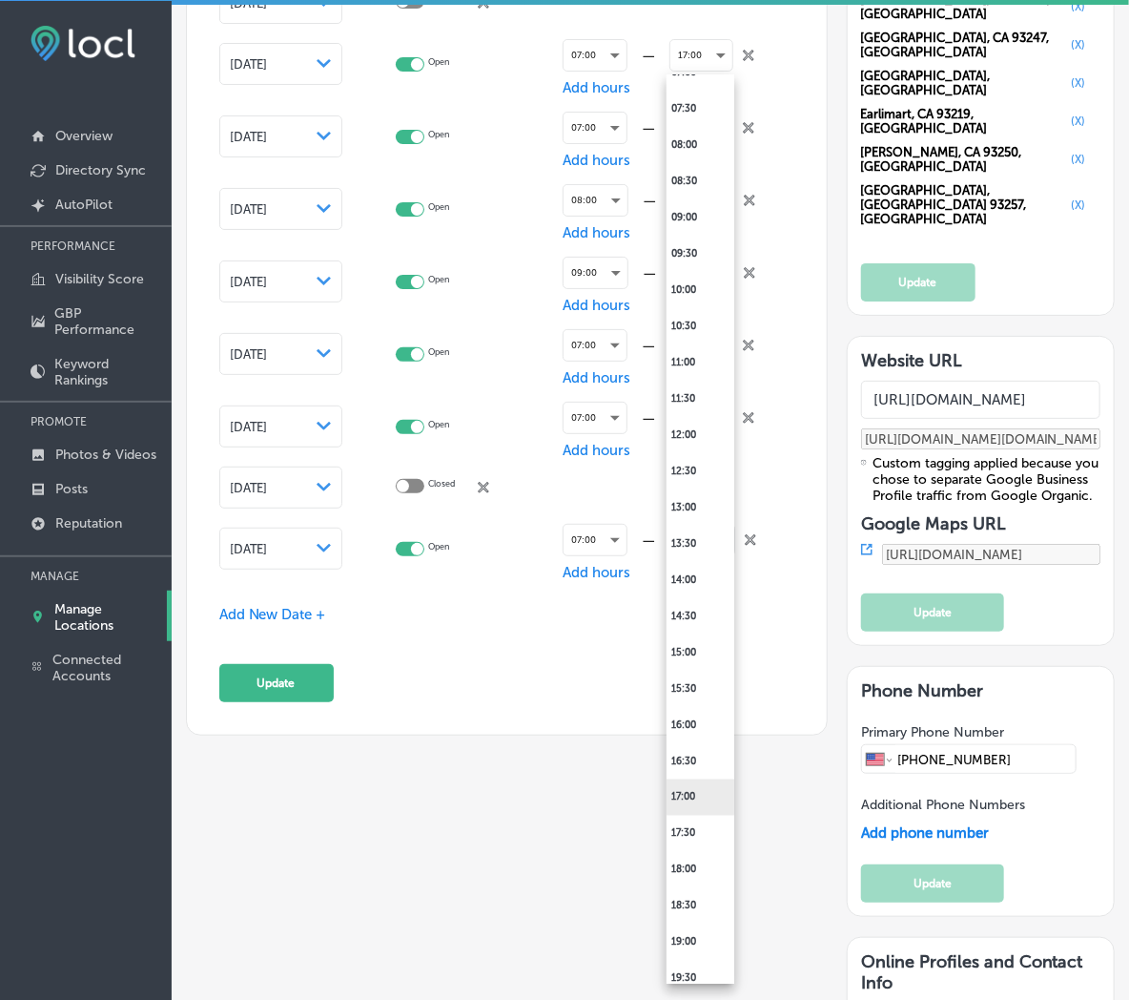
click at [696, 786] on li "17:00" at bounding box center [701, 797] width 68 height 36
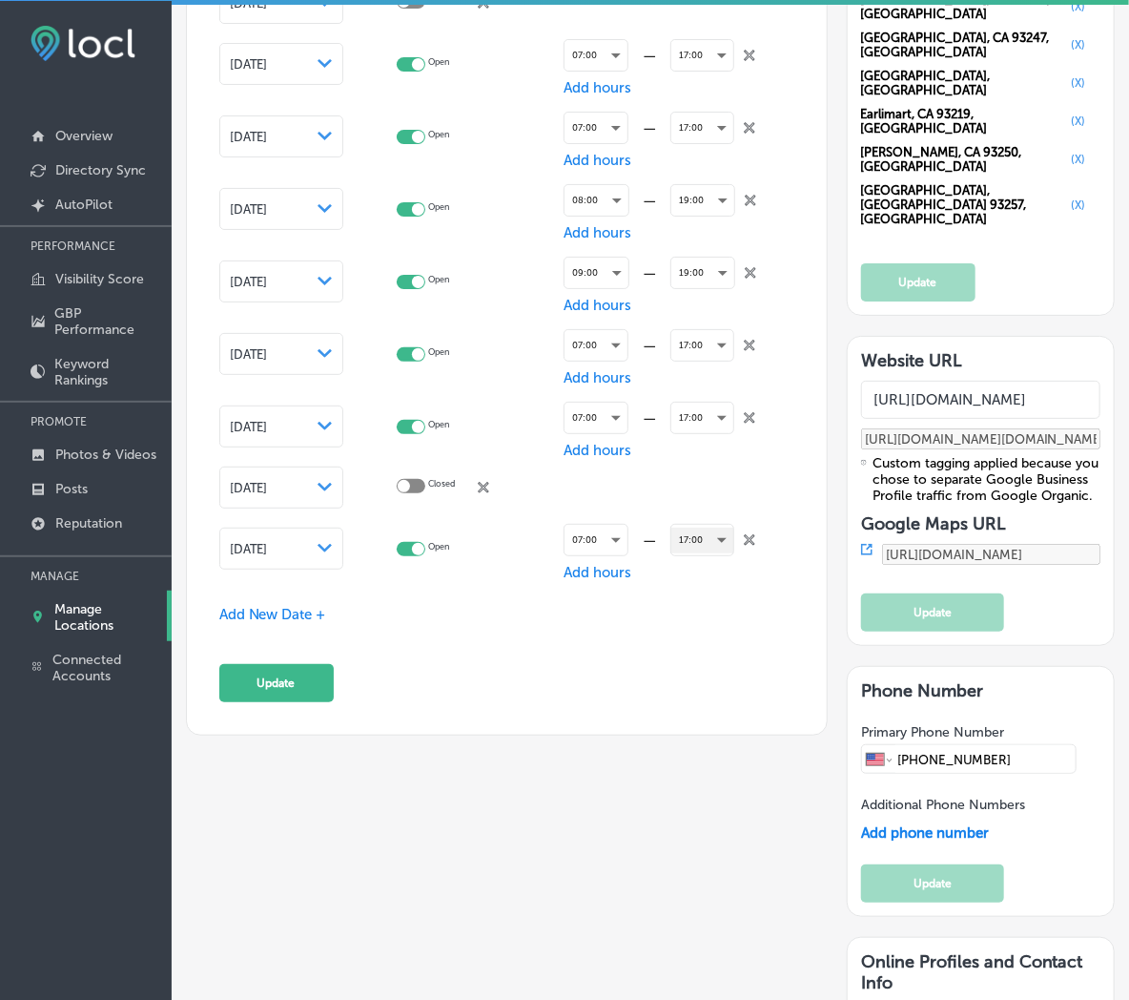
scroll to position [2543, 0]
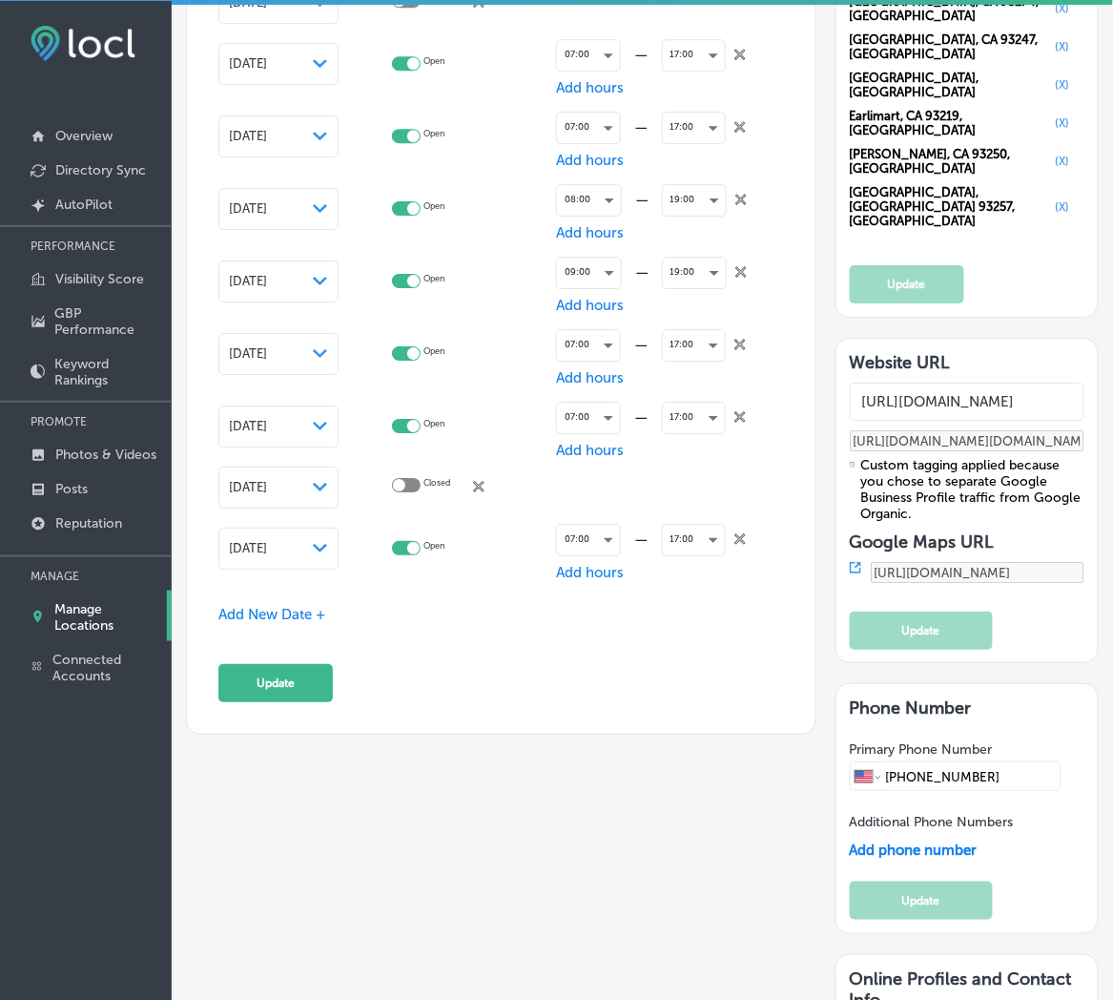
click at [296, 612] on span "Add New Date +" at bounding box center [271, 614] width 107 height 17
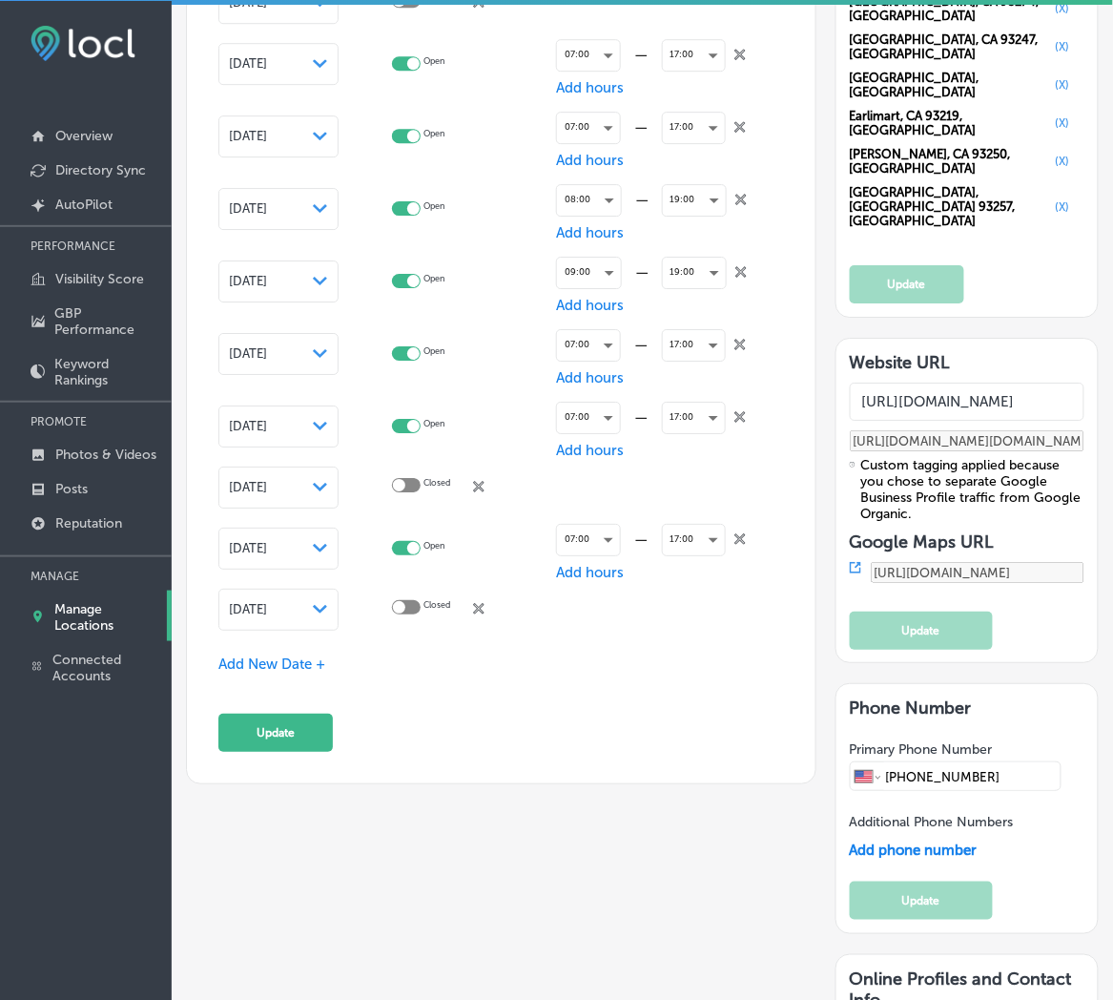
click at [267, 605] on span "[DATE]" at bounding box center [248, 609] width 38 height 14
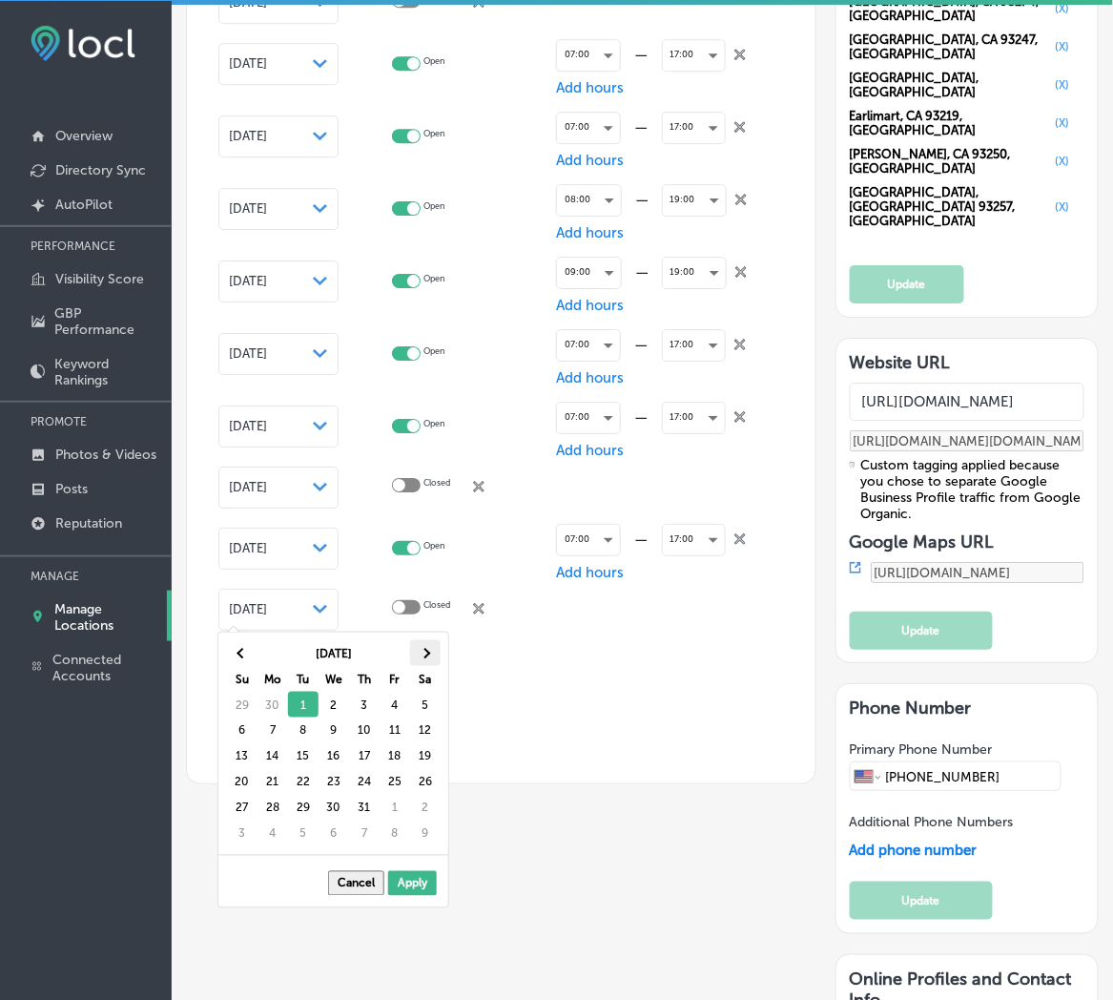
click at [423, 654] on span at bounding box center [425, 653] width 10 height 10
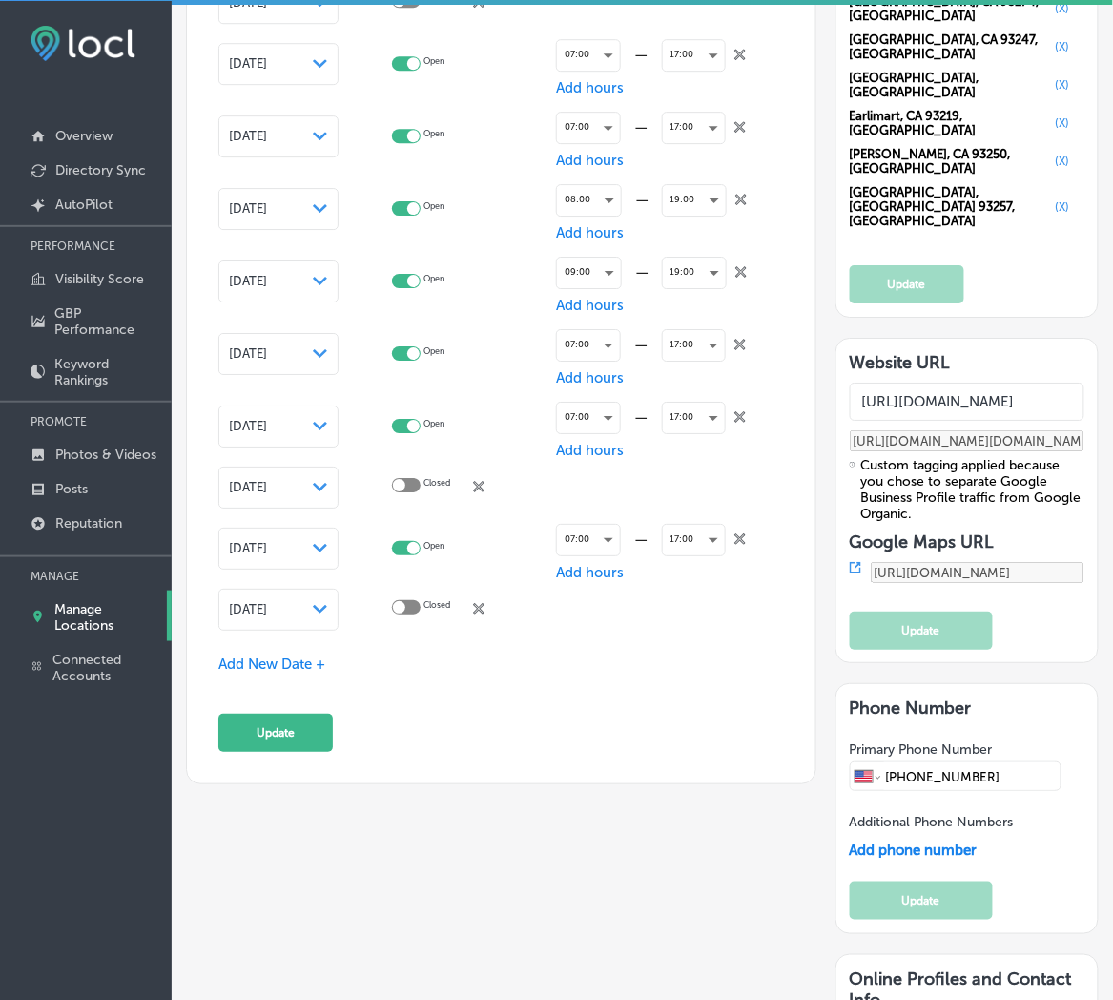
click at [260, 655] on span "Add New Date +" at bounding box center [271, 663] width 107 height 17
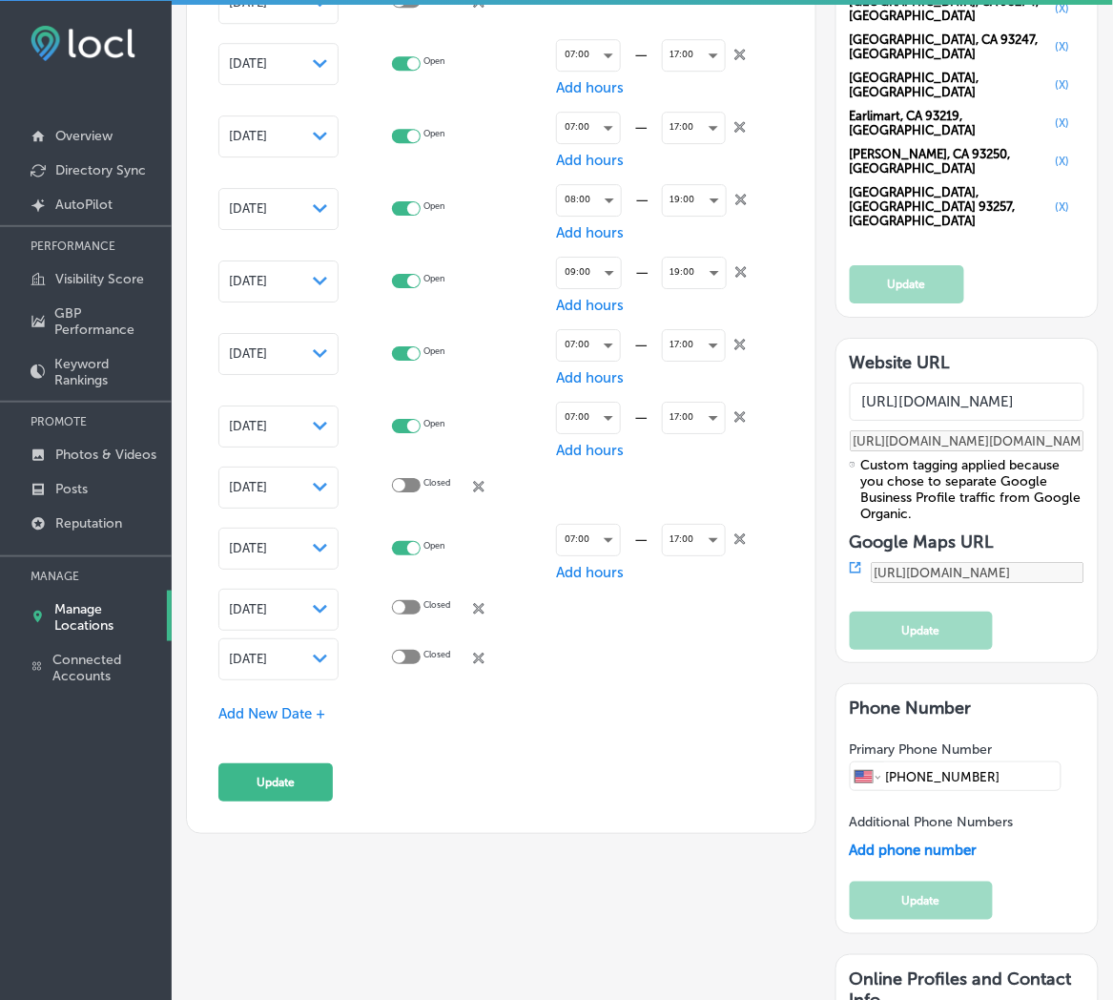
click at [269, 661] on div "[DATE] Path Created with Sketch." at bounding box center [278, 659] width 120 height 42
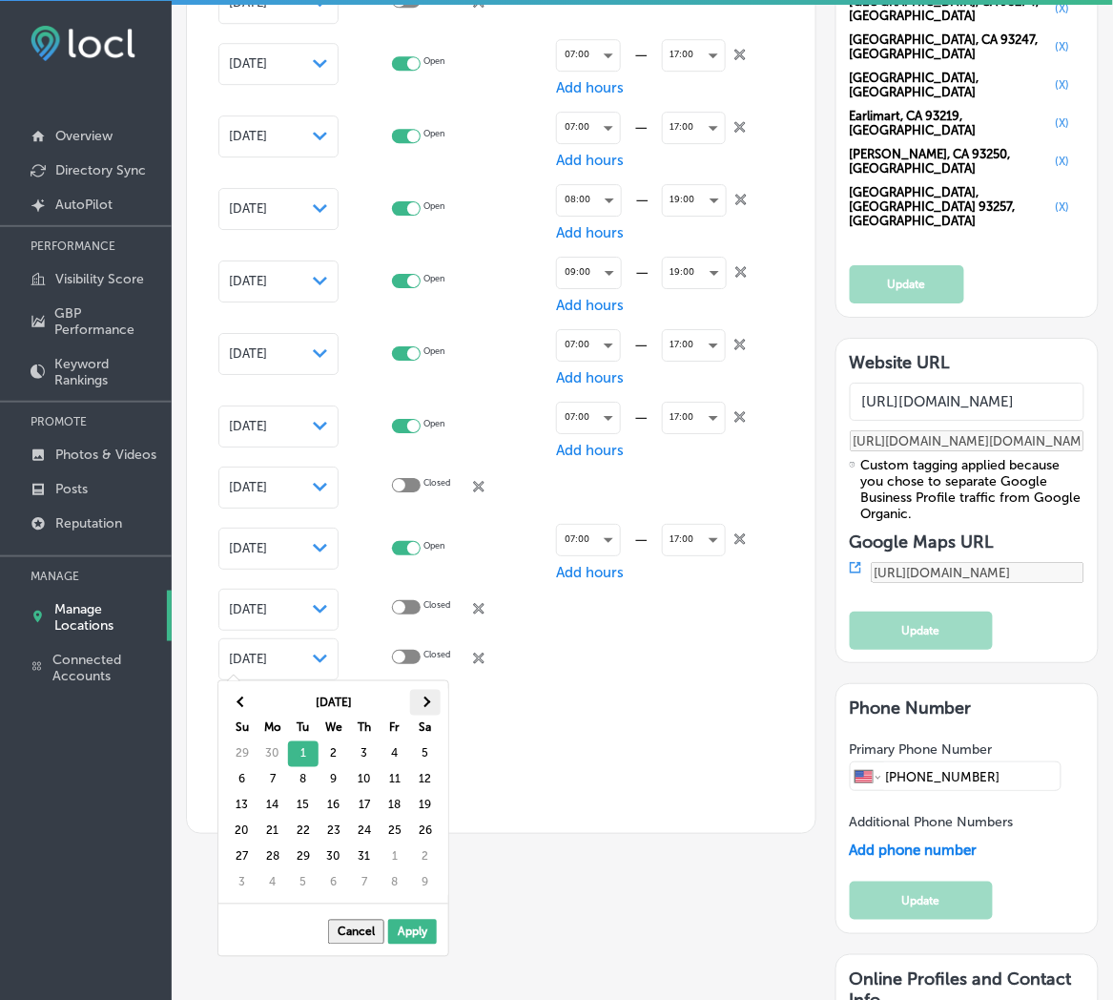
click at [434, 701] on th at bounding box center [425, 703] width 31 height 26
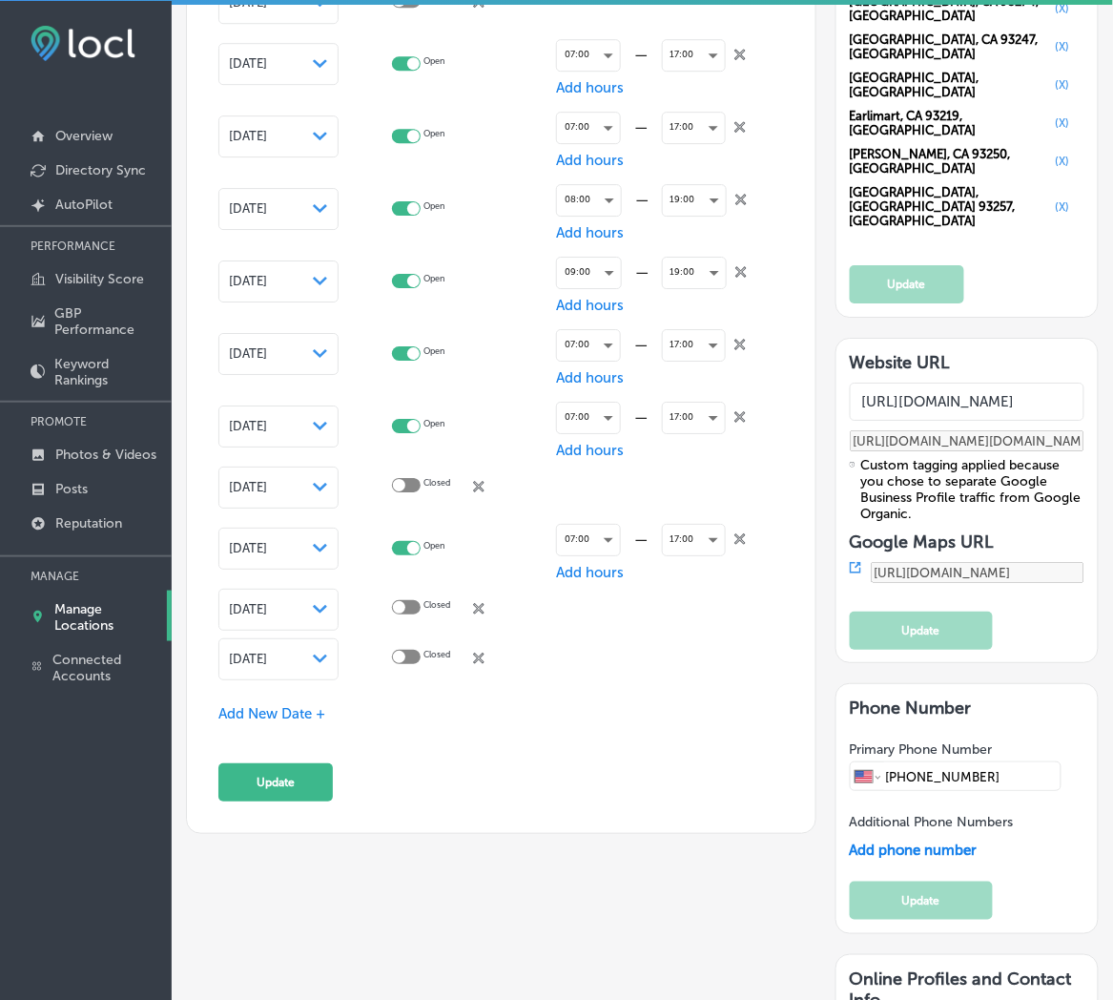
click at [421, 651] on div at bounding box center [406, 657] width 29 height 14
checkbox input "true"
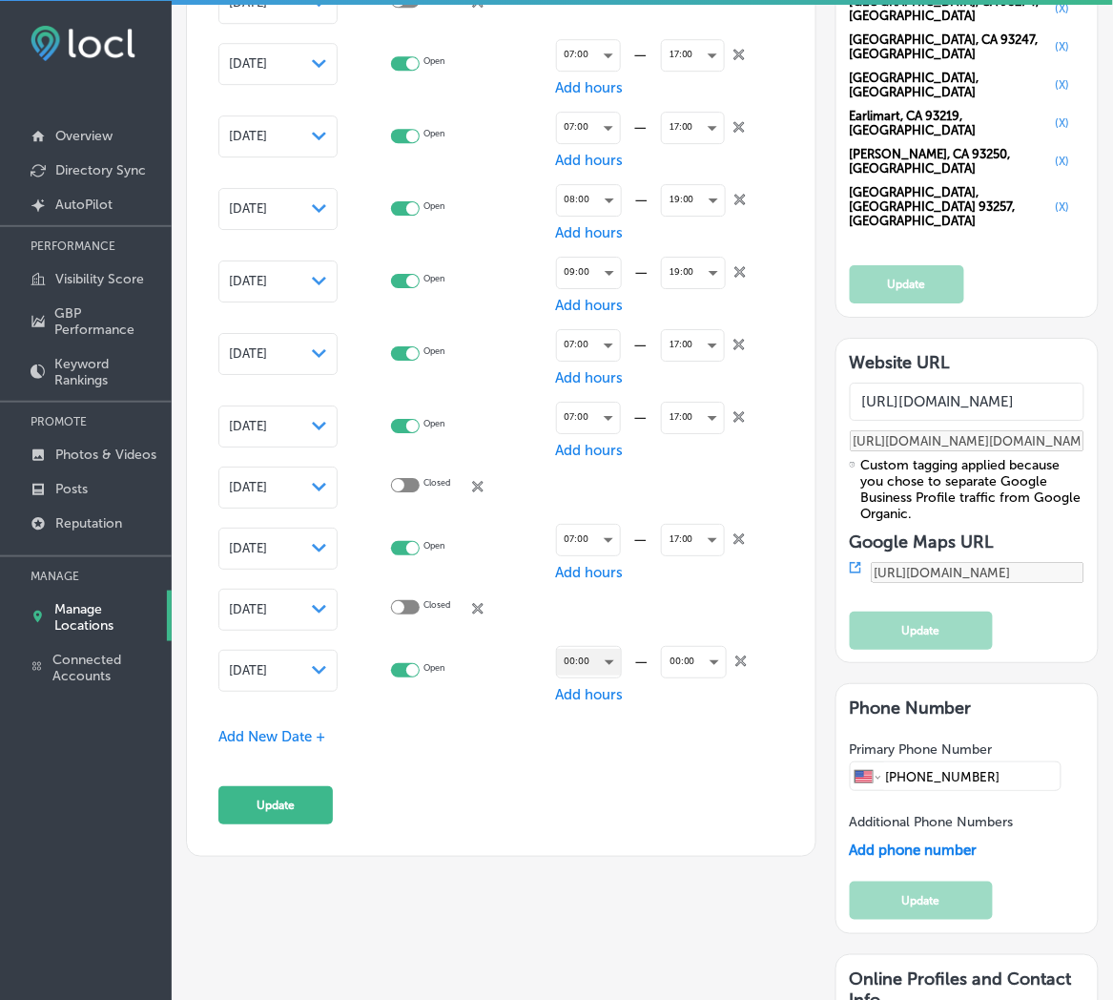
click at [582, 649] on div "00:00" at bounding box center [589, 662] width 64 height 26
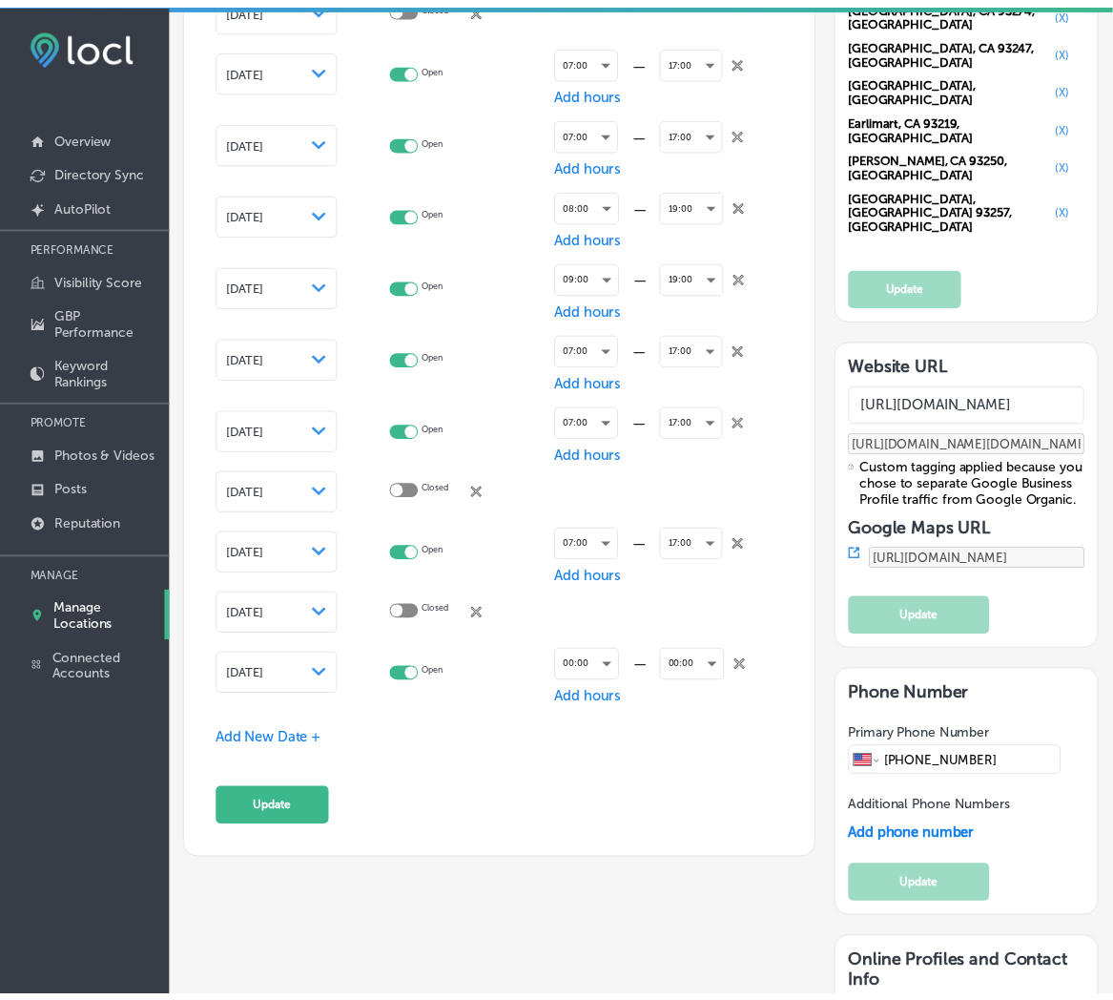
scroll to position [2547, 0]
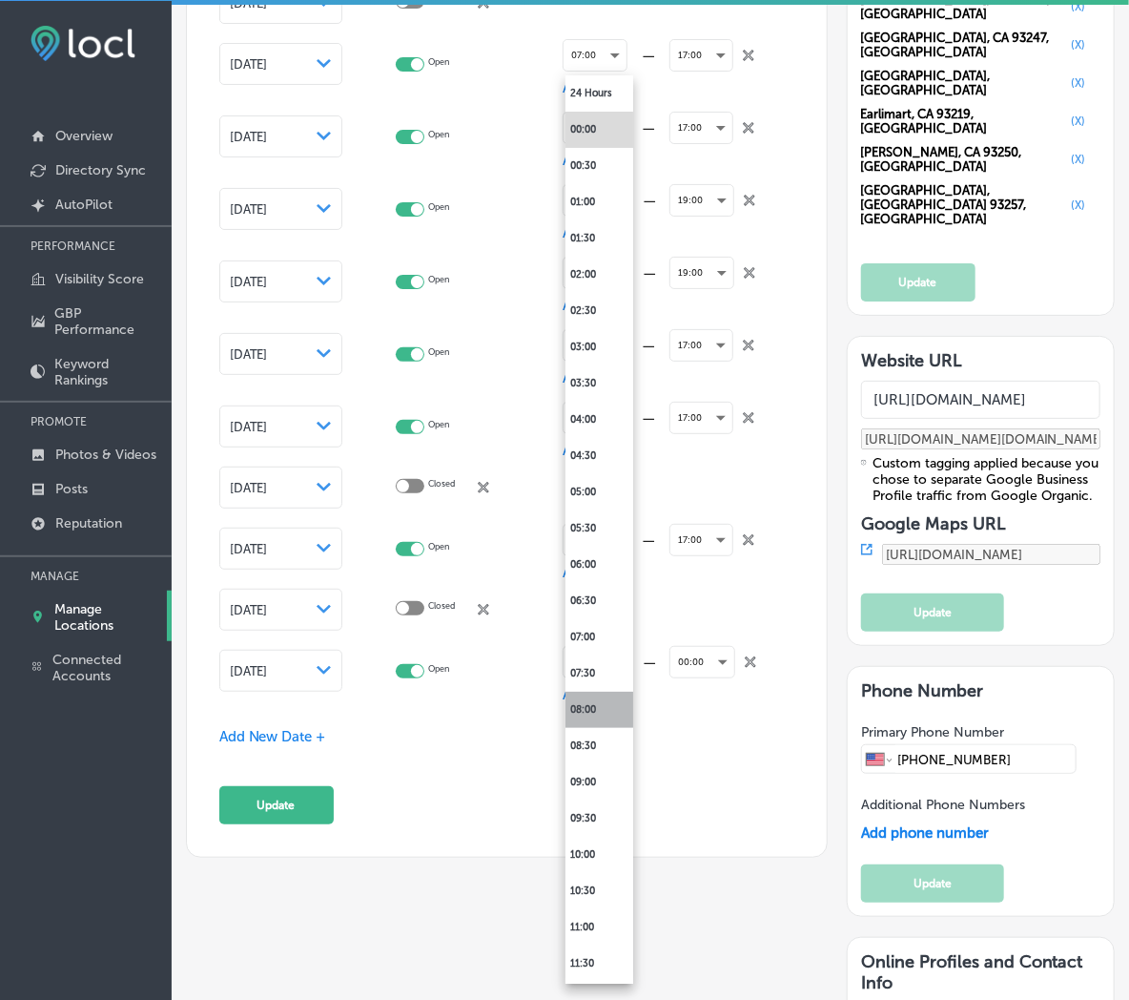
click at [597, 702] on li "08:00" at bounding box center [600, 709] width 68 height 36
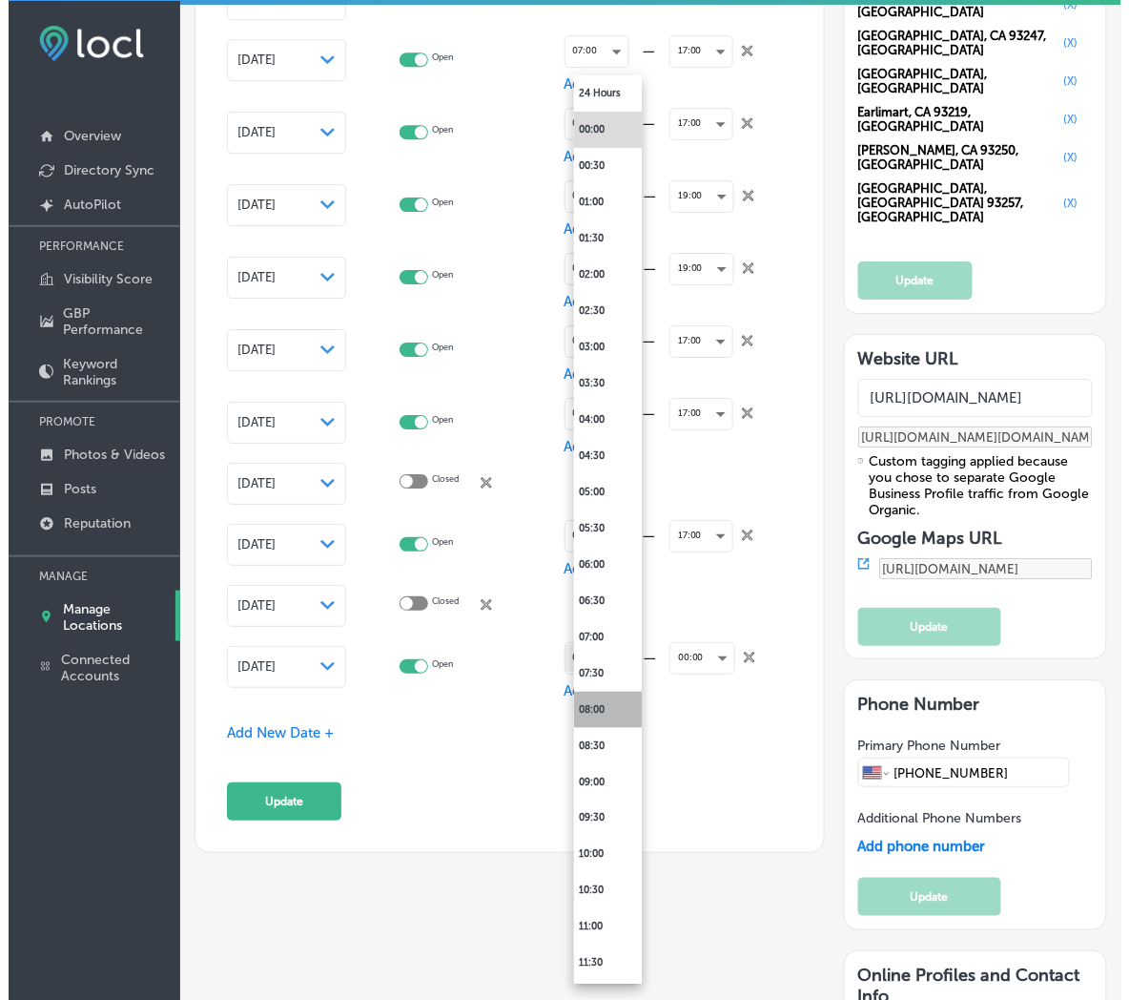
scroll to position [2543, 0]
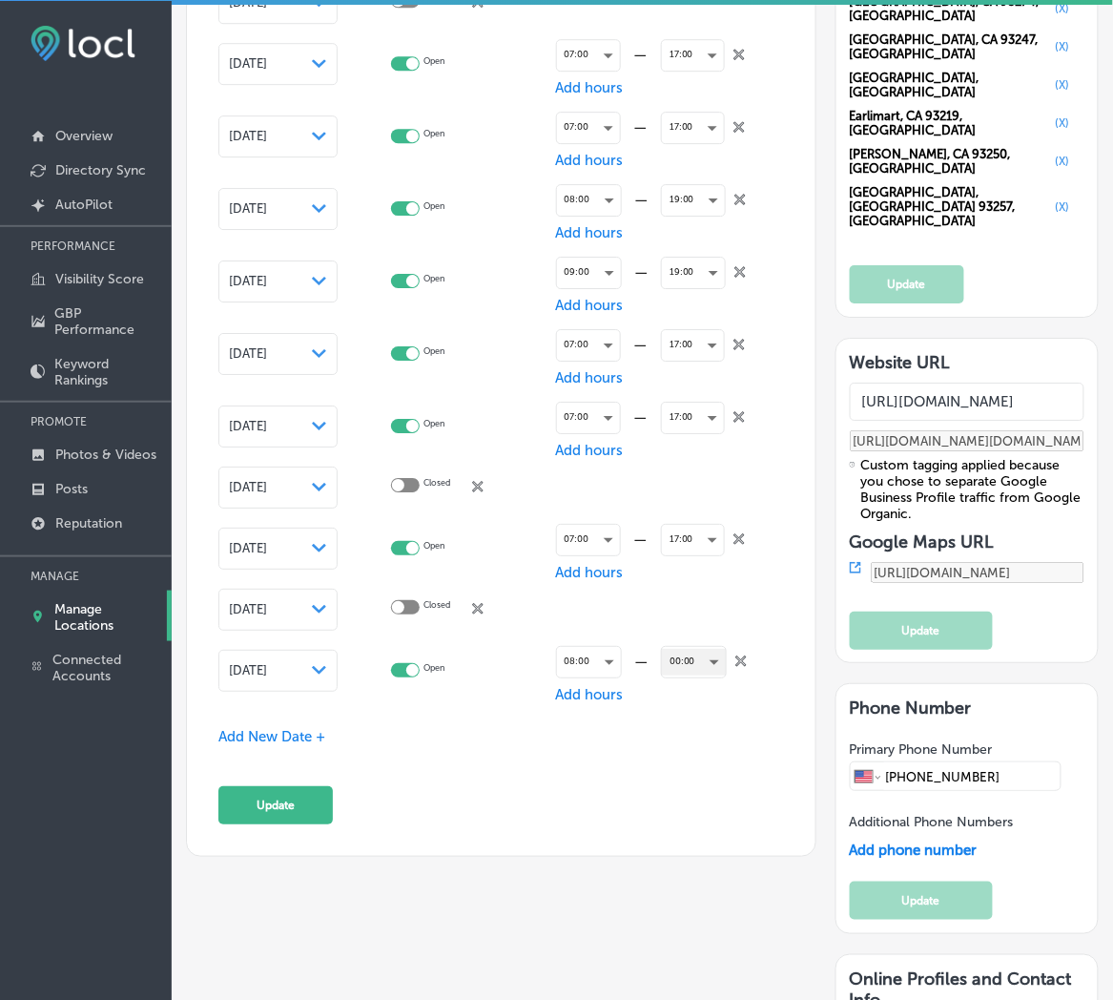
click at [675, 655] on div "00:00" at bounding box center [694, 662] width 64 height 26
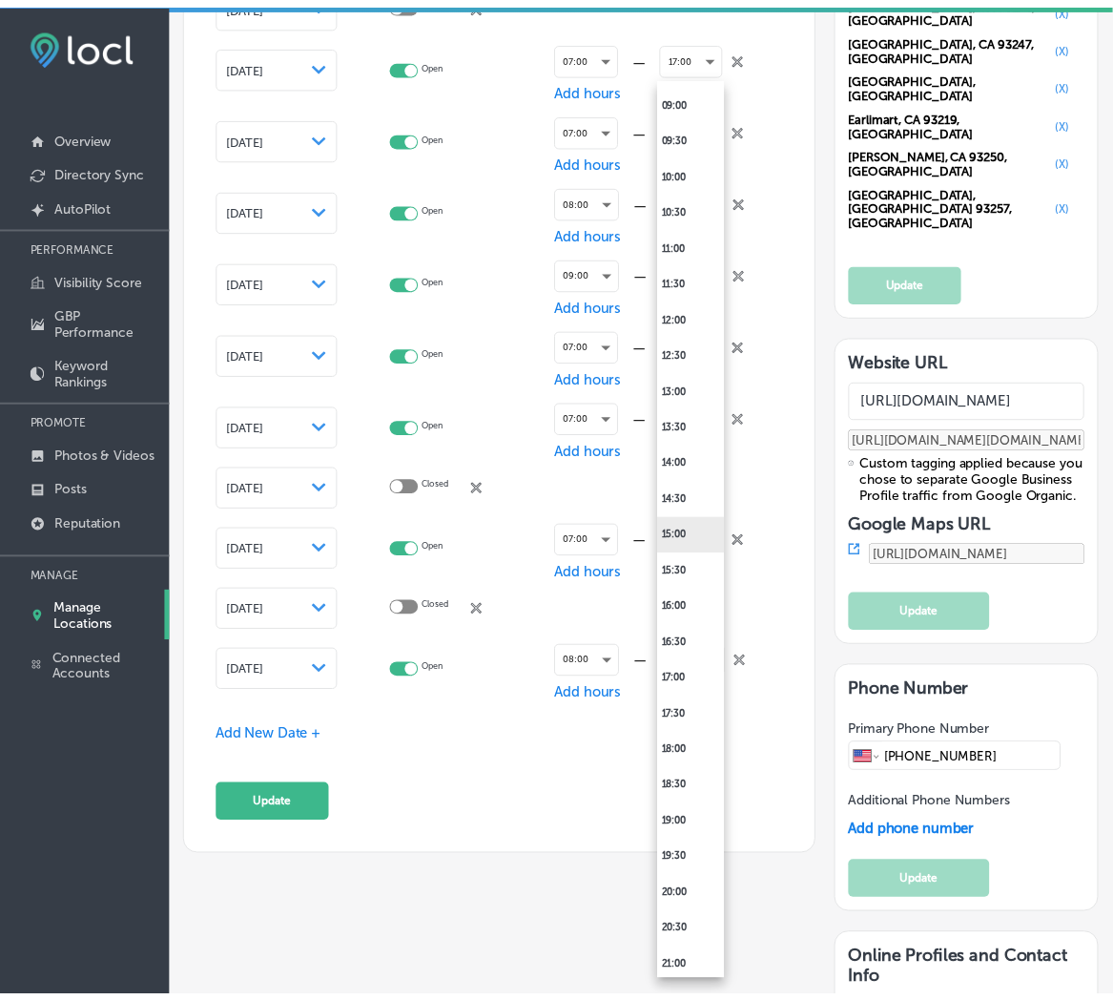
scroll to position [707, 0]
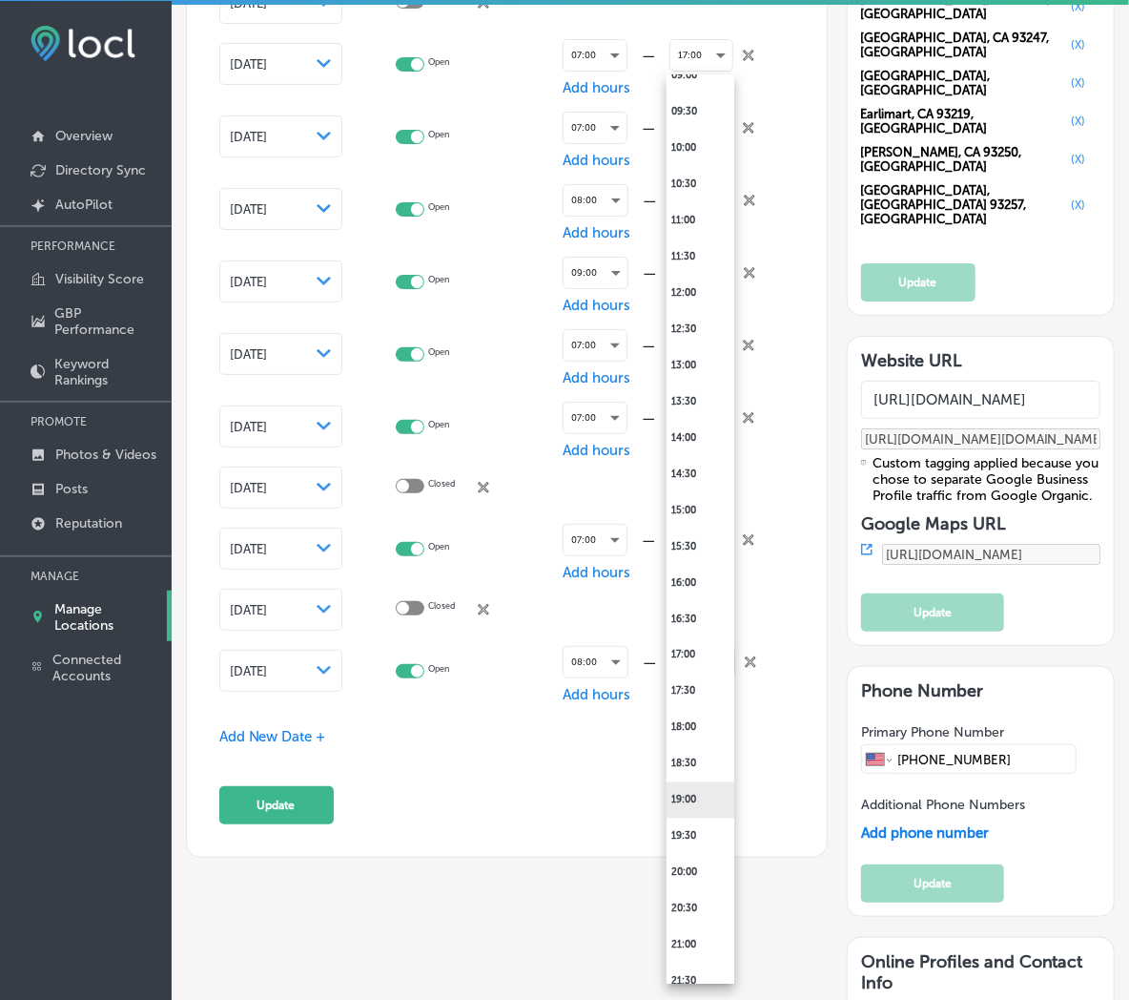
drag, startPoint x: 691, startPoint y: 827, endPoint x: 691, endPoint y: 794, distance: 33.4
click at [691, 794] on ul "24 Hours 00:00 00:30 01:00 01:30 02:00 02:30 03:00 03:30 04:00 04:30 05:00 05:3…" at bounding box center [709, 275] width 84 height 1812
click at [691, 794] on li "19:00" at bounding box center [701, 800] width 68 height 36
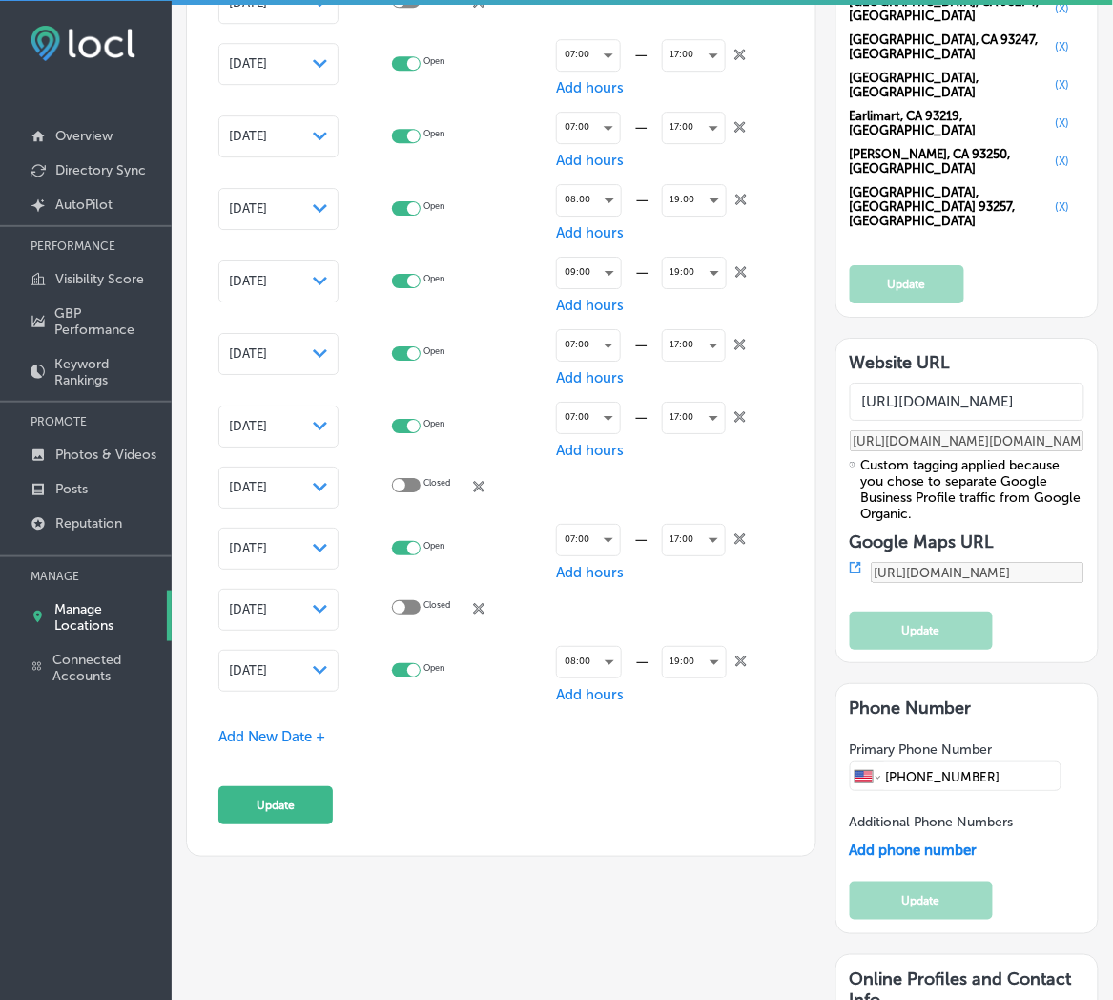
click at [560, 749] on div "Special Business Hours Enter hours for days when this business has an irregular…" at bounding box center [501, 118] width 566 height 1411
click at [282, 728] on span "Add New Date +" at bounding box center [271, 736] width 107 height 17
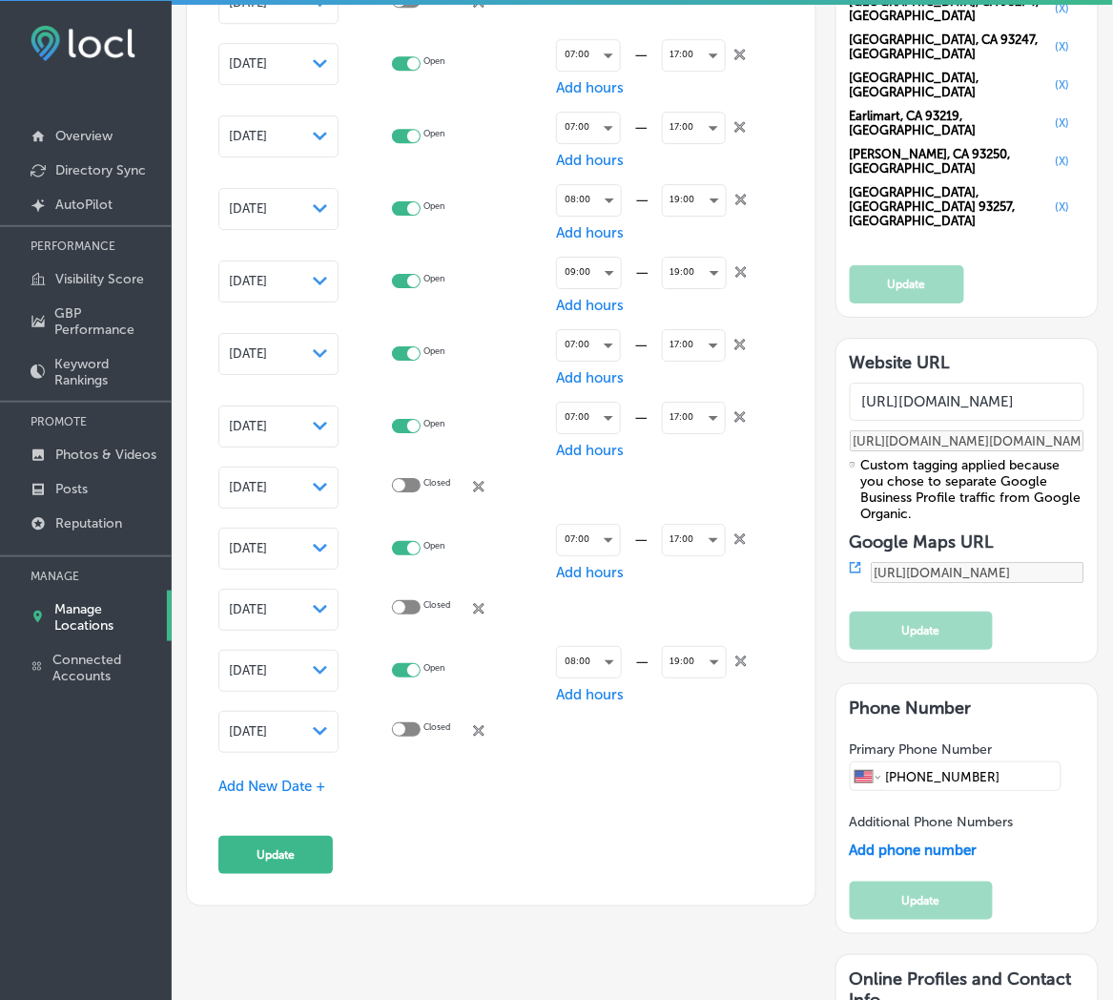
click at [267, 727] on span "[DATE]" at bounding box center [248, 731] width 38 height 14
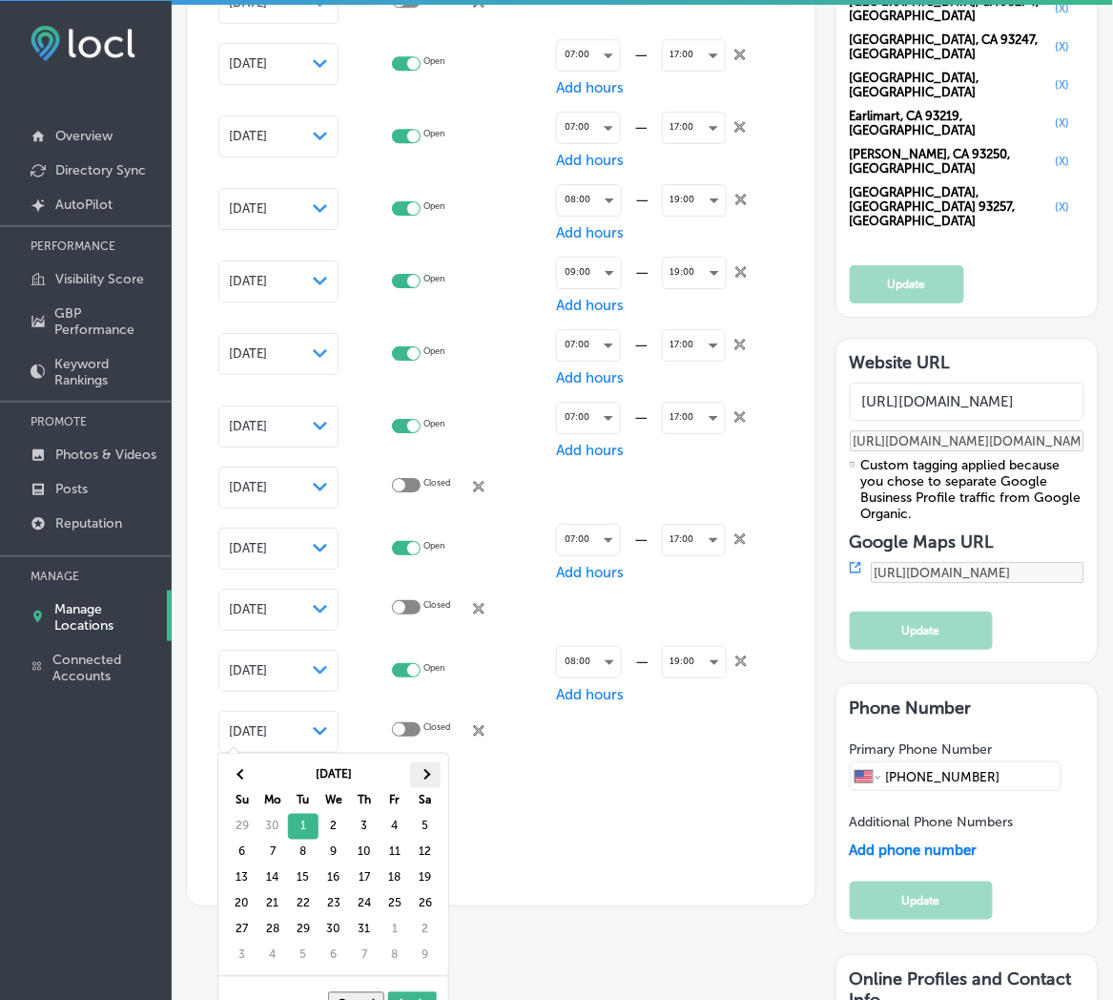
click at [440, 775] on th at bounding box center [425, 775] width 31 height 26
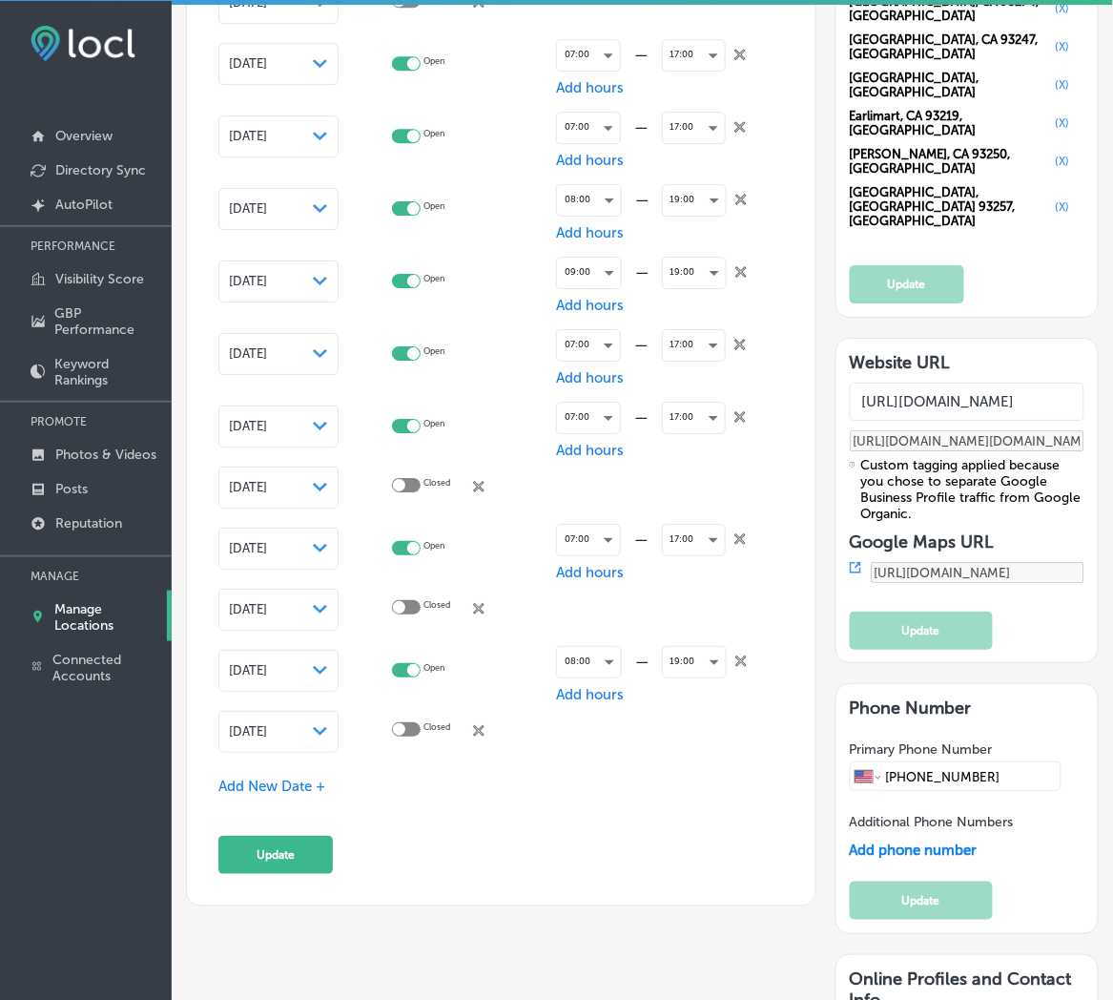
click at [420, 722] on div at bounding box center [406, 729] width 29 height 14
checkbox input "true"
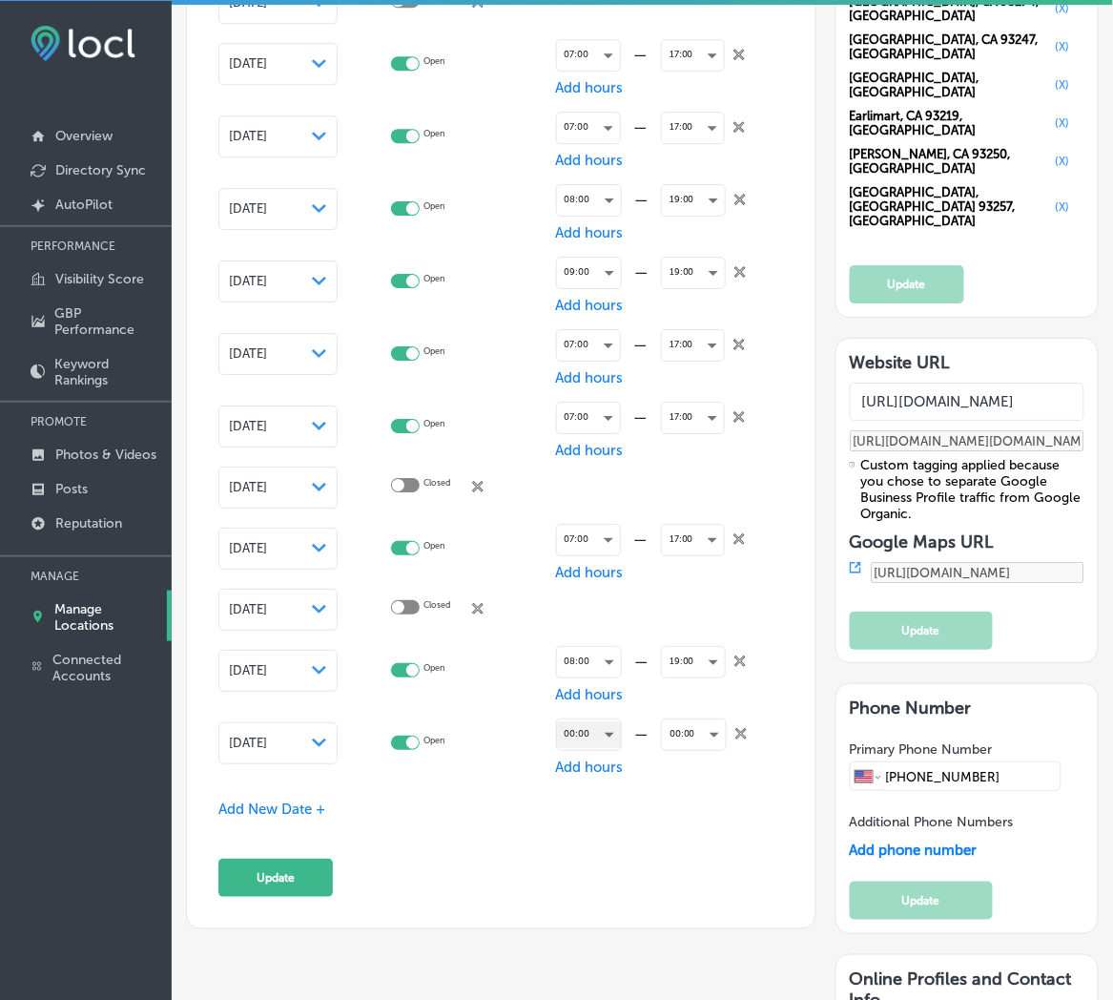
click at [574, 729] on div "00:00" at bounding box center [589, 734] width 64 height 26
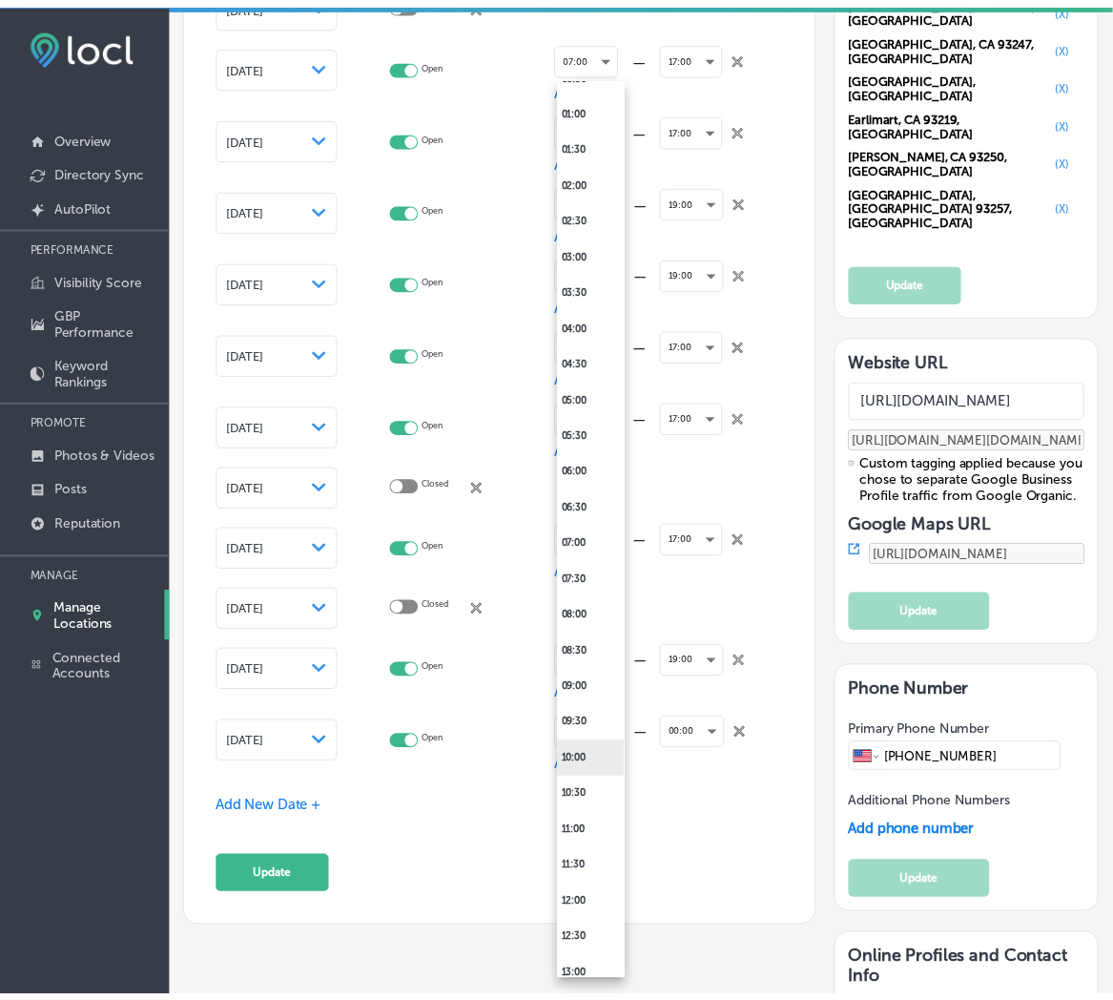
scroll to position [140, 0]
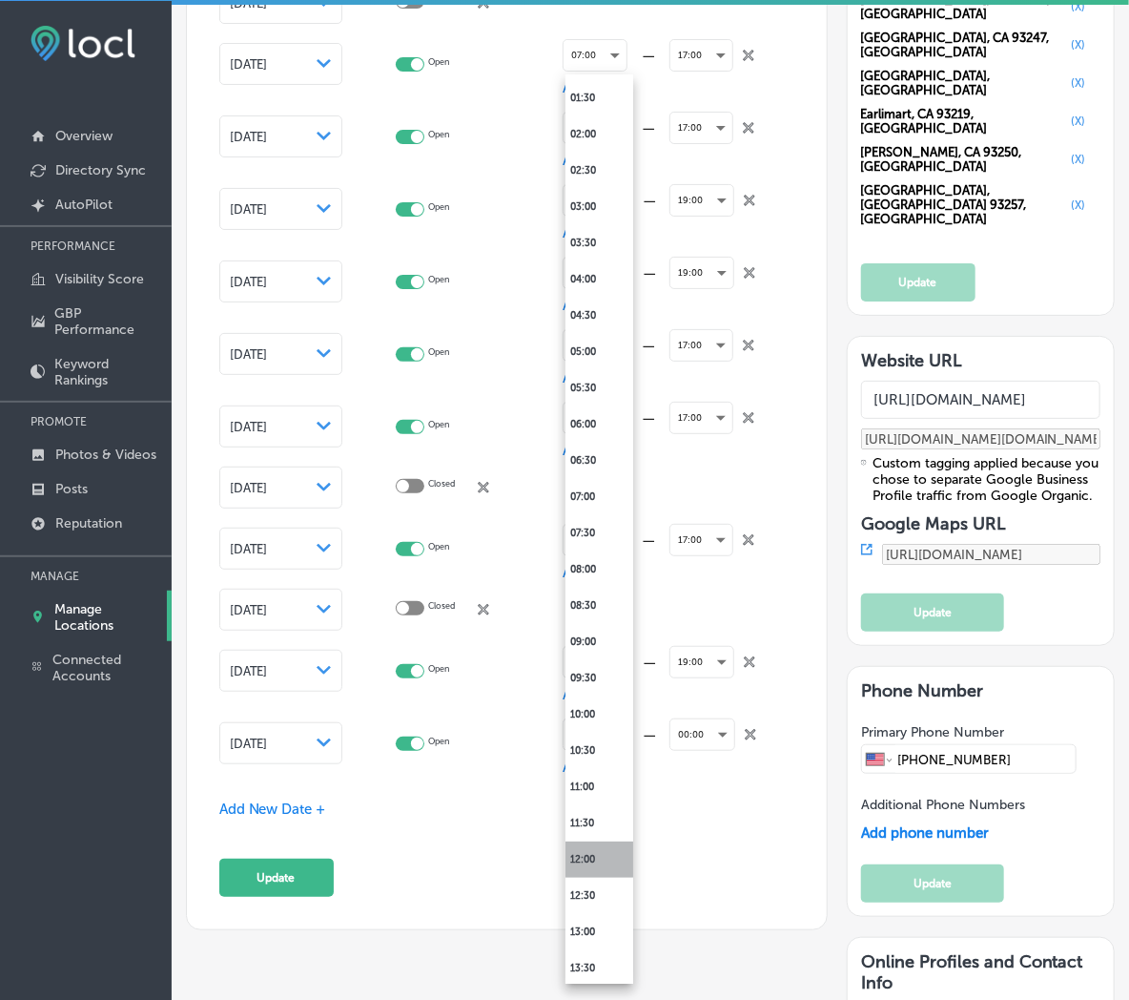
click at [589, 860] on li "12:00" at bounding box center [600, 859] width 68 height 36
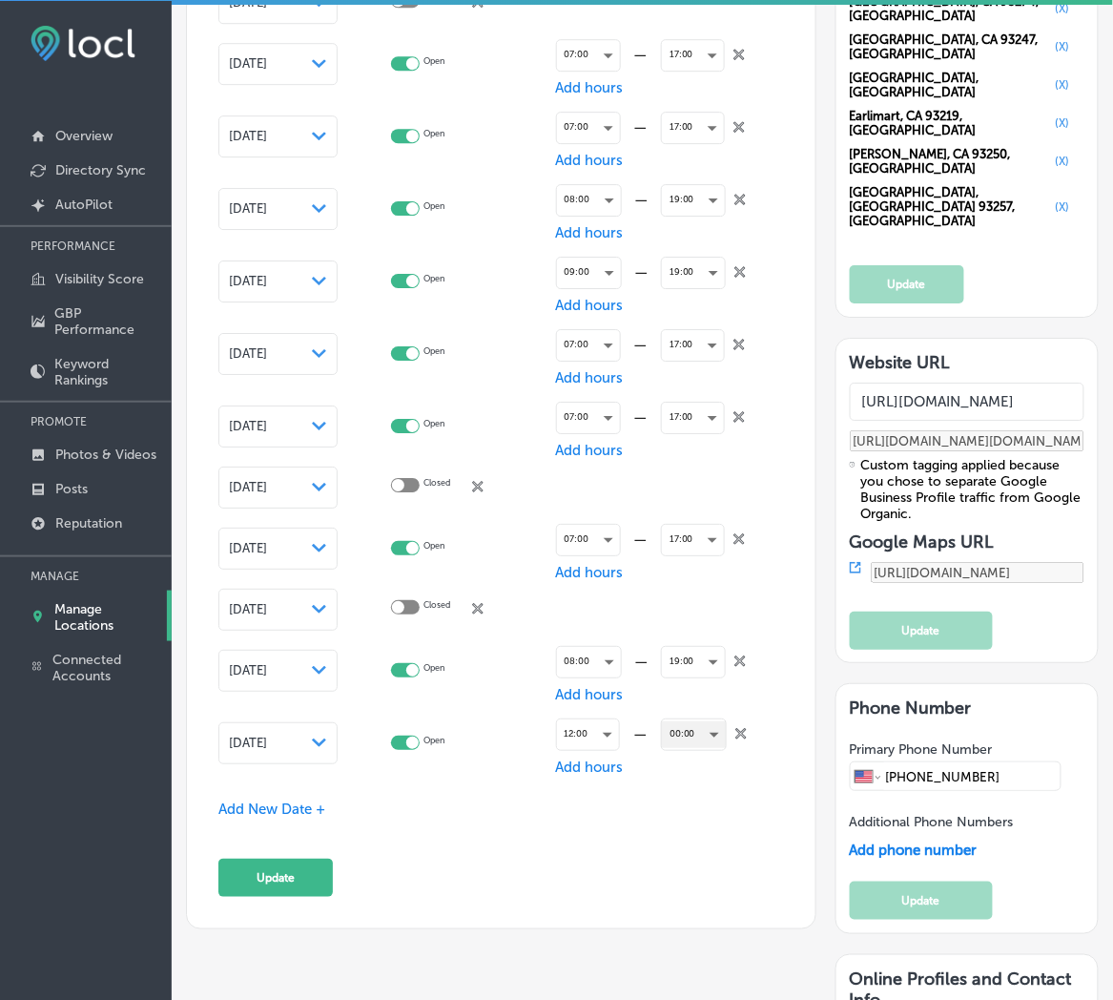
click at [672, 727] on div "00:00" at bounding box center [694, 734] width 64 height 26
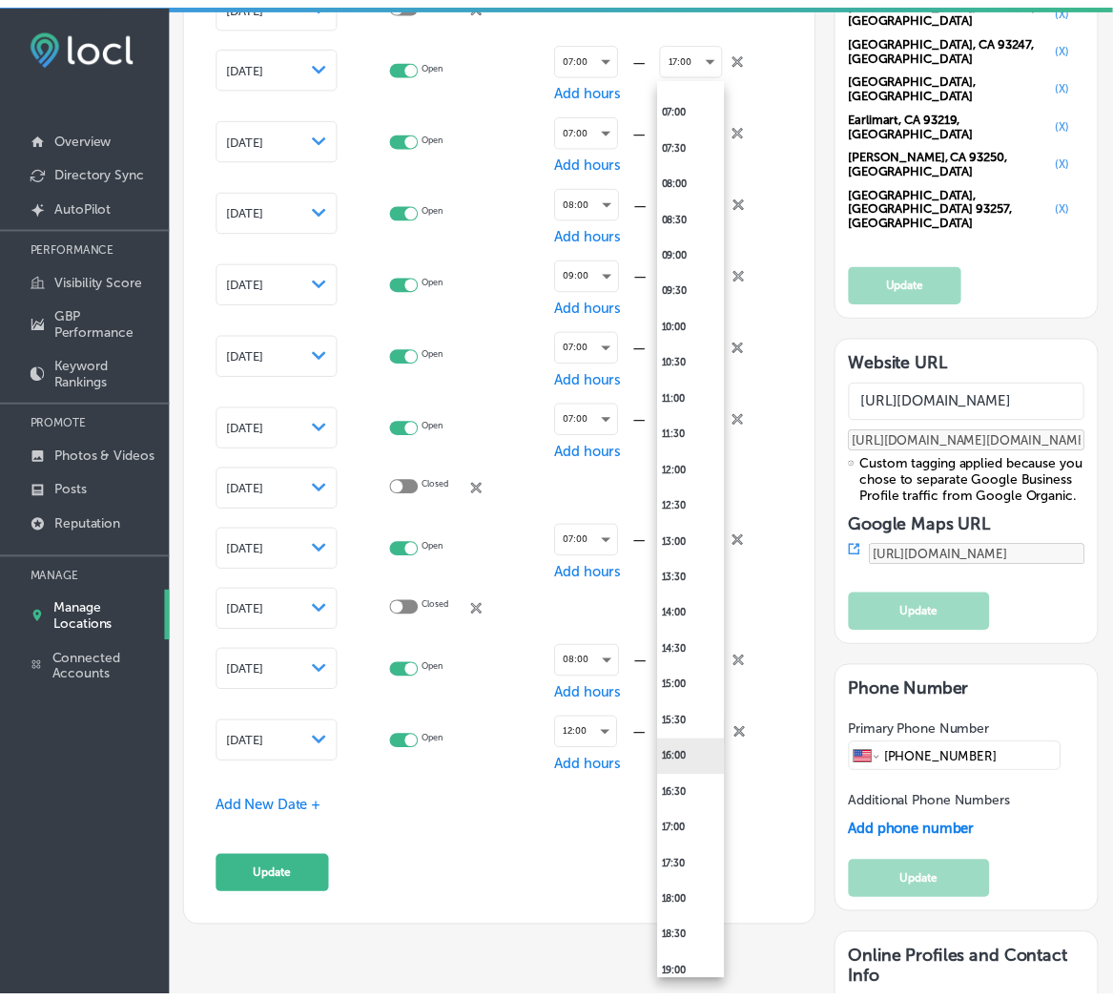
scroll to position [707, 0]
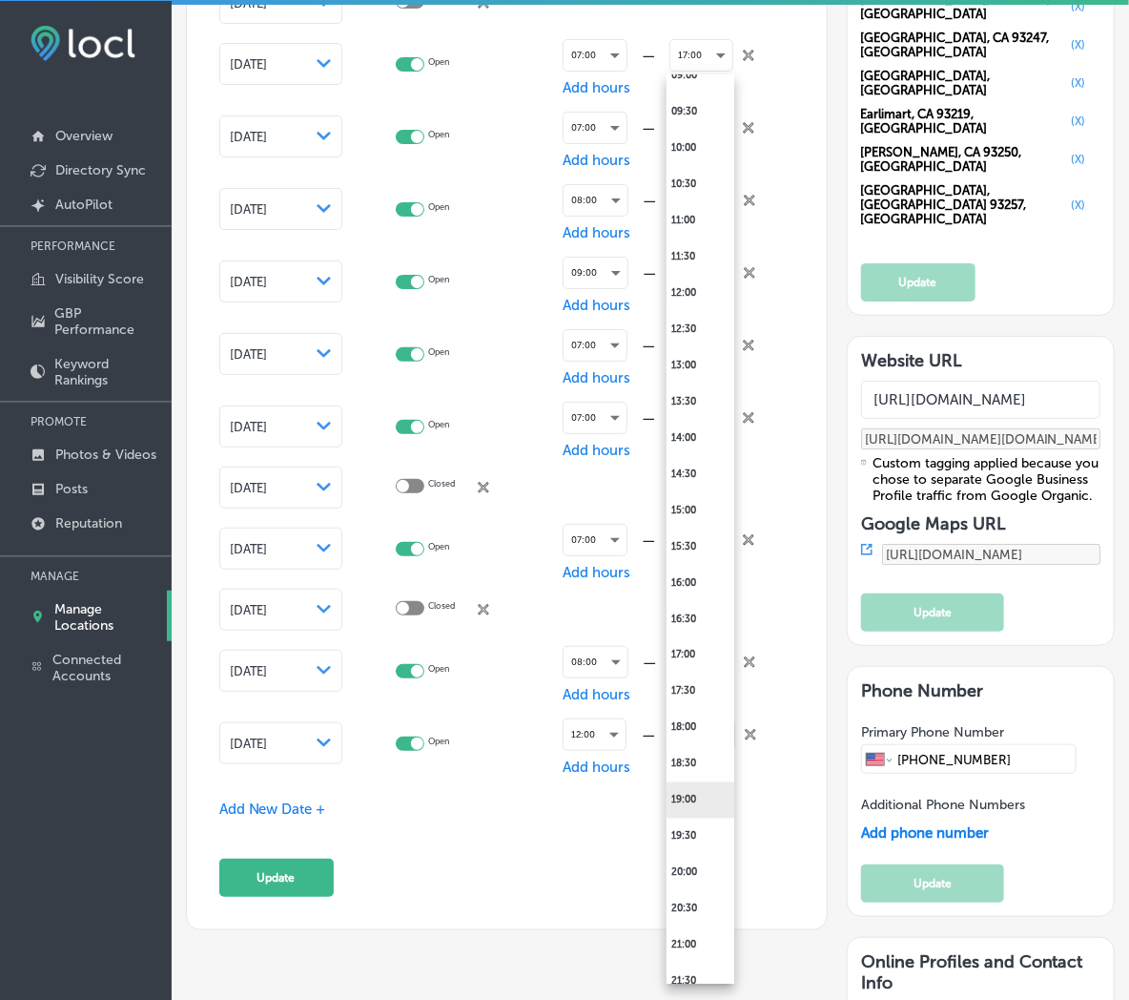
click at [693, 805] on li "19:00" at bounding box center [701, 800] width 68 height 36
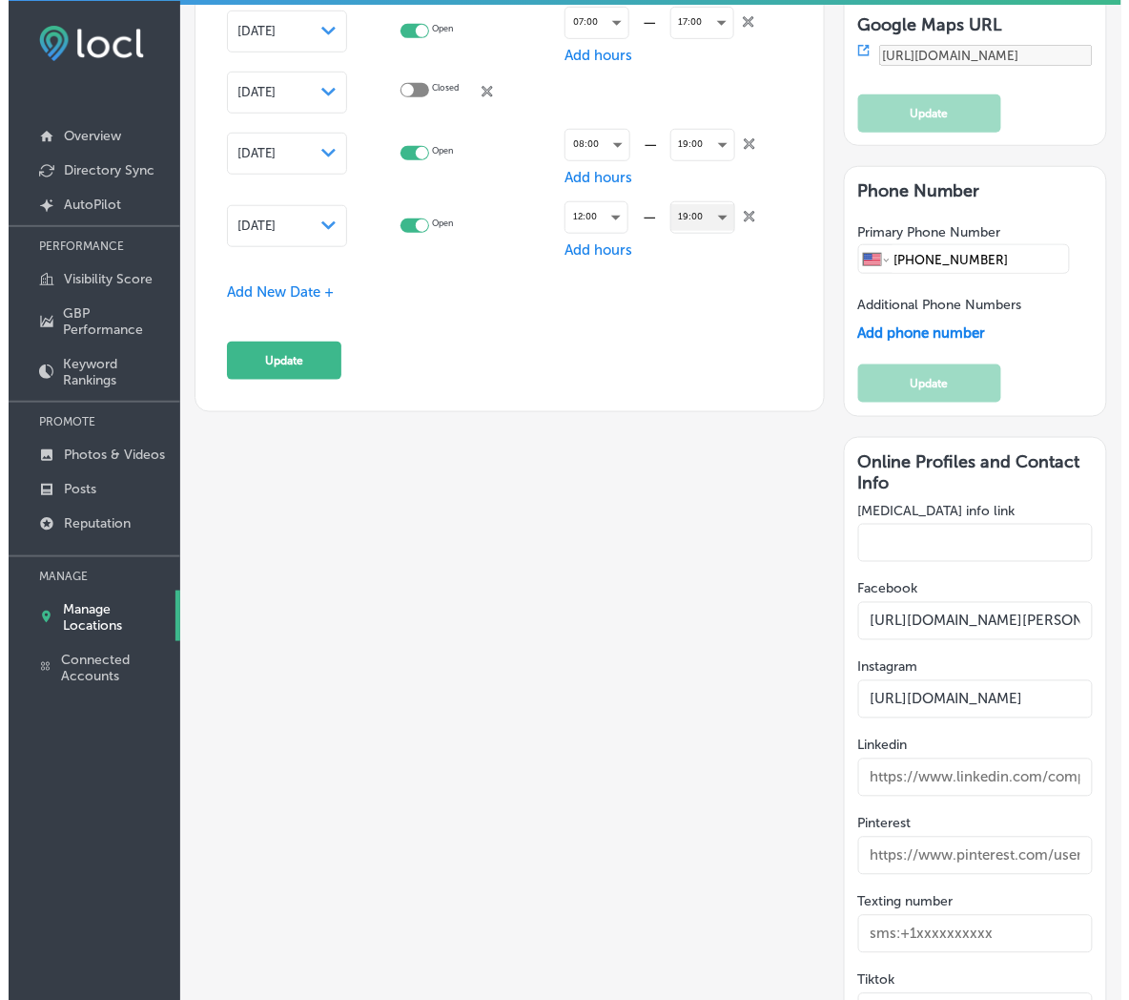
scroll to position [3107, 0]
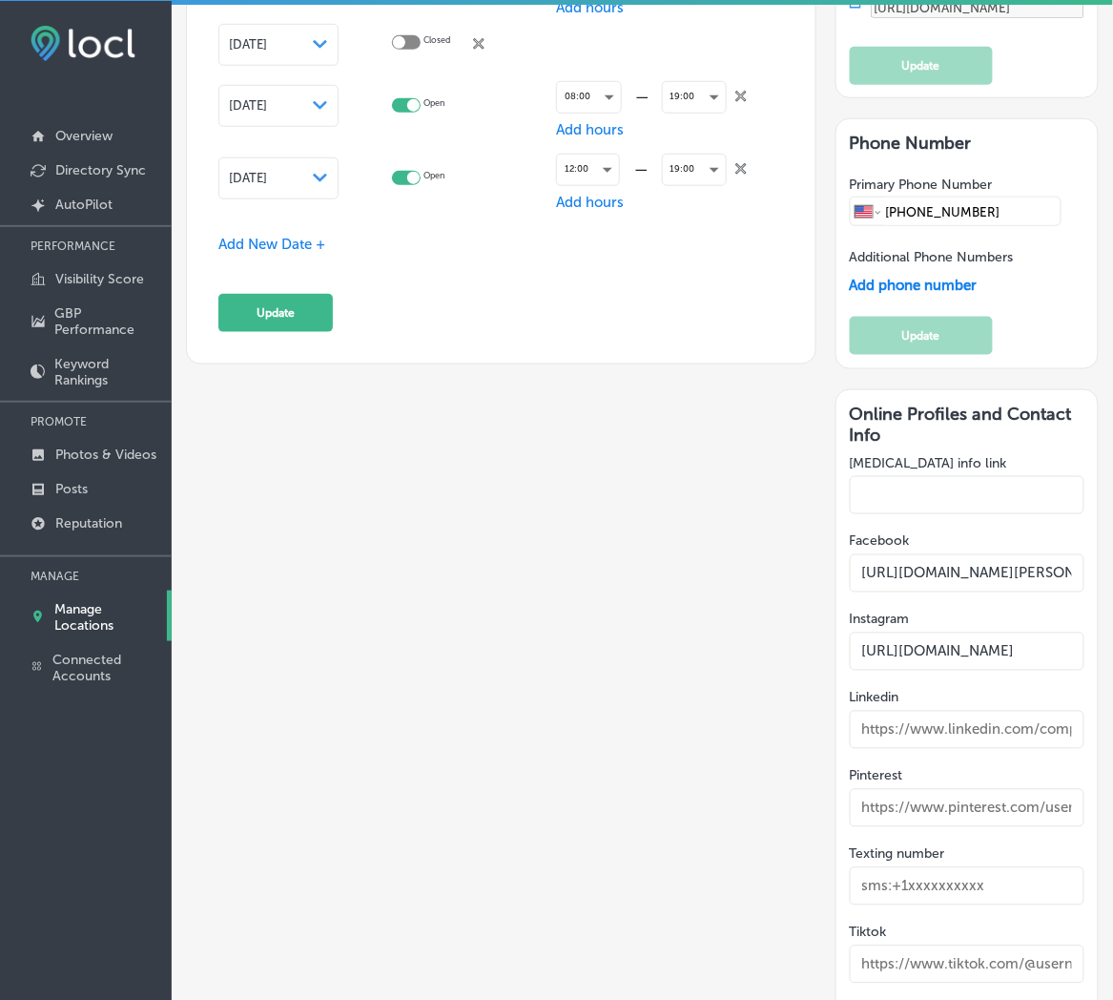
click at [231, 236] on span "Add New Date +" at bounding box center [271, 244] width 107 height 17
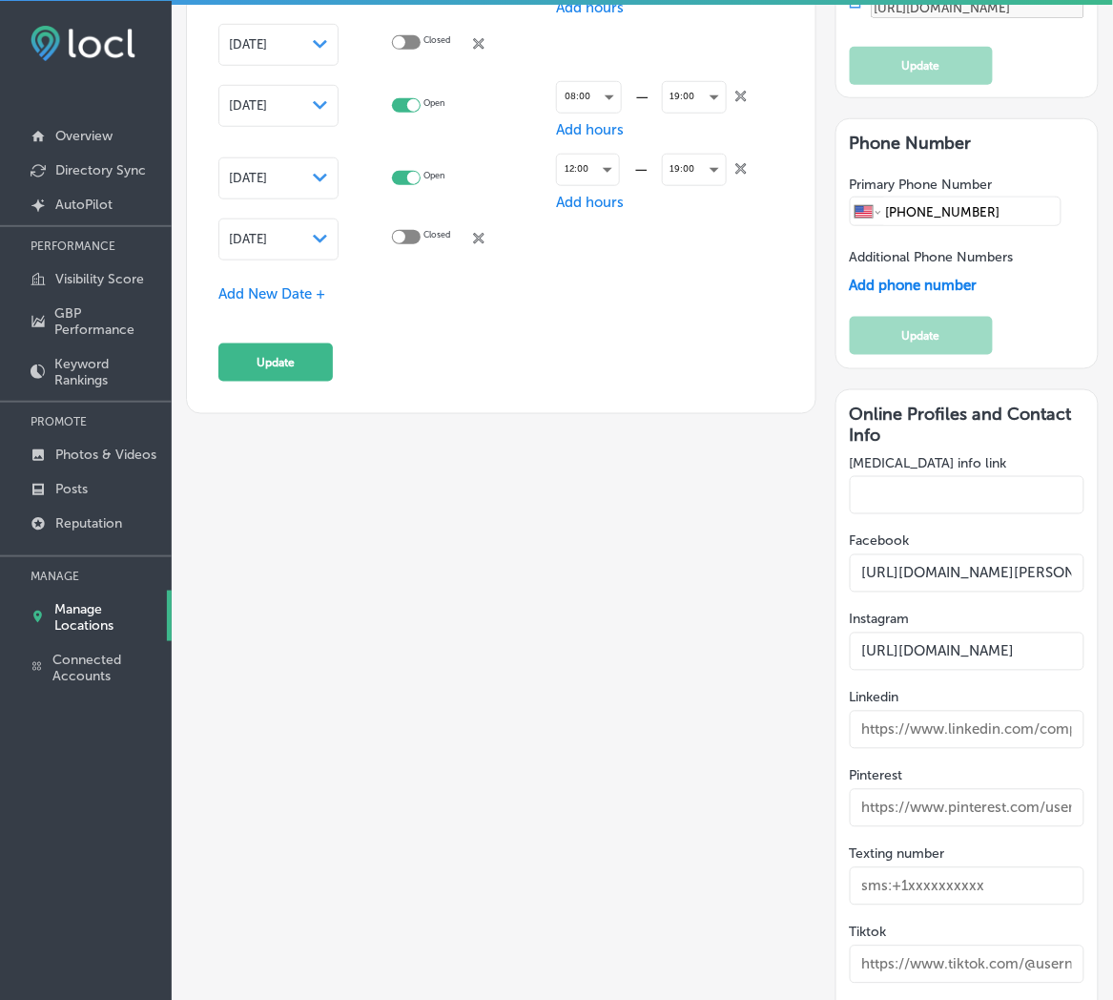
click at [261, 239] on div "[DATE] Path Created with Sketch." at bounding box center [278, 239] width 120 height 42
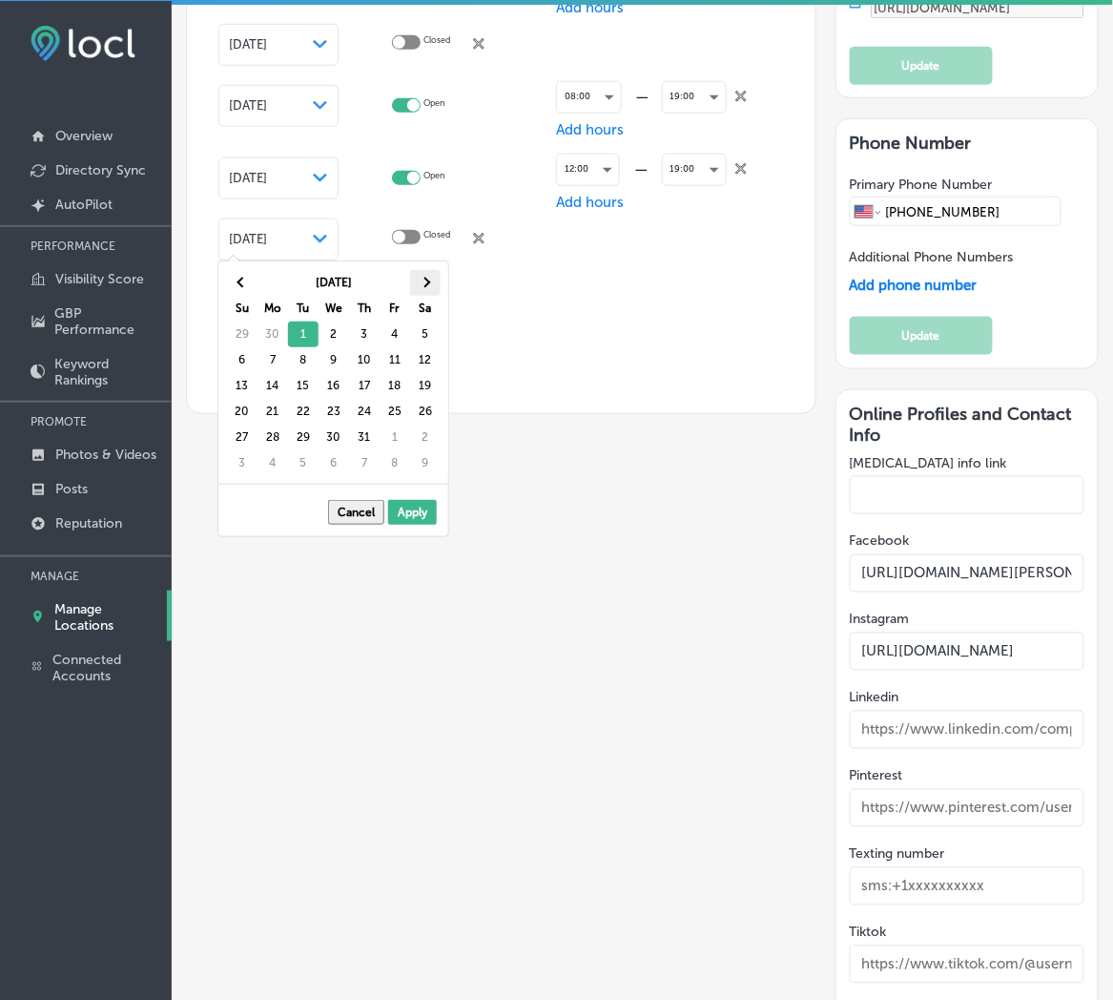
click at [427, 290] on th at bounding box center [425, 283] width 31 height 26
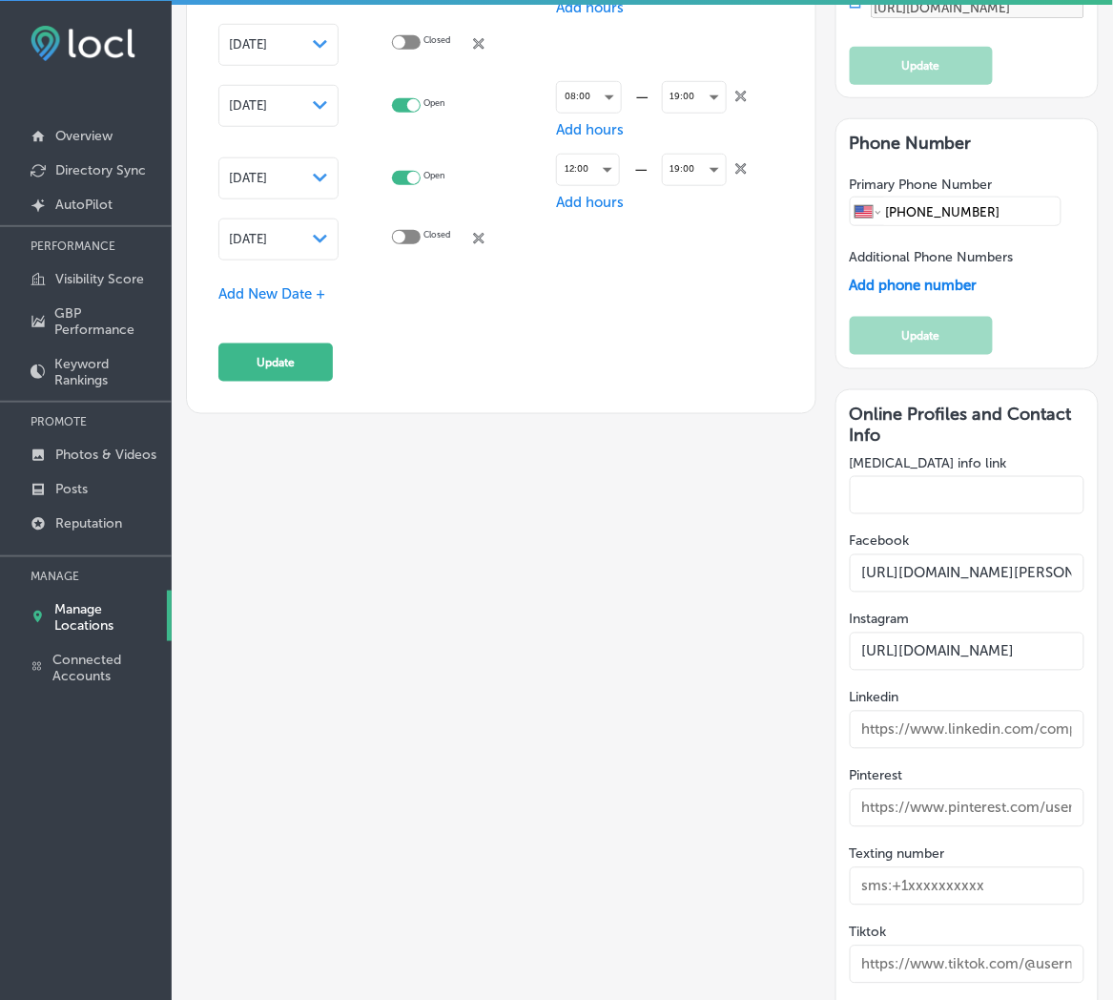
click at [402, 231] on div at bounding box center [399, 237] width 12 height 12
checkbox input "true"
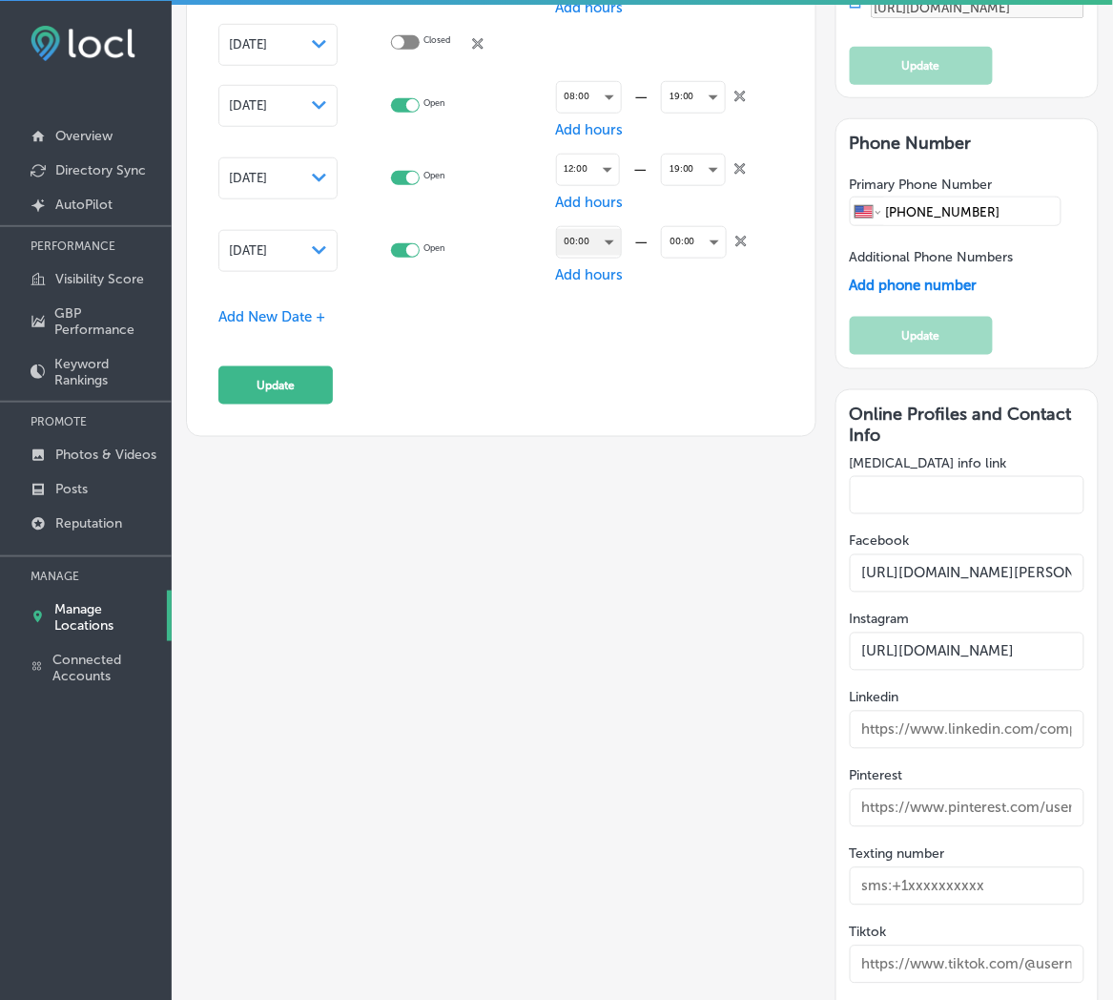
click at [617, 229] on div "00:00" at bounding box center [589, 242] width 64 height 26
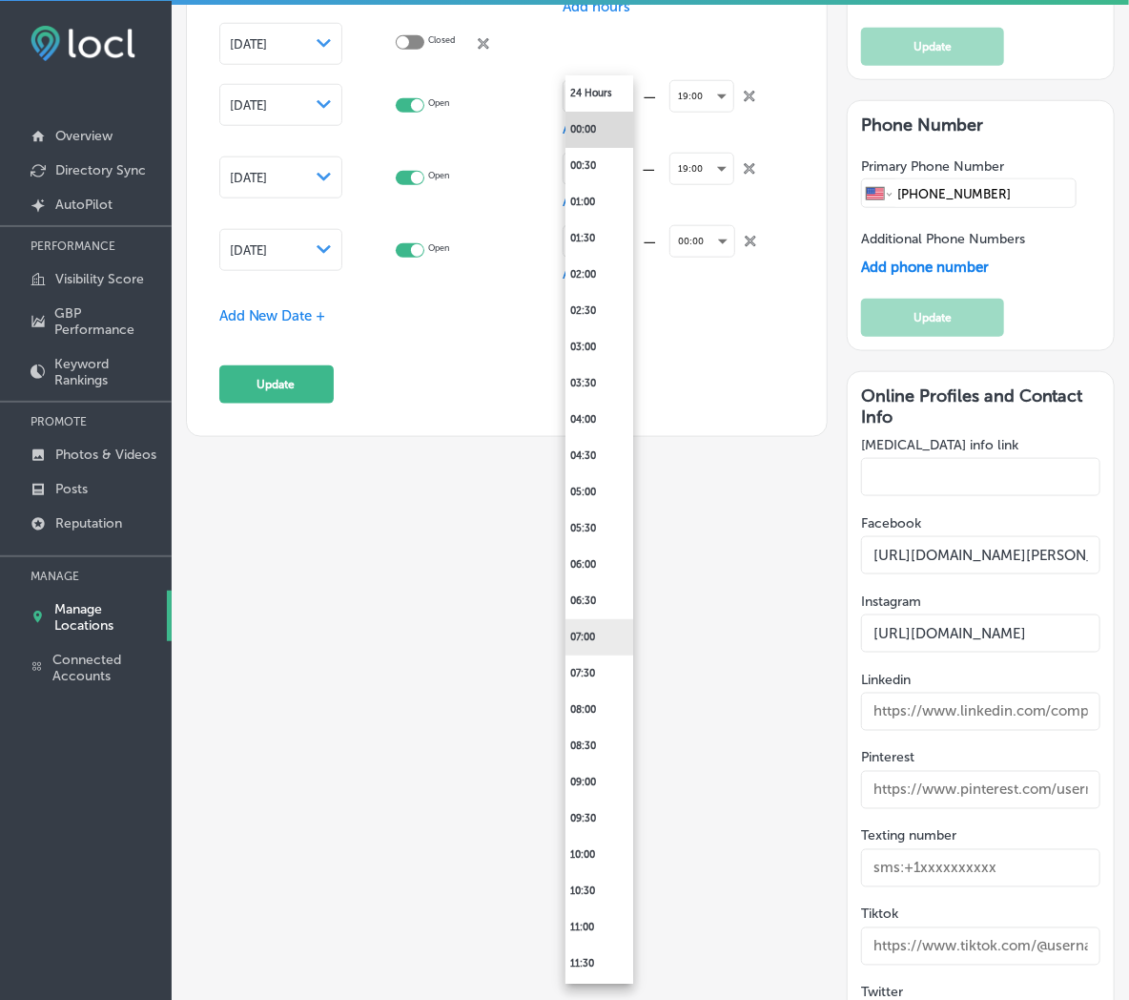
click at [606, 644] on li "07:00" at bounding box center [600, 637] width 68 height 36
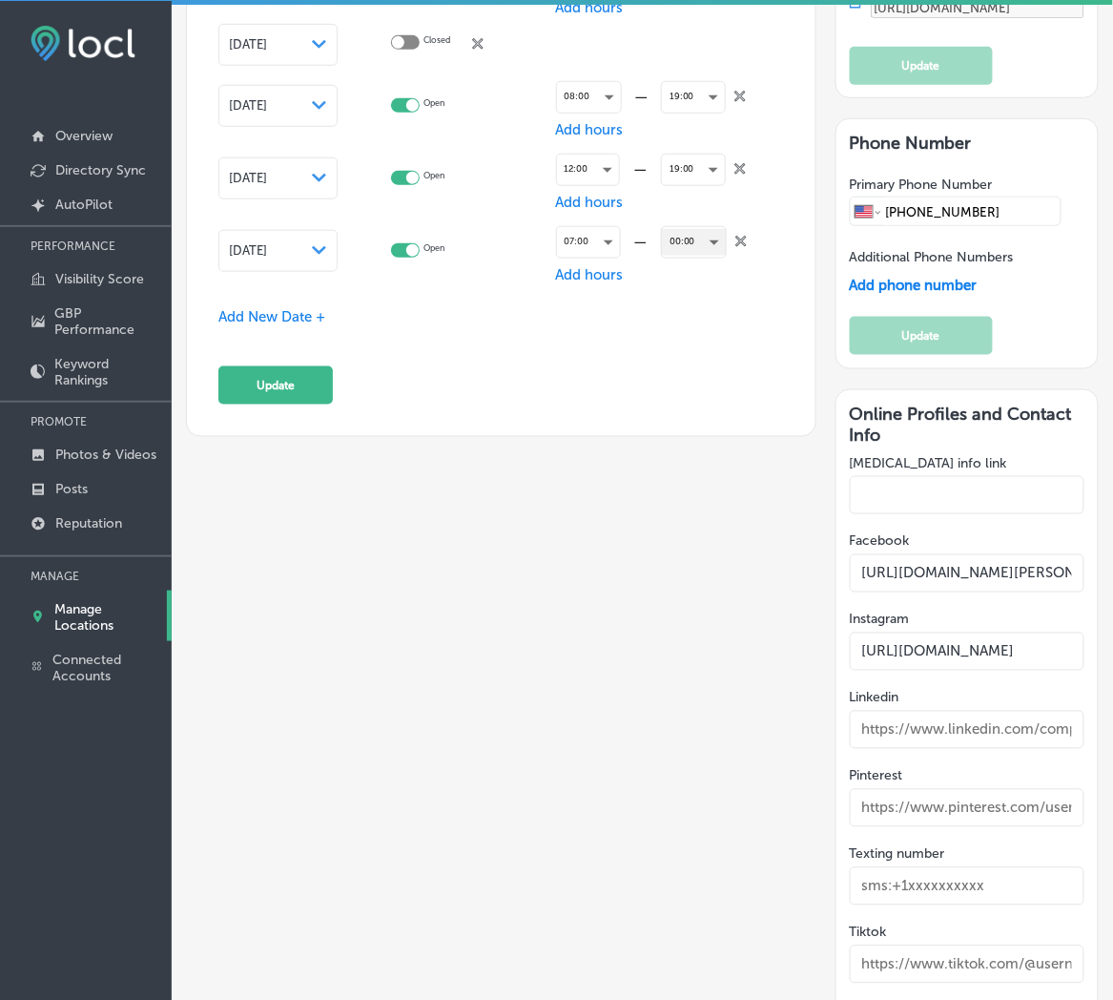
click at [669, 230] on div "00:00" at bounding box center [694, 242] width 64 height 26
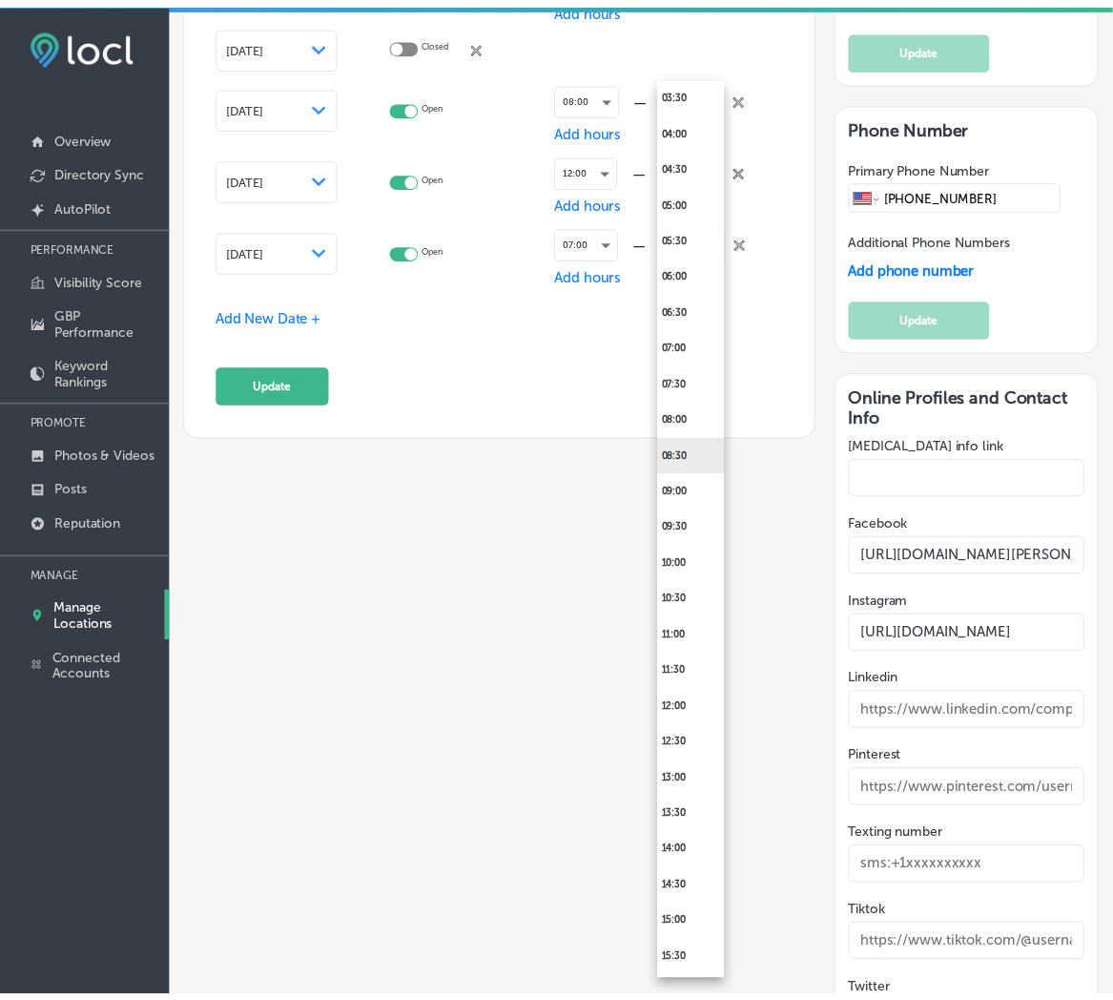
scroll to position [565, 0]
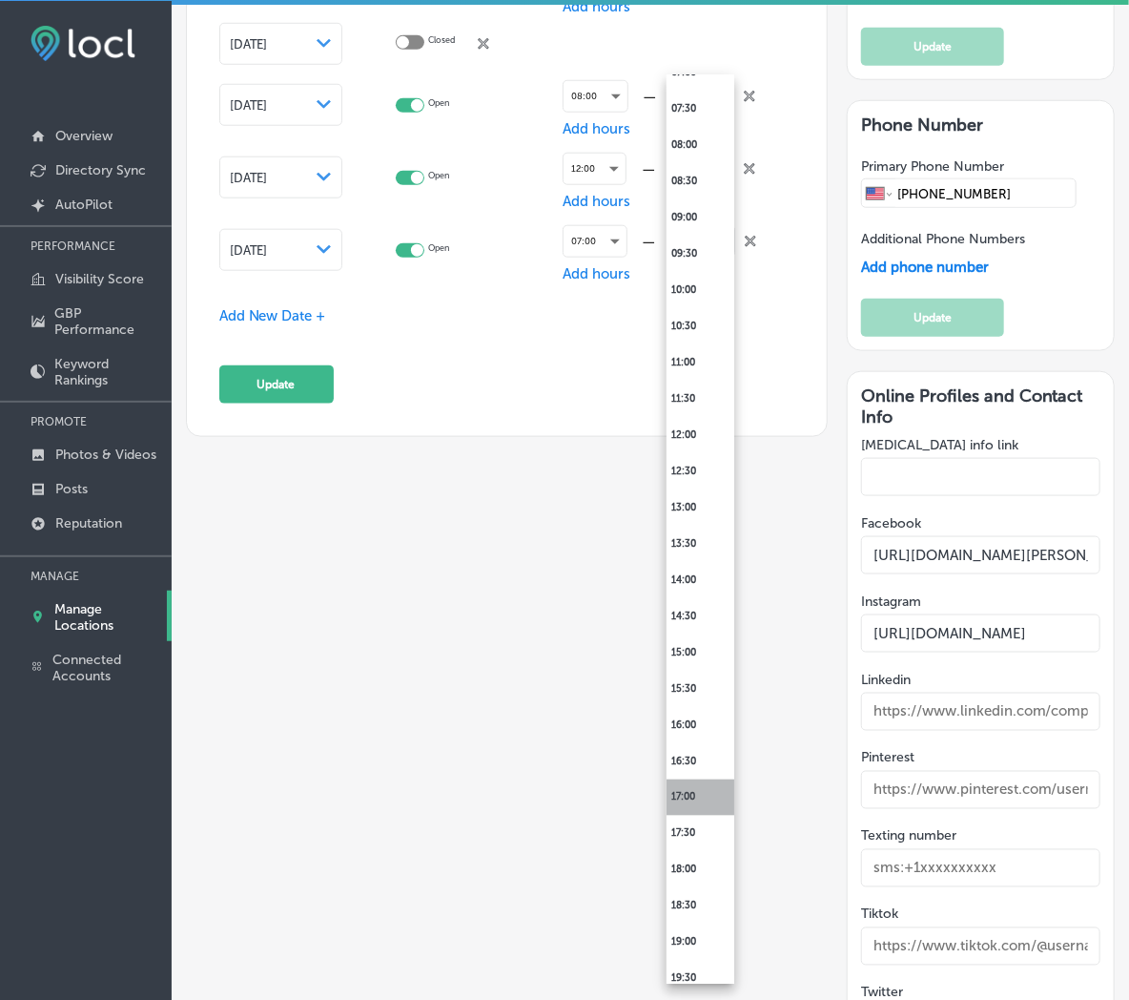
click at [712, 787] on li "17:00" at bounding box center [701, 797] width 68 height 36
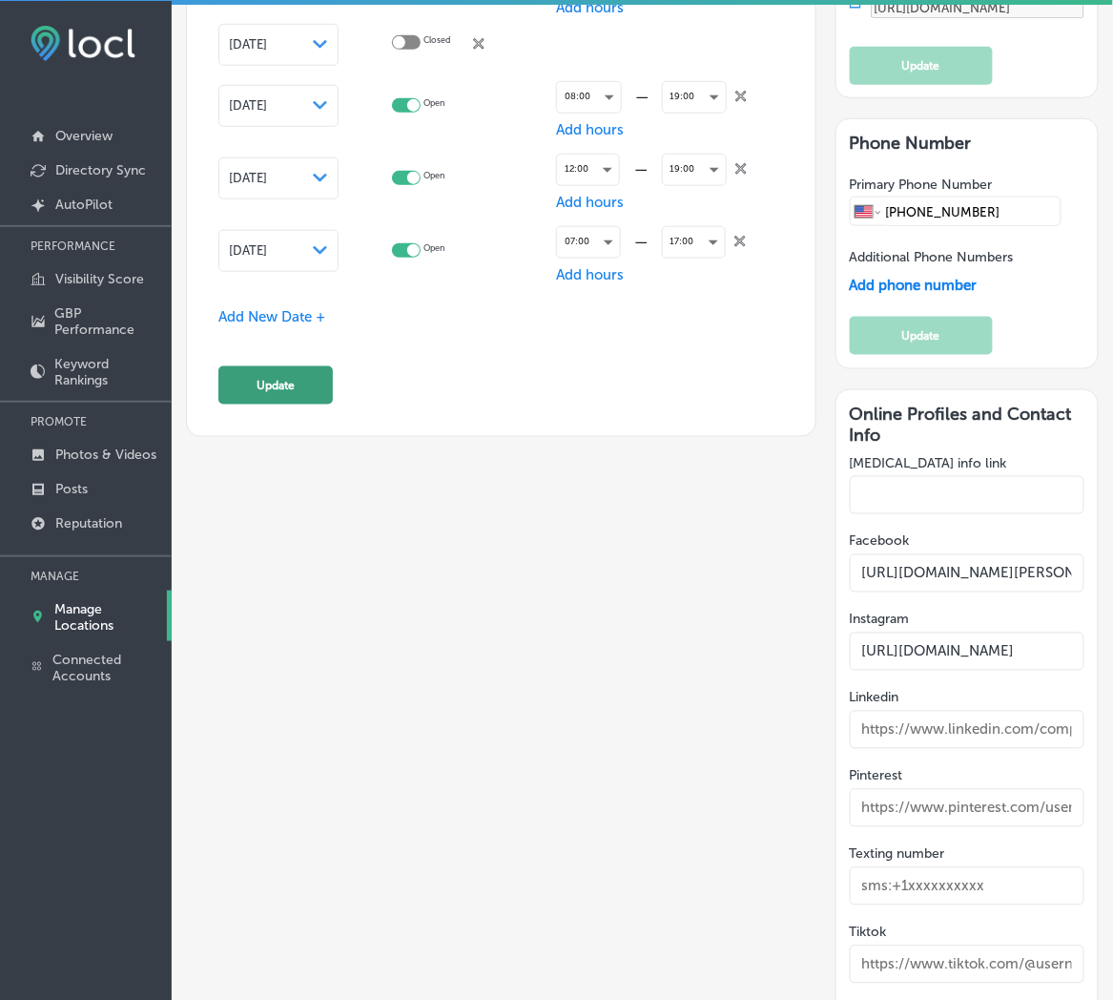
click at [299, 378] on button "Update" at bounding box center [275, 385] width 114 height 38
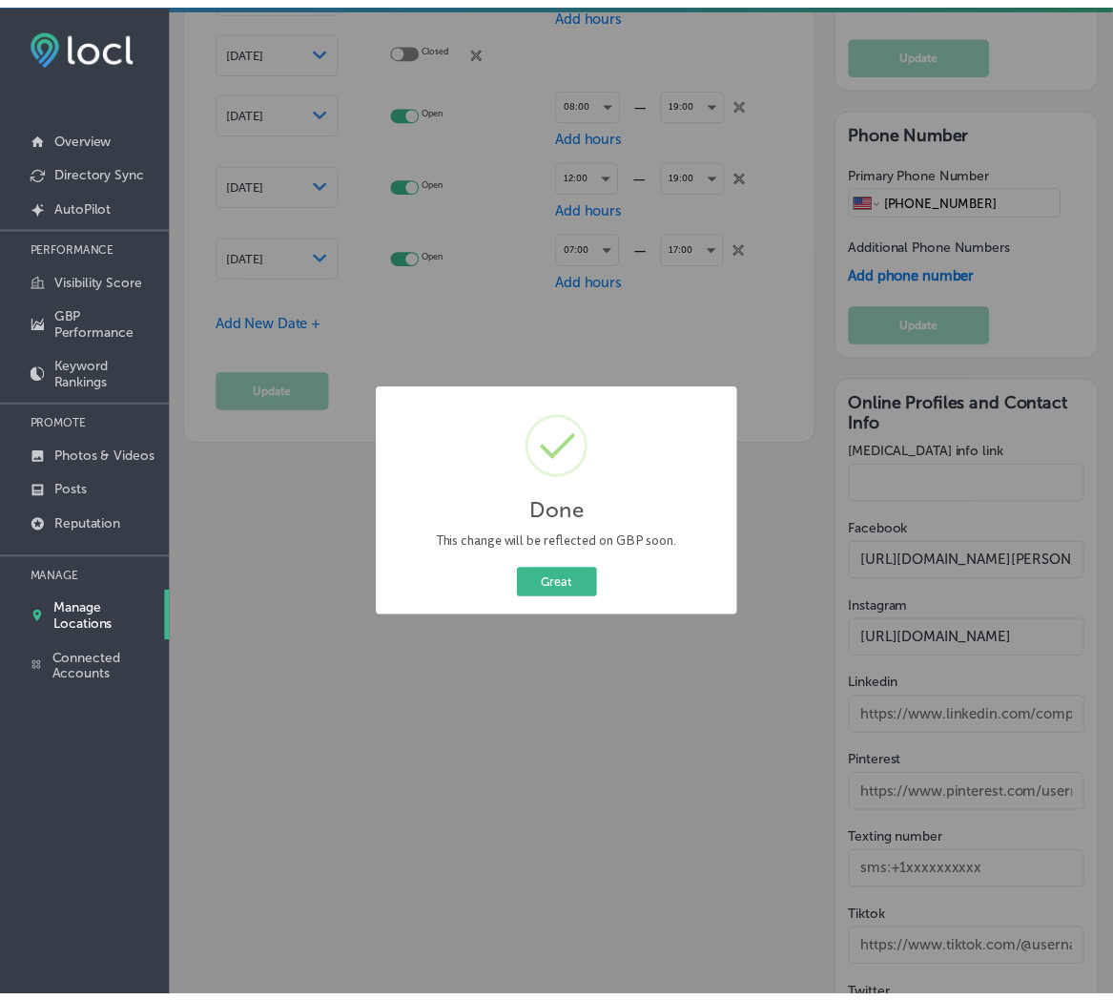
scroll to position [3112, 0]
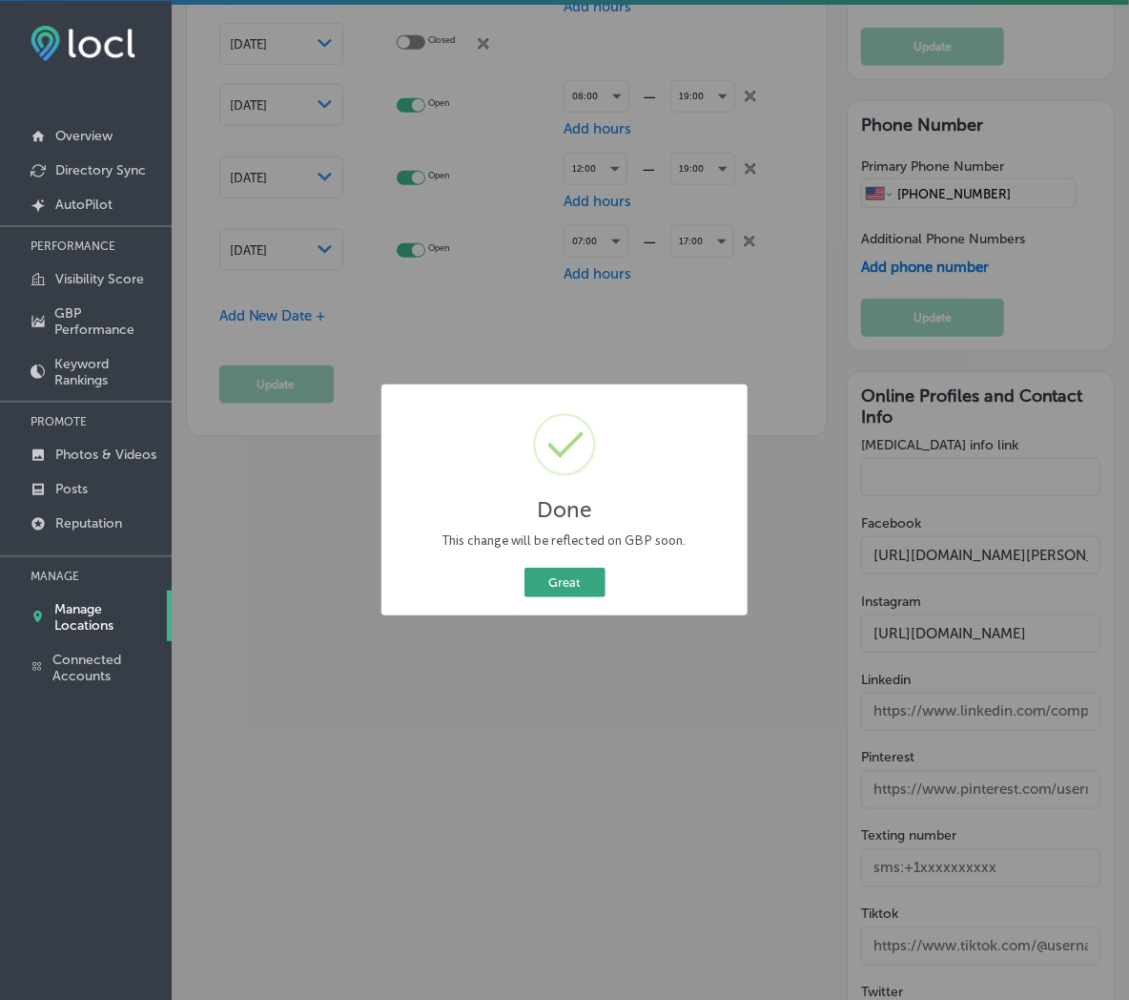
click at [557, 579] on button "Great" at bounding box center [565, 583] width 81 height 30
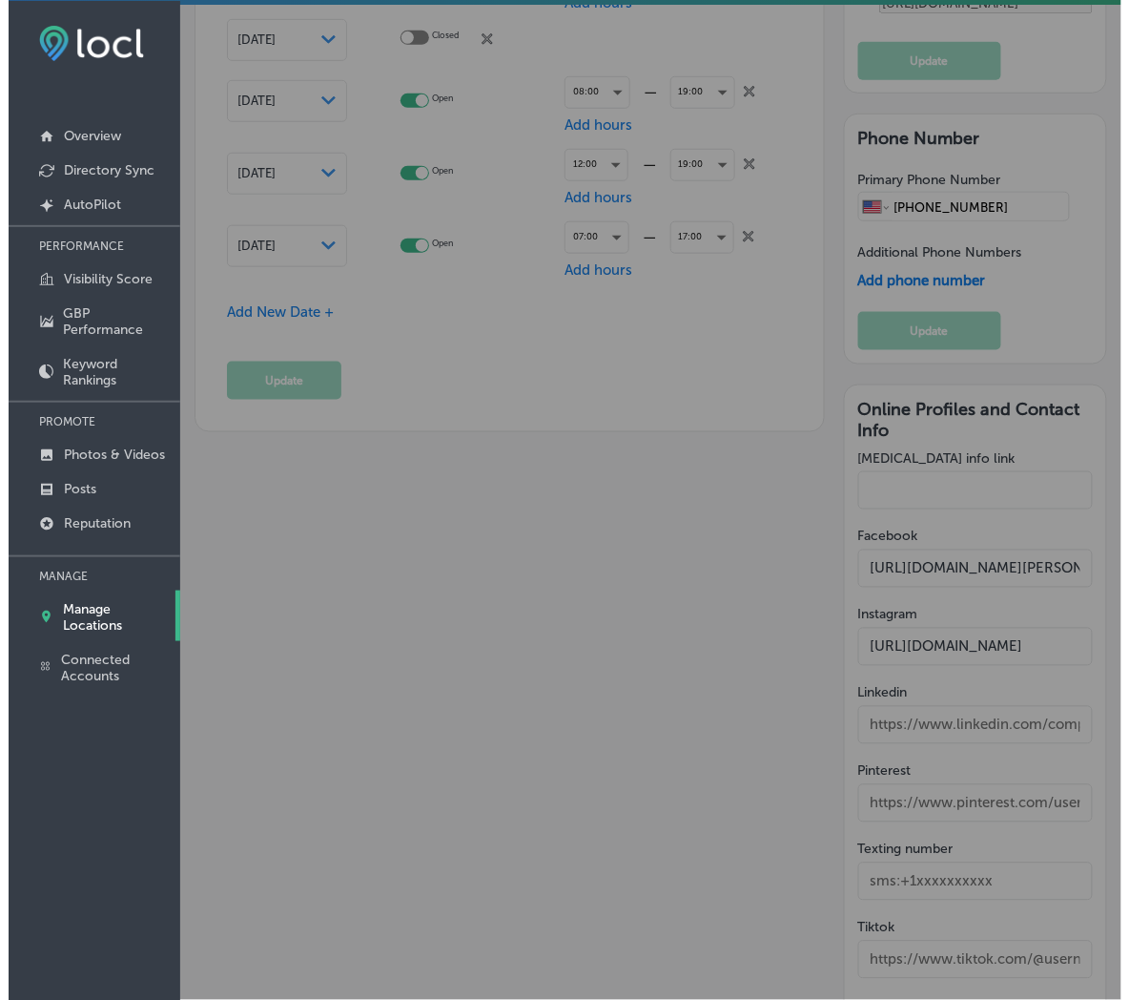
scroll to position [3107, 0]
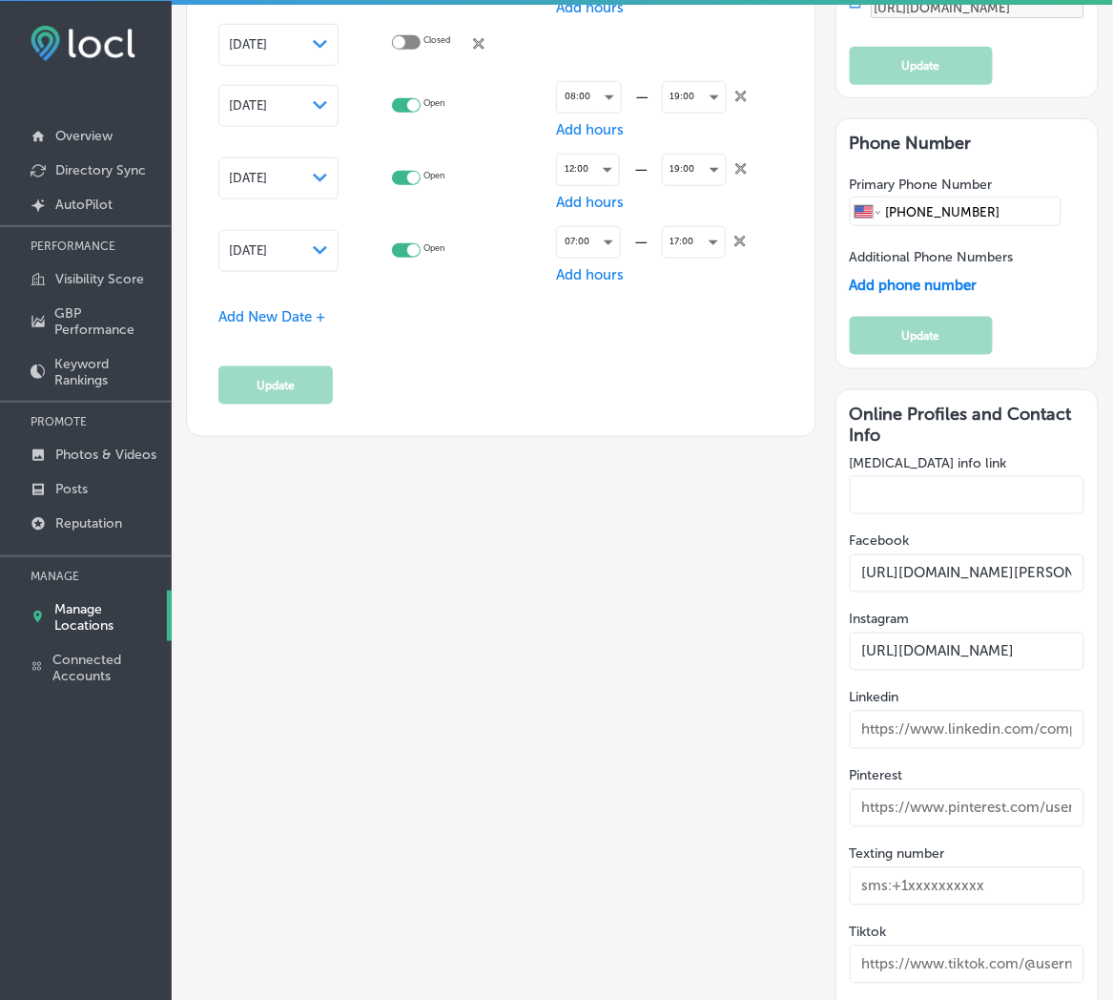
click at [299, 312] on span "Add New Date +" at bounding box center [271, 316] width 107 height 17
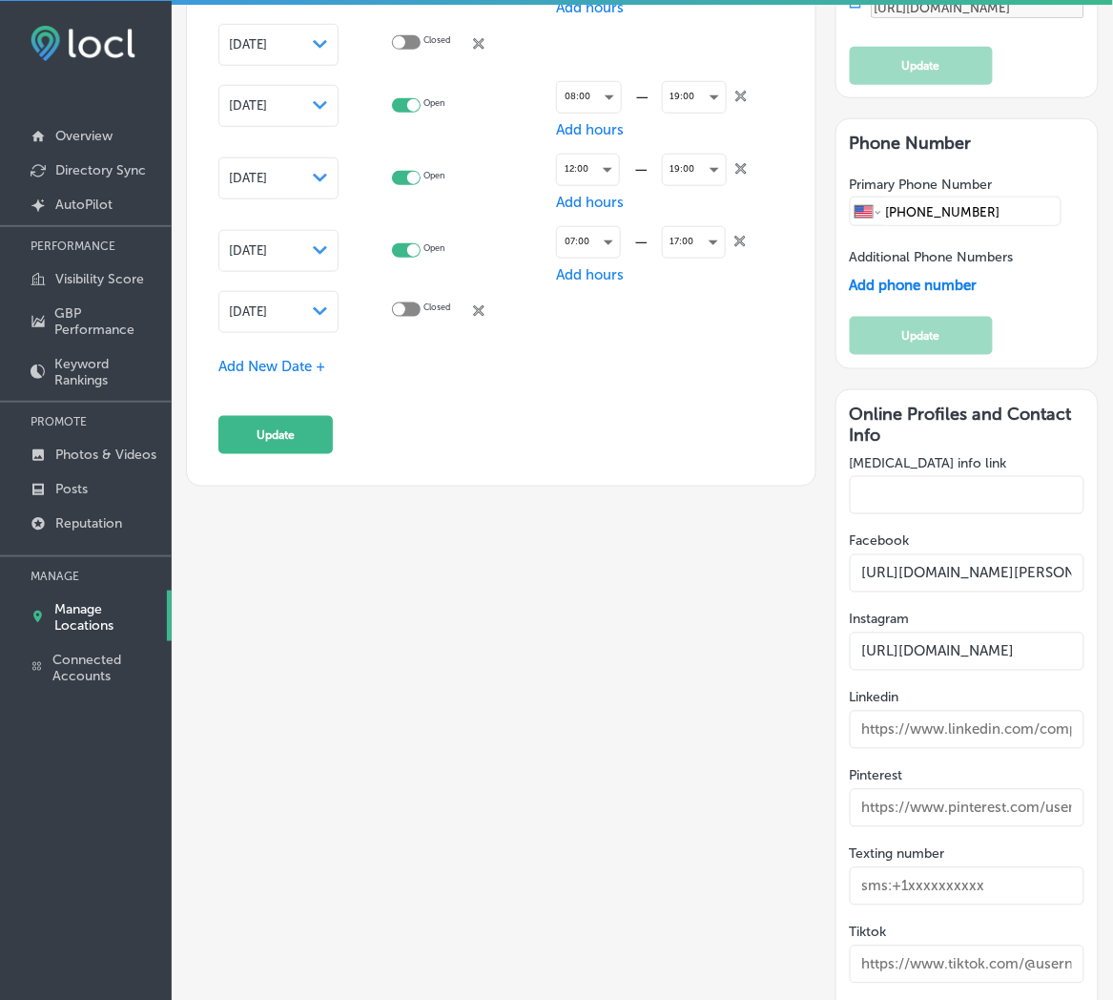
click at [267, 309] on span "[DATE]" at bounding box center [248, 311] width 38 height 14
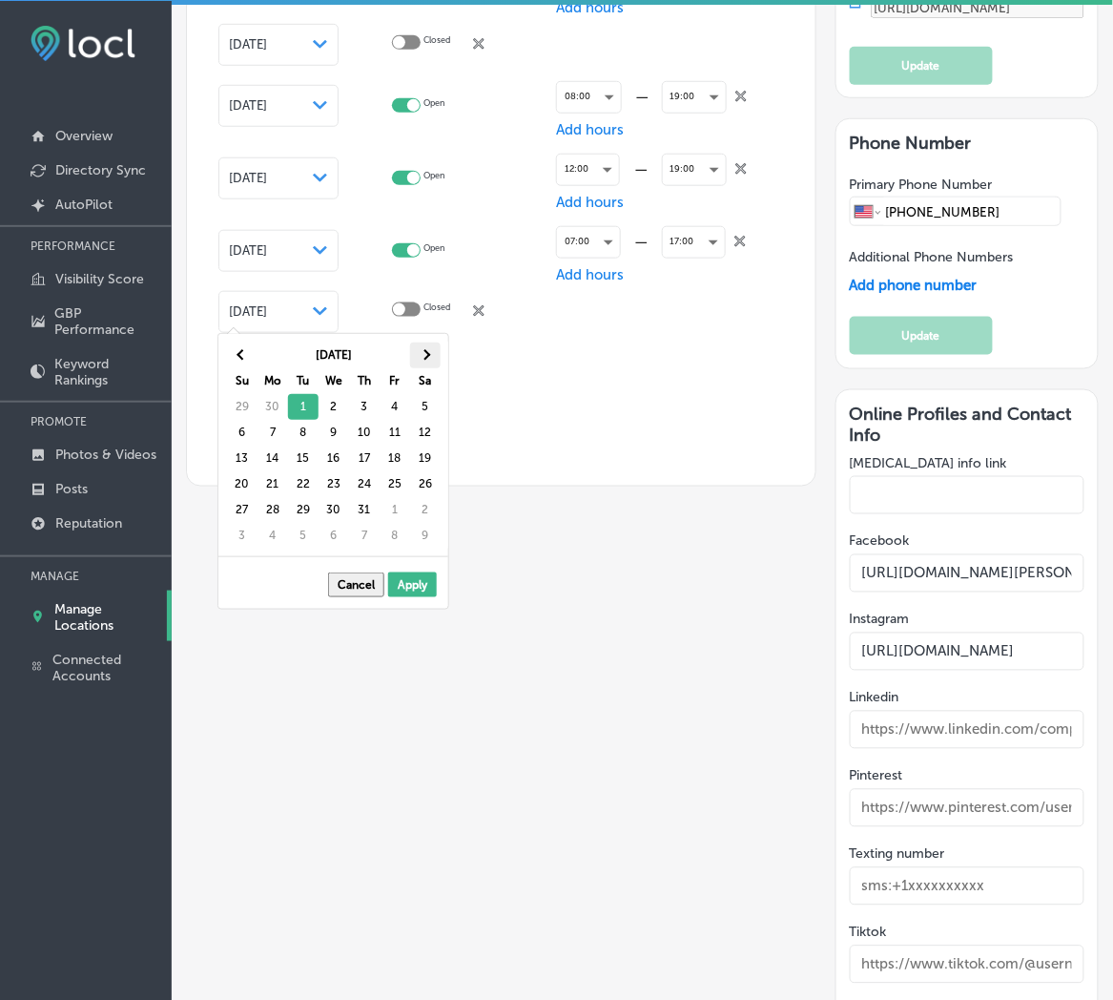
click at [418, 364] on th at bounding box center [425, 355] width 31 height 26
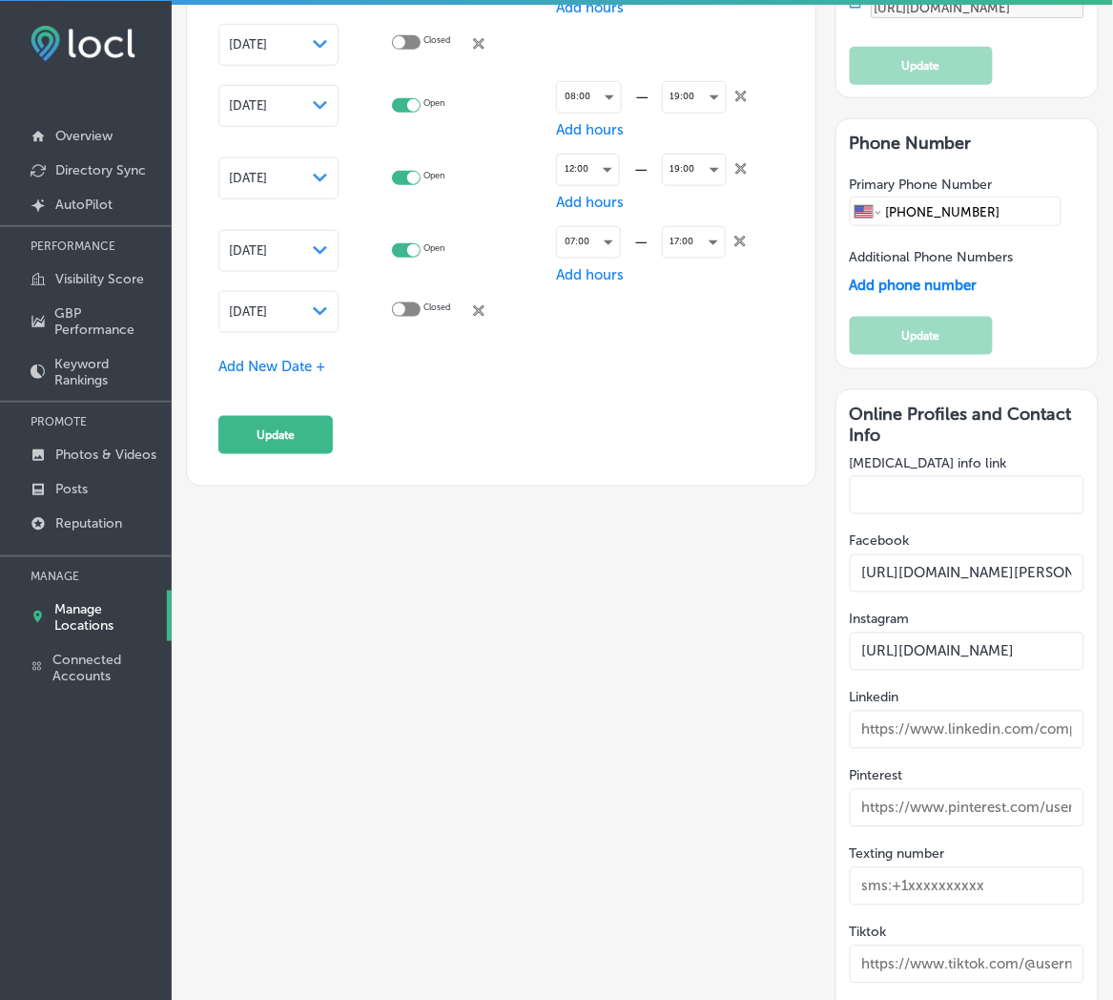
click at [236, 366] on span "Add New Date +" at bounding box center [271, 366] width 107 height 17
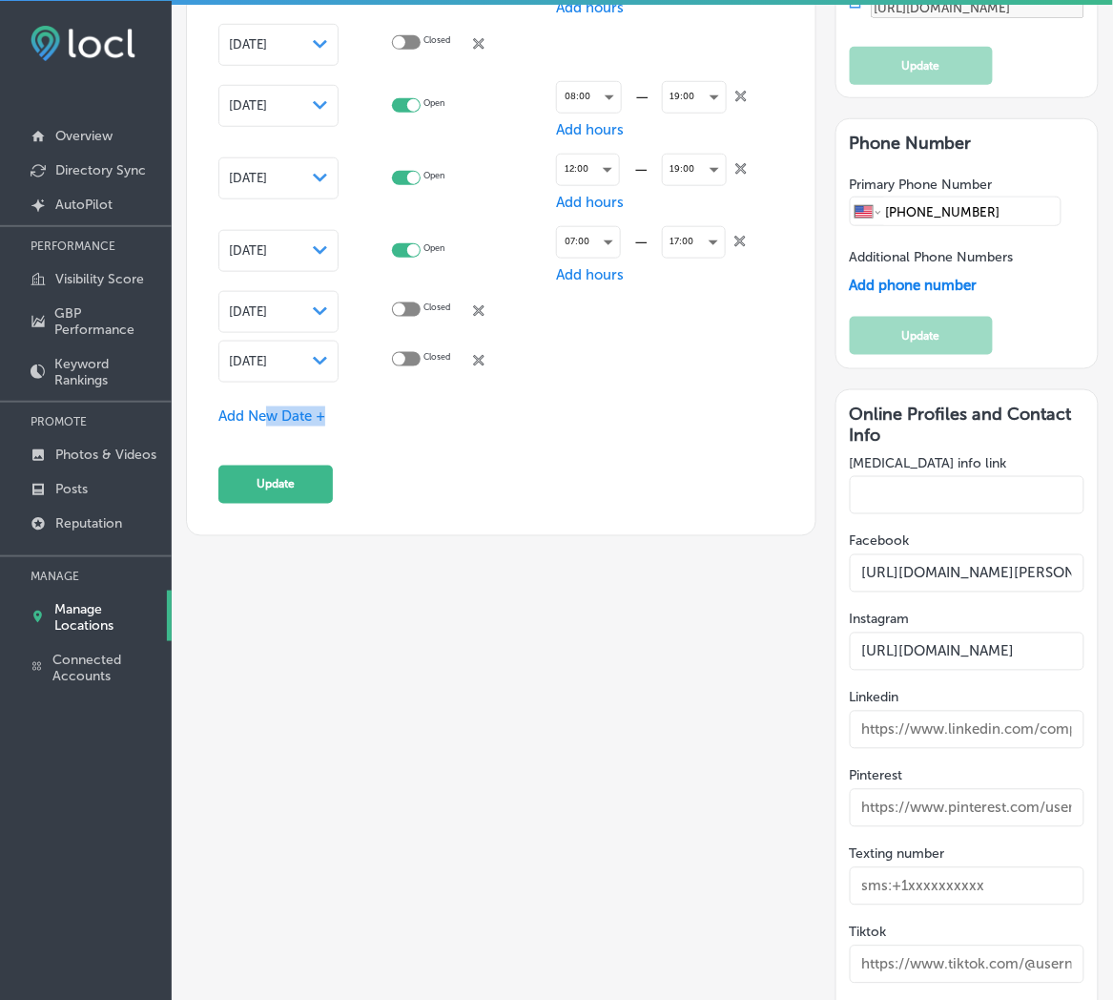
drag, startPoint x: 269, startPoint y: 412, endPoint x: 343, endPoint y: 384, distance: 79.4
click at [329, 363] on div "[DATE] Path Created with Sketch." at bounding box center [278, 362] width 120 height 42
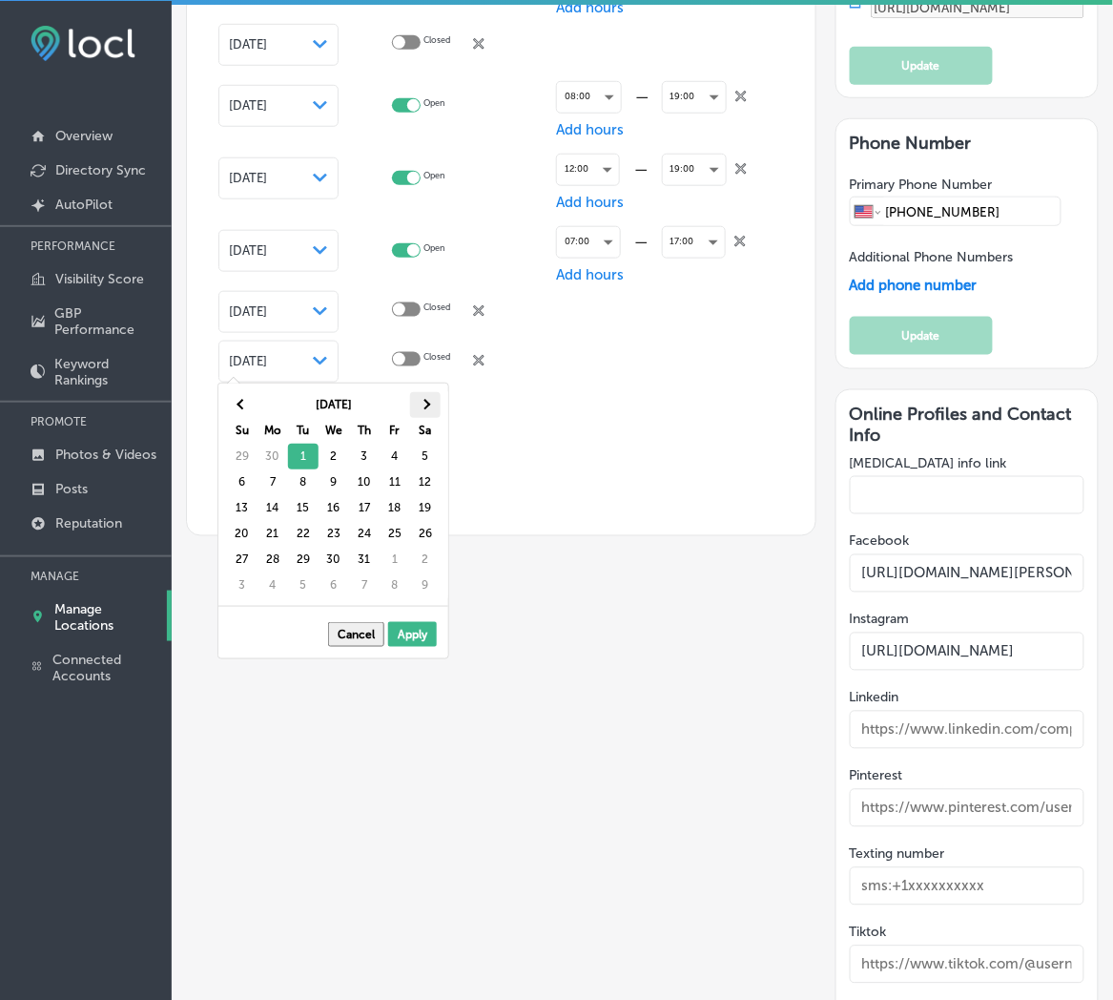
click at [427, 414] on th at bounding box center [425, 405] width 31 height 26
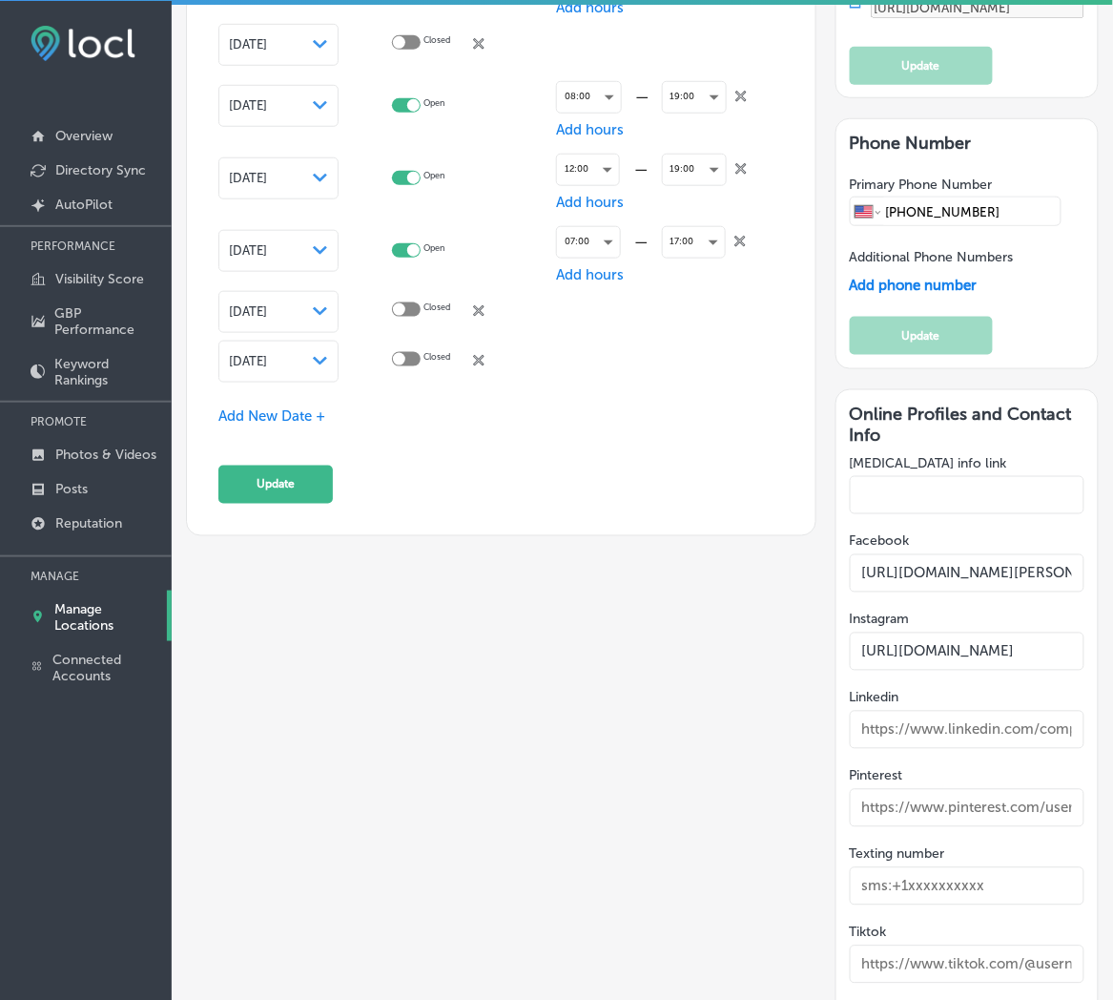
click at [421, 352] on div at bounding box center [406, 359] width 29 height 14
checkbox input "true"
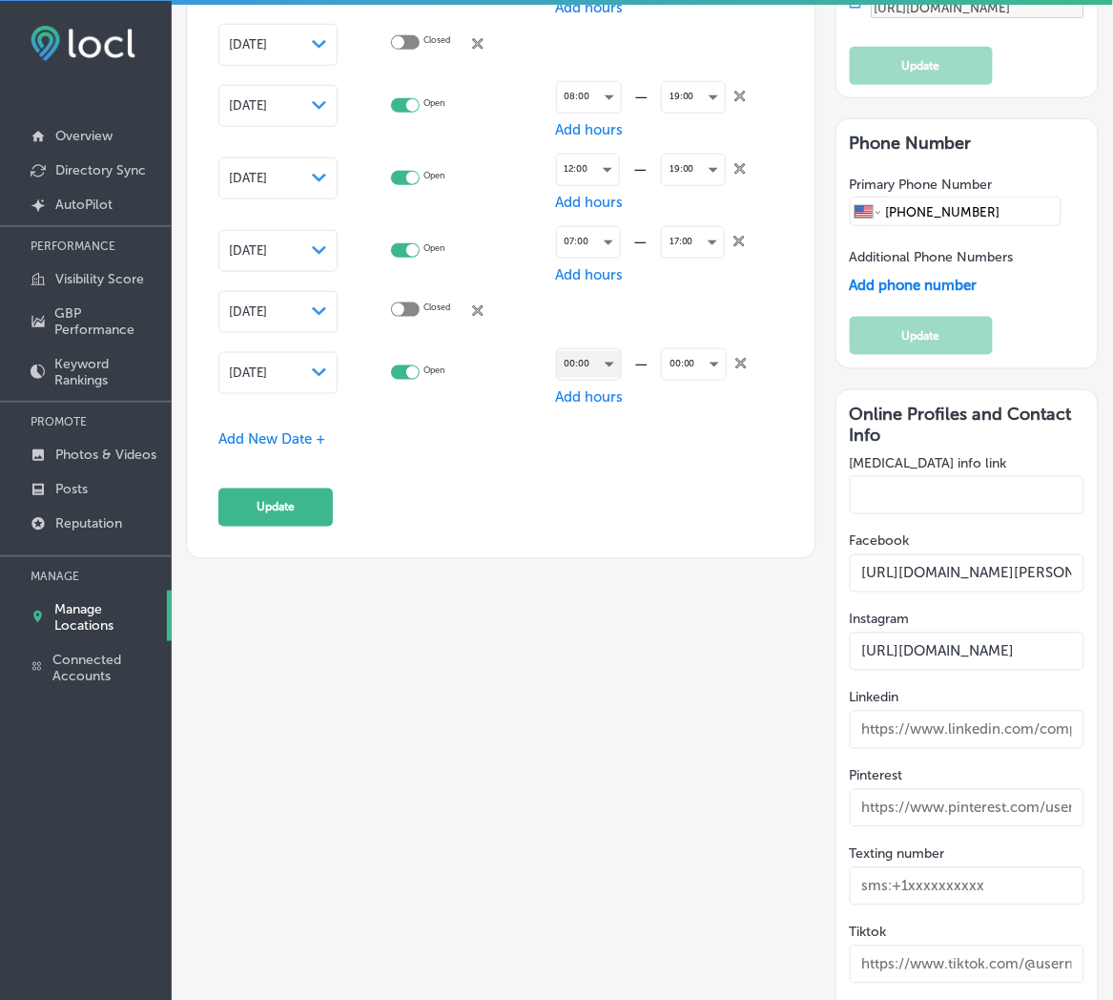
click at [574, 357] on div "00:00" at bounding box center [589, 364] width 64 height 26
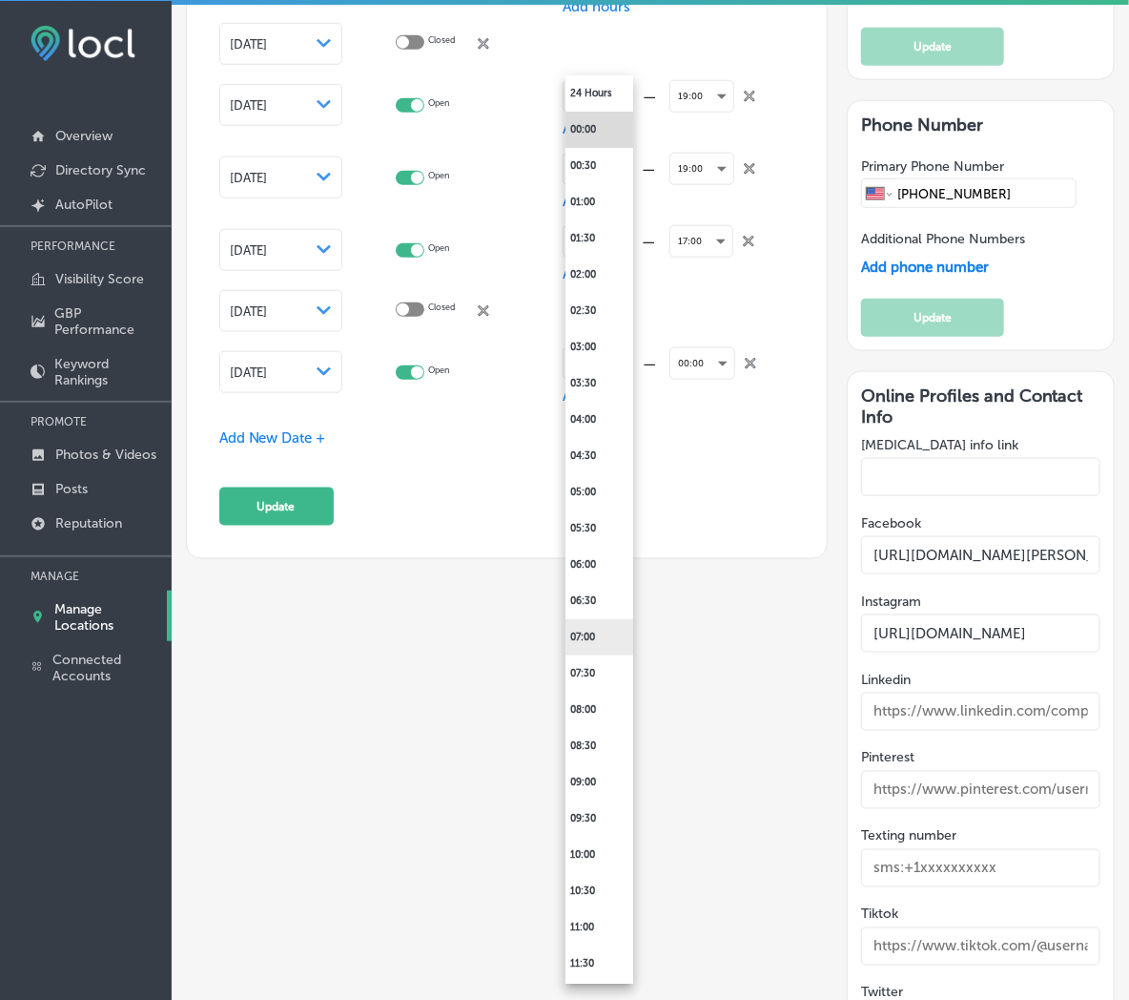
click at [595, 631] on li "07:00" at bounding box center [600, 637] width 68 height 36
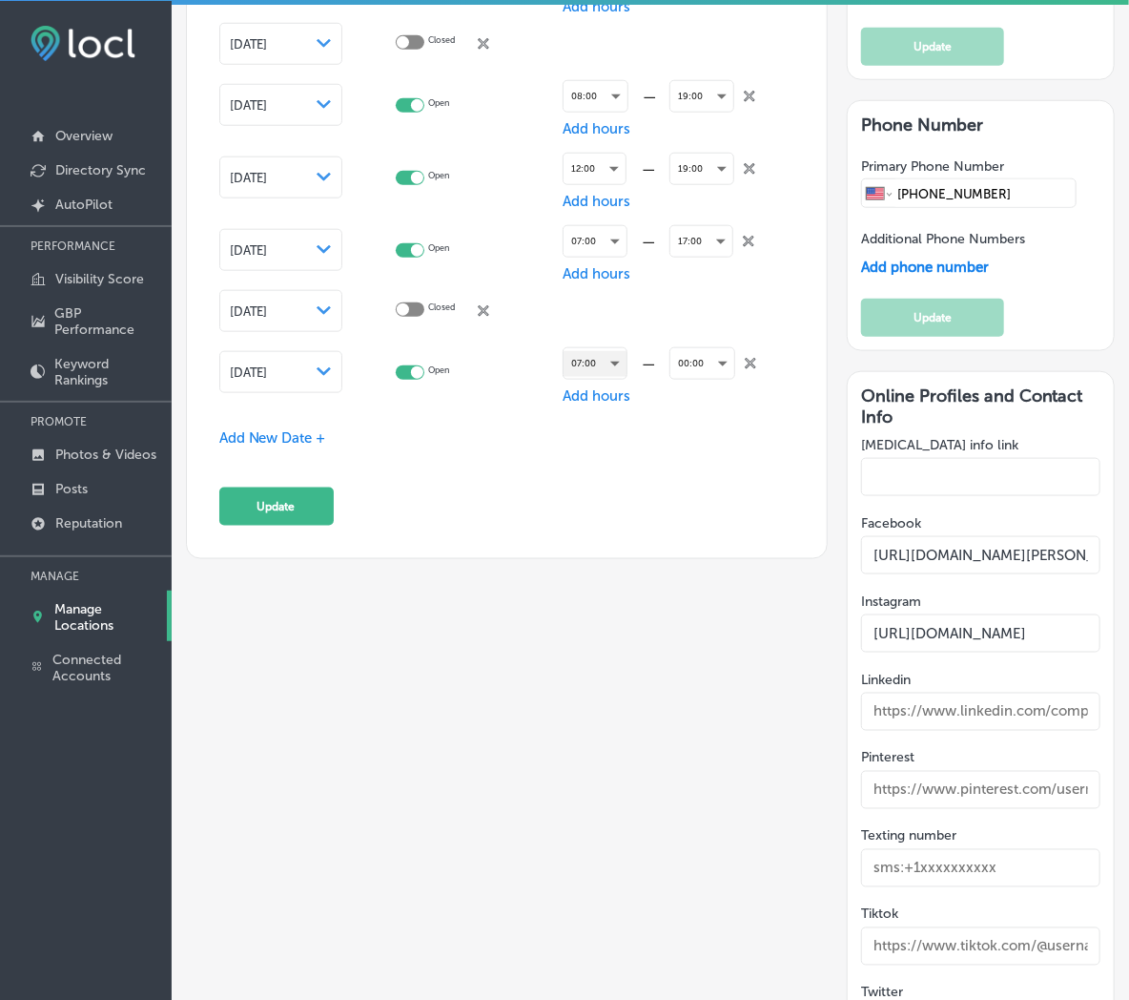
scroll to position [3107, 0]
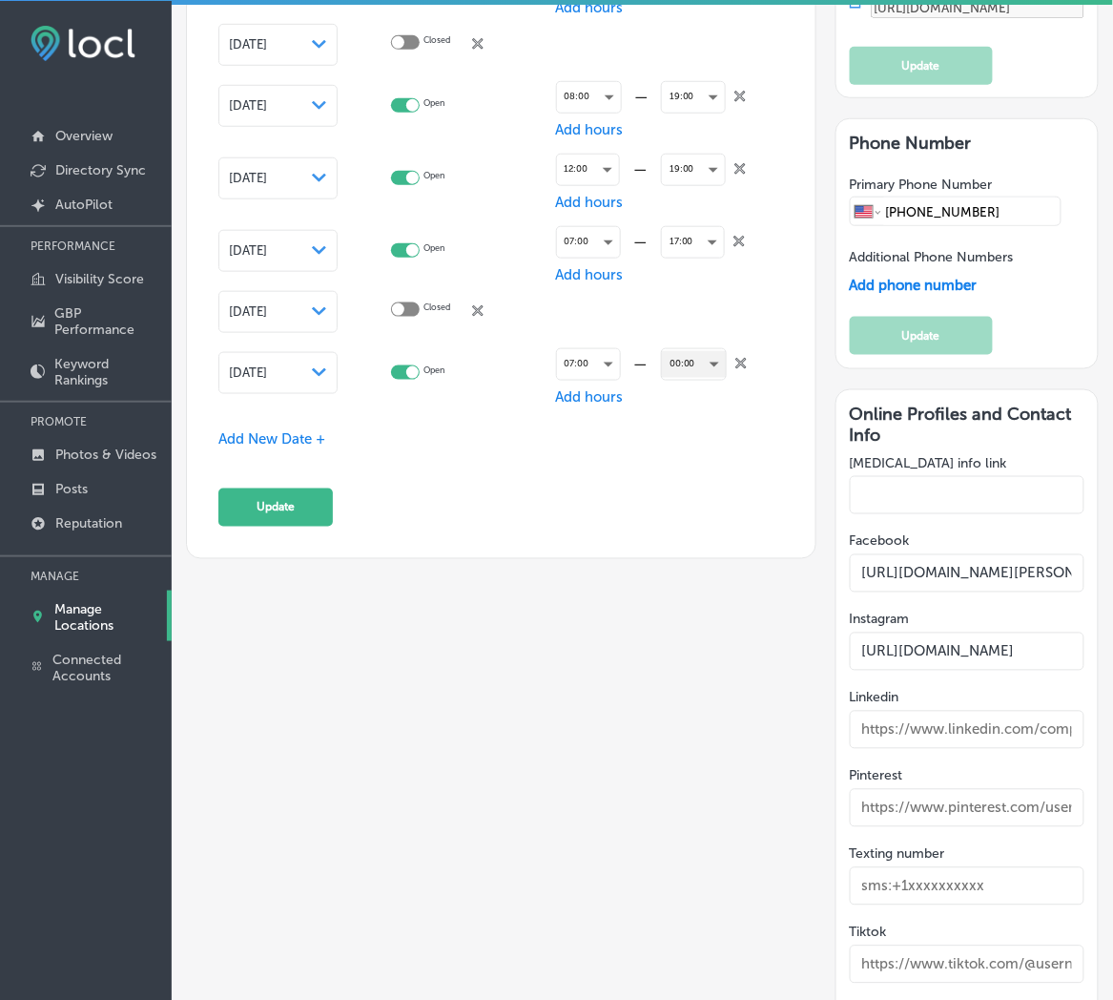
click at [669, 359] on div "00:00" at bounding box center [694, 364] width 64 height 26
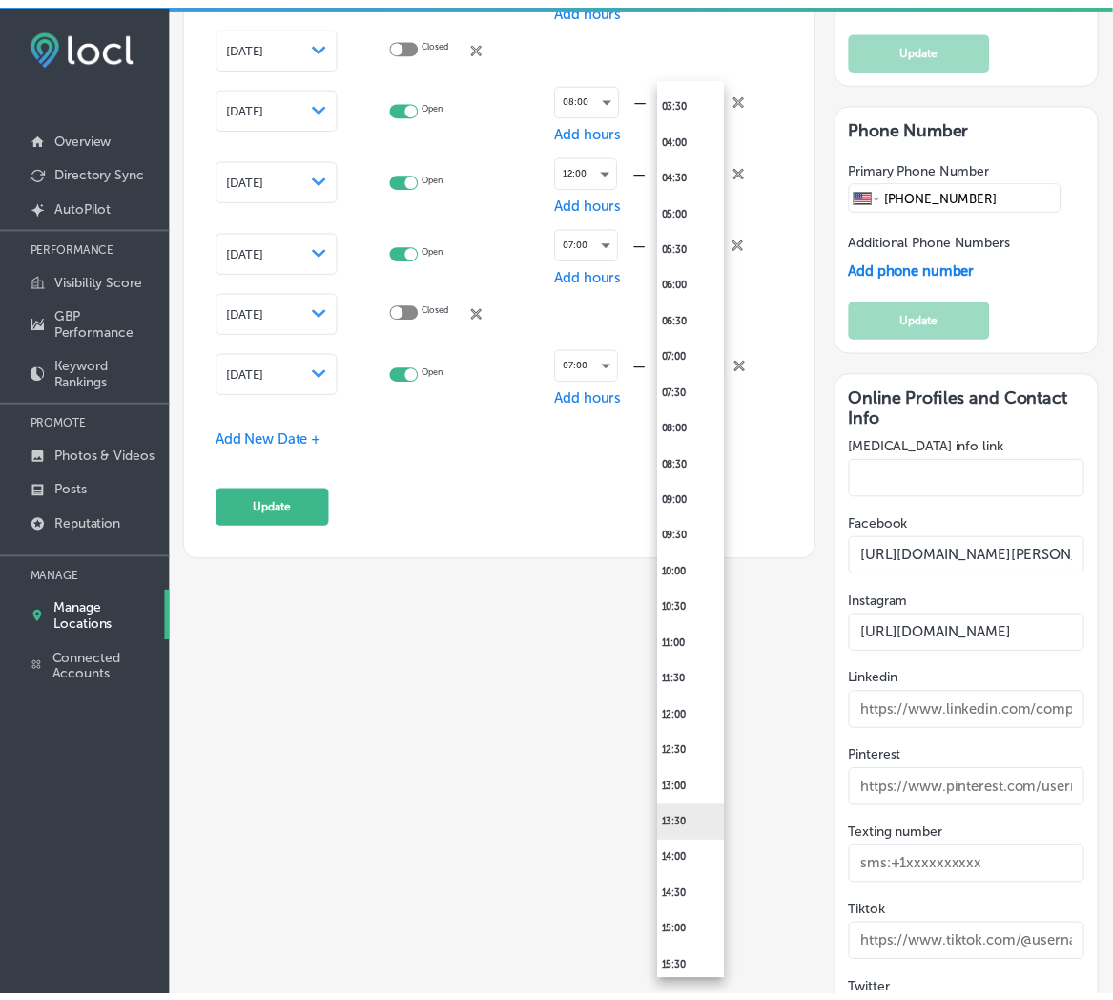
scroll to position [423, 0]
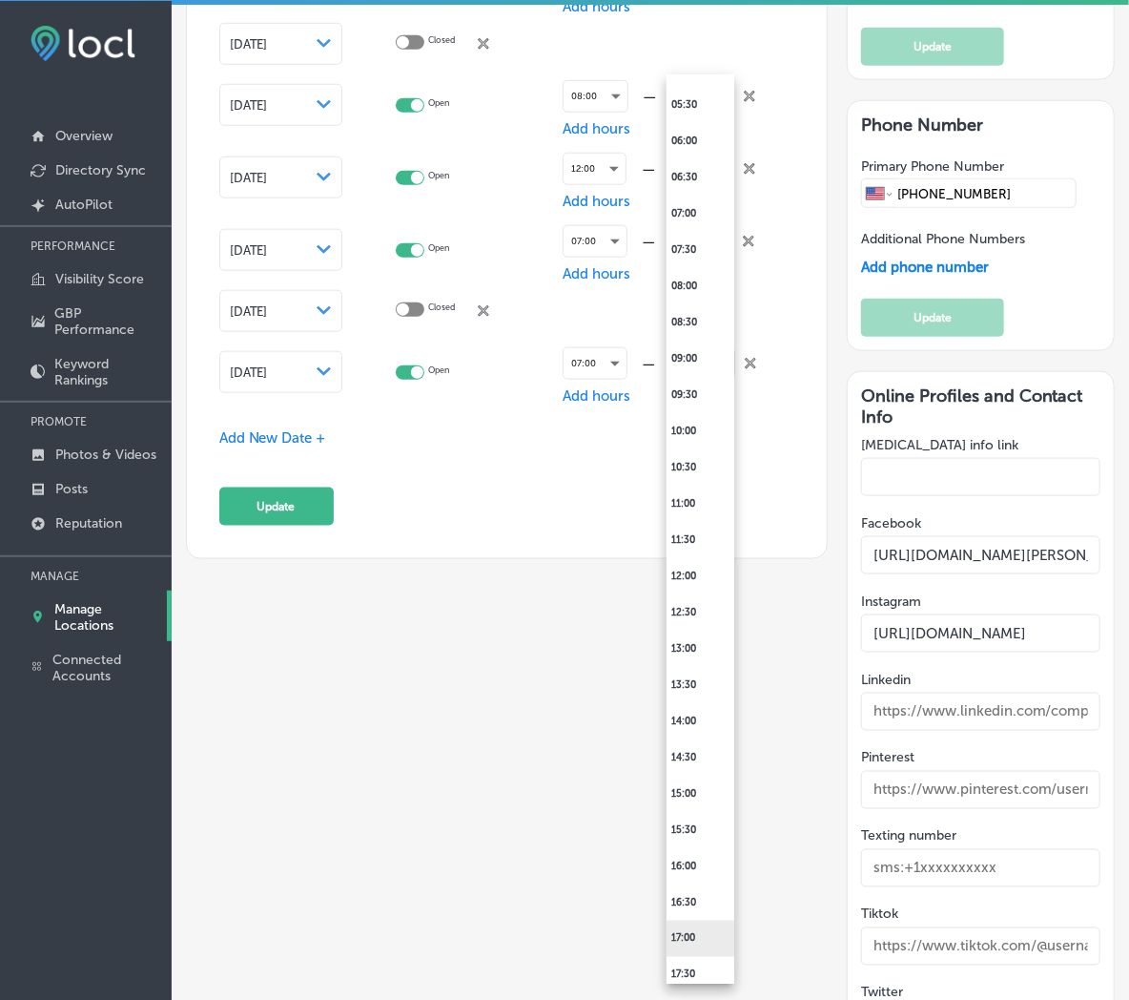
click at [701, 949] on li "17:00" at bounding box center [701, 938] width 68 height 36
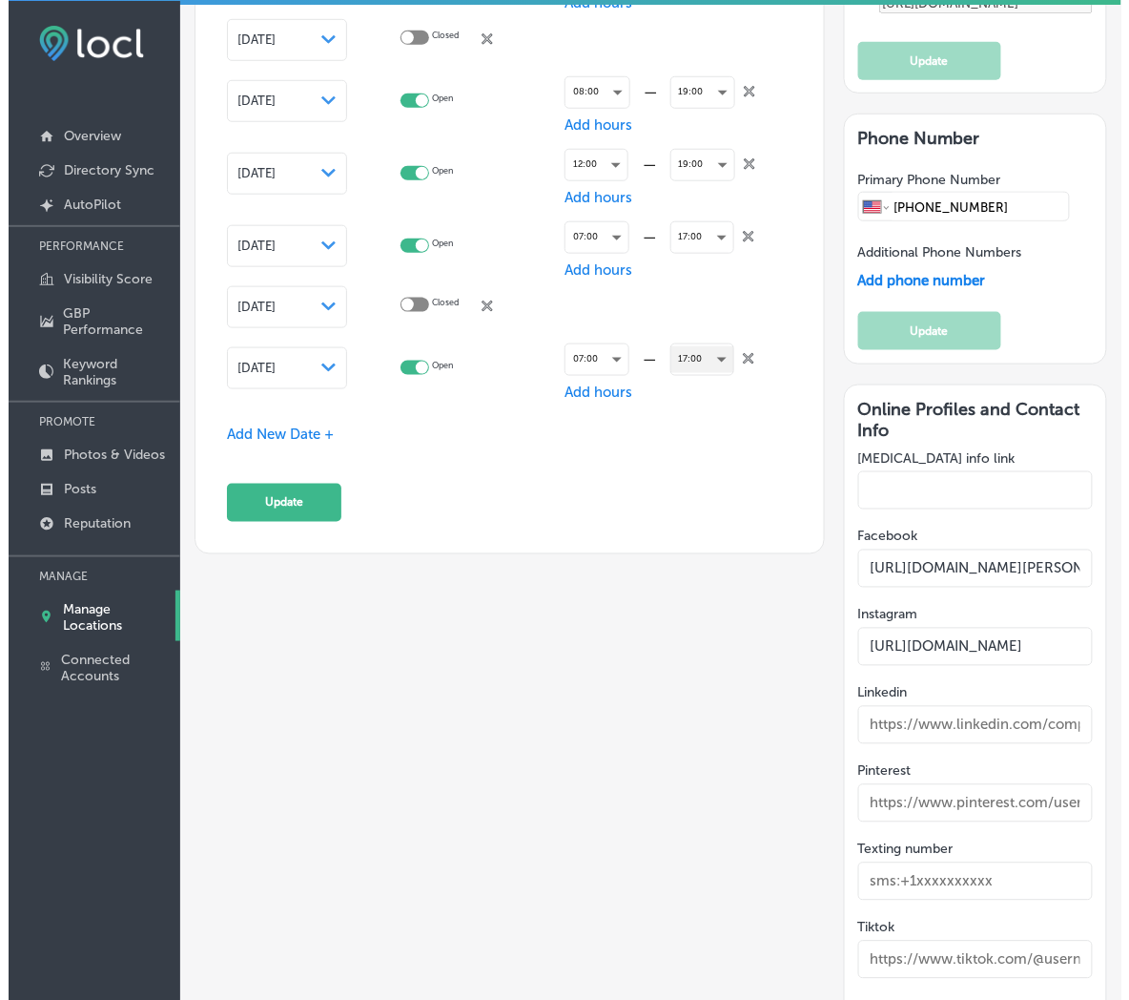
scroll to position [3107, 0]
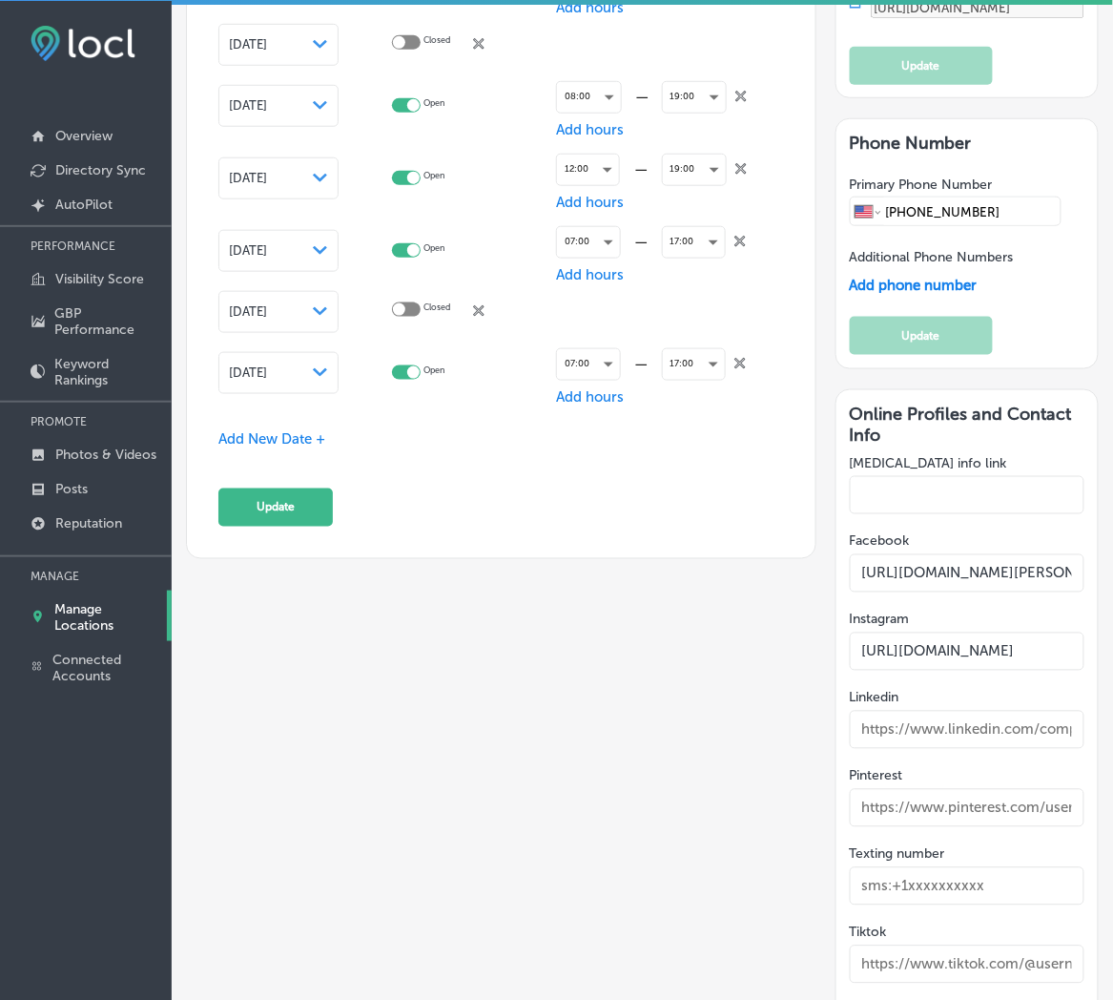
click at [218, 430] on span "Add New Date +" at bounding box center [271, 438] width 107 height 17
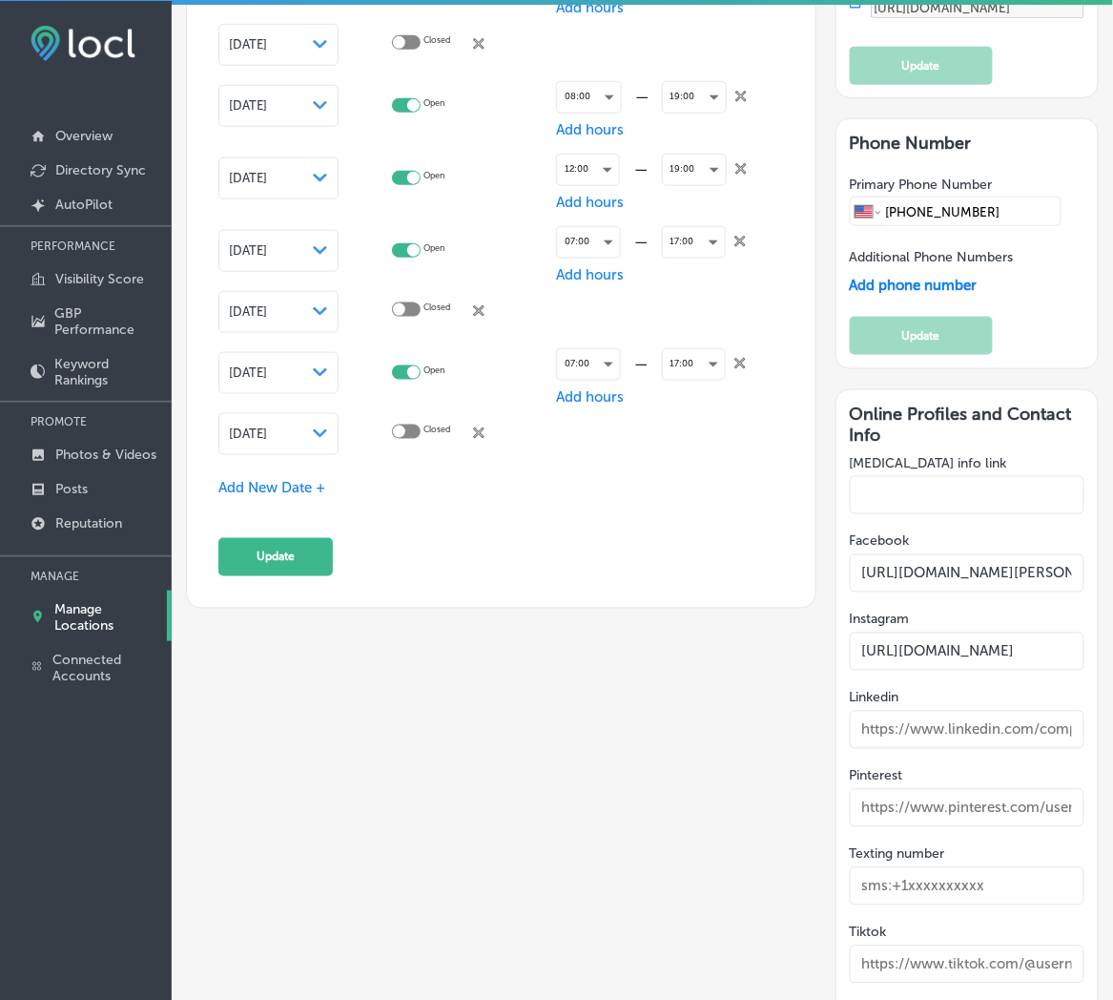
click at [244, 429] on span "[DATE]" at bounding box center [248, 433] width 38 height 14
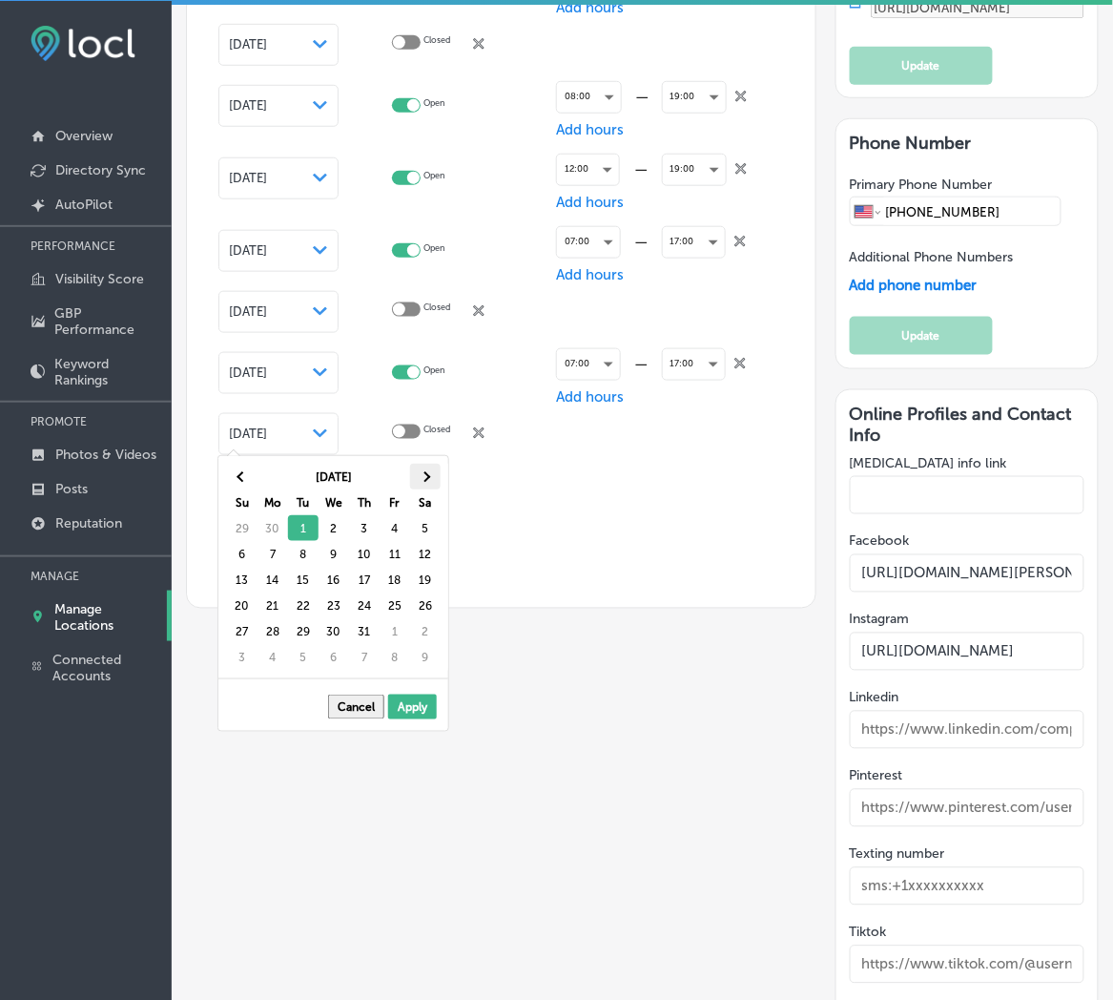
click at [412, 472] on th at bounding box center [425, 477] width 31 height 26
click at [413, 472] on th at bounding box center [425, 477] width 31 height 26
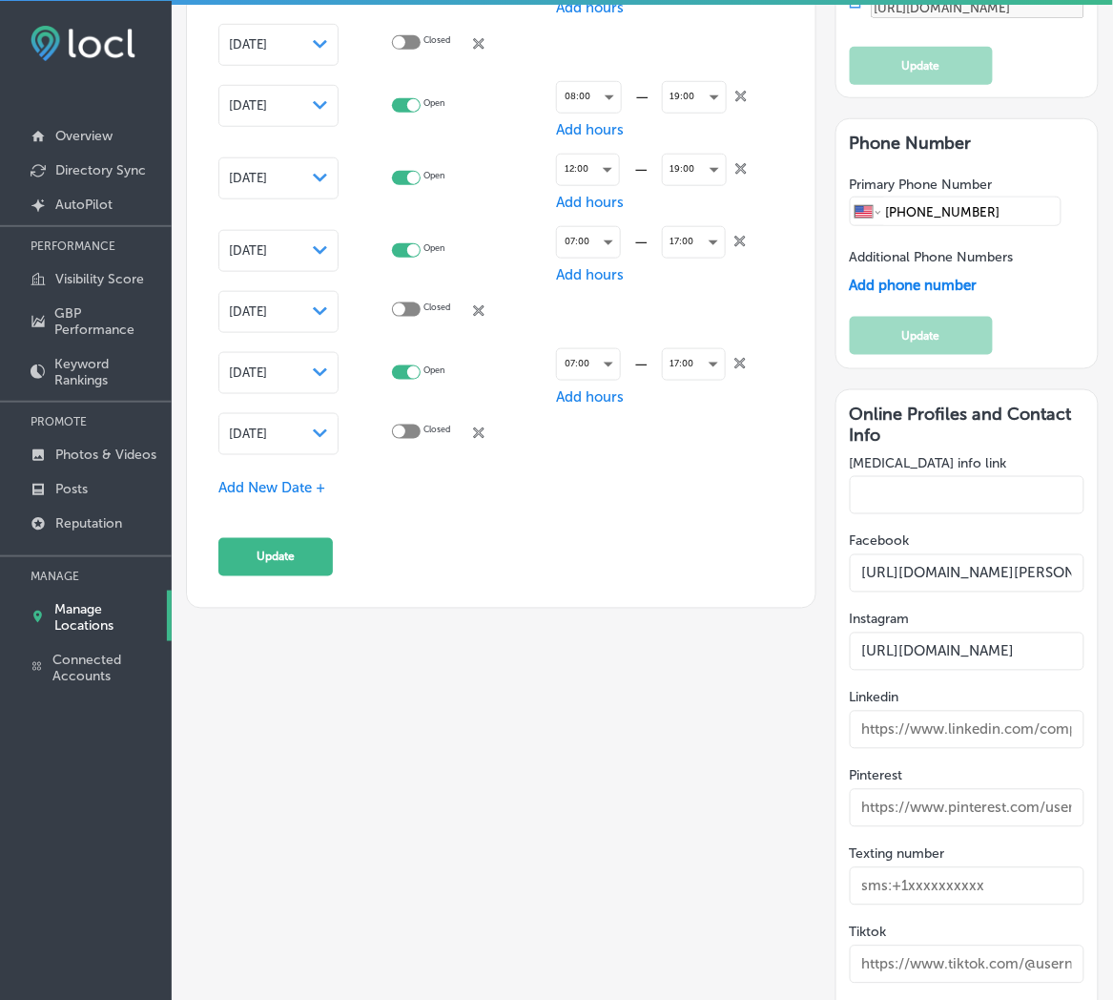
click at [420, 425] on div at bounding box center [406, 431] width 29 height 14
checkbox input "true"
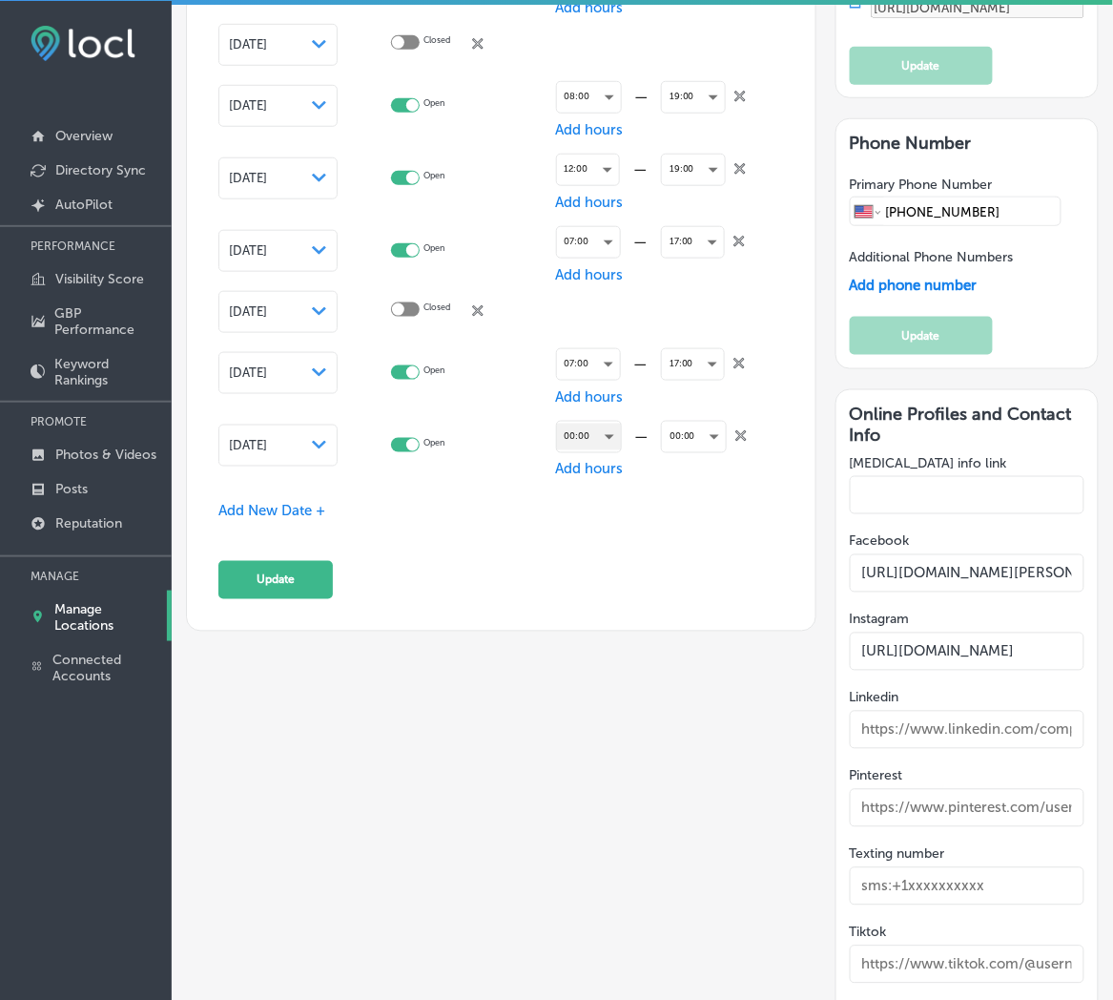
click at [611, 426] on div "00:00" at bounding box center [589, 436] width 64 height 26
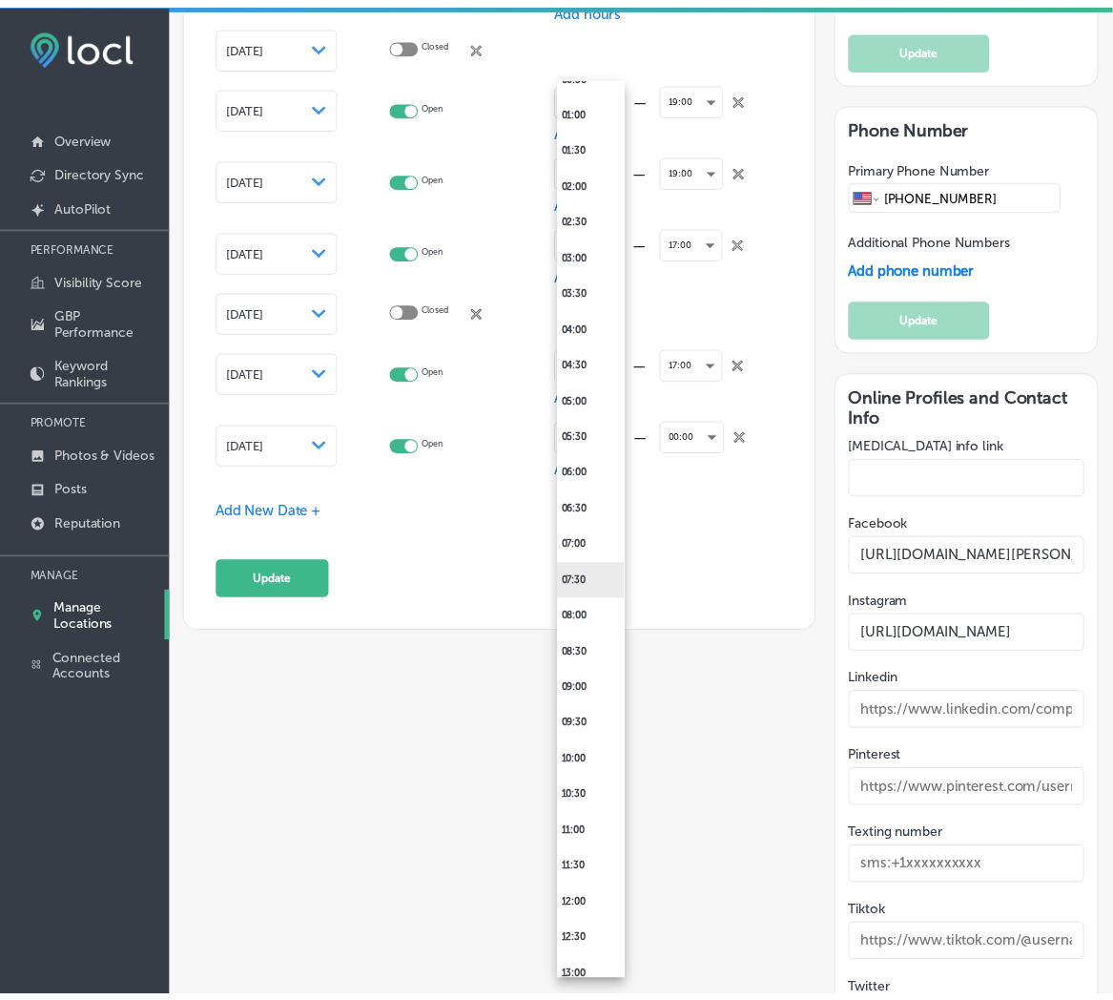
scroll to position [140, 0]
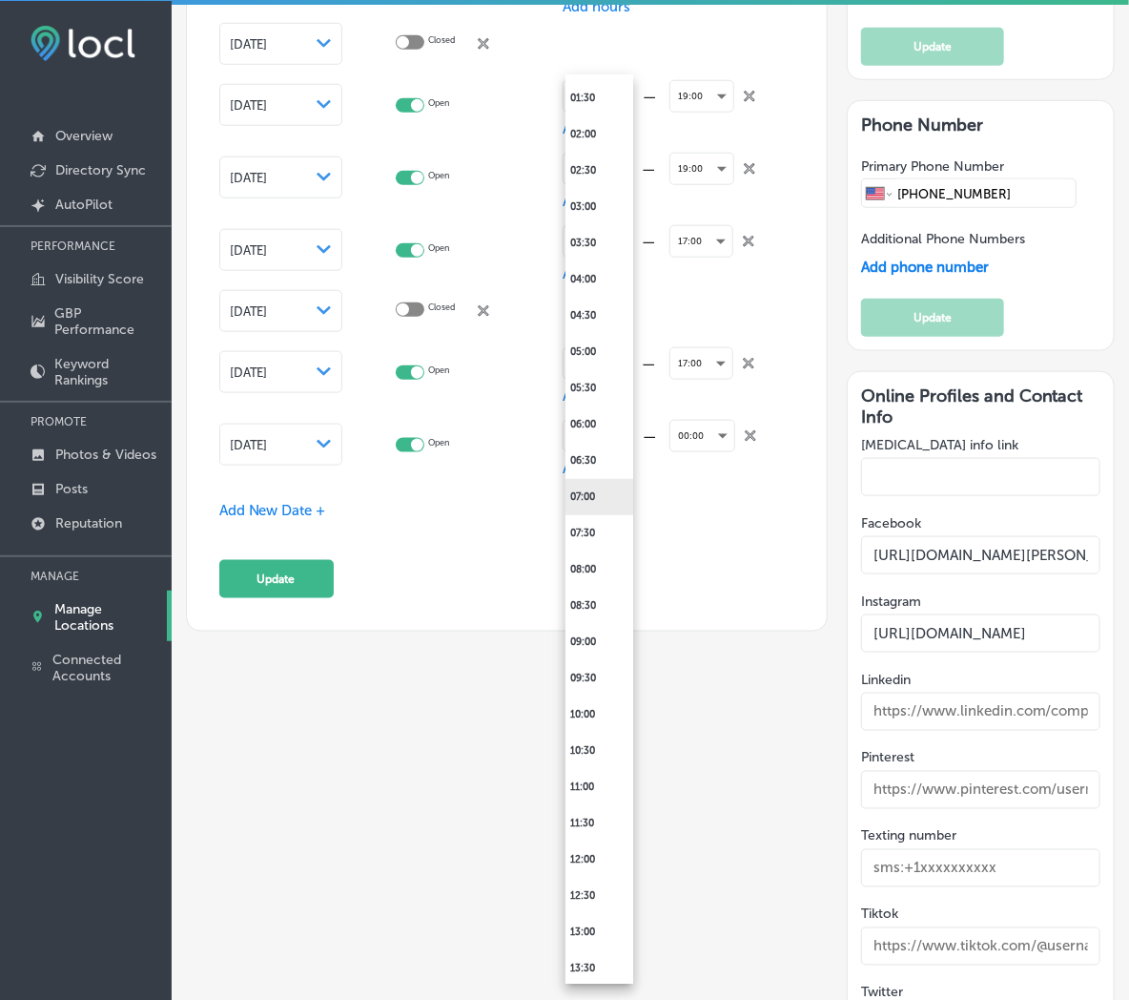
click at [593, 487] on li "07:00" at bounding box center [600, 497] width 68 height 36
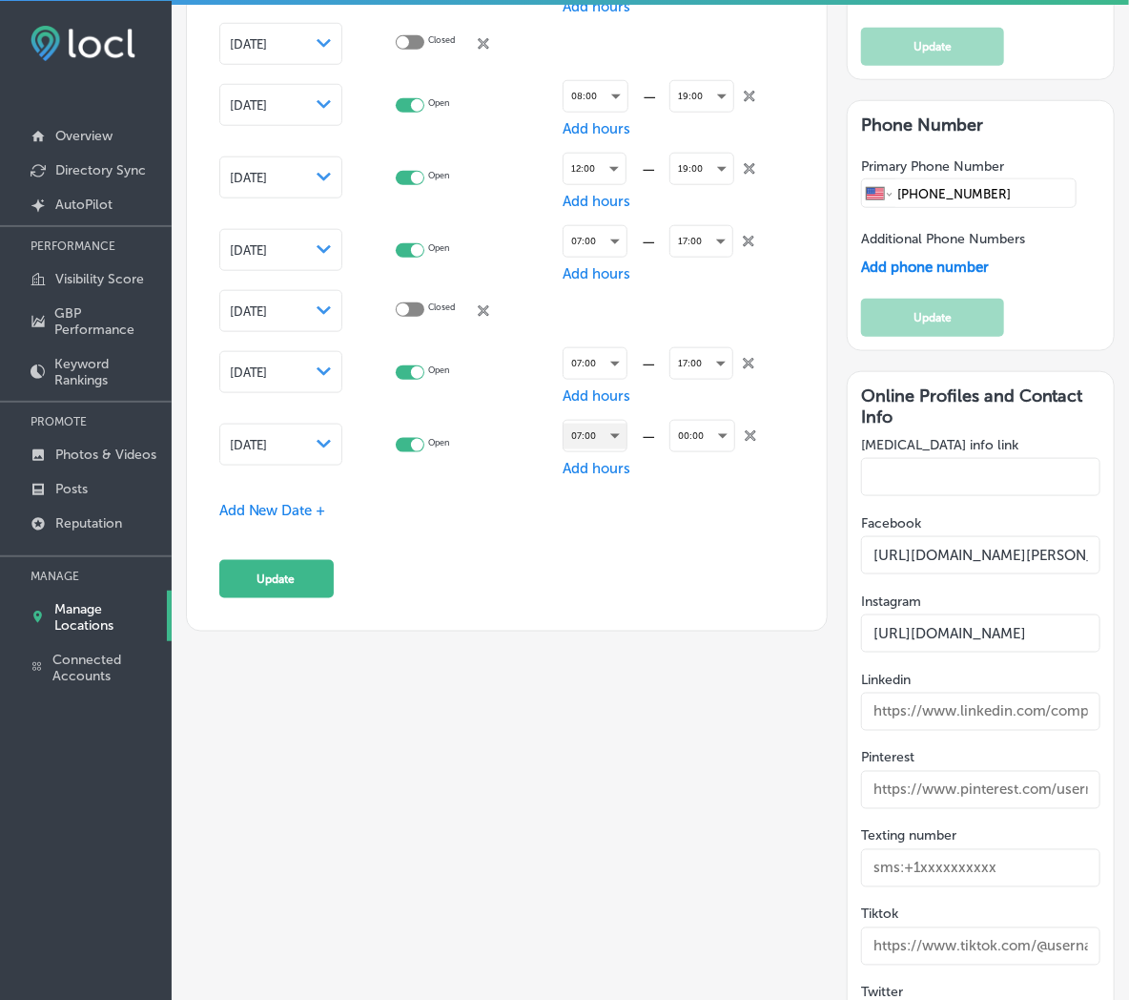
scroll to position [3107, 0]
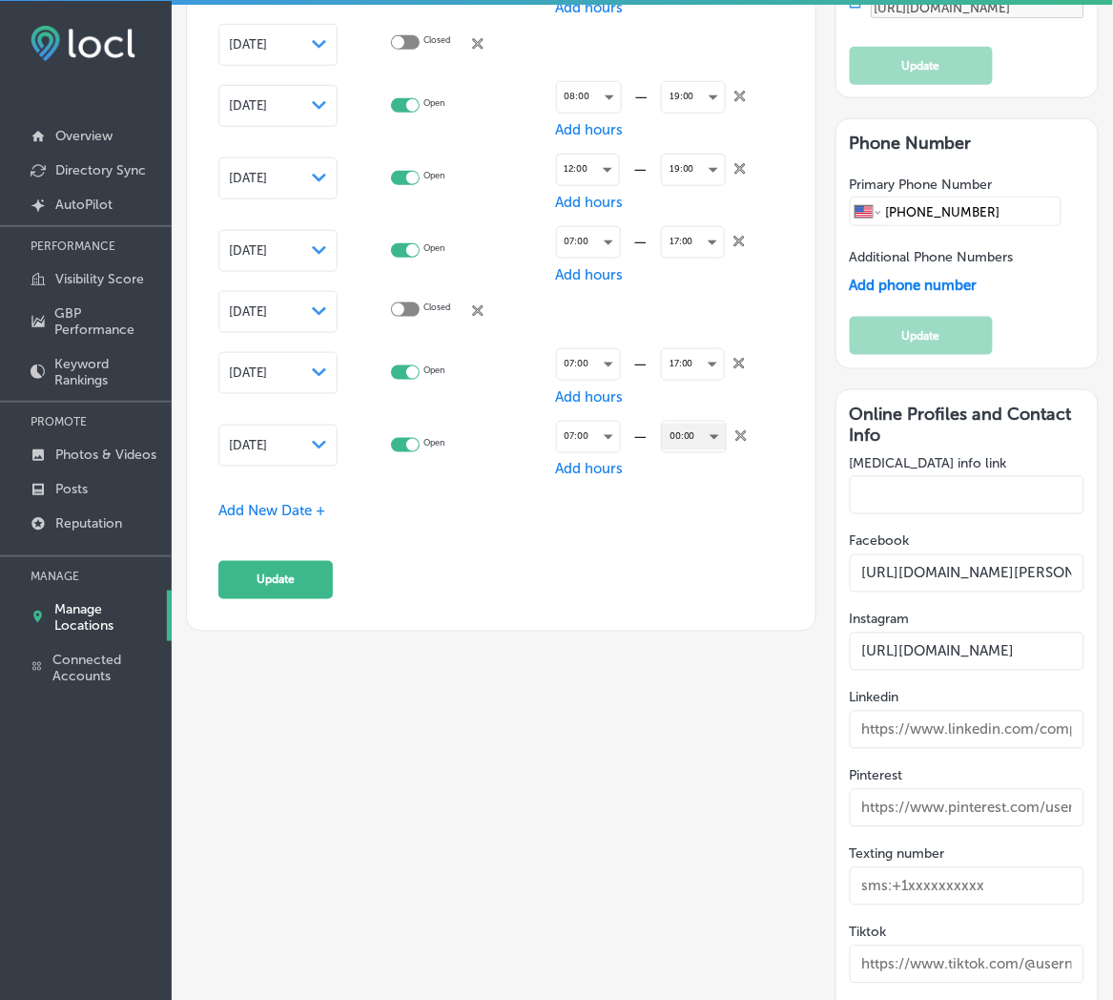
click at [691, 434] on div "00:00" at bounding box center [694, 436] width 64 height 26
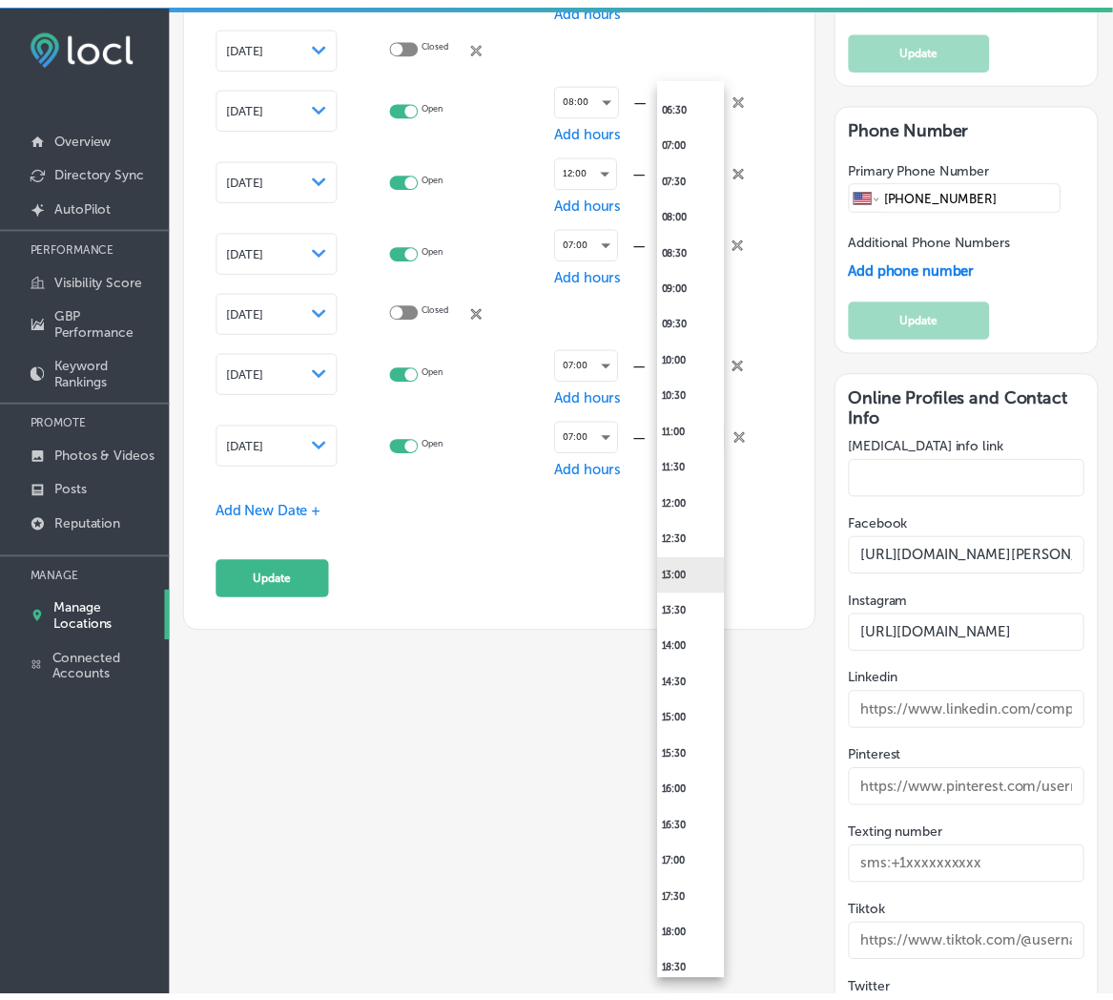
scroll to position [565, 0]
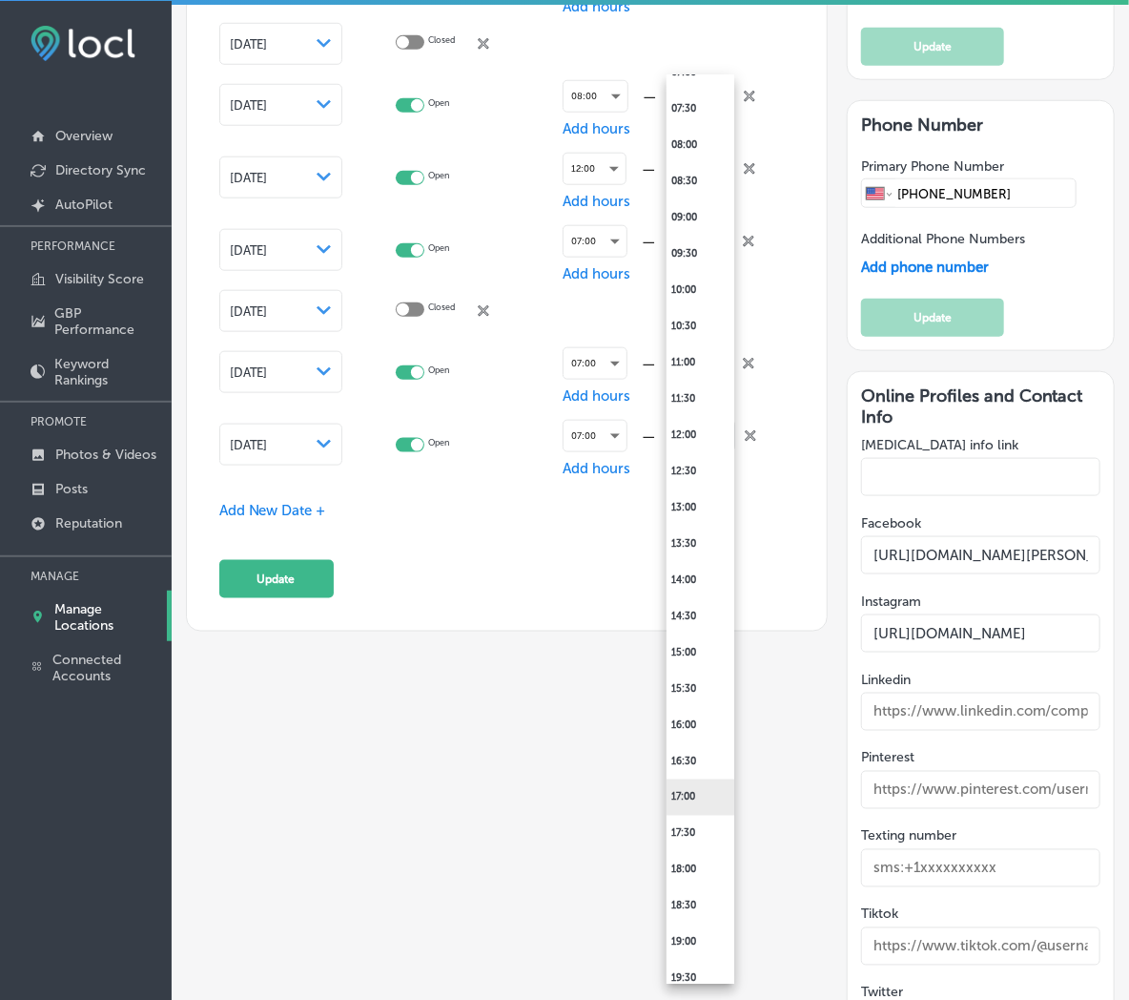
click at [696, 804] on li "17:00" at bounding box center [701, 797] width 68 height 36
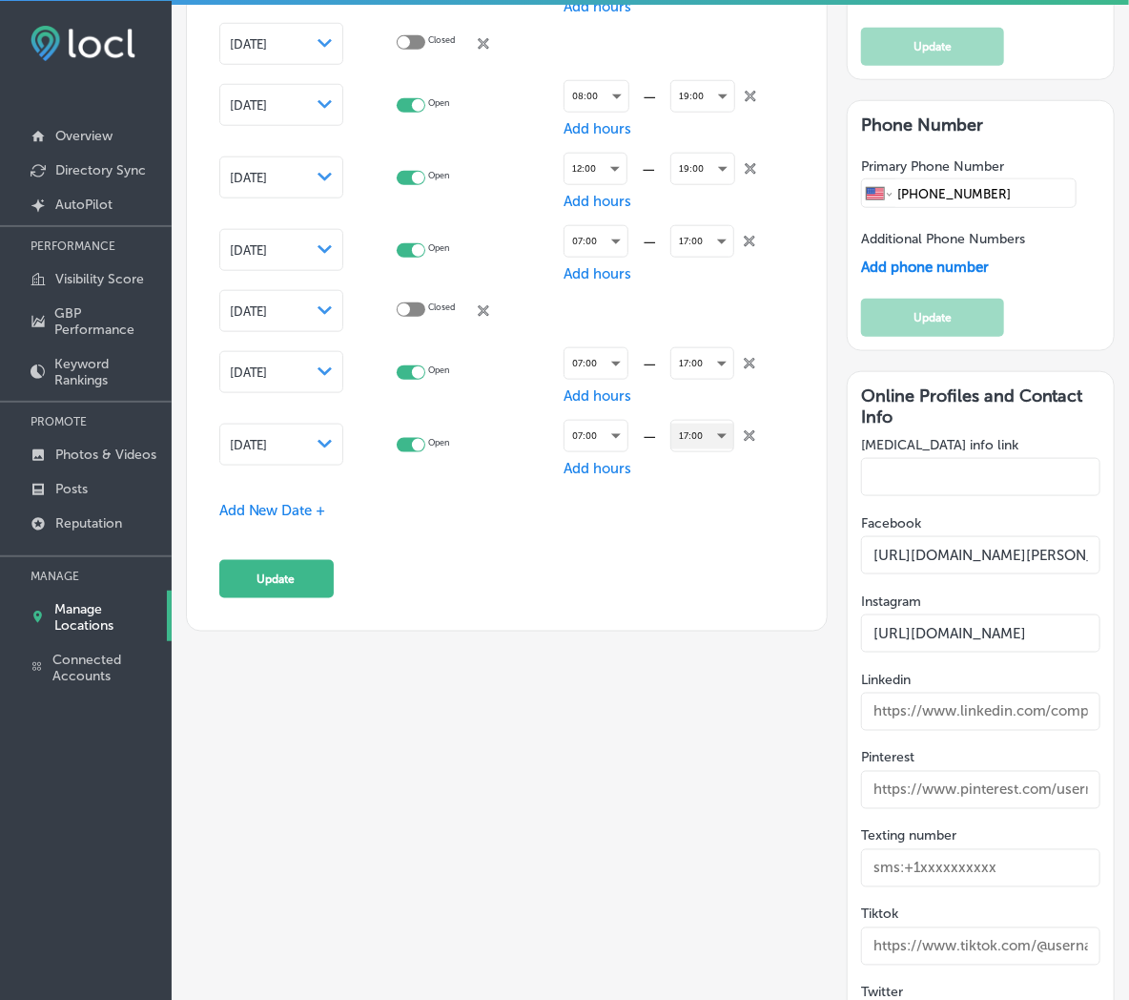
scroll to position [3107, 0]
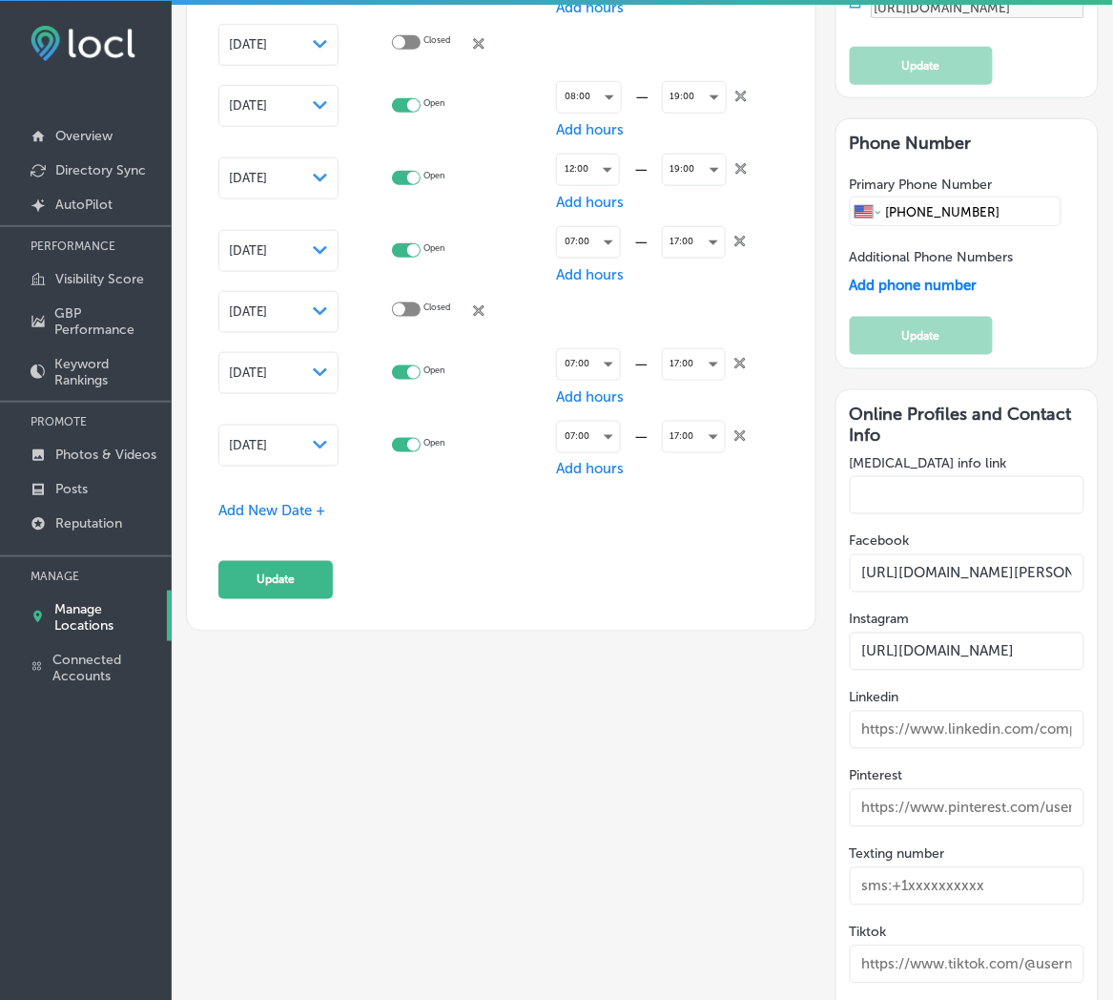
click at [282, 503] on span "Add New Date +" at bounding box center [271, 511] width 107 height 17
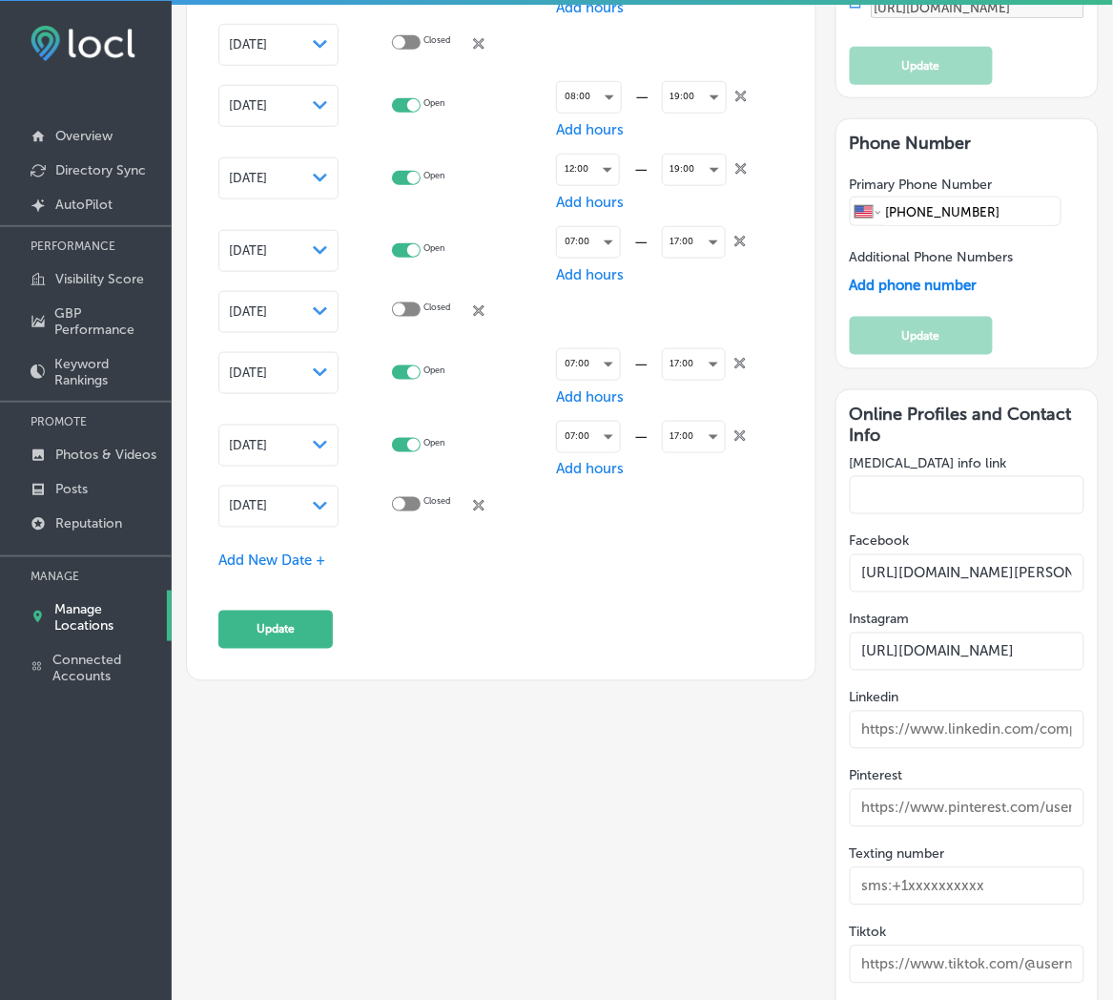
click at [267, 501] on span "[DATE]" at bounding box center [248, 506] width 38 height 14
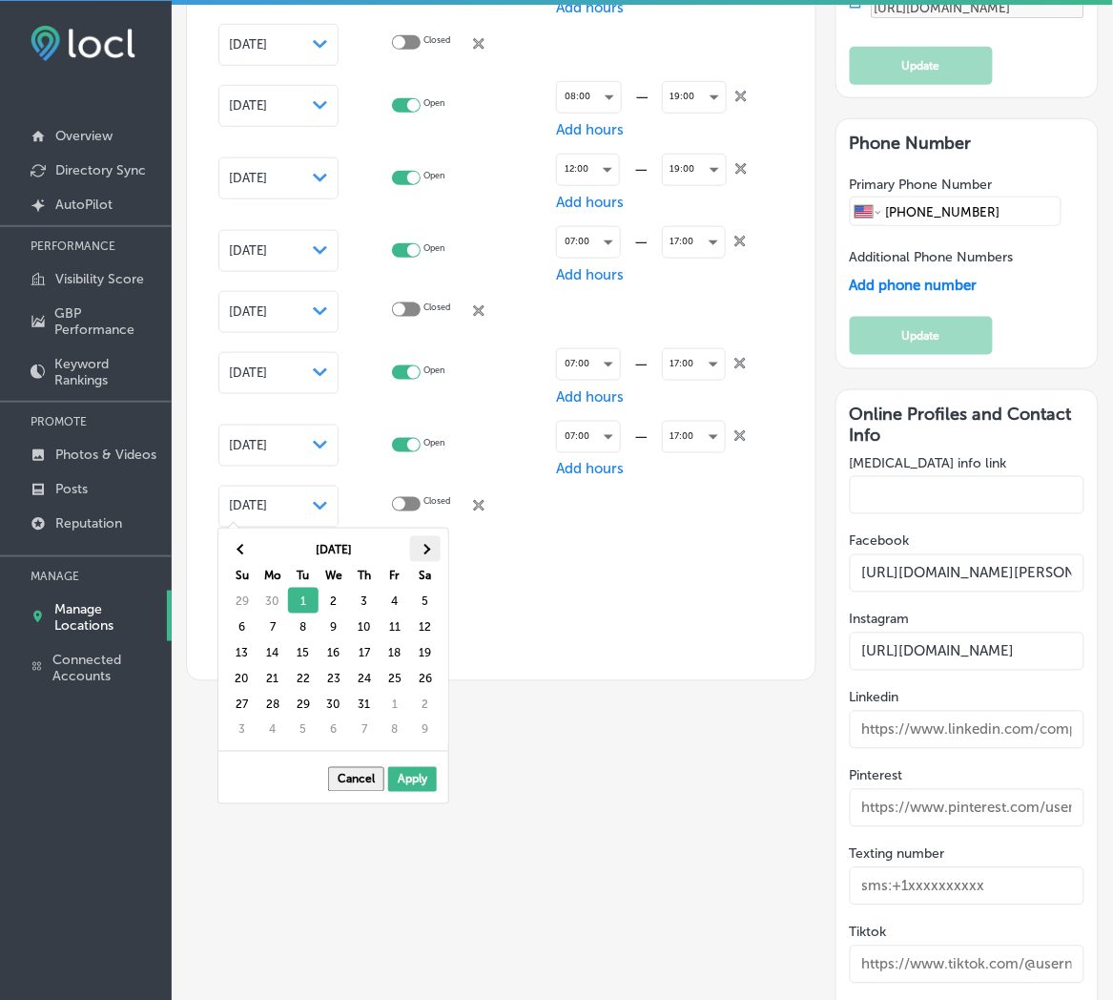
click at [426, 548] on span at bounding box center [425, 549] width 10 height 10
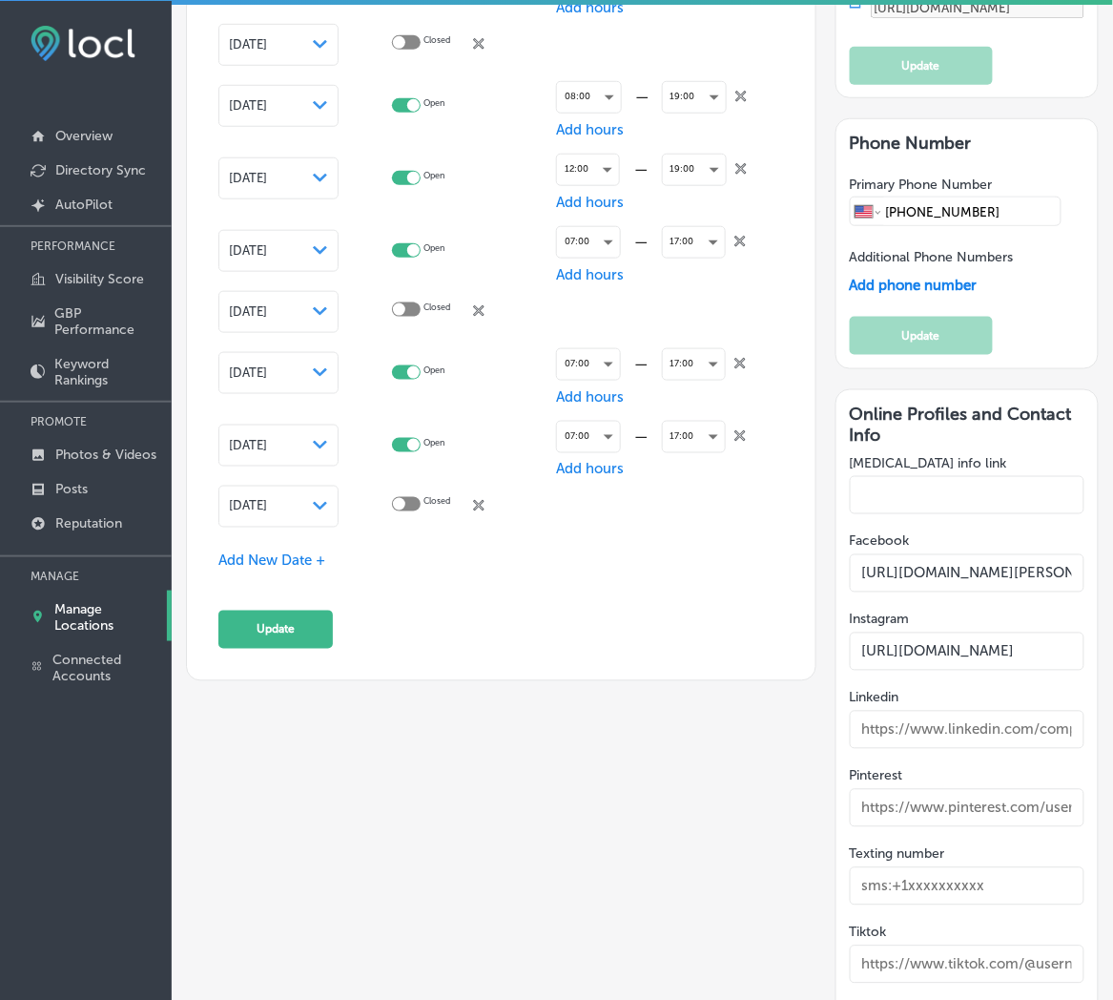
click at [421, 497] on div at bounding box center [406, 504] width 29 height 14
checkbox input "true"
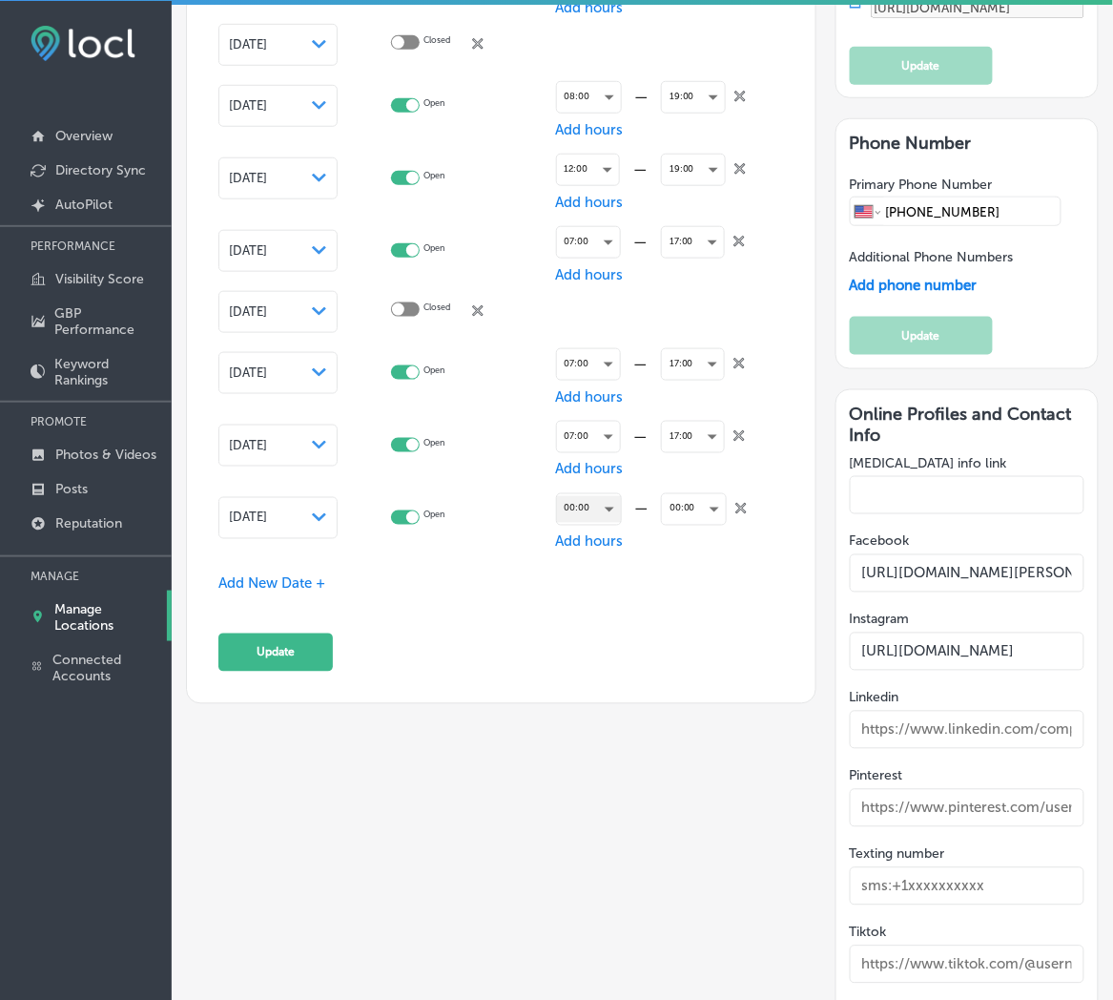
click at [582, 502] on div "00:00" at bounding box center [589, 509] width 64 height 26
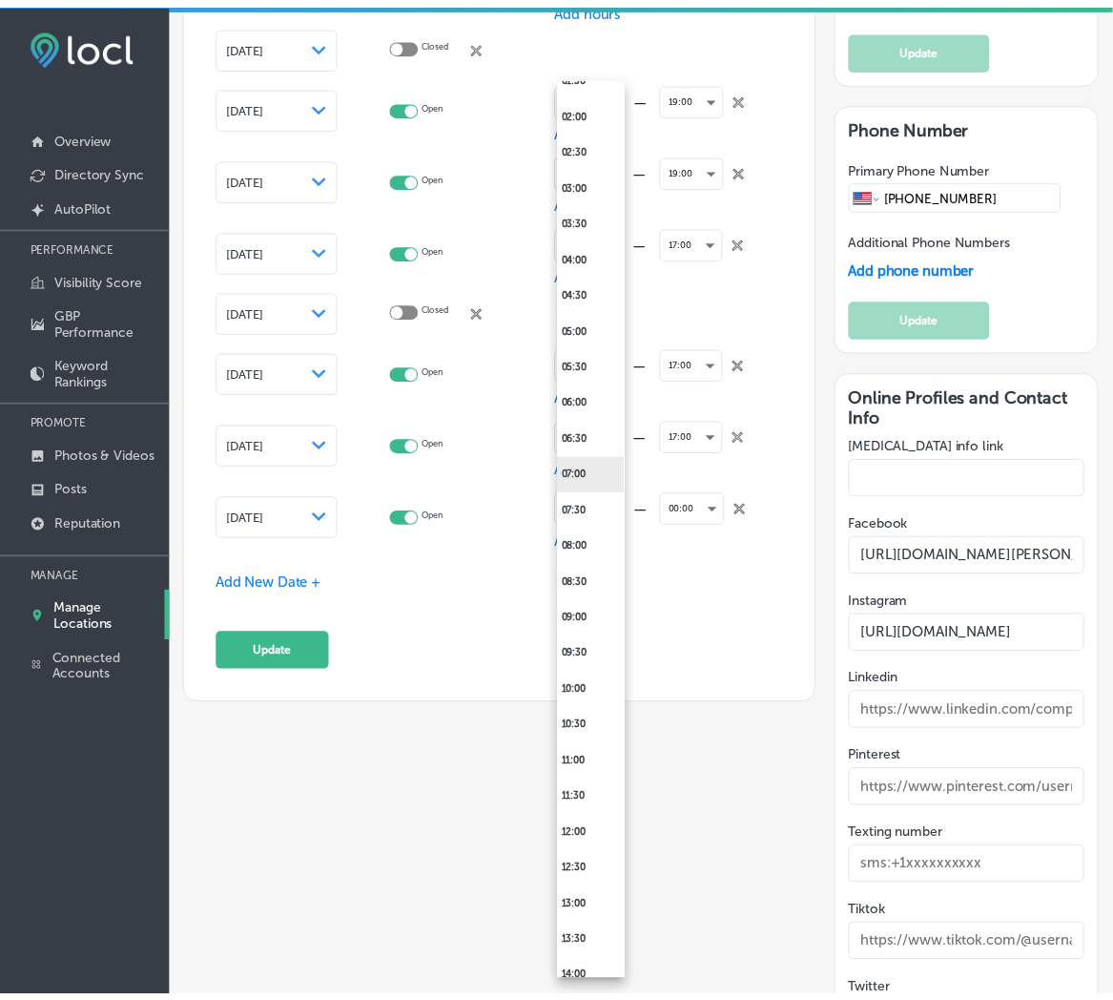
scroll to position [140, 0]
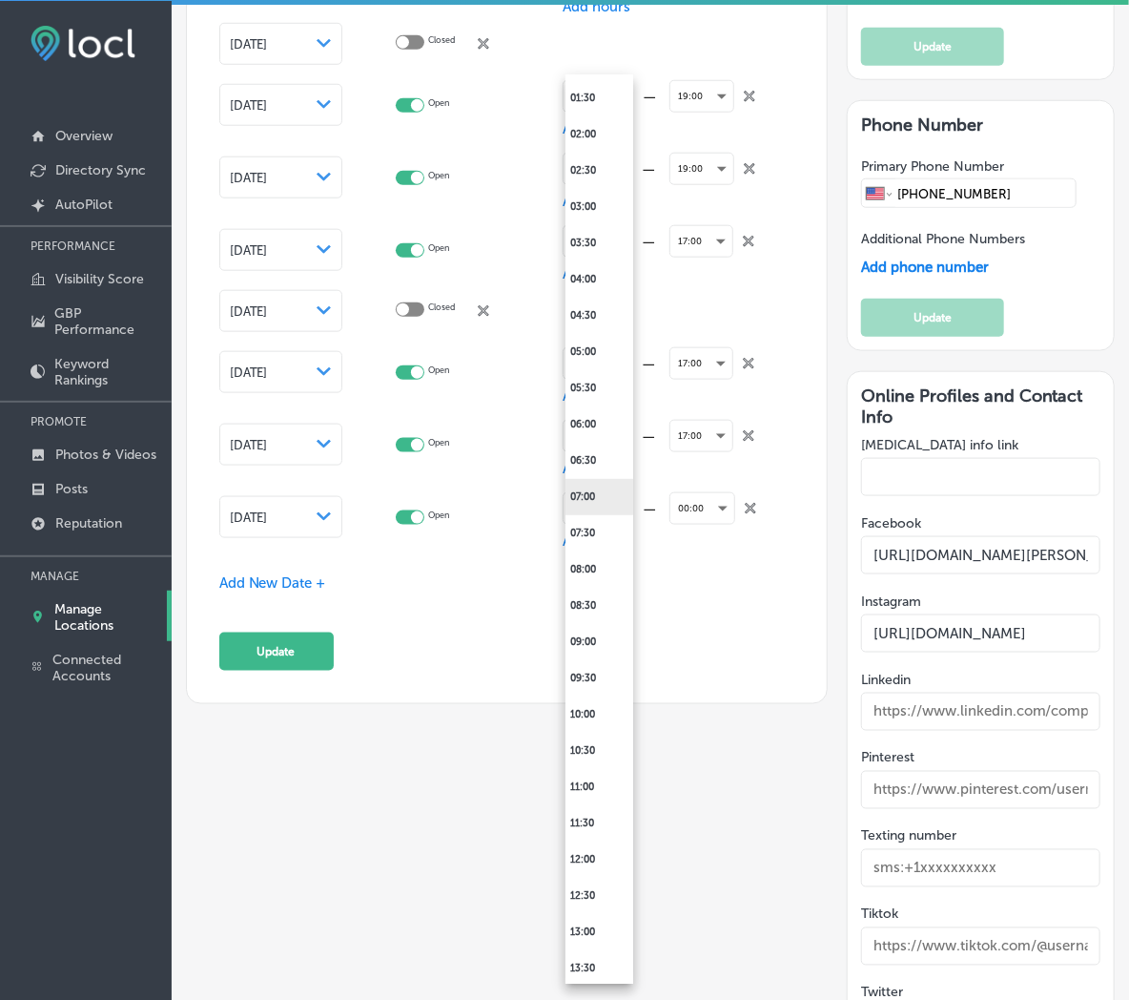
click at [602, 489] on li "07:00" at bounding box center [600, 497] width 68 height 36
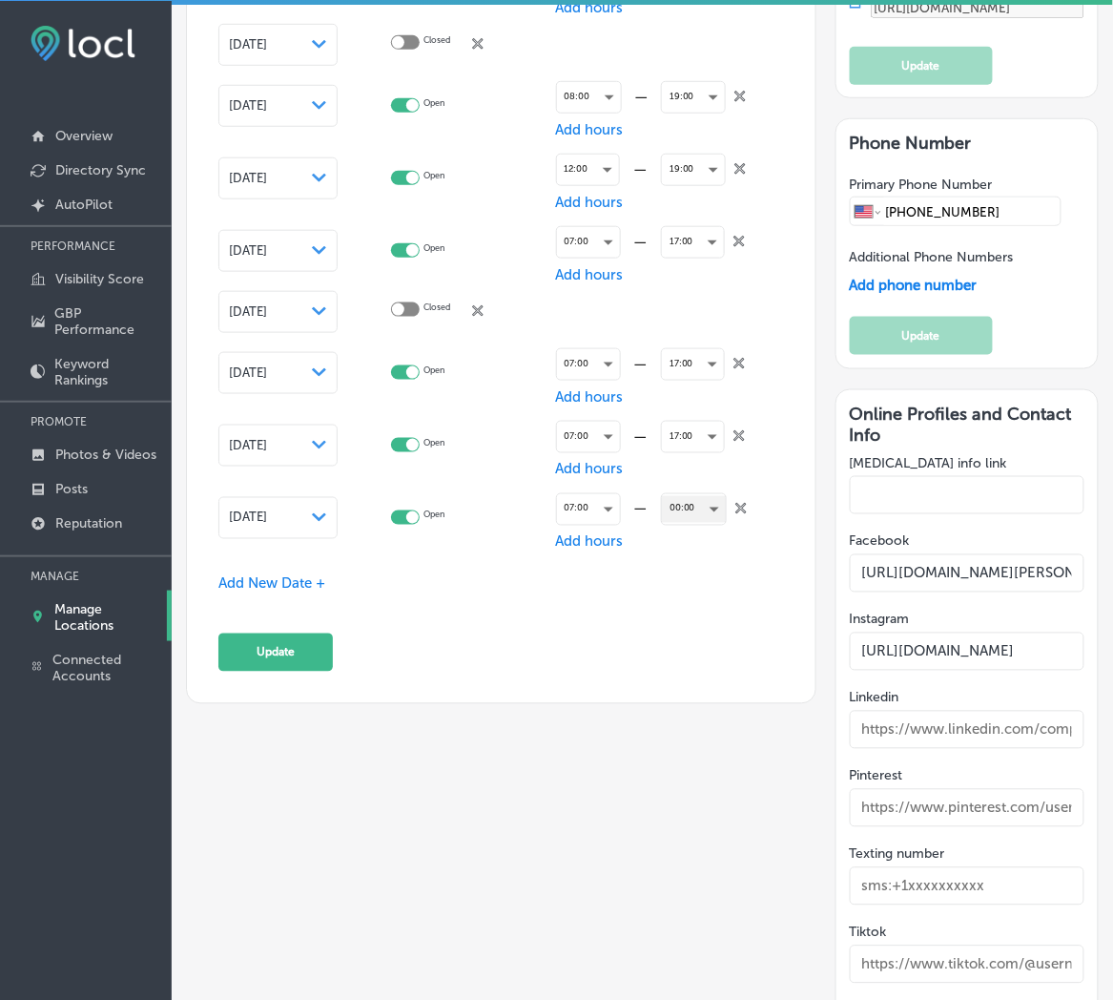
click at [678, 500] on div "00:00" at bounding box center [694, 509] width 64 height 26
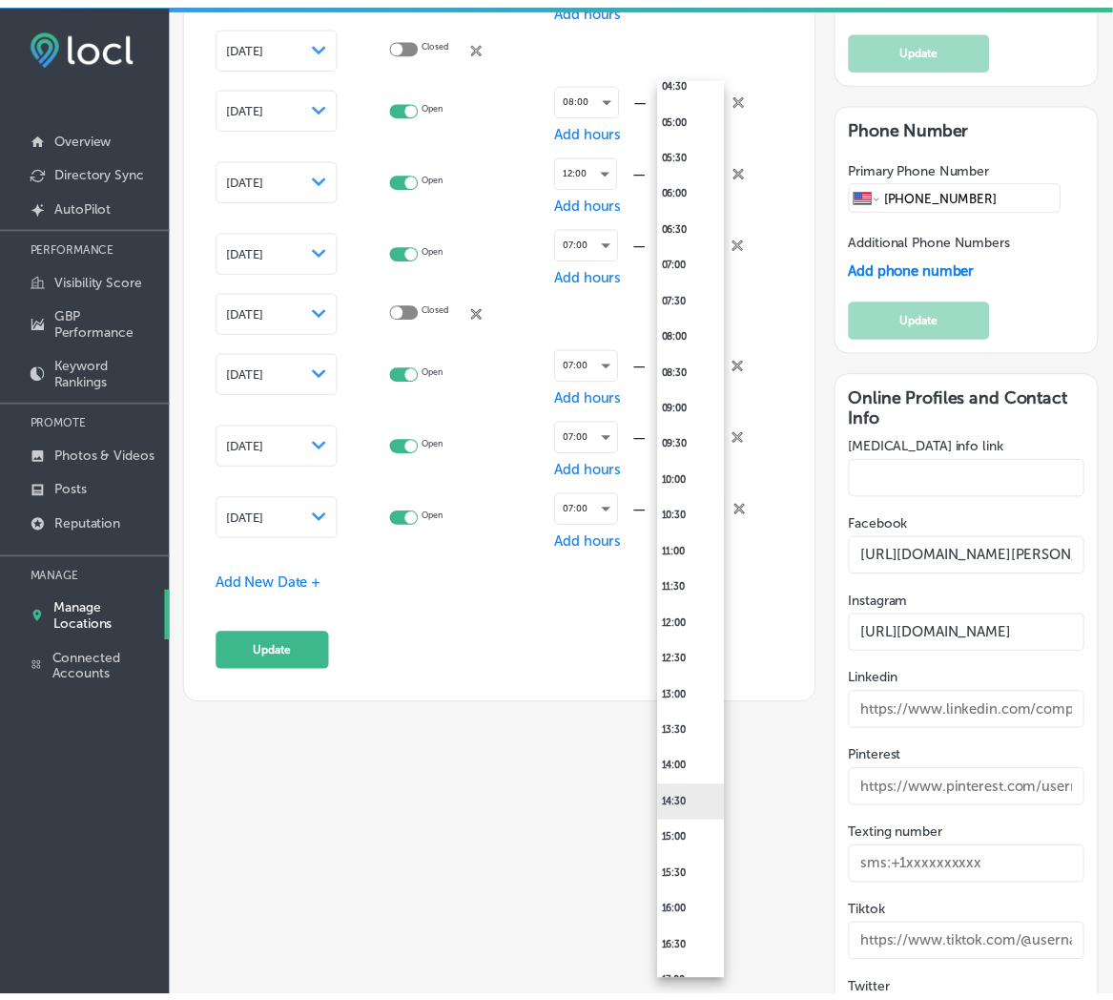
scroll to position [565, 0]
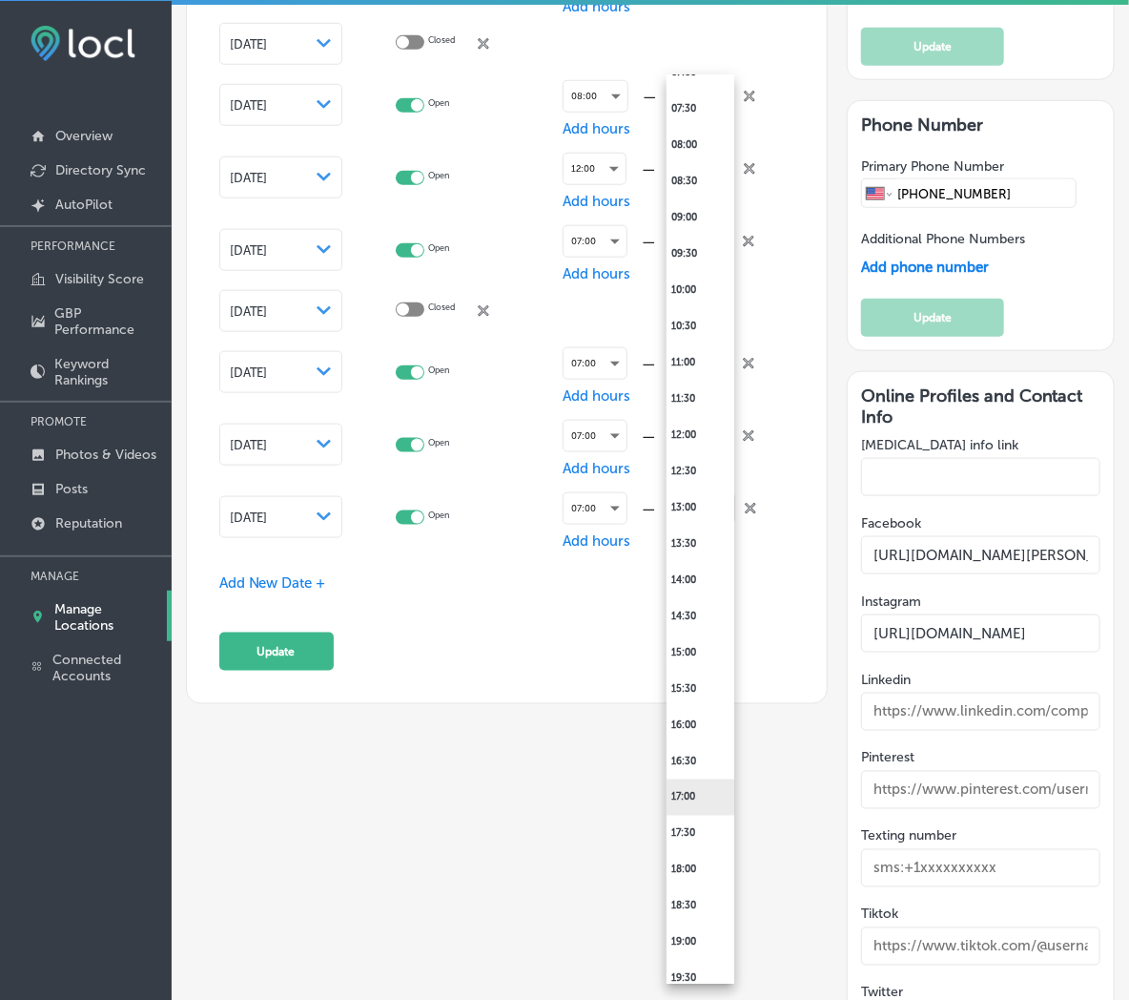
click at [694, 796] on li "17:00" at bounding box center [701, 797] width 68 height 36
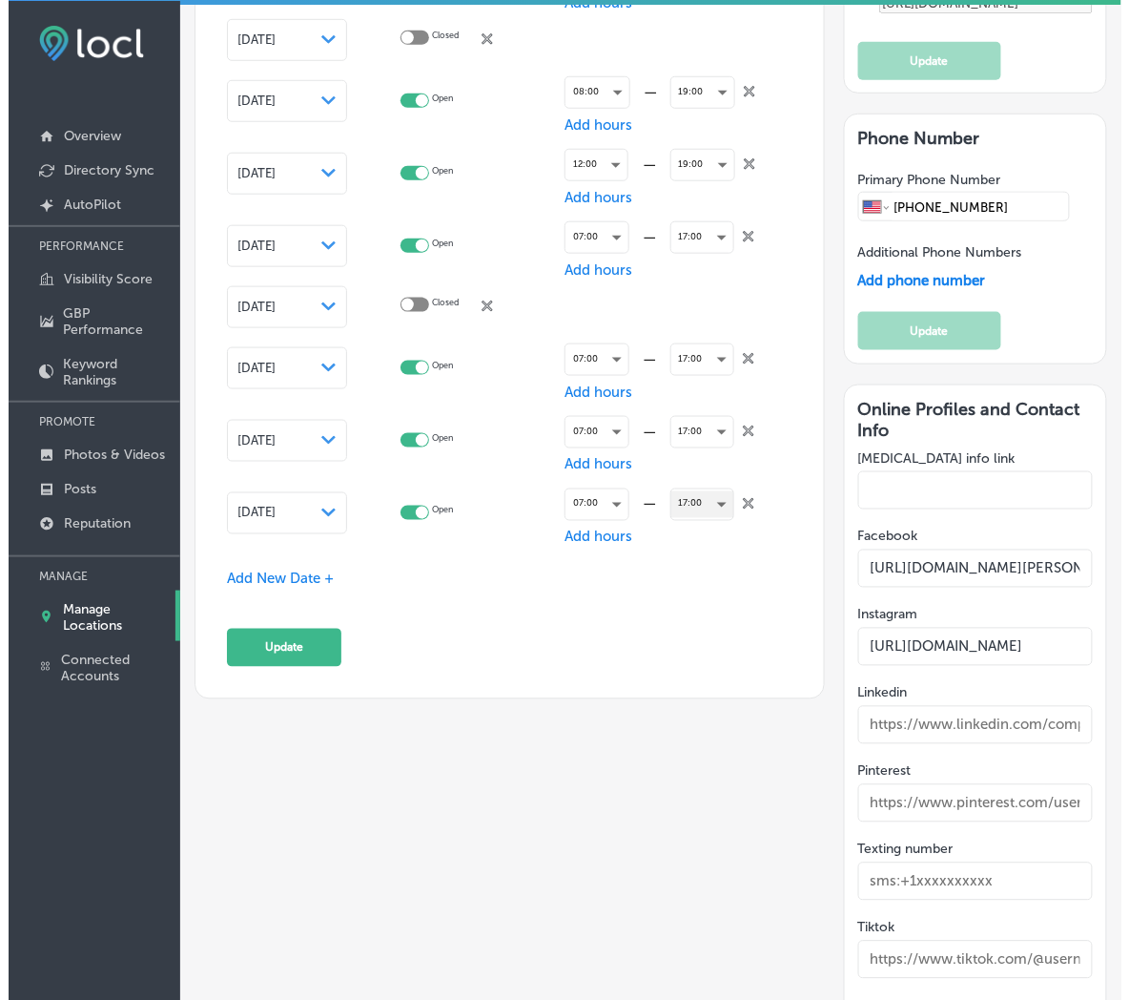
scroll to position [3107, 0]
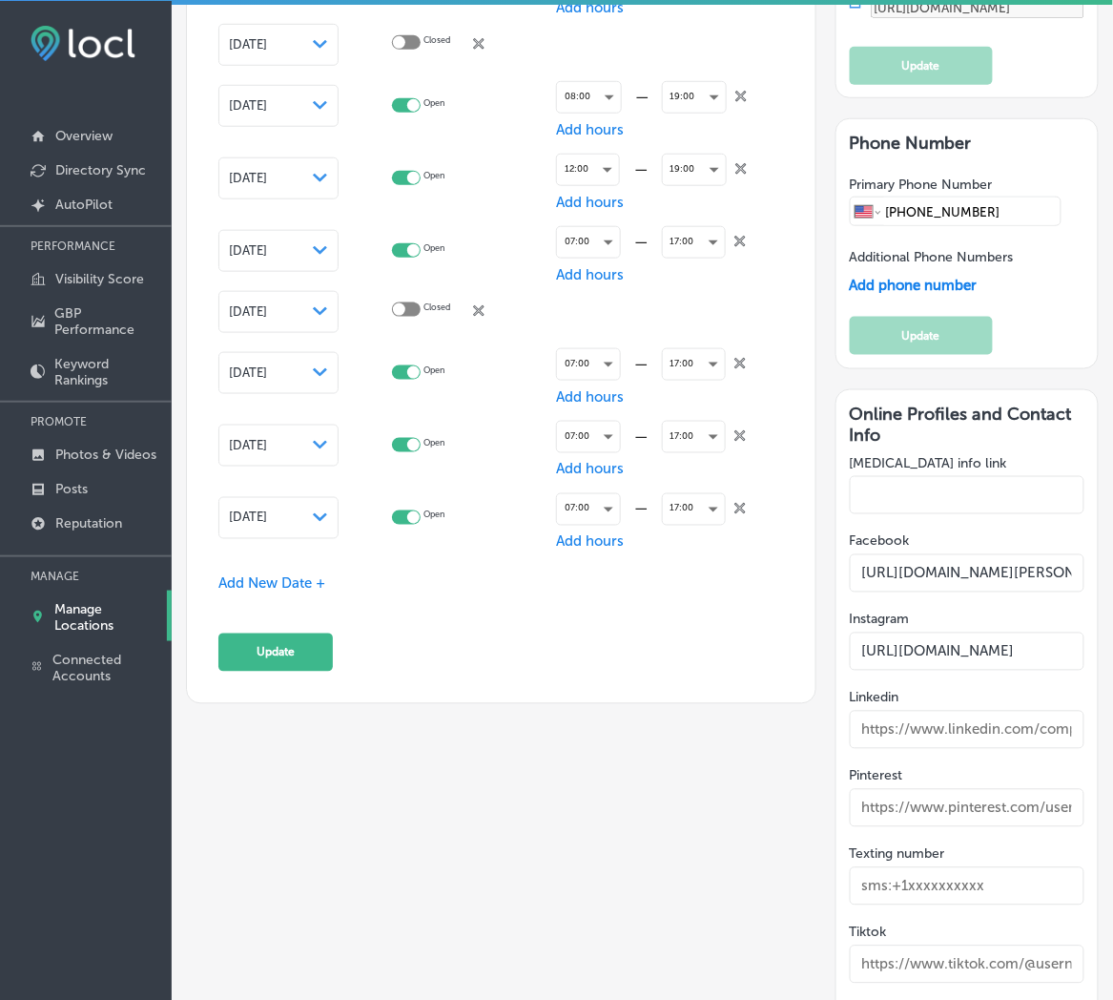
click at [296, 575] on span "Add New Date +" at bounding box center [271, 583] width 107 height 17
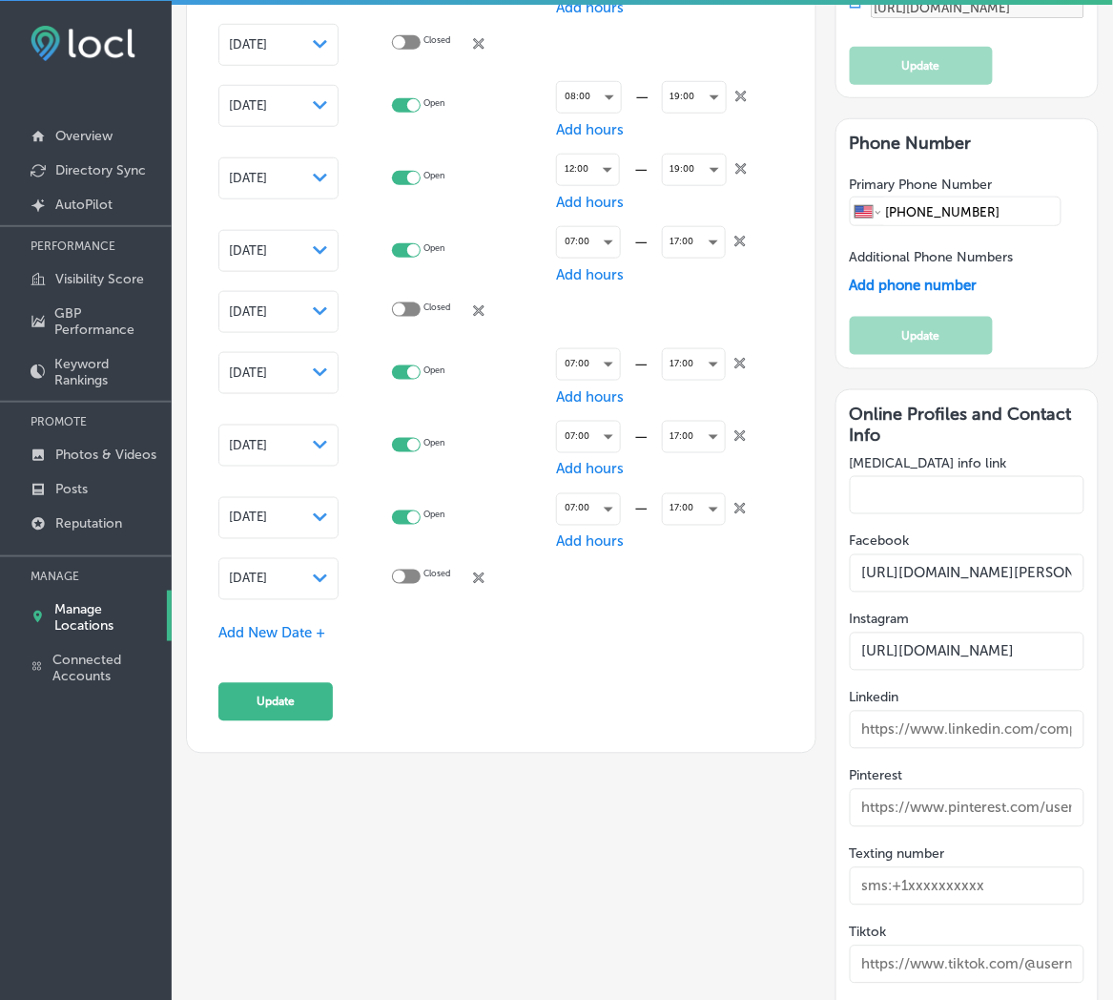
click at [267, 578] on span "[DATE]" at bounding box center [248, 578] width 38 height 14
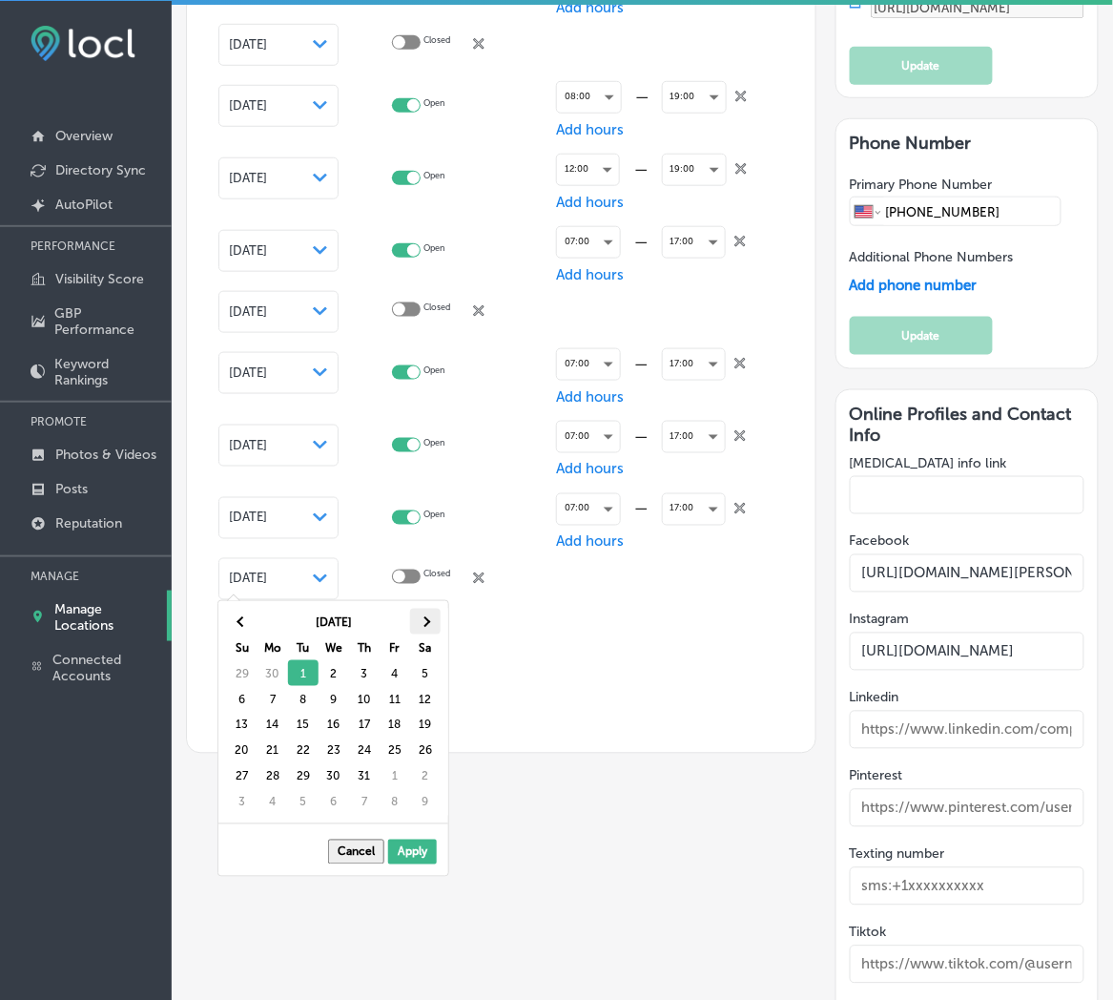
click at [433, 630] on th at bounding box center [425, 622] width 31 height 26
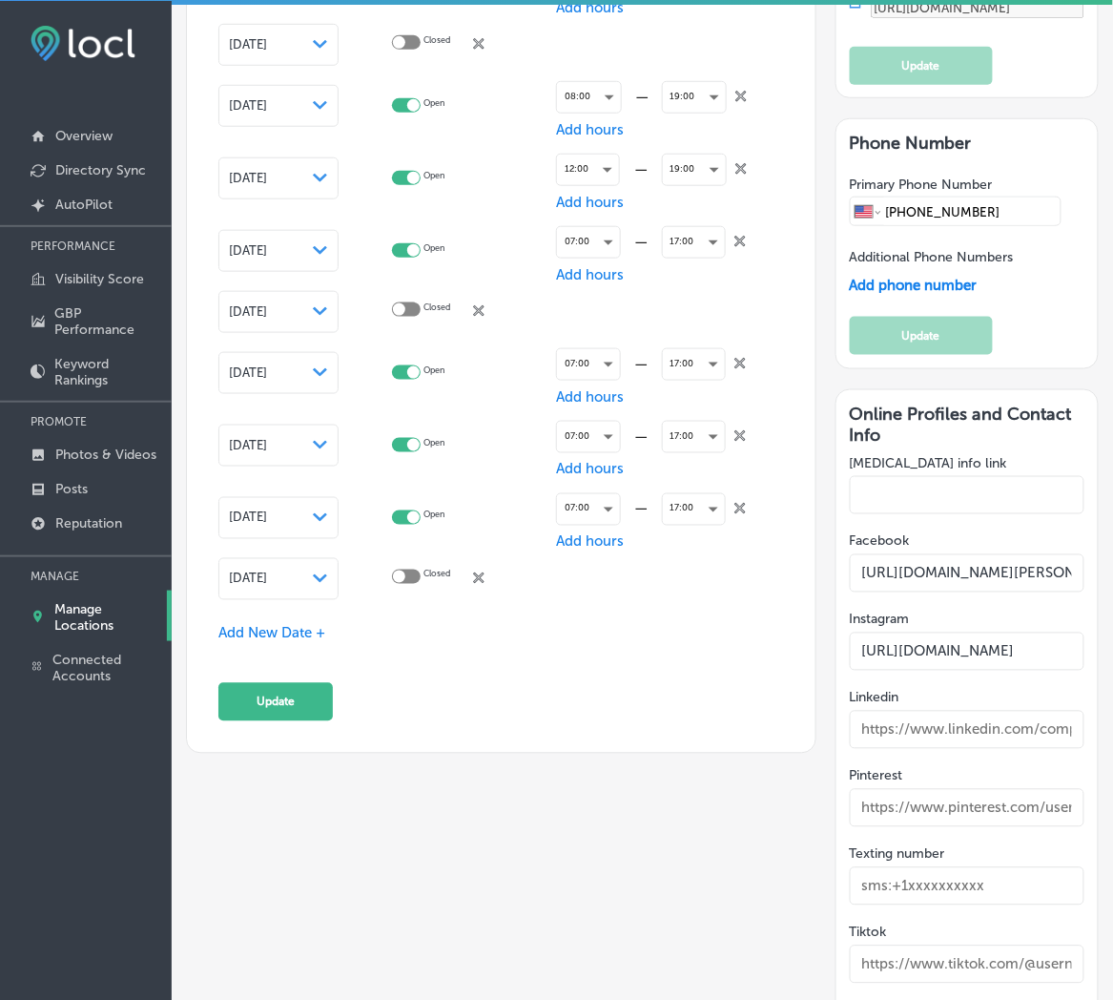
click at [427, 569] on div "Closed close Created with Sketch." at bounding box center [448, 578] width 112 height 18
click at [405, 570] on div at bounding box center [399, 576] width 12 height 12
checkbox input "true"
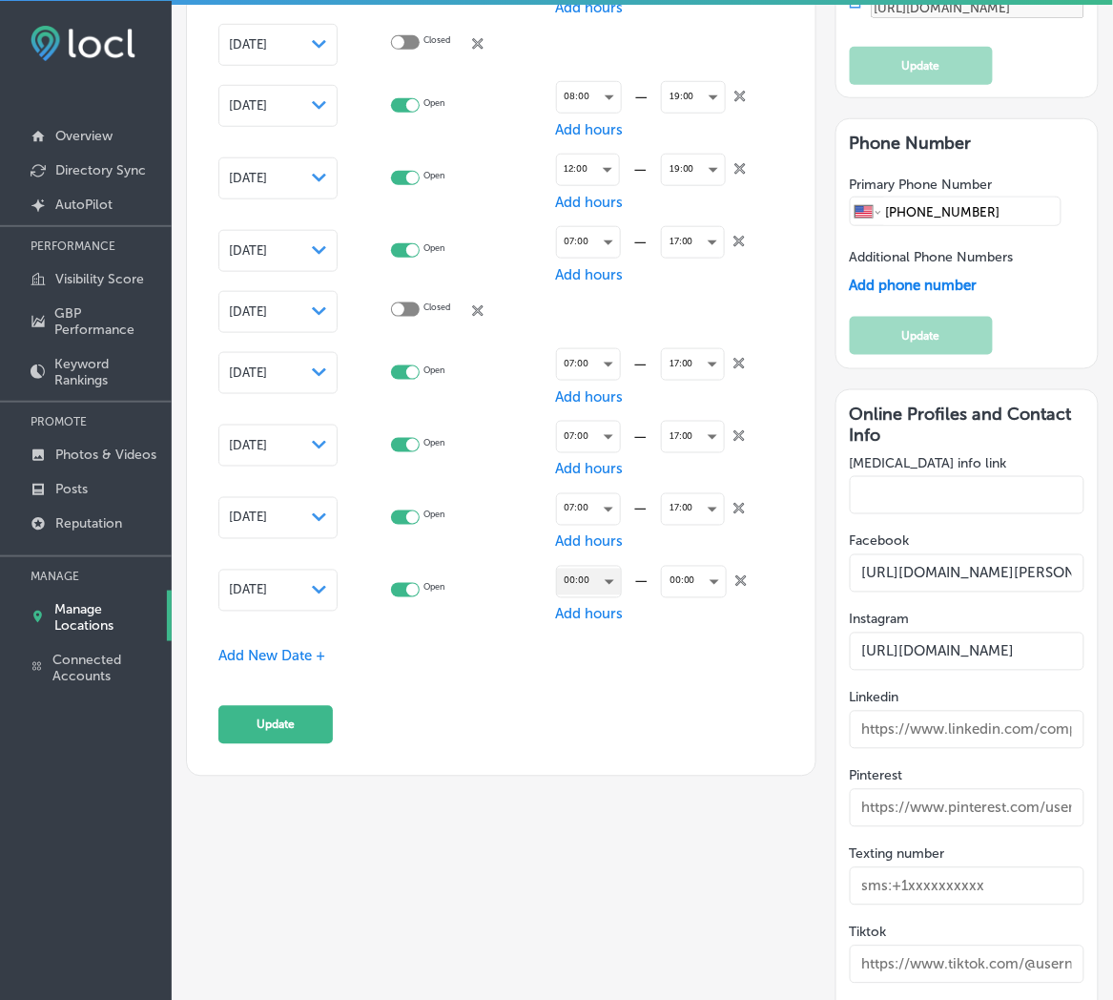
click at [601, 576] on div "00:00" at bounding box center [589, 581] width 64 height 26
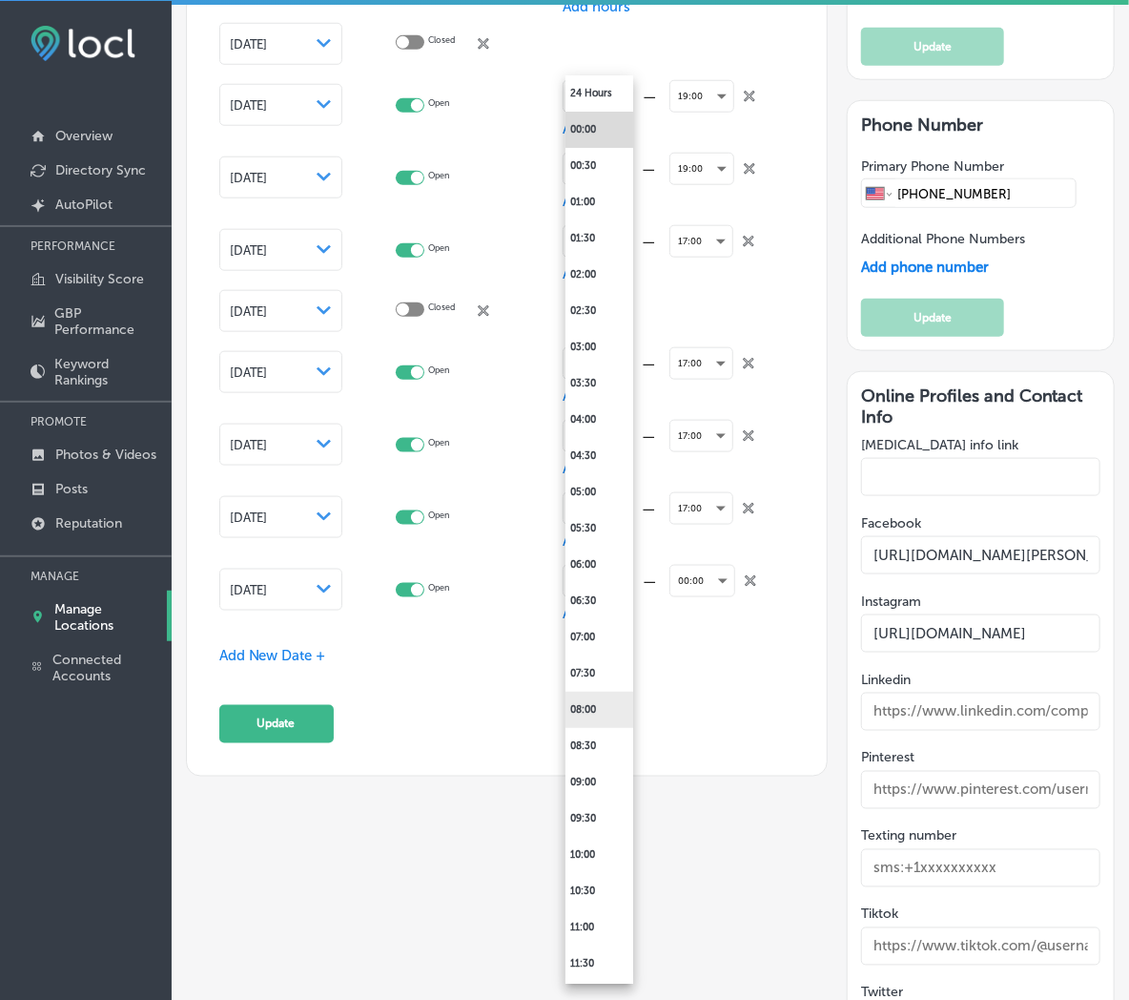
click at [591, 710] on li "08:00" at bounding box center [600, 709] width 68 height 36
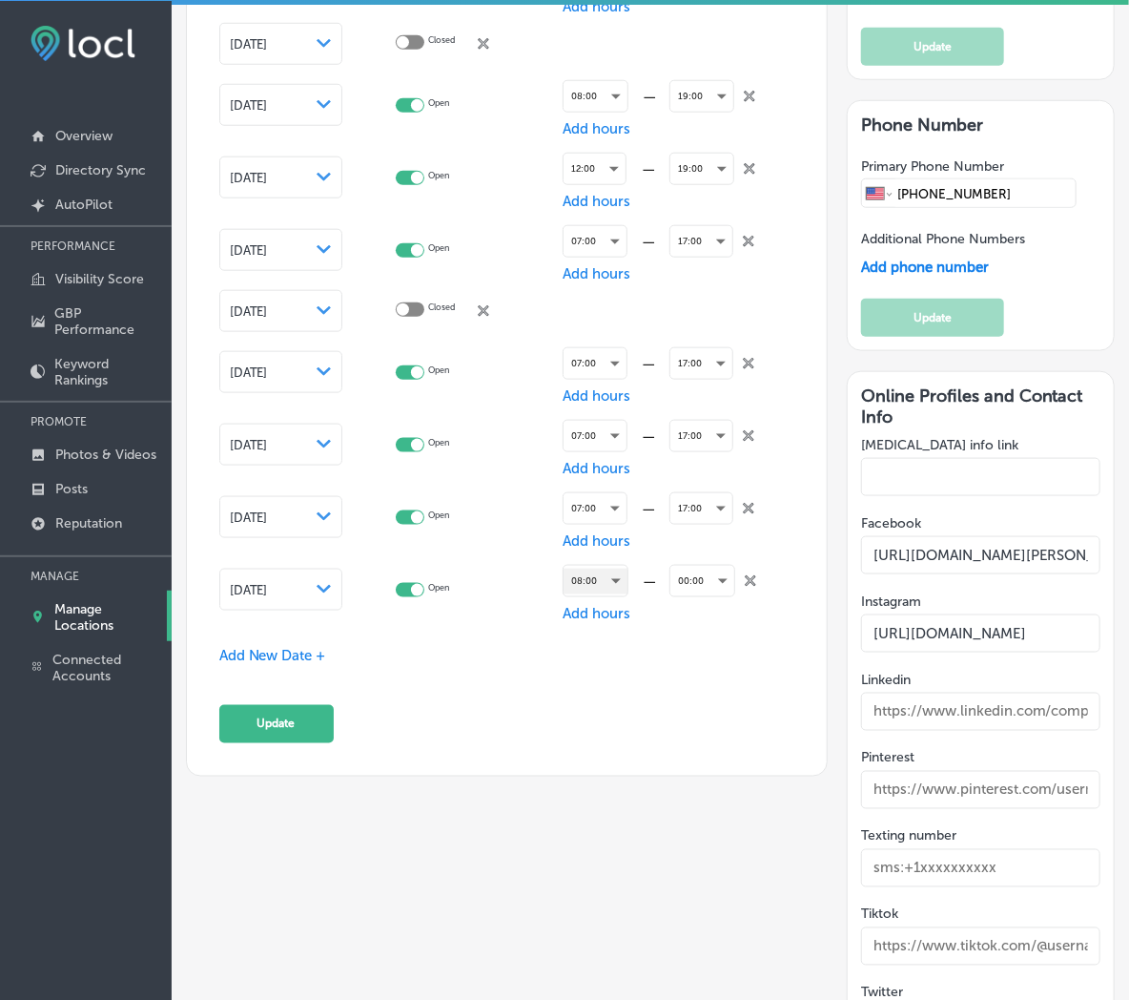
scroll to position [3107, 0]
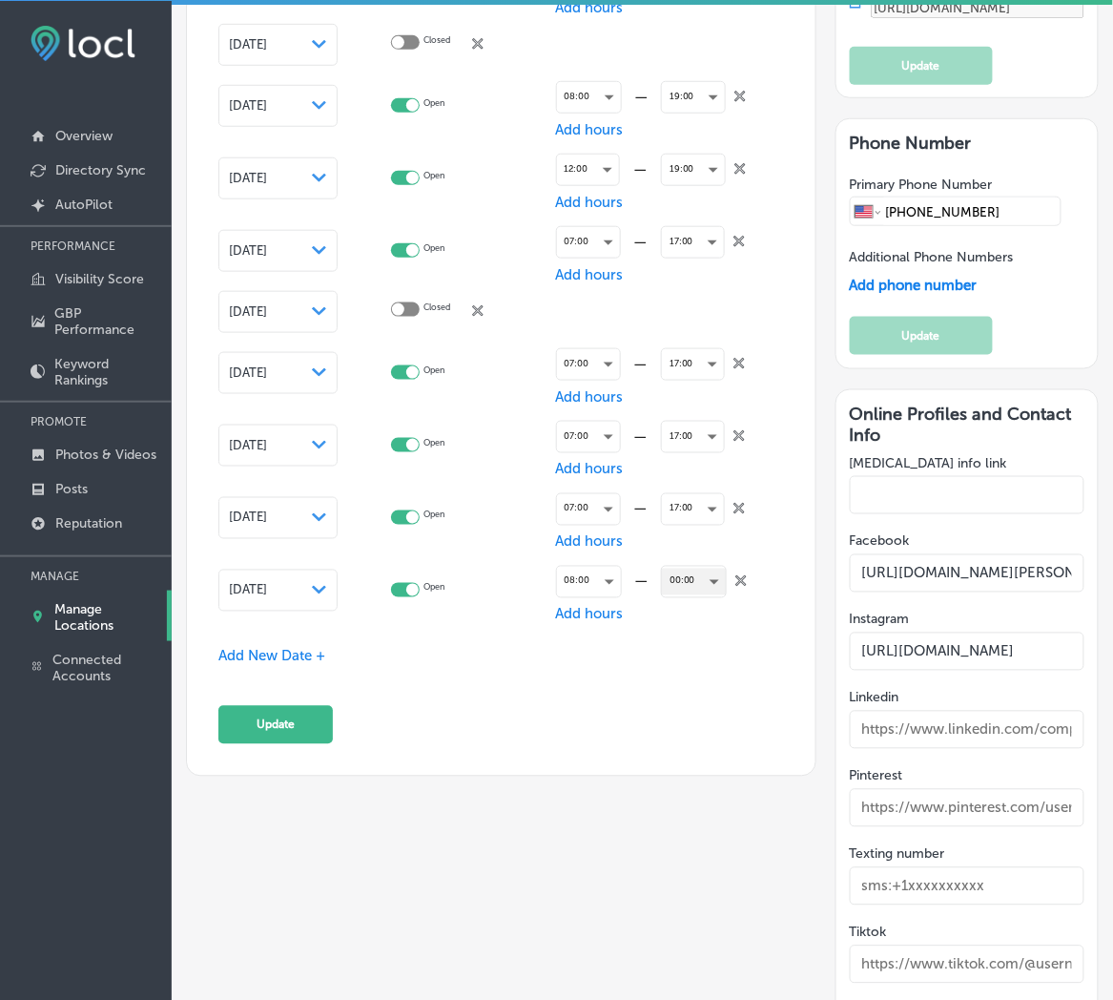
click at [677, 568] on div "00:00" at bounding box center [694, 581] width 64 height 26
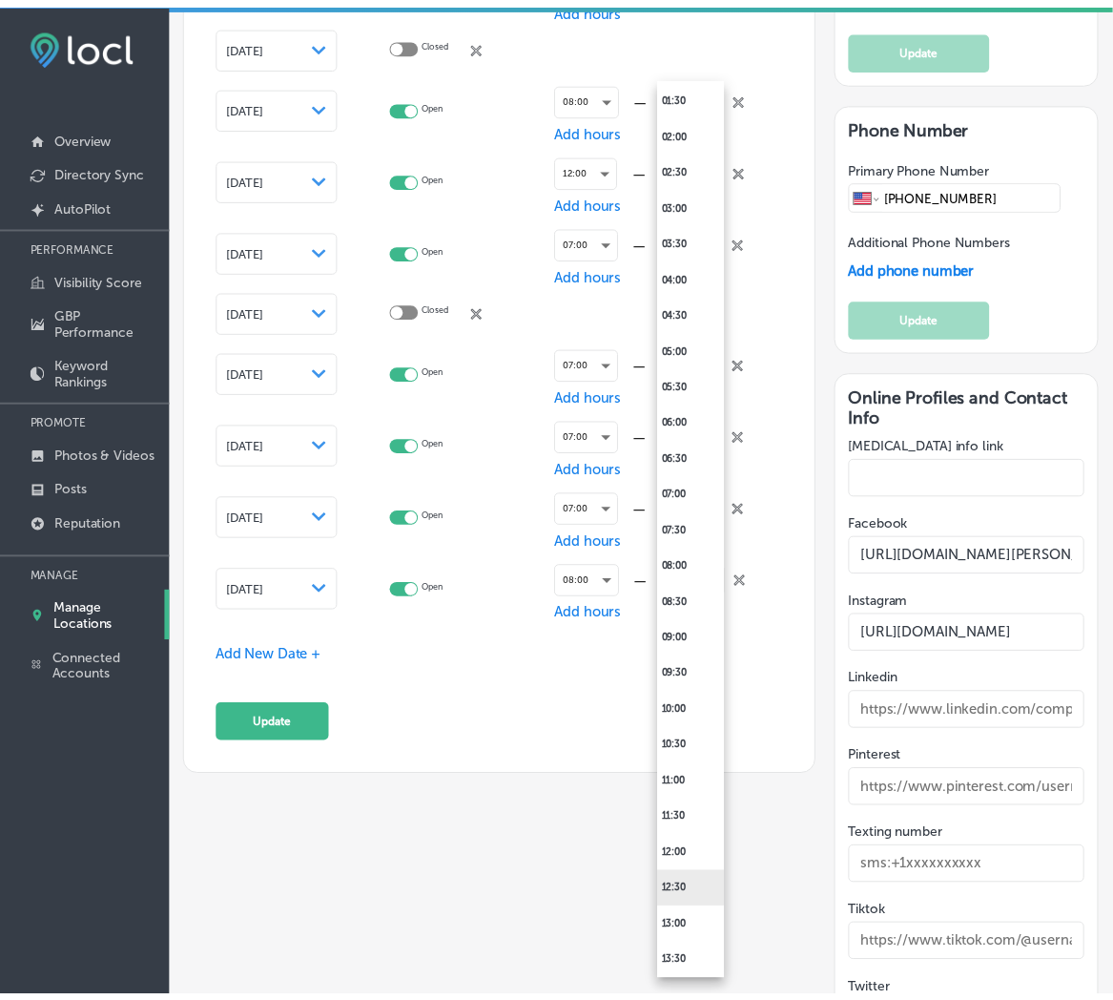
scroll to position [423, 0]
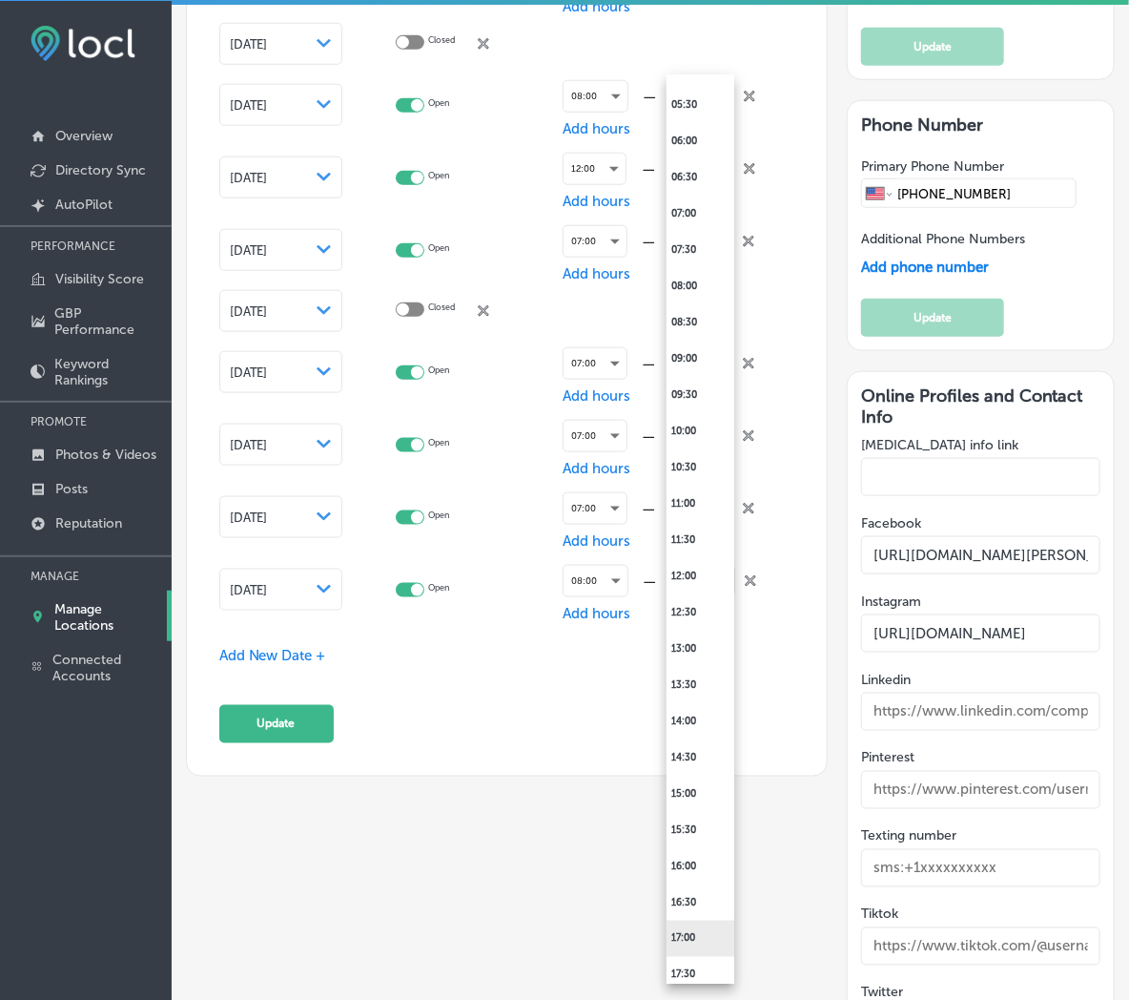
click at [694, 930] on li "17:00" at bounding box center [701, 938] width 68 height 36
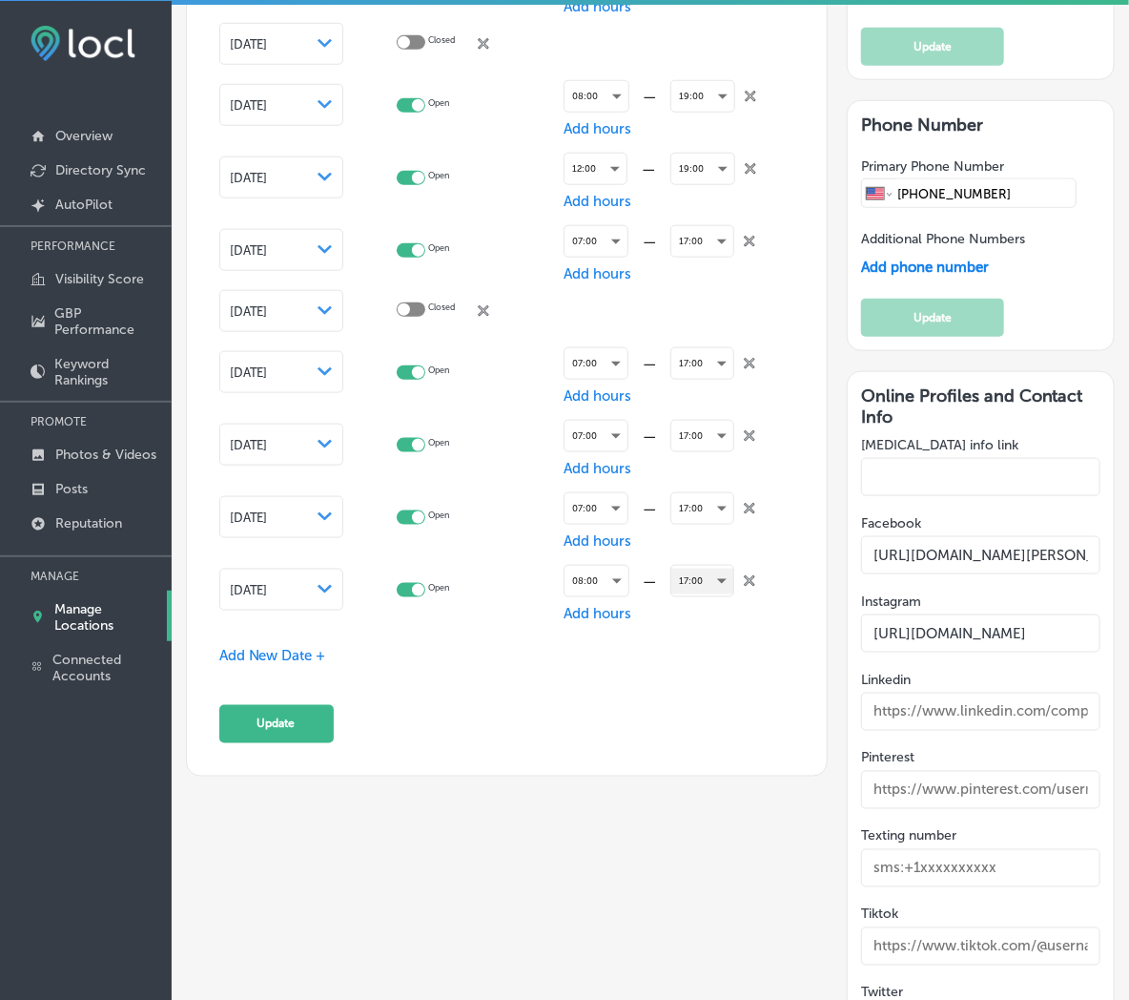
scroll to position [3107, 0]
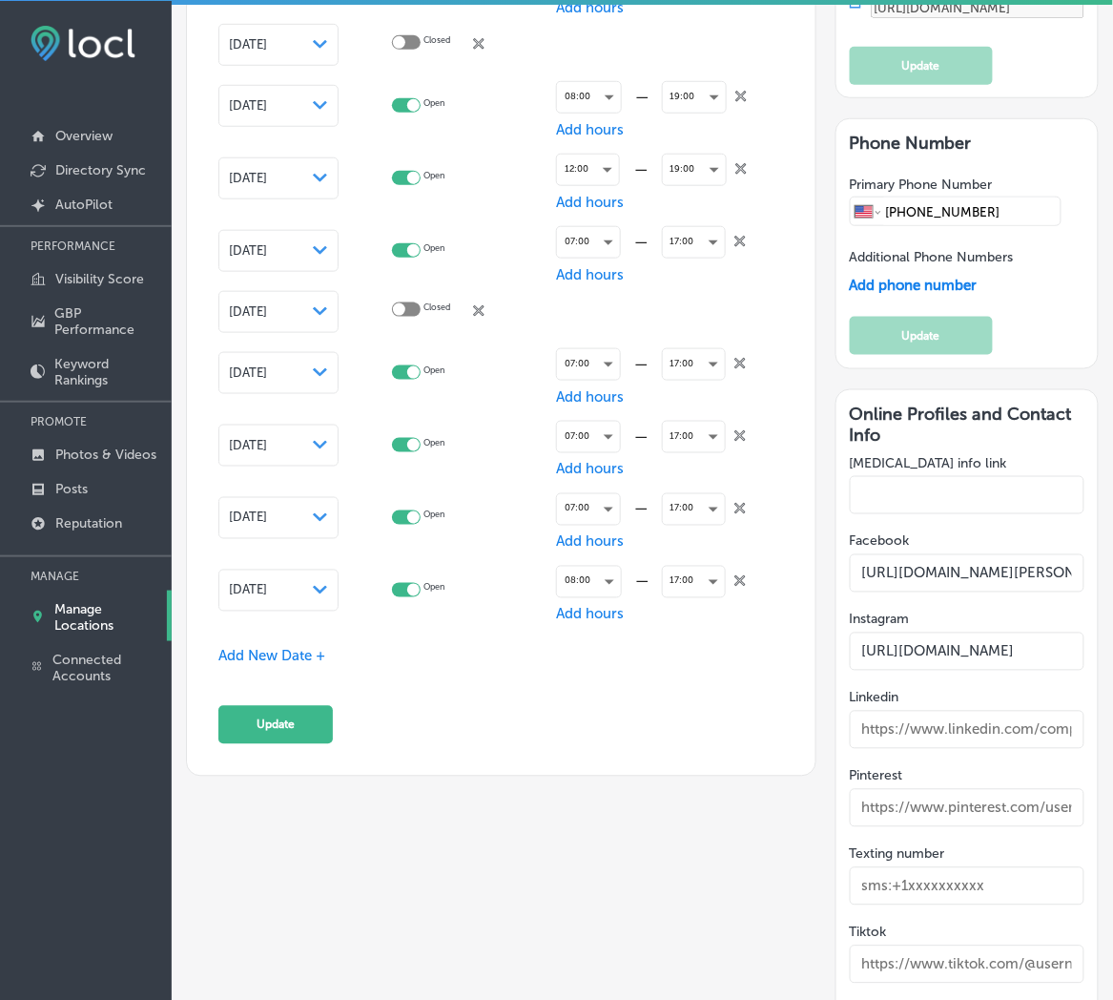
click at [245, 651] on span "Add New Date +" at bounding box center [271, 656] width 107 height 17
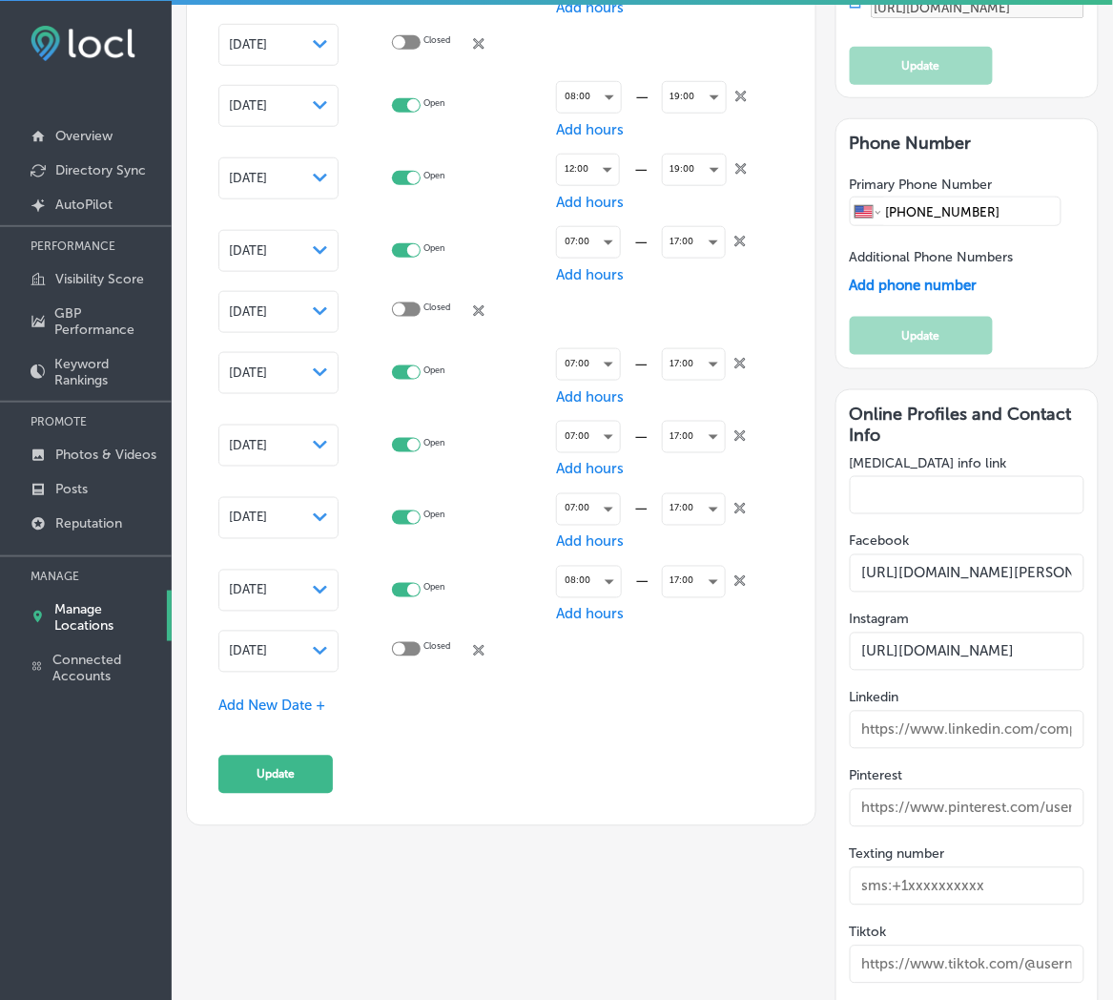
click at [246, 650] on span "[DATE]" at bounding box center [248, 651] width 38 height 14
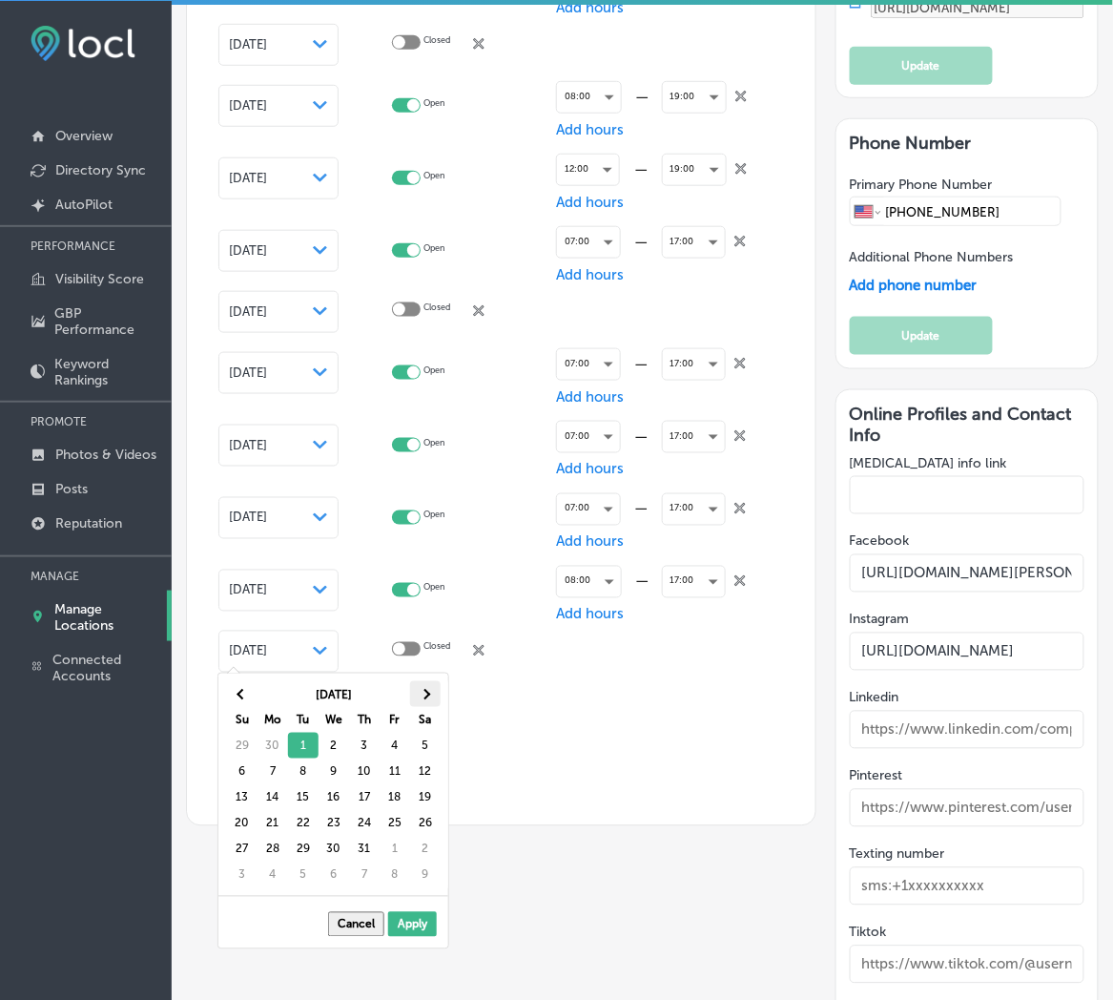
click at [425, 699] on th at bounding box center [425, 694] width 31 height 26
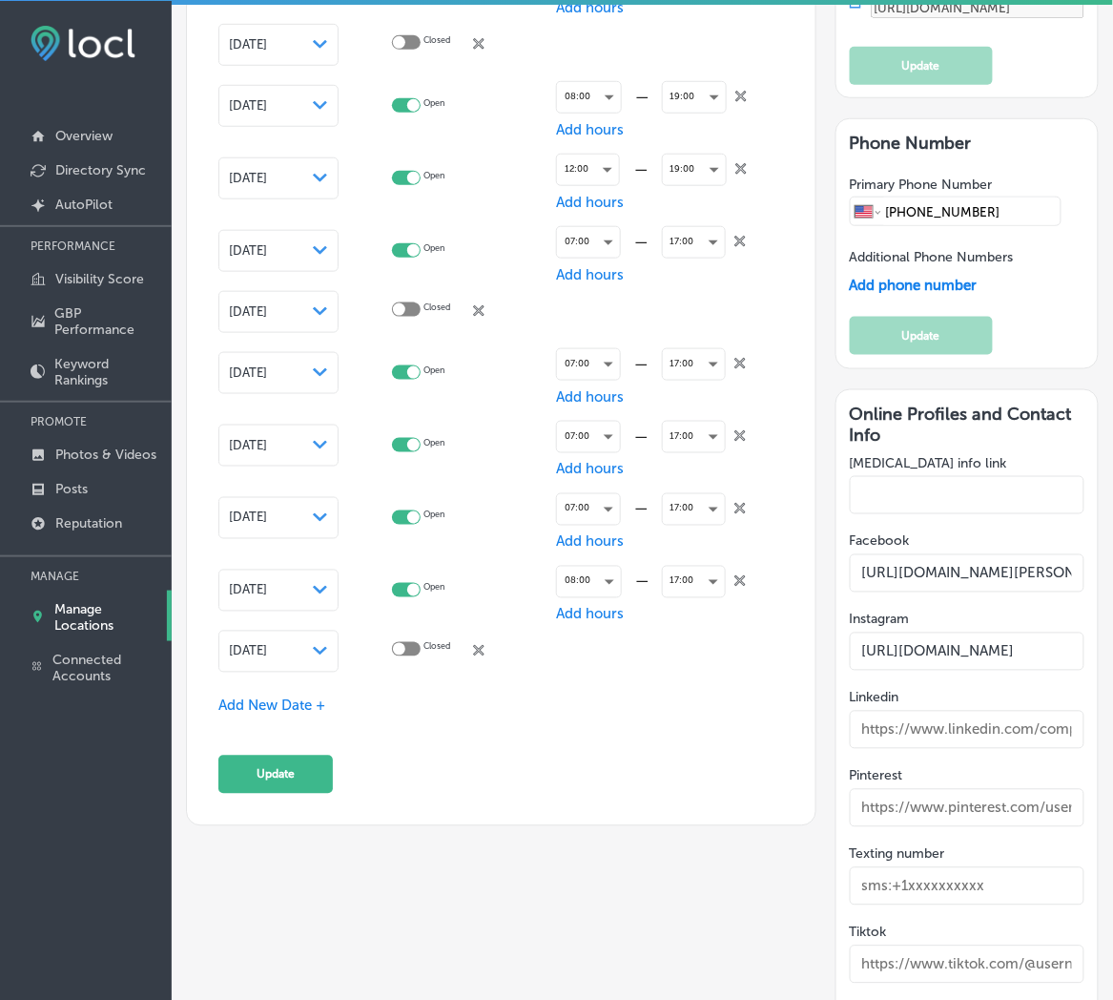
click at [311, 644] on div "[DATE] Path Created with Sketch." at bounding box center [278, 651] width 99 height 15
click at [415, 642] on div at bounding box center [406, 649] width 29 height 14
checkbox input "true"
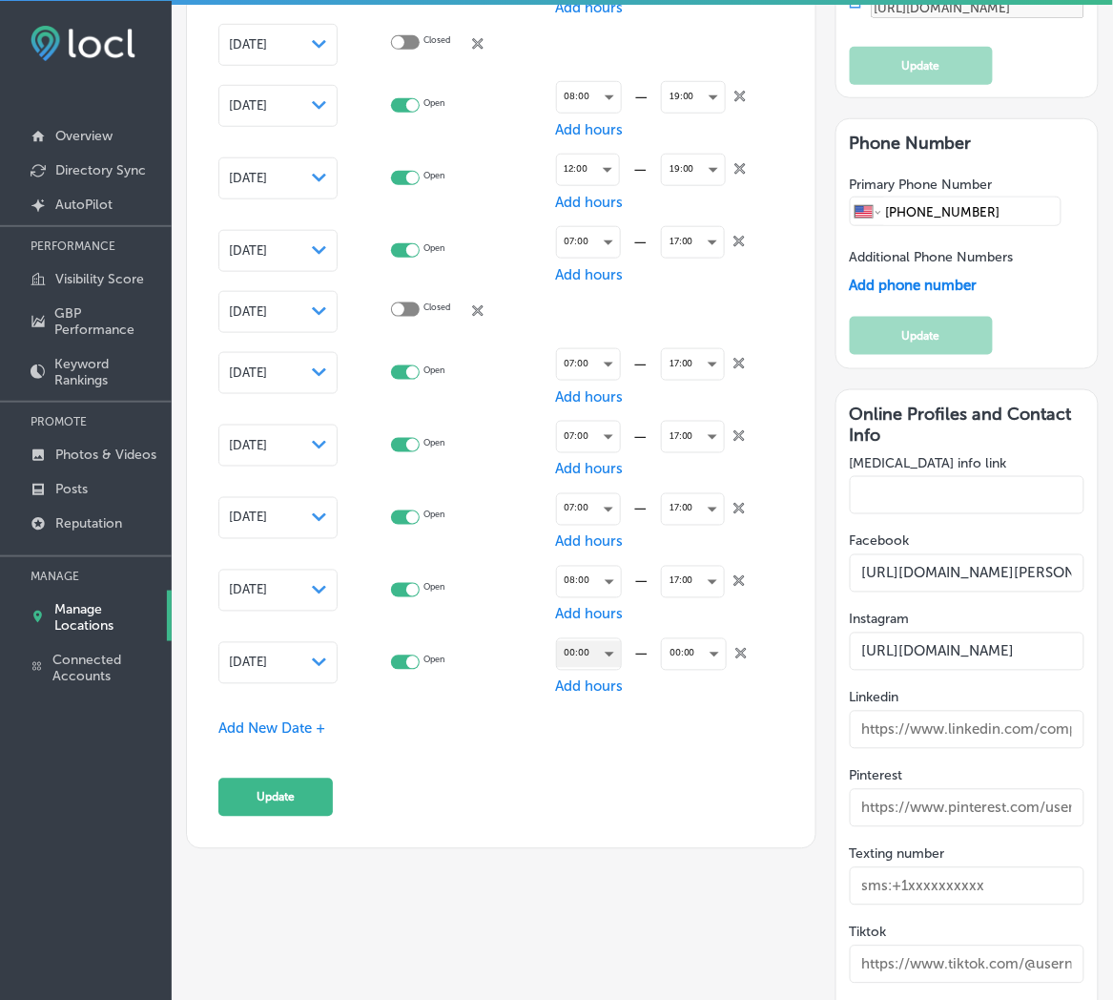
click at [567, 643] on div "00:00" at bounding box center [589, 654] width 64 height 26
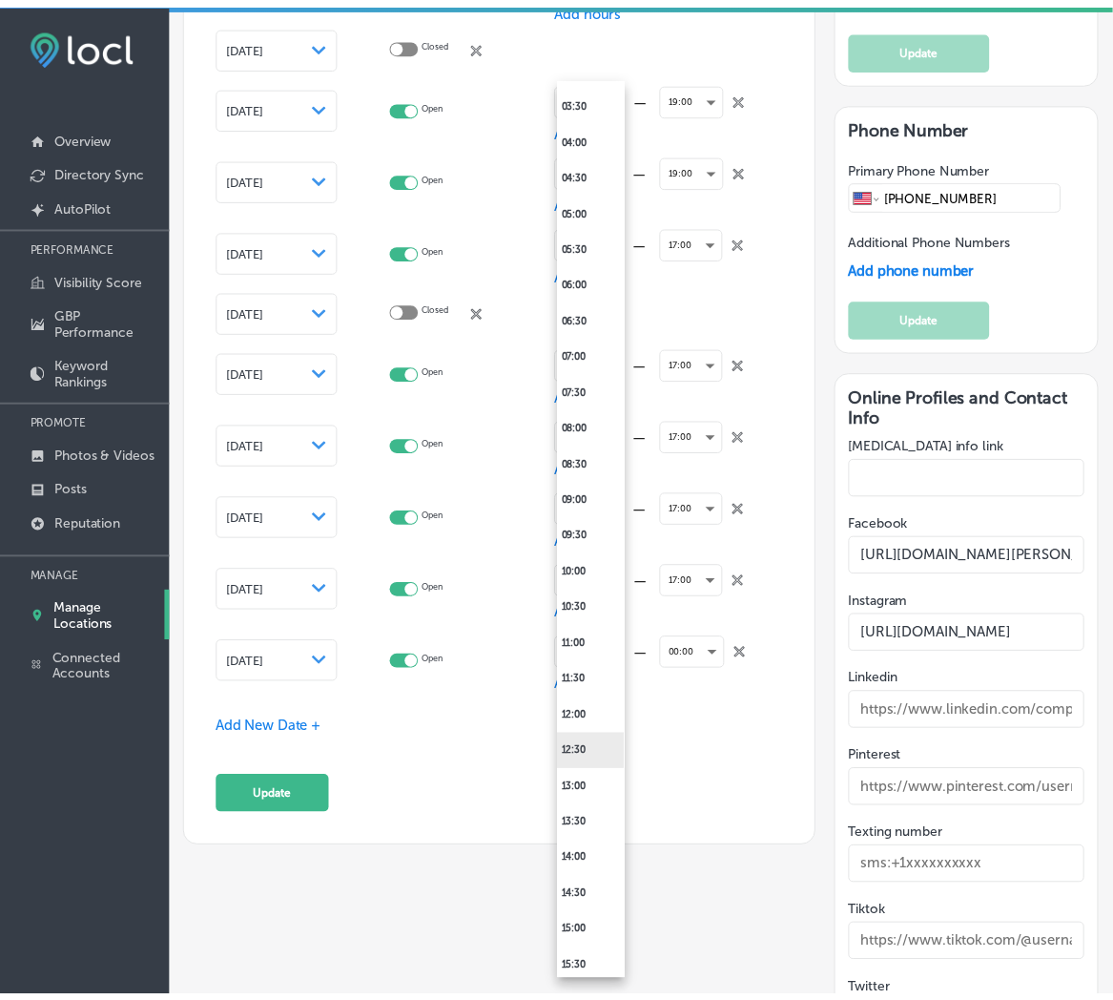
scroll to position [423, 0]
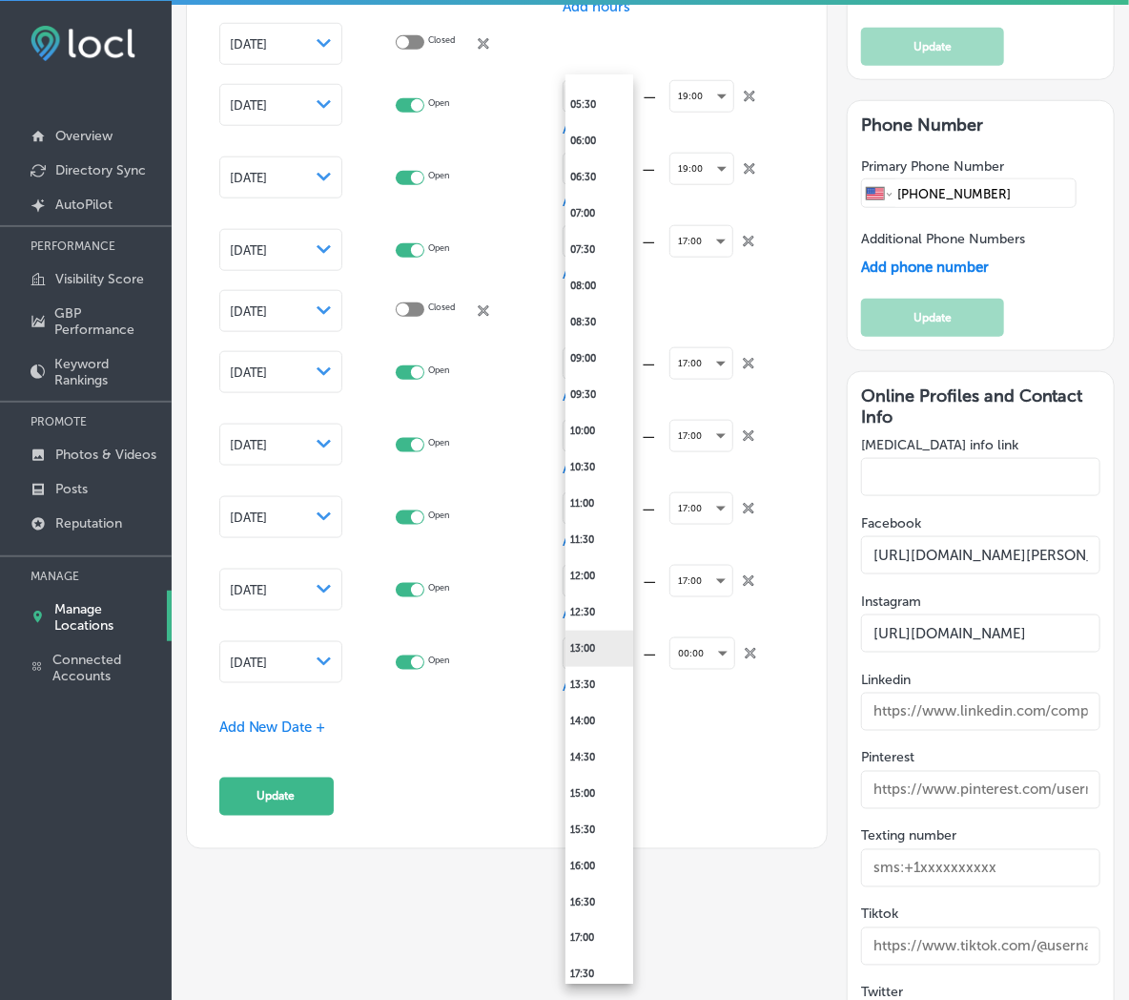
click at [601, 651] on li "13:00" at bounding box center [600, 648] width 68 height 36
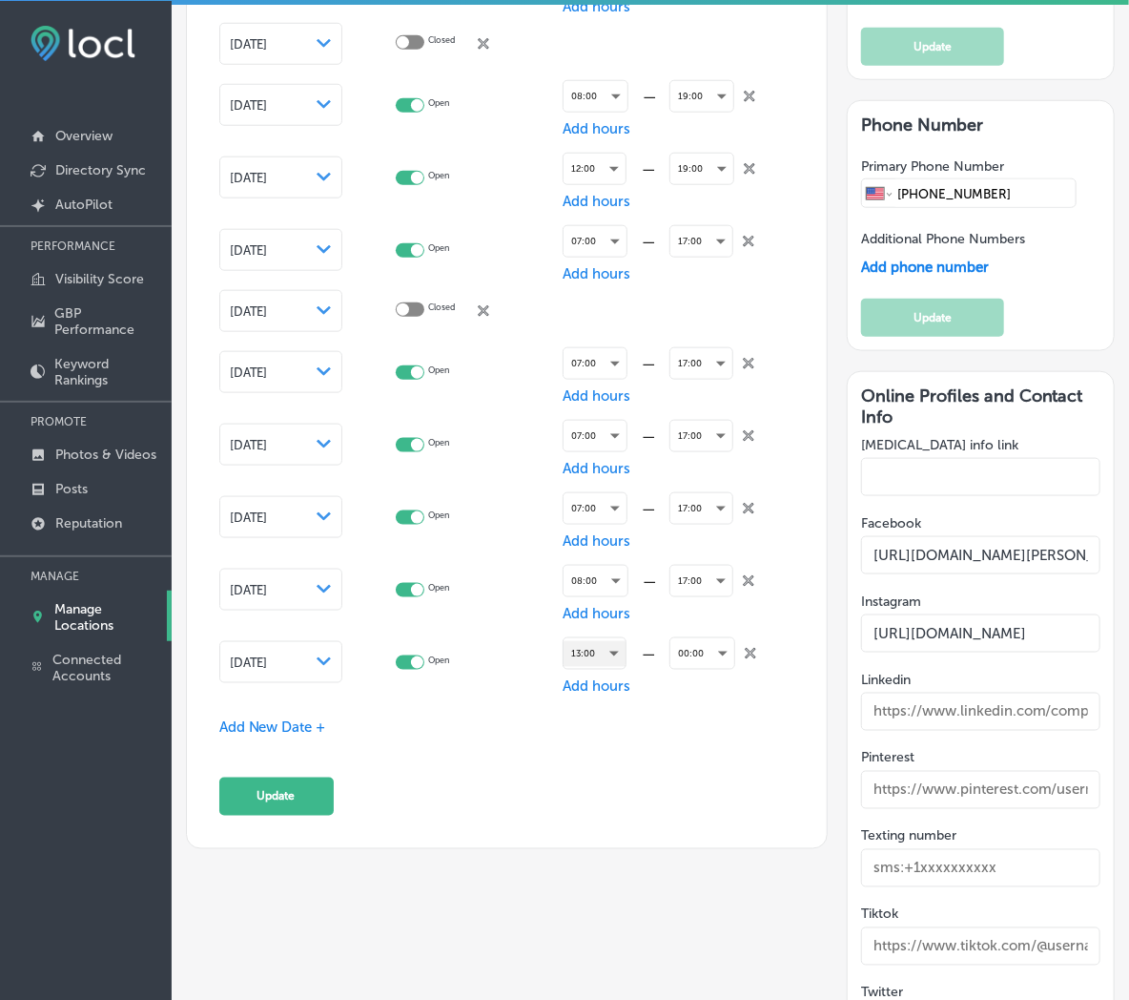
scroll to position [3107, 0]
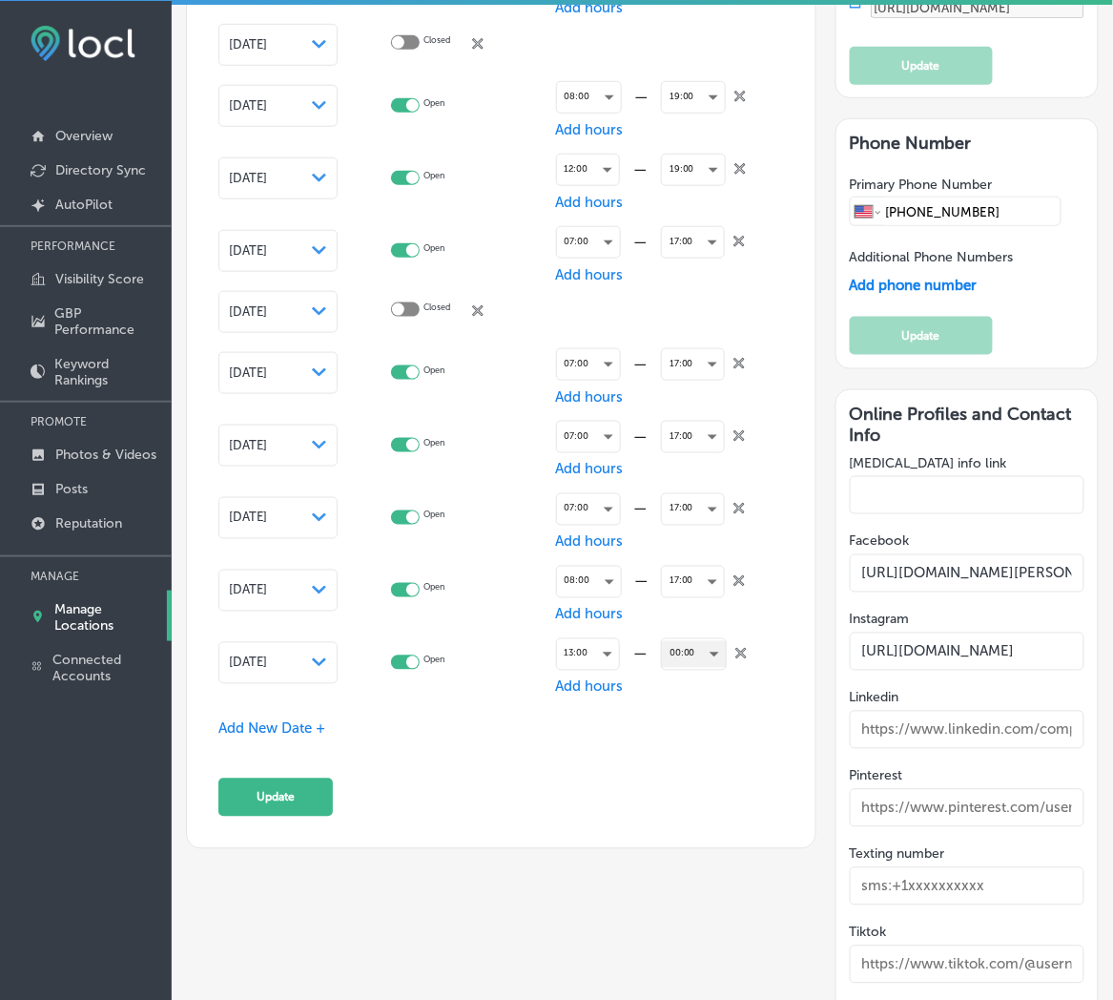
click at [671, 641] on div "00:00" at bounding box center [694, 654] width 64 height 26
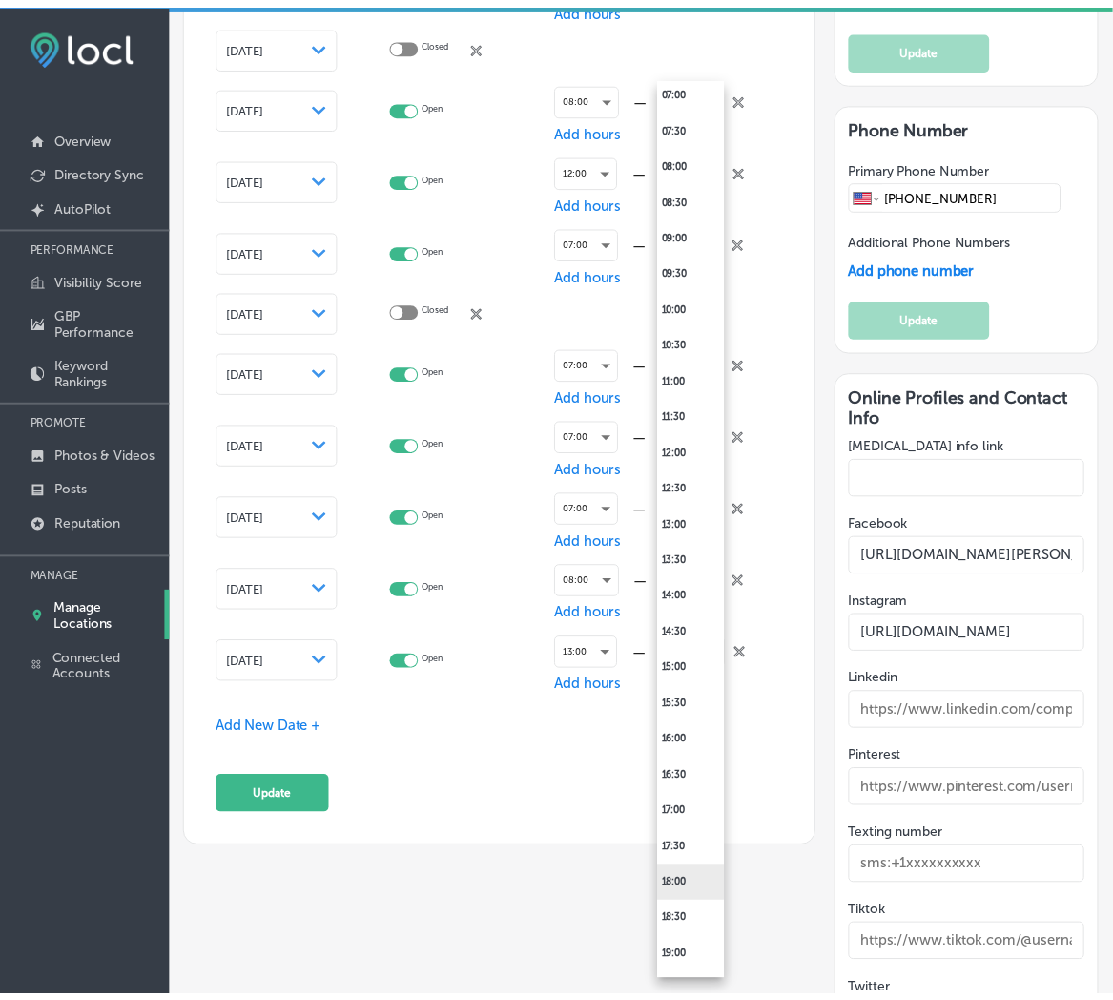
scroll to position [707, 0]
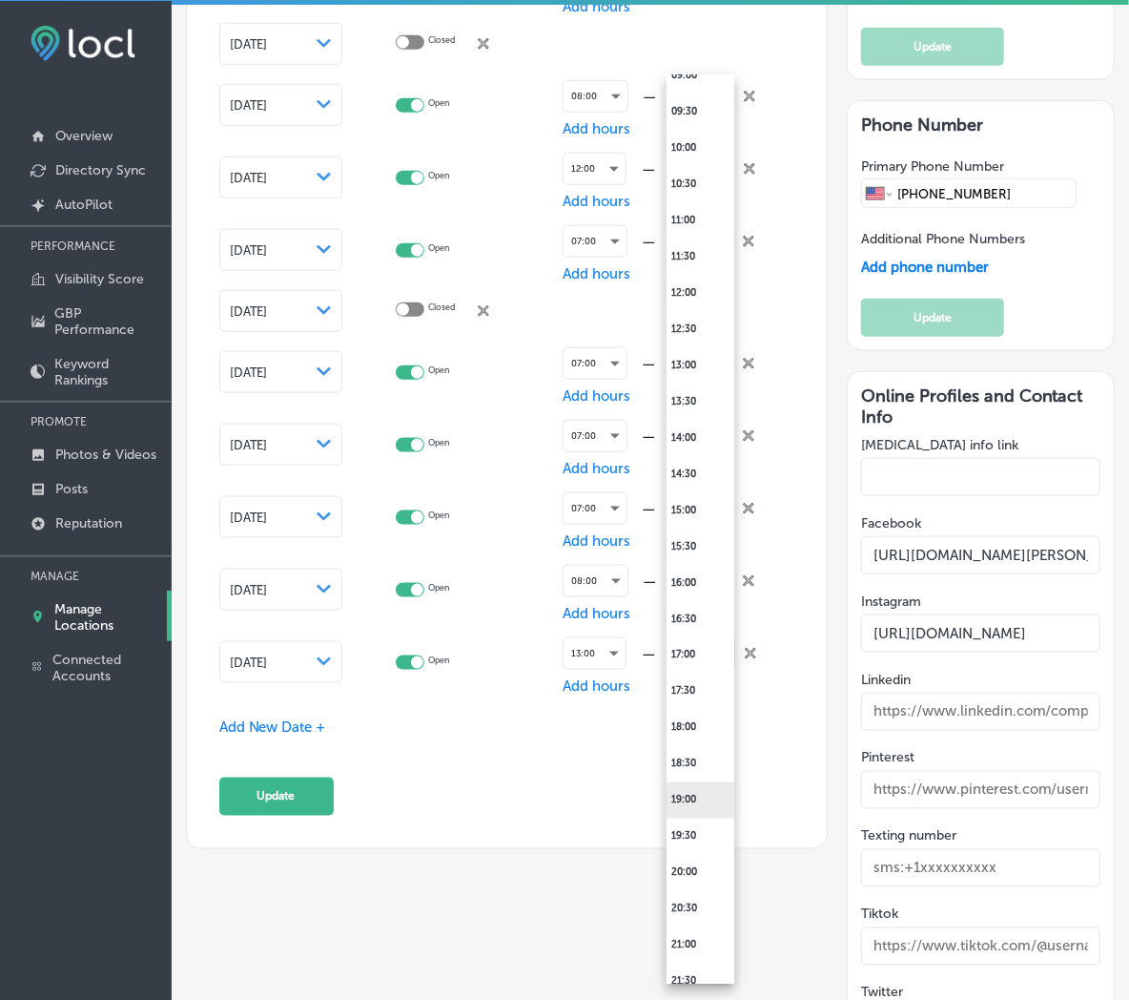
click at [693, 794] on li "19:00" at bounding box center [701, 800] width 68 height 36
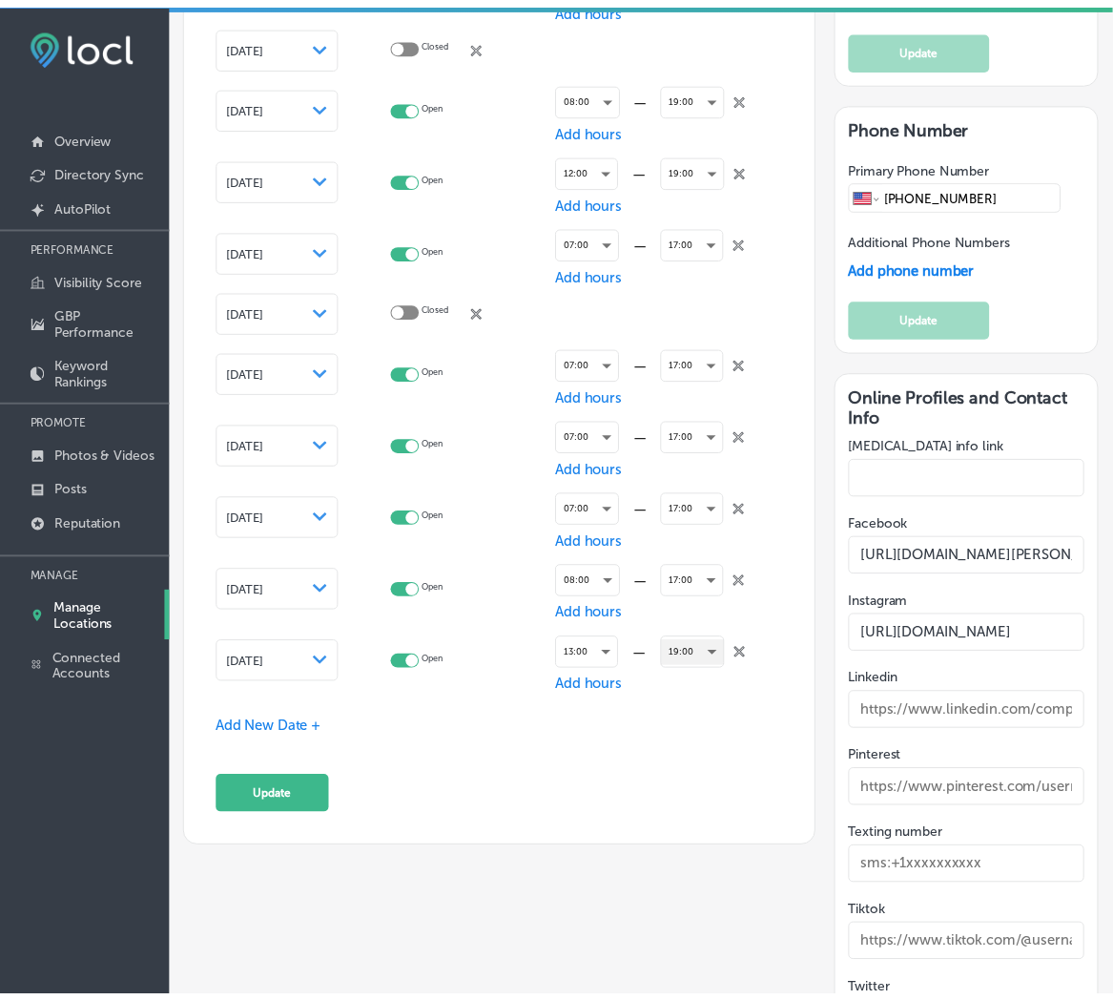
scroll to position [3107, 0]
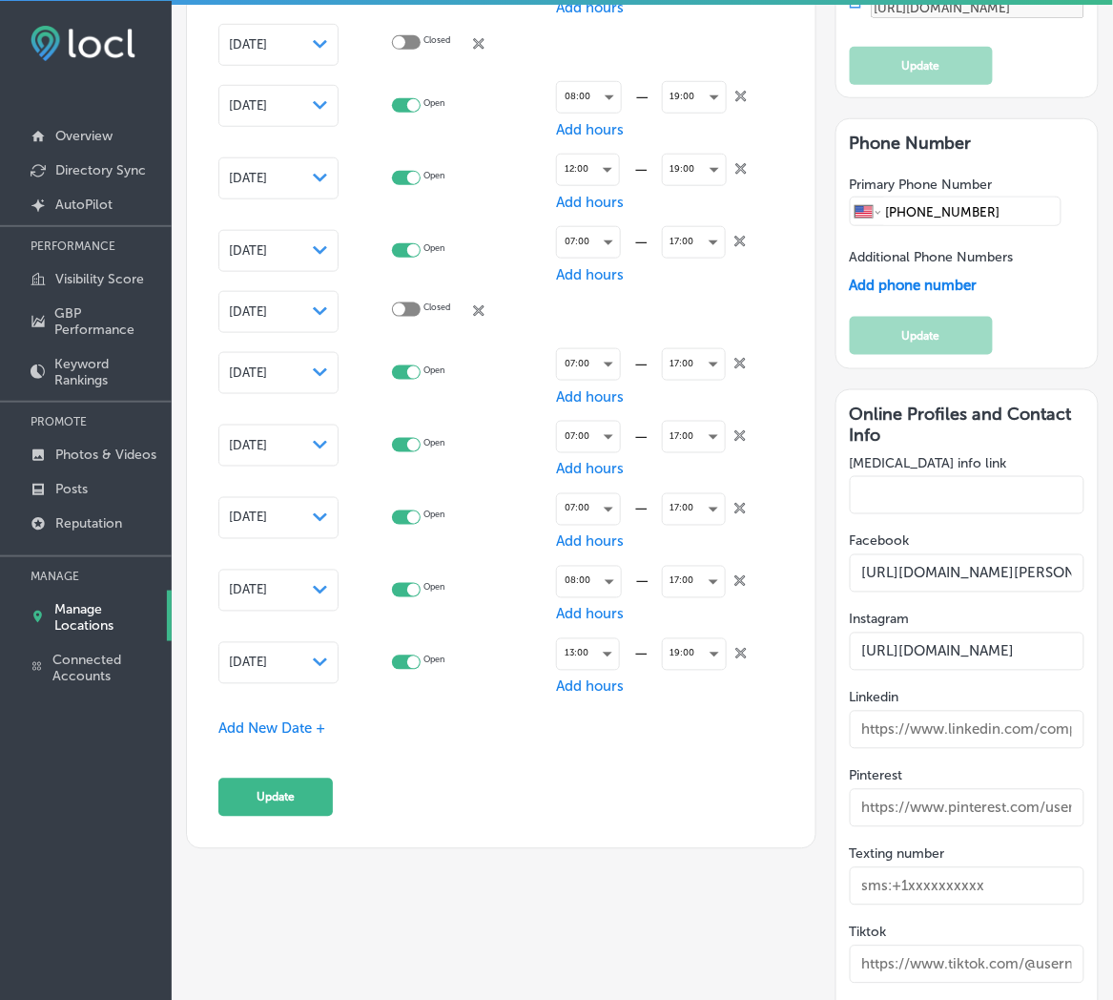
click at [293, 720] on span "Add New Date +" at bounding box center [271, 728] width 107 height 17
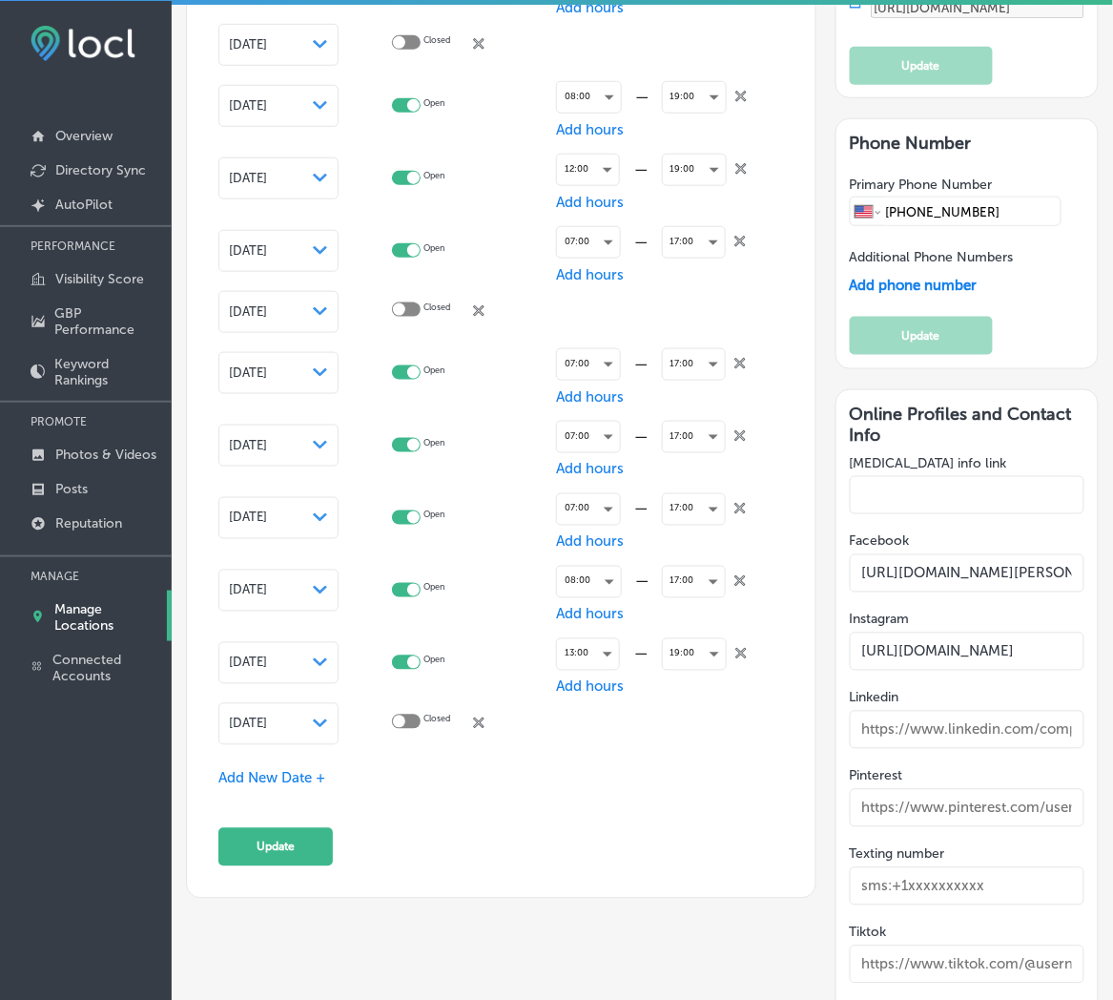
click at [267, 719] on span "[DATE]" at bounding box center [248, 723] width 38 height 14
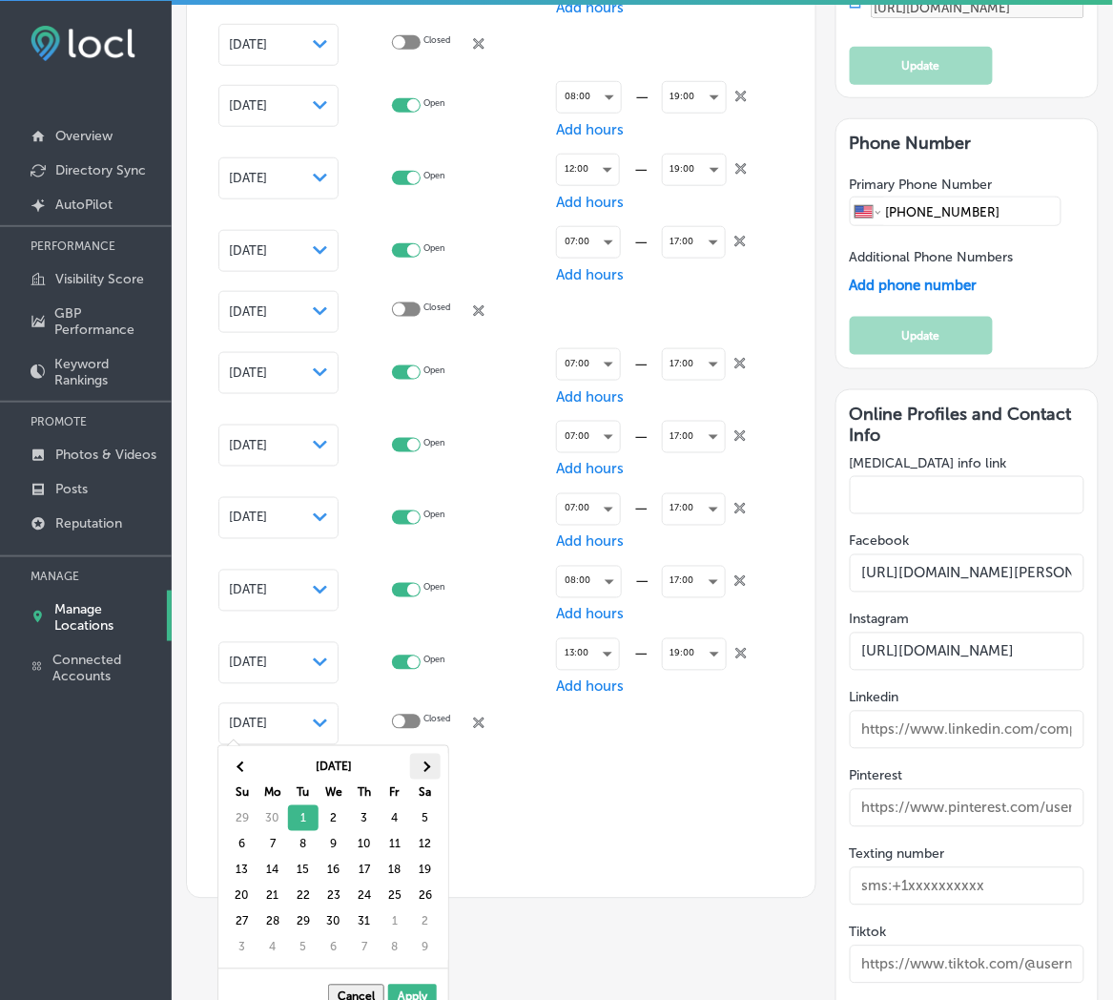
click at [430, 761] on th at bounding box center [425, 766] width 31 height 26
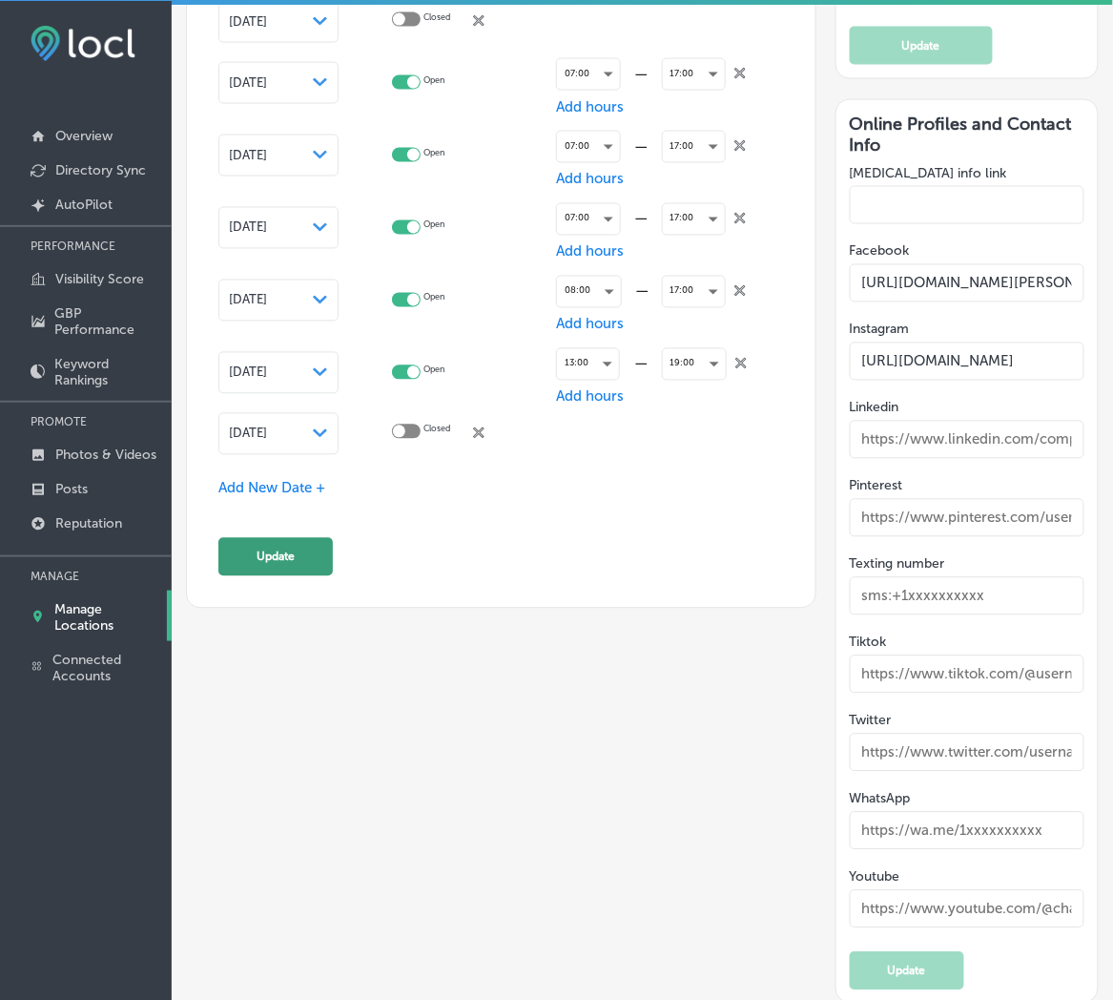
scroll to position [3400, 0]
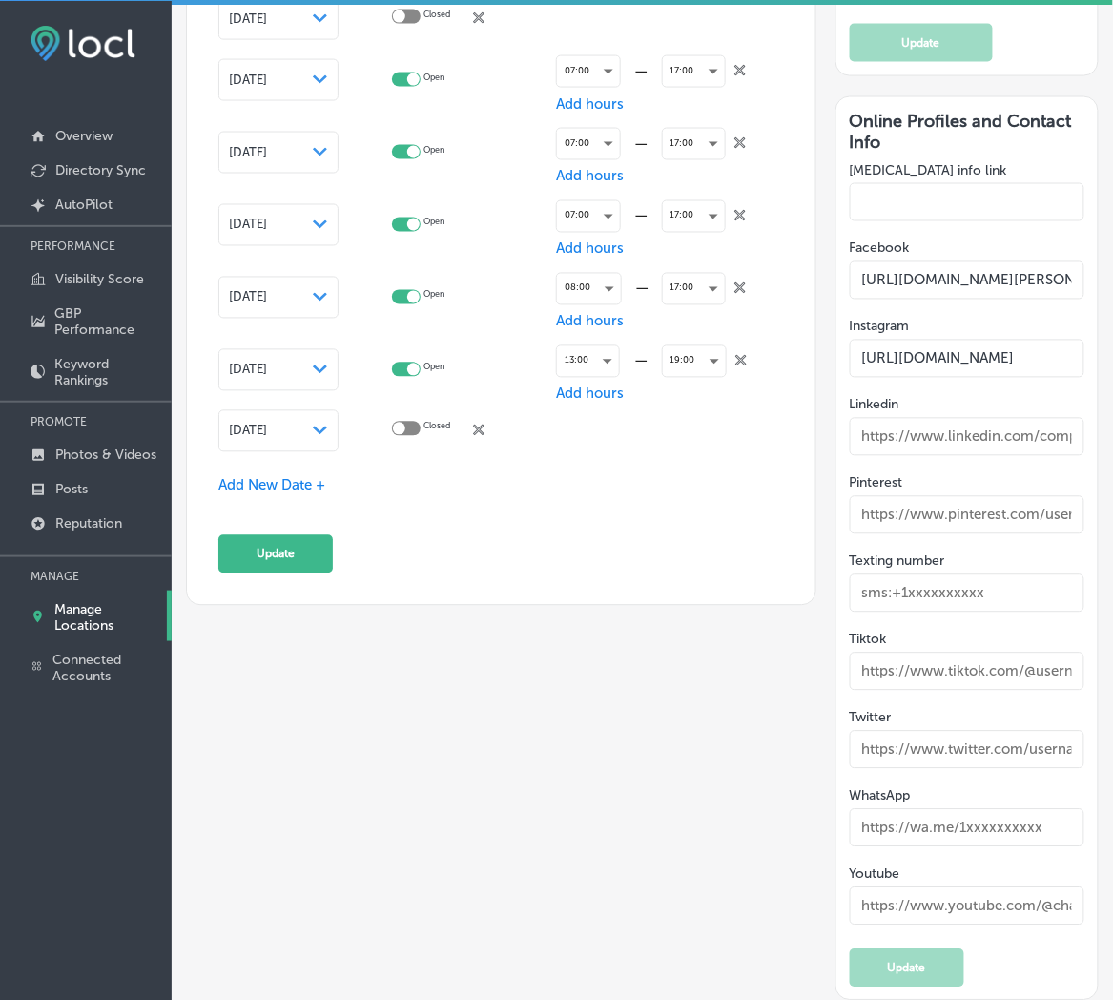
click at [275, 482] on span "Add New Date +" at bounding box center [271, 485] width 107 height 17
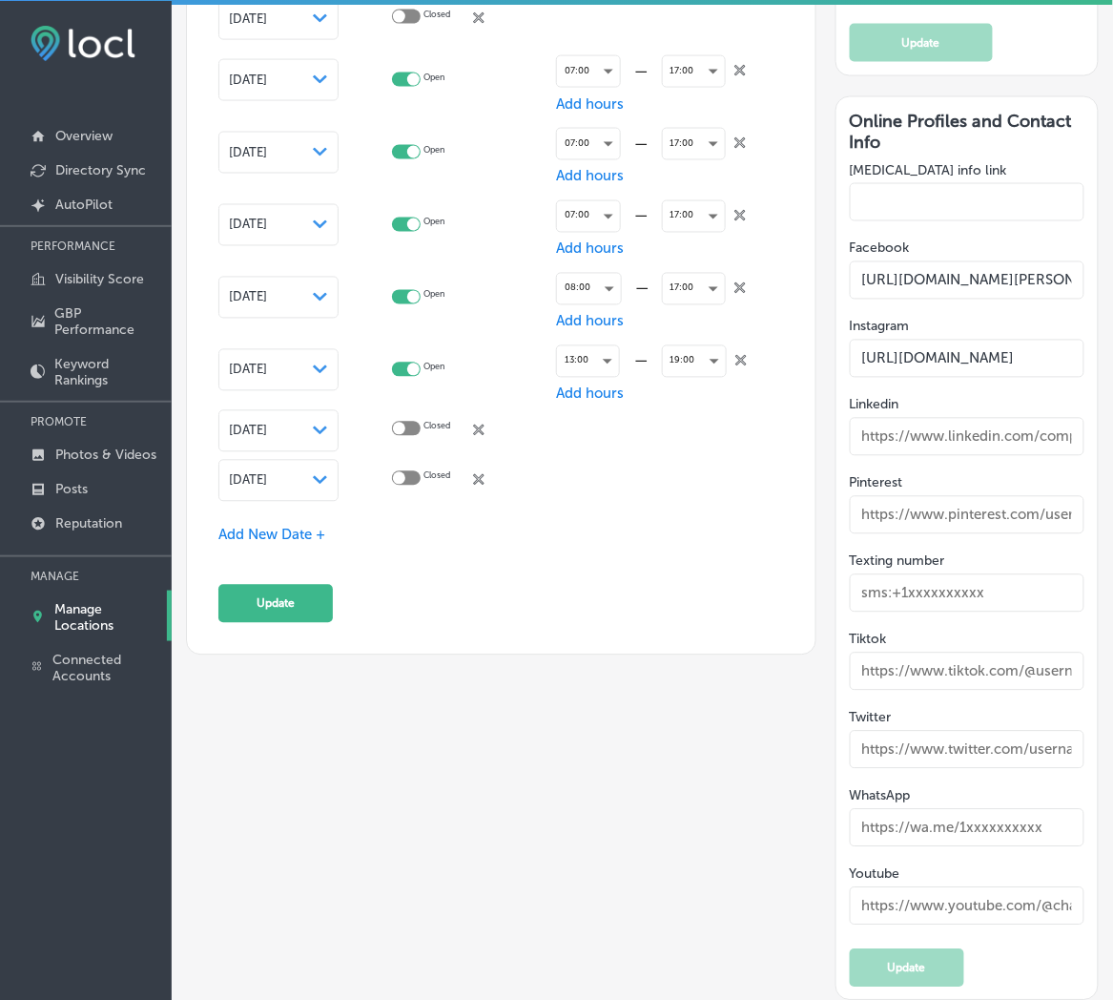
click at [267, 477] on span "[DATE]" at bounding box center [248, 480] width 38 height 14
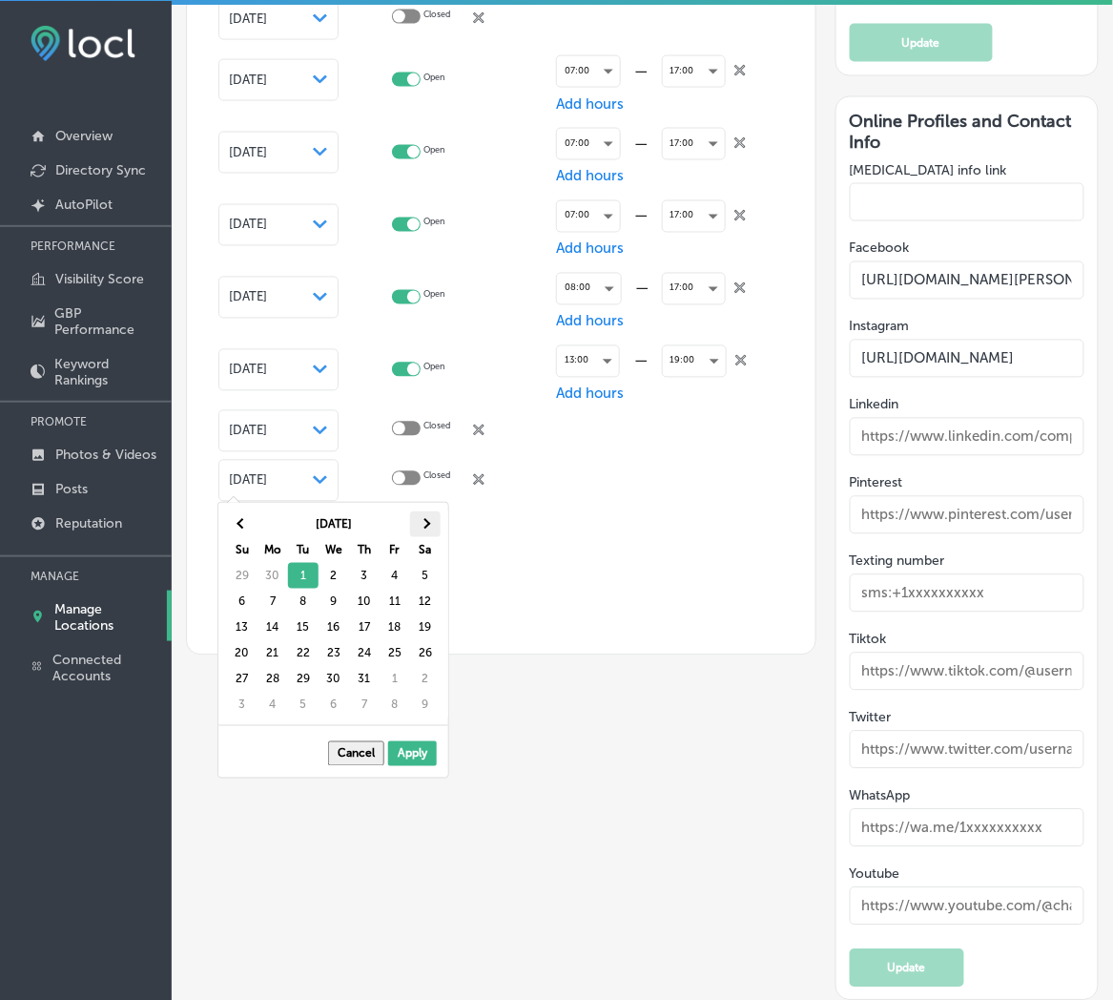
click at [421, 511] on th at bounding box center [425, 524] width 31 height 26
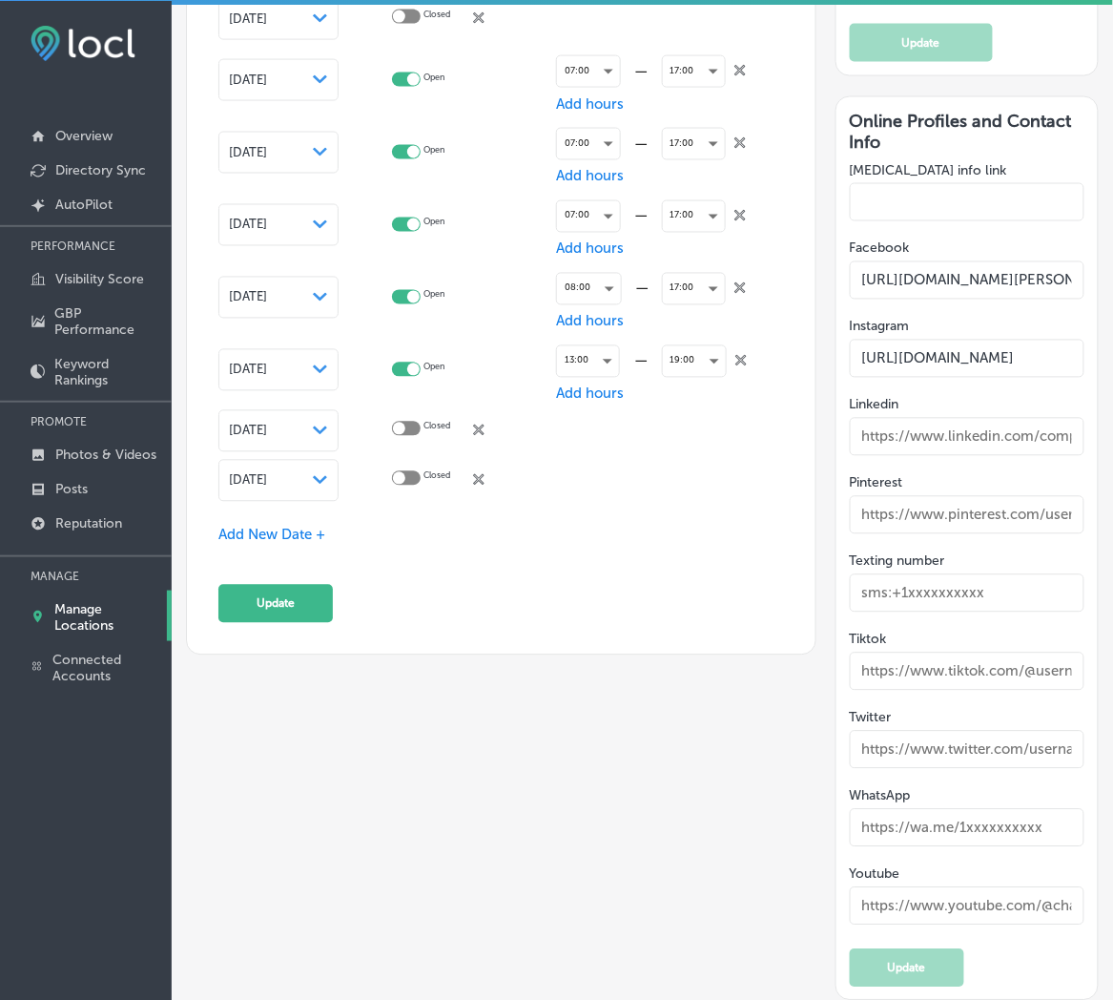
click at [282, 528] on span "Add New Date +" at bounding box center [271, 534] width 107 height 17
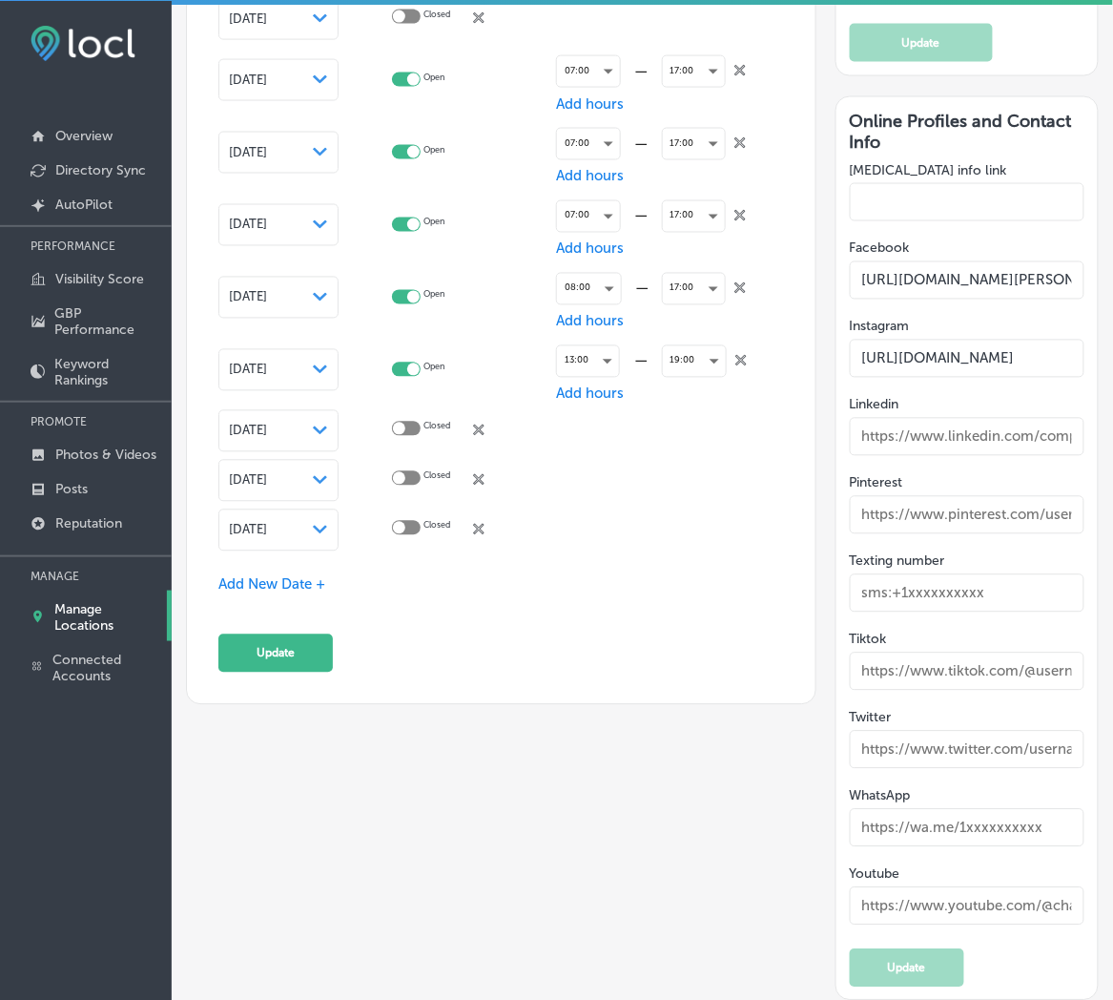
click at [282, 535] on div "[DATE] Path Created with Sketch." at bounding box center [278, 530] width 120 height 42
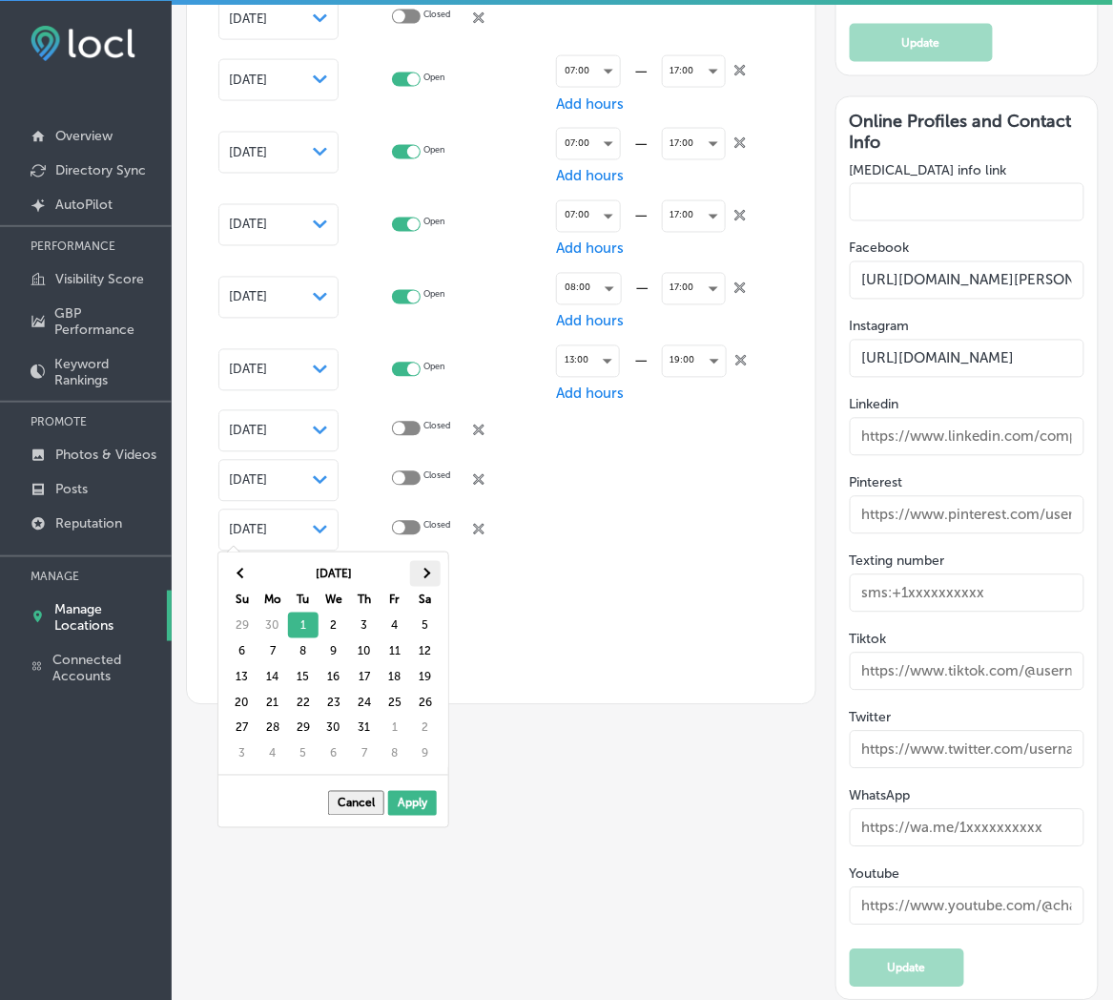
click at [417, 574] on th at bounding box center [425, 574] width 31 height 26
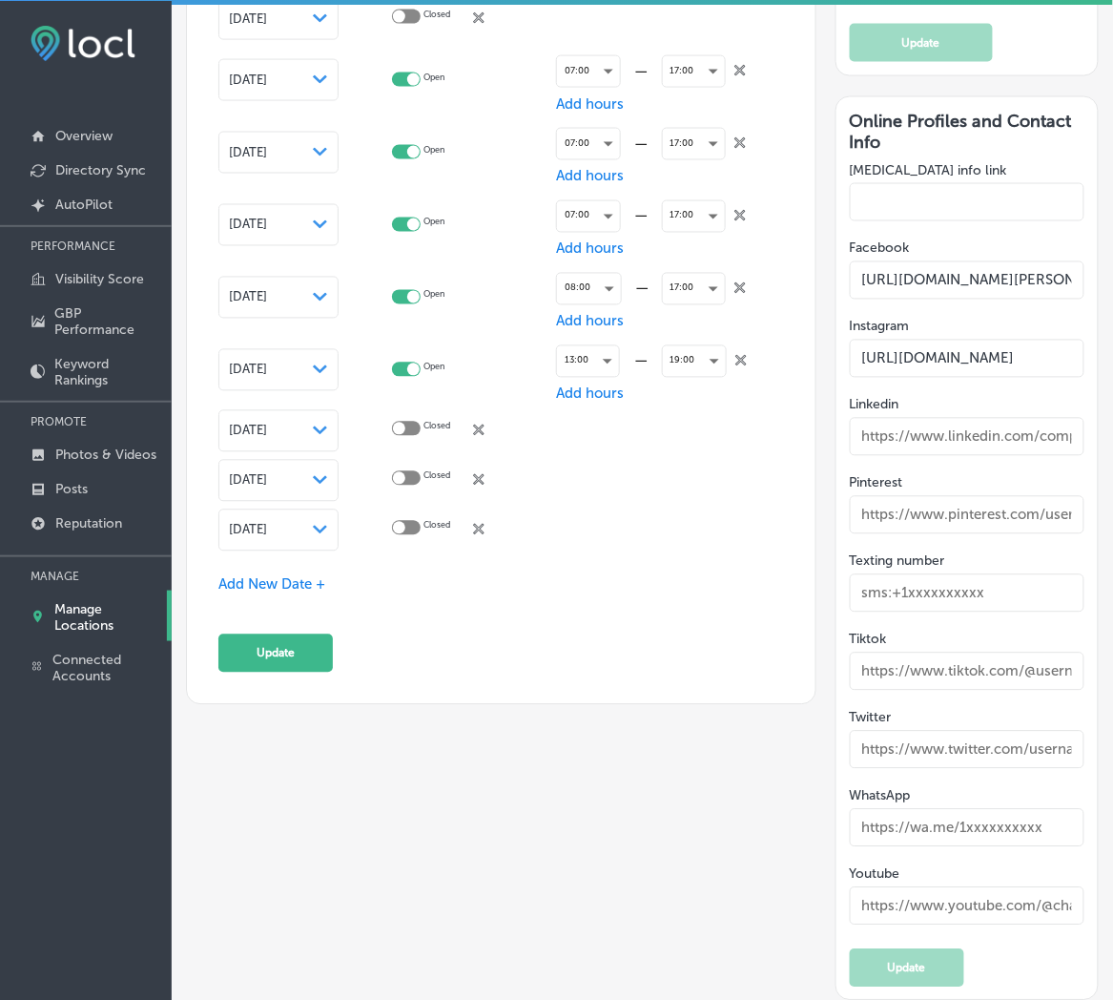
click at [292, 577] on span "Add New Date +" at bounding box center [271, 584] width 107 height 17
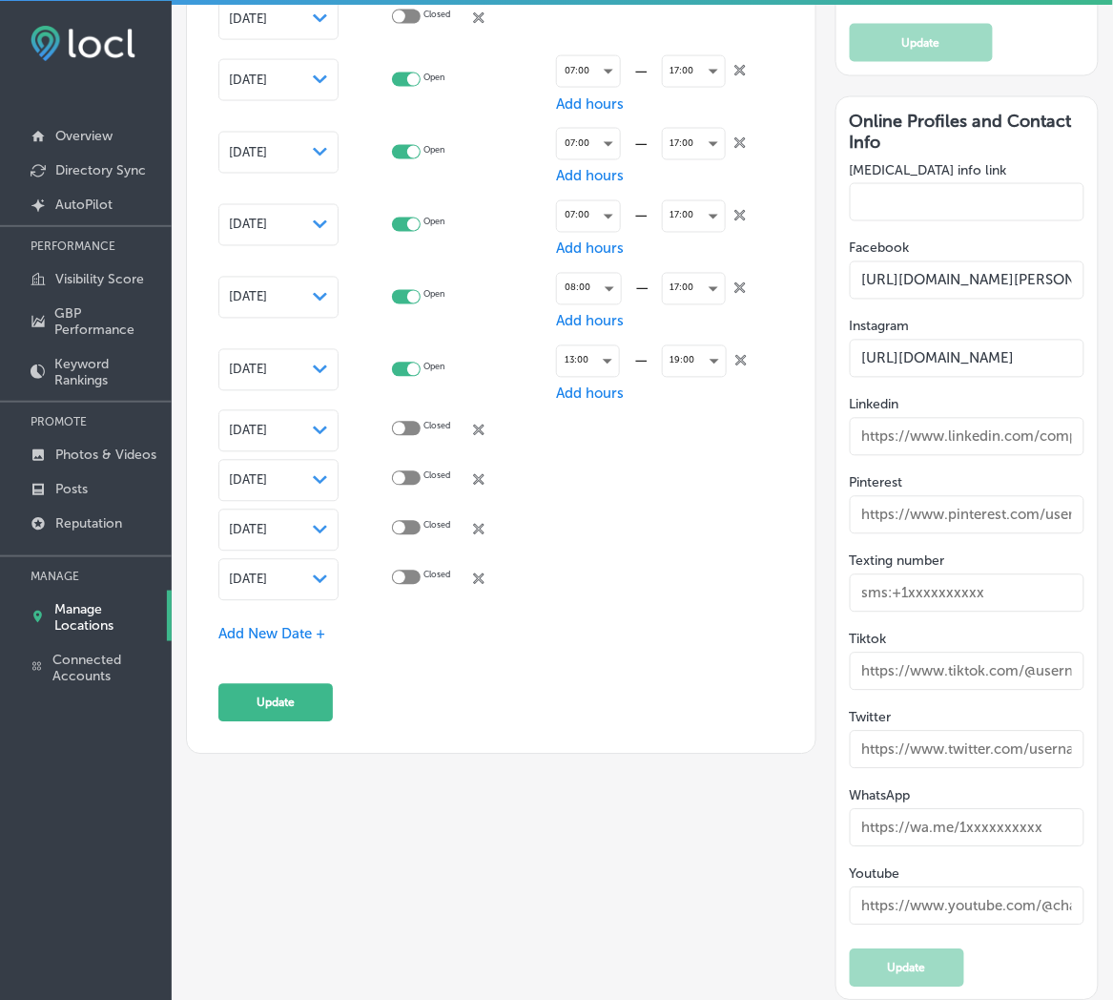
click at [267, 574] on span "[DATE]" at bounding box center [248, 579] width 38 height 14
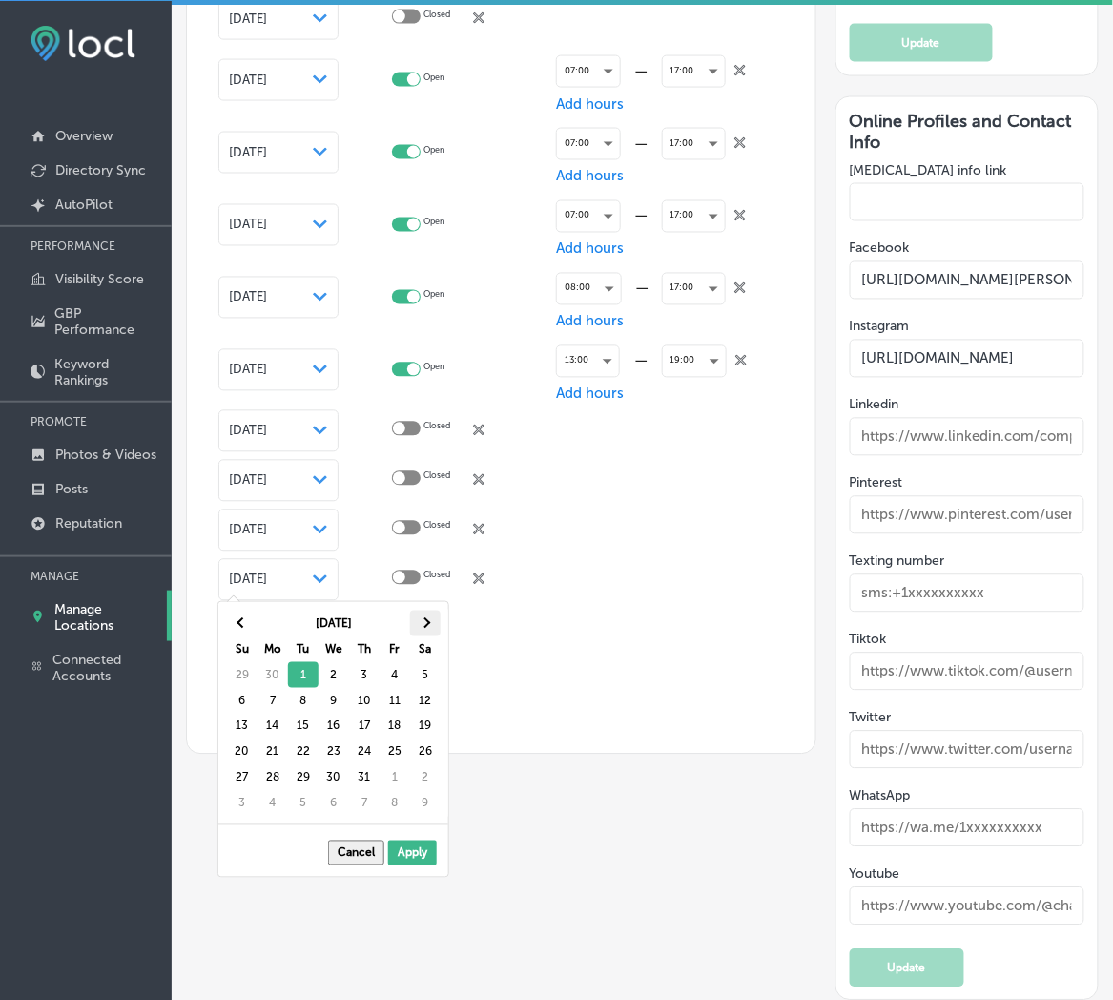
click at [417, 620] on th at bounding box center [425, 623] width 31 height 26
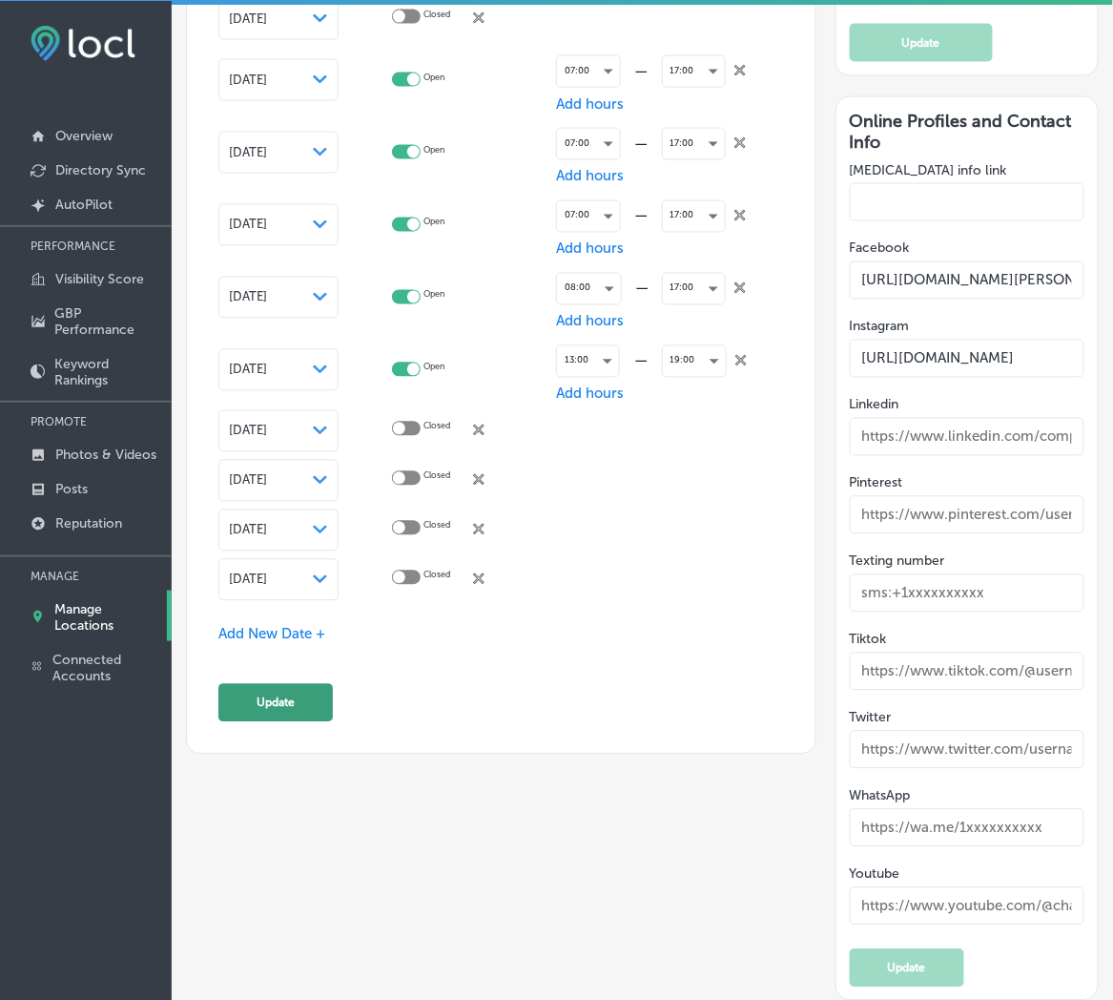
click at [281, 691] on button "Update" at bounding box center [275, 703] width 114 height 38
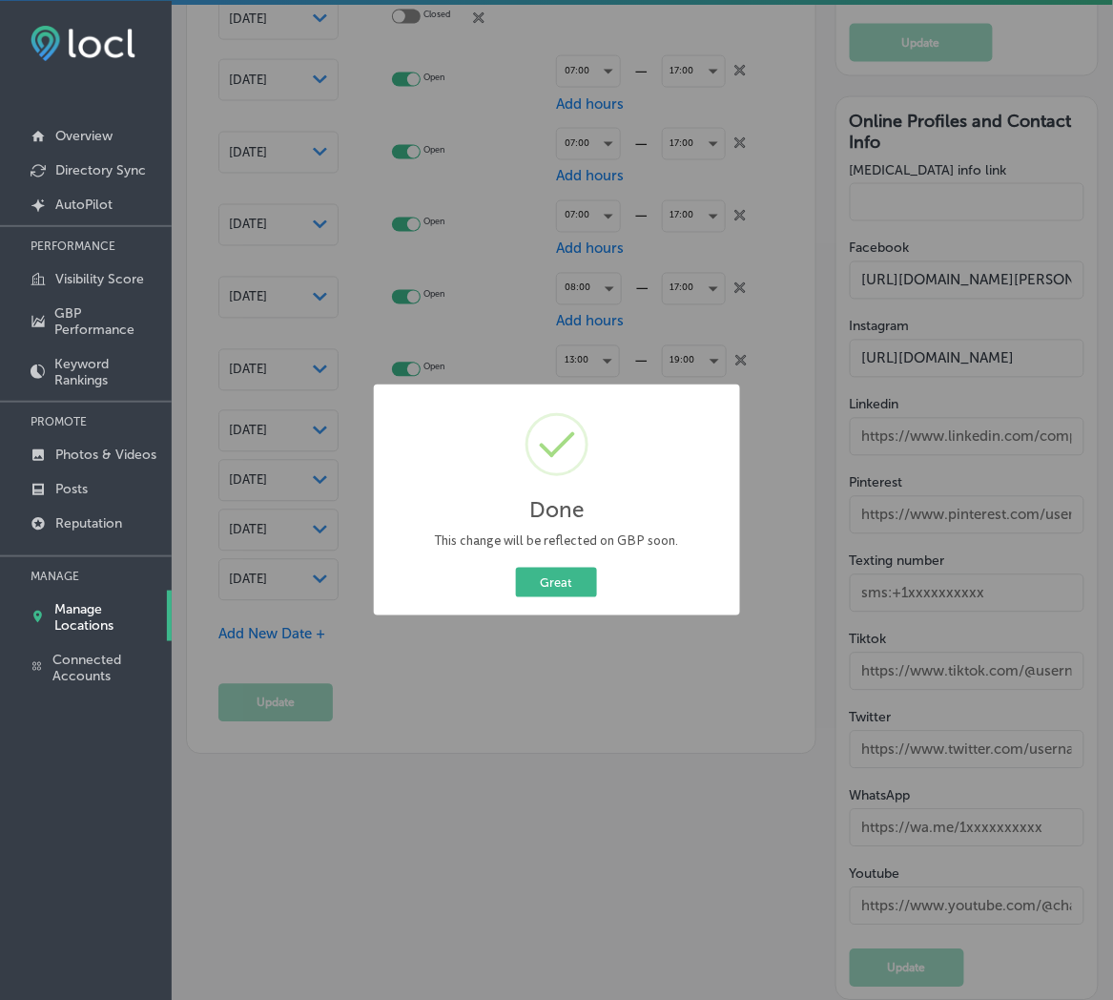
scroll to position [3405, 0]
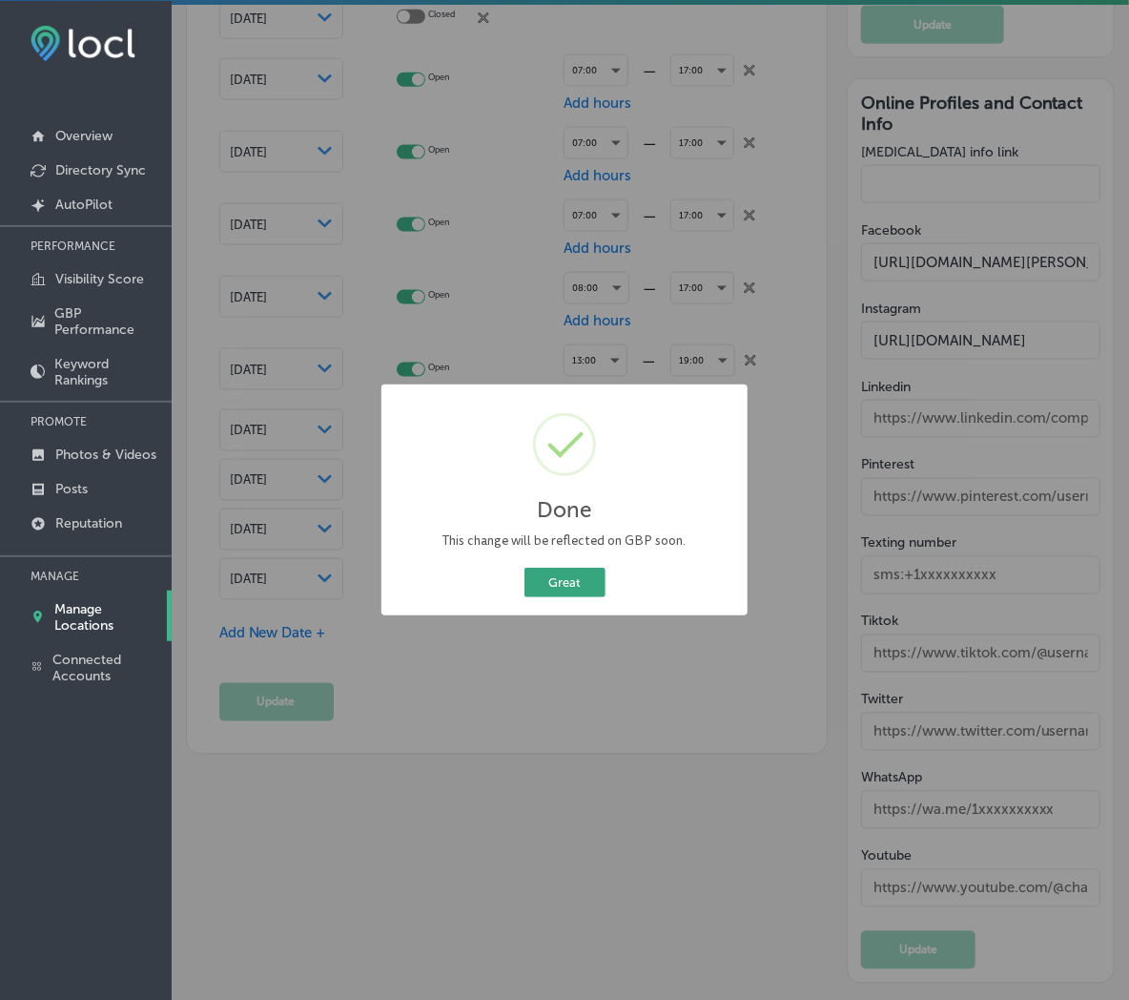
click at [537, 574] on button "Great" at bounding box center [565, 583] width 81 height 30
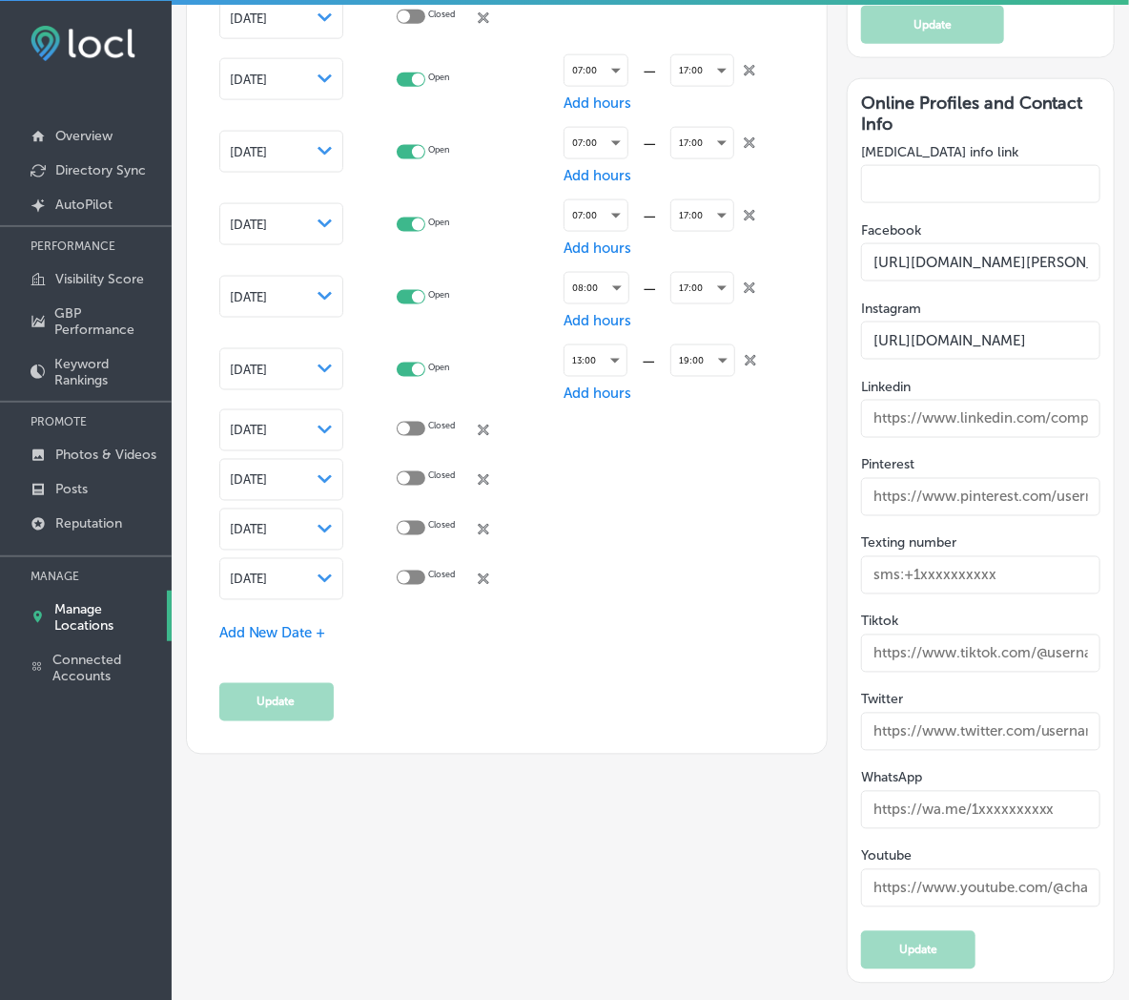
scroll to position [3400, 0]
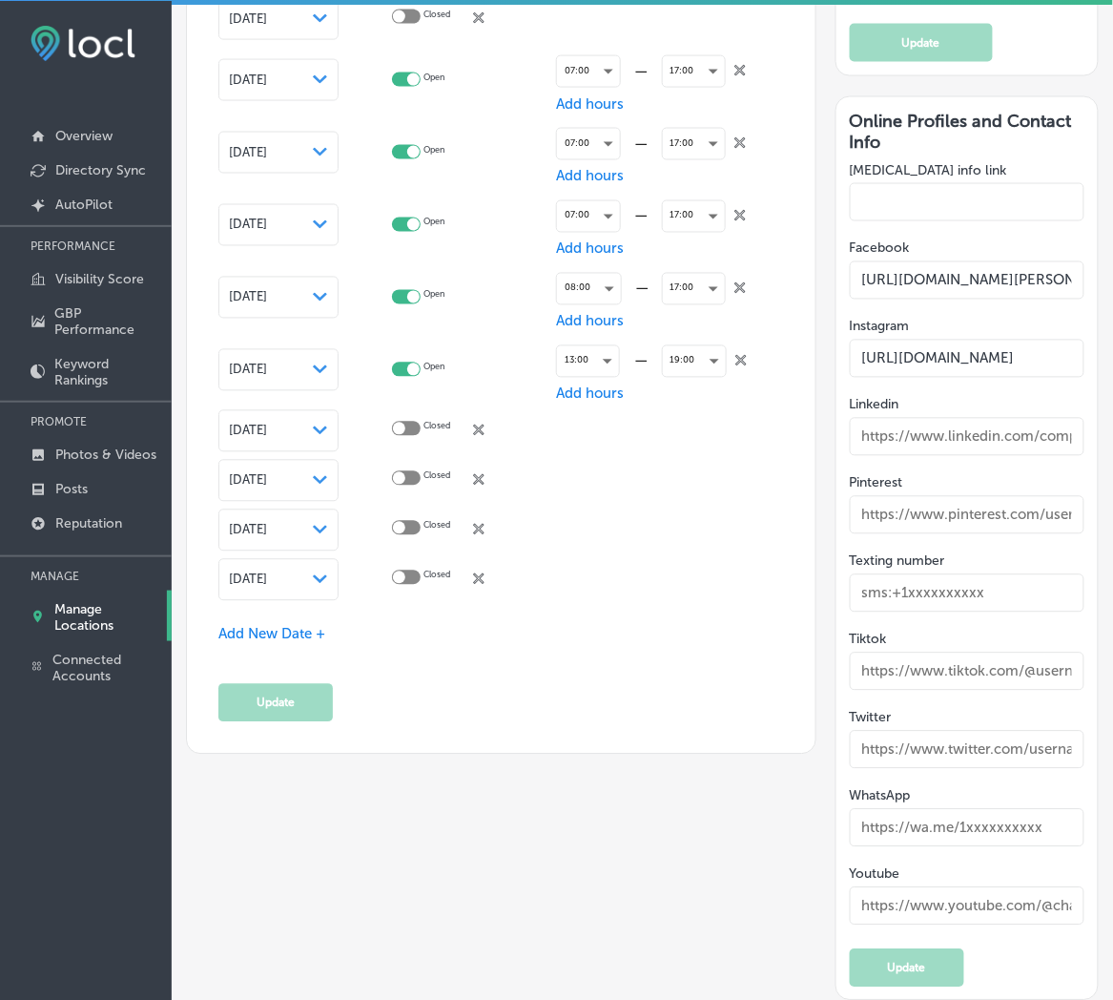
click at [299, 626] on span "Add New Date +" at bounding box center [271, 634] width 107 height 17
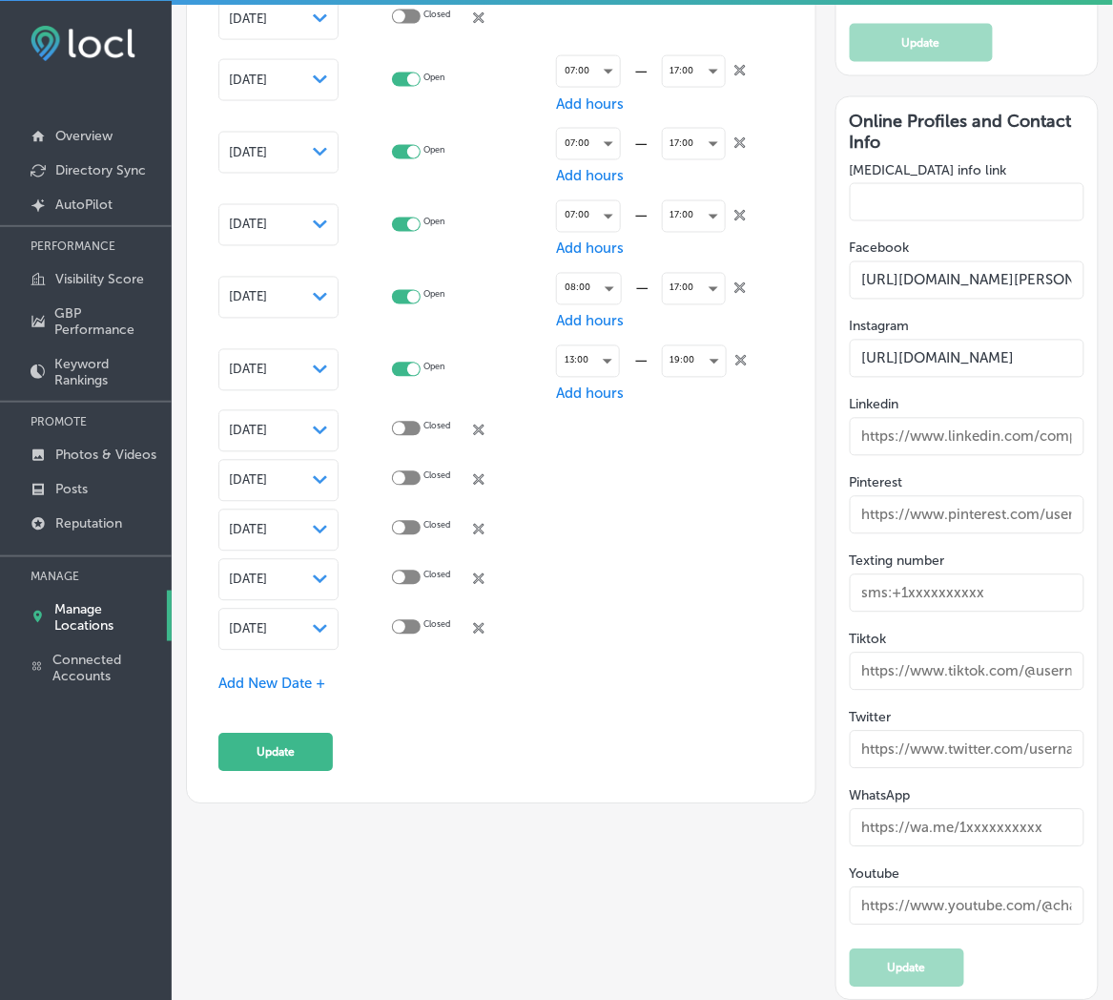
click at [267, 624] on span "[DATE]" at bounding box center [248, 629] width 38 height 14
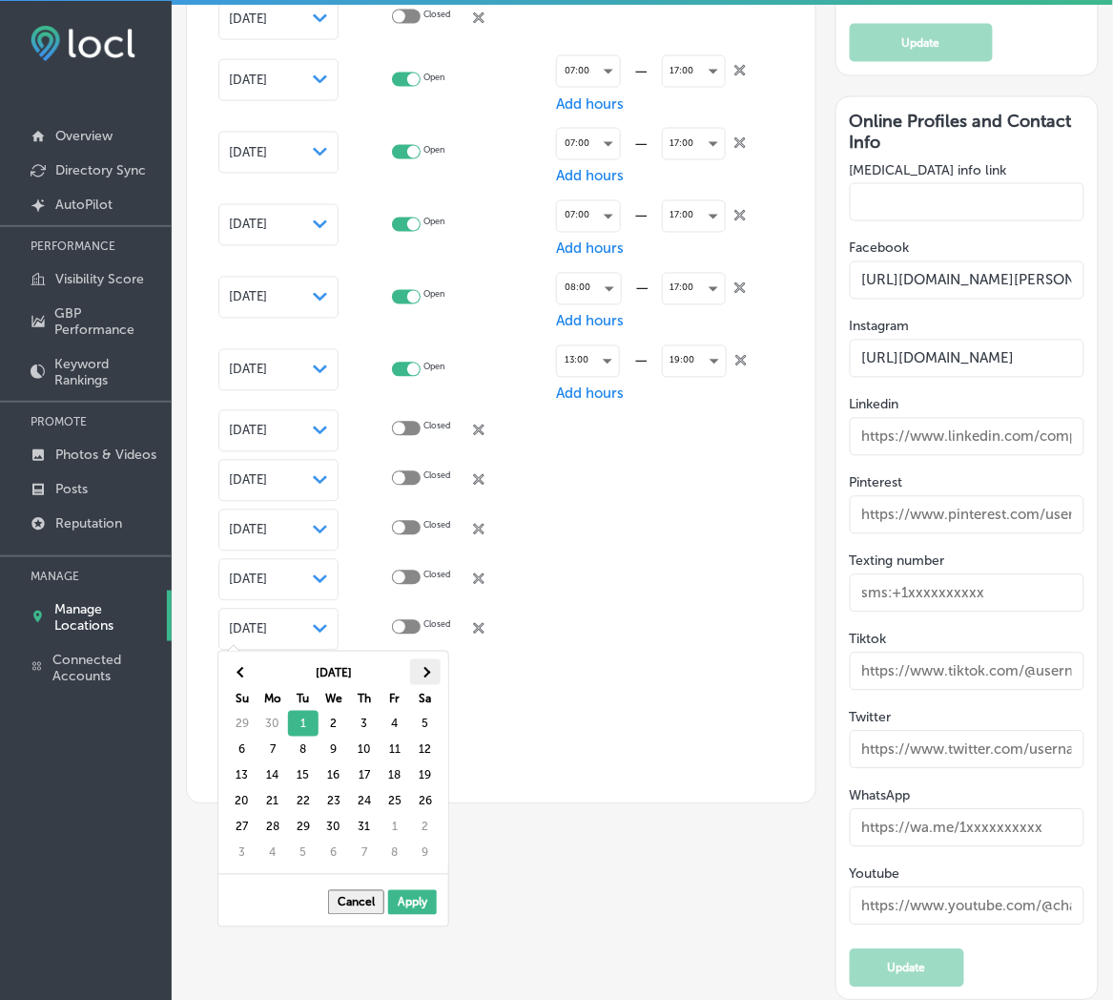
click at [426, 672] on span at bounding box center [425, 672] width 10 height 10
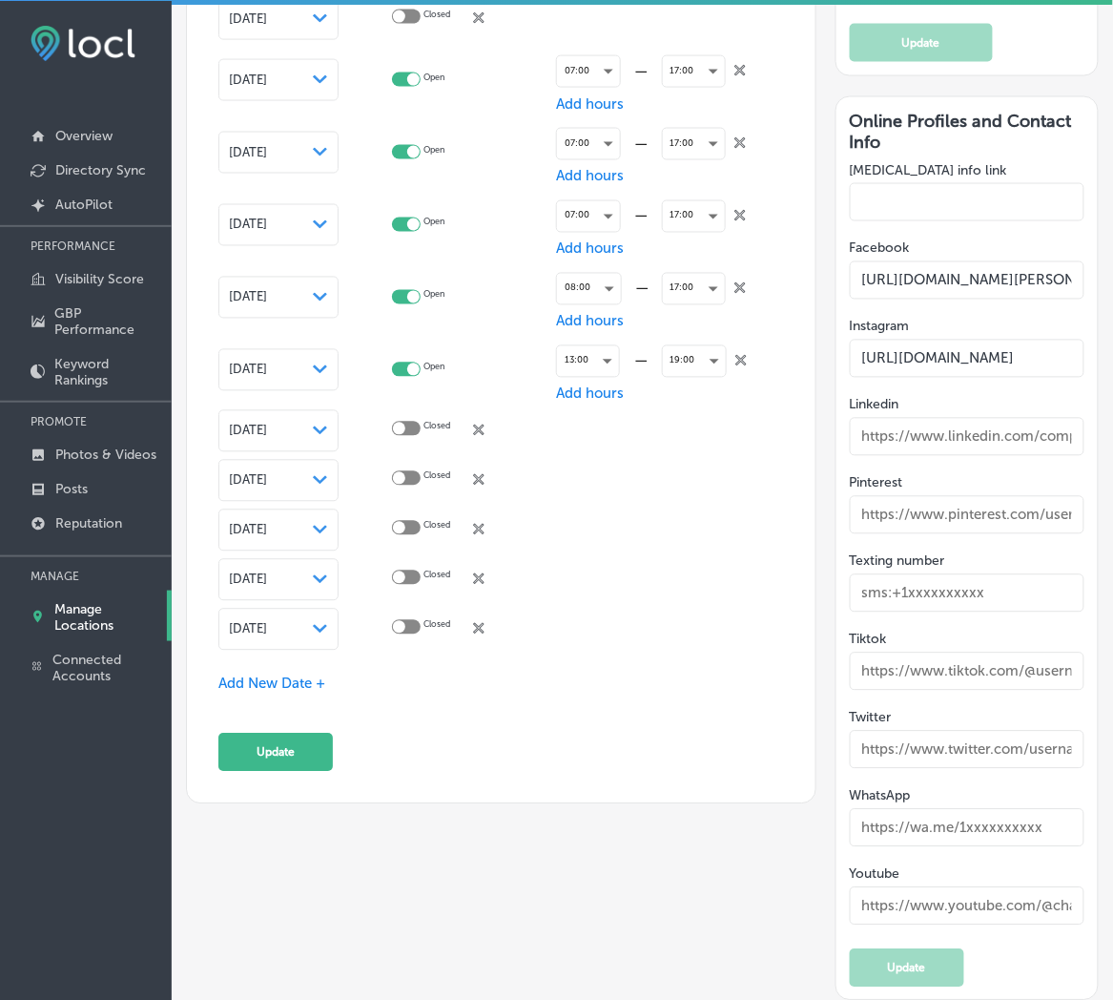
click at [284, 679] on span "Add New Date +" at bounding box center [271, 683] width 107 height 17
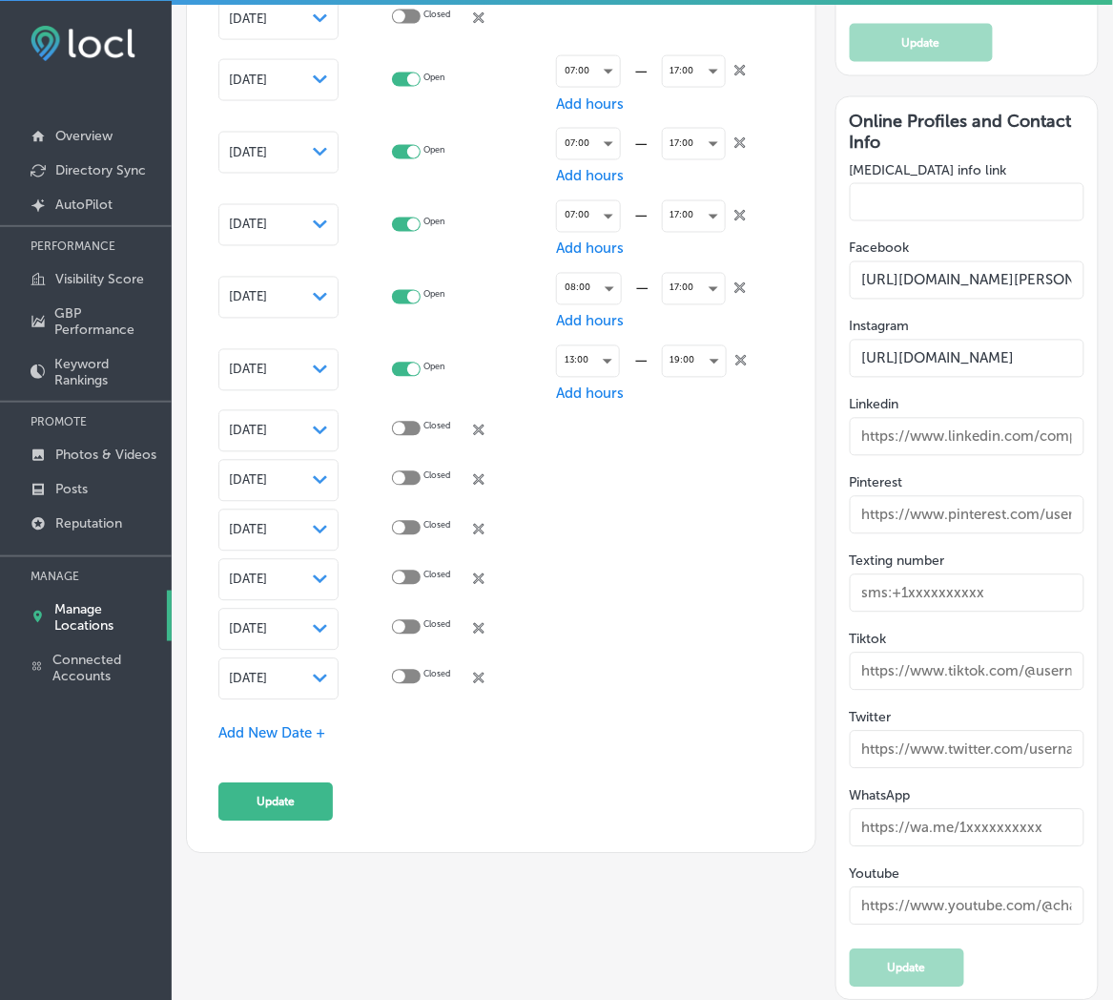
click at [267, 671] on span "[DATE]" at bounding box center [248, 678] width 38 height 14
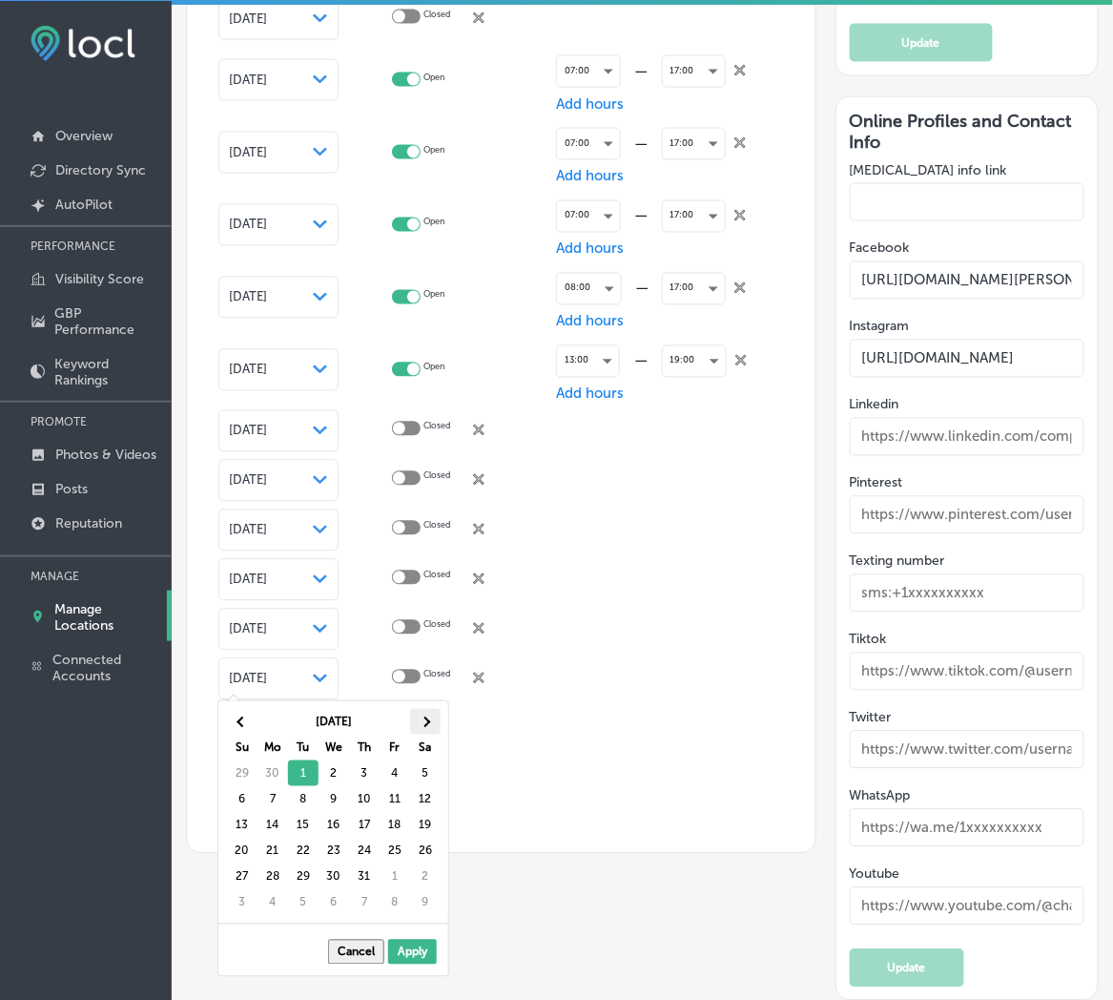
click at [431, 730] on th at bounding box center [425, 722] width 31 height 26
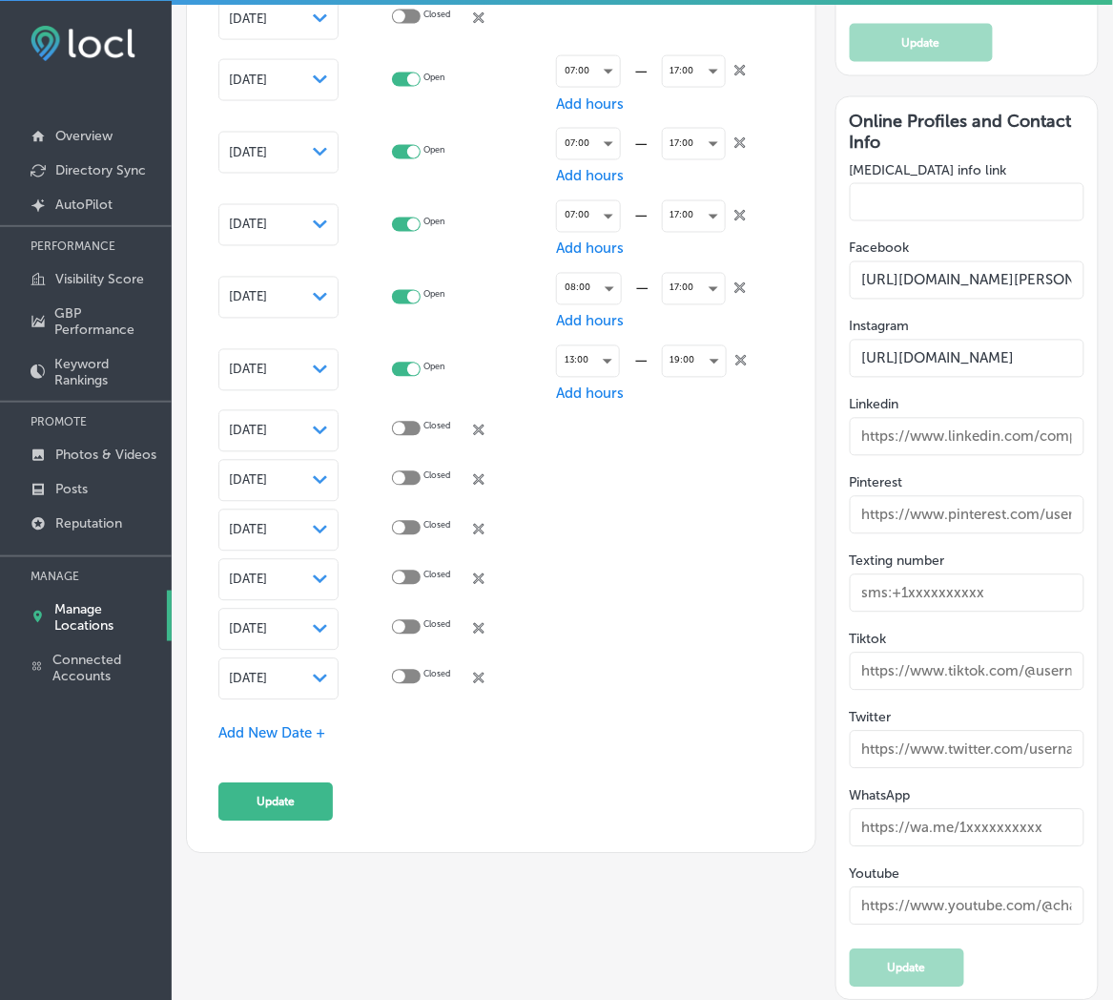
click at [421, 672] on div at bounding box center [406, 677] width 29 height 14
checkbox input "true"
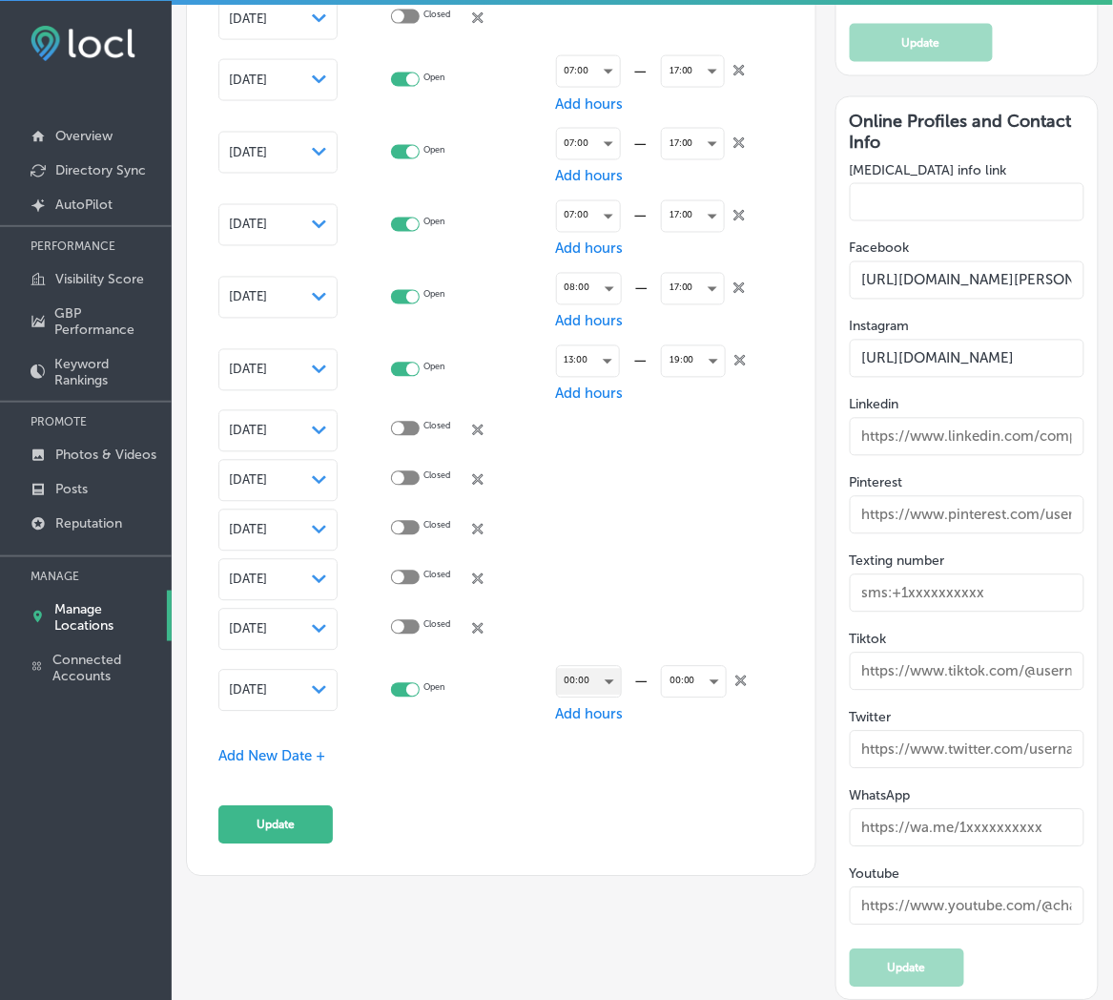
click at [561, 671] on div "00:00" at bounding box center [589, 682] width 64 height 26
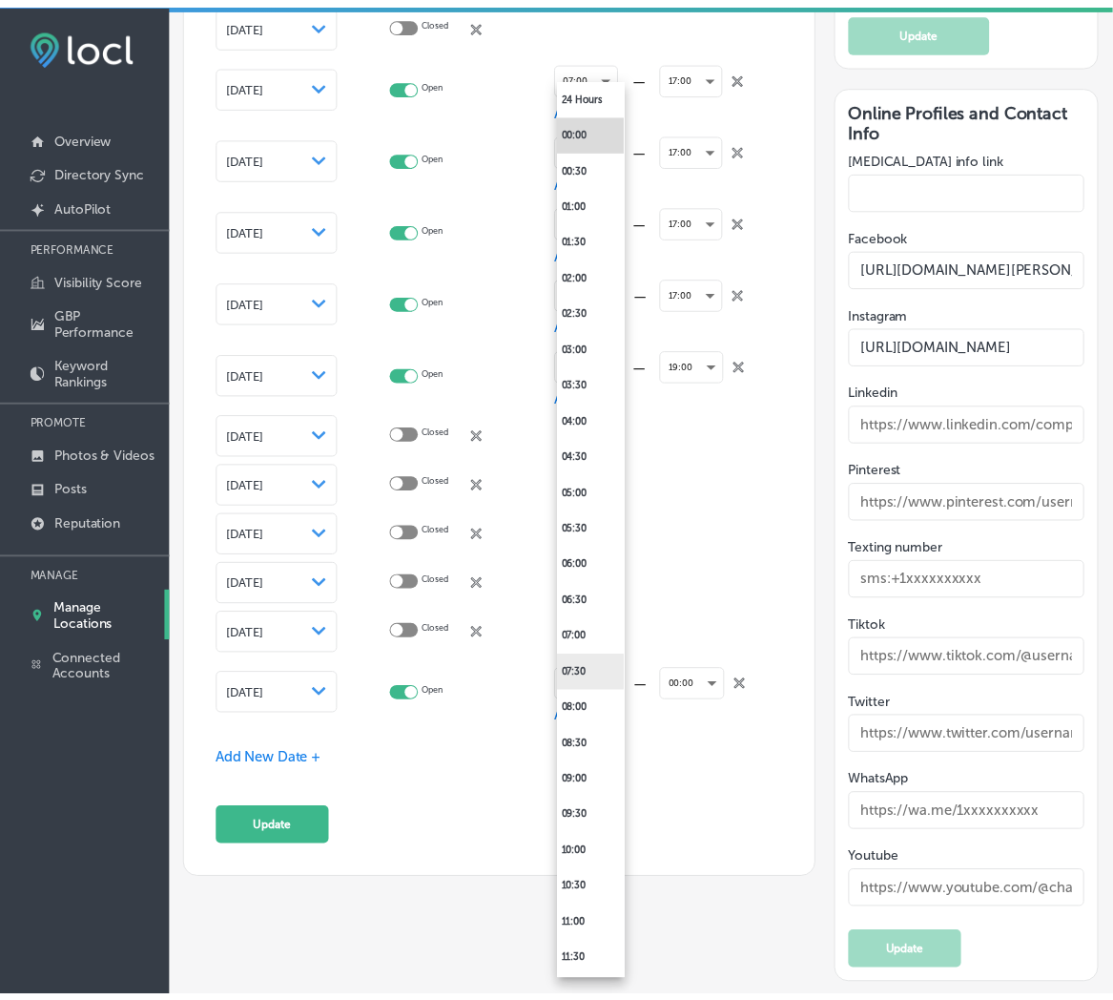
scroll to position [3405, 0]
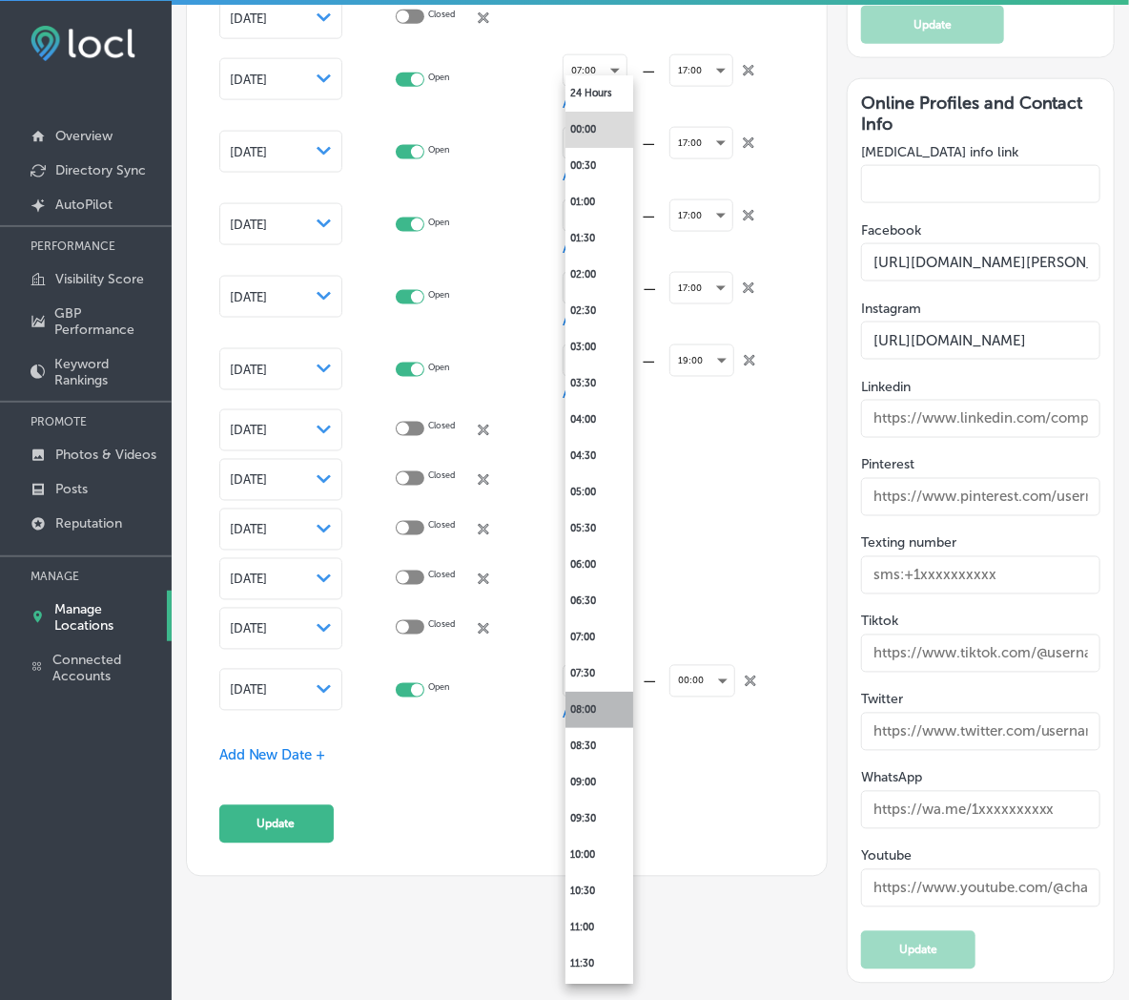
click at [595, 715] on li "08:00" at bounding box center [600, 709] width 68 height 36
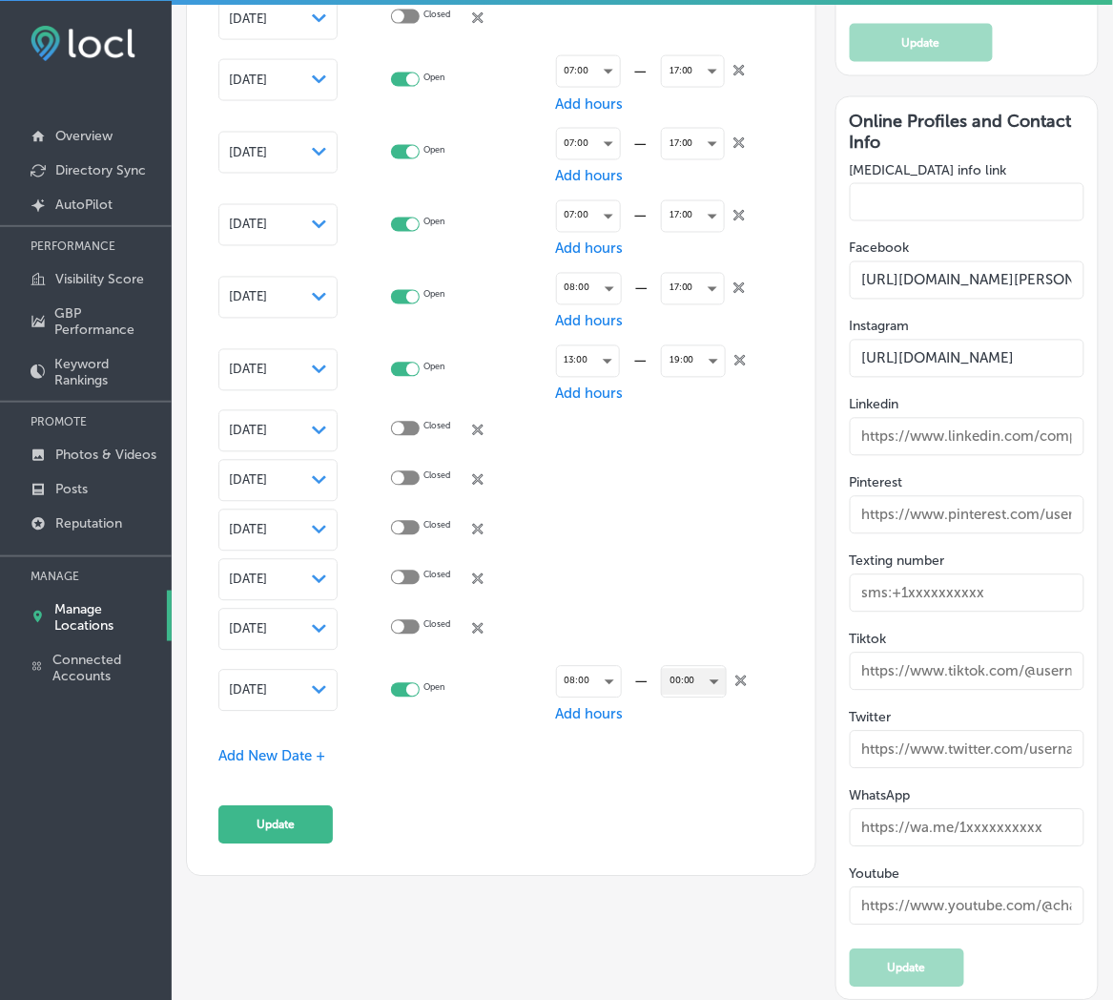
click at [671, 685] on div "00:00" at bounding box center [694, 682] width 64 height 26
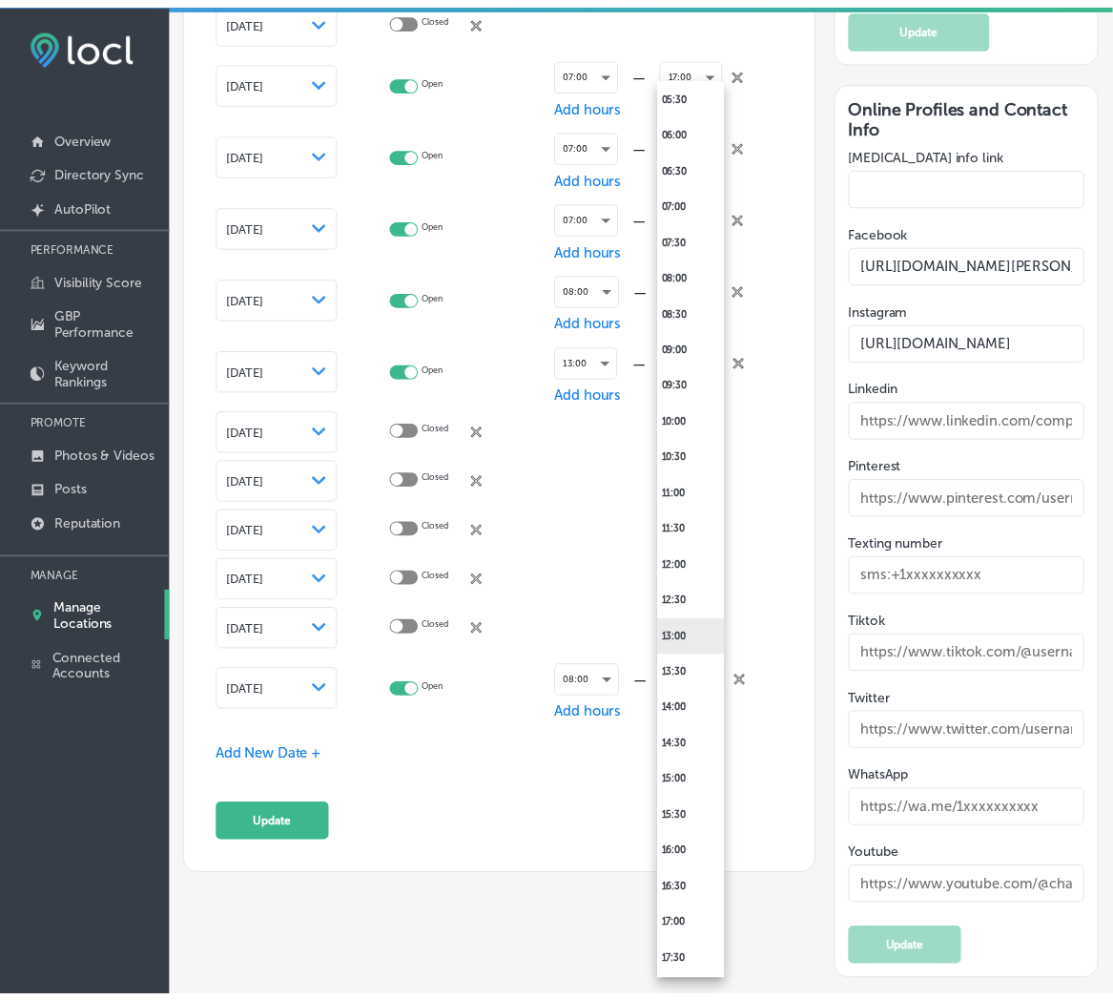
scroll to position [565, 0]
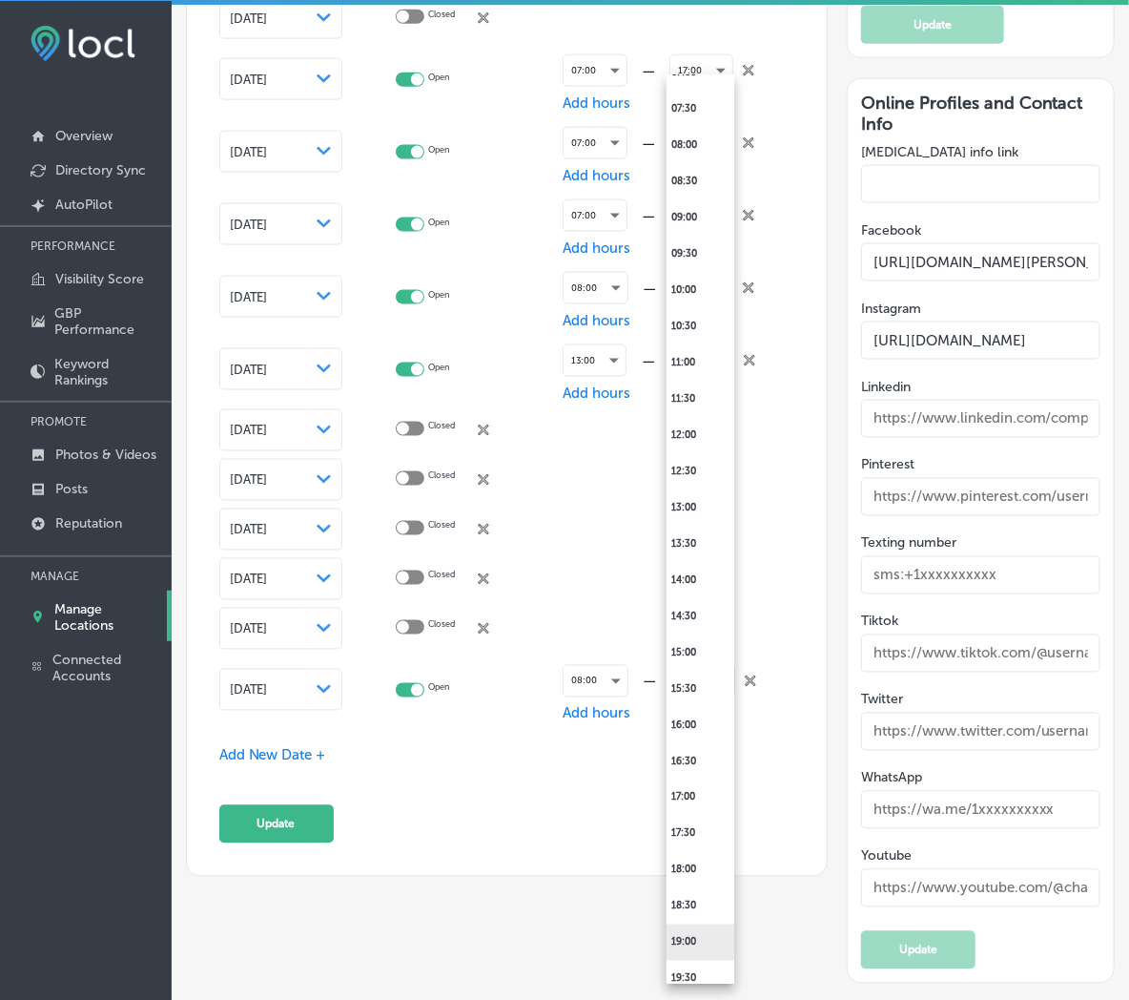
click at [698, 944] on li "19:00" at bounding box center [701, 942] width 68 height 36
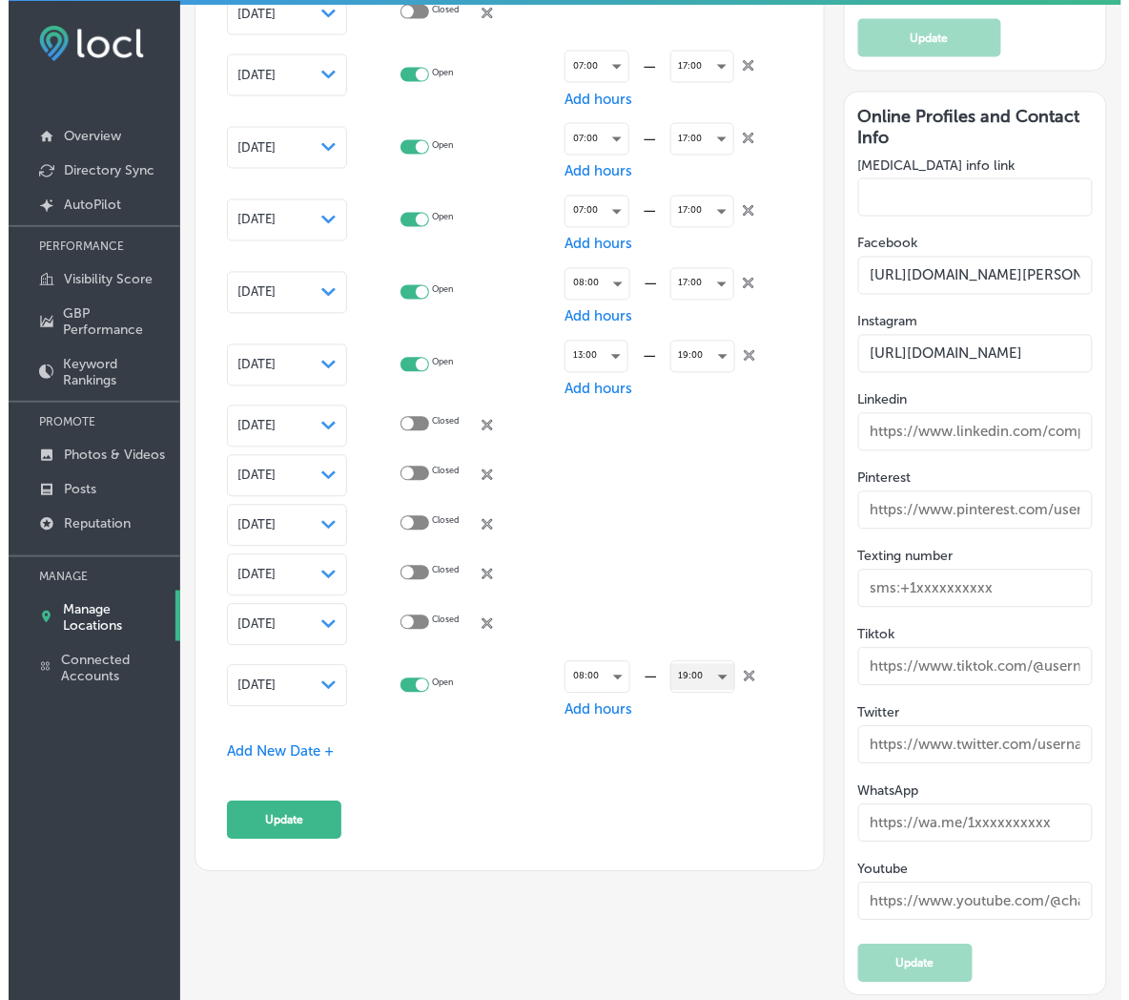
scroll to position [3400, 0]
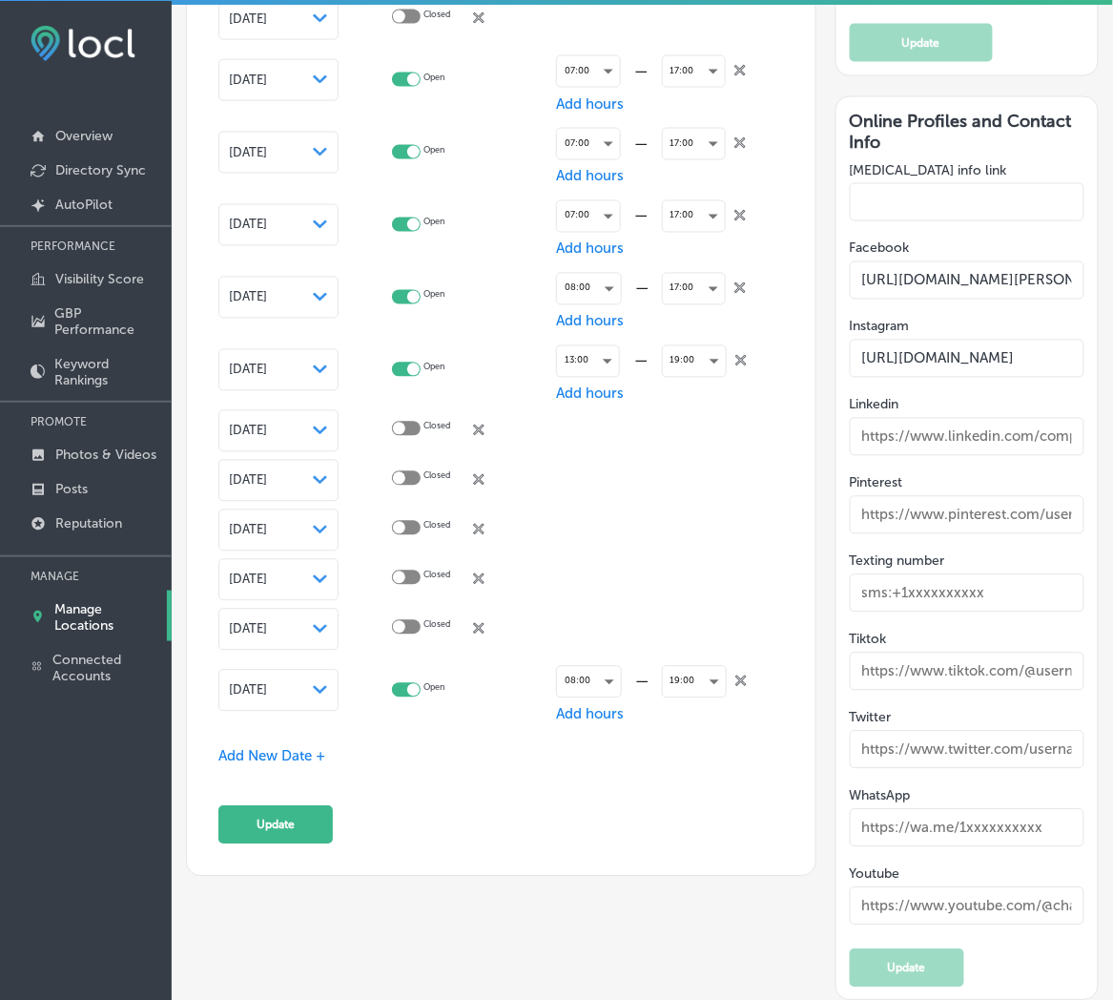
click at [264, 748] on span "Add New Date +" at bounding box center [271, 756] width 107 height 17
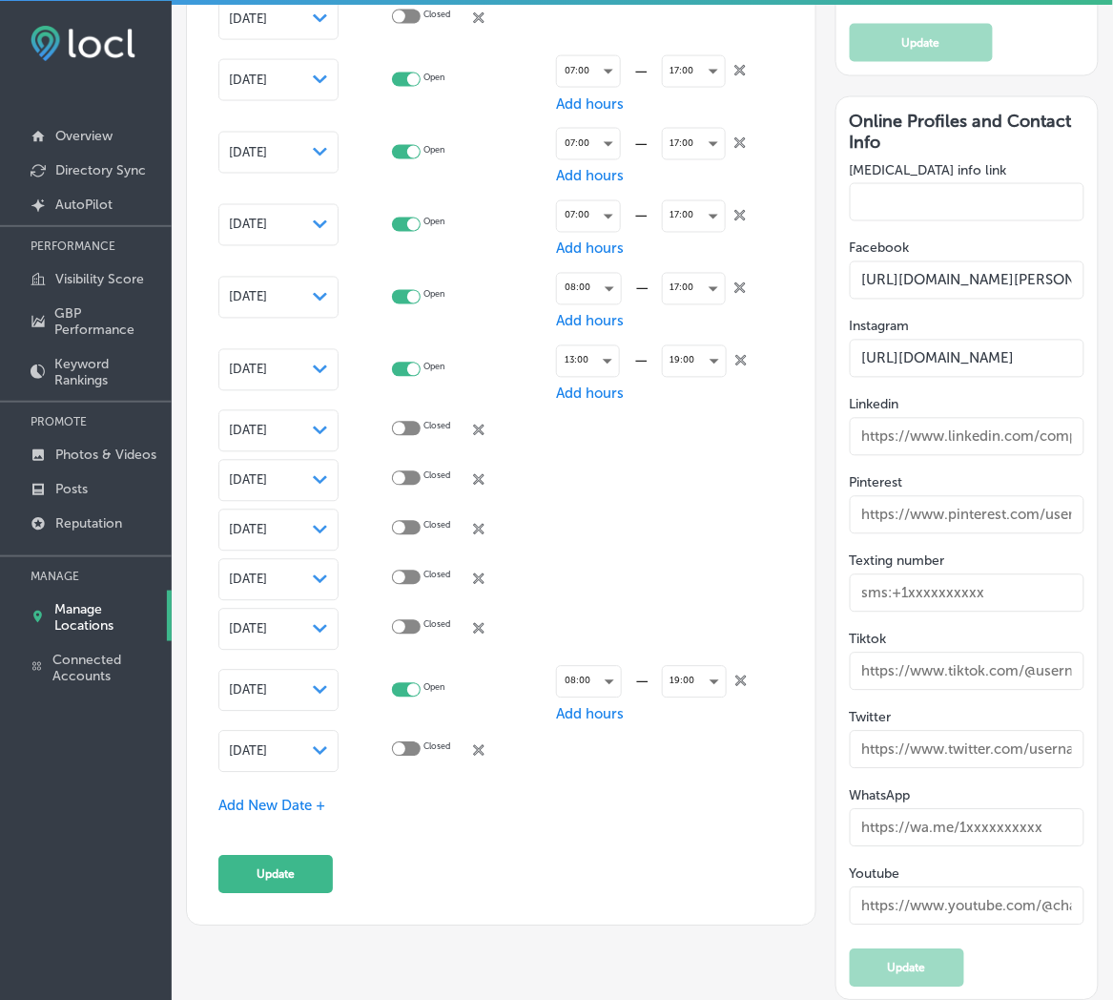
click at [267, 745] on span "[DATE]" at bounding box center [248, 751] width 38 height 14
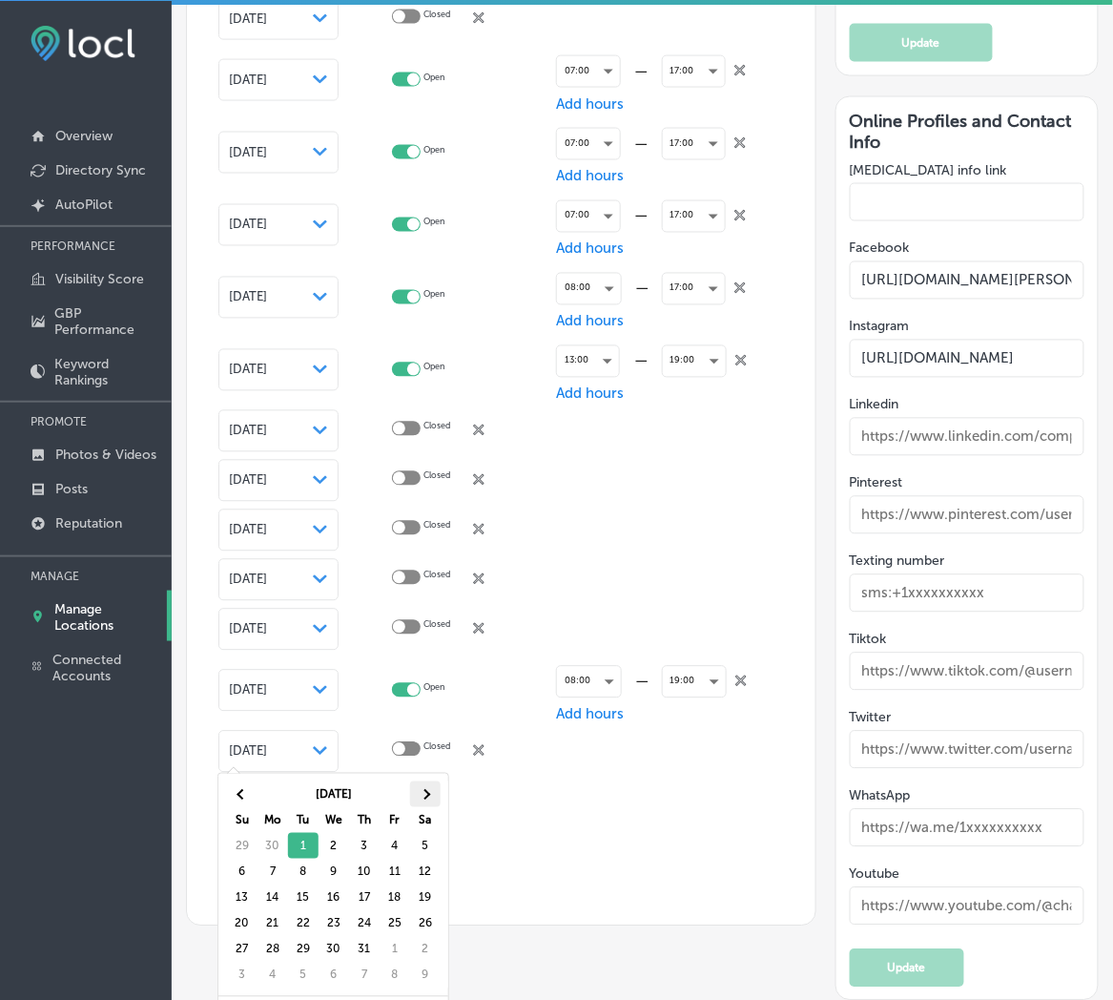
click at [435, 795] on th at bounding box center [425, 794] width 31 height 26
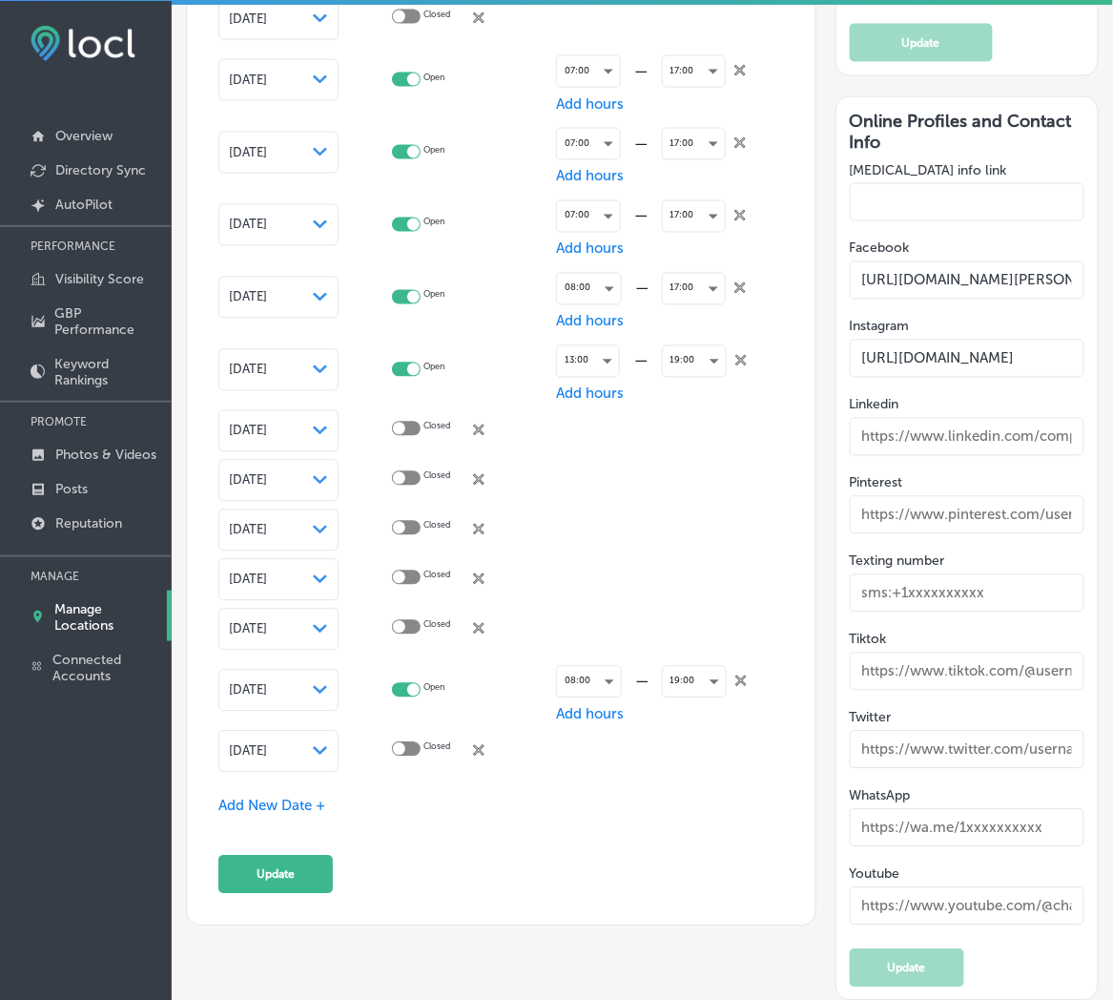
click at [421, 744] on div at bounding box center [406, 749] width 29 height 14
checkbox input "true"
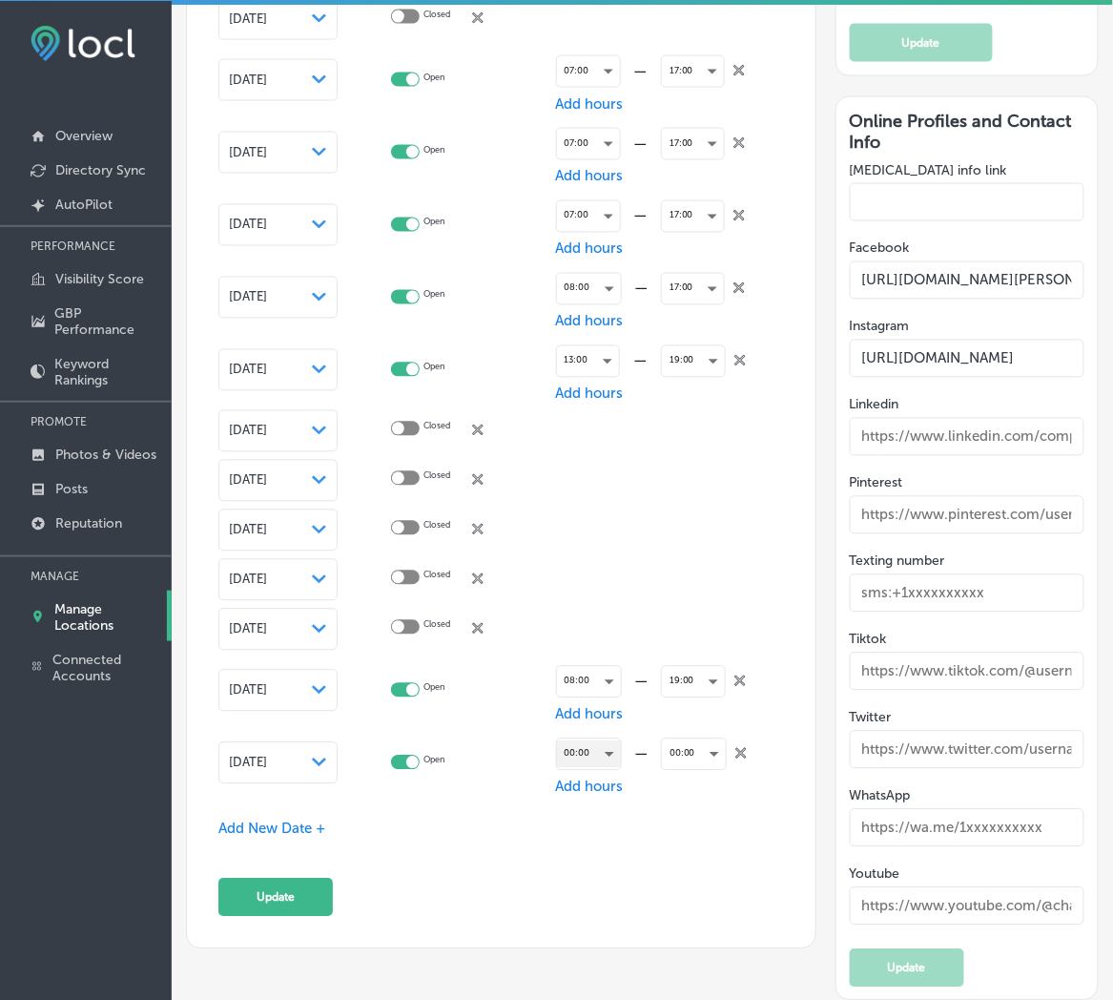
click at [608, 753] on div "00:00" at bounding box center [589, 754] width 64 height 26
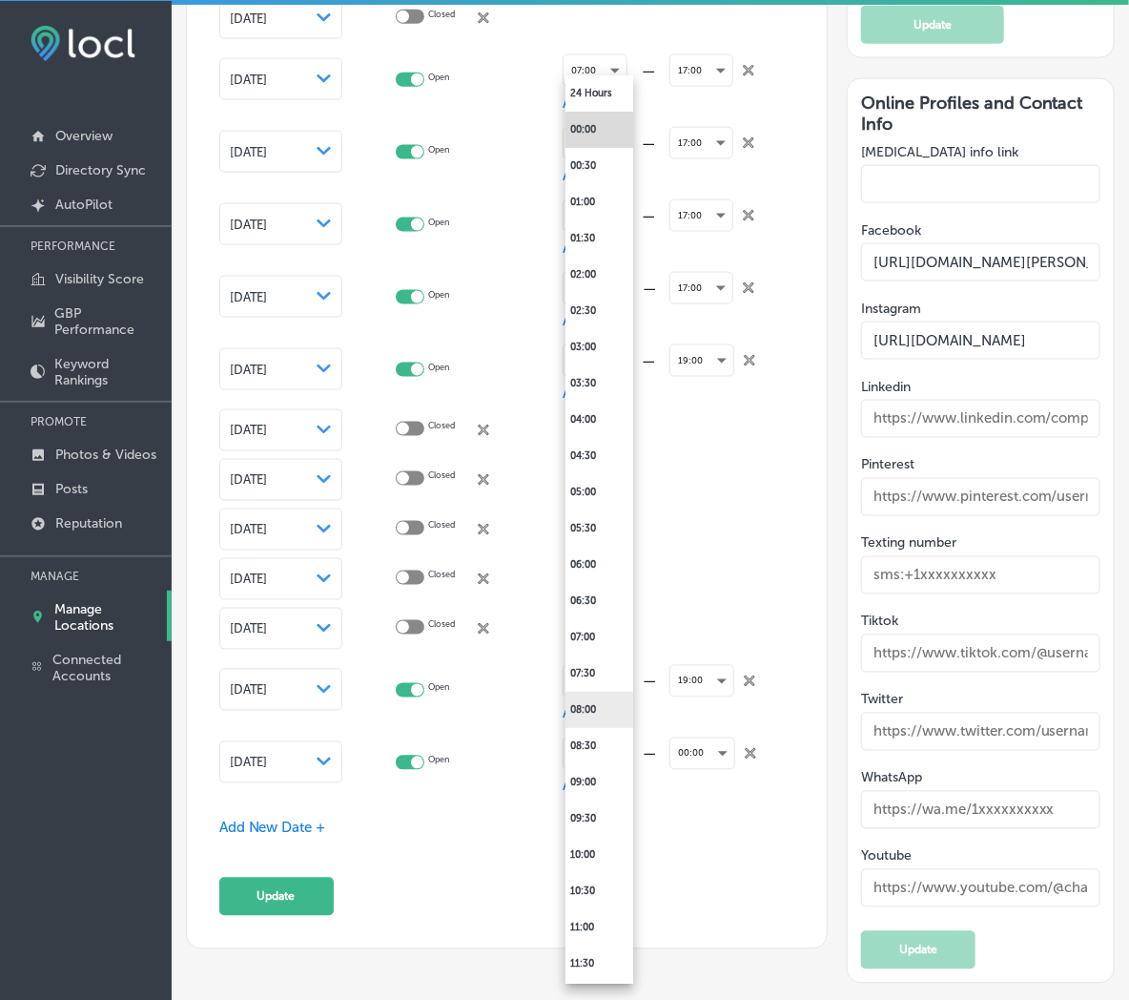
drag, startPoint x: 601, startPoint y: 710, endPoint x: 630, endPoint y: 713, distance: 28.9
click at [601, 709] on li "08:00" at bounding box center [600, 709] width 68 height 36
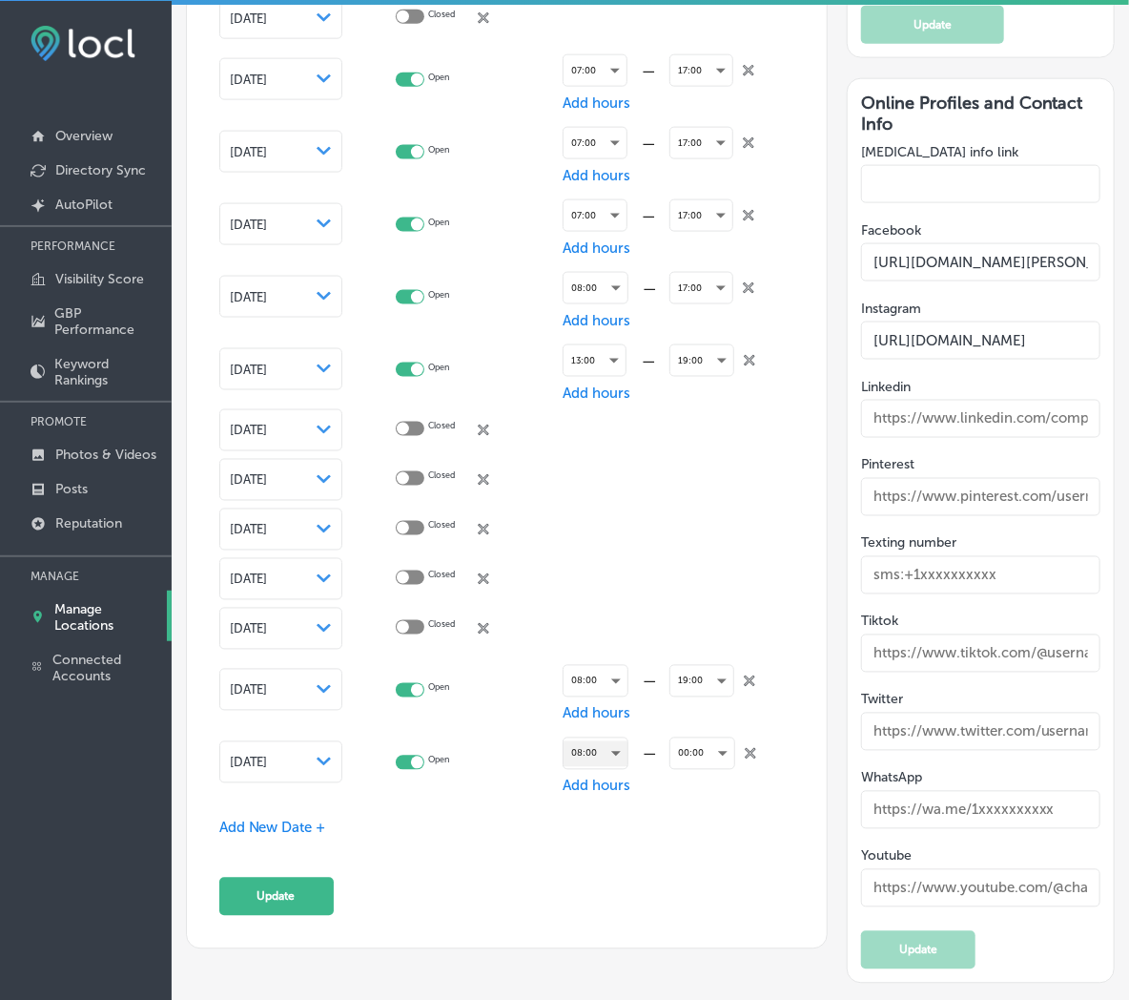
scroll to position [3400, 0]
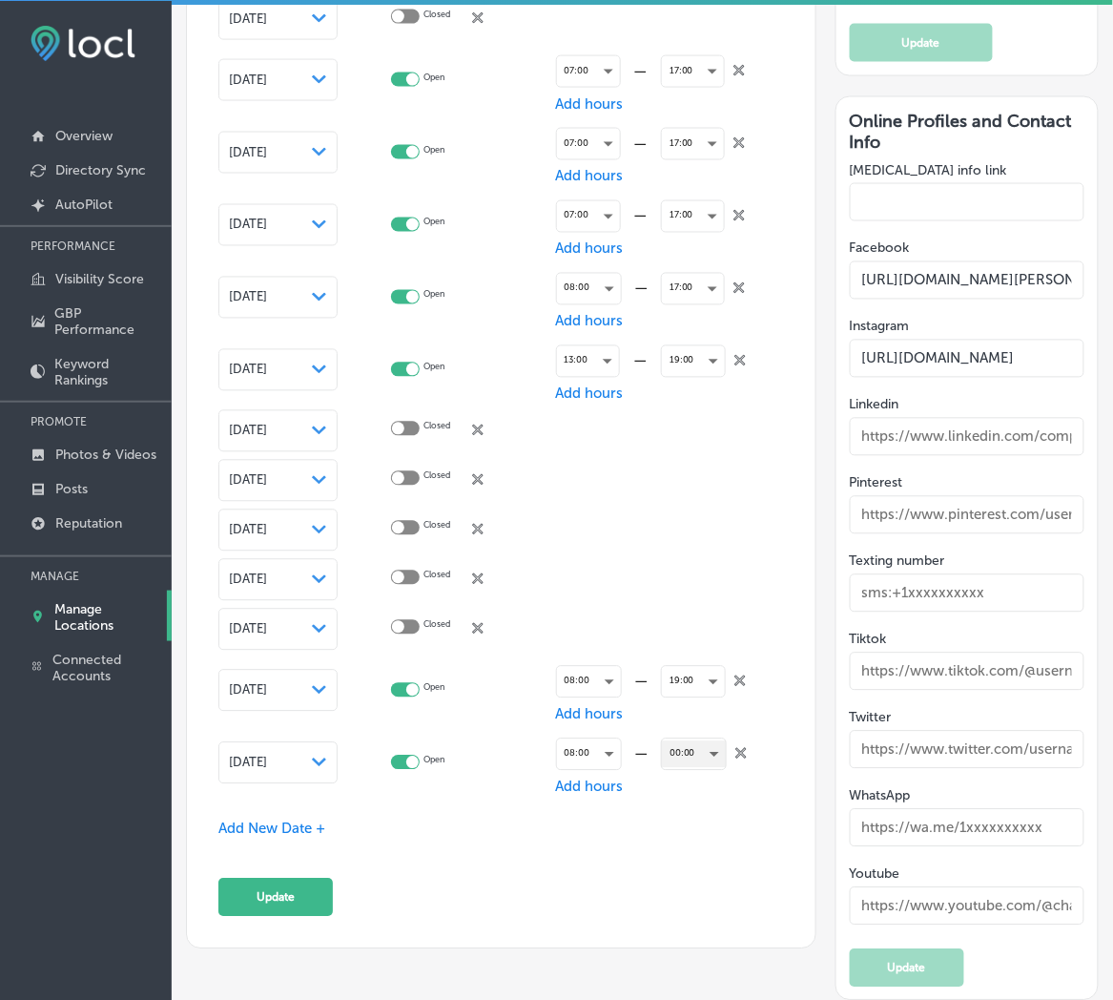
click at [689, 741] on div "00:00" at bounding box center [694, 754] width 64 height 26
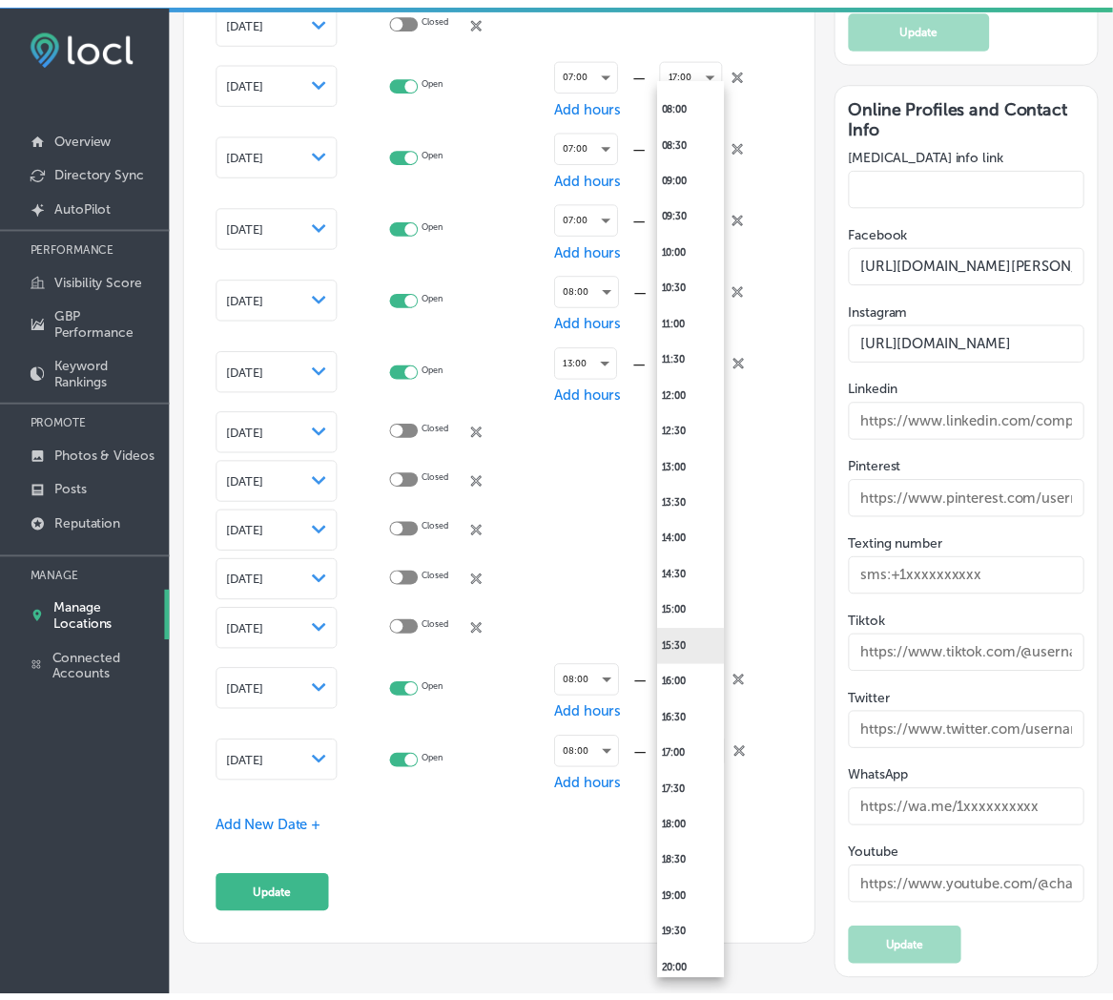
scroll to position [707, 0]
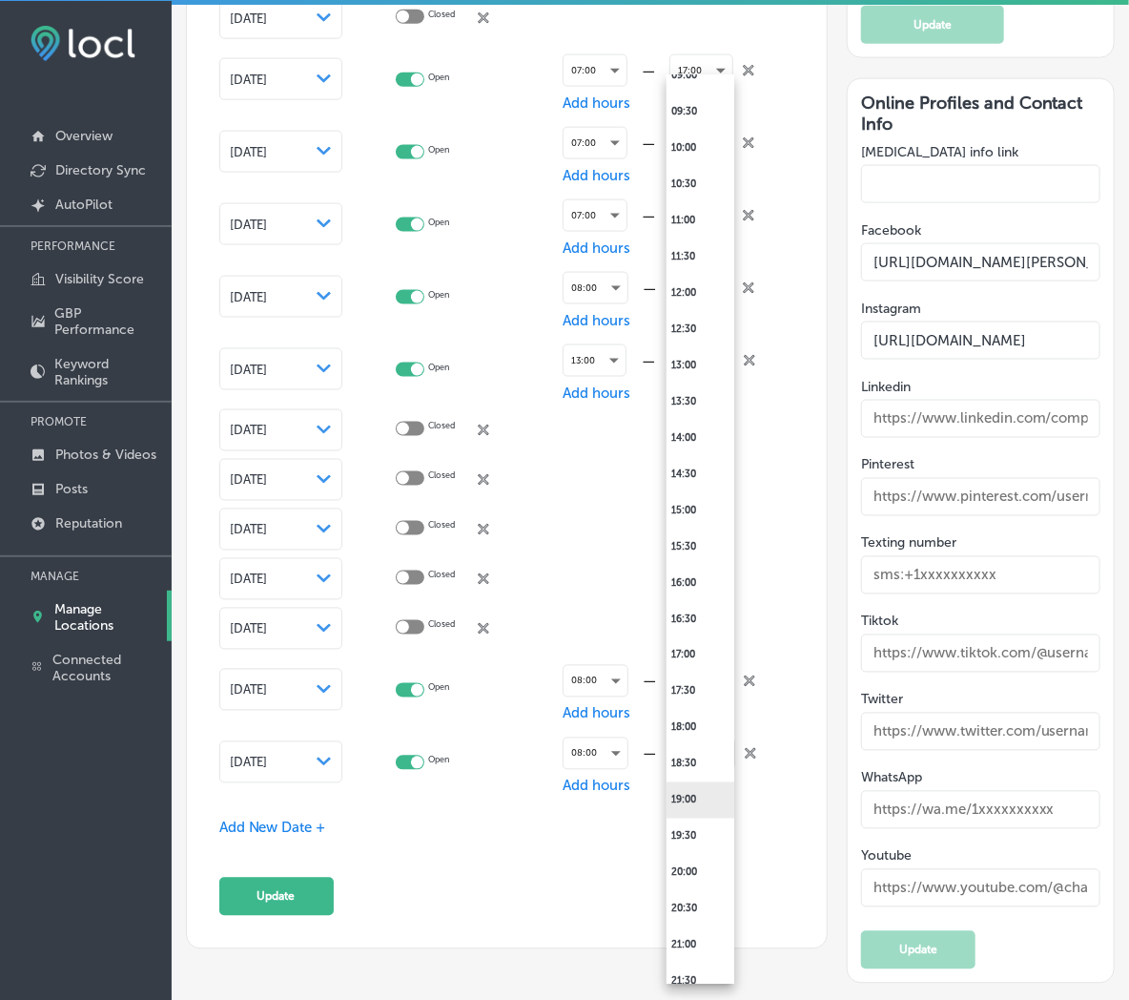
click at [700, 807] on li "19:00" at bounding box center [701, 800] width 68 height 36
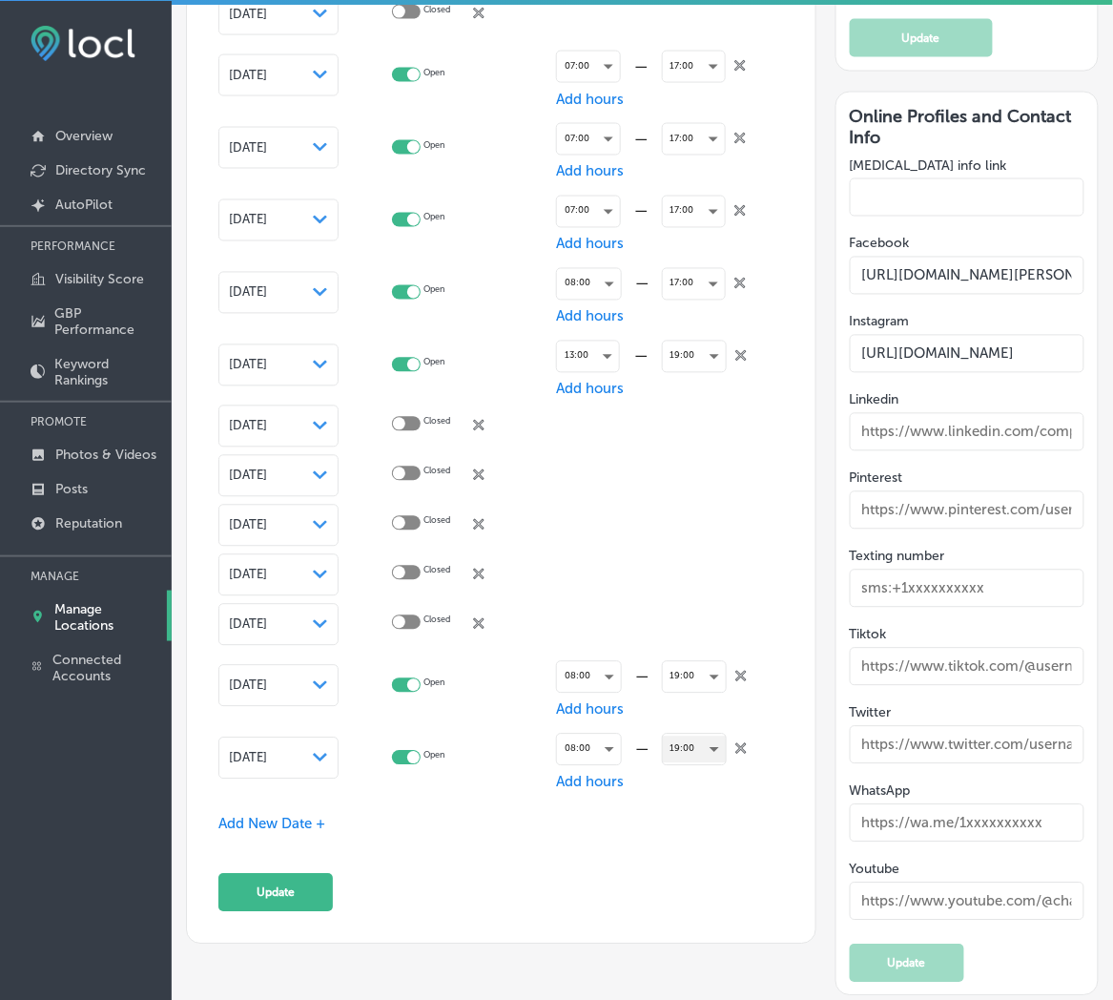
scroll to position [3400, 0]
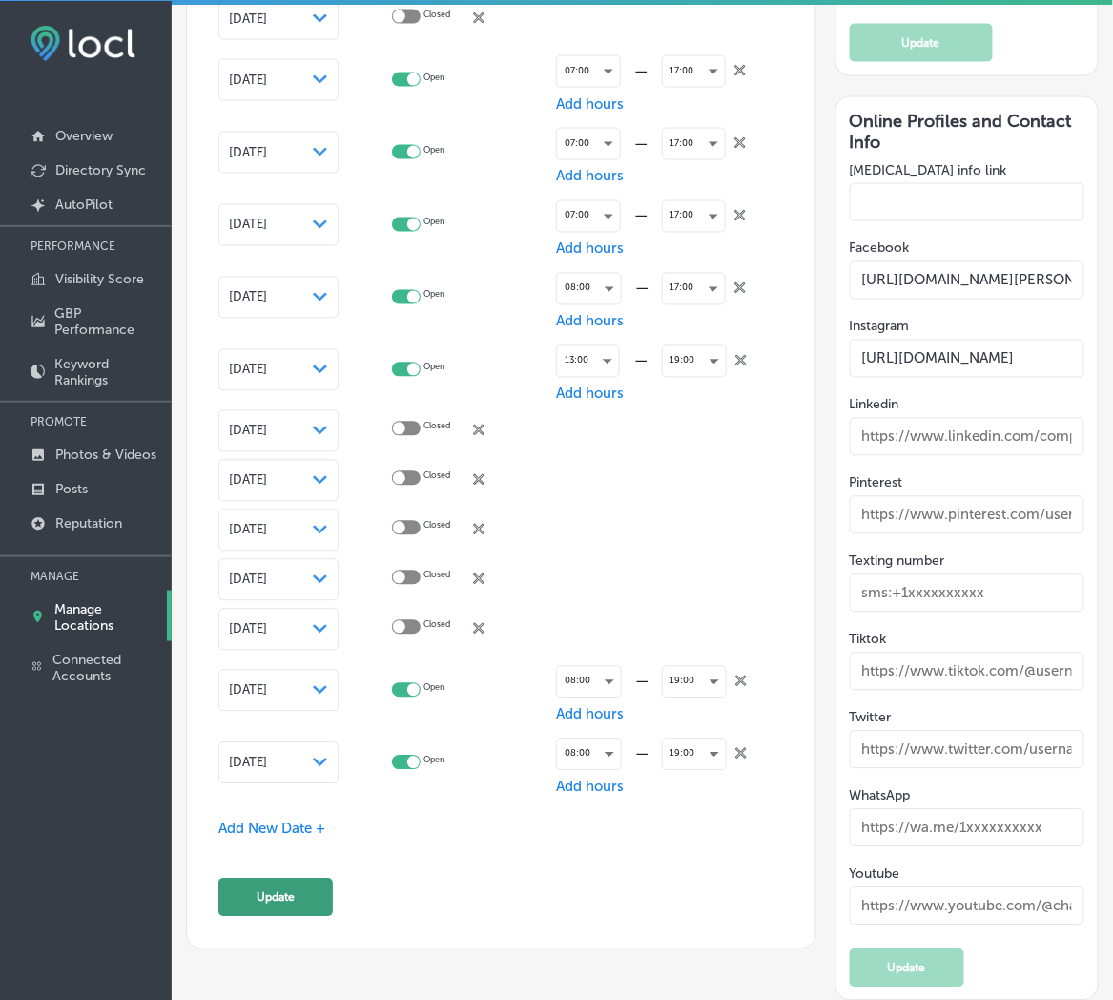
click at [241, 882] on button "Update" at bounding box center [275, 897] width 114 height 38
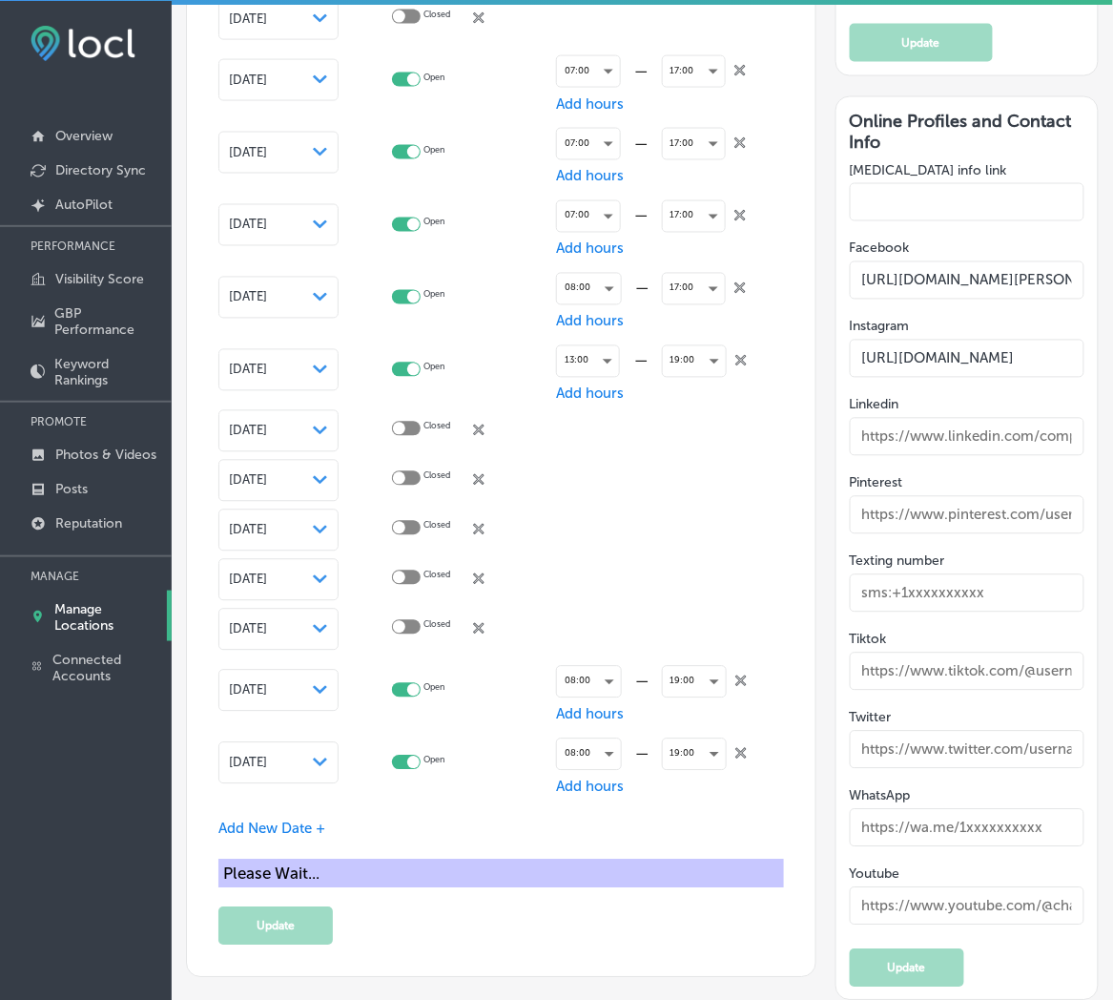
scroll to position [3405, 0]
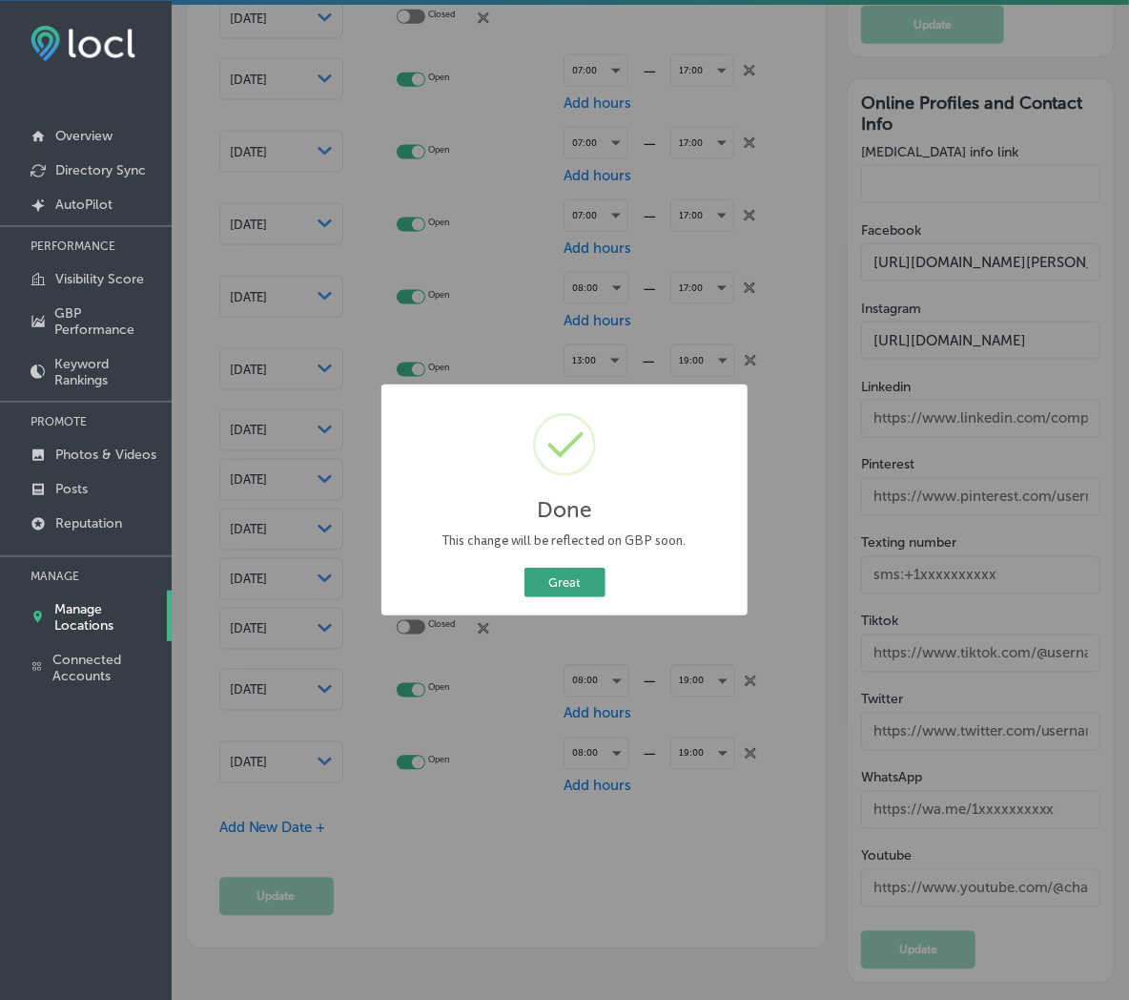
click at [588, 569] on button "Great" at bounding box center [565, 583] width 81 height 30
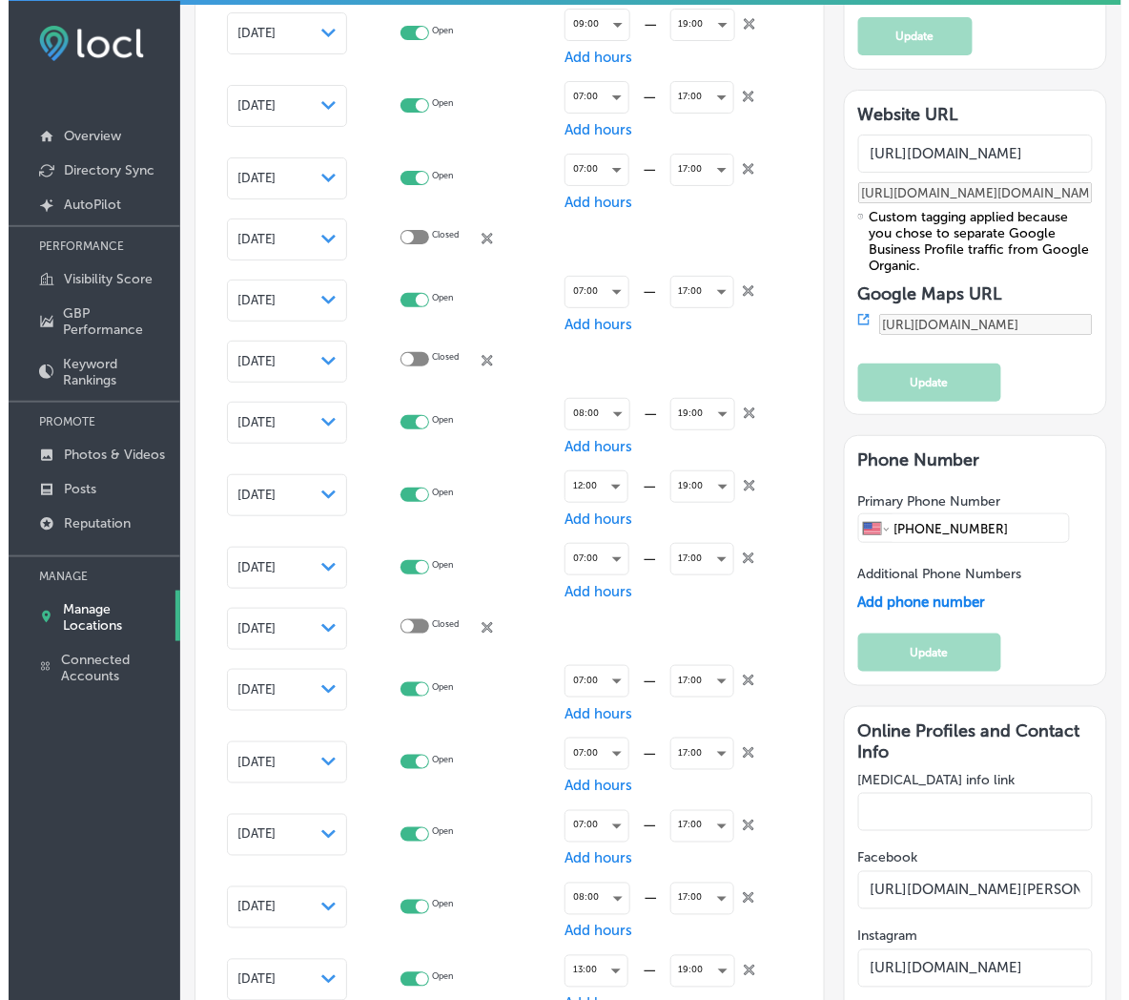
scroll to position [2977, 0]
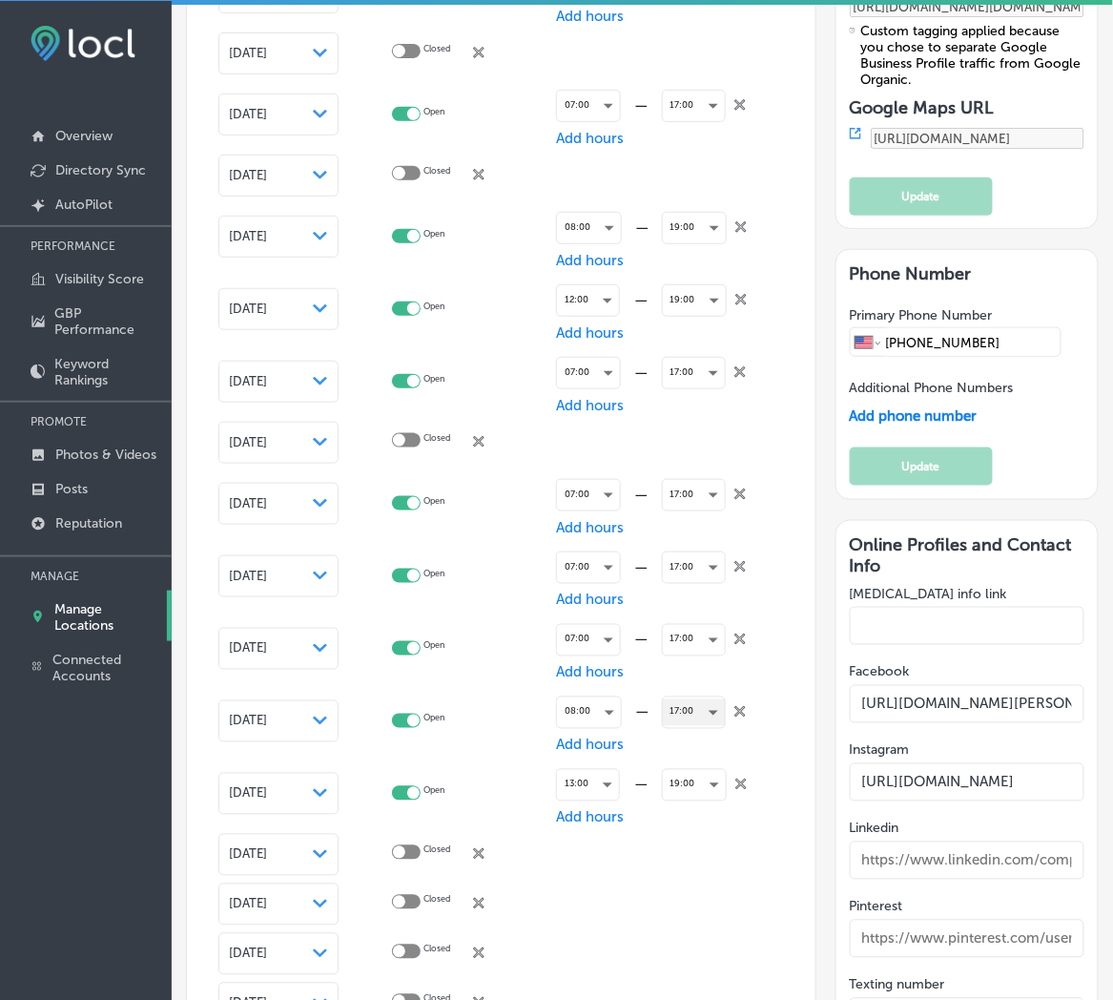
click at [678, 704] on div "17:00" at bounding box center [694, 712] width 62 height 26
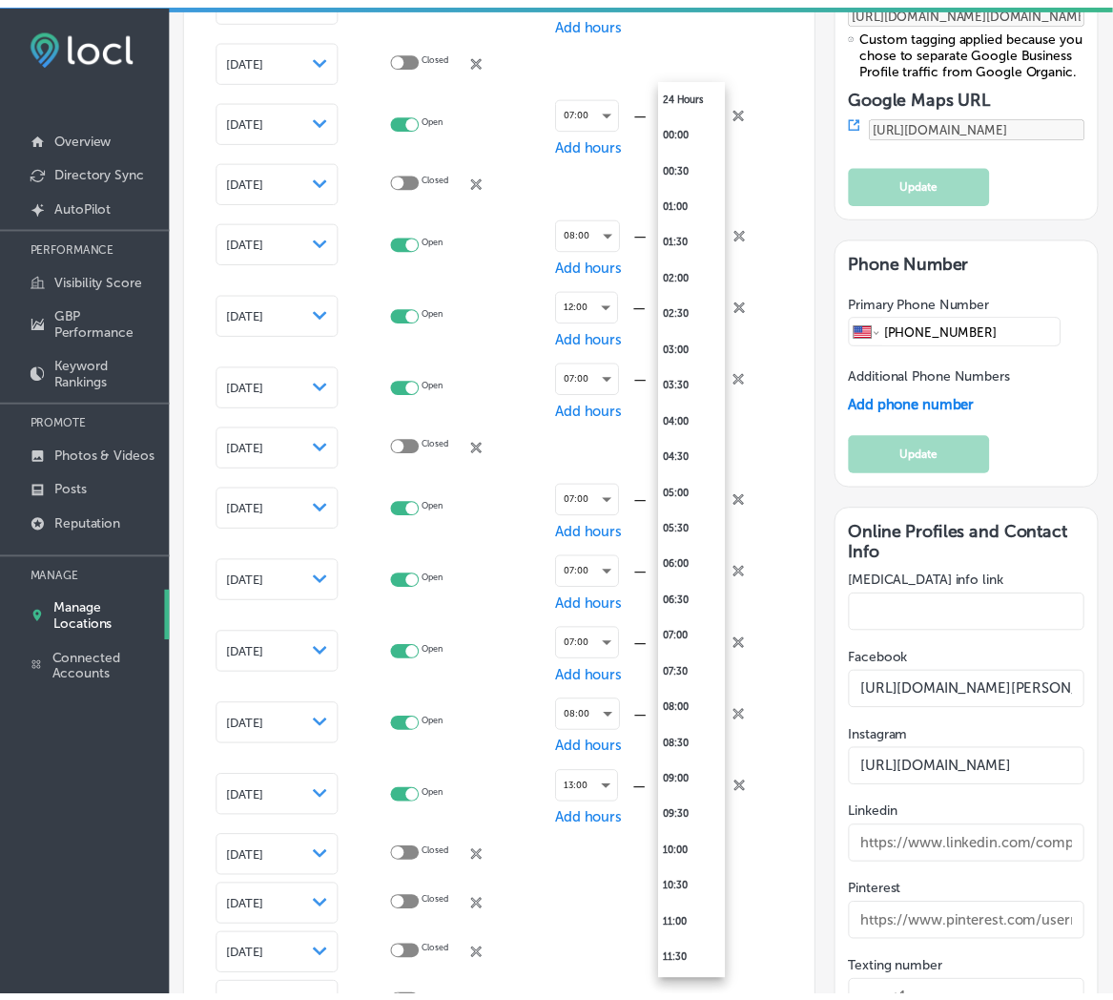
scroll to position [832, 0]
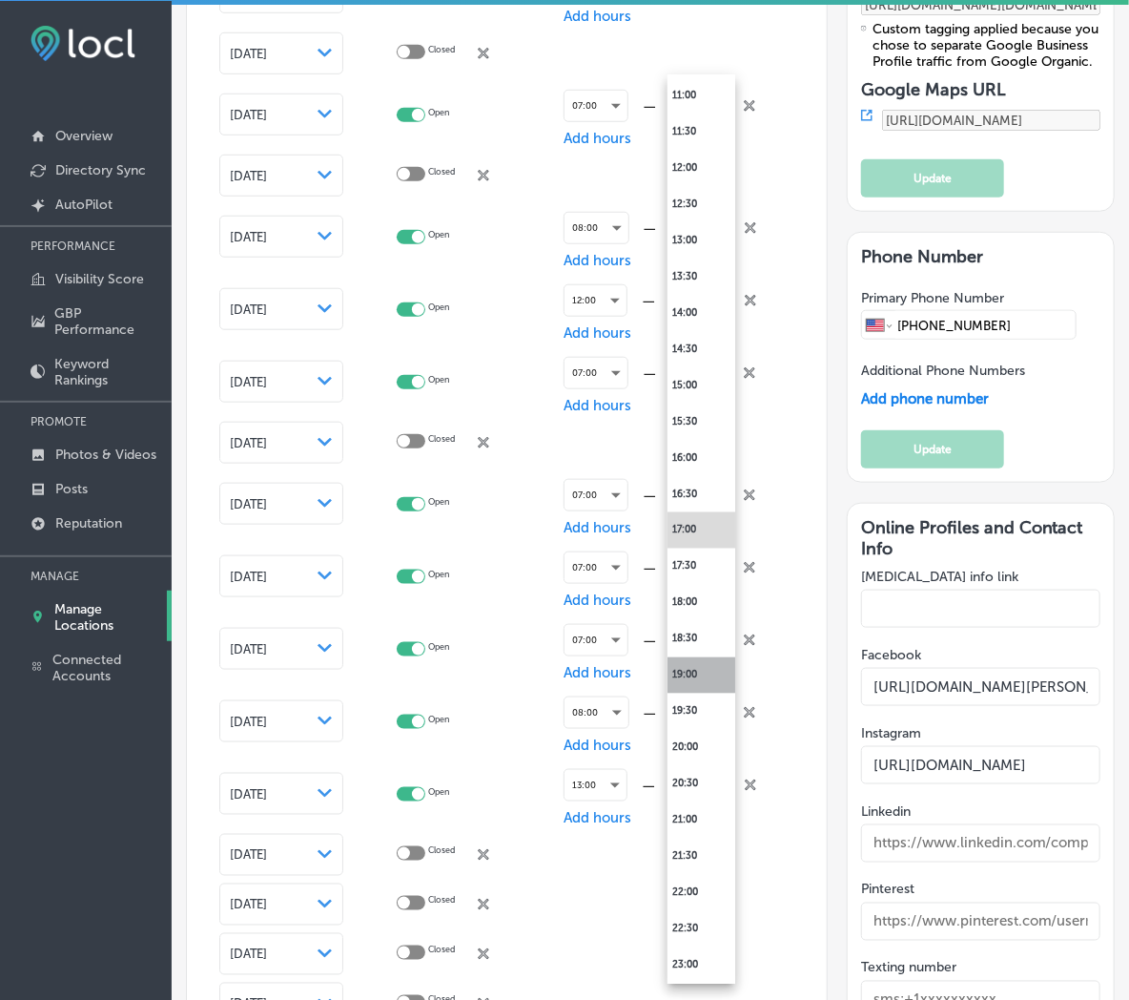
click at [697, 687] on li "19:00" at bounding box center [702, 675] width 68 height 36
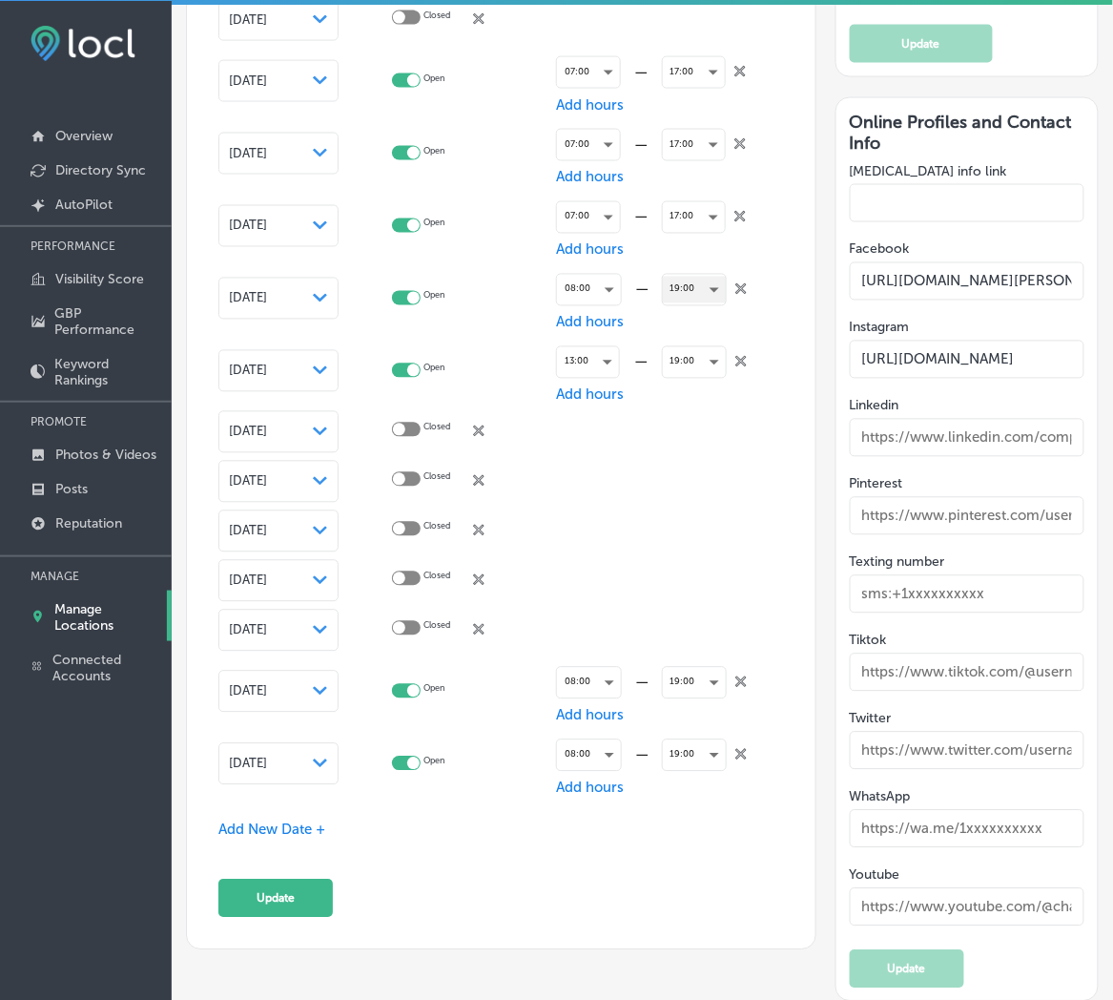
scroll to position [3400, 0]
click at [310, 879] on button "Update" at bounding box center [275, 897] width 114 height 38
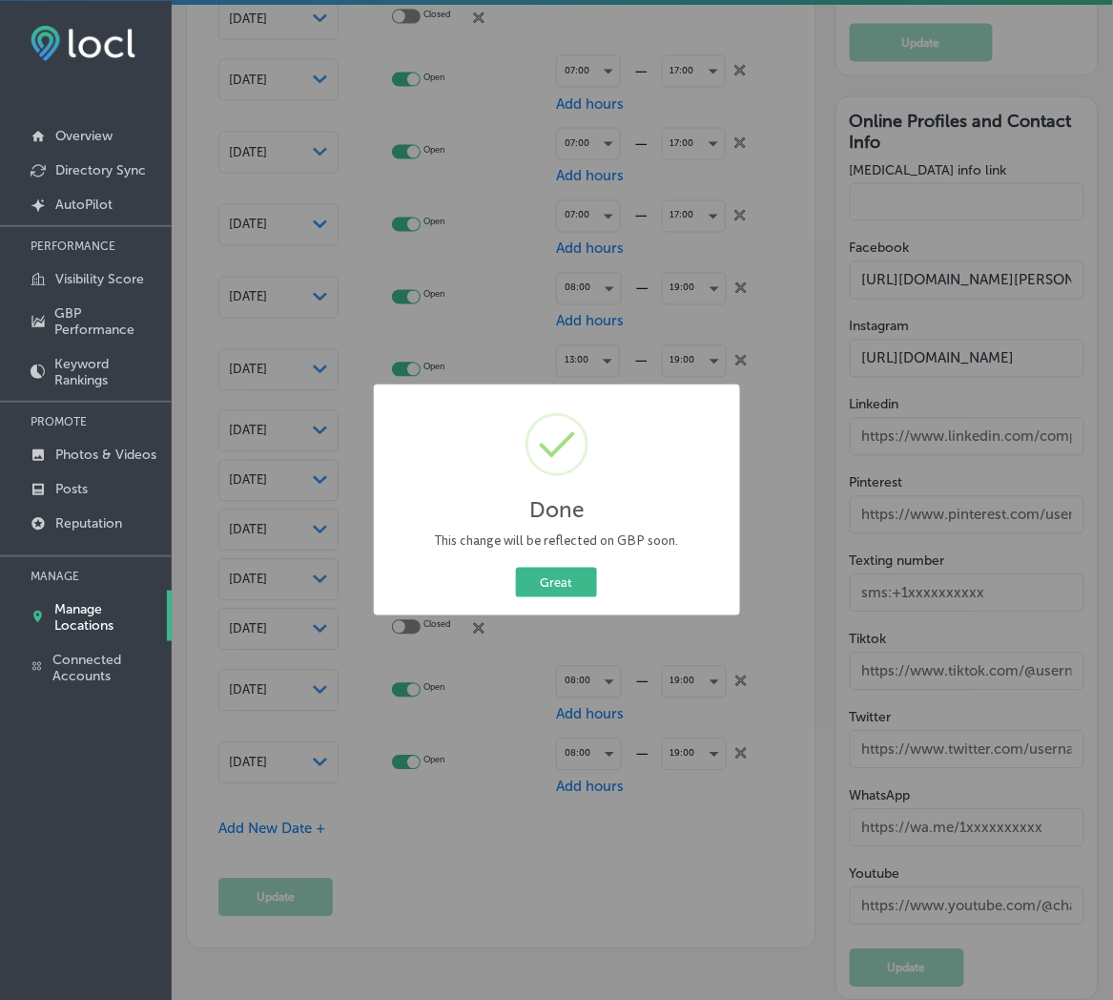
scroll to position [3405, 0]
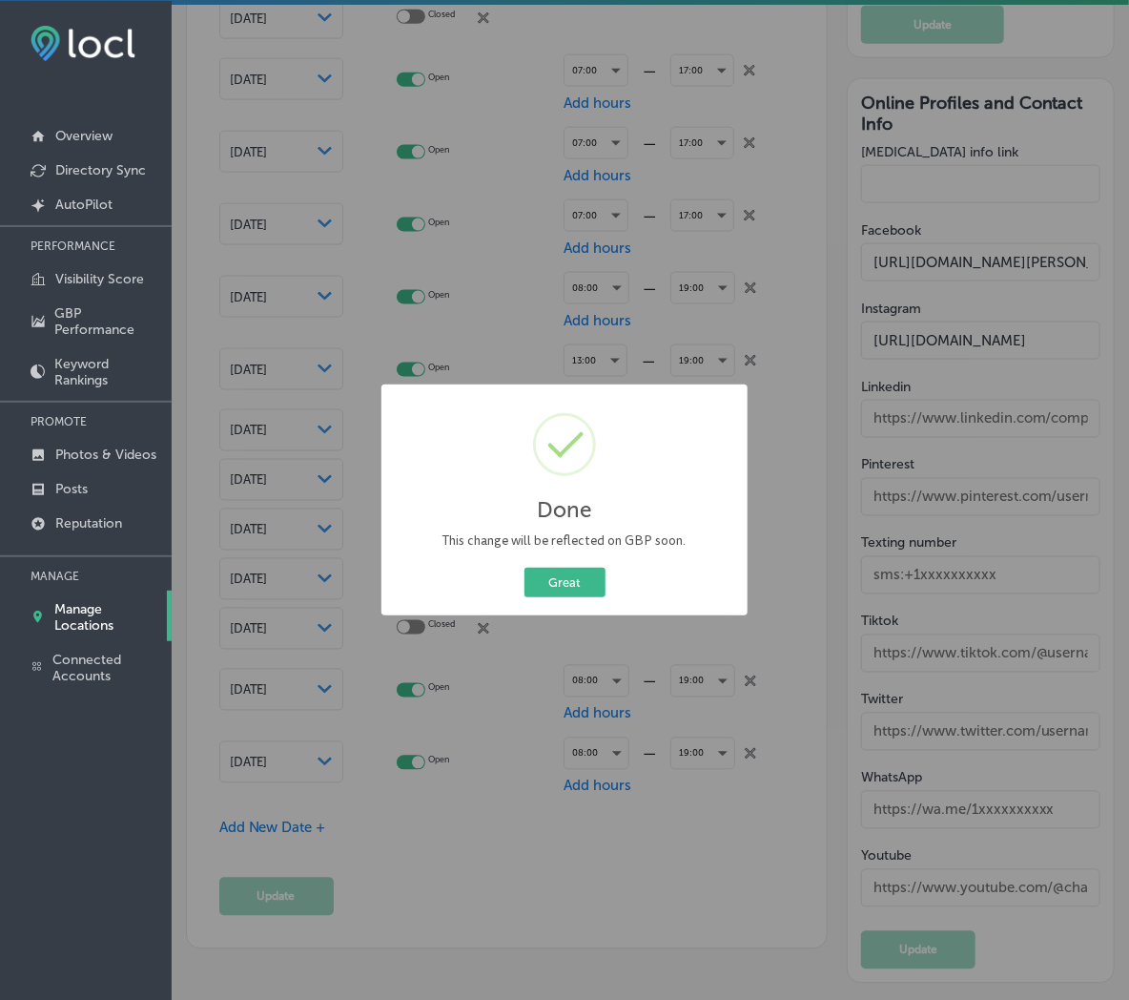
click at [554, 597] on div "Great Cancel" at bounding box center [565, 582] width 338 height 37
click at [550, 578] on button "Great" at bounding box center [565, 583] width 81 height 30
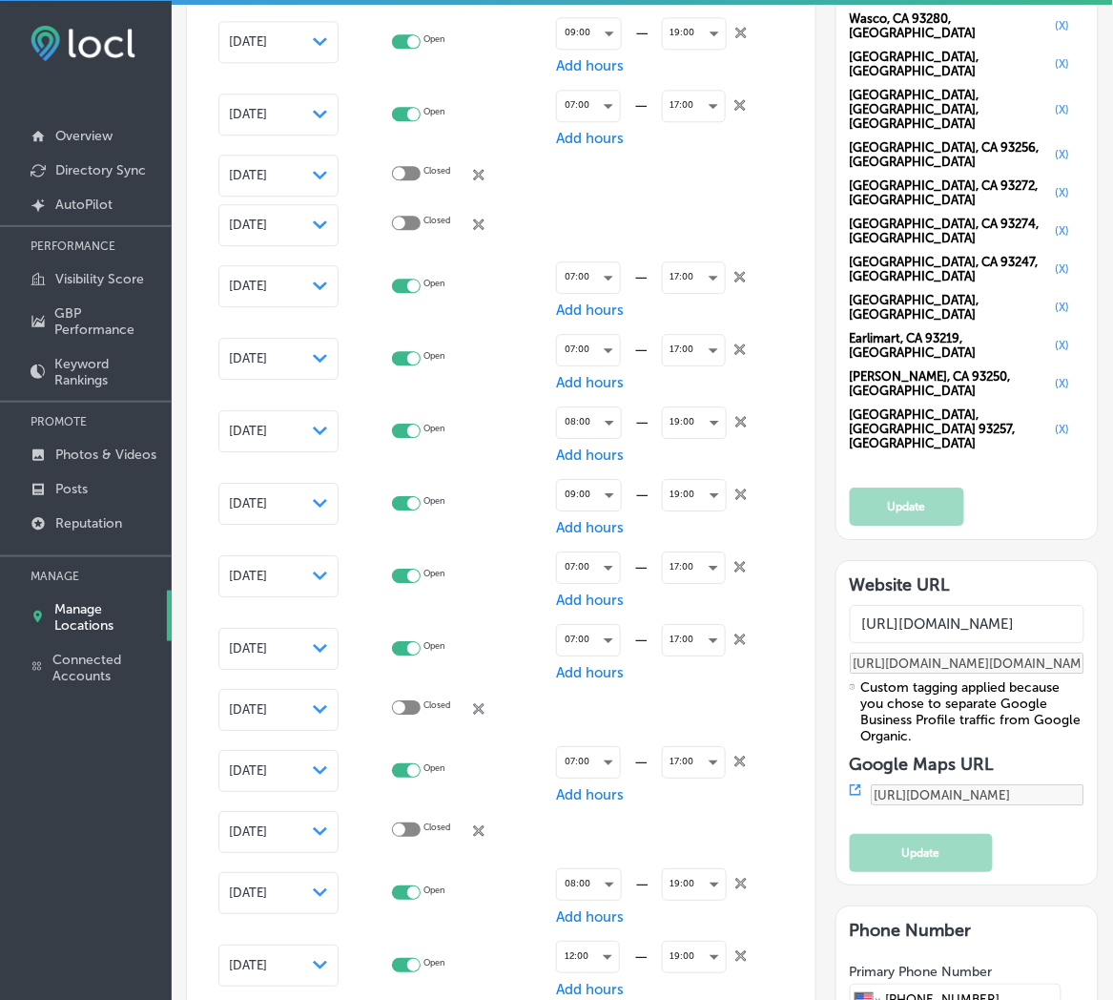
scroll to position [2129, 0]
